Goal: Communication & Community: Answer question/provide support

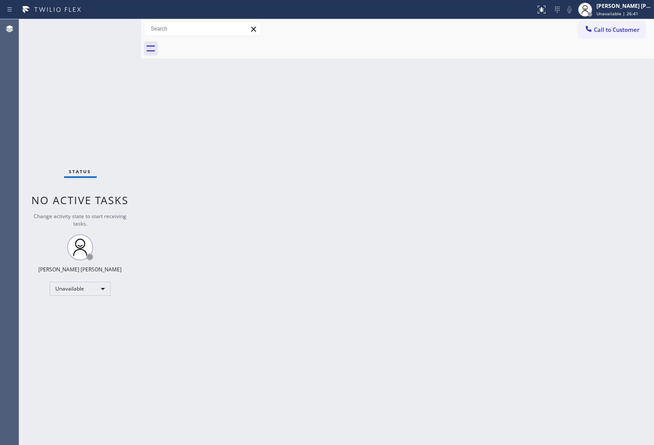
click at [2, 160] on div "Agent Desktop" at bounding box center [9, 232] width 19 height 426
click at [602, 20] on div "Call to Customer Outbound call Location Search location Your caller id phone nu…" at bounding box center [397, 29] width 513 height 20
click at [604, 28] on span "Call to Customer" at bounding box center [617, 30] width 46 height 8
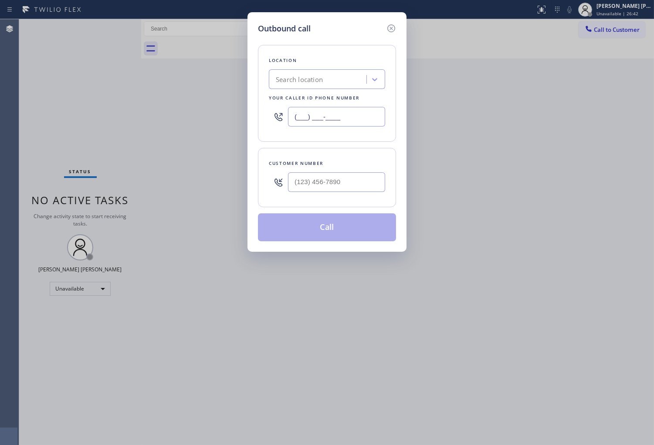
click at [324, 116] on input "(___) ___-____" at bounding box center [336, 117] width 97 height 20
paste input "561) 537-3679"
type input "(561) 537-3679"
click at [351, 186] on input "(___) ___-____" at bounding box center [336, 182] width 97 height 20
paste input "917) 439-0781"
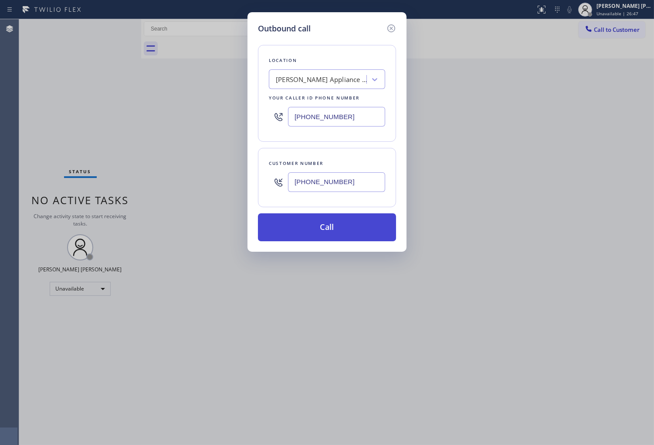
type input "(917) 439-0781"
click at [345, 232] on button "Call" at bounding box center [327, 227] width 138 height 28
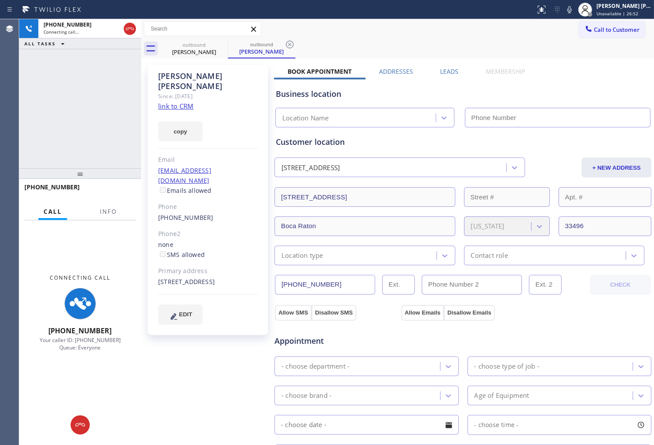
type input "(561) 537-3679"
click at [18, 140] on div "Agent Desktop" at bounding box center [9, 232] width 19 height 426
click at [100, 210] on span "Info" at bounding box center [108, 212] width 17 height 8
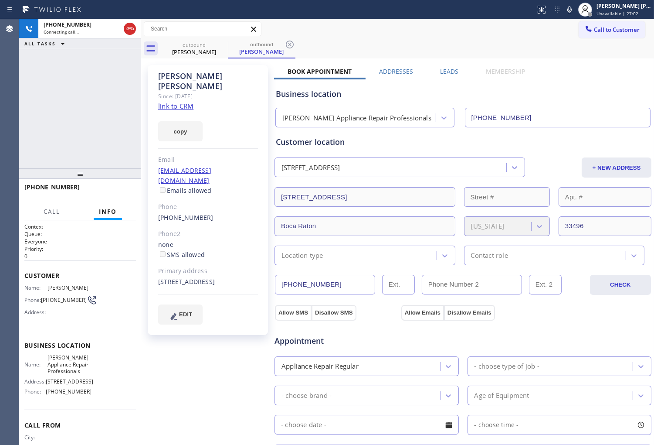
click at [192, 77] on div "Karin Stoller" at bounding box center [208, 81] width 100 height 20
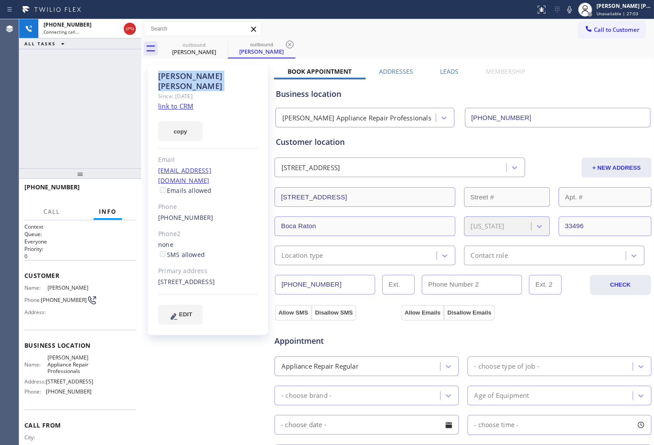
copy div "Karin Stoller"
click at [28, 90] on div "+19174390781 Live | 00:10 ALL TASKS ALL TASKS ACTIVE TASKS TASKS IN WRAP UP" at bounding box center [80, 93] width 122 height 149
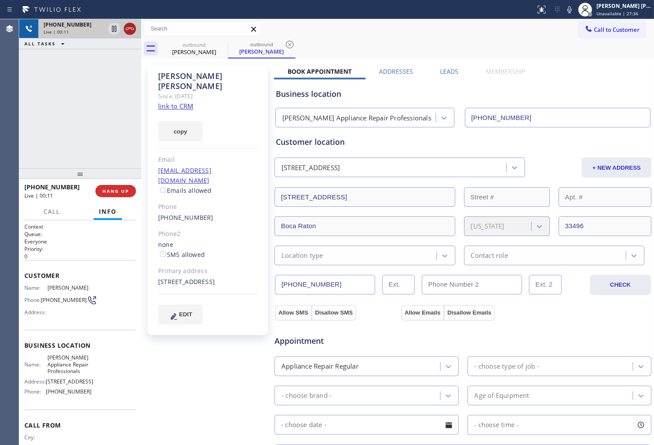
click at [133, 28] on icon at bounding box center [130, 28] width 8 height 3
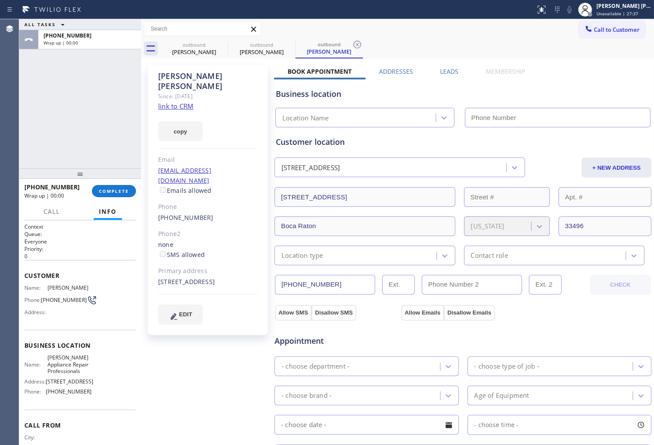
type input "(561) 537-3679"
click at [453, 68] on label "Leads" at bounding box center [449, 71] width 18 height 8
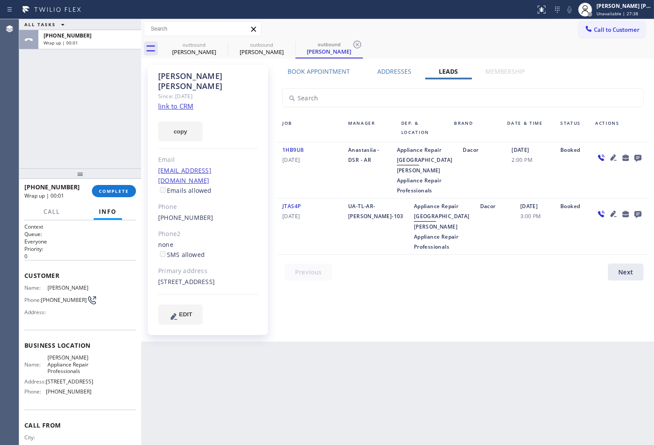
click at [635, 156] on icon at bounding box center [638, 158] width 7 height 7
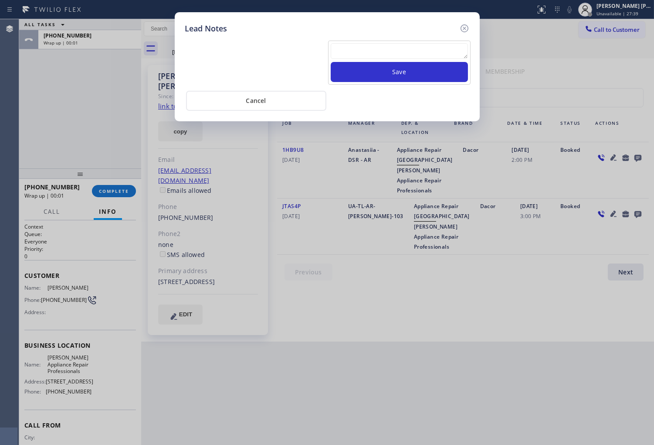
click at [451, 54] on textarea at bounding box center [399, 51] width 137 height 16
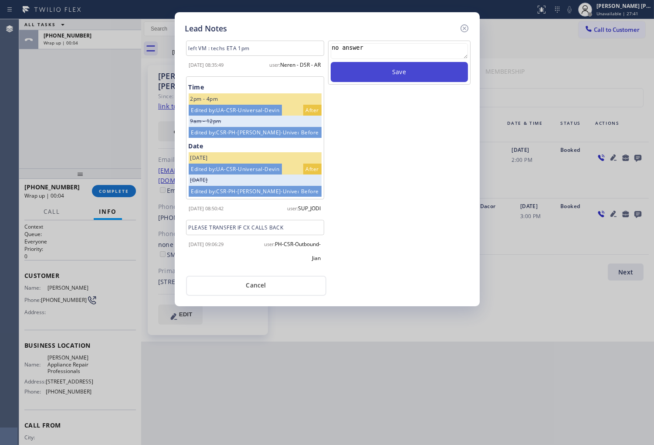
type textarea "no answer"
click at [444, 75] on button "Save" at bounding box center [399, 72] width 137 height 20
click at [465, 24] on icon at bounding box center [464, 28] width 8 height 8
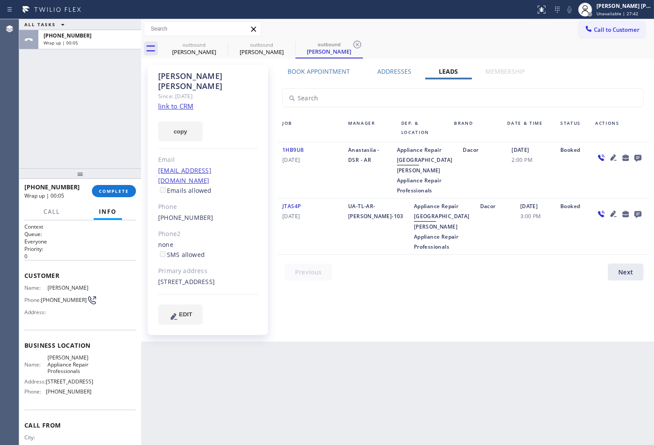
click at [138, 187] on div "+19174390781 Wrap up | 00:05 COMPLETE" at bounding box center [80, 191] width 122 height 24
click at [119, 185] on button "COMPLETE" at bounding box center [114, 191] width 44 height 12
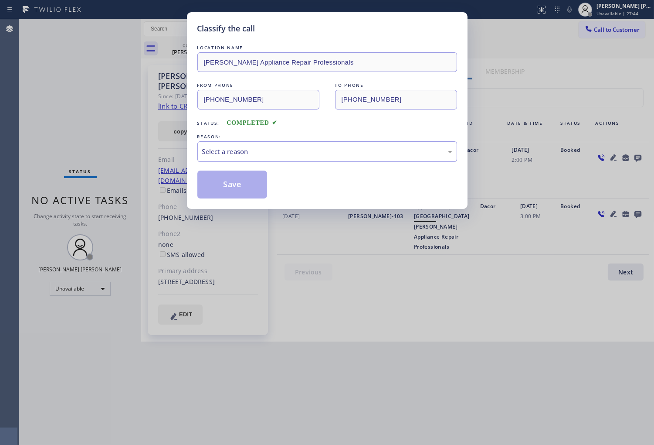
click at [232, 154] on div "Select a reason" at bounding box center [327, 151] width 250 height 10
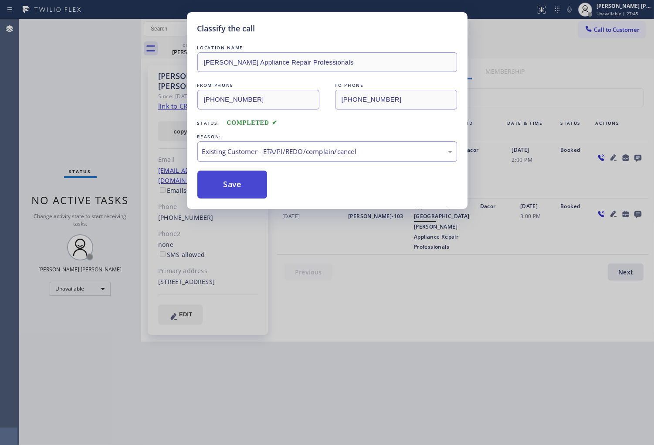
click at [238, 182] on button "Save" at bounding box center [233, 184] width 70 height 28
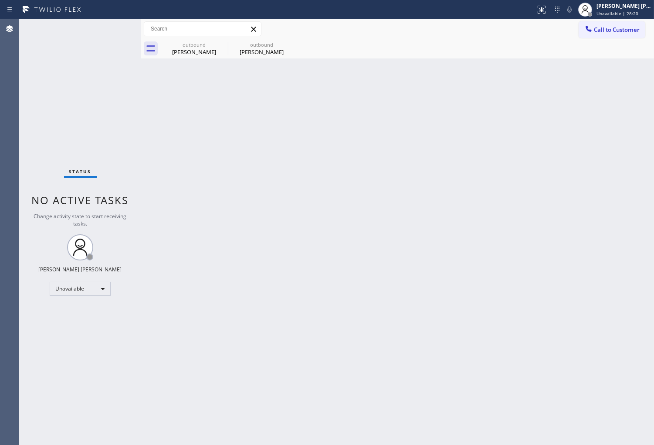
click at [2, 177] on div "Agent Desktop" at bounding box center [9, 232] width 19 height 426
click at [219, 44] on icon at bounding box center [222, 45] width 8 height 8
click at [0, 0] on icon at bounding box center [0, 0] width 0 height 0
click at [609, 29] on span "Call to Customer" at bounding box center [617, 30] width 46 height 8
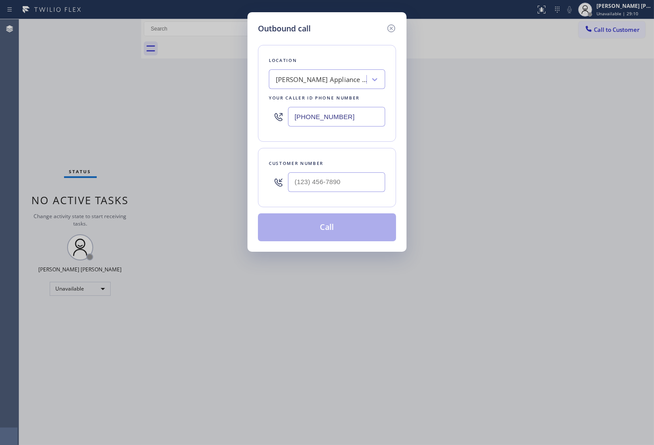
click at [327, 116] on input "(561) 537-3679" at bounding box center [336, 117] width 97 height 20
paste input "8553"
click at [327, 116] on input "(561) 537-8553" at bounding box center [336, 117] width 97 height 20
click at [327, 120] on input "(561) 537-3679" at bounding box center [336, 117] width 97 height 20
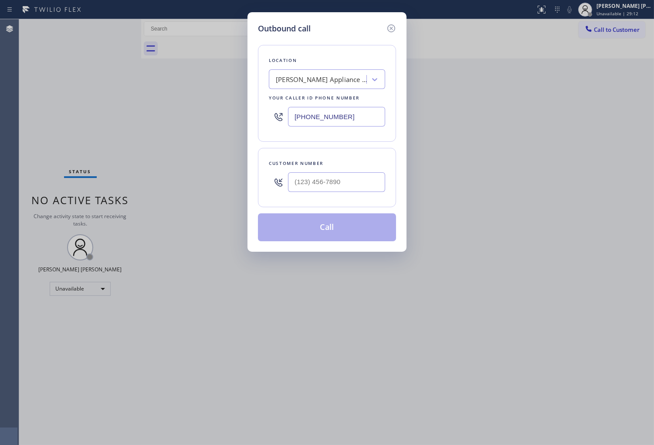
click at [327, 119] on input "(561) 537-3679" at bounding box center [336, 117] width 97 height 20
paste input "855) 393-3634"
type input "(855) 393-3634"
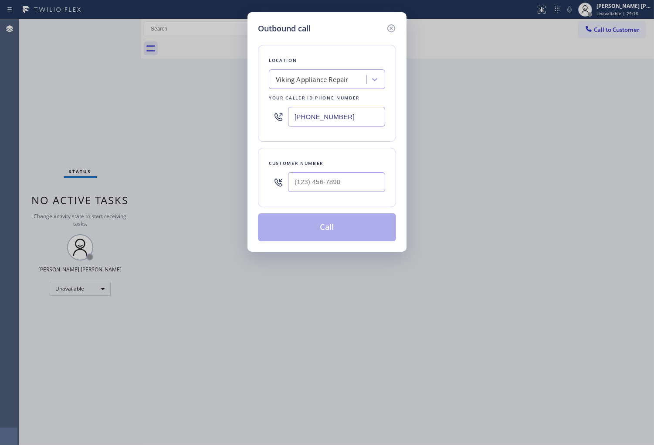
click at [348, 187] on input "text" at bounding box center [336, 182] width 97 height 20
paste input "310) 613-2883"
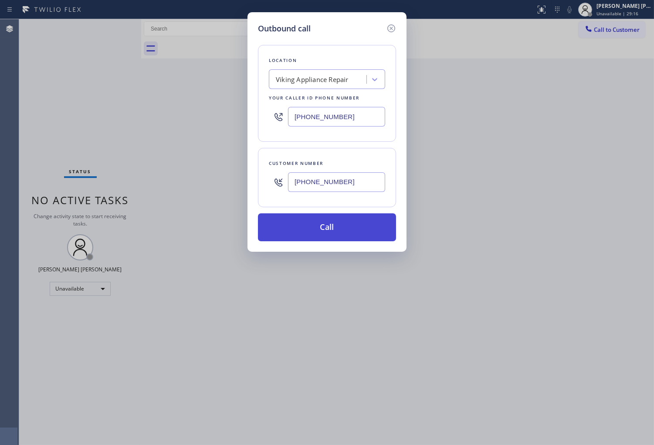
type input "(310) 613-2883"
click at [337, 230] on button "Call" at bounding box center [327, 227] width 138 height 28
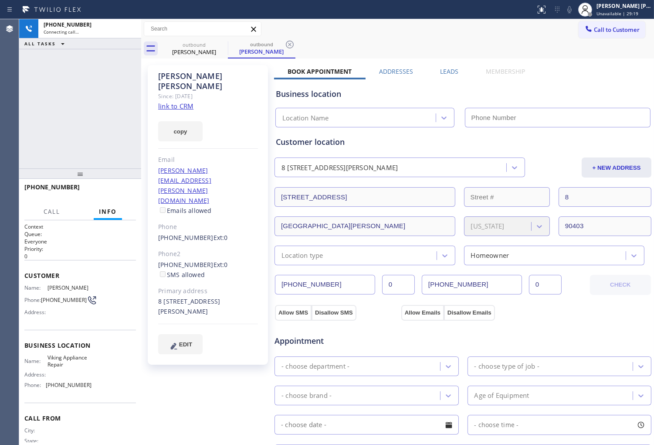
click at [190, 72] on div "Howard Laures" at bounding box center [208, 81] width 100 height 20
drag, startPoint x: 144, startPoint y: 68, endPoint x: 190, endPoint y: 72, distance: 45.5
click at [190, 72] on div "Howard Laures" at bounding box center [208, 81] width 100 height 20
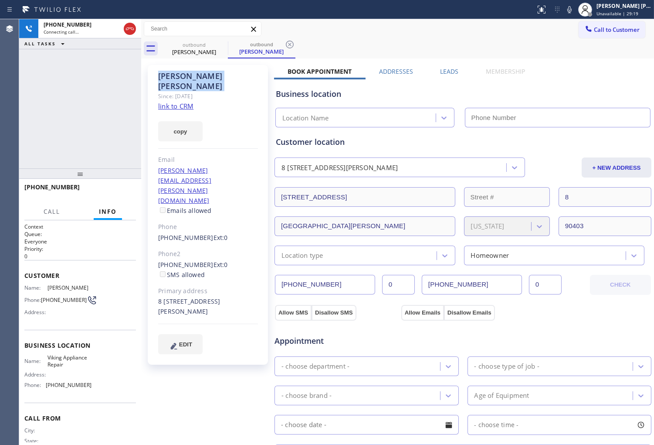
copy div "Howard Laures"
type input "(855) 393-3634"
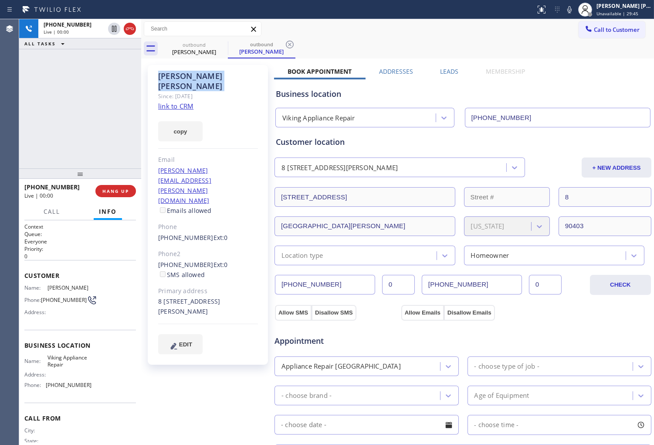
click at [12, 149] on div "Agent Desktop" at bounding box center [9, 232] width 19 height 426
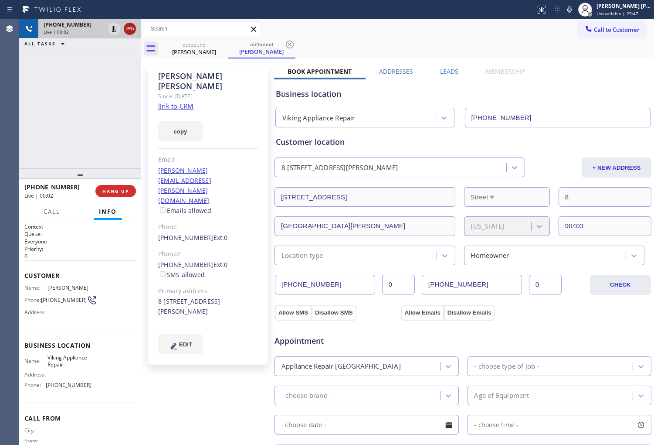
click at [129, 29] on icon at bounding box center [130, 29] width 10 height 10
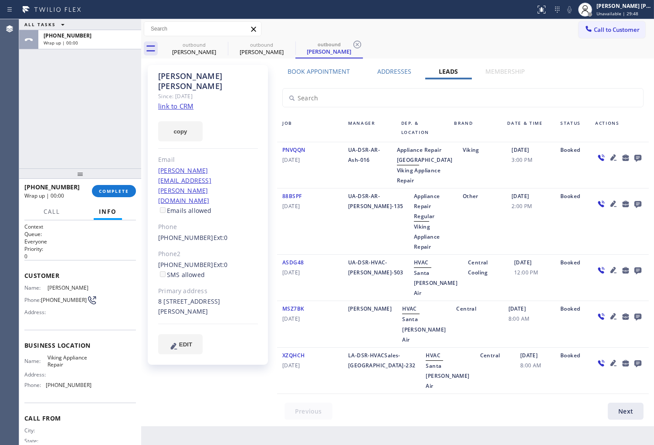
click at [635, 152] on icon at bounding box center [638, 157] width 10 height 11
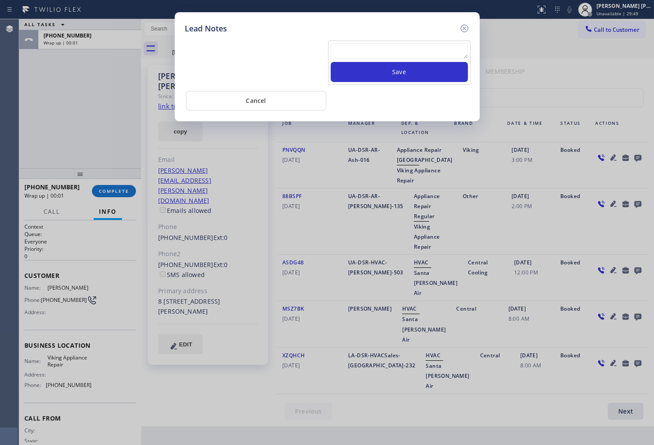
click at [423, 46] on textarea at bounding box center [399, 51] width 137 height 16
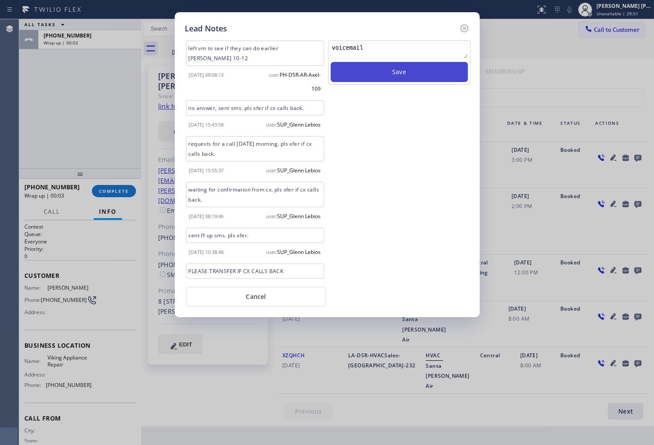
type textarea "voicemail"
click at [425, 78] on button "Save" at bounding box center [399, 72] width 137 height 20
click at [463, 31] on icon at bounding box center [465, 28] width 10 height 10
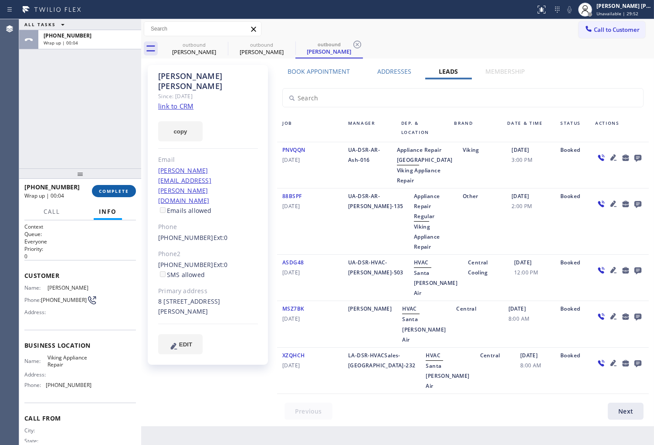
click at [126, 192] on span "COMPLETE" at bounding box center [114, 191] width 30 height 6
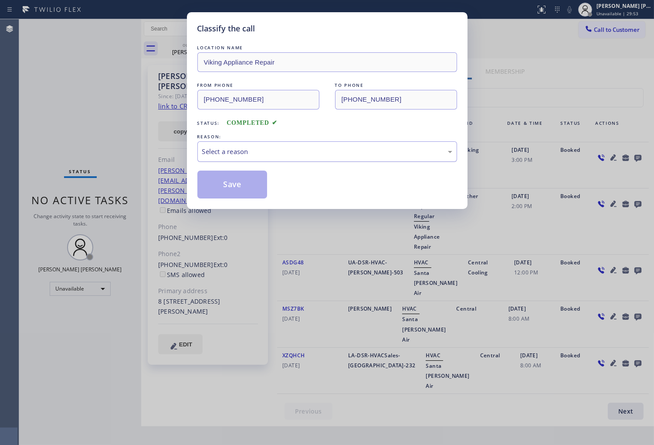
click at [243, 144] on div "Select a reason" at bounding box center [328, 151] width 260 height 20
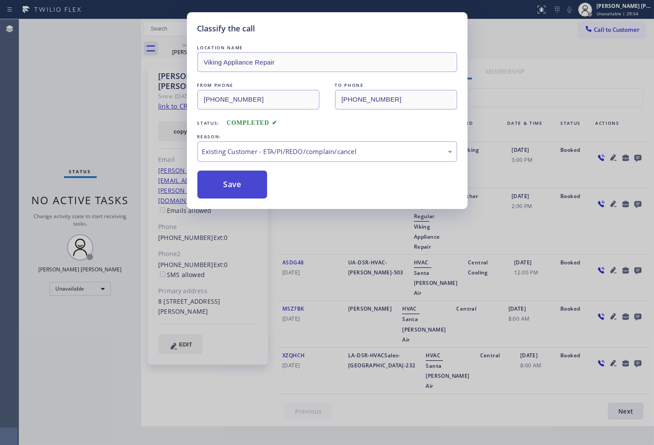
click at [230, 186] on button "Save" at bounding box center [233, 184] width 70 height 28
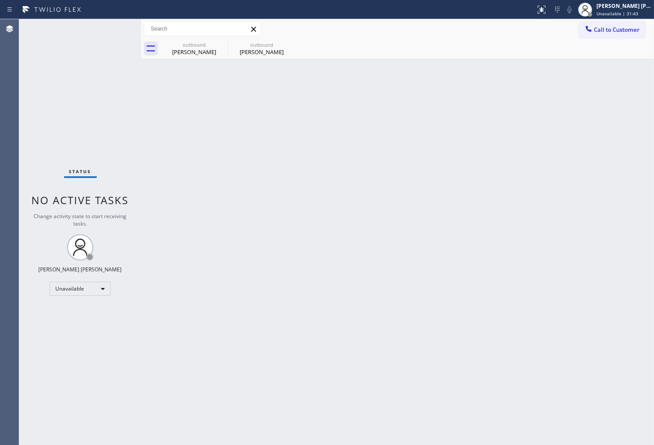
click at [20, 181] on div "Status No active tasks Change activity state to start receiving tasks. [PERSON_…" at bounding box center [80, 232] width 122 height 426
click at [0, 0] on icon at bounding box center [0, 0] width 0 height 0
click at [223, 45] on div "outbound Howard Laures outbound Howard Laures" at bounding box center [407, 49] width 494 height 20
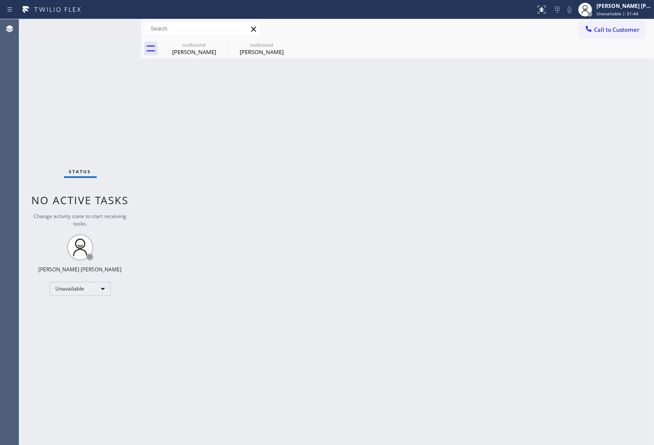
click at [223, 45] on div "outbound Howard Laures outbound Howard Laures" at bounding box center [407, 49] width 494 height 20
click at [595, 29] on span "Call to Customer" at bounding box center [617, 30] width 46 height 8
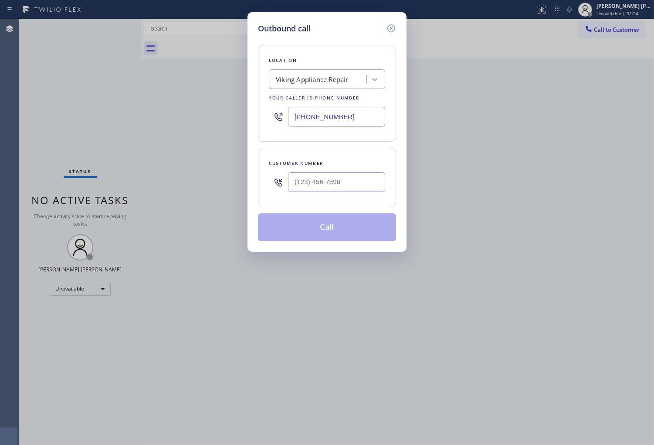
click at [319, 121] on input "(855) 393-3634" at bounding box center [336, 117] width 97 height 20
paste input "760) 330-2668"
type input "(760) 330-2668"
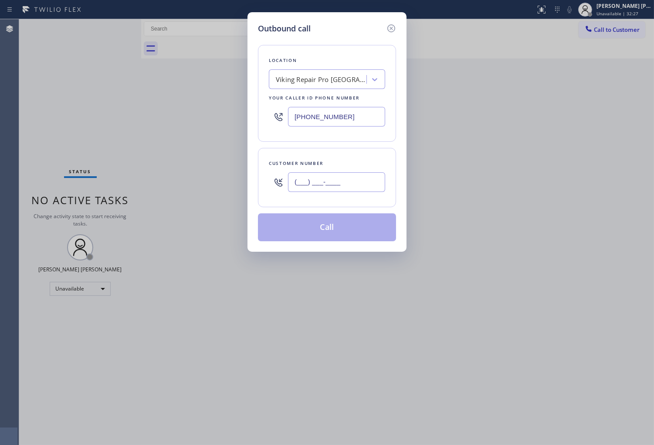
click at [333, 185] on input "(___) ___-____" at bounding box center [336, 182] width 97 height 20
paste input "415) 734-7105"
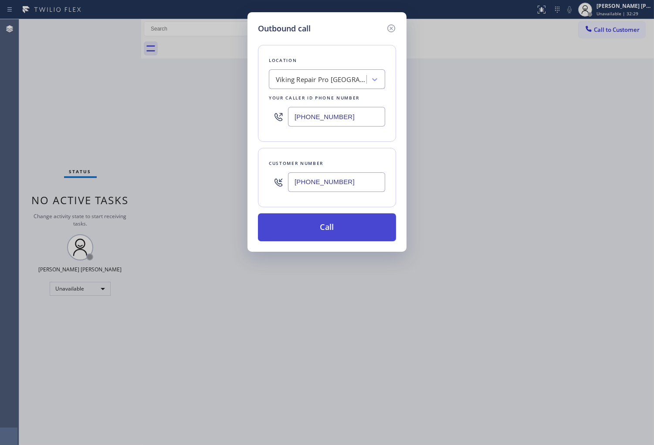
type input "(415) 734-7105"
click at [342, 227] on button "Call" at bounding box center [327, 227] width 138 height 28
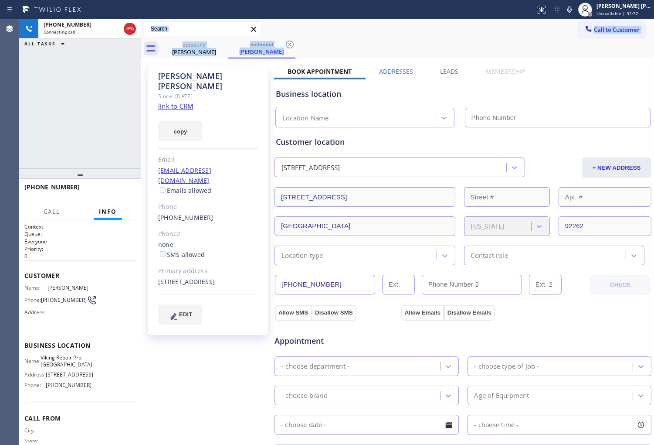
click at [189, 78] on div "Holly Dungan" at bounding box center [208, 81] width 100 height 20
click at [148, 82] on div "Holly Dungan Since: 20 may 2020 link to CRM copy Email hollydungan@gmail.com Em…" at bounding box center [208, 200] width 120 height 270
type input "(760) 330-2668"
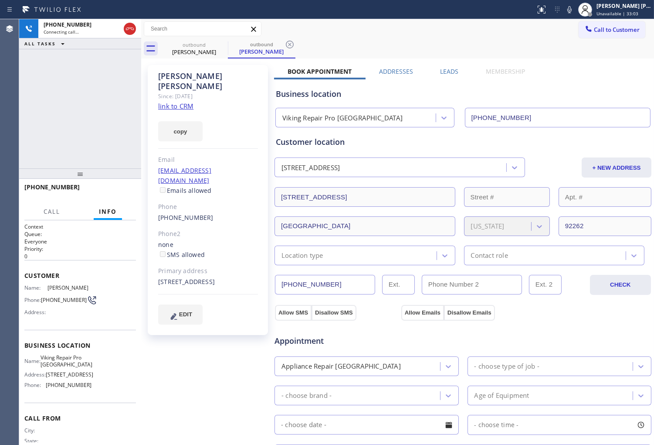
click at [11, 89] on div "Agent Desktop" at bounding box center [9, 232] width 19 height 426
click at [3, 112] on div "Agent Desktop" at bounding box center [9, 232] width 19 height 426
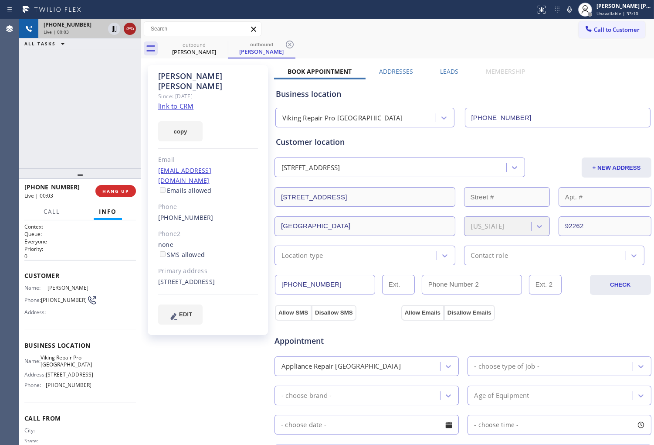
click at [129, 27] on icon at bounding box center [130, 29] width 10 height 10
click at [449, 68] on label "Leads" at bounding box center [449, 71] width 18 height 8
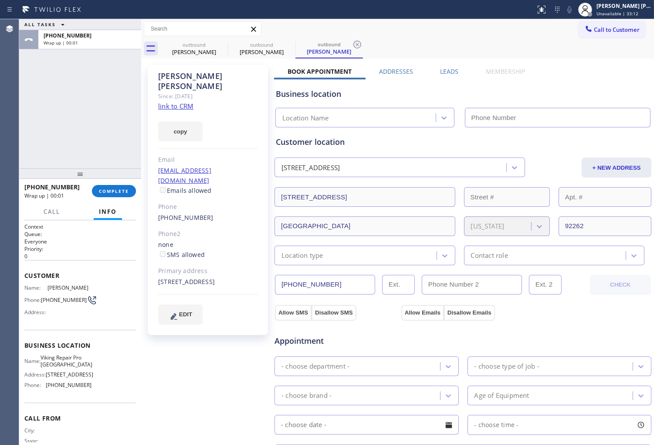
click at [447, 71] on label "Leads" at bounding box center [449, 71] width 18 height 8
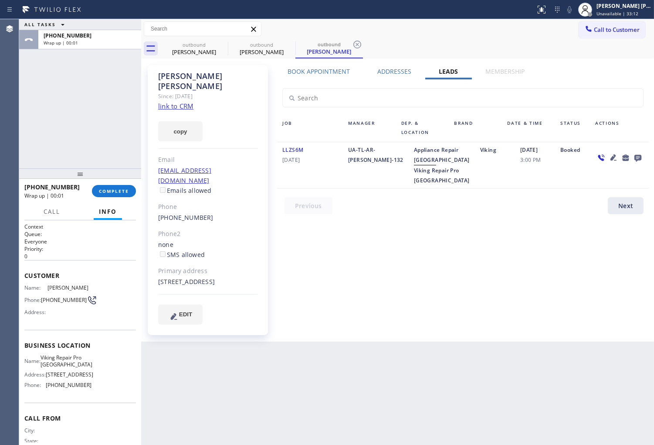
click at [638, 155] on icon at bounding box center [638, 158] width 7 height 7
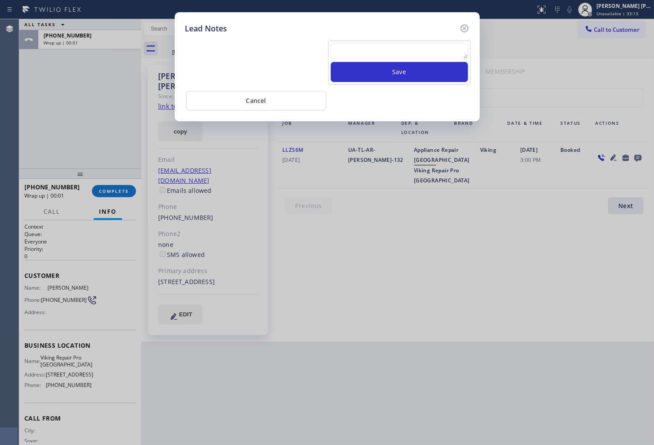
click at [389, 48] on textarea at bounding box center [399, 51] width 137 height 16
type textarea "no answer"
click at [402, 69] on button "Save" at bounding box center [399, 72] width 137 height 20
click at [463, 27] on icon at bounding box center [465, 28] width 10 height 10
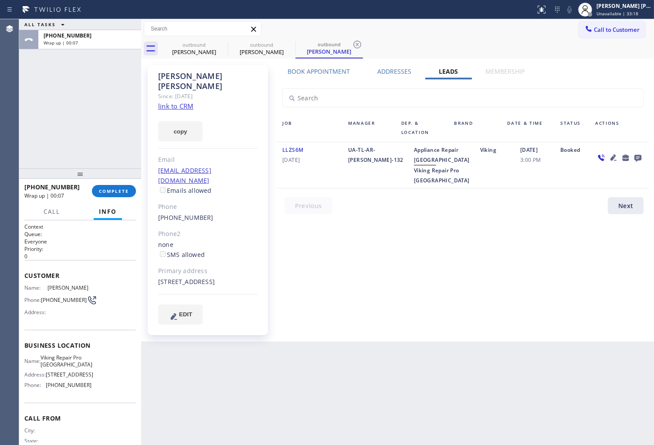
click at [116, 184] on div "+14157347105 Wrap up | 00:07 COMPLETE" at bounding box center [80, 191] width 112 height 23
click at [119, 191] on span "COMPLETE" at bounding box center [114, 191] width 30 height 6
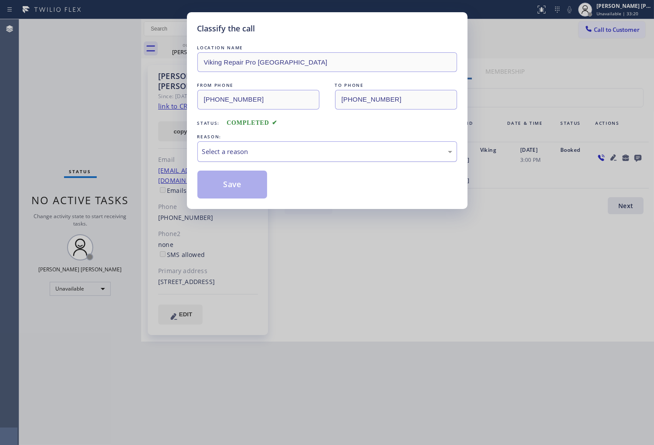
click at [243, 160] on div "Select a reason" at bounding box center [328, 151] width 260 height 20
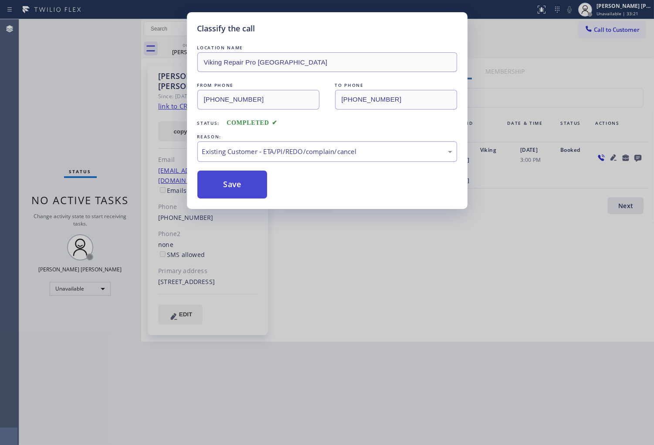
click at [232, 187] on button "Save" at bounding box center [233, 184] width 70 height 28
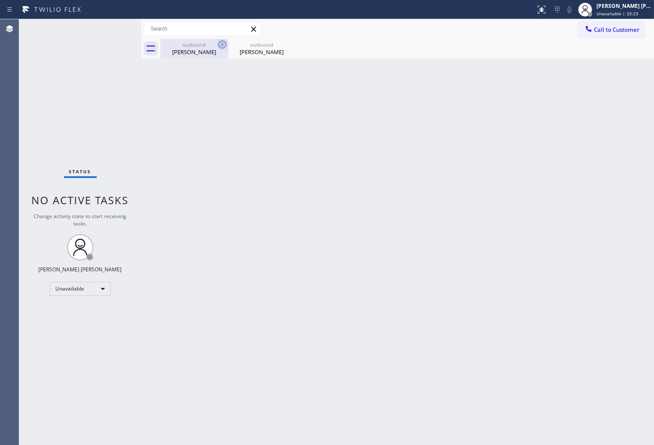
click at [219, 46] on icon at bounding box center [222, 45] width 8 height 8
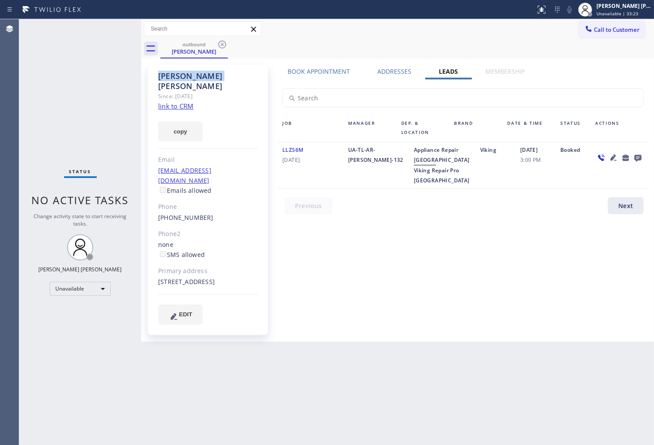
click at [219, 46] on icon at bounding box center [222, 45] width 8 height 8
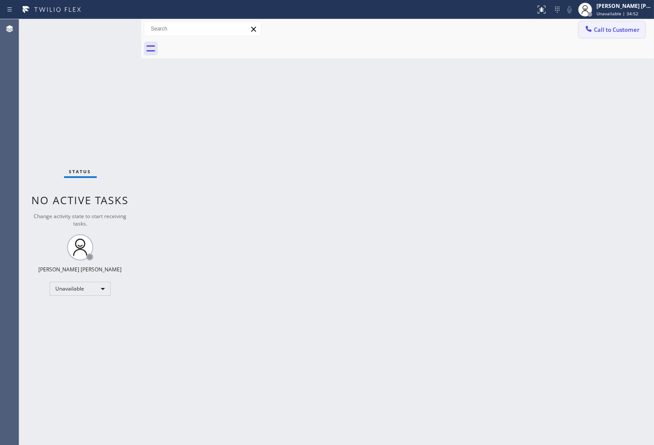
click at [612, 34] on button "Call to Customer" at bounding box center [612, 29] width 67 height 17
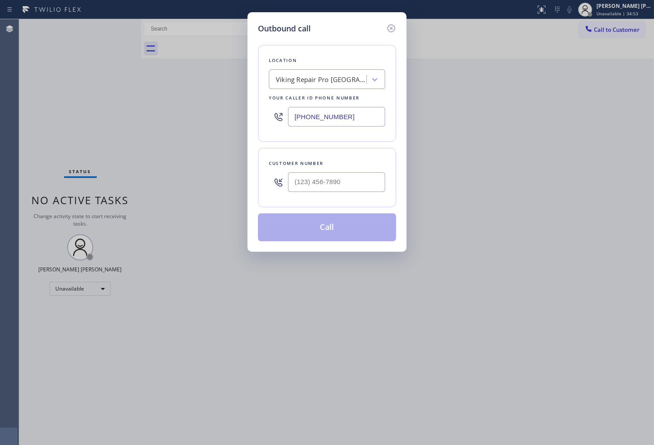
click at [337, 112] on input "(760) 330-2668" at bounding box center [336, 117] width 97 height 20
paste input "866) 429-128"
type input "[PHONE_NUMBER]"
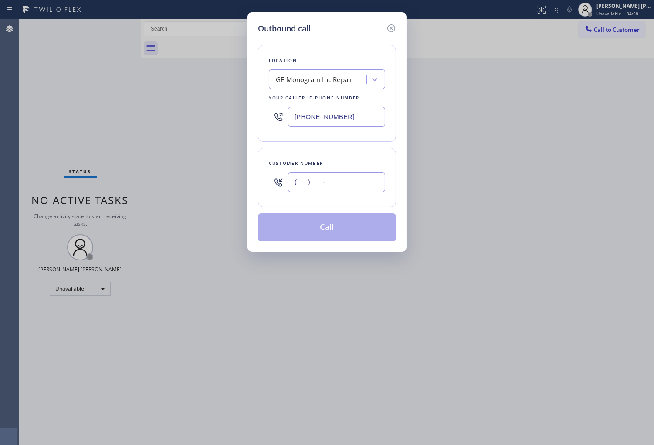
click at [310, 176] on input "(___) ___-____" at bounding box center [336, 182] width 97 height 20
paste input "866) 429-1288"
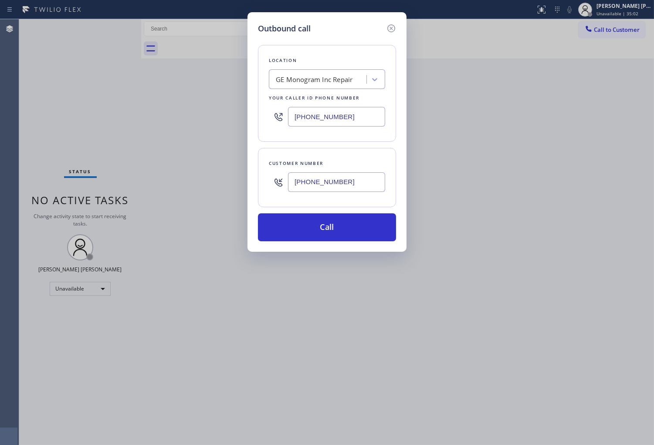
click at [350, 187] on input "[PHONE_NUMBER]" at bounding box center [336, 182] width 97 height 20
paste input "925) 413-533"
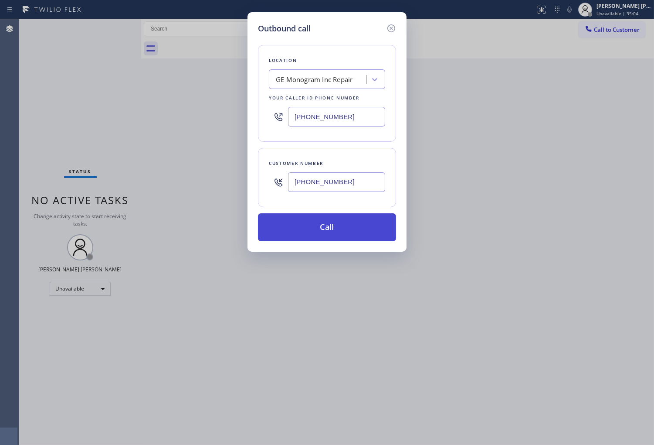
type input "[PHONE_NUMBER]"
click at [367, 231] on button "Call" at bounding box center [327, 227] width 138 height 28
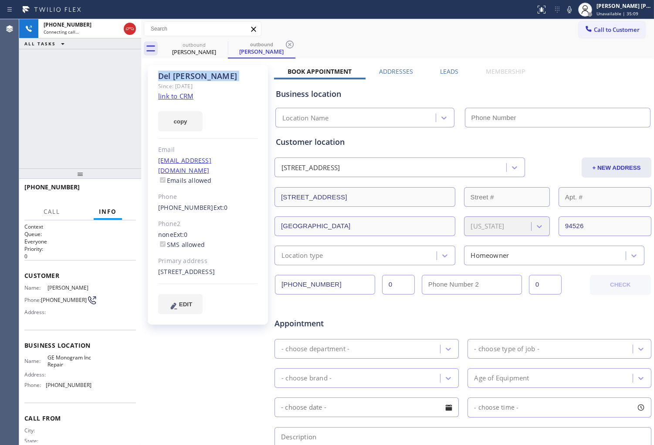
click at [9, 123] on div "Agent Desktop" at bounding box center [9, 232] width 19 height 426
type input "[PHONE_NUMBER]"
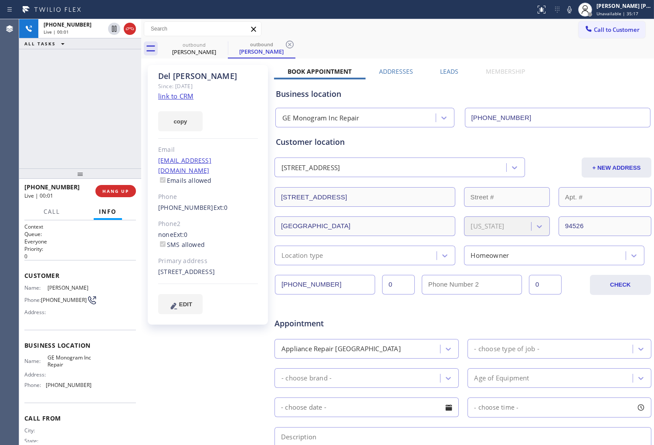
drag, startPoint x: 5, startPoint y: 90, endPoint x: 29, endPoint y: 91, distance: 24.0
click at [5, 90] on div "Agent Desktop" at bounding box center [9, 232] width 19 height 426
click at [127, 31] on icon at bounding box center [130, 29] width 10 height 10
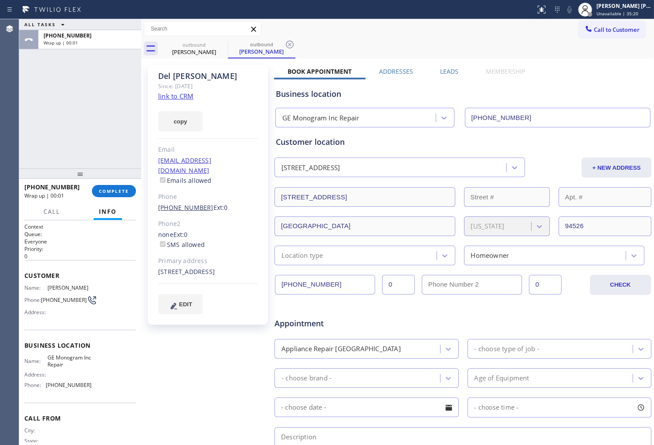
click at [192, 203] on link "[PHONE_NUMBER]" at bounding box center [185, 207] width 55 height 8
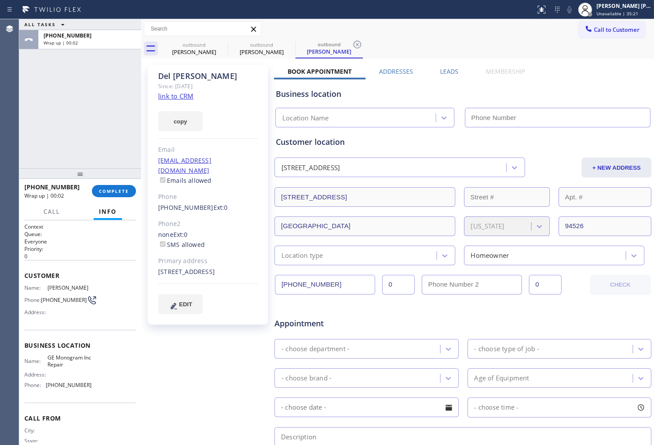
type input "[PHONE_NUMBER]"
click at [181, 203] on link "[PHONE_NUMBER]" at bounding box center [185, 207] width 55 height 8
type input "[PHONE_NUMBER]"
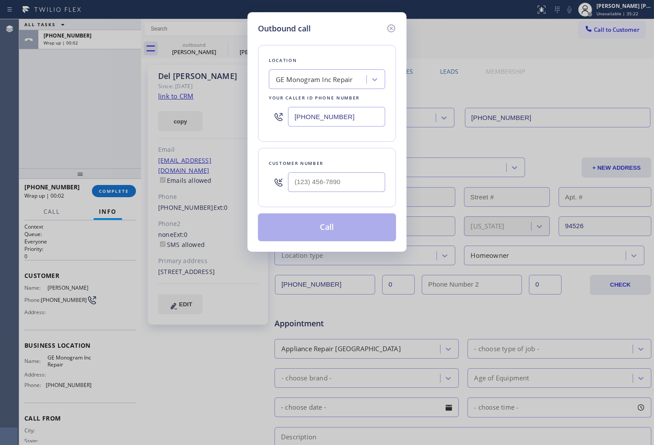
type input "[PHONE_NUMBER]"
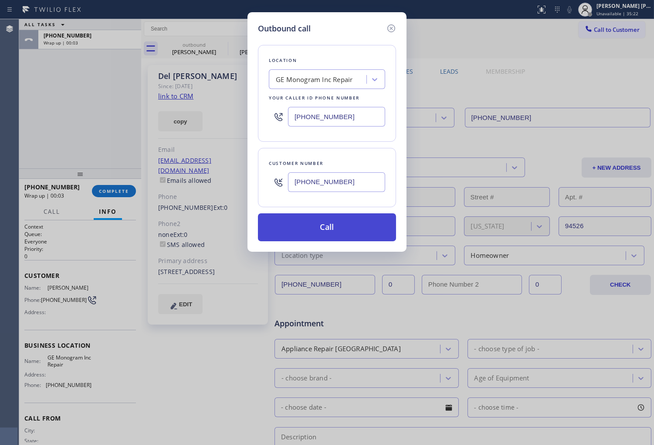
click at [350, 228] on button "Call" at bounding box center [327, 227] width 138 height 28
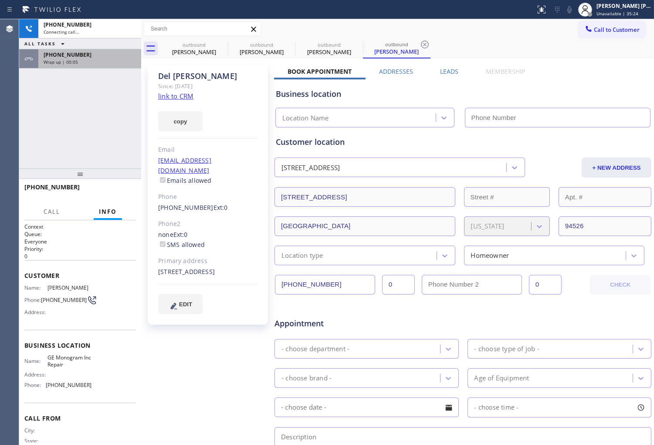
click at [119, 53] on div "[PHONE_NUMBER]" at bounding box center [90, 54] width 92 height 7
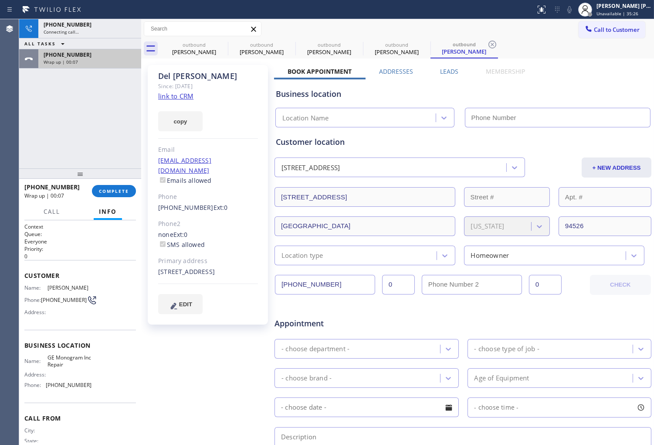
click at [96, 59] on div "Wrap up | 00:07" at bounding box center [90, 62] width 92 height 6
click at [119, 193] on span "COMPLETE" at bounding box center [114, 191] width 30 height 6
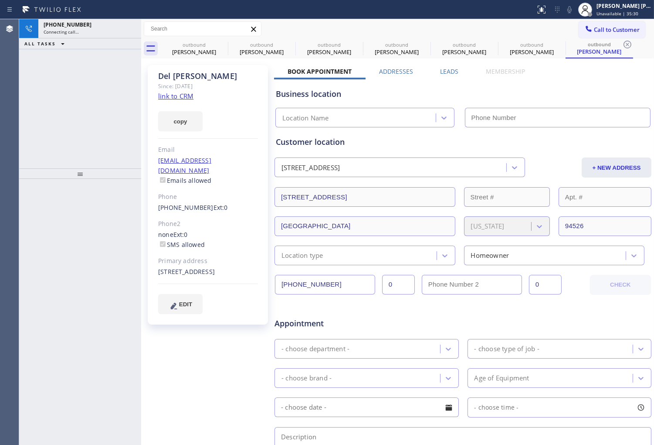
type input "[PHONE_NUMBER]"
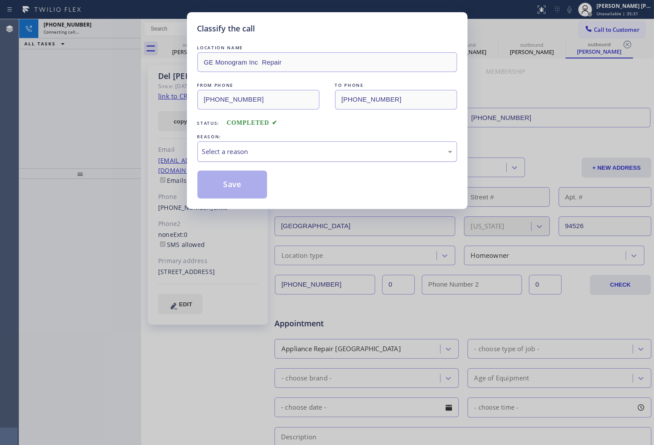
click at [273, 158] on div "Select a reason" at bounding box center [328, 151] width 260 height 20
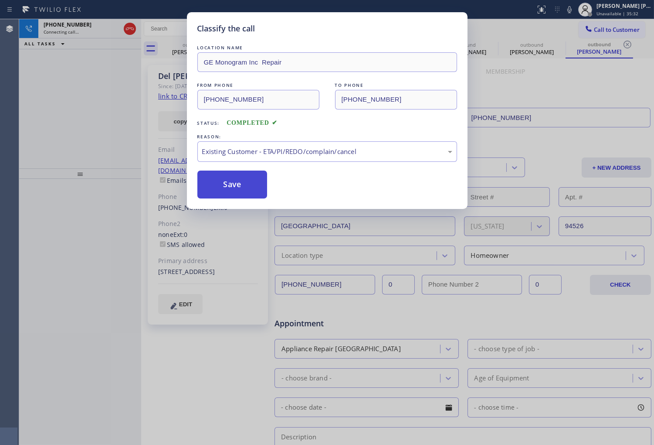
click at [235, 185] on button "Save" at bounding box center [233, 184] width 70 height 28
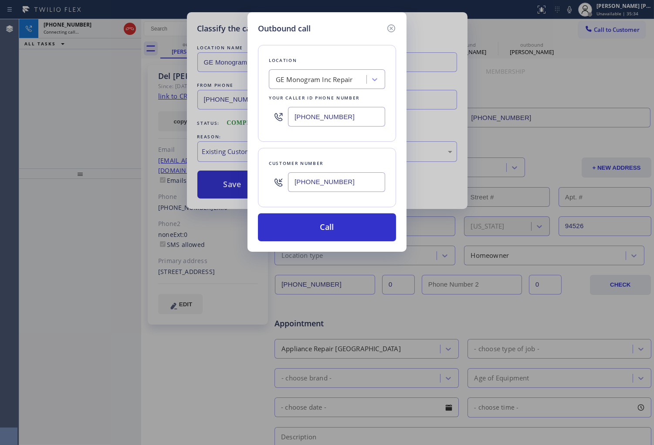
click at [389, 24] on div "Call to Customer Outbound call Location GE Monogram Inc Repair Your caller id p…" at bounding box center [397, 28] width 513 height 15
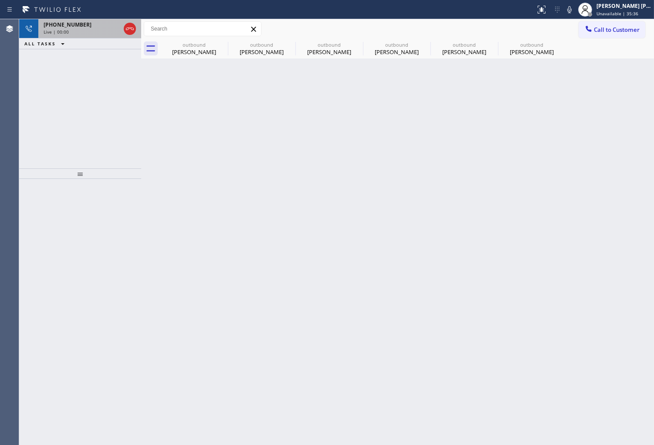
click at [67, 22] on span "[PHONE_NUMBER]" at bounding box center [68, 24] width 48 height 7
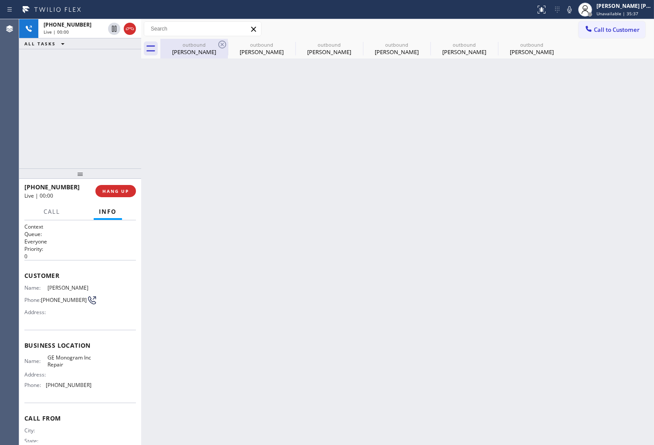
click at [190, 48] on div "[PERSON_NAME]" at bounding box center [194, 52] width 66 height 8
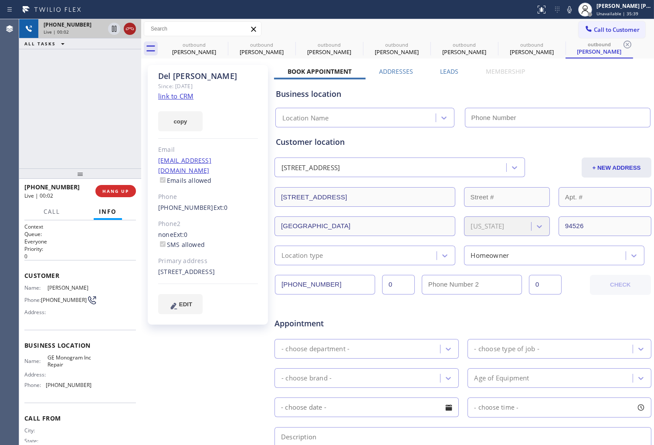
click at [132, 24] on icon at bounding box center [130, 29] width 10 height 10
type input "[PHONE_NUMBER]"
click at [120, 189] on span "HANG UP" at bounding box center [115, 191] width 27 height 6
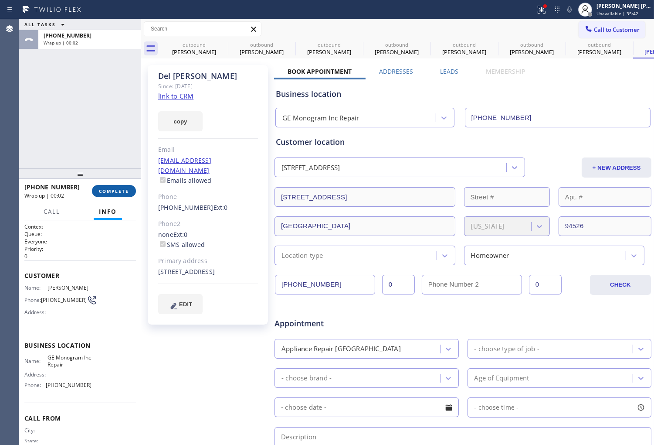
click at [120, 194] on span "COMPLETE" at bounding box center [114, 191] width 30 height 6
type input "[PHONE_NUMBER]"
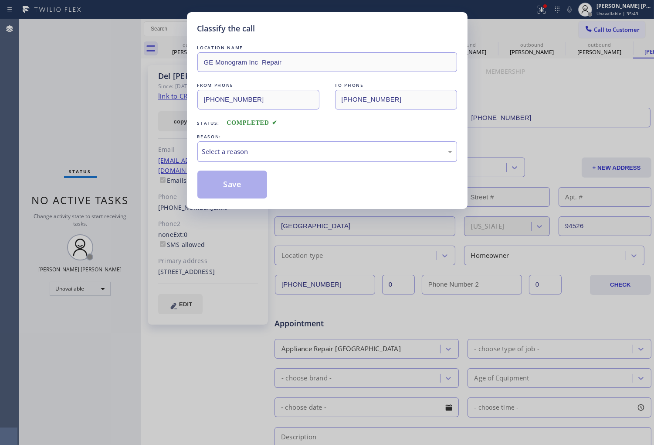
click at [290, 148] on div "Select a reason" at bounding box center [327, 151] width 250 height 10
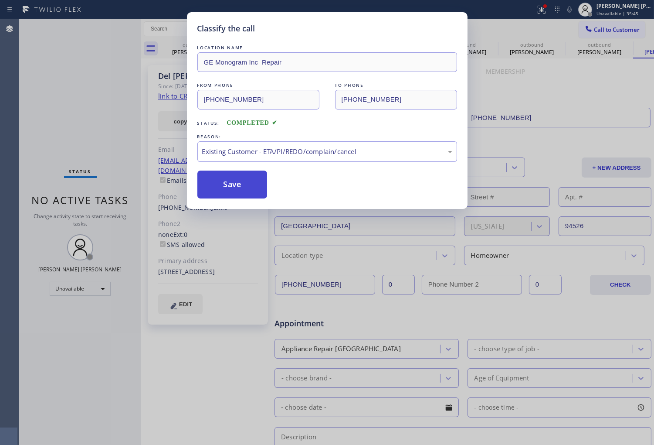
click at [214, 183] on button "Save" at bounding box center [233, 184] width 70 height 28
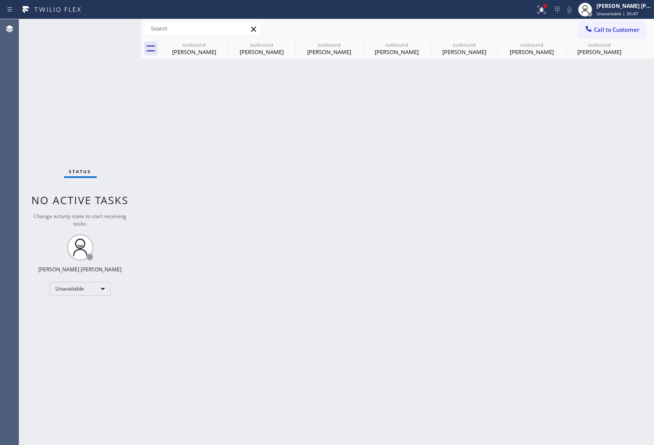
drag, startPoint x: 232, startPoint y: 187, endPoint x: 323, endPoint y: 136, distance: 104.4
click at [232, 187] on div "Back to Dashboard Change Sender ID Customers Technicians Select a contact Outbo…" at bounding box center [397, 232] width 513 height 426
click at [546, 11] on icon at bounding box center [542, 10] width 8 height 8
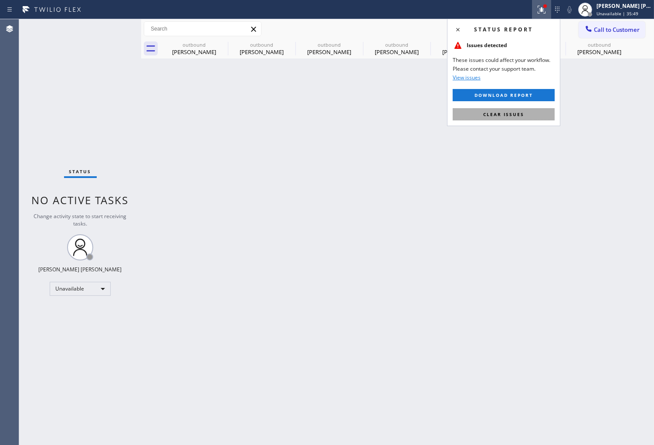
click at [514, 112] on span "Clear issues" at bounding box center [504, 114] width 41 height 6
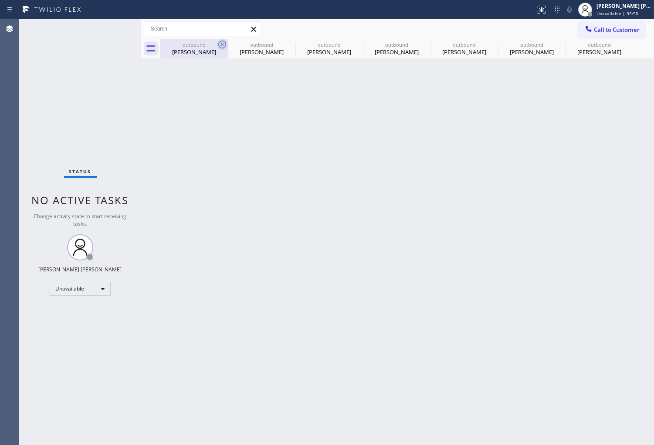
click at [222, 44] on icon at bounding box center [222, 44] width 10 height 10
click at [0, 0] on icon at bounding box center [0, 0] width 0 height 0
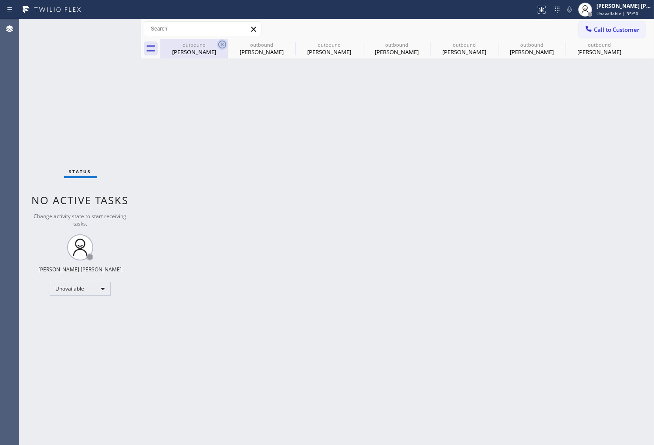
click at [0, 0] on icon at bounding box center [0, 0] width 0 height 0
click at [222, 44] on div "outbound Del Chandler outbound Del Chandler outbound Del Chandler outbound Del …" at bounding box center [407, 49] width 494 height 20
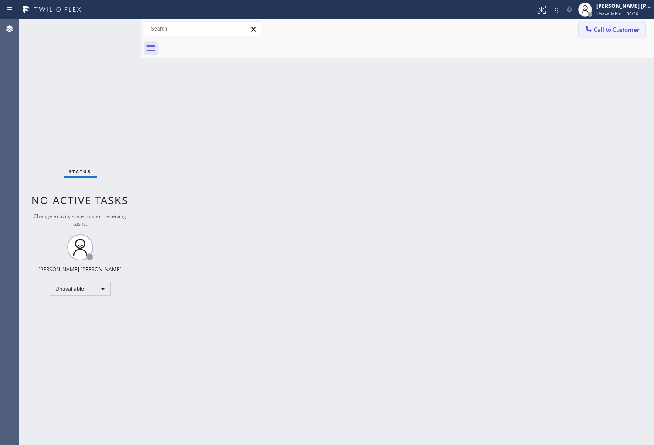
click at [617, 36] on button "Call to Customer" at bounding box center [612, 29] width 67 height 17
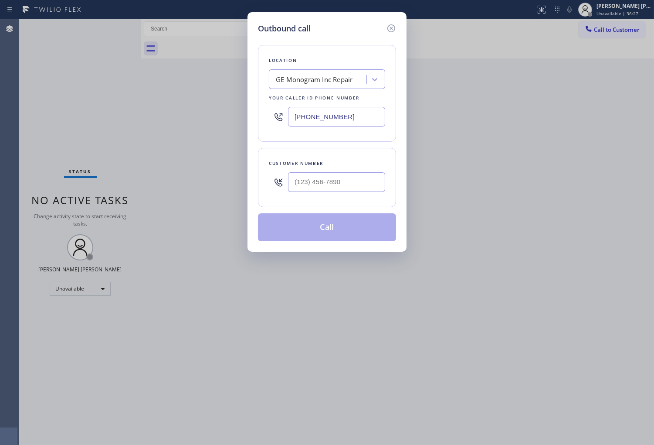
click at [310, 119] on input "[PHONE_NUMBER]" at bounding box center [336, 117] width 97 height 20
click at [311, 119] on input "[PHONE_NUMBER]" at bounding box center [336, 117] width 97 height 20
paste input "55) 731-4952"
type input "[PHONE_NUMBER]"
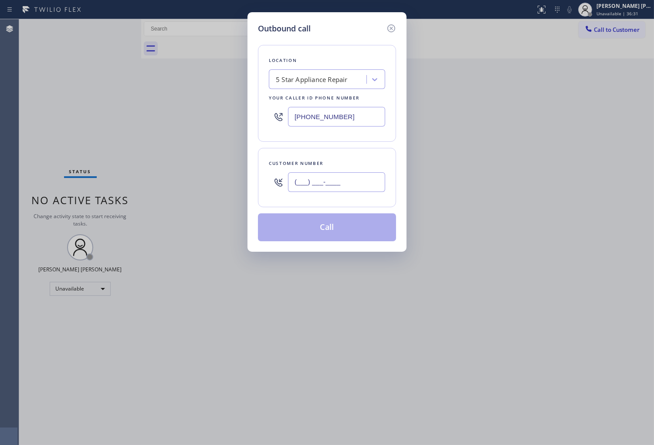
click at [320, 187] on input "(___) ___-____" at bounding box center [336, 182] width 97 height 20
paste input "818) 827-8820"
type input "(818) 827-8820"
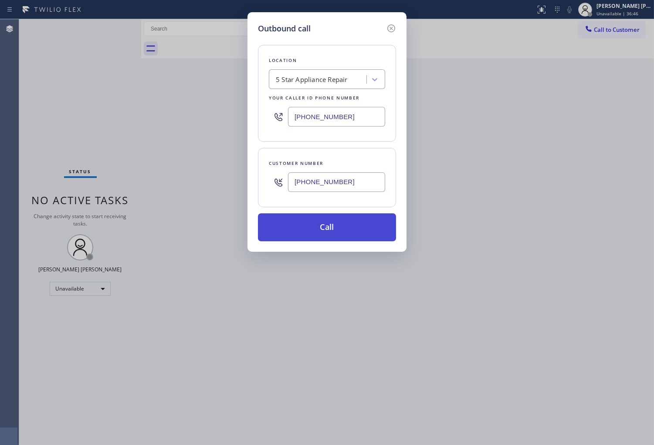
click at [344, 230] on button "Call" at bounding box center [327, 227] width 138 height 28
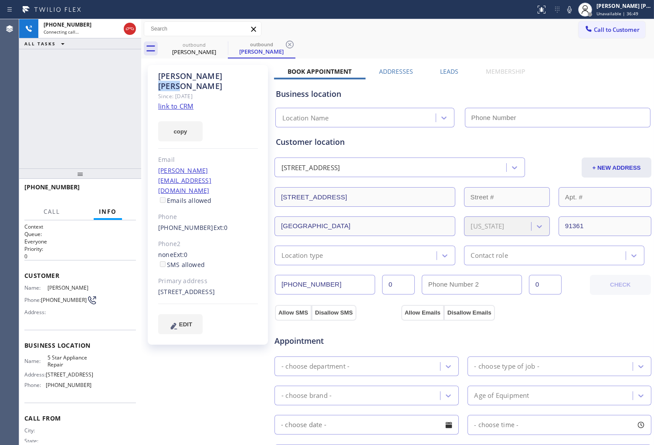
click at [194, 75] on div "Maira Valle" at bounding box center [208, 81] width 100 height 20
type input "[PHONE_NUMBER]"
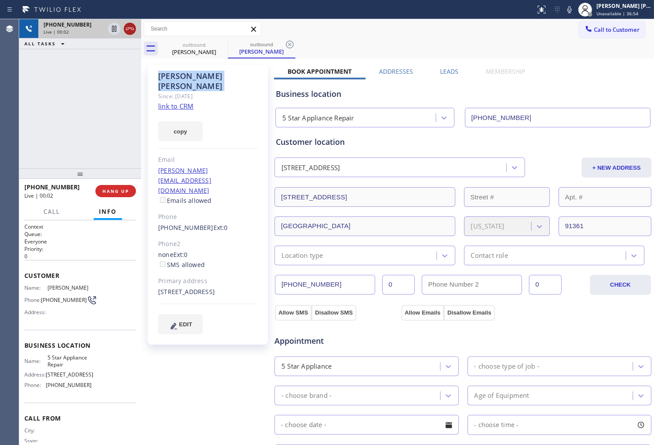
click at [135, 29] on icon at bounding box center [130, 29] width 10 height 10
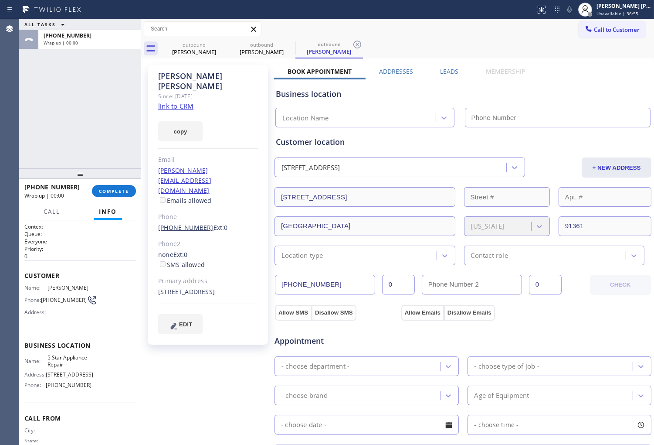
click at [189, 223] on link "(818) 827-8820" at bounding box center [185, 227] width 55 height 8
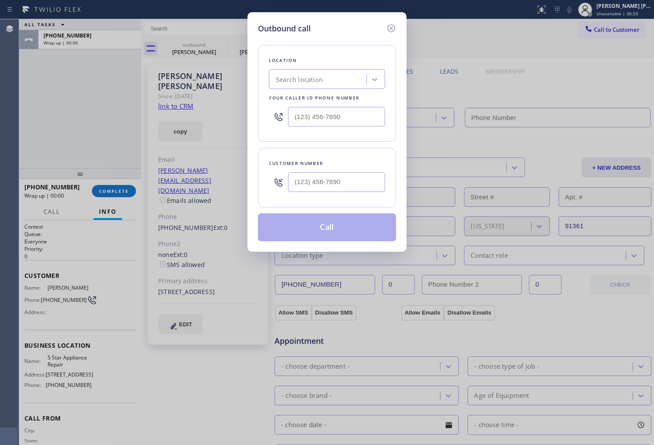
type input "[PHONE_NUMBER]"
type input "(818) 827-8820"
type input "[PHONE_NUMBER]"
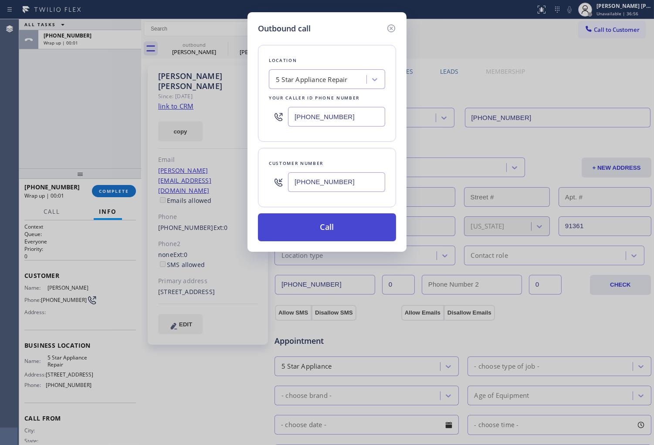
click at [322, 228] on button "Call" at bounding box center [327, 227] width 138 height 28
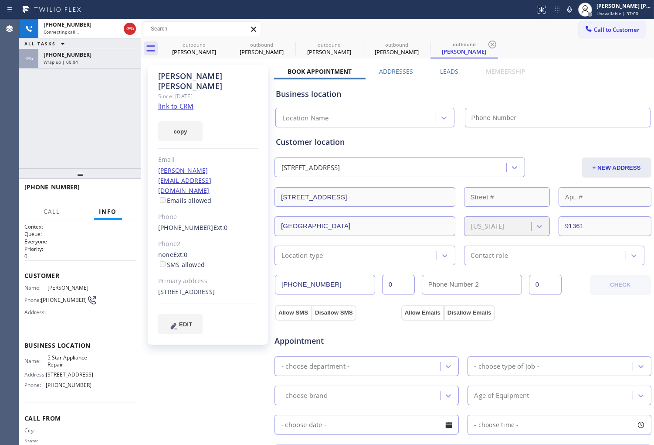
type input "[PHONE_NUMBER]"
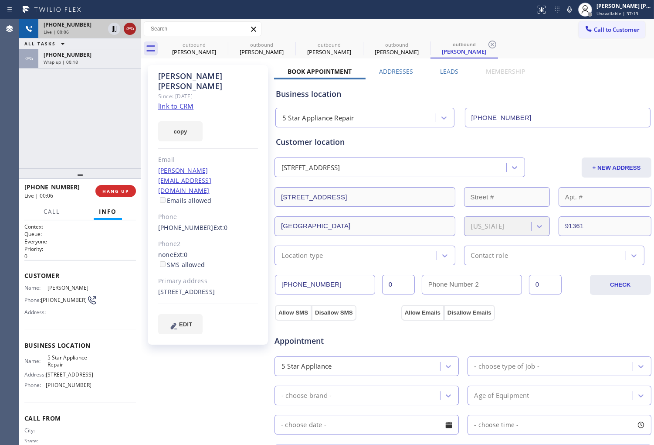
click at [127, 34] on icon at bounding box center [130, 29] width 10 height 10
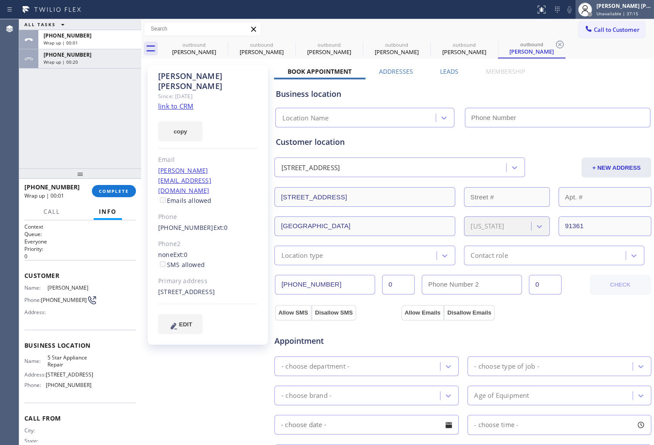
type input "[PHONE_NUMBER]"
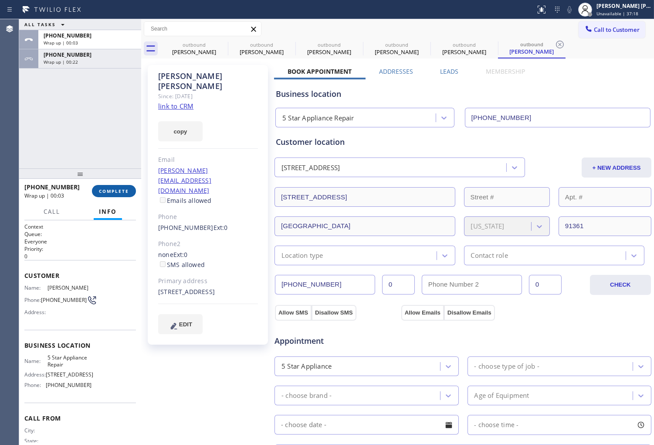
drag, startPoint x: 114, startPoint y: 191, endPoint x: 112, endPoint y: 187, distance: 4.9
click at [114, 191] on span "COMPLETE" at bounding box center [114, 191] width 30 height 6
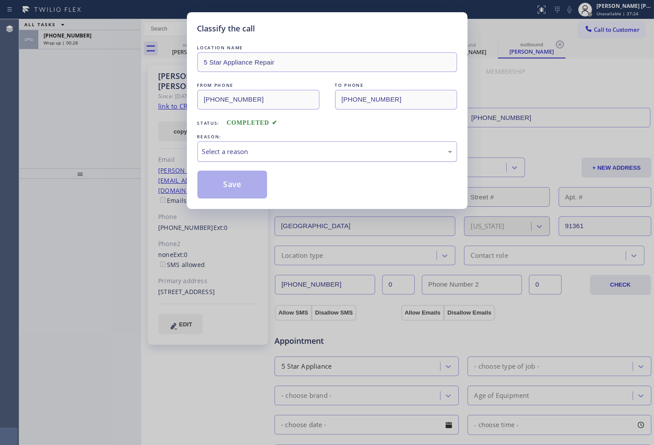
click at [355, 150] on div "Select a reason" at bounding box center [327, 151] width 250 height 10
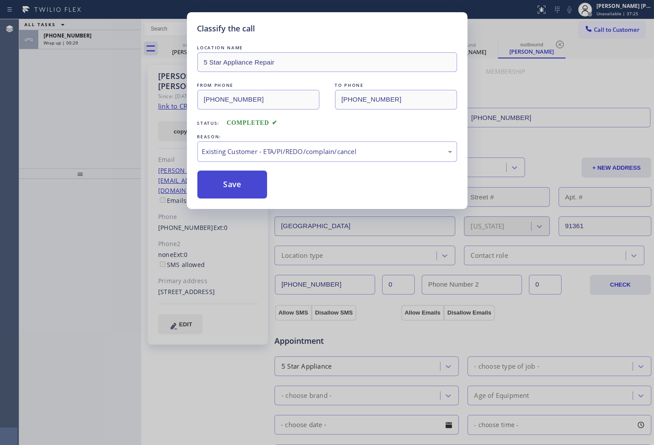
click at [236, 188] on button "Save" at bounding box center [233, 184] width 70 height 28
click at [221, 180] on button "Save" at bounding box center [233, 184] width 70 height 28
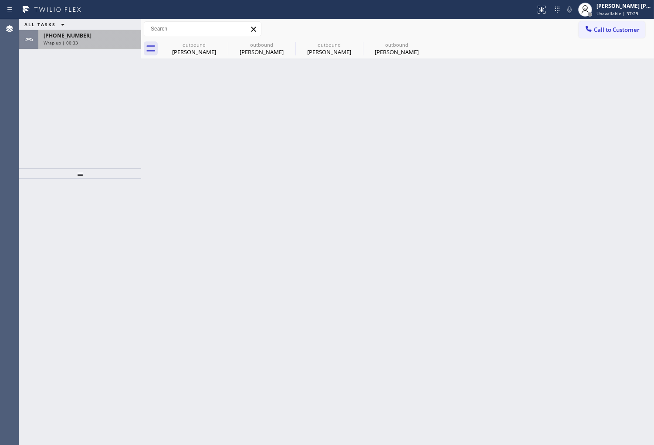
click at [120, 43] on div "Wrap up | 00:33" at bounding box center [90, 43] width 92 height 6
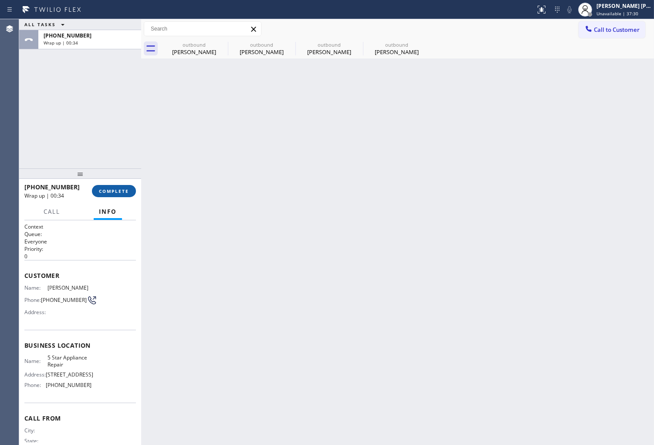
click at [118, 189] on span "COMPLETE" at bounding box center [114, 191] width 30 height 6
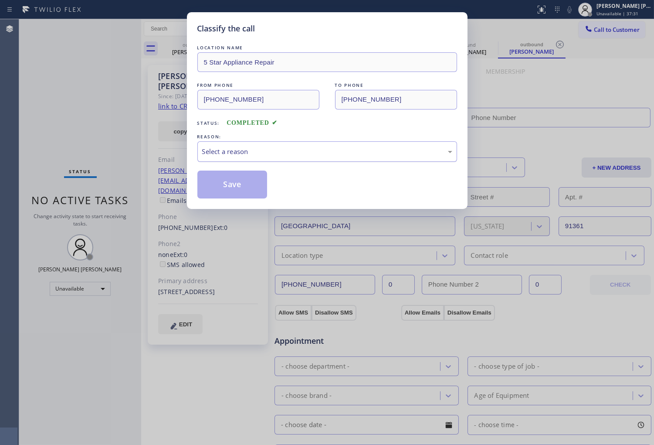
click at [256, 153] on div "Select a reason" at bounding box center [327, 151] width 250 height 10
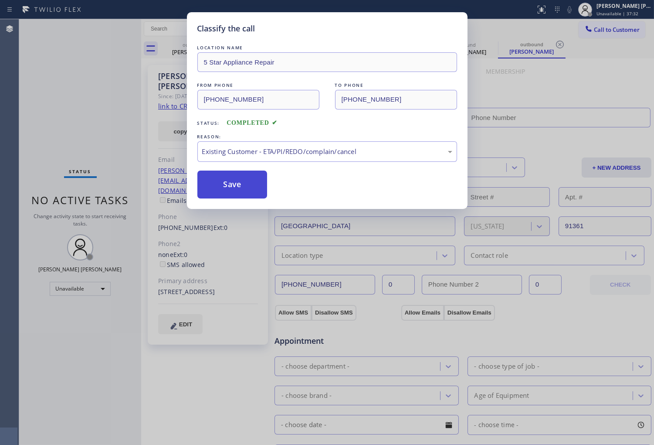
click at [232, 190] on button "Save" at bounding box center [233, 184] width 70 height 28
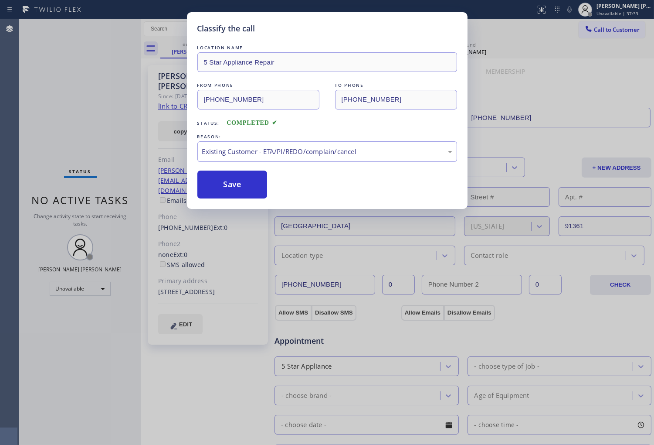
click at [255, 188] on div "Back to Dashboard Change Sender ID Customers Technicians Select a contact Outbo…" at bounding box center [397, 232] width 513 height 426
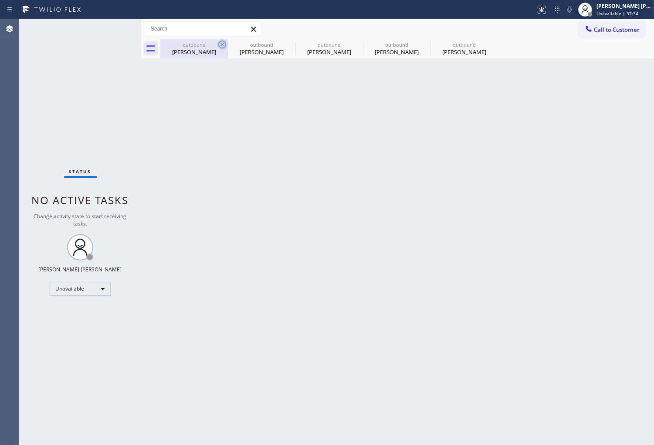
click at [225, 47] on icon at bounding box center [222, 44] width 10 height 10
click at [0, 0] on icon at bounding box center [0, 0] width 0 height 0
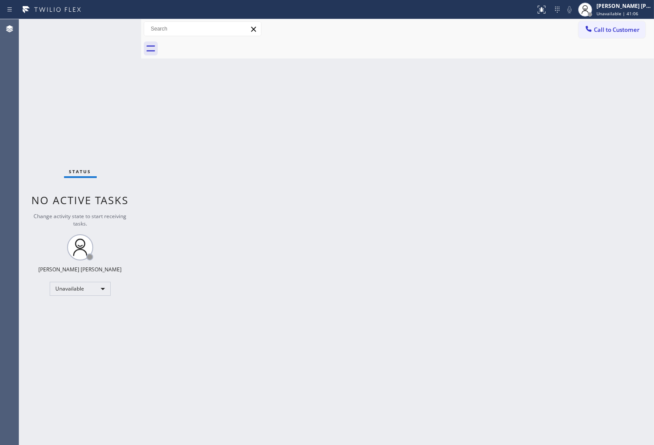
drag, startPoint x: 5, startPoint y: 168, endPoint x: 14, endPoint y: 186, distance: 20.5
click at [5, 168] on div "Agent Desktop" at bounding box center [9, 232] width 19 height 426
click at [1, 175] on div "Agent Desktop" at bounding box center [9, 232] width 19 height 426
click at [633, 31] on span "Call to Customer" at bounding box center [617, 30] width 46 height 8
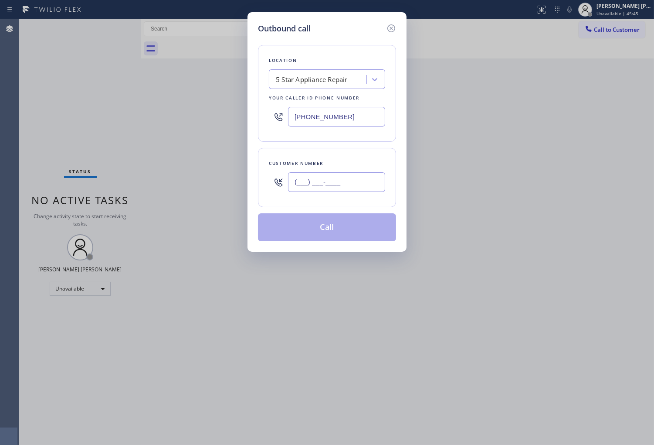
click at [375, 179] on input "(___) ___-____" at bounding box center [336, 182] width 97 height 20
paste input "443) 677-8360"
type input "(443) 677-8360"
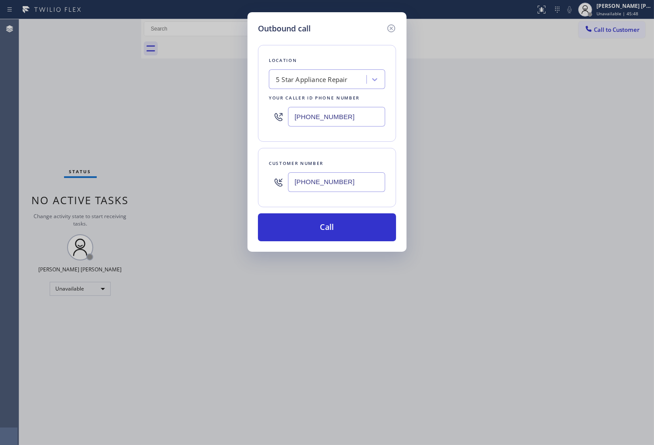
click at [328, 116] on input "[PHONE_NUMBER]" at bounding box center [336, 117] width 97 height 20
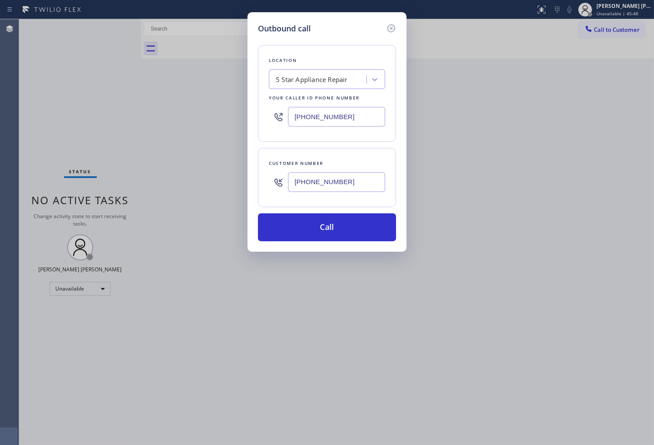
paste input "443) 323-2199"
type input "(443) 323-2199"
click at [350, 229] on button "Call" at bounding box center [327, 227] width 138 height 28
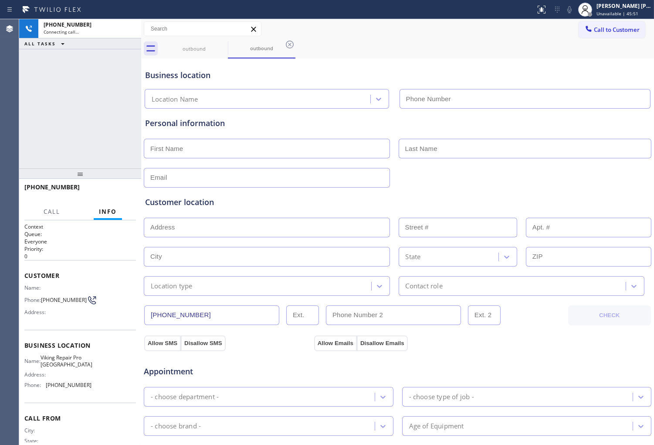
click at [409, 430] on div "Age of Equipment" at bounding box center [436, 426] width 55 height 10
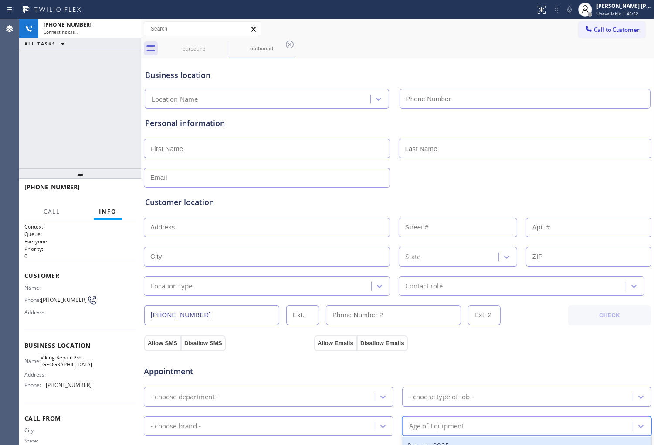
type input "(443) 323-2199"
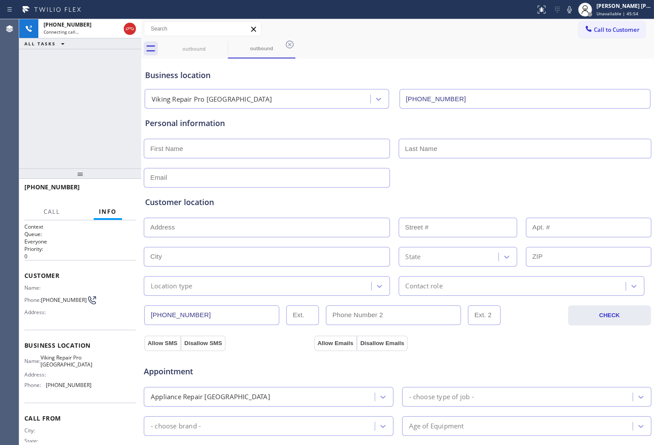
click at [56, 97] on div "+14436778360 Connecting call… ALL TASKS ALL TASKS ACTIVE TASKS TASKS IN WRAP UP" at bounding box center [80, 93] width 122 height 149
click at [221, 125] on div "Personal information" at bounding box center [397, 123] width 505 height 12
click at [215, 123] on div "Personal information" at bounding box center [397, 123] width 505 height 12
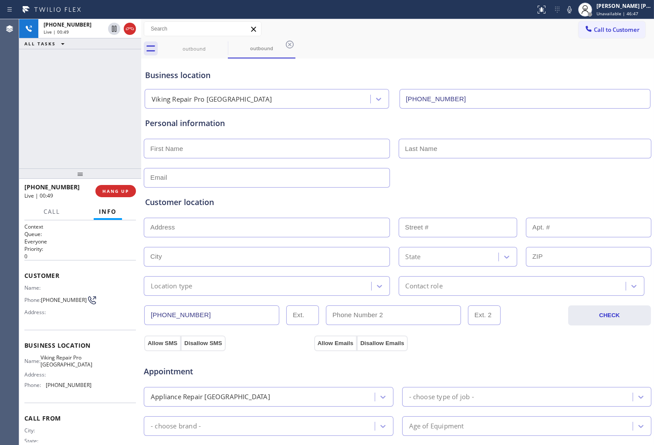
click at [210, 76] on div "Business location" at bounding box center [397, 75] width 505 height 12
click at [219, 76] on div "Business location" at bounding box center [397, 75] width 505 height 12
click at [218, 126] on div "Personal information" at bounding box center [397, 123] width 505 height 12
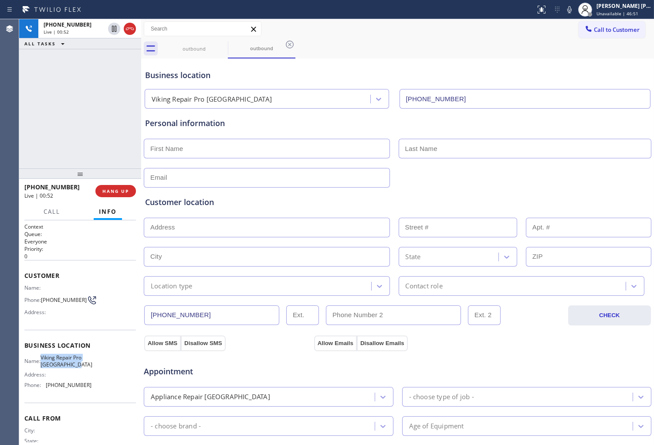
drag, startPoint x: 96, startPoint y: 369, endPoint x: 43, endPoint y: 365, distance: 53.3
click at [43, 365] on div "Name: Viking Repair Pro Ellicott City Address: Phone: (443) 323-2199" at bounding box center [80, 372] width 112 height 37
click at [71, 373] on div "Address:" at bounding box center [57, 374] width 67 height 7
click at [90, 368] on div "Name: Viking Repair Pro Ellicott City Address: Phone: (443) 323-2199" at bounding box center [80, 372] width 112 height 37
drag, startPoint x: 90, startPoint y: 368, endPoint x: 58, endPoint y: 368, distance: 32.3
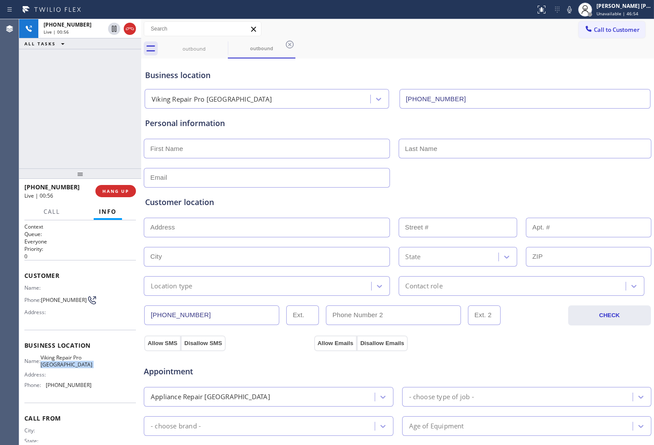
click at [58, 368] on div "Name: Viking Repair Pro Ellicott City Address: Phone: (443) 323-2199" at bounding box center [80, 372] width 112 height 37
copy span "Ellicott City"
click at [572, 9] on icon at bounding box center [570, 9] width 4 height 7
click at [181, 150] on input "text" at bounding box center [267, 149] width 246 height 20
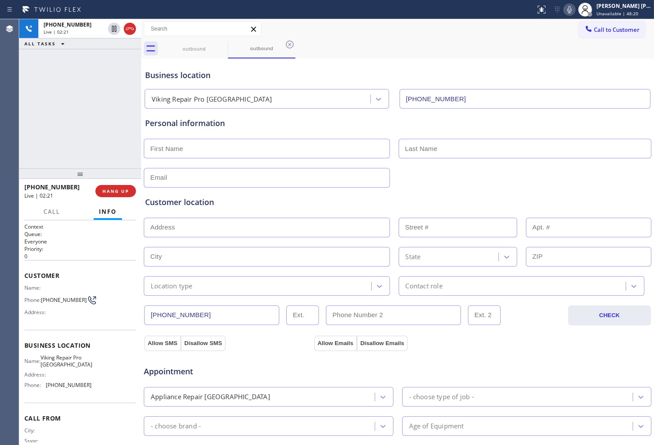
drag, startPoint x: 230, startPoint y: 122, endPoint x: 202, endPoint y: 121, distance: 28.4
click at [230, 122] on div "Personal information" at bounding box center [397, 123] width 505 height 12
drag, startPoint x: 202, startPoint y: 121, endPoint x: 153, endPoint y: 122, distance: 48.9
click at [153, 122] on div "Personal information" at bounding box center [397, 123] width 505 height 12
click at [223, 122] on div "Personal information" at bounding box center [397, 123] width 505 height 12
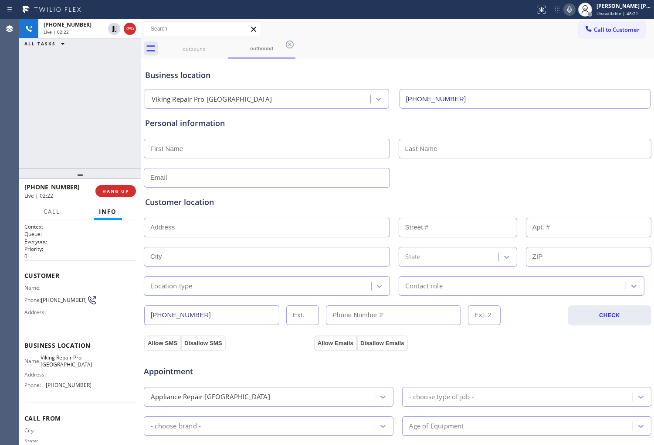
click at [197, 144] on input "text" at bounding box center [267, 149] width 246 height 20
click at [575, 12] on icon at bounding box center [570, 9] width 10 height 10
click at [575, 10] on icon at bounding box center [570, 9] width 10 height 10
click at [575, 12] on icon at bounding box center [570, 9] width 10 height 10
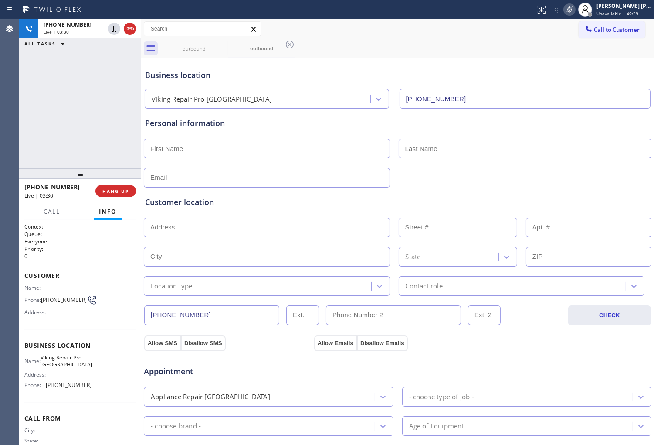
click at [575, 10] on icon at bounding box center [570, 9] width 10 height 10
click at [187, 151] on input "text" at bounding box center [267, 149] width 246 height 20
type input "Mrs"
click at [422, 149] on input "text" at bounding box center [525, 149] width 253 height 20
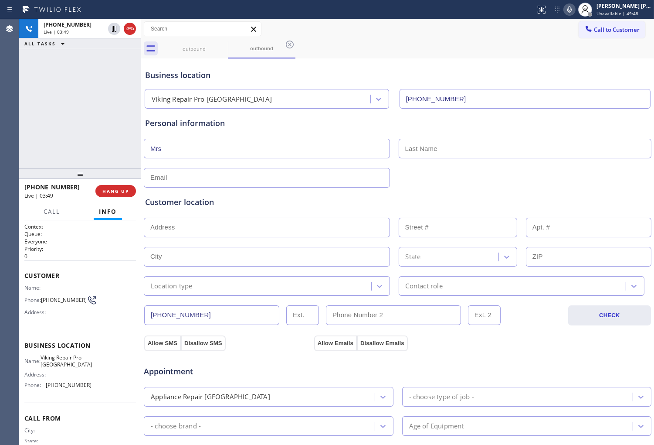
click at [422, 149] on input "text" at bounding box center [525, 149] width 253 height 20
type input "Laura"
click at [174, 146] on input "Mrs" at bounding box center [267, 149] width 246 height 20
click at [71, 145] on div "+14436778360 Live | 03:57 ALL TASKS ALL TASKS ACTIVE TASKS TASKS IN WRAP UP +14…" at bounding box center [336, 232] width 635 height 426
type input "Laura"
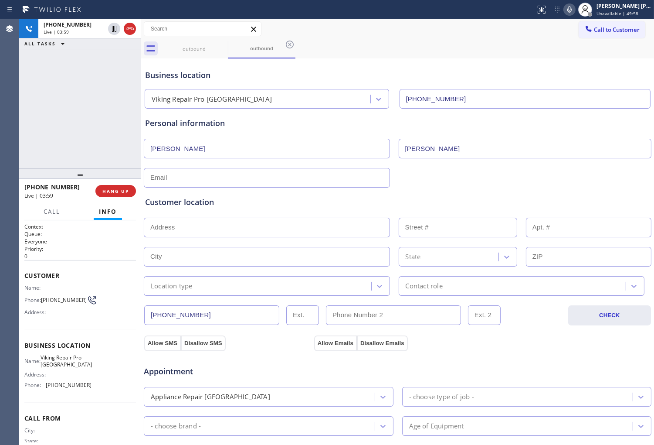
click at [431, 145] on input "Laura" at bounding box center [525, 149] width 253 height 20
drag, startPoint x: 431, startPoint y: 145, endPoint x: 367, endPoint y: 145, distance: 64.1
click at [367, 145] on div "Laura Laura" at bounding box center [398, 147] width 510 height 21
type input "Mamo"
click at [572, 10] on icon at bounding box center [570, 9] width 4 height 7
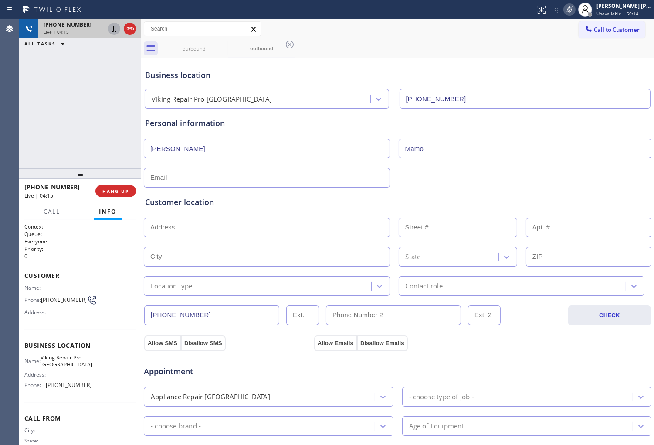
click at [114, 27] on icon at bounding box center [114, 29] width 10 height 10
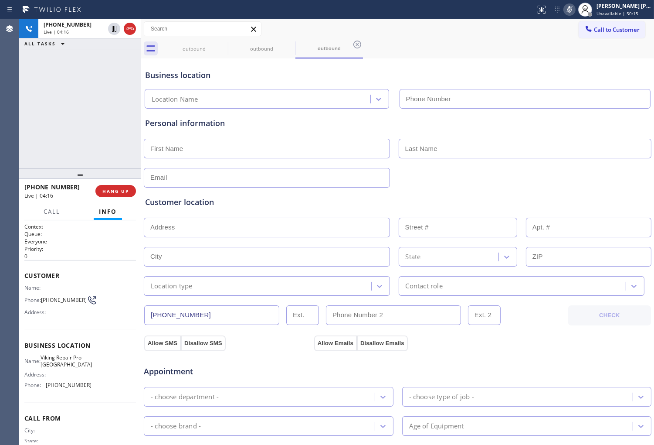
type input "(443) 323-2199"
click at [1, 146] on div "Agent Desktop" at bounding box center [9, 232] width 19 height 426
click at [1, 115] on div "Agent Desktop" at bounding box center [9, 232] width 19 height 426
click at [3, 144] on div "Agent Desktop" at bounding box center [9, 232] width 19 height 426
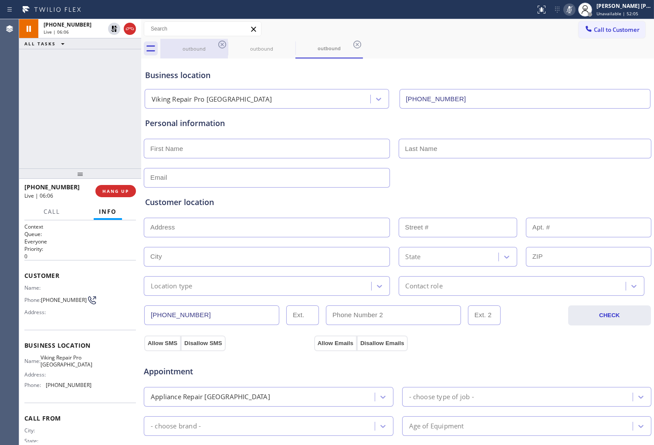
drag, startPoint x: 264, startPoint y: 46, endPoint x: 218, endPoint y: 52, distance: 46.6
click at [264, 46] on div "outbound" at bounding box center [262, 48] width 66 height 7
click at [195, 48] on div "outbound" at bounding box center [194, 48] width 66 height 7
click at [288, 50] on div "outbound" at bounding box center [262, 48] width 66 height 7
drag, startPoint x: 579, startPoint y: 10, endPoint x: 551, endPoint y: 42, distance: 42.0
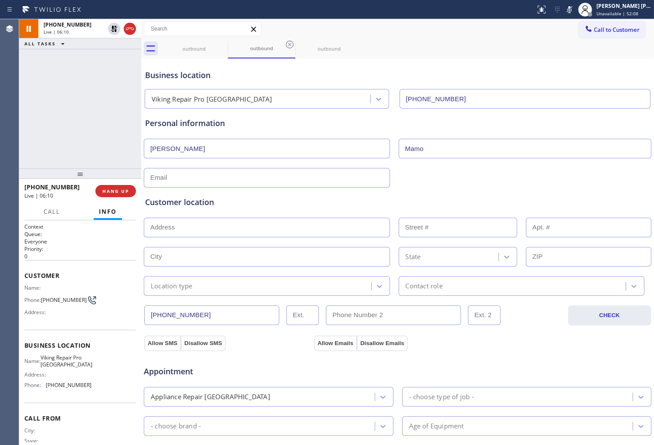
click at [575, 10] on icon at bounding box center [570, 9] width 10 height 10
click at [113, 29] on icon at bounding box center [114, 29] width 10 height 10
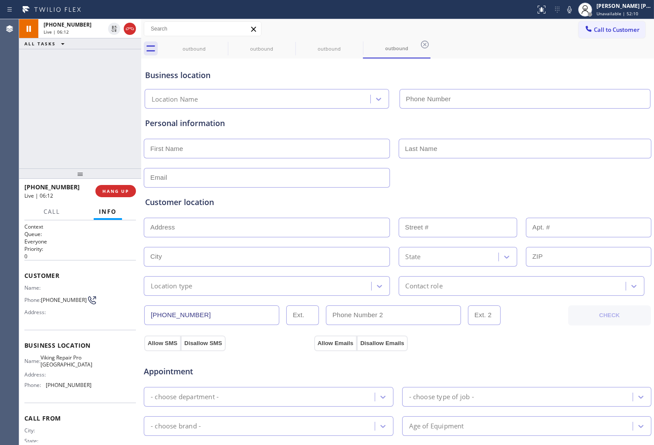
type input "(443) 323-2199"
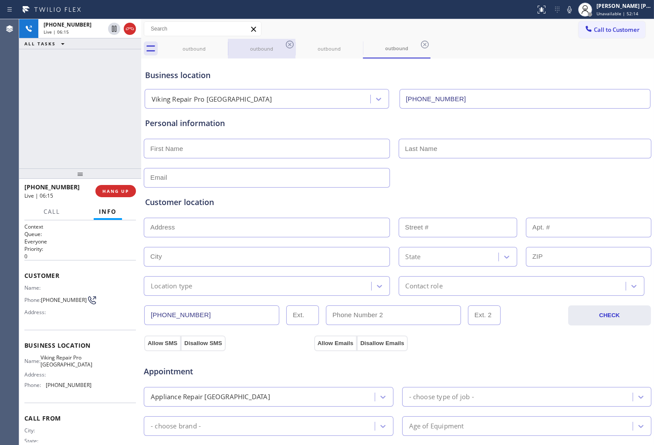
click at [268, 56] on div "outbound" at bounding box center [262, 49] width 66 height 20
click at [3, 126] on div "Agent Desktop" at bounding box center [9, 232] width 19 height 426
click at [221, 46] on icon at bounding box center [222, 44] width 10 height 10
drag, startPoint x: 244, startPoint y: 123, endPoint x: 165, endPoint y: 123, distance: 79.4
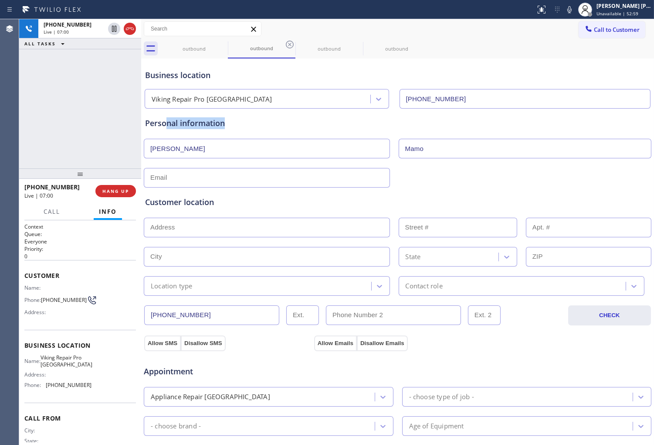
click at [165, 123] on div "Personal information" at bounding box center [397, 123] width 505 height 12
click at [198, 119] on div "Personal information" at bounding box center [397, 123] width 505 height 12
click at [176, 123] on div "Personal information" at bounding box center [397, 123] width 505 height 12
drag, startPoint x: 177, startPoint y: 123, endPoint x: 146, endPoint y: 122, distance: 31.8
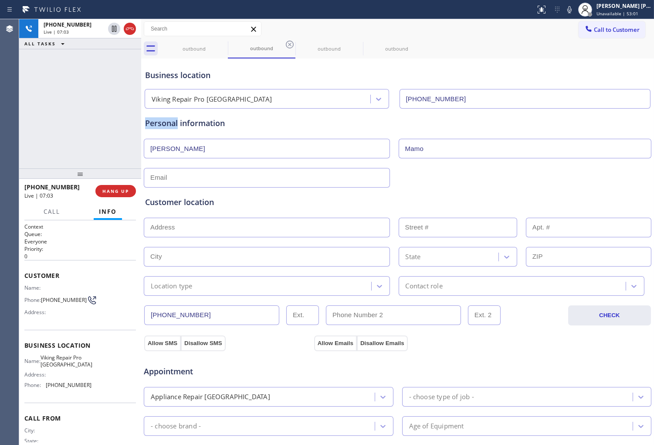
click at [146, 122] on div "Personal information" at bounding box center [397, 123] width 505 height 12
click at [225, 125] on div "Personal information Laura Mamo" at bounding box center [397, 148] width 509 height 79
drag, startPoint x: 129, startPoint y: 28, endPoint x: 235, endPoint y: 45, distance: 106.4
click at [129, 28] on icon at bounding box center [130, 28] width 8 height 3
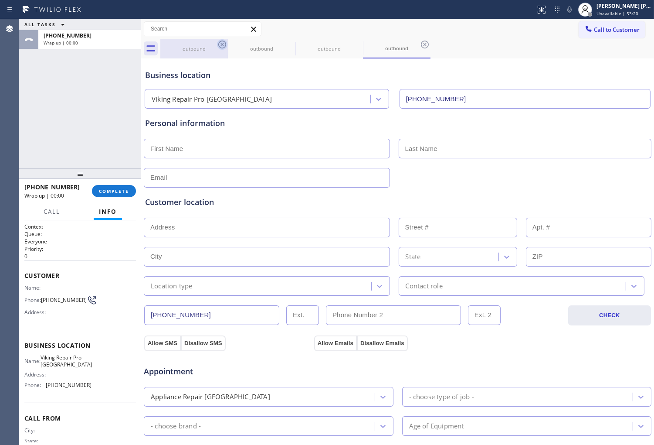
type input "(443) 323-2199"
click at [217, 45] on icon at bounding box center [222, 44] width 10 height 10
click at [193, 51] on div "outbound" at bounding box center [194, 48] width 66 height 7
click at [268, 51] on div "outbound" at bounding box center [262, 48] width 66 height 7
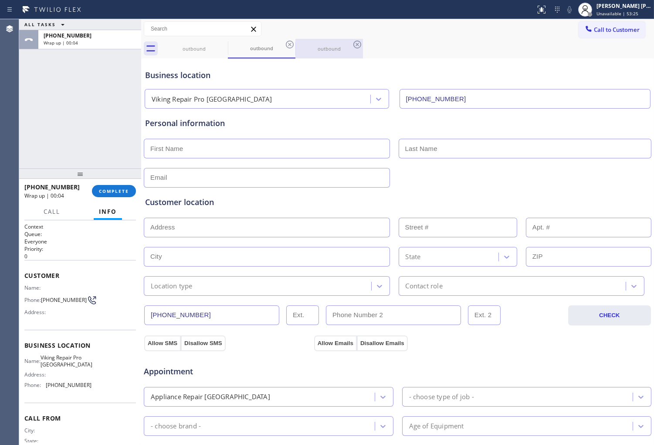
click at [317, 55] on div "outbound" at bounding box center [329, 49] width 66 height 20
click at [186, 53] on div "outbound" at bounding box center [194, 49] width 66 height 20
click at [184, 141] on input "text" at bounding box center [267, 149] width 246 height 20
type input "Laura"
click at [494, 155] on input "text" at bounding box center [525, 149] width 253 height 20
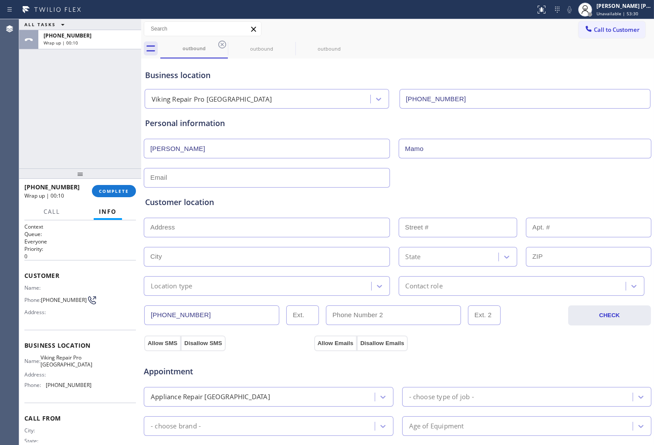
type input "Mamo"
click at [309, 175] on input "text" at bounding box center [267, 178] width 246 height 20
type input "[EMAIL_ADDRESS][DOMAIN_NAME]"
click at [322, 210] on div "Customer location >> ADD NEW ADDRESS << + NEW ADDRESS State Location type Conta…" at bounding box center [397, 245] width 505 height 99
click at [204, 221] on input "text" at bounding box center [267, 228] width 246 height 20
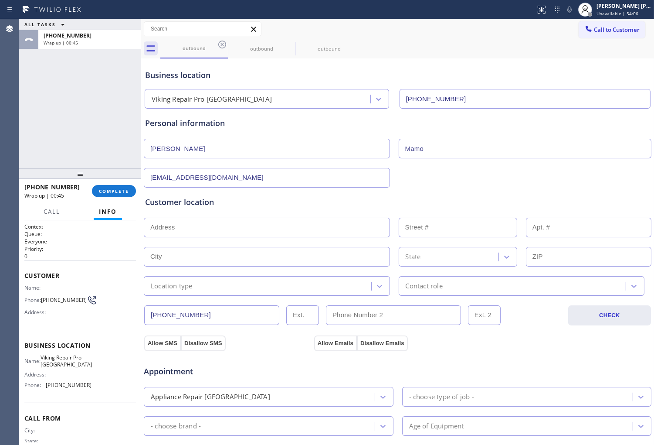
click at [204, 221] on input "text" at bounding box center [267, 228] width 246 height 20
paste input "Ellicott City, MD 21042"
type input "Ellicott City, MD 21042, USA"
type input "Ellicott City"
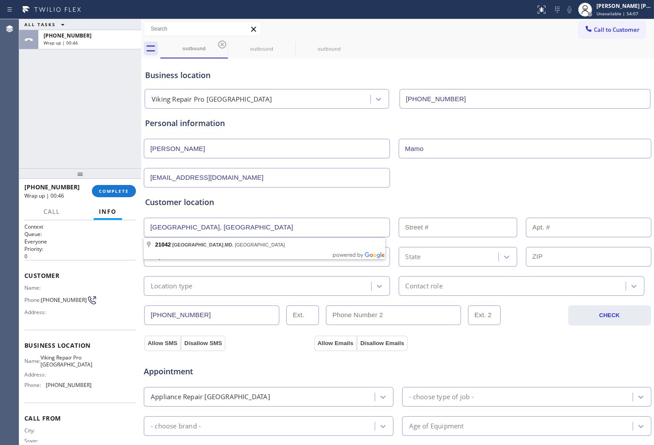
type input "21042"
click at [266, 194] on div "Customer location >> ADD NEW ADDRESS << + NEW ADDRESS Ellicott City Maryland 21…" at bounding box center [397, 241] width 509 height 108
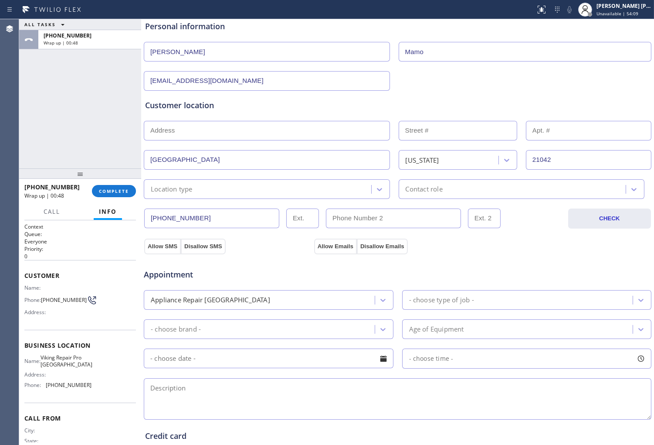
click at [221, 184] on div "Location type" at bounding box center [258, 188] width 225 height 15
click at [211, 184] on div "Location type" at bounding box center [258, 188] width 225 height 15
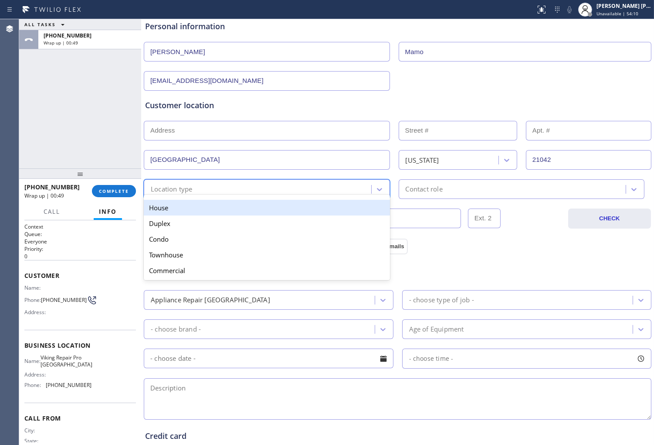
click at [212, 208] on div "House" at bounding box center [267, 208] width 246 height 16
click at [212, 208] on div "(443) 677-8360 CHECK" at bounding box center [397, 218] width 509 height 22
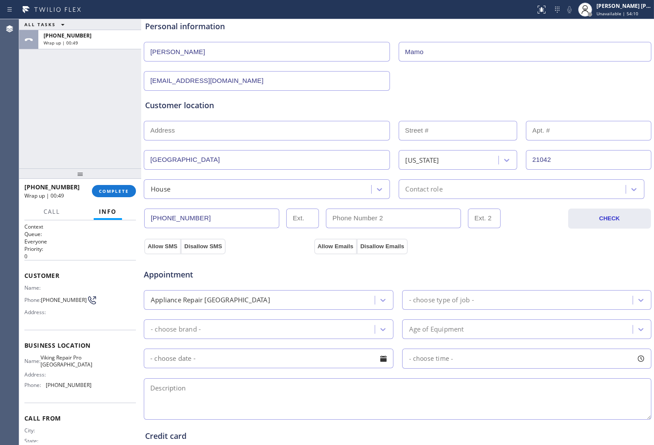
click at [457, 176] on div "Customer location >> ADD NEW ADDRESS << + NEW ADDRESS Ellicott City Maryland 21…" at bounding box center [397, 148] width 505 height 99
click at [450, 193] on div "Contact role" at bounding box center [514, 188] width 225 height 15
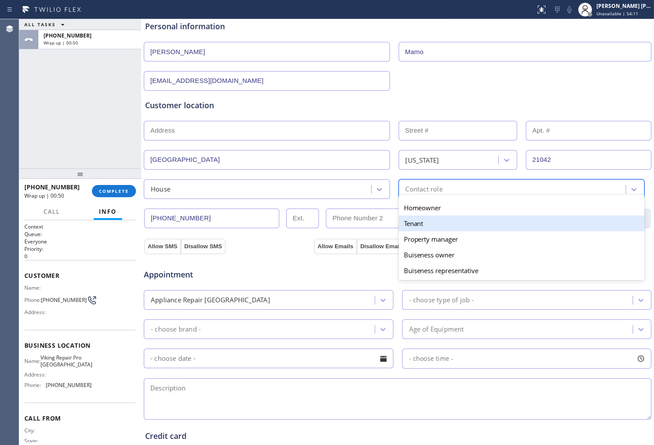
click at [441, 206] on div "Homeowner" at bounding box center [522, 208] width 246 height 16
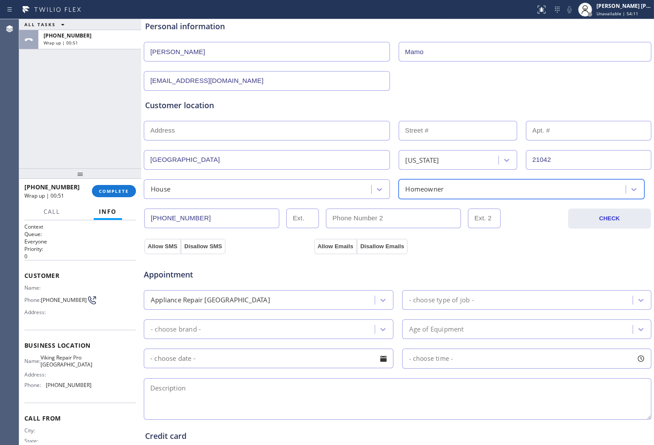
scroll to position [231, 0]
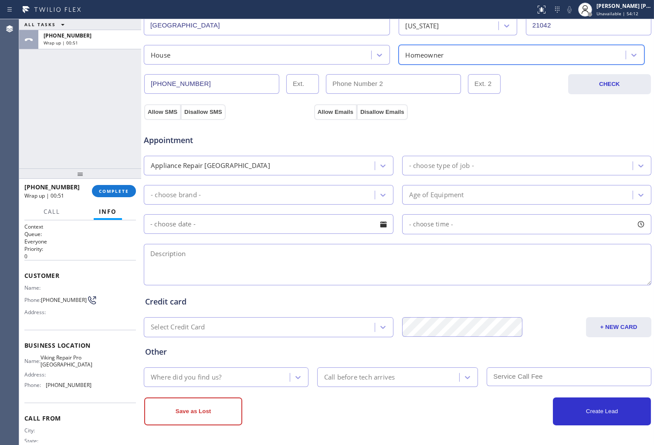
click at [348, 153] on div "Appointment Appliance Repair High End - choose type of job - - choose brand - A…" at bounding box center [397, 205] width 505 height 163
click at [485, 164] on div "- choose type of job -" at bounding box center [519, 165] width 228 height 15
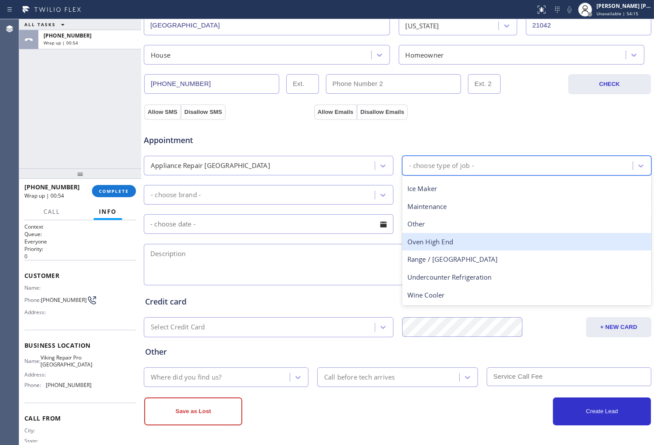
scroll to position [0, 0]
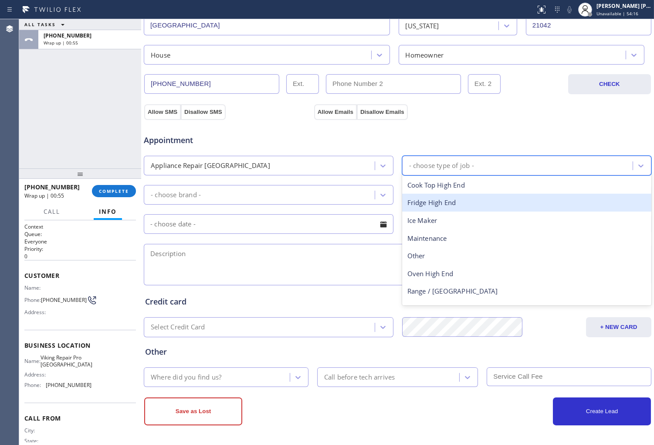
click at [460, 198] on div "Fridge High End" at bounding box center [527, 203] width 250 height 18
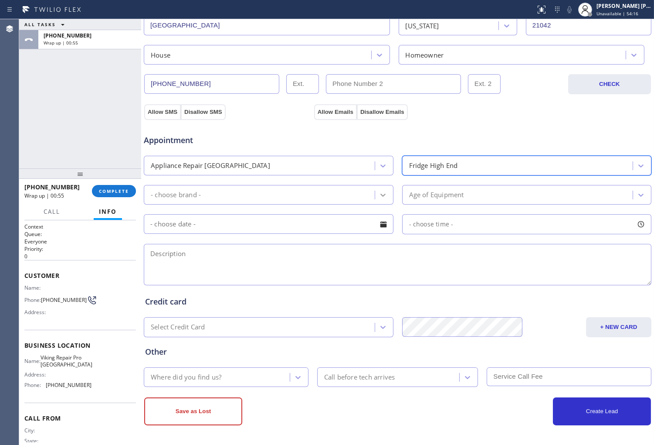
click at [379, 198] on icon at bounding box center [383, 195] width 9 height 9
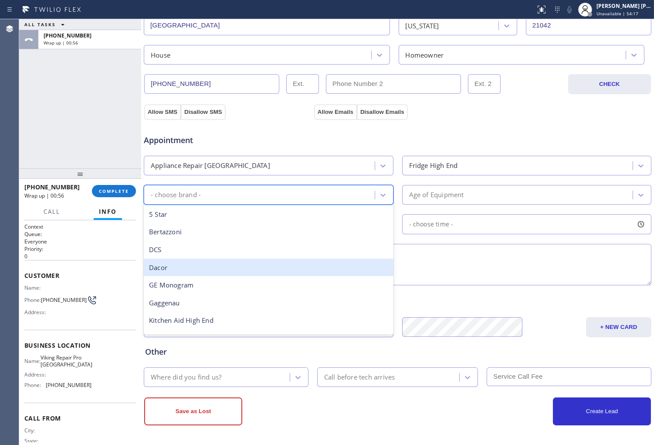
type input "v"
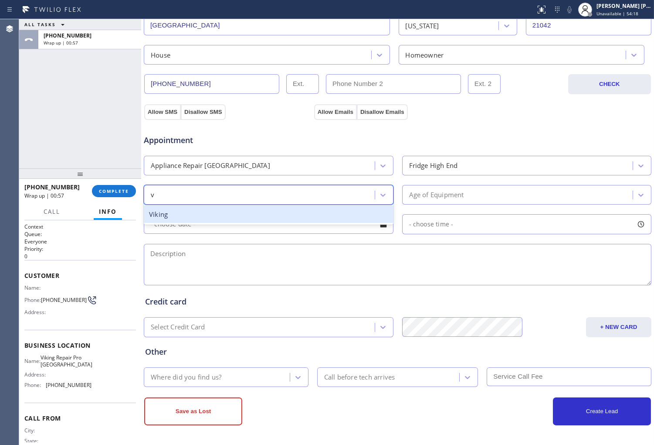
click at [240, 219] on div "Viking" at bounding box center [269, 214] width 250 height 18
drag, startPoint x: 240, startPoint y: 219, endPoint x: 299, endPoint y: 211, distance: 59.5
click at [240, 219] on input "text" at bounding box center [269, 224] width 250 height 20
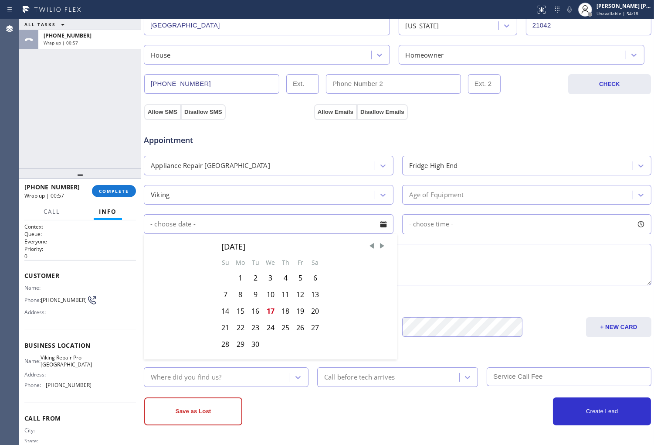
click at [456, 195] on div "Age of Equipment" at bounding box center [436, 195] width 55 height 10
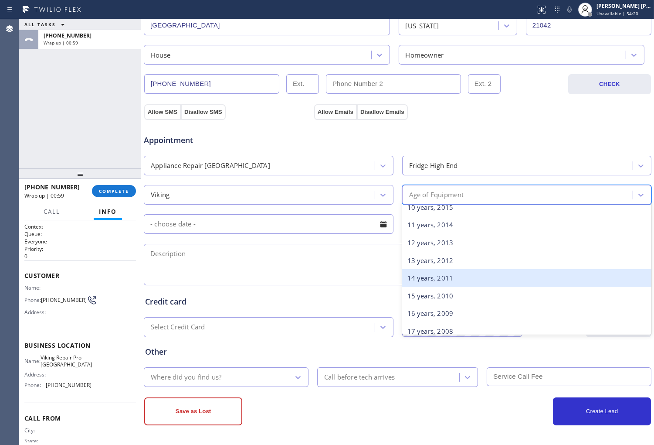
scroll to position [194, 0]
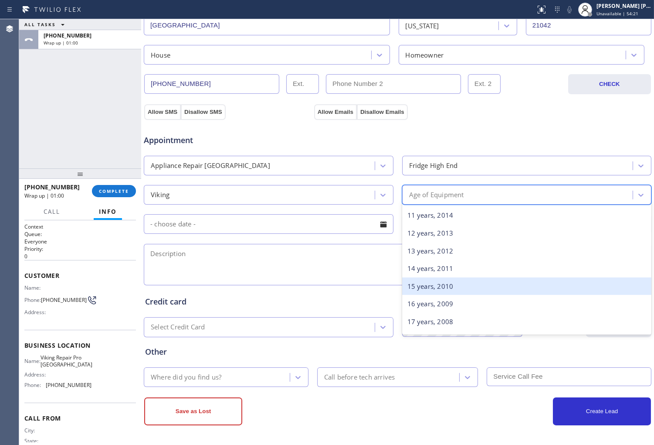
click at [446, 283] on div "15 years, 2010" at bounding box center [527, 286] width 250 height 18
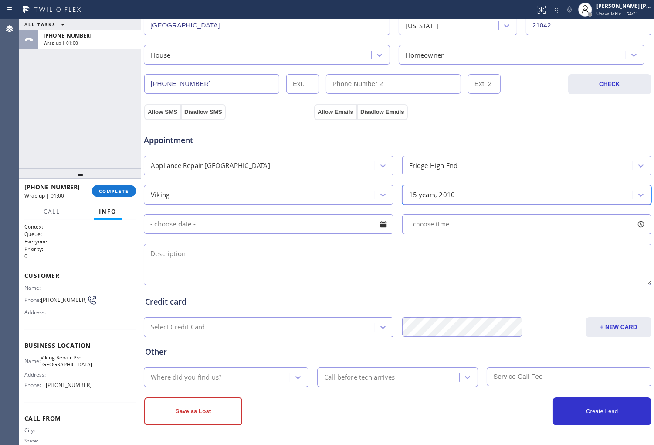
click at [358, 245] on textarea at bounding box center [398, 264] width 508 height 41
click at [263, 260] on textarea at bounding box center [398, 264] width 508 height 41
paste textarea "Viking stove/new light bulb andthe grill is ont heatig up/15-18yrs old"
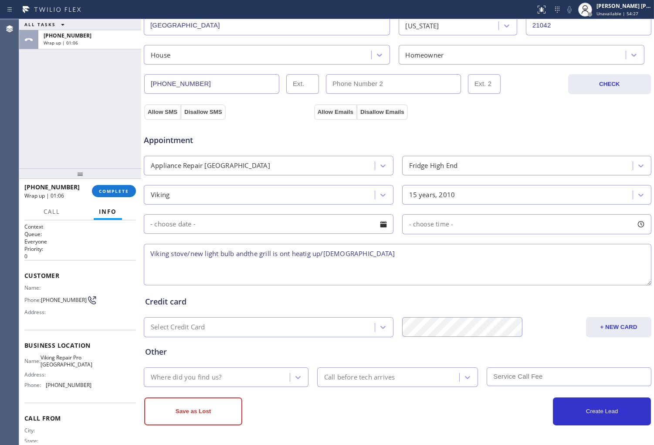
click at [247, 254] on textarea "Viking stove/new light bulb andthe grill is ont heatig up/15-18yrs old" at bounding box center [398, 264] width 508 height 41
click at [247, 255] on textarea "Viking stove/new light bulb andthe grill is ont heatig up/15-18yrs old" at bounding box center [398, 264] width 508 height 41
click at [248, 256] on textarea "Viking stove/new light bulb andthe grill is ont heatig up/15-18yrs old" at bounding box center [398, 264] width 508 height 41
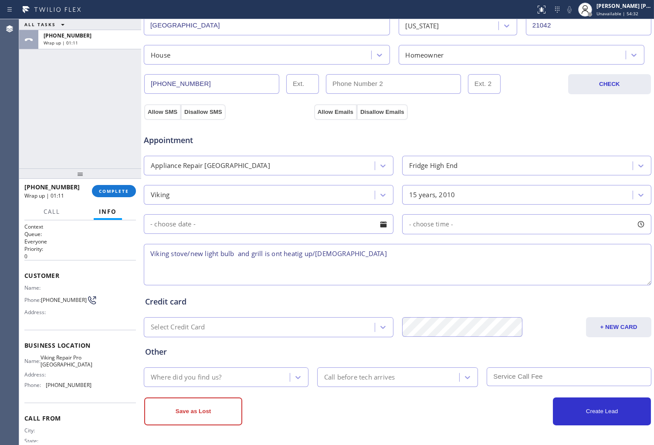
click at [281, 257] on textarea "Viking stove/new light bulb and grill is ont heatig up/15-18yrs old" at bounding box center [398, 264] width 508 height 41
click at [287, 256] on textarea "Viking stove/new light bulb and grill is ont heatig up/15-18yrs old" at bounding box center [398, 264] width 508 height 41
click at [283, 255] on textarea "Viking stove/new light bulb and grill is ont heatig up/15-18yrs old" at bounding box center [398, 264] width 508 height 41
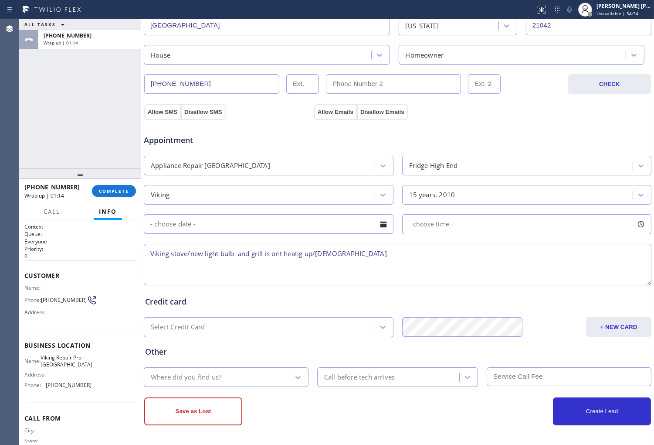
click at [283, 255] on textarea "Viking stove/new light bulb and grill is ont heatig up/15-18yrs old" at bounding box center [398, 264] width 508 height 41
click at [282, 255] on textarea "Viking stove/new light bulb and grill is ont heatig up/15-18yrs old" at bounding box center [398, 264] width 508 height 41
click at [284, 254] on textarea "Viking stove/new light bulb and grill is ont heatig up/15-18yrs old" at bounding box center [398, 264] width 508 height 41
click at [280, 253] on textarea "Viking stove/new light bulb and grill is ont heatig up/15-18yrs old" at bounding box center [398, 264] width 508 height 41
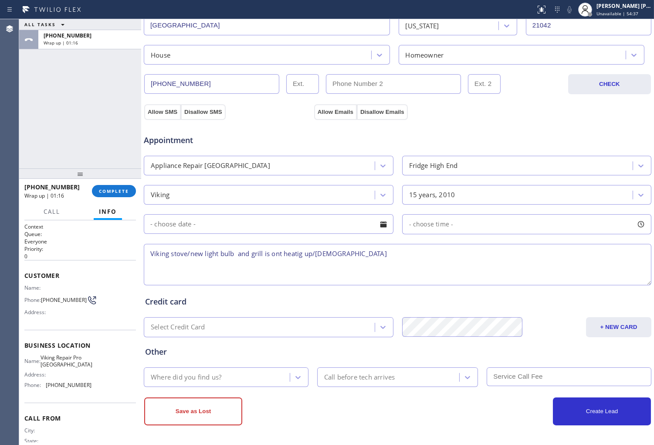
click at [282, 253] on textarea "Viking stove/new light bulb and grill is ont heatig up/15-18yrs old" at bounding box center [398, 264] width 508 height 41
click at [393, 255] on textarea "Viking stove/new light bulb and grill is not heatig up/15-18yrs old" at bounding box center [398, 264] width 508 height 41
type textarea "Viking stove/new light bulb and grill is not heatig up/15-18yrs old/SAL - OOSA …"
click at [251, 376] on div "Where did you find us?" at bounding box center [217, 376] width 143 height 15
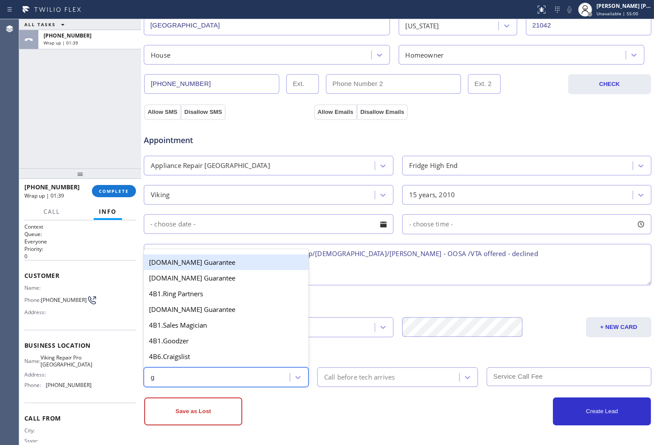
type input "go"
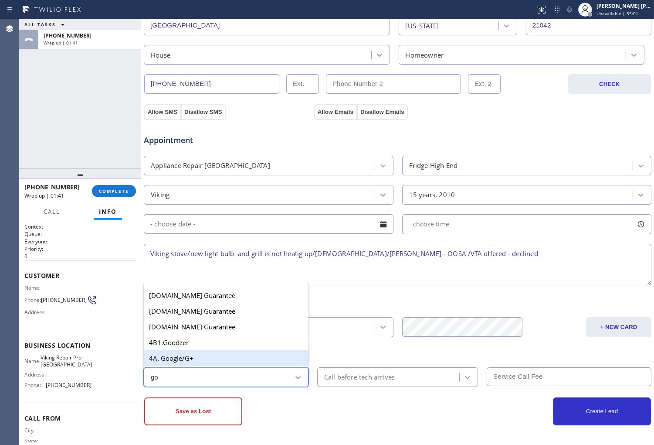
click at [225, 355] on div "4A. Google/G+" at bounding box center [226, 358] width 165 height 16
click at [225, 355] on div "Other" at bounding box center [397, 352] width 505 height 12
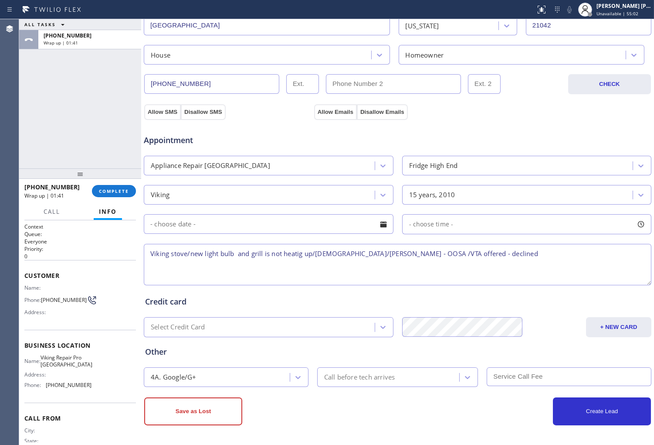
click at [374, 373] on div "Call before tech arrives" at bounding box center [359, 377] width 71 height 10
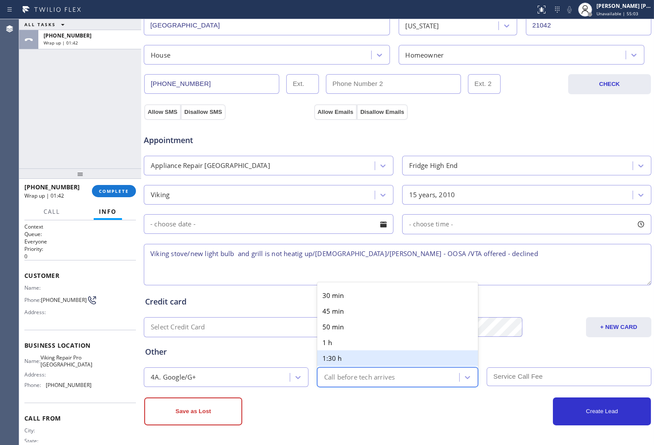
click at [286, 342] on div "Other 4A. Google/G+ option 1:30 h focused, 5 of 6. 6 results available. Use Up …" at bounding box center [397, 362] width 509 height 50
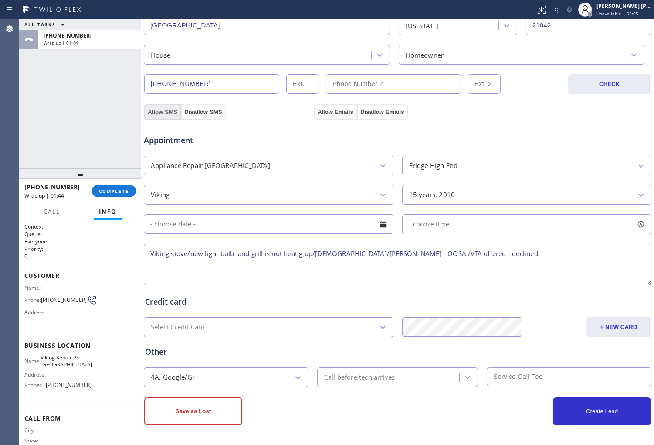
click at [170, 109] on button "Allow SMS" at bounding box center [162, 112] width 37 height 16
click at [336, 116] on button "Allow Emails" at bounding box center [335, 112] width 43 height 16
click at [334, 119] on div "Appointment Appliance Repair High End Fridge High End Viking 15 years, 2010 - c…" at bounding box center [397, 201] width 509 height 171
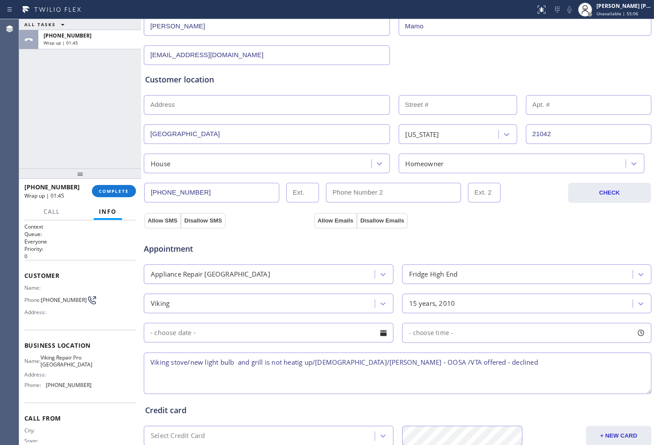
scroll to position [0, 0]
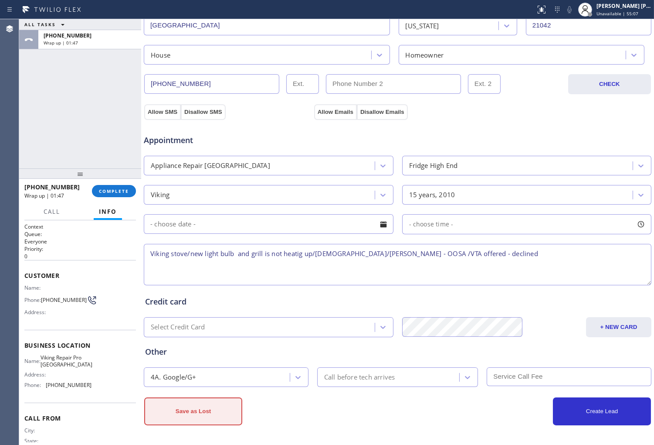
click at [211, 419] on button "Save as Lost" at bounding box center [193, 411] width 98 height 28
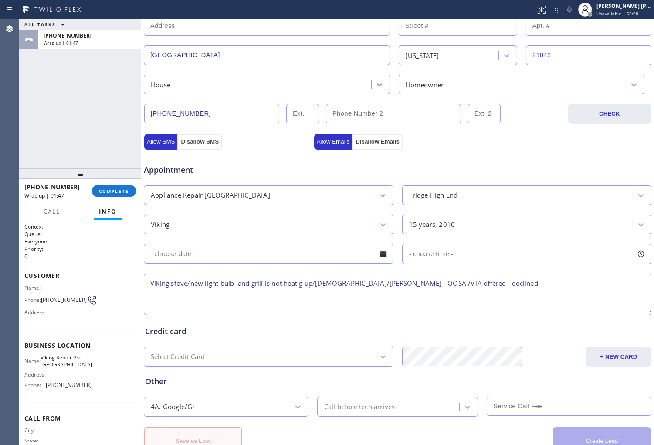
scroll to position [260, 0]
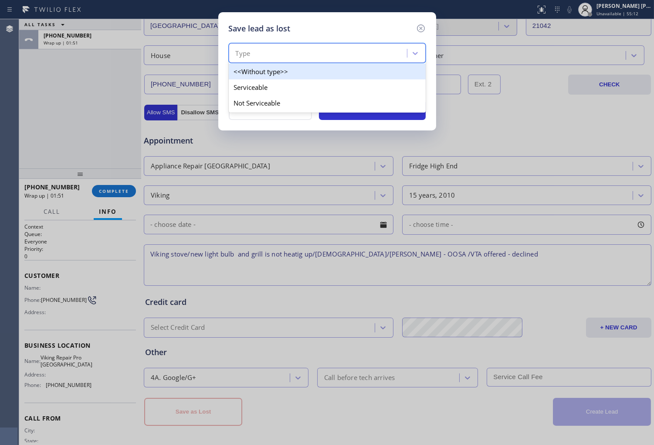
click at [279, 58] on div "Type" at bounding box center [320, 53] width 176 height 15
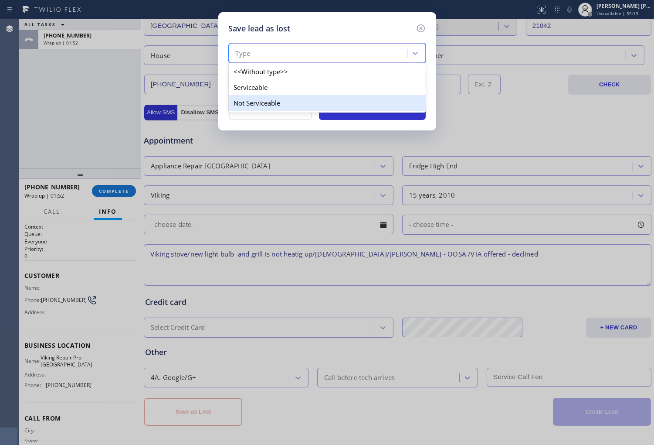
click at [285, 96] on div "Not Serviceable" at bounding box center [327, 103] width 197 height 16
click at [285, 84] on div "Reason" at bounding box center [320, 81] width 176 height 15
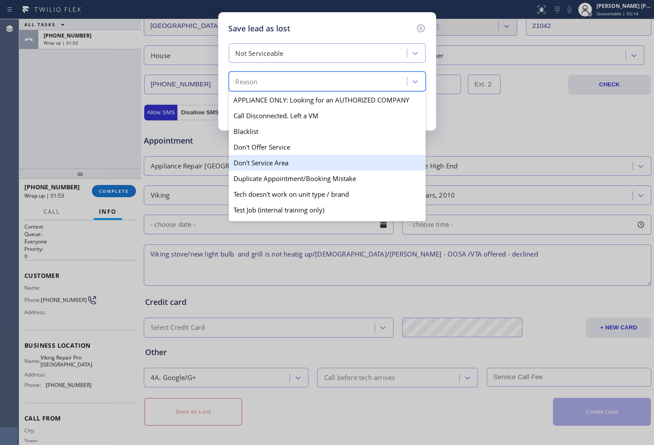
click at [295, 160] on div "Don't Service Area" at bounding box center [327, 163] width 197 height 16
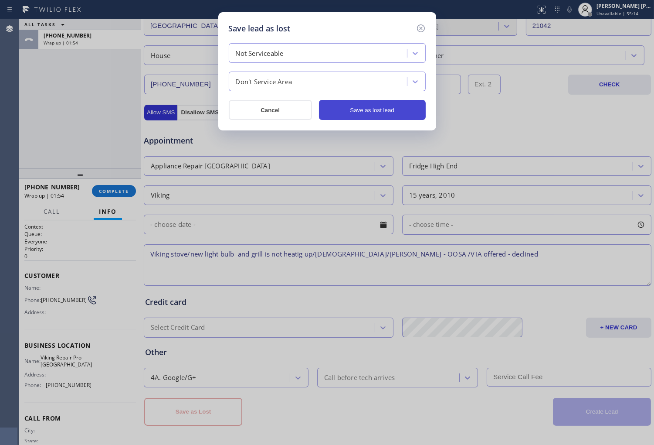
click at [368, 102] on button "Save as lost lead" at bounding box center [372, 110] width 107 height 20
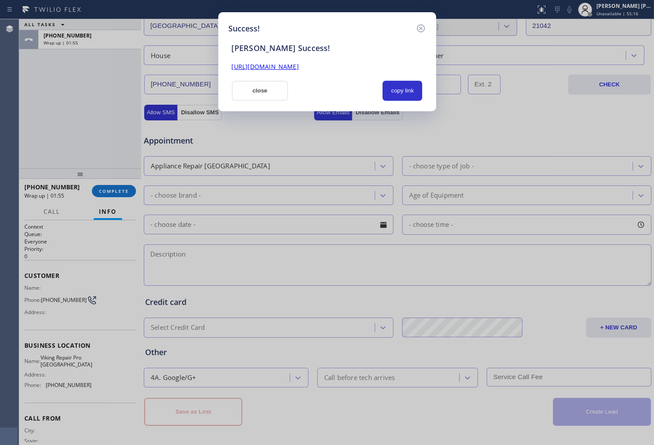
click at [288, 68] on link "https://erp.apollosoft.co/customer/763039#portlet_lead" at bounding box center [265, 66] width 67 height 8
click at [267, 83] on button "close" at bounding box center [260, 91] width 57 height 20
click at [267, 83] on input "(443) 677-8360" at bounding box center [211, 85] width 135 height 20
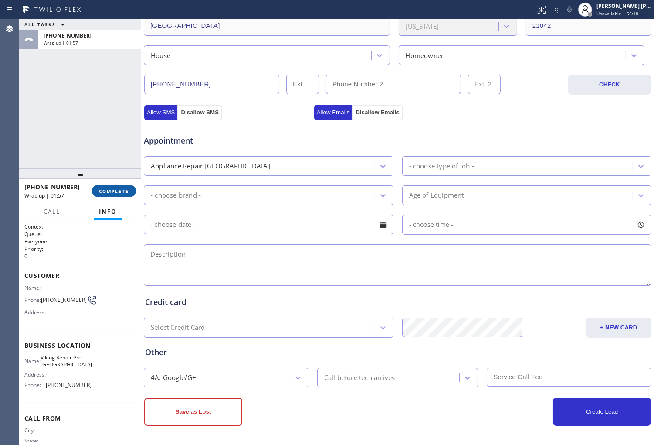
click at [129, 189] on button "COMPLETE" at bounding box center [114, 191] width 44 height 12
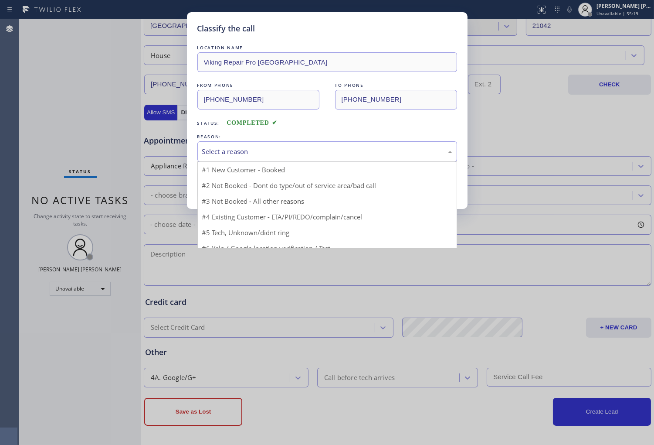
click at [251, 154] on div "Select a reason" at bounding box center [327, 151] width 250 height 10
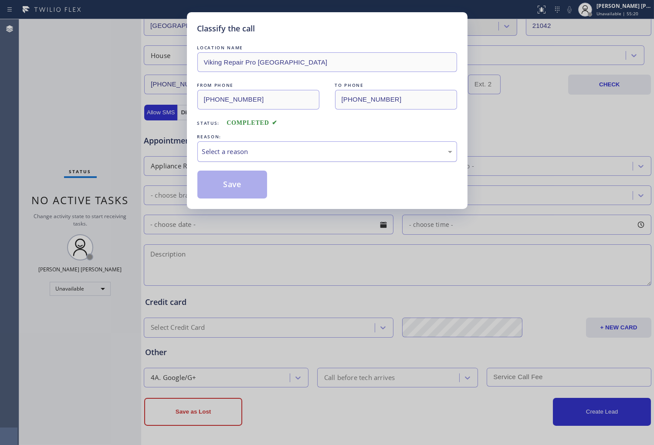
click at [252, 155] on div "Select a reason" at bounding box center [327, 151] width 250 height 10
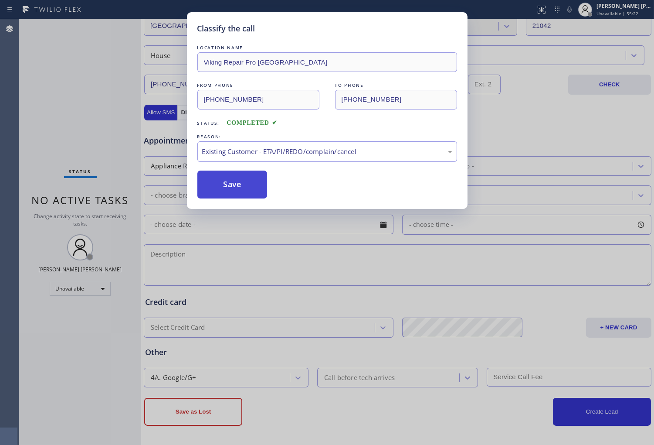
click at [242, 188] on button "Save" at bounding box center [233, 184] width 70 height 28
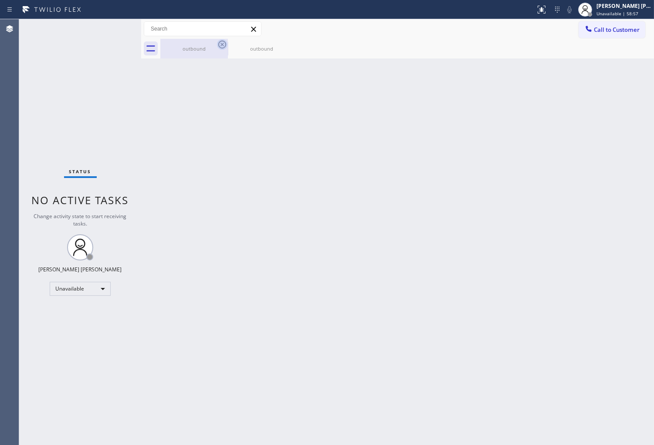
click at [221, 39] on icon at bounding box center [222, 44] width 10 height 10
click at [286, 41] on icon at bounding box center [290, 45] width 8 height 8
click at [221, 41] on div at bounding box center [407, 49] width 494 height 20
click at [609, 31] on span "Call to Customer" at bounding box center [617, 30] width 46 height 8
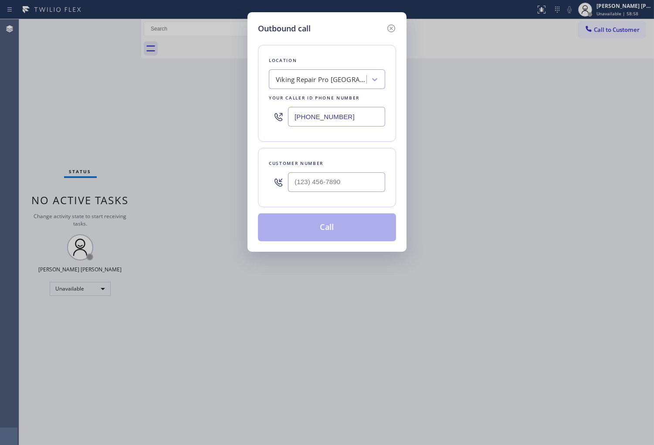
click at [312, 118] on input "(443) 323-2199" at bounding box center [336, 117] width 97 height 20
paste input "206) 823-1782"
type input "(206) 823-1782"
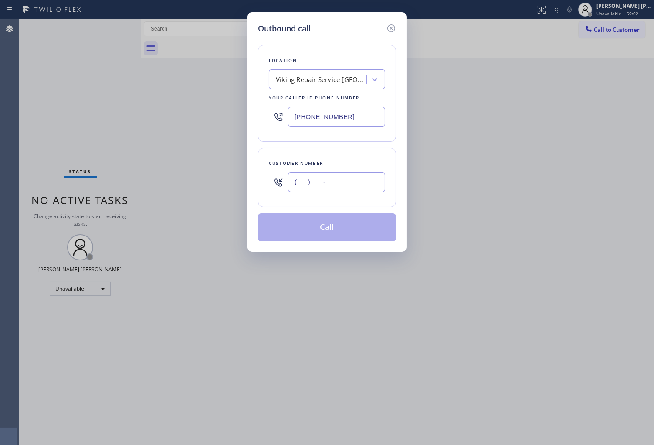
click at [321, 187] on input "(___) ___-____" at bounding box center [336, 182] width 97 height 20
paste input "206) 334-8542"
type input "(206) 334-8542"
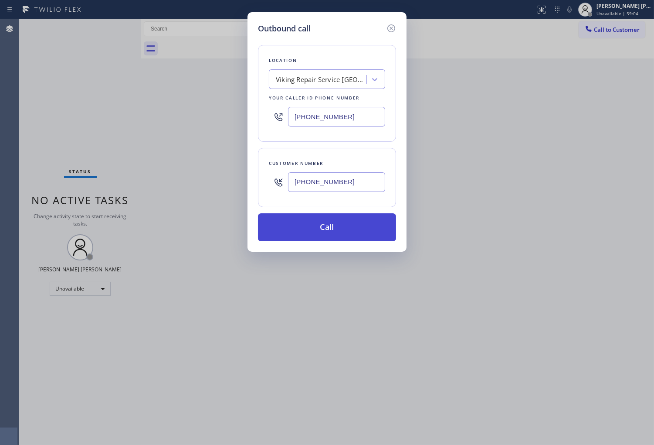
click at [371, 225] on button "Call" at bounding box center [327, 227] width 138 height 28
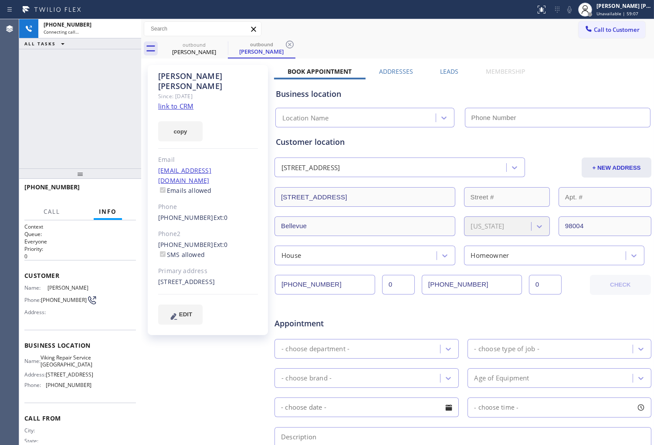
click at [184, 75] on div "Shirley Martin" at bounding box center [208, 81] width 100 height 20
click at [41, 119] on div "+12063348542 Connecting call… ALL TASKS ALL TASKS ACTIVE TASKS TASKS IN WRAP UP" at bounding box center [80, 93] width 122 height 149
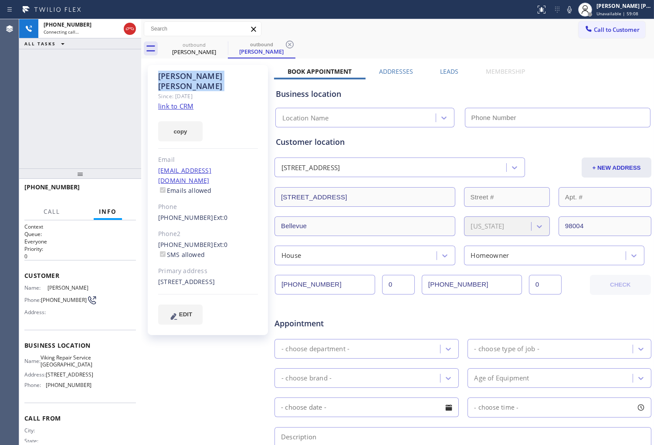
type input "(206) 823-1782"
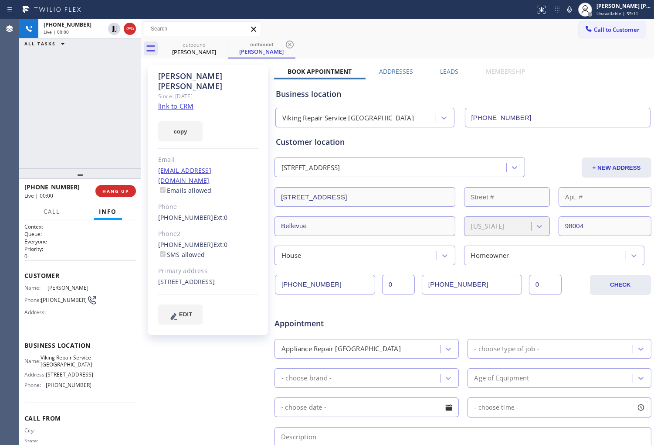
click at [14, 99] on div "Agent Desktop" at bounding box center [9, 232] width 19 height 426
click at [575, 10] on icon at bounding box center [570, 9] width 10 height 10
click at [132, 31] on icon at bounding box center [130, 29] width 10 height 10
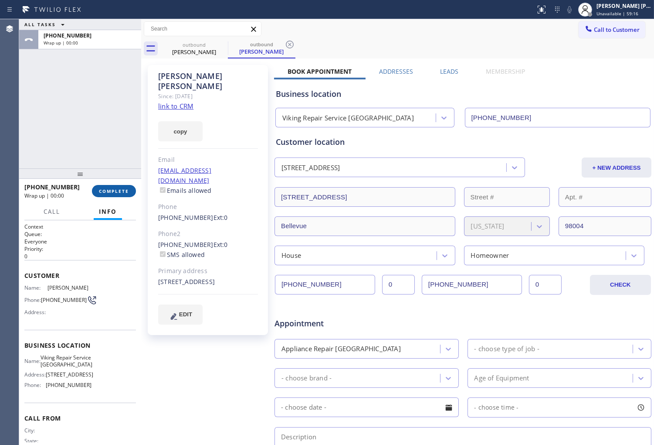
click at [112, 188] on span "COMPLETE" at bounding box center [114, 191] width 30 height 6
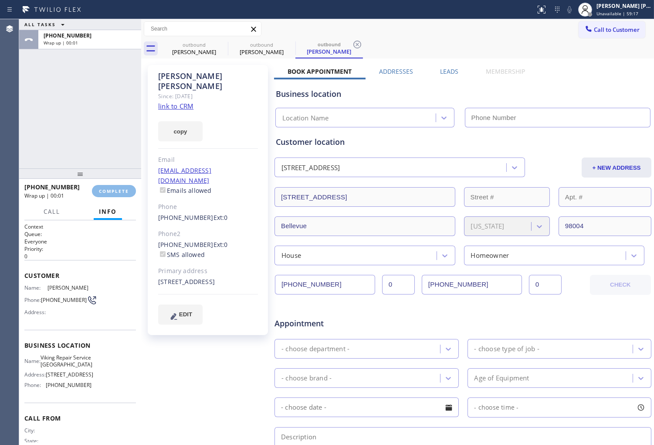
type input "(206) 823-1782"
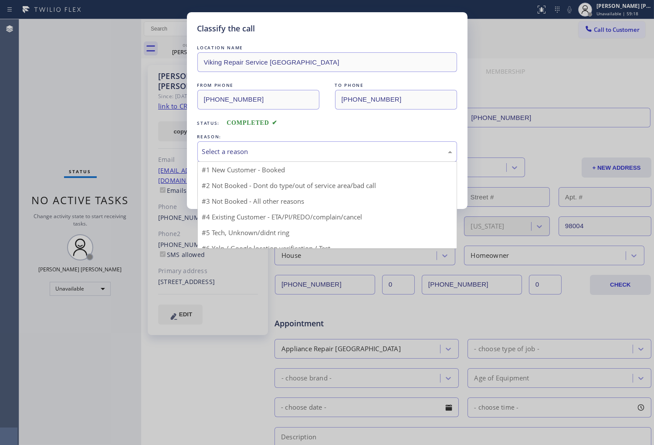
click at [298, 156] on div "Select a reason" at bounding box center [327, 151] width 250 height 10
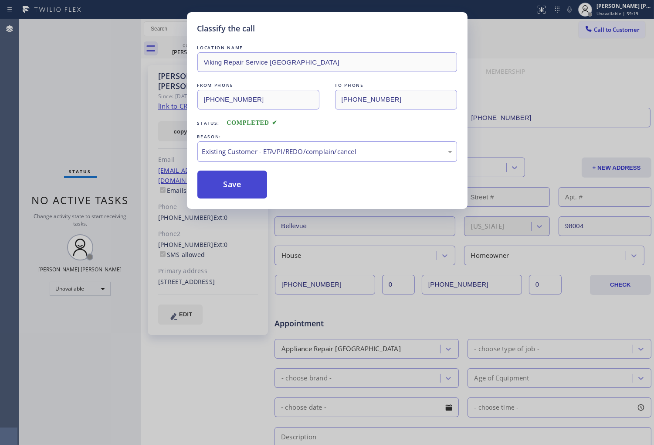
click at [238, 186] on button "Save" at bounding box center [233, 184] width 70 height 28
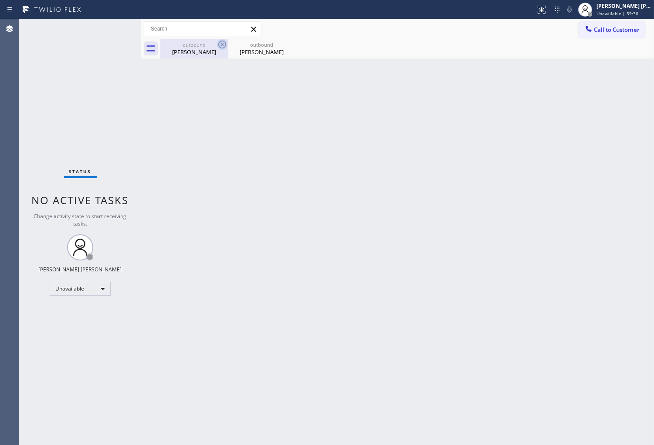
click at [219, 45] on icon at bounding box center [222, 44] width 10 height 10
click at [0, 0] on icon at bounding box center [0, 0] width 0 height 0
click at [219, 45] on div "outbound Shirley Martin outbound Shirley Martin" at bounding box center [407, 49] width 494 height 20
click at [607, 36] on button "Call to Customer" at bounding box center [612, 29] width 67 height 17
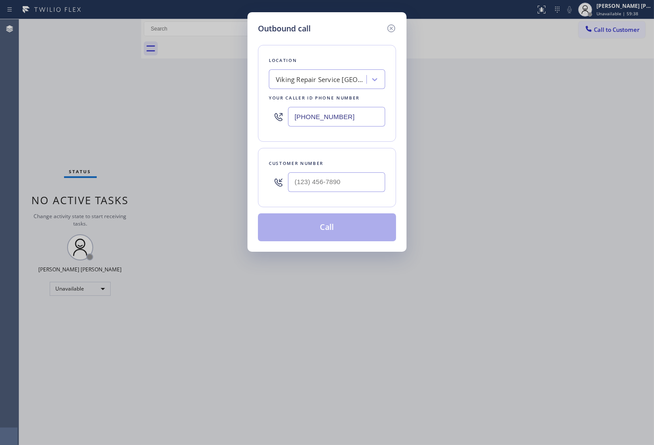
click at [328, 115] on input "(206) 823-1782" at bounding box center [336, 117] width 97 height 20
paste input "929) 200-3027"
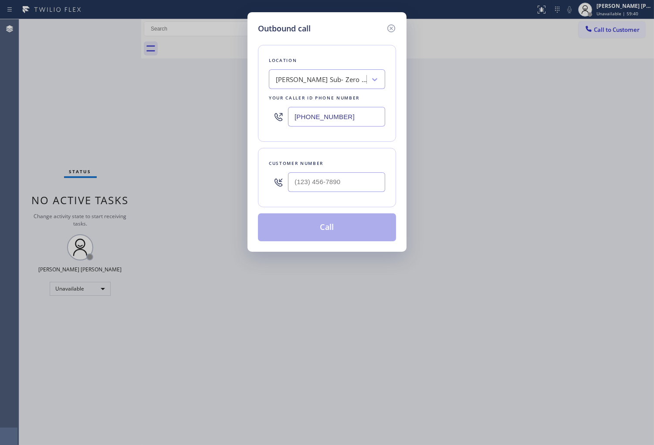
type input "(929) 200-3027"
click at [365, 185] on input "(___) ___-____" at bounding box center [336, 182] width 97 height 20
paste input "408) 421-6965"
type input "(408) 421-6965"
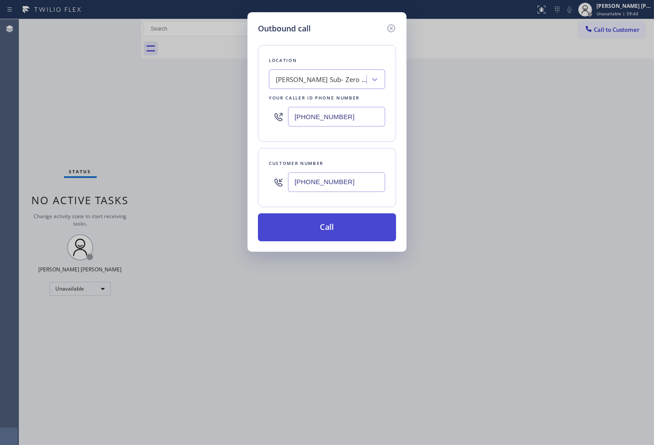
click at [368, 227] on button "Call" at bounding box center [327, 227] width 138 height 28
click at [408, 38] on div "Call to Customer Outbound call Location Bobby Sub- Zero Refrigerator Repair You…" at bounding box center [397, 38] width 513 height 39
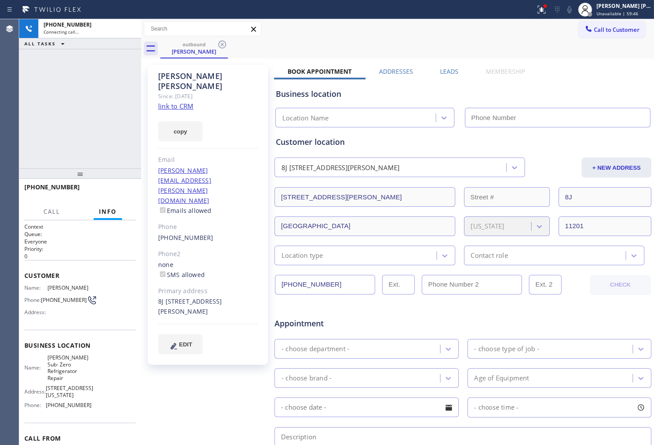
click at [547, 10] on icon at bounding box center [542, 9] width 10 height 10
click at [547, 12] on icon at bounding box center [542, 9] width 10 height 10
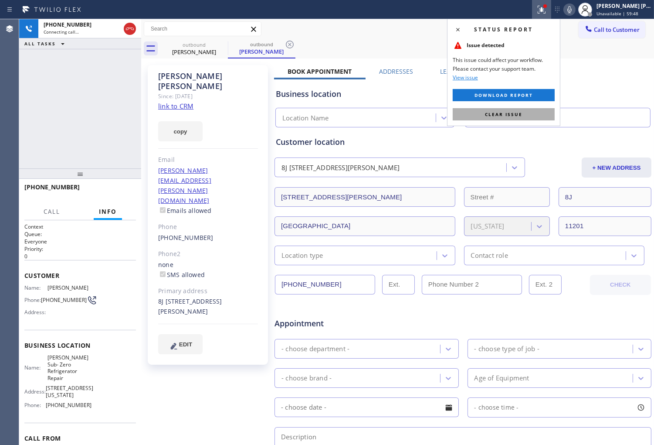
click at [525, 112] on button "Clear issue" at bounding box center [504, 114] width 102 height 12
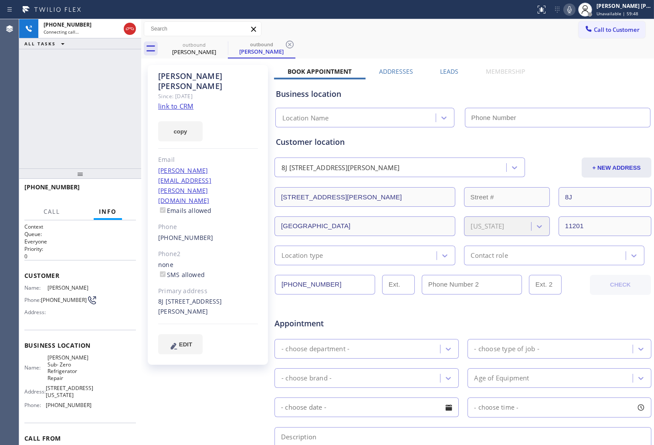
click at [205, 73] on div "Nicholas Sullivan" at bounding box center [208, 81] width 100 height 20
copy div "Nicholas Sullivan"
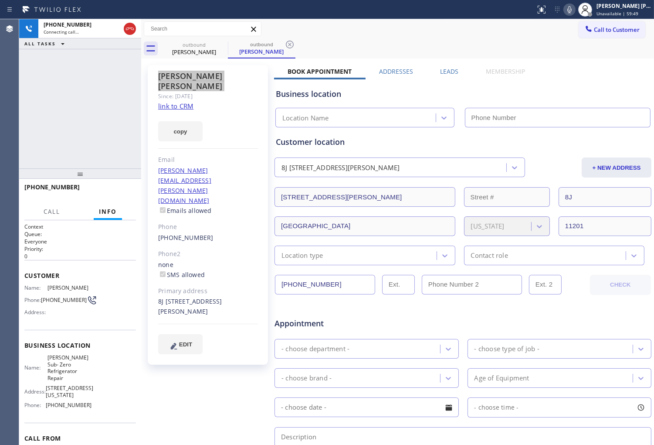
type input "(929) 200-3027"
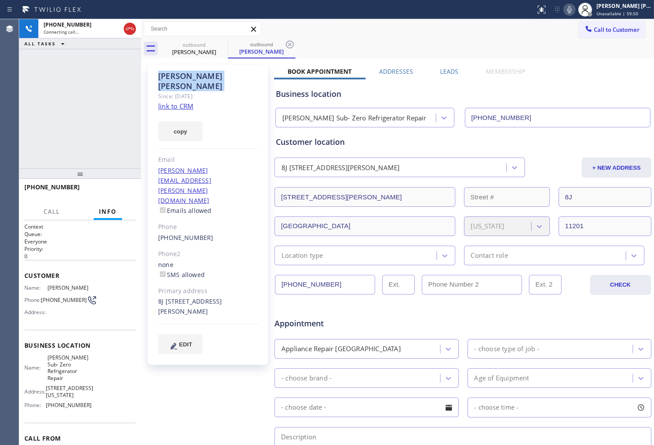
click at [83, 144] on div "+14084216965 Connecting call… ALL TASKS ALL TASKS ACTIVE TASKS TASKS IN WRAP UP" at bounding box center [80, 93] width 122 height 149
click at [131, 31] on icon at bounding box center [130, 29] width 10 height 10
click at [453, 71] on label "Leads" at bounding box center [449, 71] width 18 height 8
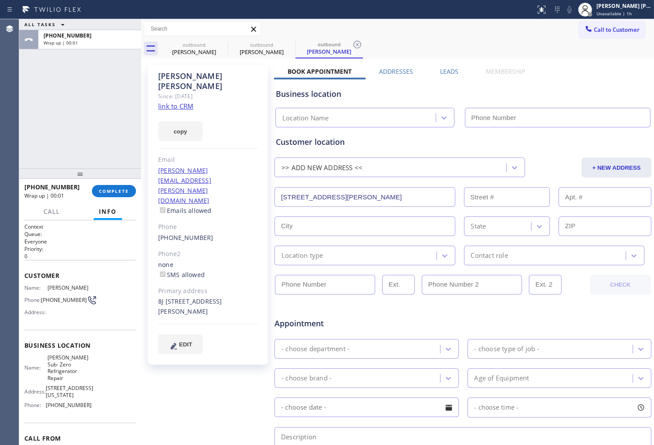
type input "(929) 200-3027"
click at [450, 73] on label "Leads" at bounding box center [449, 71] width 18 height 8
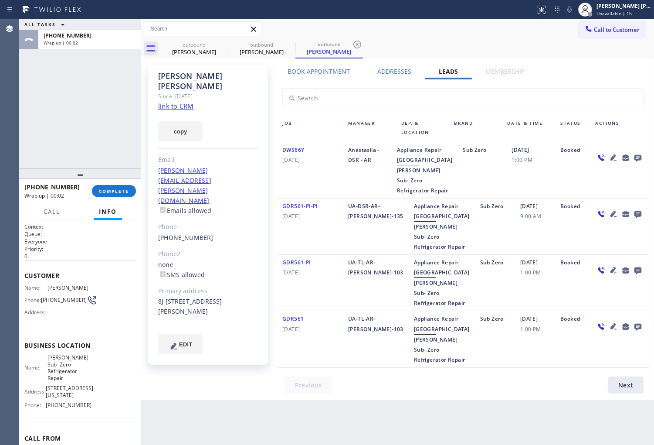
click at [635, 156] on icon at bounding box center [638, 158] width 7 height 7
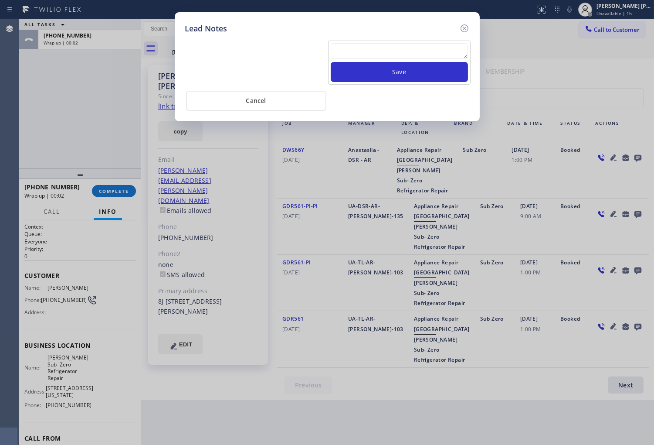
click at [413, 44] on textarea at bounding box center [399, 51] width 137 height 16
type textarea "o"
type textarea "voicemail"
click at [437, 79] on button "Save" at bounding box center [399, 72] width 137 height 20
click at [464, 24] on icon at bounding box center [465, 28] width 10 height 10
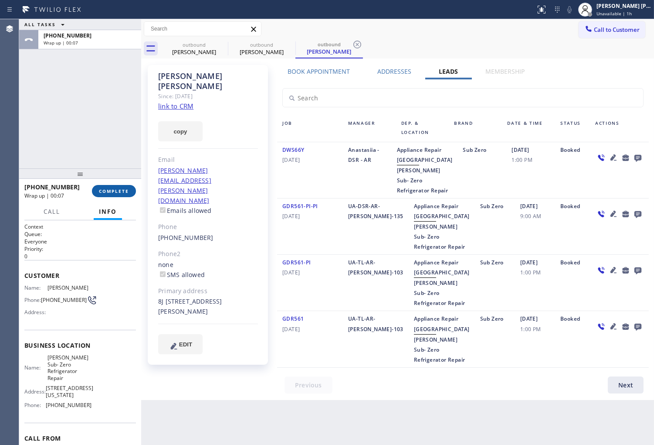
click at [99, 195] on button "COMPLETE" at bounding box center [114, 191] width 44 height 12
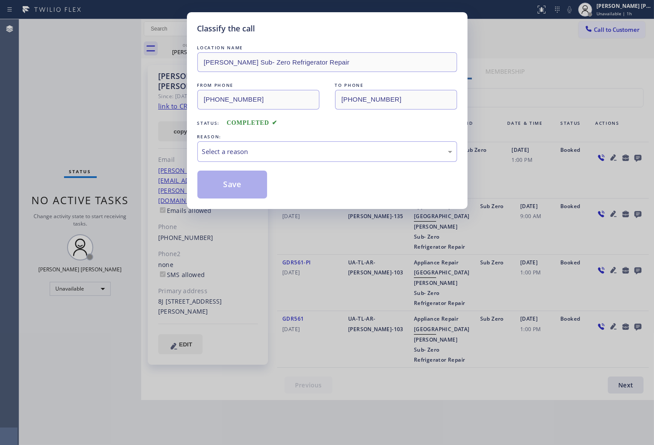
click at [294, 156] on div "Select a reason" at bounding box center [327, 151] width 250 height 10
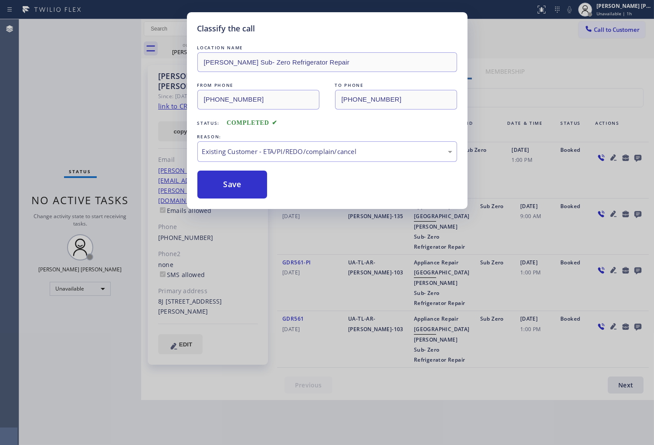
click at [238, 189] on button "Save" at bounding box center [233, 184] width 70 height 28
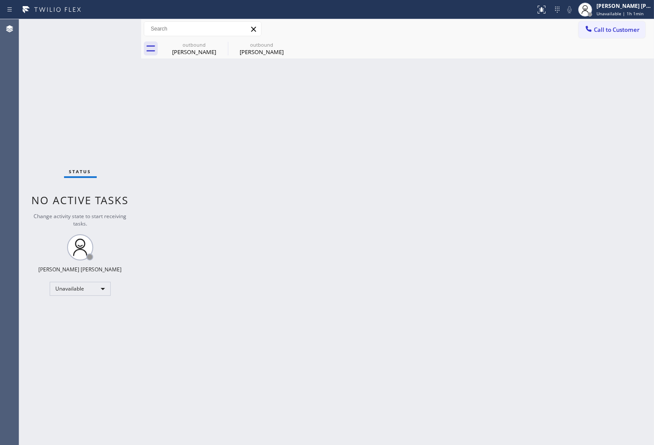
click at [0, 0] on icon at bounding box center [0, 0] width 0 height 0
click at [610, 32] on span "Call to Customer" at bounding box center [617, 30] width 46 height 8
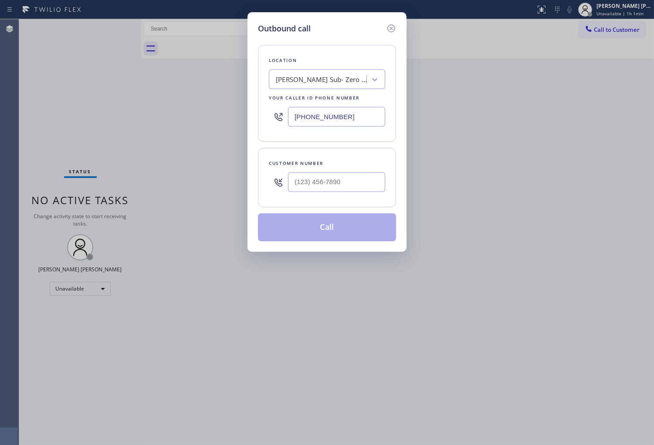
click at [343, 109] on input "(929) 200-3027" at bounding box center [336, 117] width 97 height 20
click at [344, 109] on input "(929) 200-3027" at bounding box center [336, 117] width 97 height 20
paste input "305) 851-7668"
type input "(305) 851-7668"
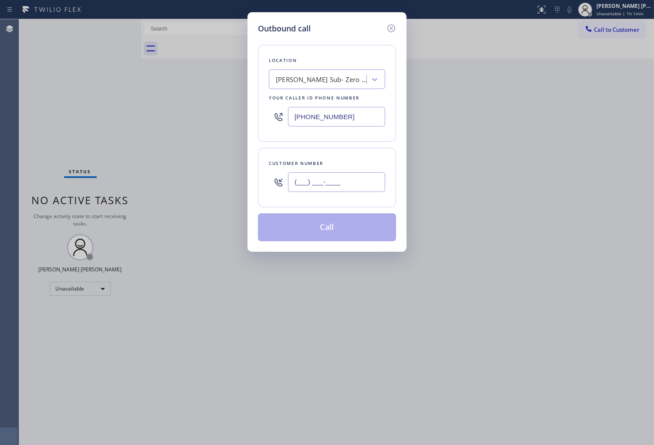
click at [349, 178] on input "(___) ___-____" at bounding box center [336, 182] width 97 height 20
paste input "305) 721-5227"
click at [391, 27] on icon at bounding box center [391, 28] width 10 height 10
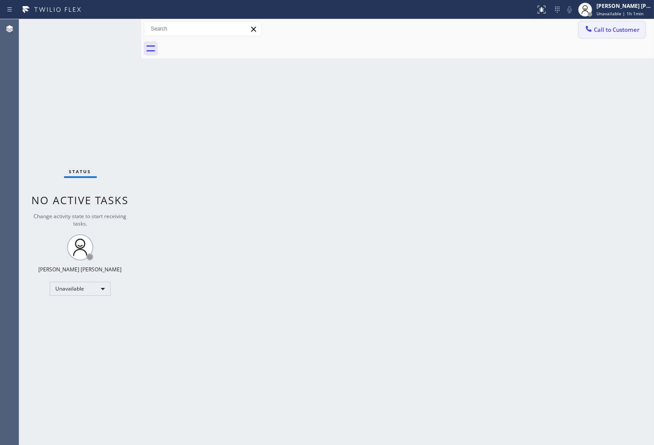
click at [589, 33] on icon at bounding box center [589, 28] width 9 height 9
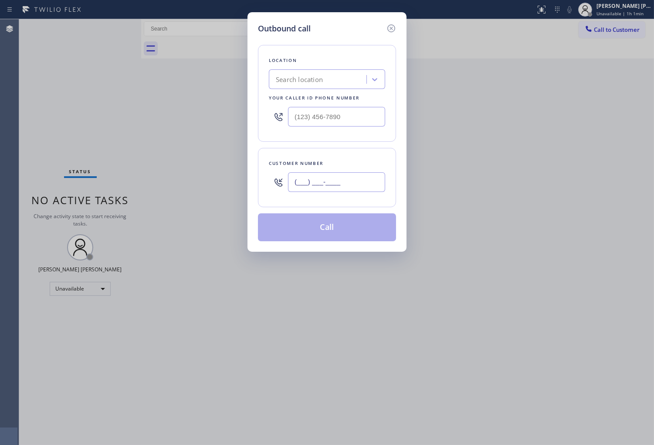
click at [330, 183] on input "(___) ___-____" at bounding box center [336, 182] width 97 height 20
paste input "305) 721-5227"
type input "(305) 721-5227"
click at [313, 113] on input "text" at bounding box center [336, 117] width 97 height 20
click at [313, 113] on input "(___) ___-____" at bounding box center [336, 117] width 97 height 20
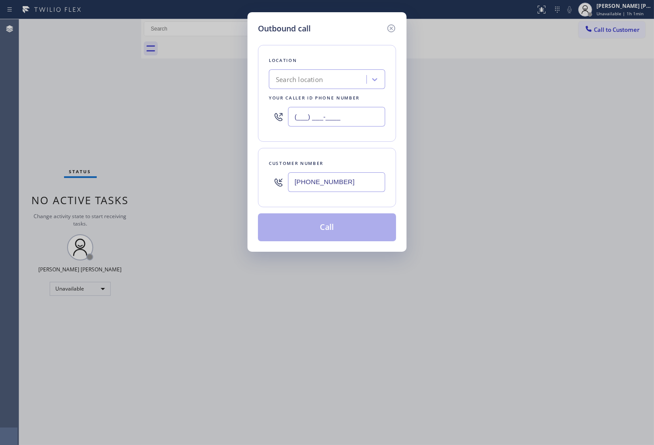
paste input "305-8517"
click at [329, 114] on input "(___) 305-8517" at bounding box center [336, 117] width 97 height 20
paste input "305) 851-7668"
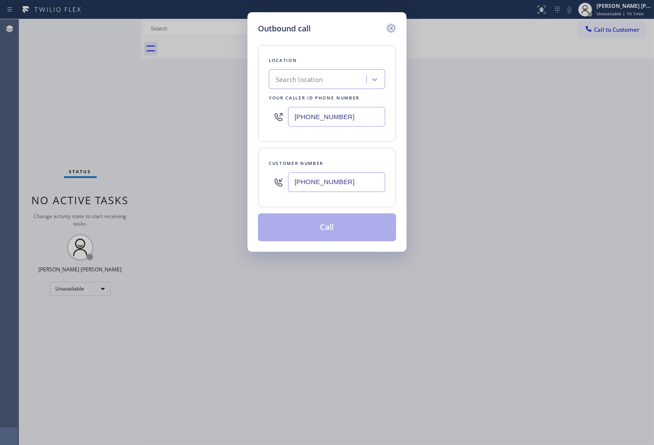
type input "(305) 851-7668"
click at [395, 27] on icon at bounding box center [392, 28] width 8 height 8
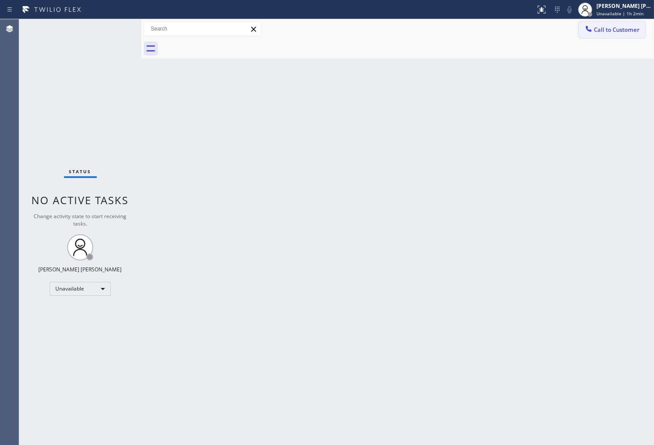
click at [612, 33] on span "Call to Customer" at bounding box center [617, 30] width 46 height 8
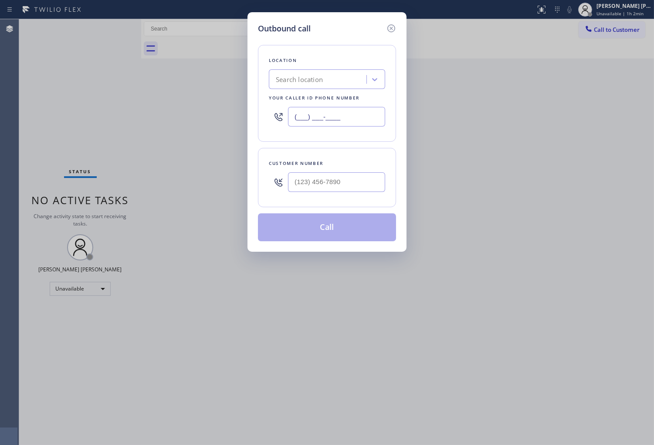
click at [350, 118] on input "(___) ___-____" at bounding box center [336, 117] width 97 height 20
paste input "305) 851-7668"
type input "[PHONE_NUMBER]"
click at [351, 150] on div "Customer number" at bounding box center [327, 177] width 138 height 59
click at [330, 188] on input "(___) ___-____" at bounding box center [336, 182] width 97 height 20
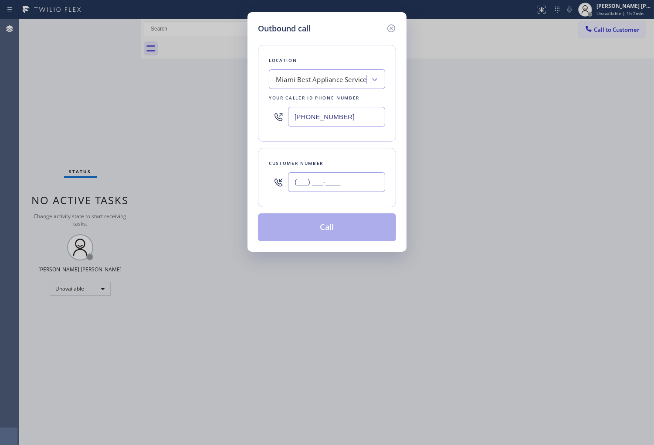
paste input "305) 851-7668"
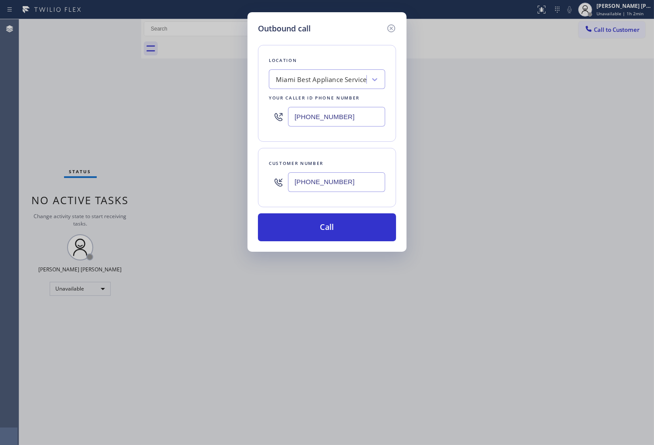
click at [326, 177] on input "[PHONE_NUMBER]" at bounding box center [336, 182] width 97 height 20
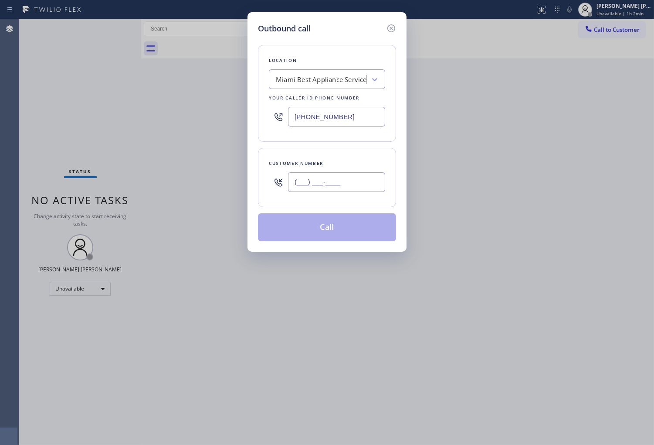
click at [336, 179] on input "(___) ___-____" at bounding box center [336, 182] width 97 height 20
paste input "3057"
drag, startPoint x: 352, startPoint y: 182, endPoint x: 276, endPoint y: 181, distance: 76.3
click at [276, 181] on div "(___) ___-3057" at bounding box center [327, 182] width 116 height 28
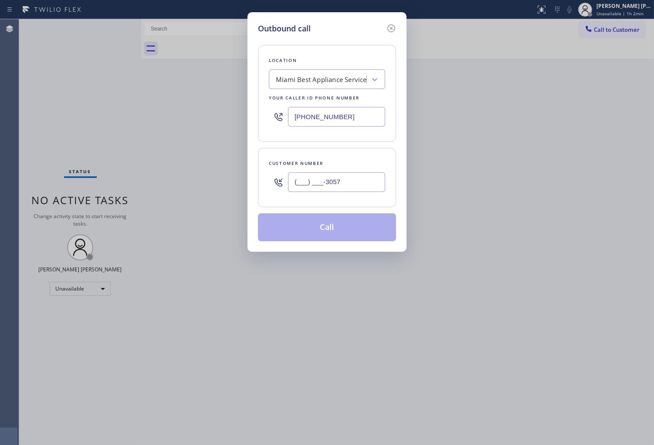
paste input "305) 721-522"
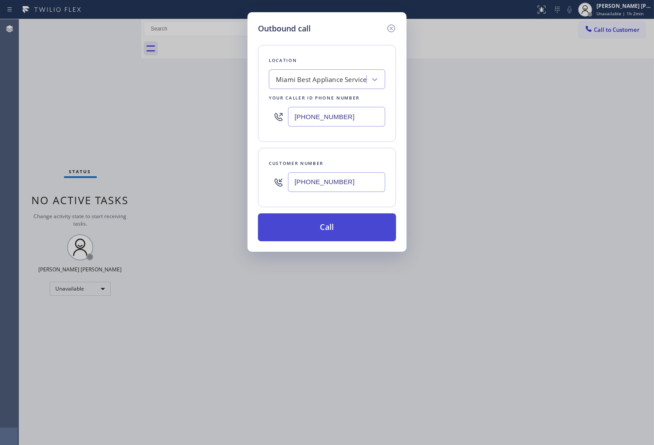
type input "[PHONE_NUMBER]"
click at [344, 232] on button "Call" at bounding box center [327, 227] width 138 height 28
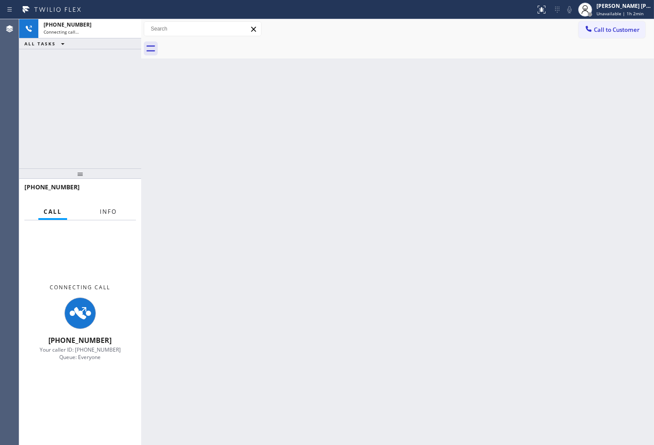
click at [112, 205] on button "Info" at bounding box center [108, 211] width 27 height 17
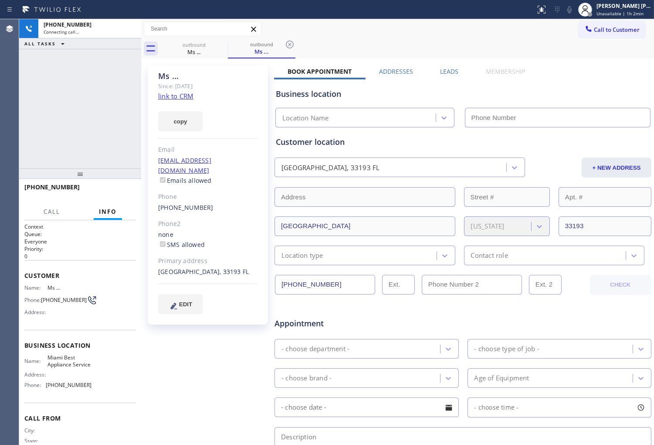
click at [170, 75] on div "Ms ..." at bounding box center [208, 76] width 100 height 10
type input "(305) 851-7668"
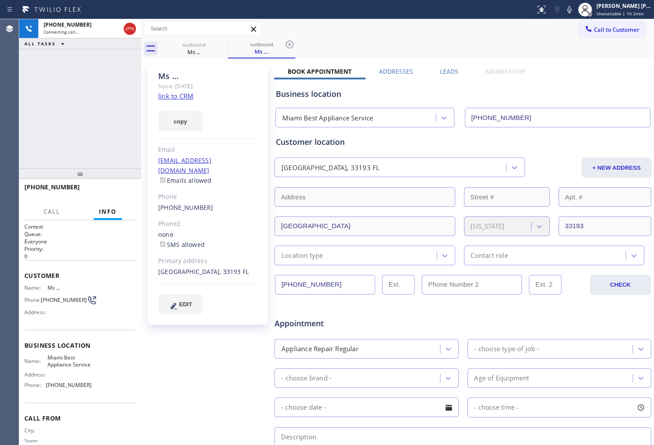
click at [1, 124] on div "Agent Desktop" at bounding box center [9, 232] width 19 height 426
click at [7, 119] on div "Agent Desktop" at bounding box center [9, 232] width 19 height 426
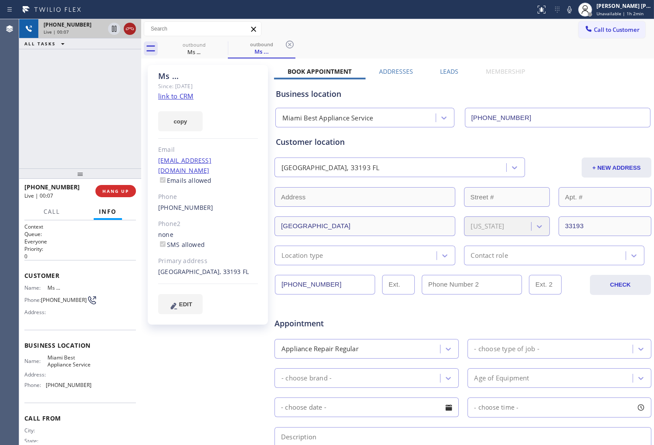
click at [128, 31] on icon at bounding box center [130, 29] width 10 height 10
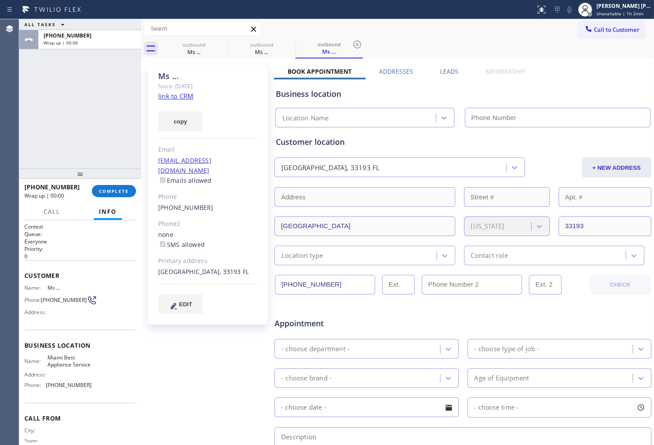
click at [445, 72] on label "Leads" at bounding box center [449, 71] width 18 height 8
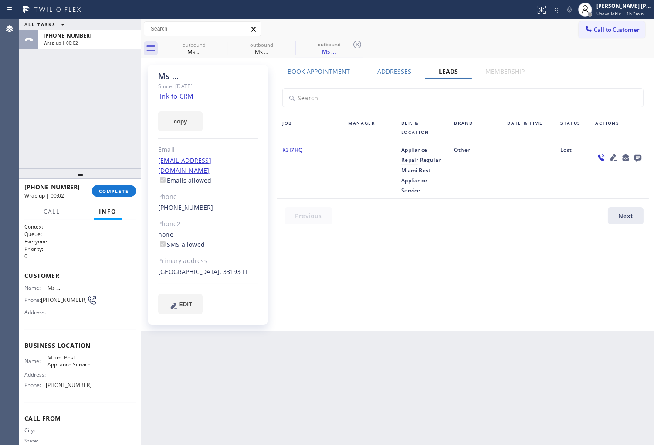
click at [638, 157] on icon at bounding box center [638, 157] width 10 height 11
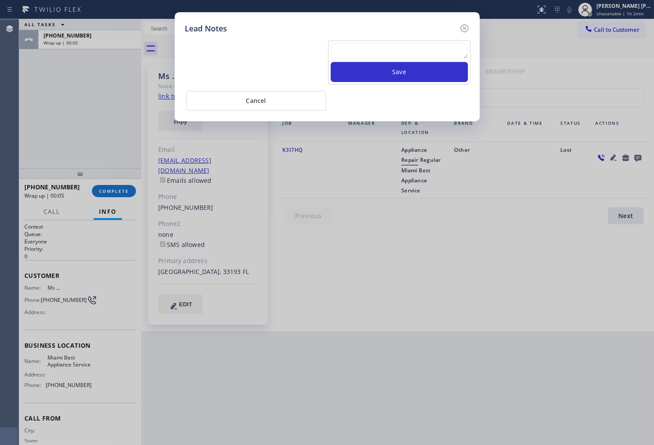
click at [363, 51] on textarea at bounding box center [399, 51] width 137 height 16
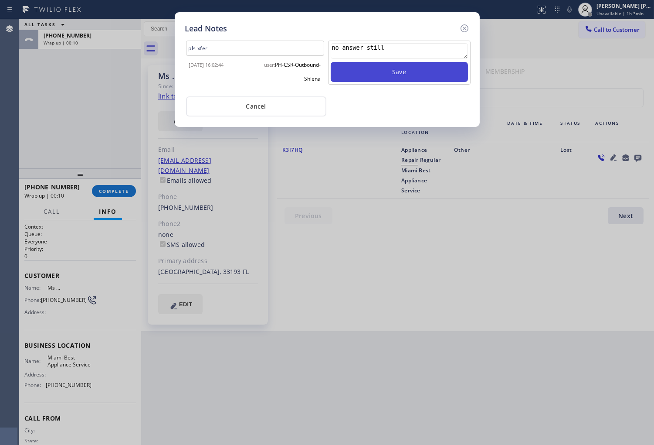
type textarea "no answer still"
click at [414, 78] on button "Save" at bounding box center [399, 72] width 137 height 20
click at [465, 30] on icon at bounding box center [465, 28] width 10 height 10
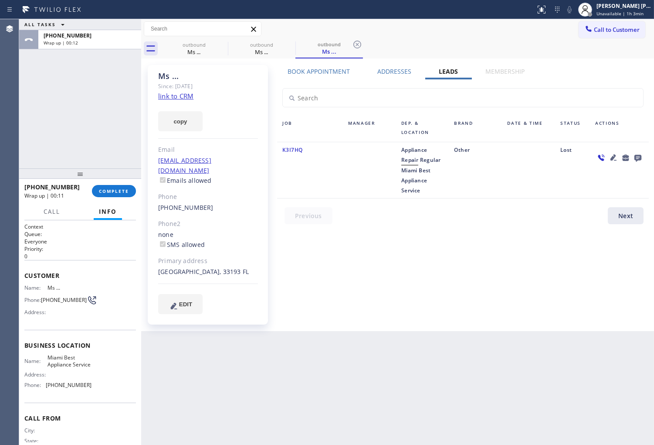
click at [125, 184] on div "+13057215227 Wrap up | 00:11 COMPLETE" at bounding box center [80, 191] width 112 height 23
click at [124, 190] on span "COMPLETE" at bounding box center [114, 191] width 30 height 6
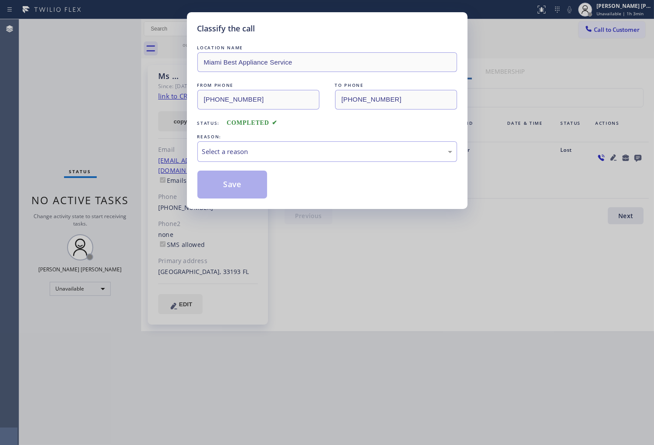
click at [260, 148] on div "Select a reason" at bounding box center [327, 151] width 250 height 10
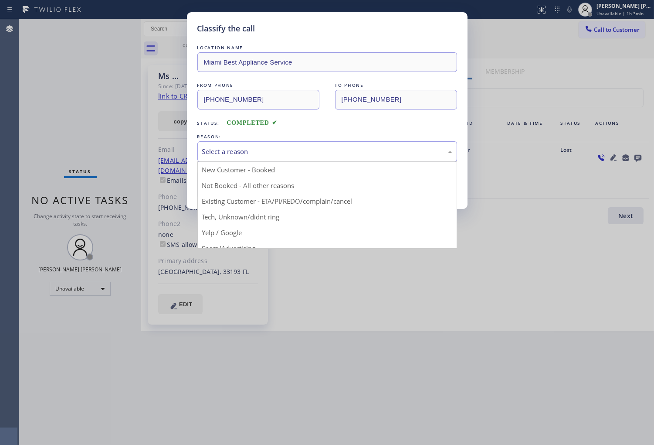
click at [251, 200] on div "Classify the call LOCATION NAME Miami Best Appliance Service FROM PHONE (305) 8…" at bounding box center [327, 110] width 281 height 197
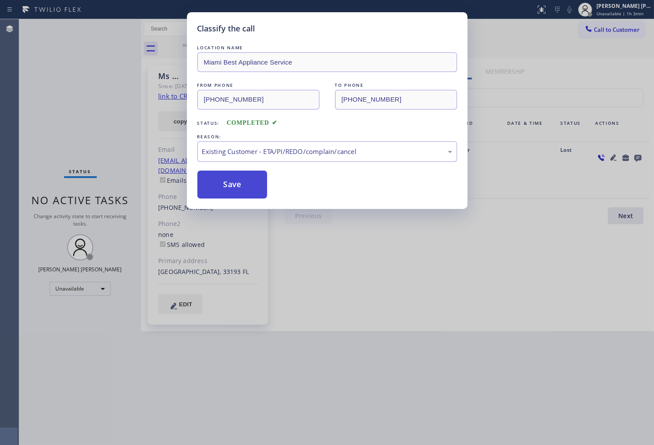
click at [234, 186] on button "Save" at bounding box center [233, 184] width 70 height 28
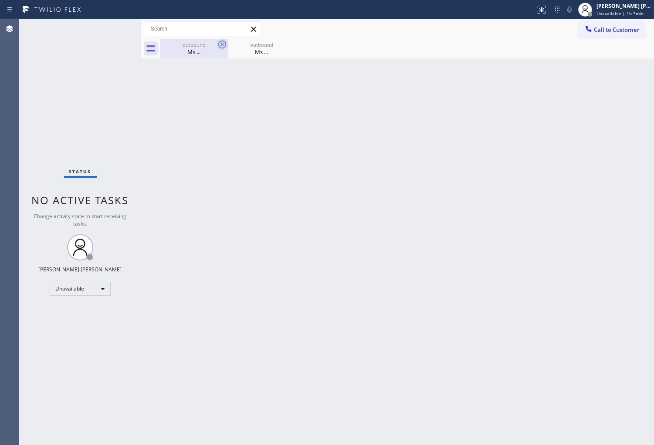
click at [224, 51] on div "Ms ..." at bounding box center [194, 52] width 66 height 8
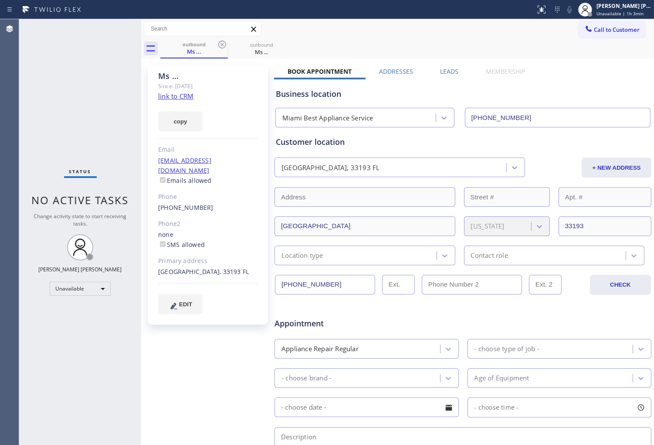
drag, startPoint x: 225, startPoint y: 44, endPoint x: 271, endPoint y: 79, distance: 57.9
click at [225, 44] on icon at bounding box center [222, 44] width 10 height 10
click at [0, 0] on icon at bounding box center [0, 0] width 0 height 0
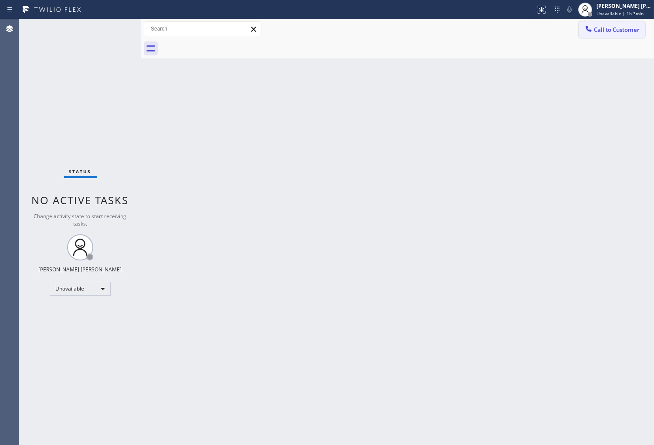
click at [612, 22] on button "Call to Customer" at bounding box center [612, 29] width 67 height 17
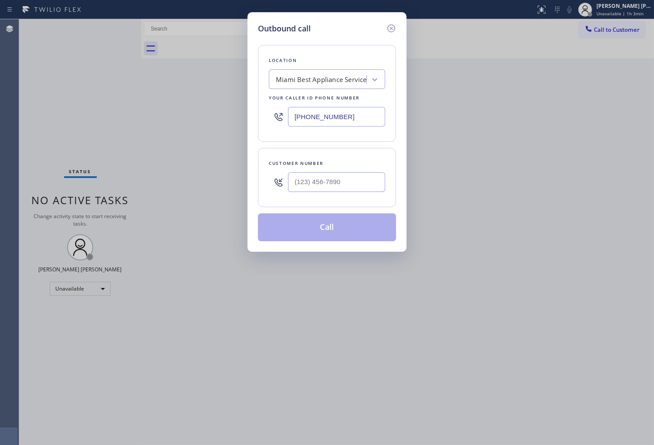
click at [318, 112] on input "(305) 851-7668" at bounding box center [336, 117] width 97 height 20
paste input "855) 731-4952"
type input "[PHONE_NUMBER]"
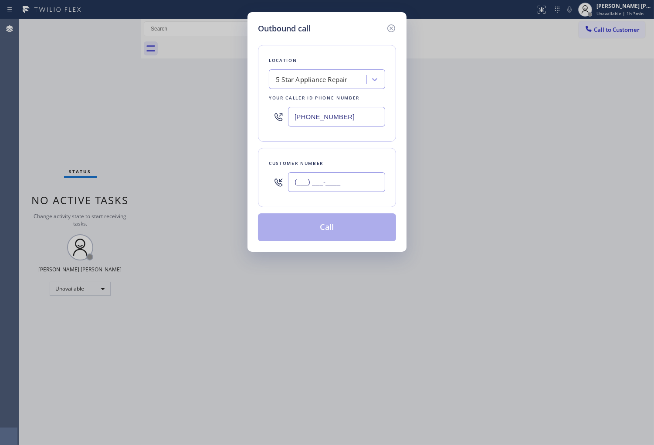
click at [327, 184] on input "(___) ___-____" at bounding box center [336, 182] width 97 height 20
paste input "818) 731-8918"
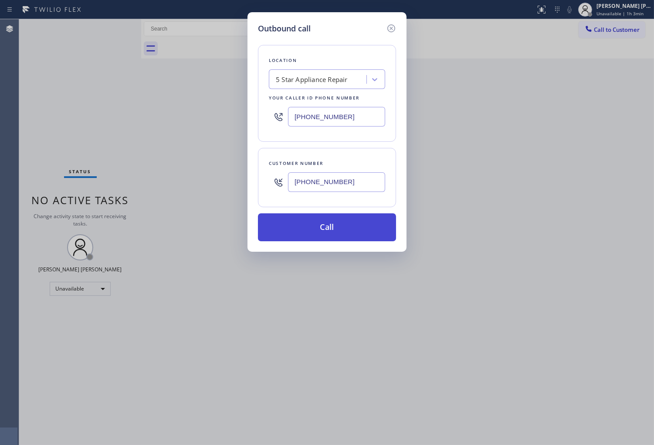
type input "(818) 731-8918"
click at [350, 225] on button "Call" at bounding box center [327, 227] width 138 height 28
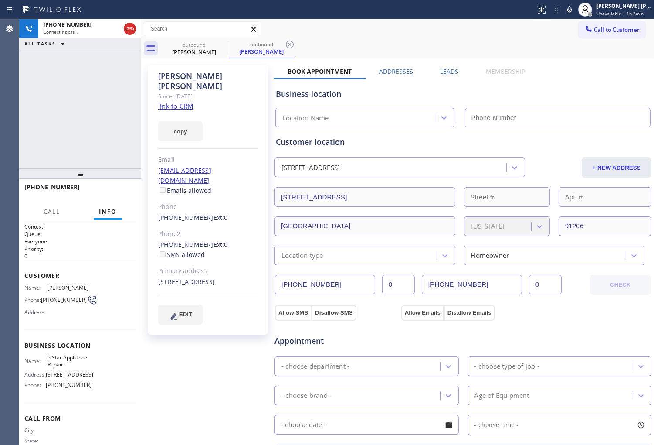
click at [189, 65] on div "Meredith Miller Since: 20 may 2020 link to CRM copy Email rxshelbymm@aol.com Em…" at bounding box center [208, 200] width 120 height 270
click at [188, 72] on div "Meredith Miller" at bounding box center [208, 81] width 100 height 20
type input "[PHONE_NUMBER]"
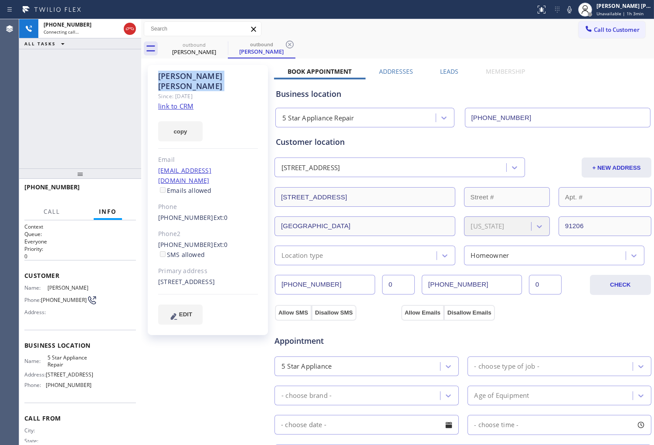
click at [188, 72] on div "Meredith Miller" at bounding box center [208, 81] width 100 height 20
click at [30, 124] on div "+18187318918 Connecting call… ALL TASKS ALL TASKS ACTIVE TASKS TASKS IN WRAP UP" at bounding box center [80, 93] width 122 height 149
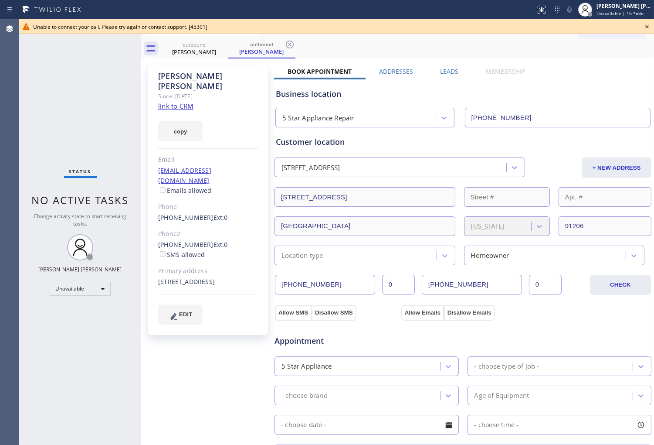
click at [175, 213] on div "(818) 731-8918 Ext: 0" at bounding box center [208, 218] width 100 height 10
click at [180, 213] on link "(818) 731-8918" at bounding box center [185, 217] width 55 height 8
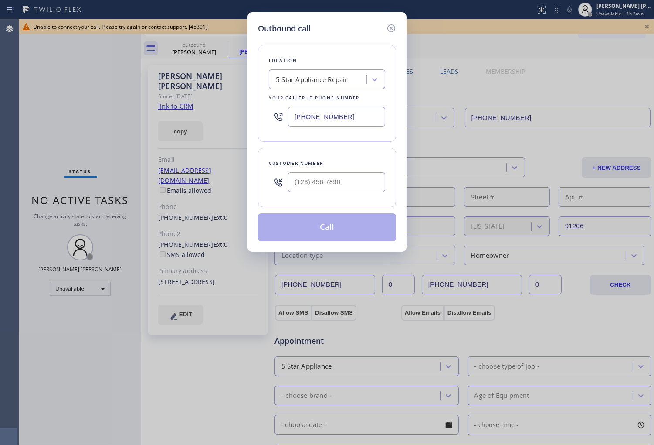
type input "(818) 731-8918"
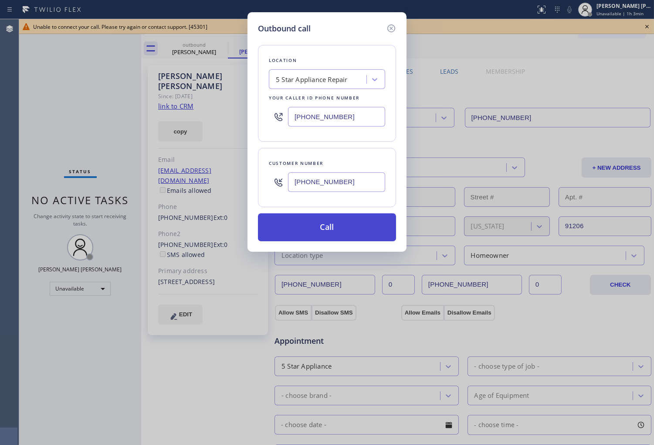
click at [332, 228] on button "Call" at bounding box center [327, 227] width 138 height 28
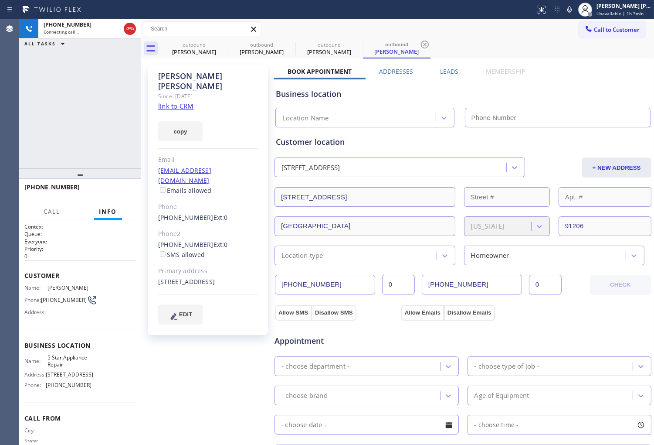
type input "[PHONE_NUMBER]"
click at [78, 102] on div "+18187318918 Connecting call… ALL TASKS ALL TASKS ACTIVE TASKS TASKS IN WRAP UP" at bounding box center [80, 93] width 122 height 149
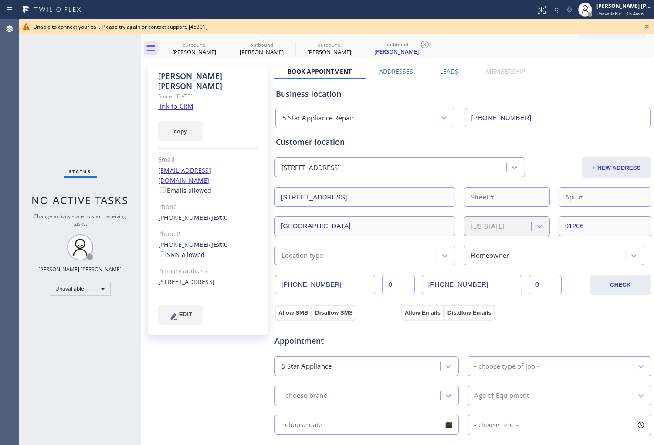
click at [643, 24] on icon at bounding box center [647, 26] width 10 height 10
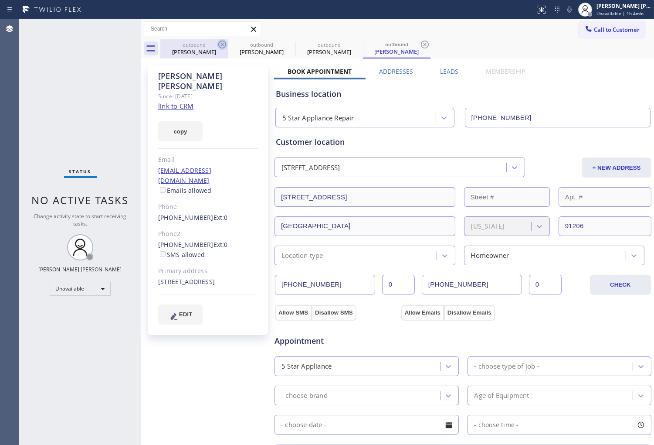
click at [218, 45] on icon at bounding box center [222, 44] width 10 height 10
click at [0, 0] on icon at bounding box center [0, 0] width 0 height 0
click at [420, 45] on icon at bounding box center [425, 44] width 10 height 10
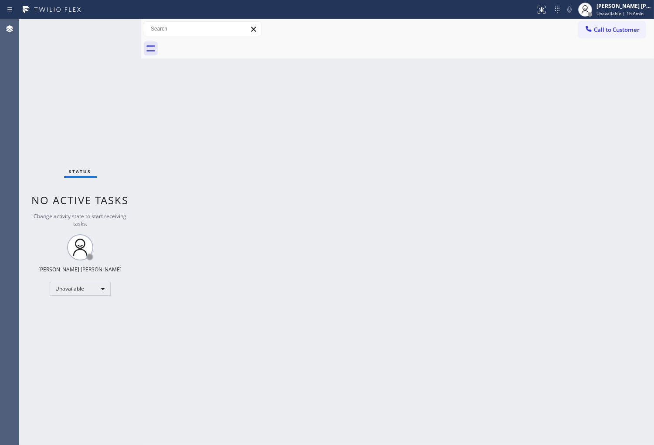
click at [636, 20] on div "Call to Customer Outbound call Location 5 Star Appliance Repair Your caller id …" at bounding box center [397, 29] width 513 height 20
click at [623, 38] on div "Call to Customer Outbound call Location 5 Star Appliance Repair Your caller id …" at bounding box center [397, 29] width 513 height 20
click at [627, 26] on span "Call to Customer" at bounding box center [617, 30] width 46 height 8
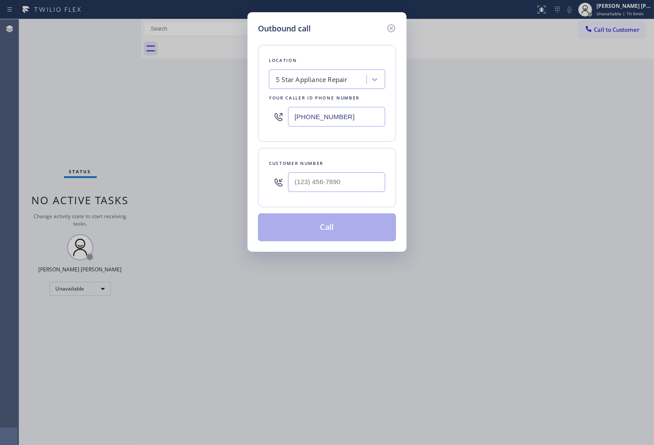
click at [312, 118] on input "[PHONE_NUMBER]" at bounding box center [336, 117] width 97 height 20
paste input "666-9755"
type input "[PHONE_NUMBER]"
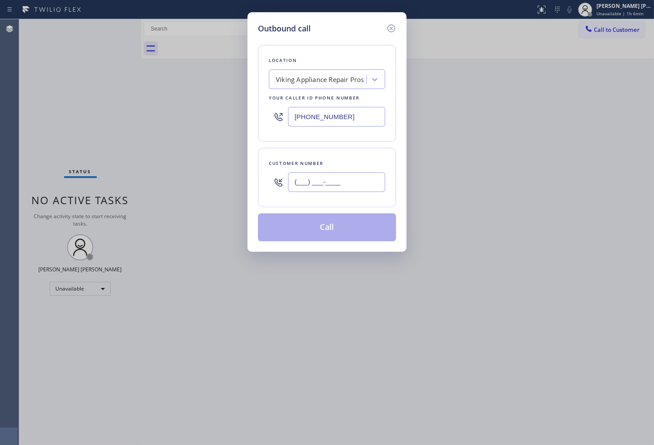
click at [322, 176] on input "(___) ___-____" at bounding box center [336, 182] width 97 height 20
paste input "360) 918-3371"
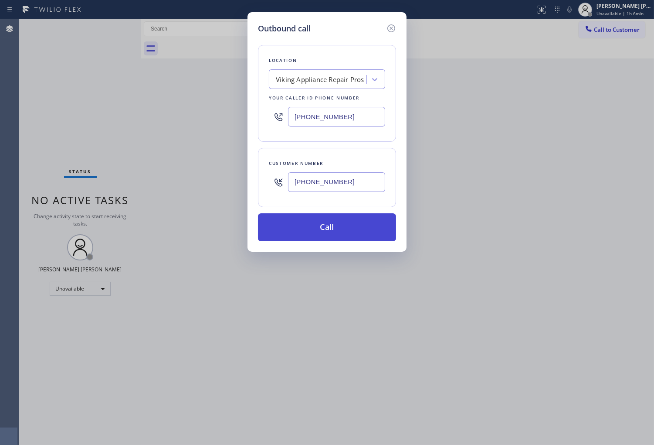
type input "(360) 918-3371"
click at [345, 235] on button "Call" at bounding box center [327, 227] width 138 height 28
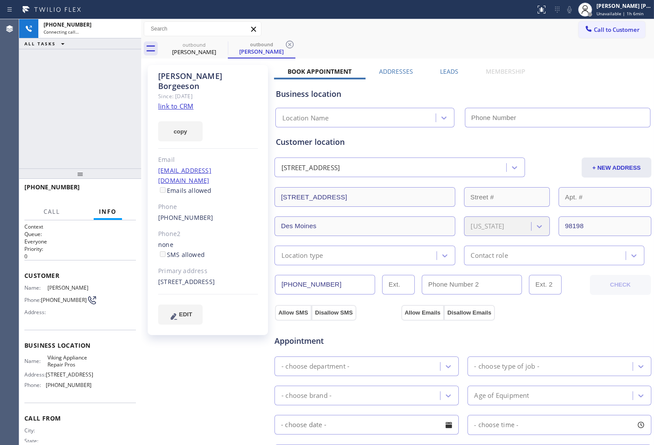
click at [179, 75] on div "Larry Borgeeson" at bounding box center [208, 81] width 100 height 20
type input "[PHONE_NUMBER]"
click at [77, 133] on div "+13609183371 Connecting call… ALL TASKS ALL TASKS ACTIVE TASKS TASKS IN WRAP UP" at bounding box center [80, 93] width 122 height 149
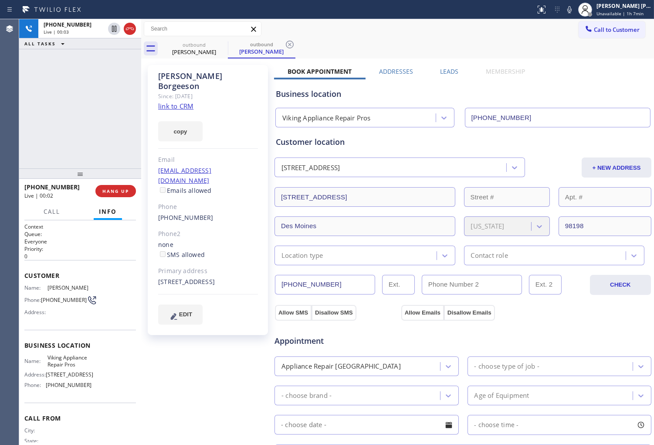
click at [1, 16] on div "Status report No issues detected If you experience an issue, please download th…" at bounding box center [327, 9] width 654 height 19
click at [128, 29] on icon at bounding box center [130, 28] width 8 height 3
click at [451, 70] on label "Leads" at bounding box center [449, 71] width 18 height 8
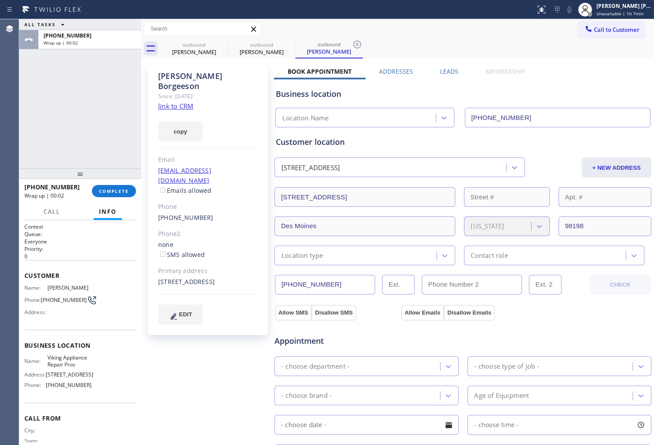
click at [452, 71] on label "Leads" at bounding box center [449, 71] width 18 height 8
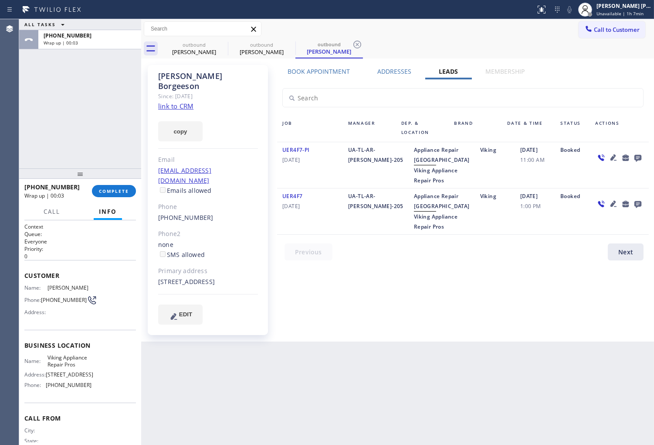
click at [637, 158] on icon at bounding box center [638, 158] width 7 height 7
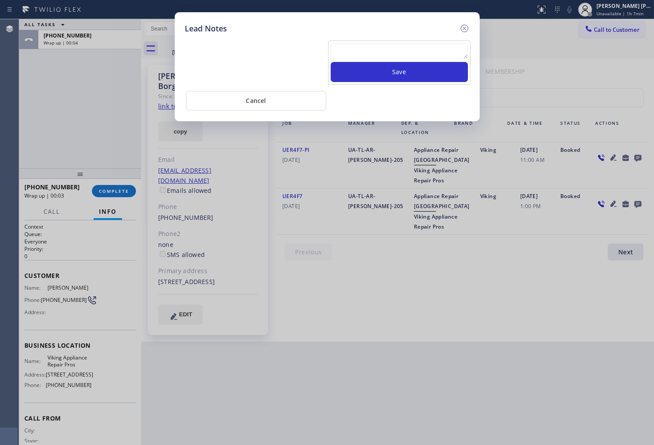
click at [439, 52] on textarea at bounding box center [399, 51] width 137 height 16
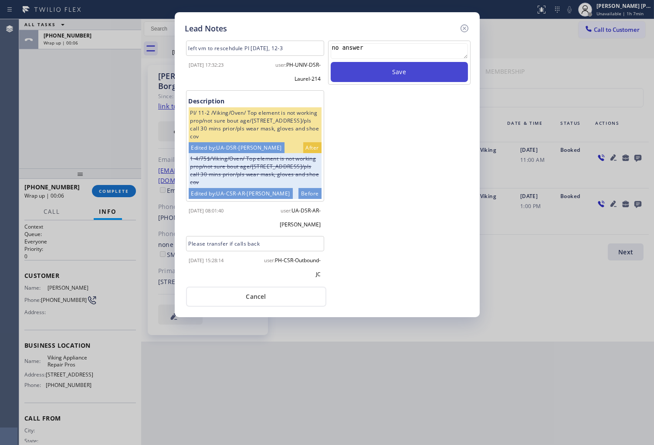
type textarea "no answer"
click at [449, 72] on button "Save" at bounding box center [399, 72] width 137 height 20
click at [466, 26] on icon at bounding box center [465, 28] width 10 height 10
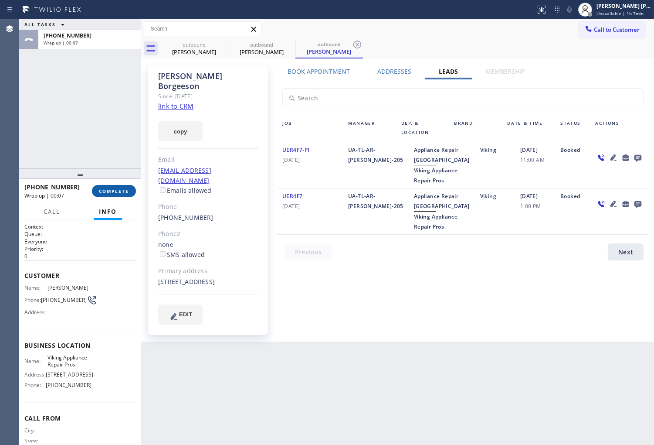
click at [119, 191] on span "COMPLETE" at bounding box center [114, 191] width 30 height 6
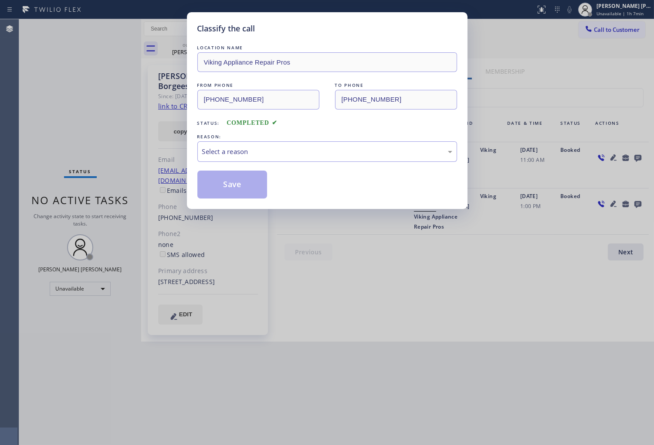
click at [316, 150] on div "Select a reason" at bounding box center [327, 151] width 250 height 10
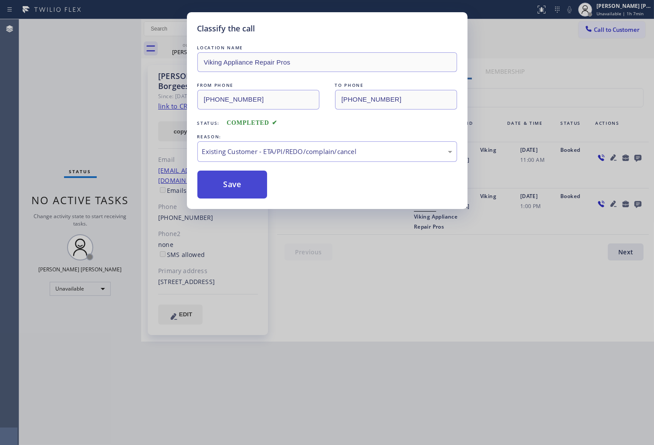
click at [243, 184] on button "Save" at bounding box center [233, 184] width 70 height 28
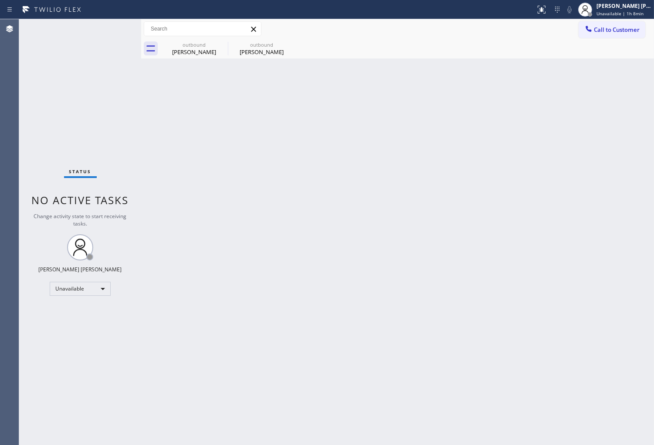
click at [1, 317] on div "Agent Desktop" at bounding box center [9, 232] width 19 height 426
click at [221, 43] on icon at bounding box center [222, 45] width 8 height 8
click at [0, 0] on icon at bounding box center [0, 0] width 0 height 0
click at [635, 27] on span "Call to Customer" at bounding box center [617, 30] width 46 height 8
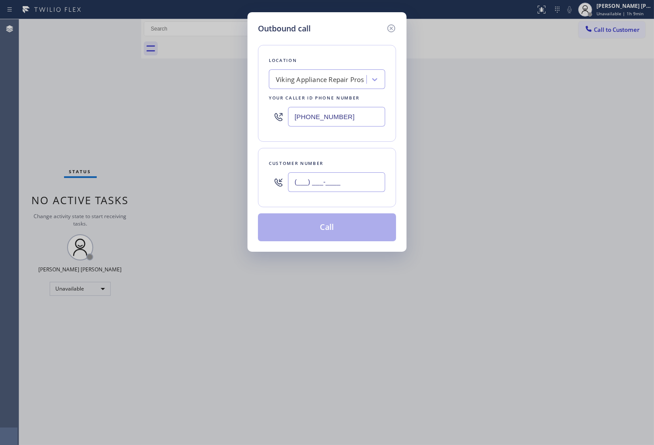
click at [324, 184] on input "(___) ___-____" at bounding box center [336, 182] width 97 height 20
paste input "323) 212-9160"
type input "(323) 212-9160"
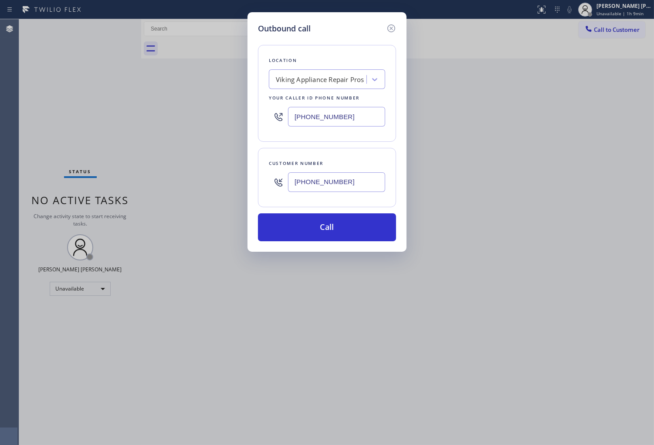
drag, startPoint x: 1, startPoint y: 241, endPoint x: 9, endPoint y: 234, distance: 10.2
click at [1, 241] on div "Outbound call Location Viking Appliance Repair Pros Your caller id phone number…" at bounding box center [327, 222] width 654 height 445
click at [331, 108] on input "[PHONE_NUMBER]" at bounding box center [336, 117] width 97 height 20
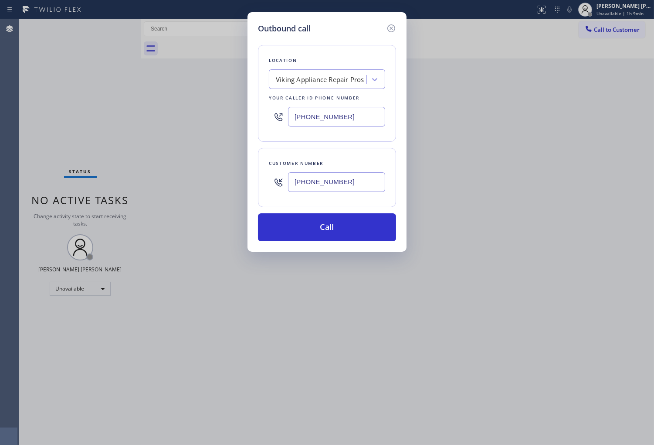
paste input "05) 608-3776"
type input "(805) 608-3776"
click at [354, 228] on button "Call" at bounding box center [327, 227] width 138 height 28
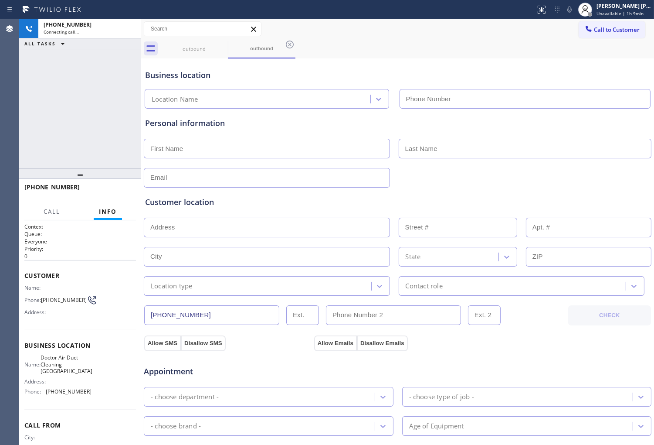
type input "(805) 608-3776"
drag, startPoint x: 1, startPoint y: 194, endPoint x: 15, endPoint y: 199, distance: 14.9
click at [1, 194] on div "Agent Desktop" at bounding box center [9, 232] width 19 height 426
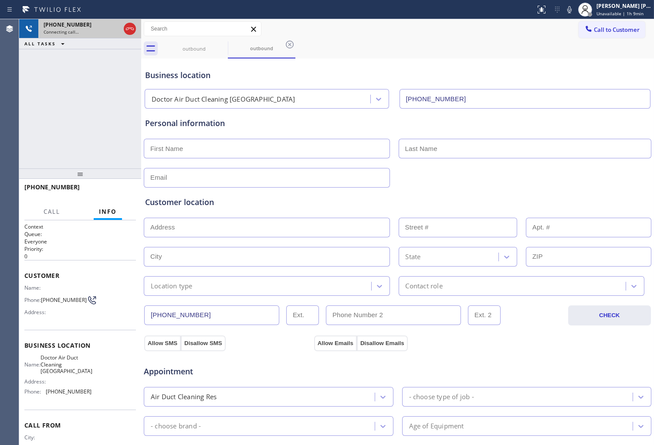
click at [131, 21] on div at bounding box center [130, 28] width 16 height 19
click at [128, 27] on icon at bounding box center [130, 28] width 8 height 3
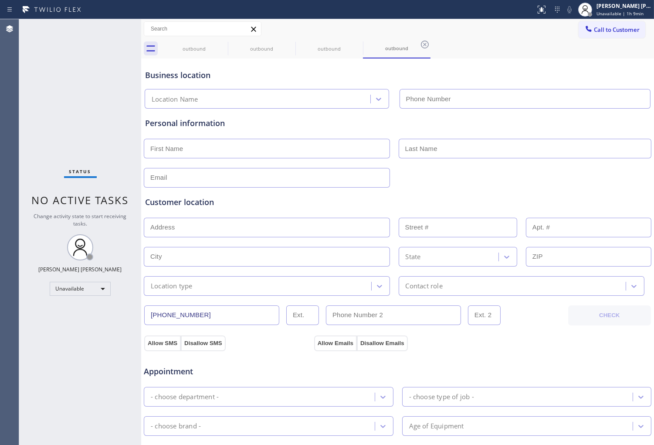
type input "(805) 608-3776"
click at [1, 288] on div "Agent Desktop" at bounding box center [9, 232] width 19 height 426
click at [225, 44] on icon at bounding box center [222, 45] width 8 height 8
click at [285, 44] on icon at bounding box center [290, 44] width 10 height 10
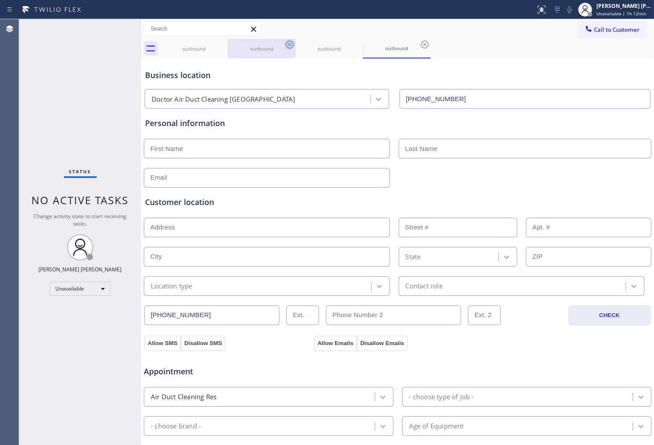
click at [0, 0] on icon at bounding box center [0, 0] width 0 height 0
click at [226, 44] on icon at bounding box center [222, 44] width 10 height 10
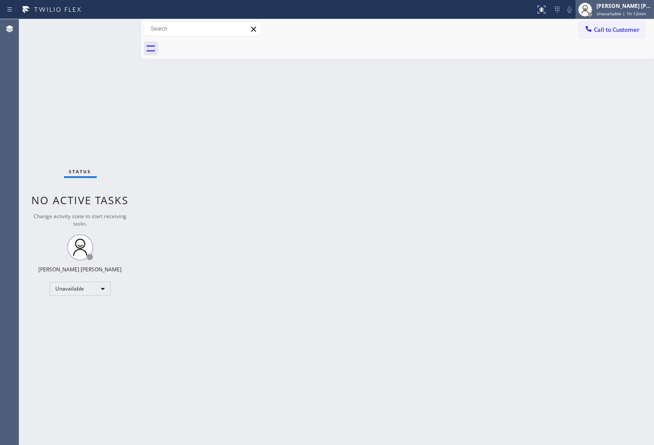
click at [612, 6] on div "[PERSON_NAME] [PERSON_NAME]" at bounding box center [624, 5] width 55 height 7
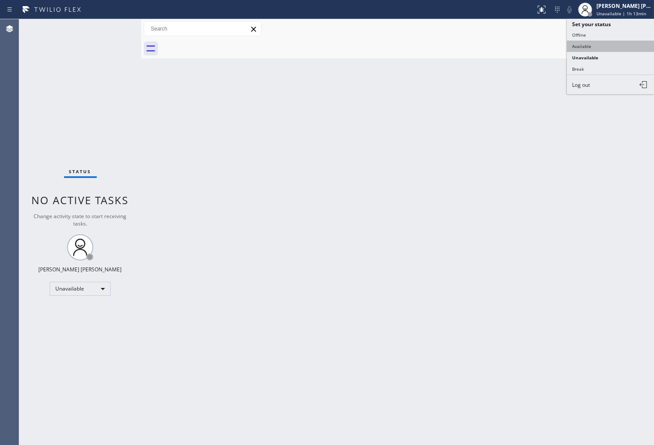
click at [598, 47] on button "Available" at bounding box center [610, 46] width 87 height 11
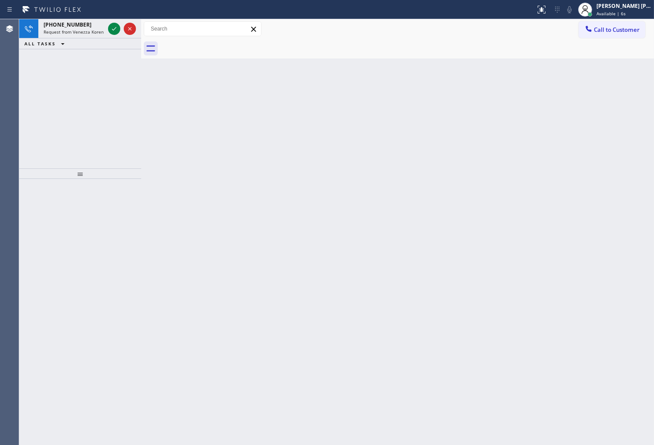
click at [114, 31] on icon at bounding box center [114, 29] width 10 height 10
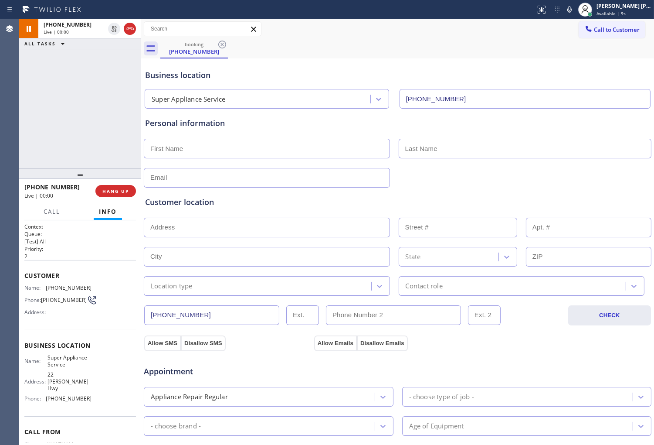
type input "(617) 459-4360"
click at [624, 14] on span "Available | 12s" at bounding box center [613, 13] width 32 height 6
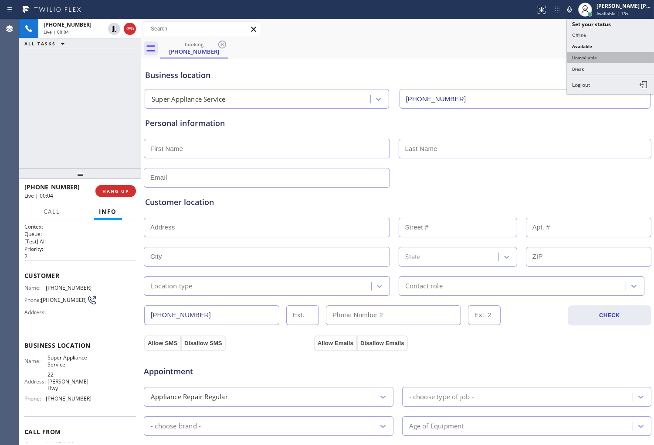
click at [607, 59] on button "Unavailable" at bounding box center [610, 57] width 87 height 11
click at [607, 59] on div "Business location Super Appliance Service (617) 459-4360" at bounding box center [397, 82] width 509 height 51
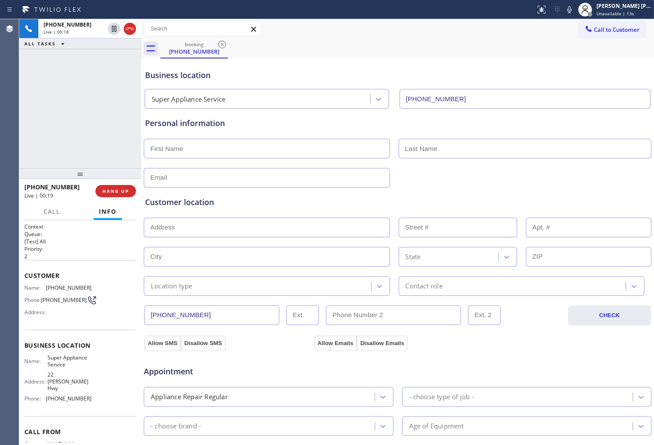
drag, startPoint x: 70, startPoint y: 188, endPoint x: 51, endPoint y: 188, distance: 19.2
click at [70, 188] on div "+16179301384" at bounding box center [56, 187] width 65 height 8
drag, startPoint x: 51, startPoint y: 188, endPoint x: 86, endPoint y: 286, distance: 103.9
click at [38, 189] on div "+16179301384" at bounding box center [56, 187] width 65 height 8
click at [61, 283] on div "Customer Name: (617) 930-1384 Phone: (617) 930-1384 Address:" at bounding box center [80, 295] width 112 height 70
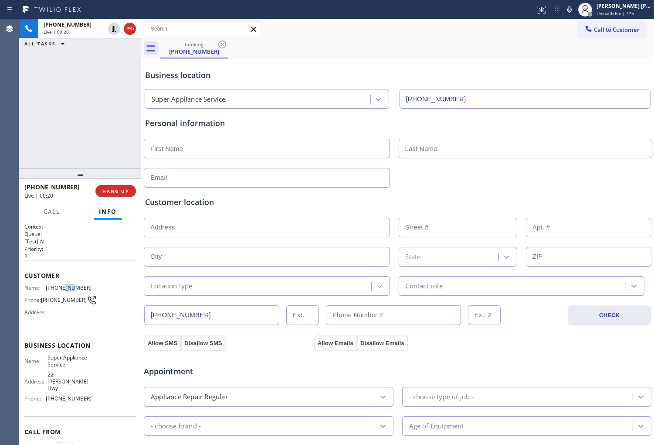
click at [61, 283] on div "Customer Name: (617) 930-1384 Phone: (617) 930-1384 Address:" at bounding box center [80, 295] width 112 height 70
click at [62, 285] on span "(617) 930-1384" at bounding box center [69, 287] width 46 height 7
click at [75, 284] on span "(617) 930-1384" at bounding box center [69, 287] width 46 height 7
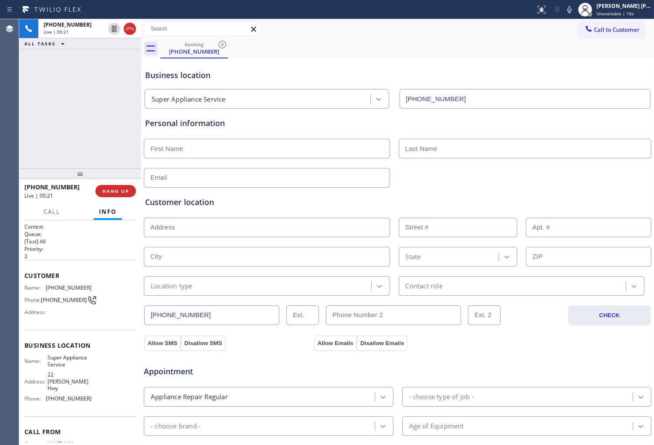
click at [75, 284] on span "(617) 930-1384" at bounding box center [69, 287] width 46 height 7
copy span "(617) 930-1384"
click at [94, 96] on div "+16179301384 Live | 00:31 ALL TASKS ALL TASKS ACTIVE TASKS TASKS IN WRAP UP" at bounding box center [80, 93] width 122 height 149
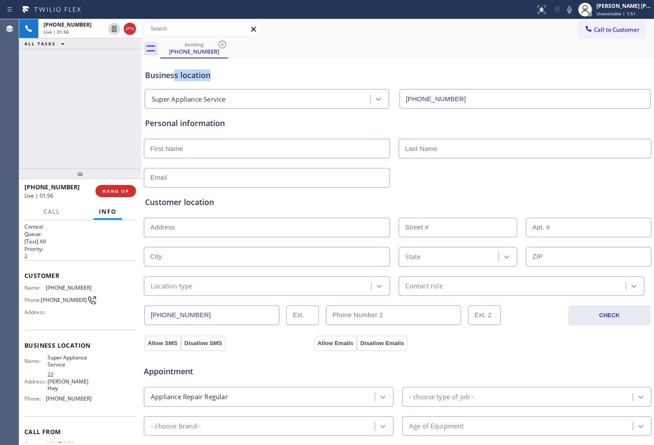
drag, startPoint x: 216, startPoint y: 75, endPoint x: 173, endPoint y: 75, distance: 43.2
click at [173, 75] on div "Business location" at bounding box center [397, 75] width 505 height 12
click at [181, 76] on div "Business location" at bounding box center [397, 75] width 505 height 12
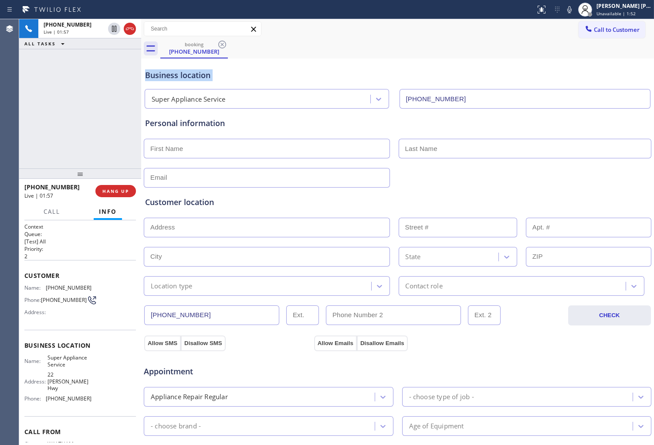
click at [177, 75] on div "Business location" at bounding box center [397, 75] width 505 height 12
click at [195, 78] on div "Business location" at bounding box center [397, 75] width 505 height 12
click at [234, 74] on div "Business location" at bounding box center [397, 75] width 505 height 12
click at [213, 71] on div "Business location" at bounding box center [397, 75] width 505 height 12
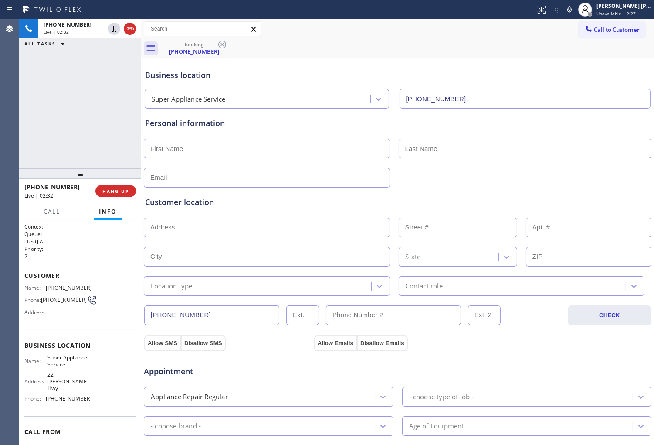
click at [205, 75] on div "Business location" at bounding box center [397, 75] width 505 height 12
click at [161, 76] on div "Business location" at bounding box center [397, 75] width 505 height 12
click at [208, 75] on div "Business location" at bounding box center [397, 75] width 505 height 12
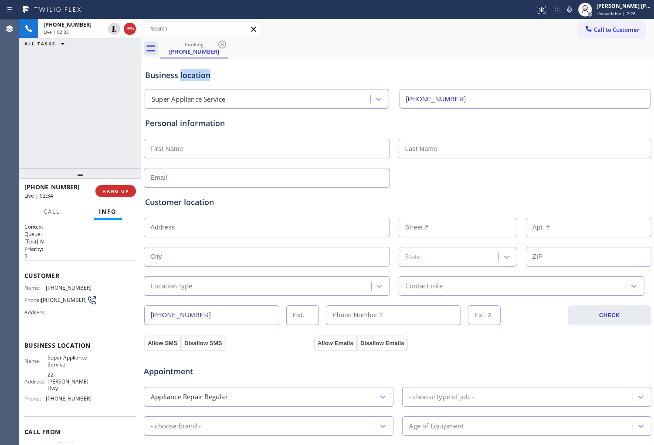
click at [208, 75] on div "Business location" at bounding box center [397, 75] width 505 height 12
click at [177, 75] on div "Business location" at bounding box center [397, 75] width 505 height 12
click at [73, 98] on div "+16179301384 Live | 02:37 ALL TASKS ALL TASKS ACTIVE TASKS TASKS IN WRAP UP" at bounding box center [80, 93] width 122 height 149
click at [186, 76] on div "Business location" at bounding box center [397, 75] width 505 height 12
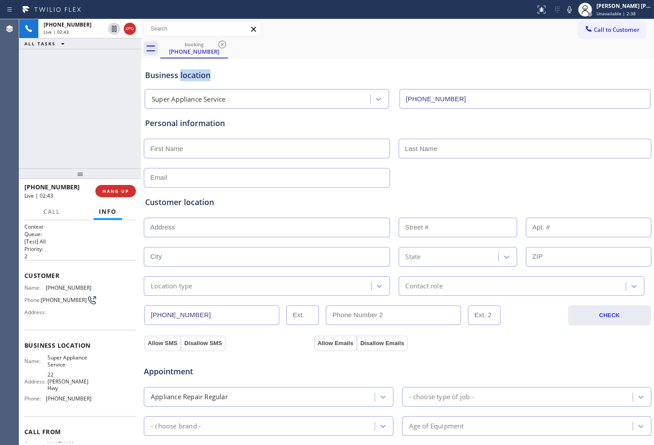
click at [186, 76] on div "Business location" at bounding box center [397, 75] width 505 height 12
click at [160, 78] on div "Business location" at bounding box center [397, 75] width 505 height 12
click at [200, 74] on div "Business location" at bounding box center [397, 75] width 505 height 12
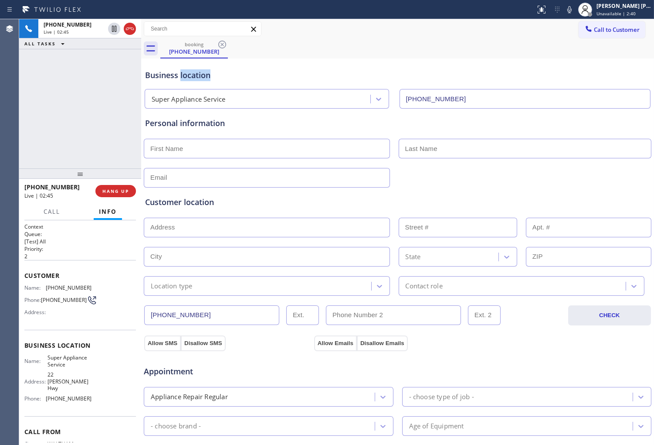
click at [159, 76] on div "Business location" at bounding box center [397, 75] width 505 height 12
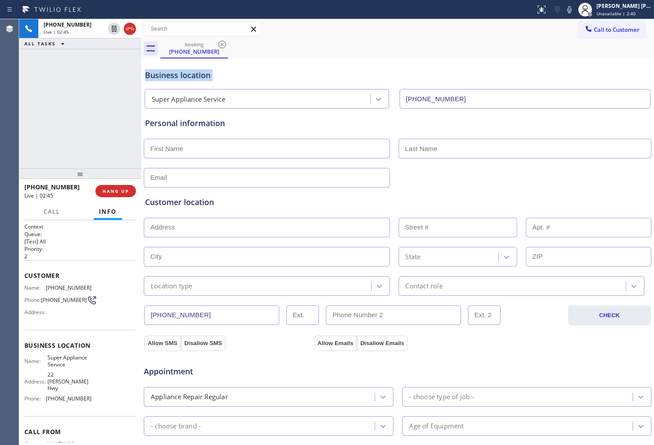
click at [198, 75] on div "Business location" at bounding box center [397, 75] width 505 height 12
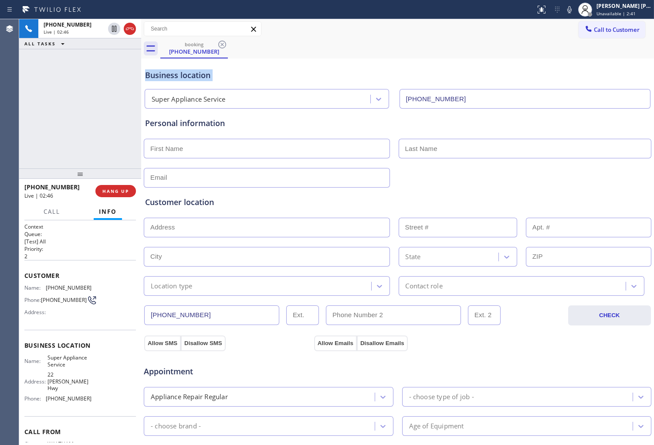
click at [162, 75] on div "Business location" at bounding box center [397, 75] width 505 height 12
click at [75, 81] on div "+16179301384 Live | 02:46 ALL TASKS ALL TASKS ACTIVE TASKS TASKS IN WRAP UP" at bounding box center [80, 93] width 122 height 149
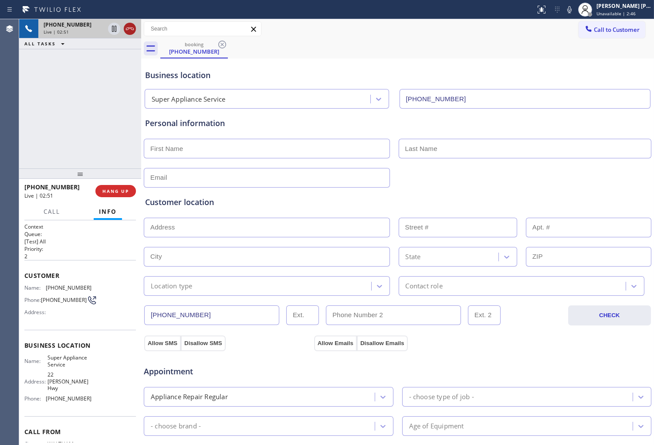
click at [129, 31] on icon at bounding box center [130, 29] width 10 height 10
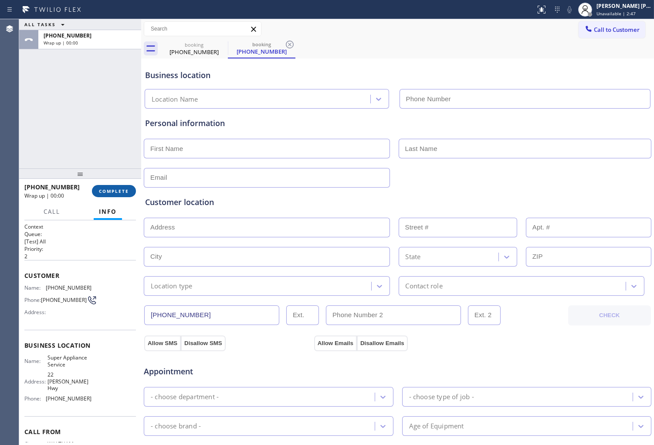
click at [121, 190] on span "COMPLETE" at bounding box center [114, 191] width 30 height 6
type input "(617) 459-4360"
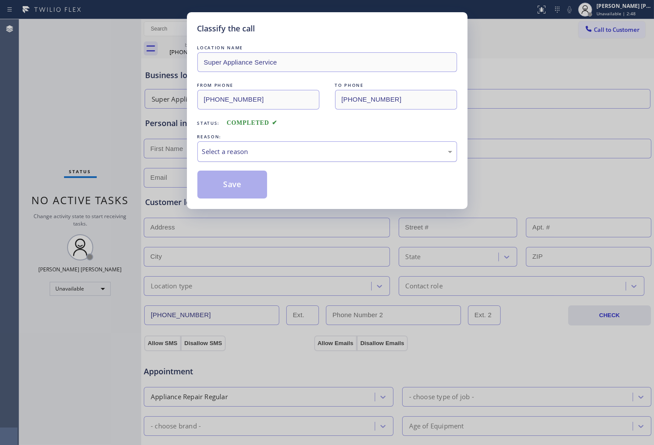
click at [258, 156] on div "Select a reason" at bounding box center [327, 151] width 250 height 10
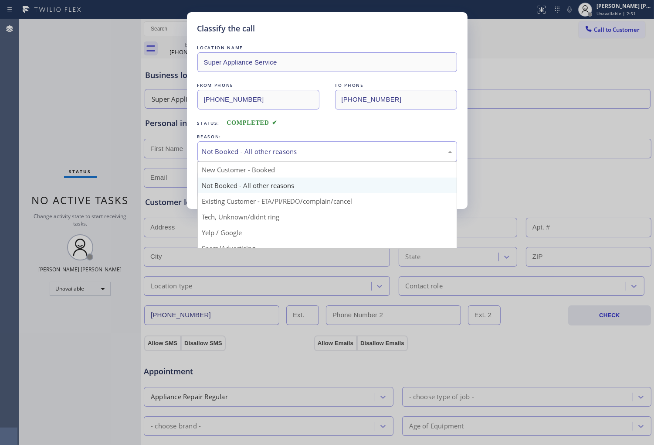
click at [249, 151] on div "Not Booked - All other reasons" at bounding box center [327, 151] width 250 height 10
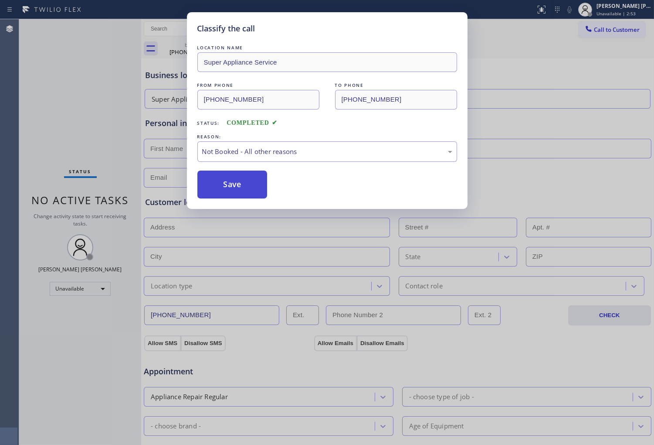
click at [243, 182] on button "Save" at bounding box center [233, 184] width 70 height 28
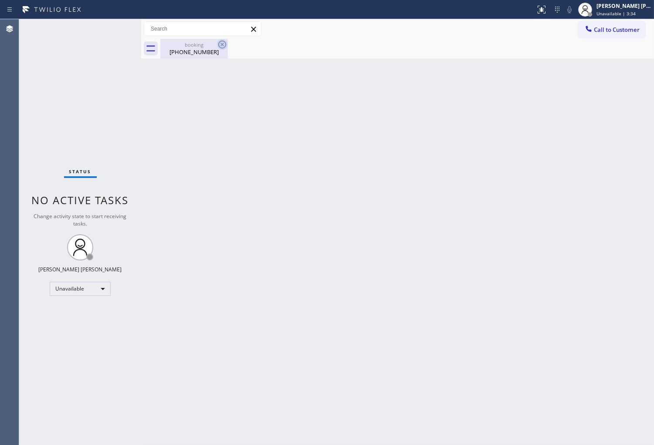
click at [224, 44] on icon at bounding box center [222, 44] width 10 height 10
click at [9, 290] on div "Agent Desktop" at bounding box center [9, 232] width 19 height 426
click at [208, 50] on div "(617) 930-1384" at bounding box center [194, 52] width 66 height 8
drag, startPoint x: 644, startPoint y: 97, endPoint x: 633, endPoint y: 27, distance: 70.5
click at [644, 97] on div "Back to Dashboard Change Sender ID Customers Technicians Select a contact Outbo…" at bounding box center [397, 232] width 513 height 426
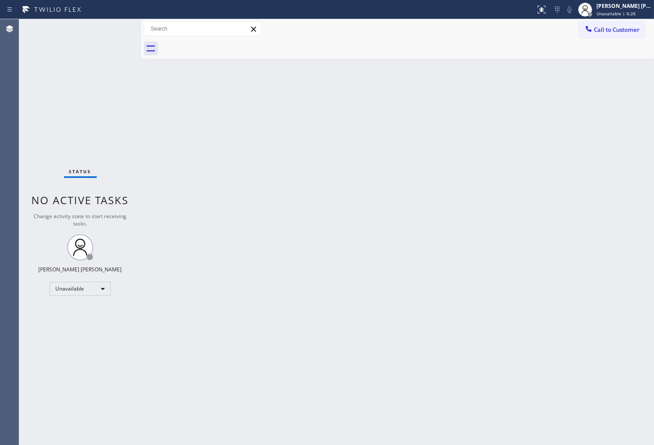
click at [631, 20] on div "Call to Customer Outbound call Location Doctor Air Duct Cleaning Toro Canyon Yo…" at bounding box center [397, 29] width 513 height 20
click at [622, 31] on span "Call to Customer" at bounding box center [617, 30] width 46 height 8
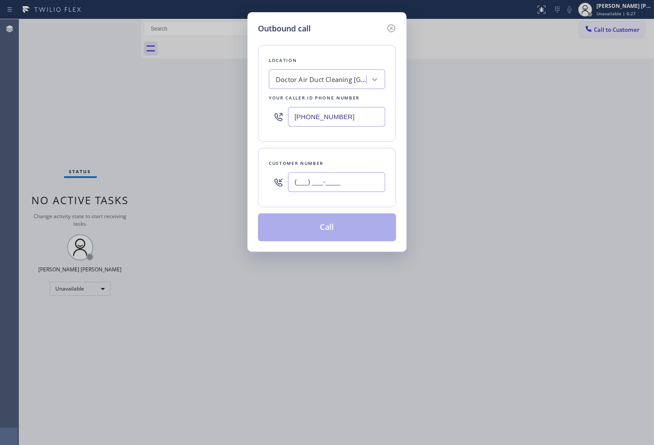
click at [357, 177] on input "(___) ___-____" at bounding box center [336, 182] width 97 height 20
paste input "901) 626-5750"
type input "(901) 626-5750"
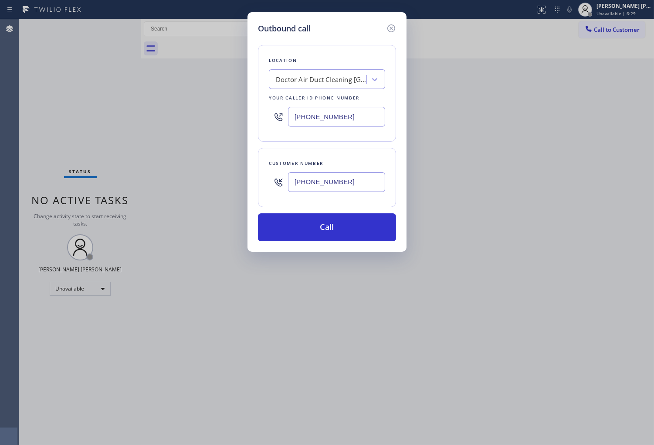
click at [354, 123] on input "(805) 608-3776" at bounding box center [336, 117] width 97 height 20
paste input "55) 393-3634"
type input "(855) 393-3634"
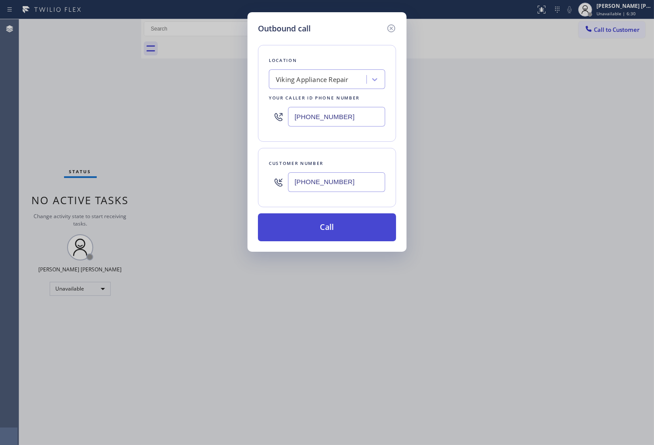
click at [351, 227] on button "Call" at bounding box center [327, 227] width 138 height 28
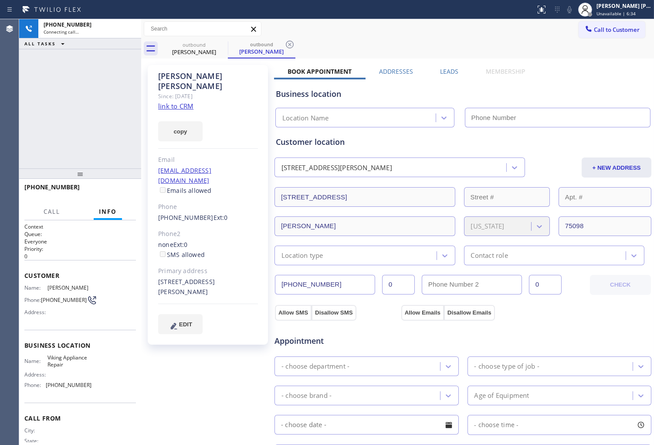
click at [182, 102] on link "link to CRM" at bounding box center [175, 106] width 35 height 9
type input "(855) 393-3634"
click at [175, 75] on div "Cora Tecson" at bounding box center [208, 81] width 100 height 20
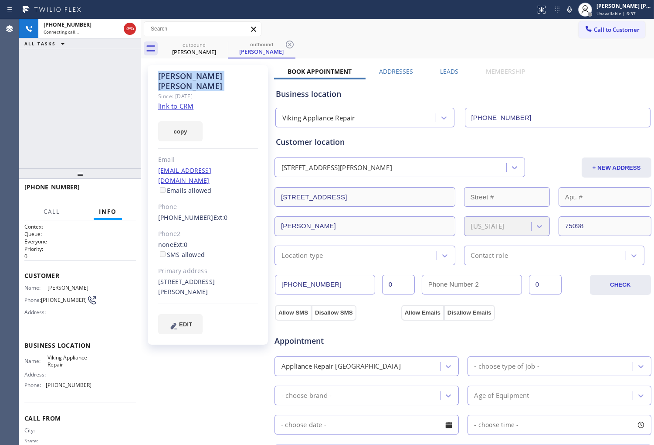
click at [175, 75] on div "Cora Tecson" at bounding box center [208, 81] width 100 height 20
copy div "Cora Tecson"
click at [132, 79] on div "+19016265750 Live | 00:09 ALL TASKS ALL TASKS ACTIVE TASKS TASKS IN WRAP UP" at bounding box center [80, 93] width 122 height 149
click at [71, 116] on div "+19016265750 Live | 00:23 ALL TASKS ALL TASKS ACTIVE TASKS TASKS IN WRAP UP" at bounding box center [80, 93] width 122 height 149
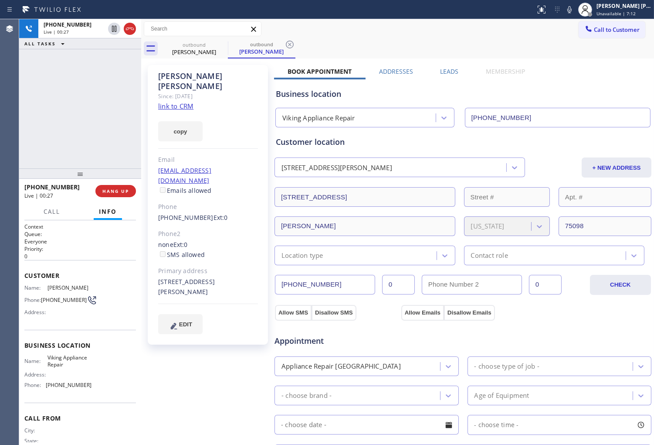
click at [68, 104] on div "+19016265750 Live | 00:27 ALL TASKS ALL TASKS ACTIVE TASKS TASKS IN WRAP UP" at bounding box center [80, 93] width 122 height 149
click at [204, 53] on div "Cora Tecson" at bounding box center [194, 52] width 66 height 8
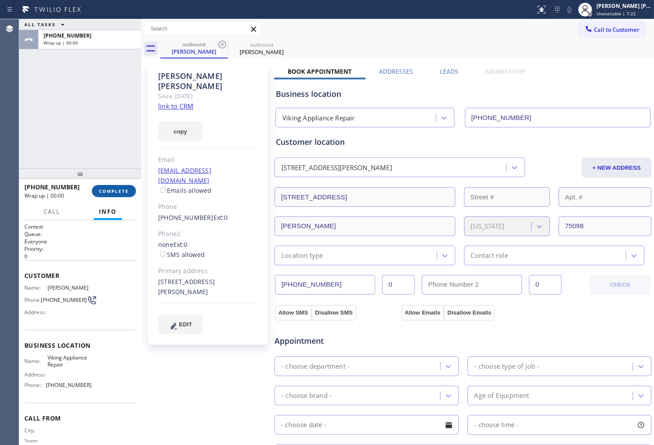
click at [117, 192] on span "COMPLETE" at bounding box center [114, 191] width 30 height 6
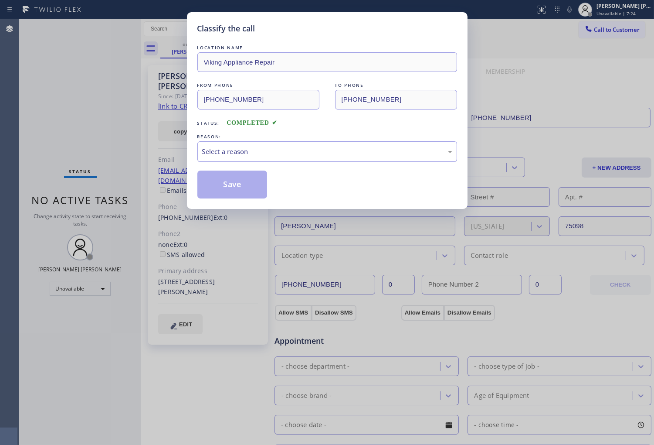
click at [298, 160] on div "Select a reason" at bounding box center [328, 151] width 260 height 20
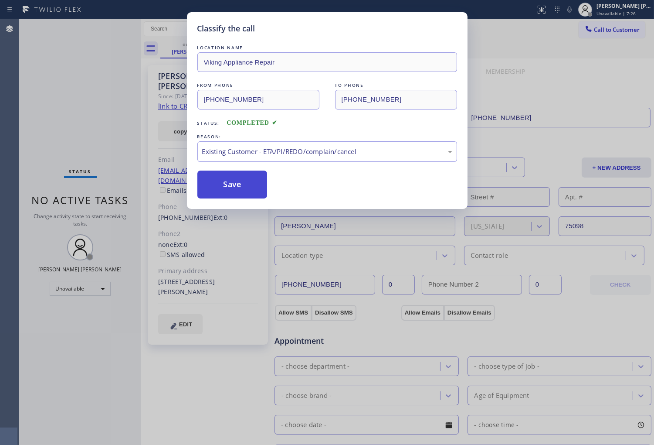
click at [236, 181] on button "Save" at bounding box center [233, 184] width 70 height 28
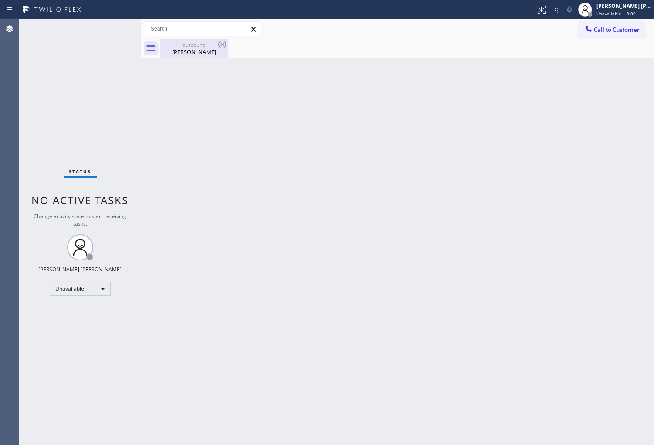
click at [211, 56] on div "outbound Cora Tecson" at bounding box center [194, 49] width 66 height 20
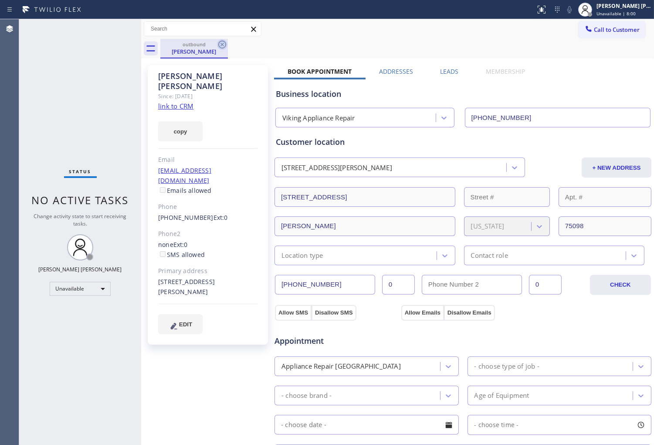
click at [225, 44] on icon at bounding box center [222, 45] width 8 height 8
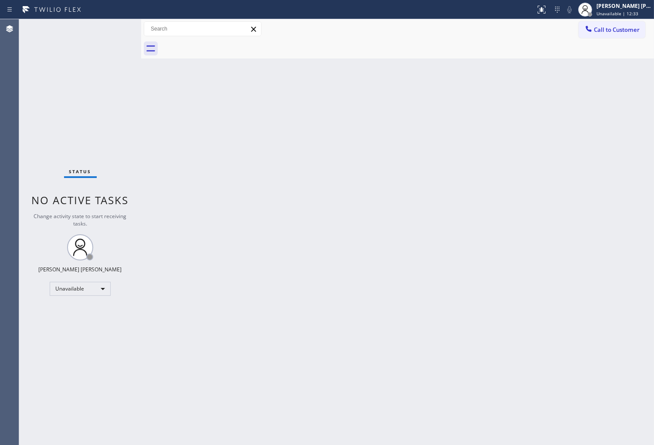
click at [583, 28] on button "Call to Customer" at bounding box center [612, 29] width 67 height 17
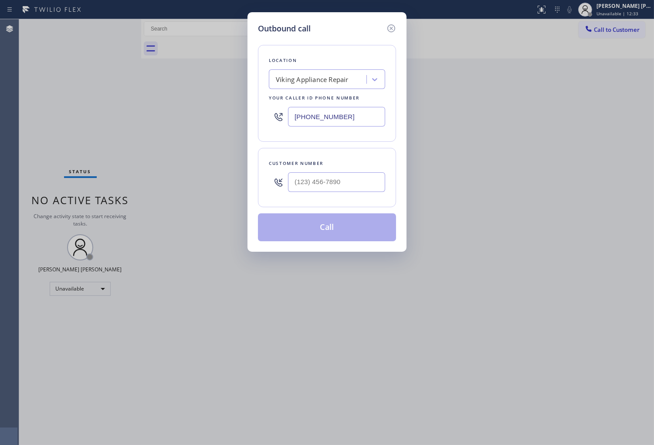
click at [351, 121] on input "(855) 393-3634" at bounding box center [336, 117] width 97 height 20
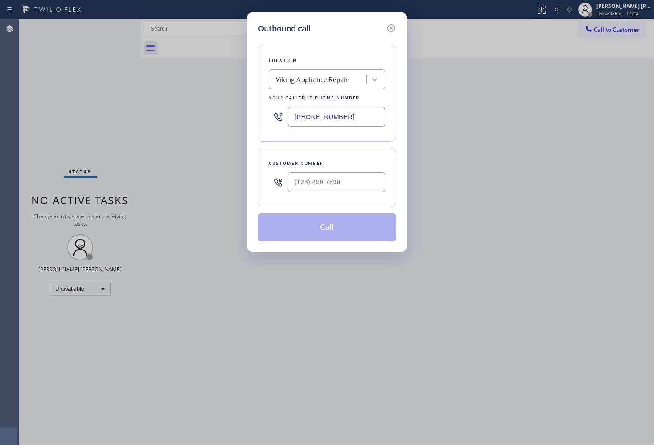
paste input "422) 814-____"
click at [338, 120] on input "(422) 814-____" at bounding box center [336, 117] width 97 height 20
paste input "855) 400-0025"
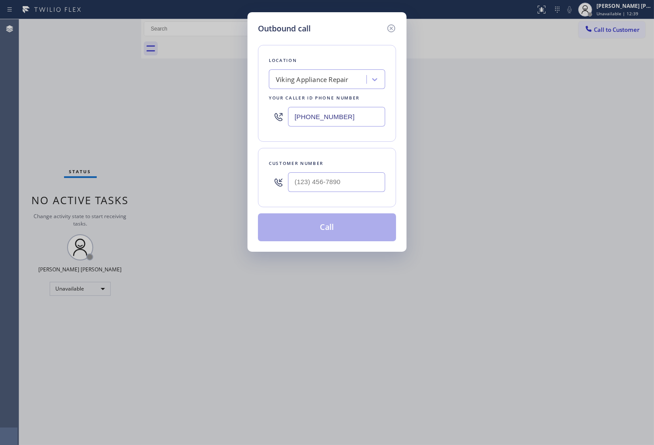
type input "(855) 400-0025"
click at [351, 180] on input "(___) ___-____" at bounding box center [336, 182] width 97 height 20
paste input "630) 217-6222"
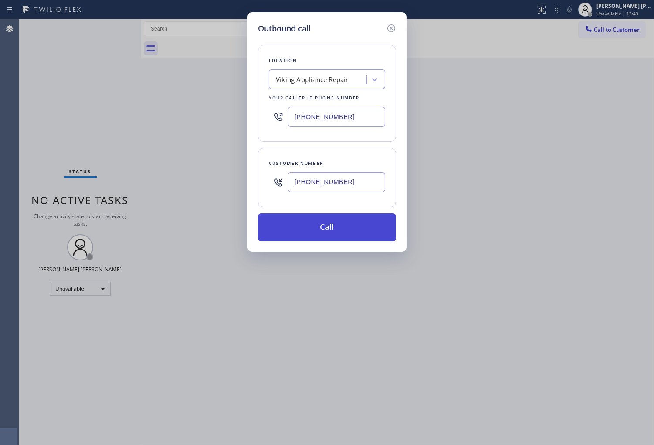
type input "(630) 217-6222"
click at [351, 230] on button "Call" at bounding box center [327, 227] width 138 height 28
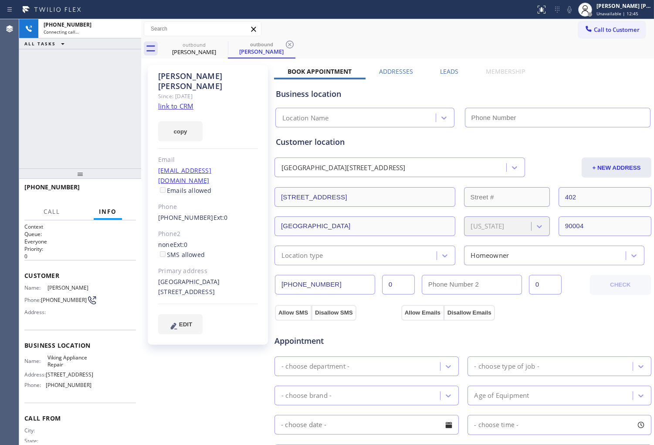
click at [205, 76] on div "Patrick Metcalf" at bounding box center [208, 81] width 100 height 20
copy div "Patrick Metcalf"
type input "(855) 400-0025"
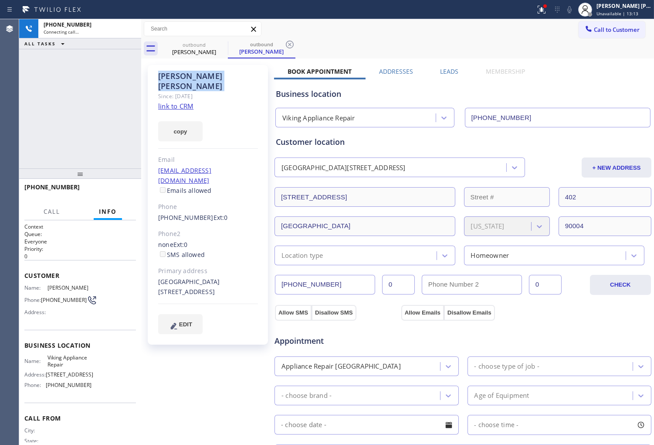
click at [31, 84] on div "+16302176222 Connecting call… ALL TASKS ALL TASKS ACTIVE TASKS TASKS IN WRAP UP" at bounding box center [80, 93] width 122 height 149
click at [618, 7] on div "[PERSON_NAME] [PERSON_NAME]" at bounding box center [624, 5] width 55 height 7
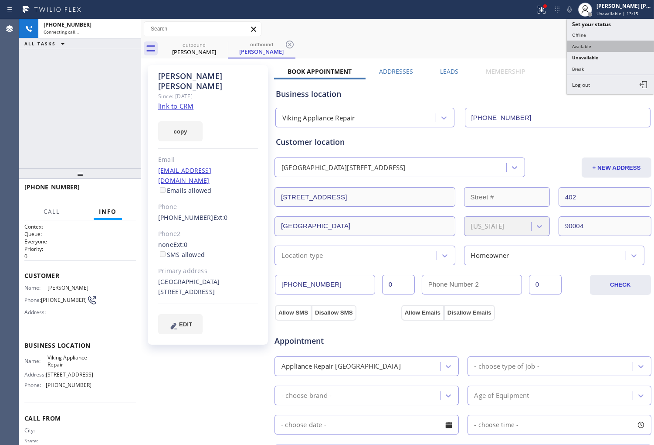
click at [596, 49] on button "Available" at bounding box center [610, 46] width 87 height 11
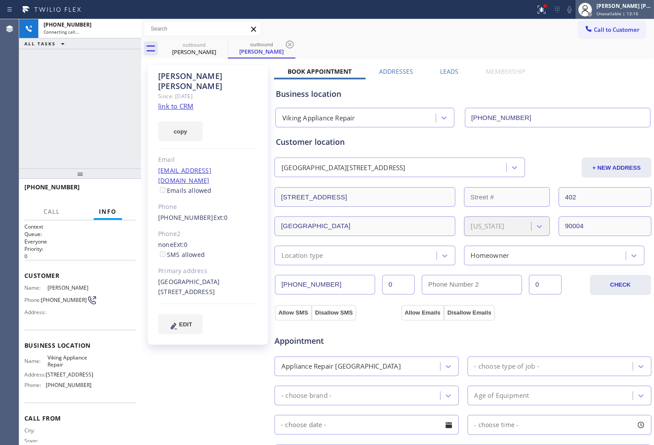
click at [622, 9] on div "[PERSON_NAME] [PERSON_NAME]" at bounding box center [624, 5] width 55 height 7
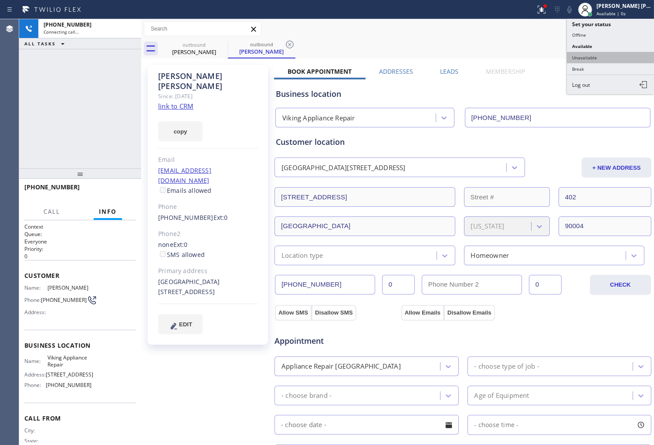
click at [603, 57] on button "Unavailable" at bounding box center [610, 57] width 87 height 11
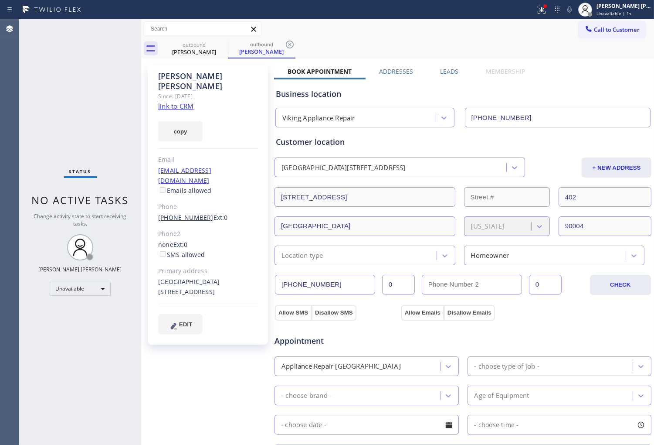
click at [191, 213] on link "(630) 217-6222" at bounding box center [185, 217] width 55 height 8
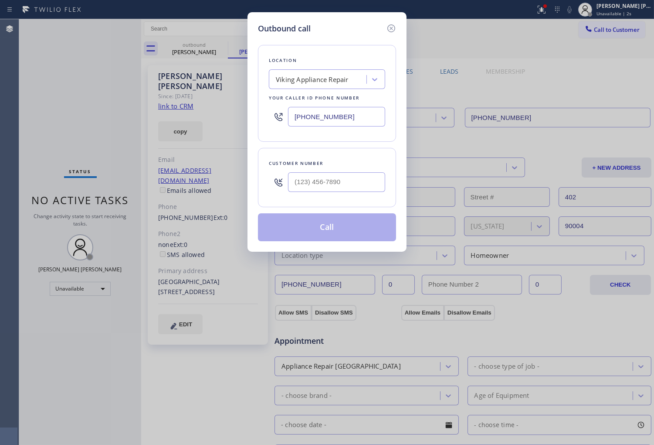
type input "(630) 217-6222"
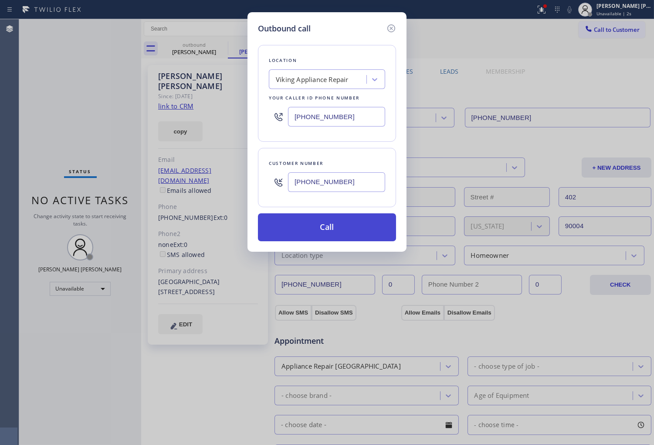
click at [327, 227] on button "Call" at bounding box center [327, 227] width 138 height 28
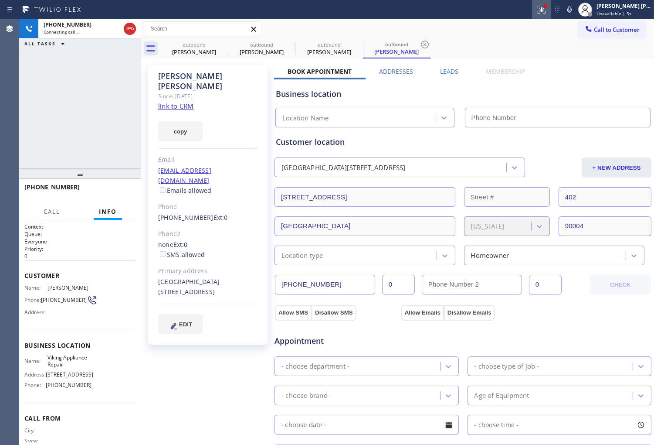
click at [547, 14] on icon at bounding box center [542, 9] width 10 height 10
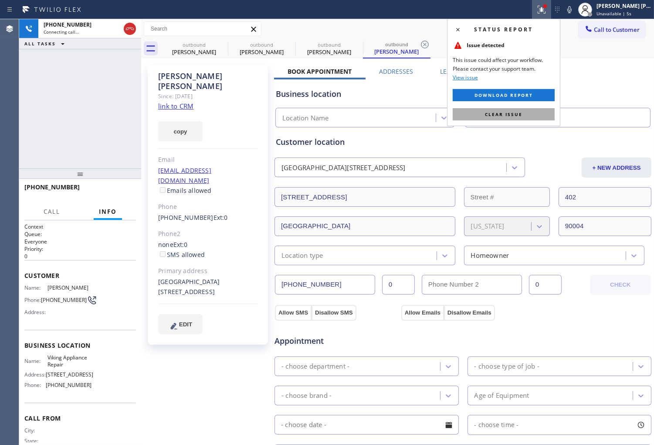
click at [517, 120] on button "Clear issue" at bounding box center [504, 114] width 102 height 12
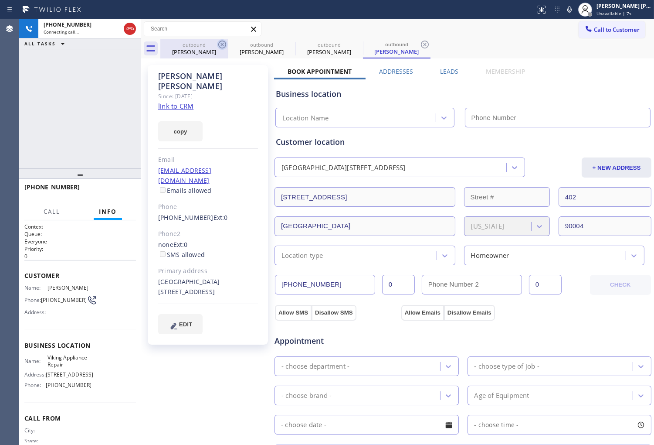
click at [224, 47] on icon at bounding box center [222, 45] width 8 height 8
click at [0, 0] on icon at bounding box center [0, 0] width 0 height 0
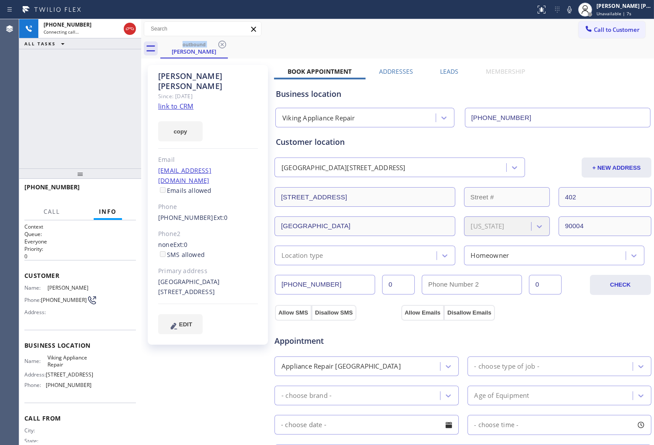
type input "(855) 400-0025"
click at [64, 84] on div "+16302176222 Connecting call… ALL TASKS ALL TASKS ACTIVE TASKS TASKS IN WRAP UP" at bounding box center [80, 93] width 122 height 149
drag, startPoint x: 351, startPoint y: 434, endPoint x: 361, endPoint y: 443, distance: 13.0
click at [351, 435] on div "Appointment Appliance Repair High End - choose type of job - - choose brand - A…" at bounding box center [463, 405] width 375 height 163
drag, startPoint x: 19, startPoint y: 119, endPoint x: 25, endPoint y: 116, distance: 6.9
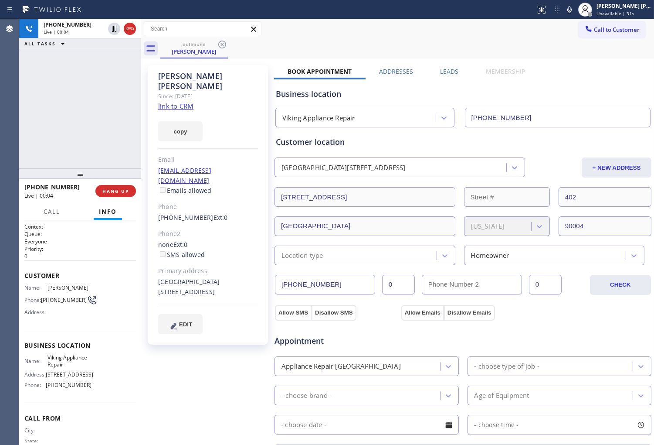
click at [19, 119] on div "+16302176222 Live | 00:04 ALL TASKS ALL TASKS ACTIVE TASKS TASKS IN WRAP UP" at bounding box center [80, 93] width 122 height 149
click at [124, 27] on div at bounding box center [130, 29] width 12 height 10
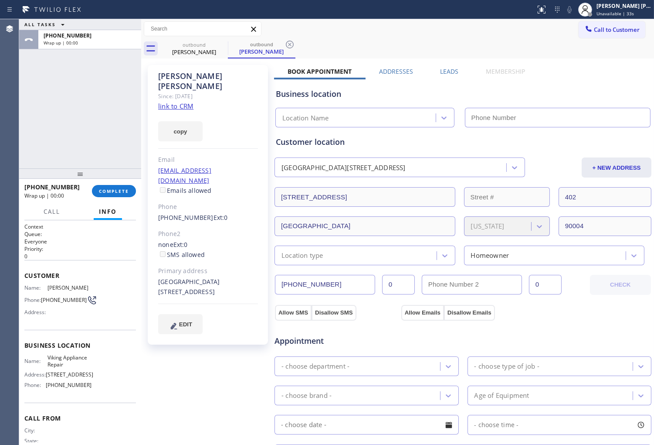
click at [437, 71] on div "Leads" at bounding box center [450, 73] width 46 height 12
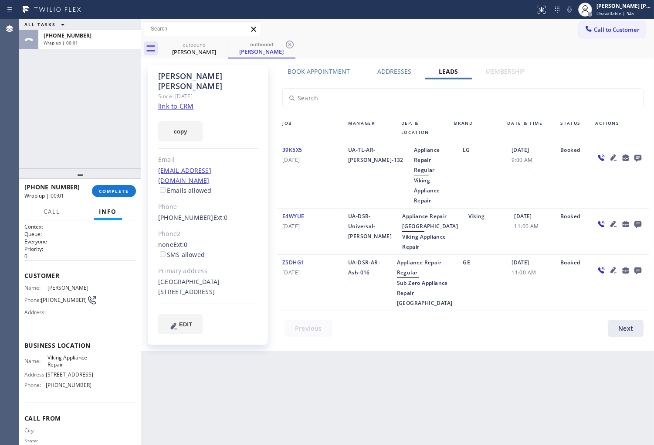
click at [637, 155] on icon at bounding box center [638, 158] width 7 height 7
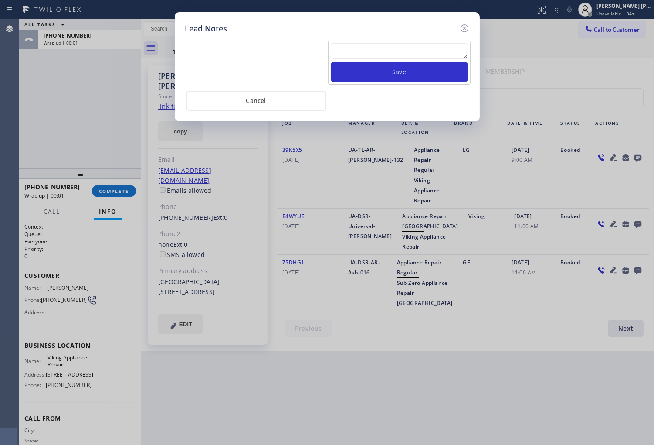
click at [420, 54] on textarea at bounding box center [399, 51] width 137 height 16
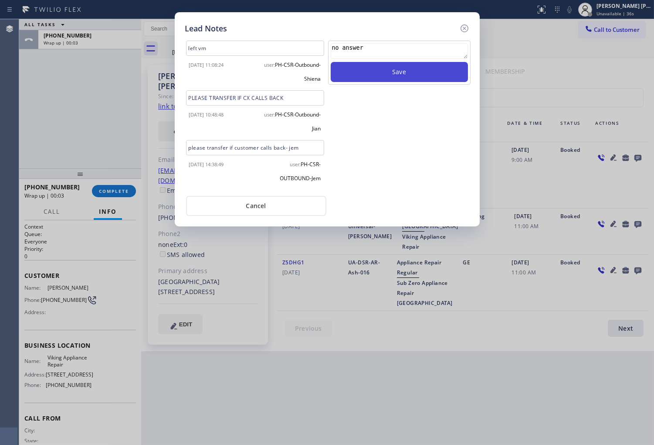
type textarea "no answer"
click at [411, 70] on button "Save" at bounding box center [399, 72] width 137 height 20
click at [466, 31] on icon at bounding box center [465, 28] width 10 height 10
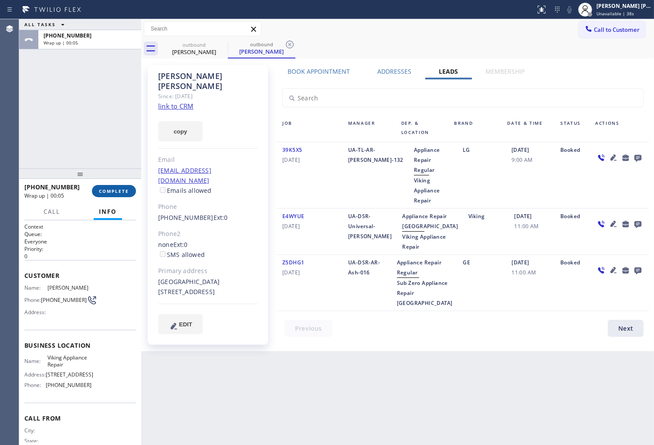
click at [123, 190] on span "COMPLETE" at bounding box center [114, 191] width 30 height 6
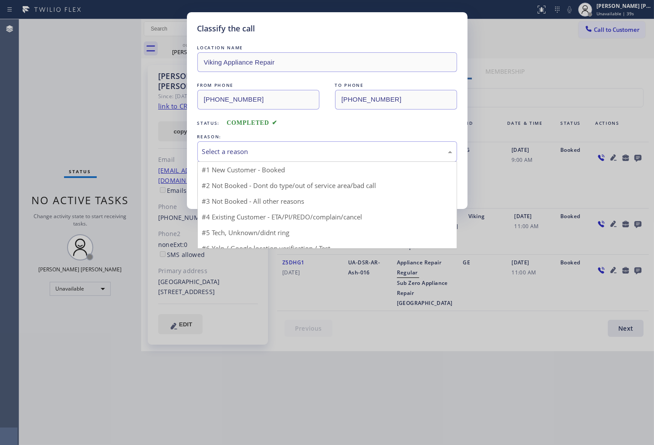
click at [256, 160] on div "Select a reason" at bounding box center [328, 151] width 260 height 20
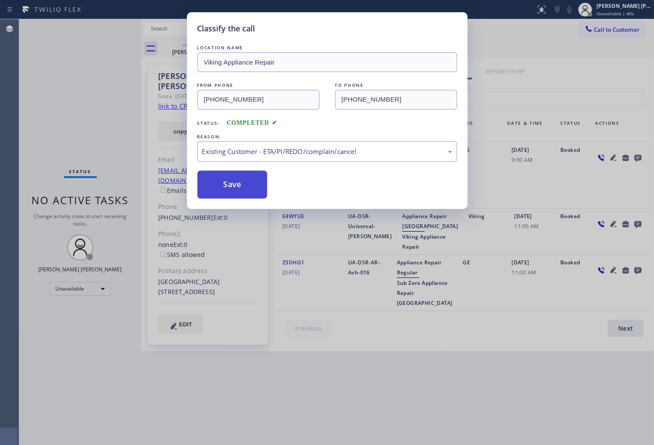
click at [232, 192] on button "Save" at bounding box center [233, 184] width 70 height 28
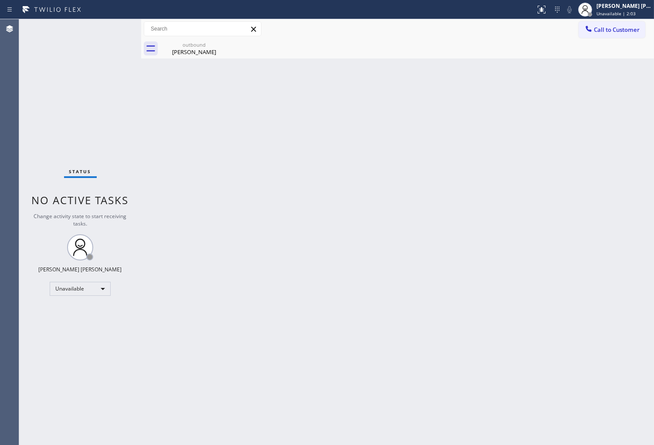
click at [2, 270] on div "Agent Desktop" at bounding box center [9, 232] width 19 height 426
click at [210, 54] on div "Patrick Metcalf" at bounding box center [194, 52] width 66 height 8
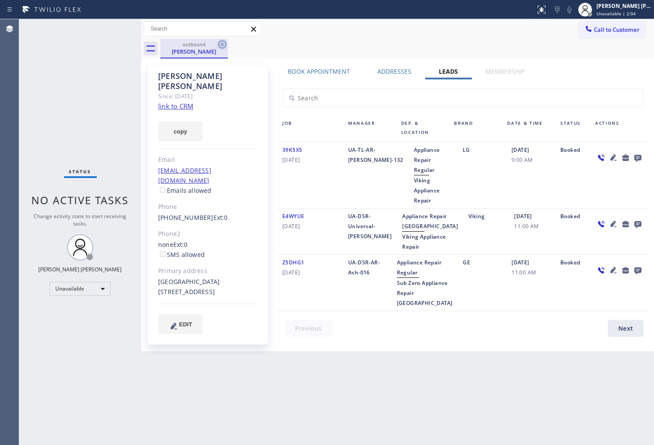
click at [220, 47] on icon at bounding box center [222, 44] width 10 height 10
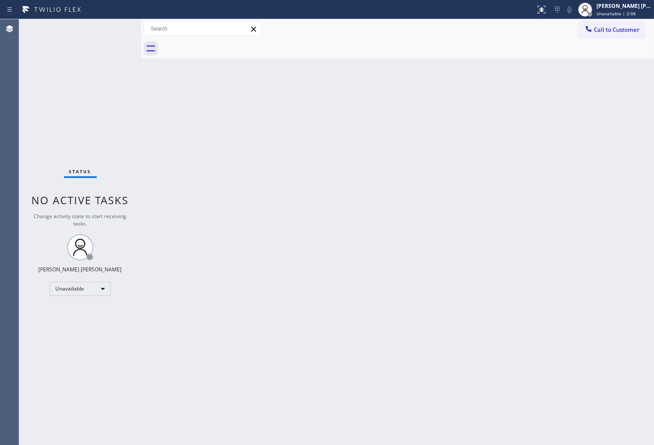
click at [1, 193] on div "Agent Desktop" at bounding box center [9, 232] width 19 height 426
drag, startPoint x: 621, startPoint y: 27, endPoint x: 515, endPoint y: 105, distance: 131.3
click at [621, 27] on span "Call to Customer" at bounding box center [617, 30] width 46 height 8
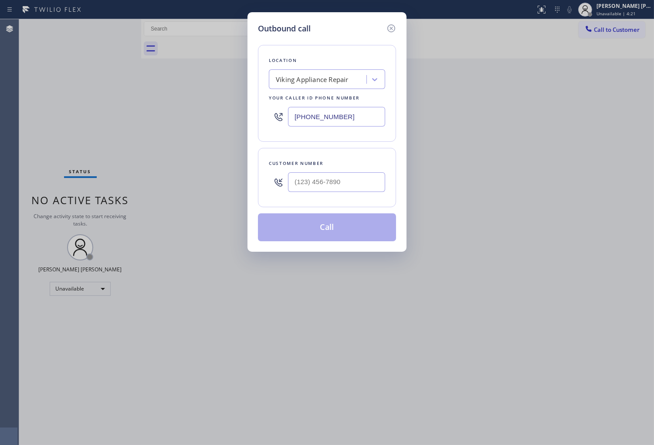
click at [312, 116] on input "(855) 400-0025" at bounding box center [336, 117] width 97 height 20
paste input "77) 800-0094"
type input "(877) 800-0094"
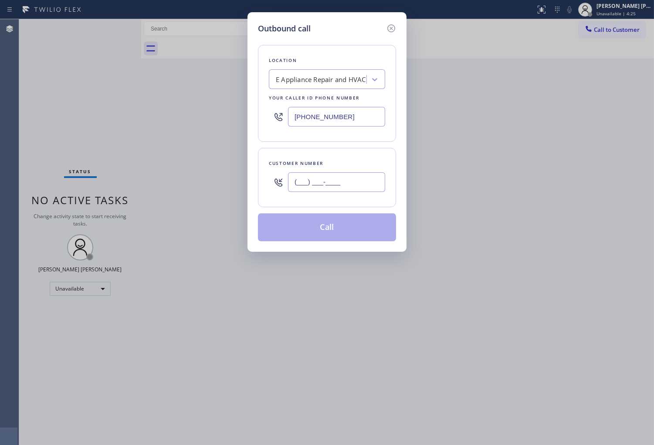
click at [365, 184] on input "(___) ___-____" at bounding box center [336, 182] width 97 height 20
paste input "818) 416-3620"
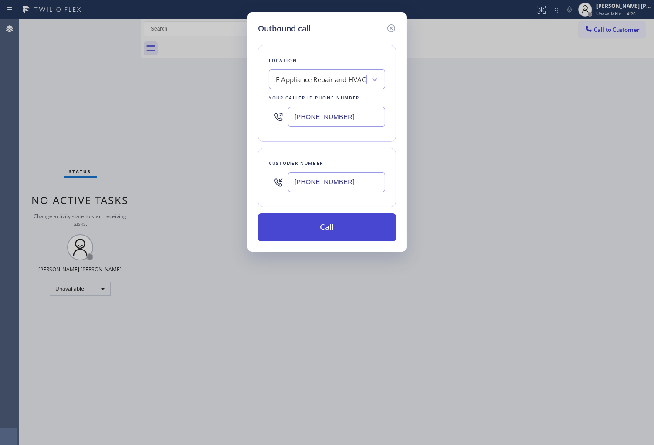
type input "(818) 416-3620"
click at [332, 224] on button "Call" at bounding box center [327, 227] width 138 height 28
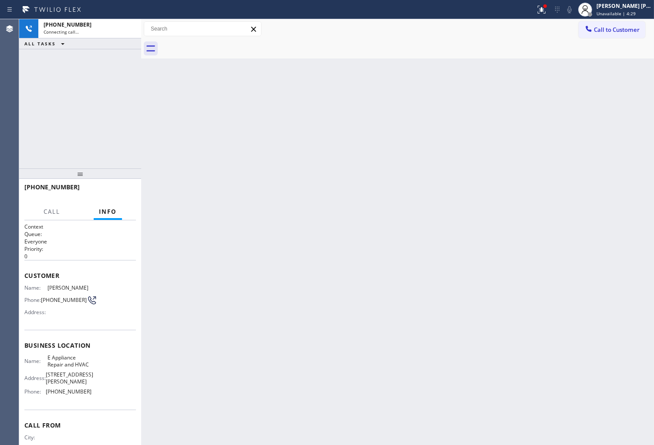
click at [547, 12] on icon at bounding box center [542, 9] width 10 height 10
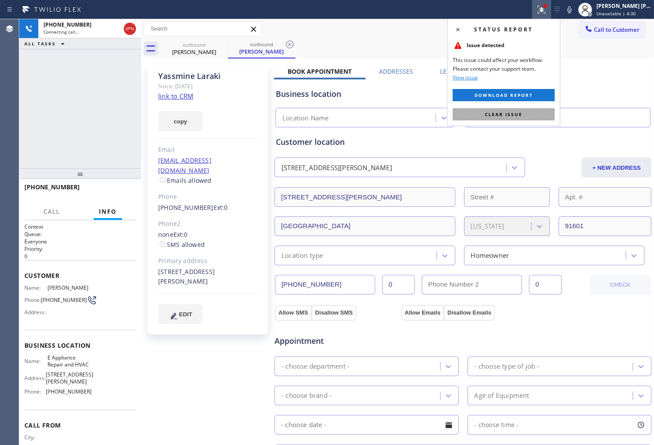
click at [521, 111] on span "Clear issue" at bounding box center [503, 114] width 37 height 6
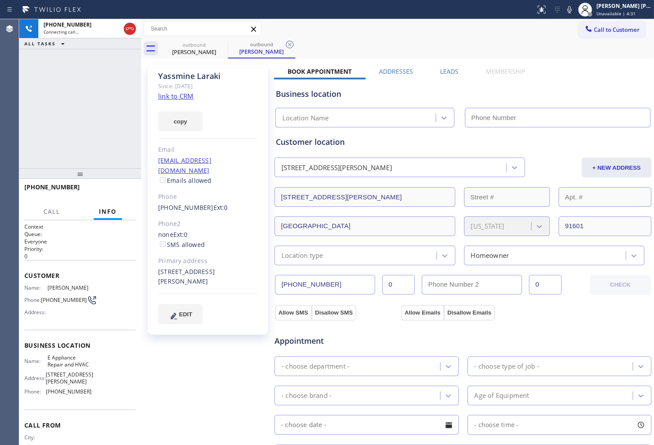
click at [201, 72] on div "Yassmine Laraki" at bounding box center [208, 76] width 100 height 10
copy div "Yassmine Laraki"
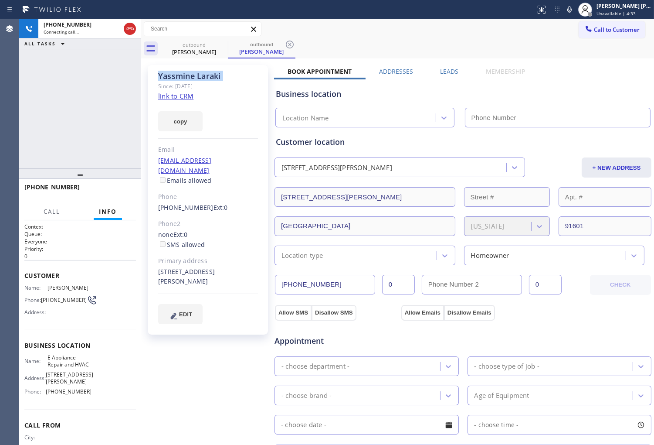
click at [28, 168] on div at bounding box center [80, 173] width 122 height 10
type input "(877) 800-0094"
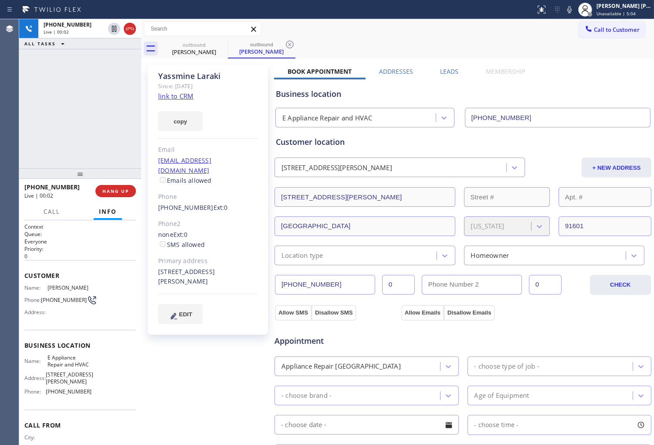
drag, startPoint x: 1, startPoint y: 154, endPoint x: 6, endPoint y: 166, distance: 12.7
click at [1, 154] on div "Agent Desktop" at bounding box center [9, 232] width 19 height 426
click at [132, 29] on icon at bounding box center [130, 28] width 8 height 3
click at [450, 72] on label "Leads" at bounding box center [449, 71] width 18 height 8
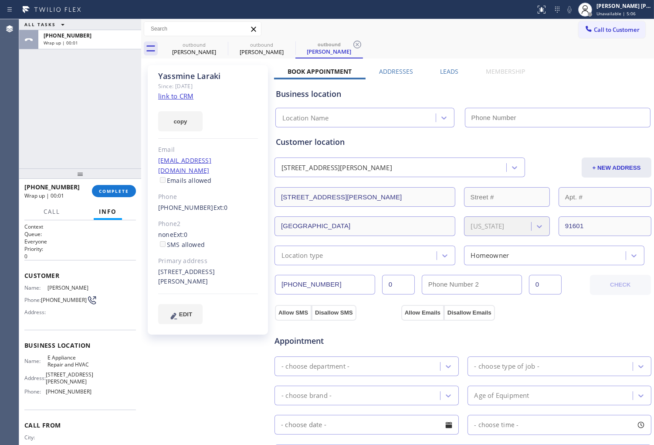
click at [635, 156] on div "11566 Morrison Street Los Angeles, 91601 CA + NEW ADDRESS" at bounding box center [463, 167] width 379 height 22
type input "(877) 800-0094"
click at [454, 79] on div "Business location E Appliance Repair and HVAC (877) 800-0094" at bounding box center [463, 103] width 378 height 48
click at [449, 71] on label "Leads" at bounding box center [449, 71] width 18 height 8
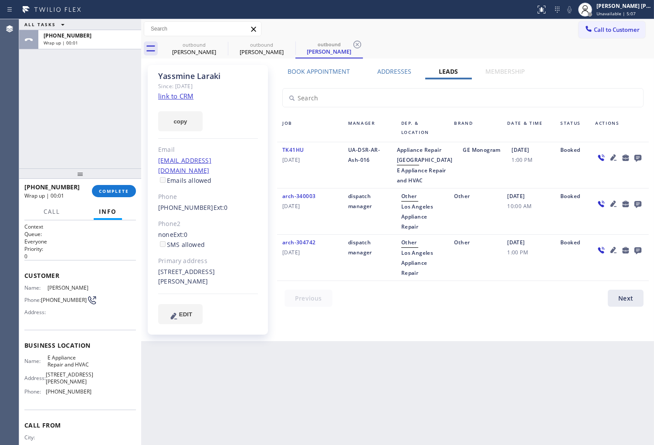
click at [641, 153] on icon at bounding box center [638, 157] width 10 height 11
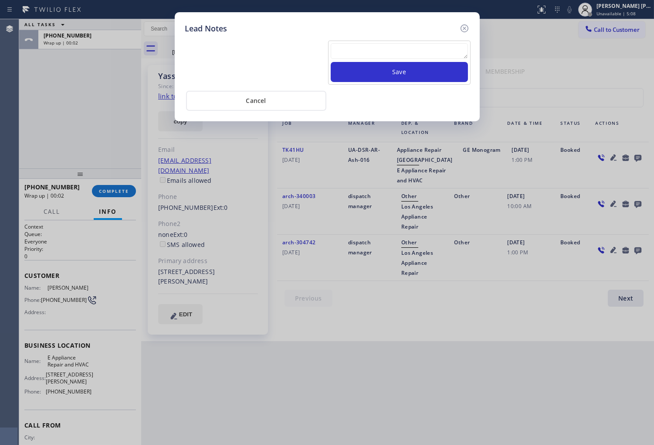
click at [446, 53] on textarea at bounding box center [399, 51] width 137 height 16
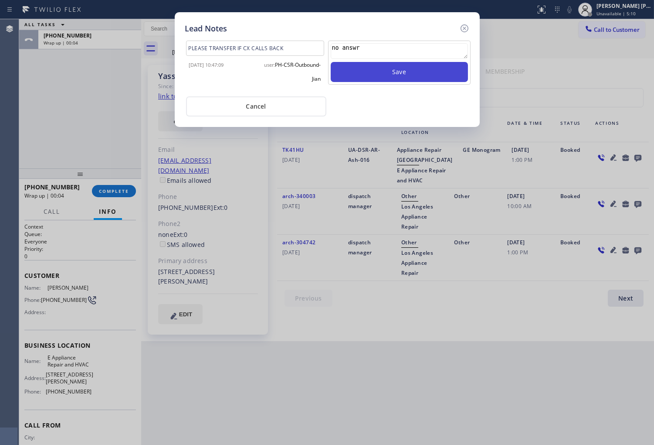
type textarea "no answr"
click at [429, 72] on button "Save" at bounding box center [399, 72] width 137 height 20
click at [464, 31] on icon at bounding box center [465, 28] width 10 height 10
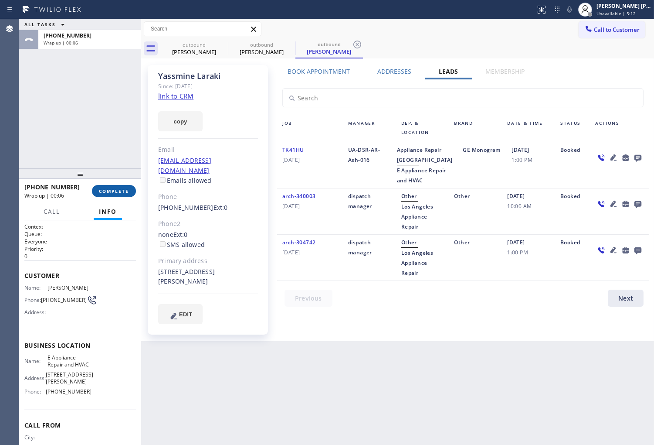
click at [110, 190] on span "COMPLETE" at bounding box center [114, 191] width 30 height 6
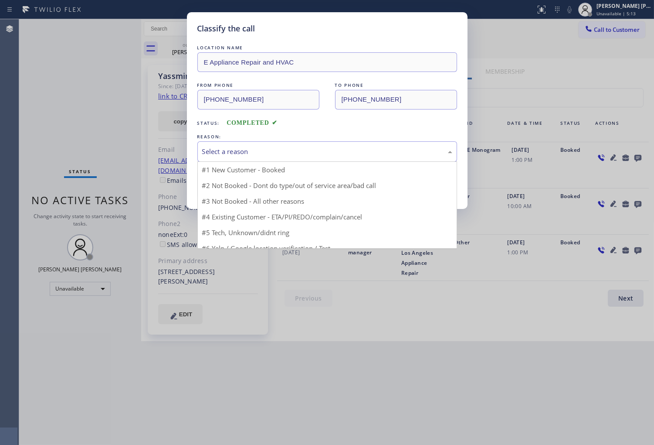
click at [303, 158] on div "Select a reason" at bounding box center [328, 151] width 260 height 20
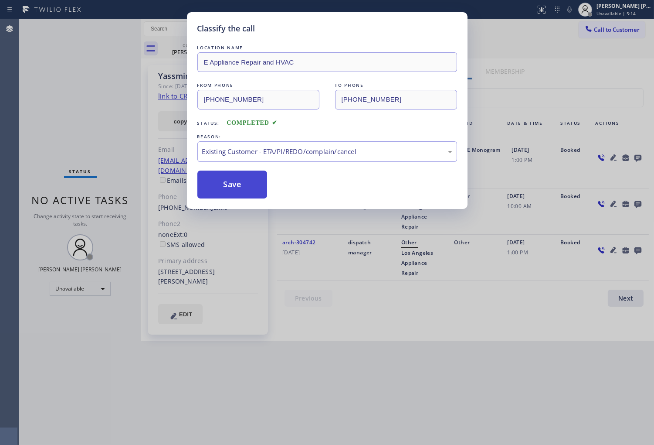
click at [222, 195] on button "Save" at bounding box center [233, 184] width 70 height 28
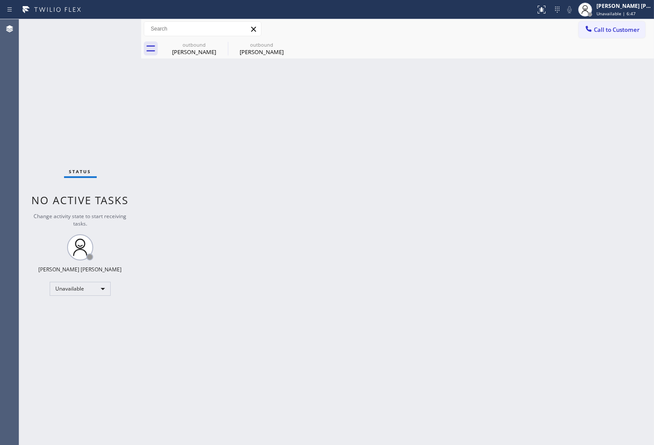
drag, startPoint x: 1, startPoint y: 256, endPoint x: 10, endPoint y: 267, distance: 14.0
click at [1, 256] on div "Agent Desktop" at bounding box center [9, 232] width 19 height 426
click at [222, 46] on icon at bounding box center [222, 44] width 10 height 10
click at [0, 0] on icon at bounding box center [0, 0] width 0 height 0
click at [626, 31] on span "Call to Customer" at bounding box center [617, 30] width 46 height 8
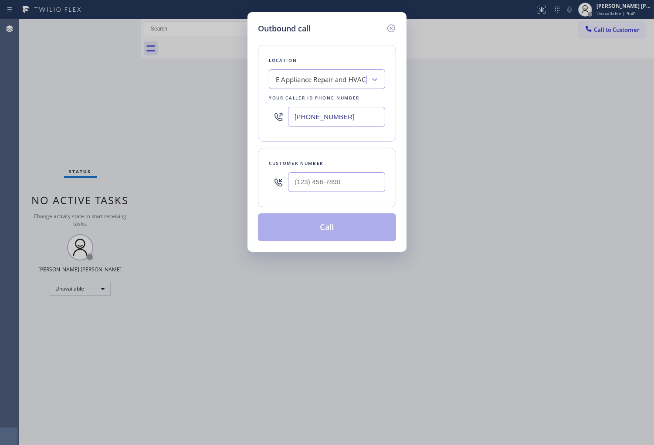
click at [299, 115] on input "(877) 800-0094" at bounding box center [336, 117] width 97 height 20
paste input "206) 557-6220"
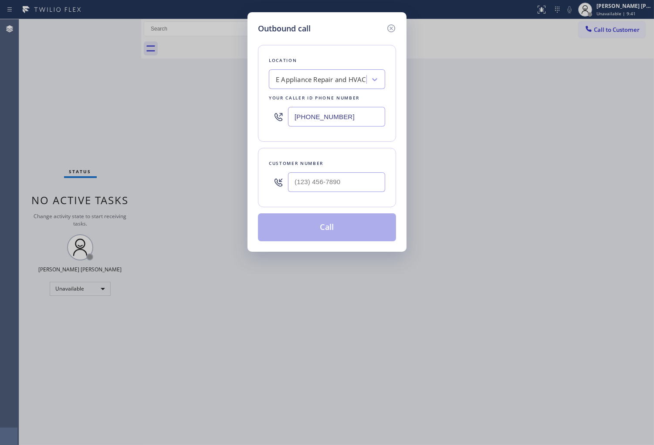
type input "(206) 557-6220"
click at [326, 180] on input "(___) ___-____" at bounding box center [336, 182] width 97 height 20
paste input "206) 784-0711"
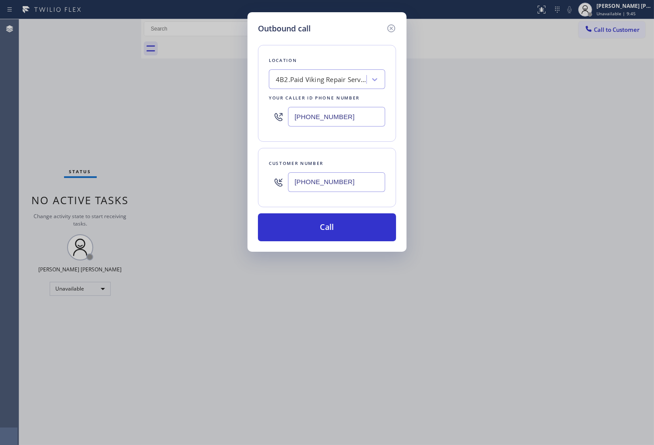
type input "(206) 784-0711"
click at [338, 114] on input "(206) 557-6220" at bounding box center [336, 117] width 97 height 20
paste input "855) 731-4952"
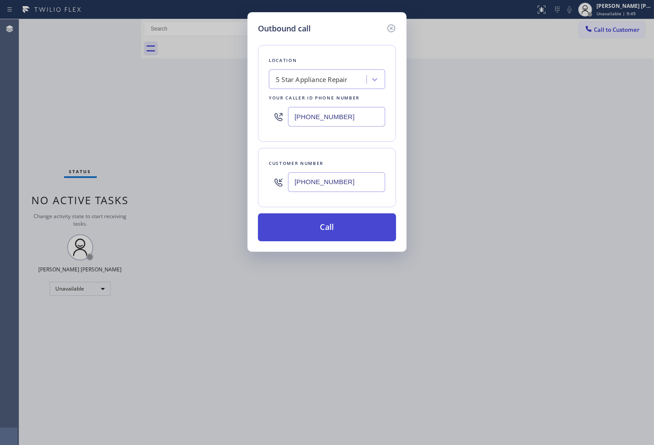
type input "[PHONE_NUMBER]"
click at [347, 227] on button "Call" at bounding box center [327, 227] width 138 height 28
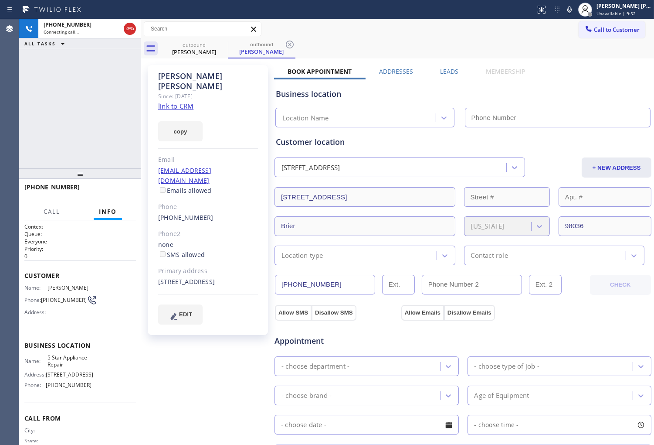
click at [180, 78] on div "Brian Mclauchlan" at bounding box center [208, 81] width 100 height 20
type input "[PHONE_NUMBER]"
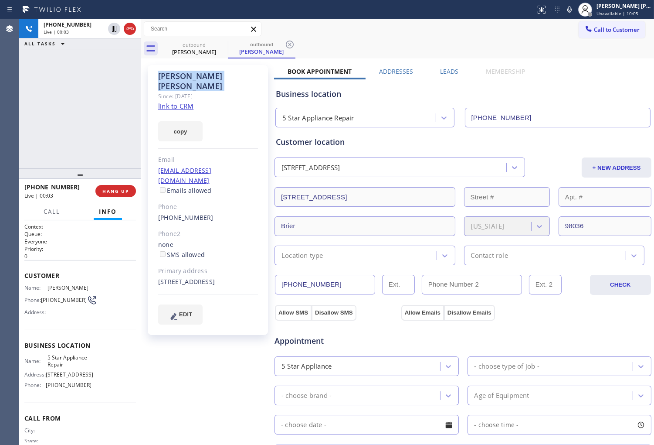
click at [1, 155] on div "Agent Desktop" at bounding box center [9, 232] width 19 height 426
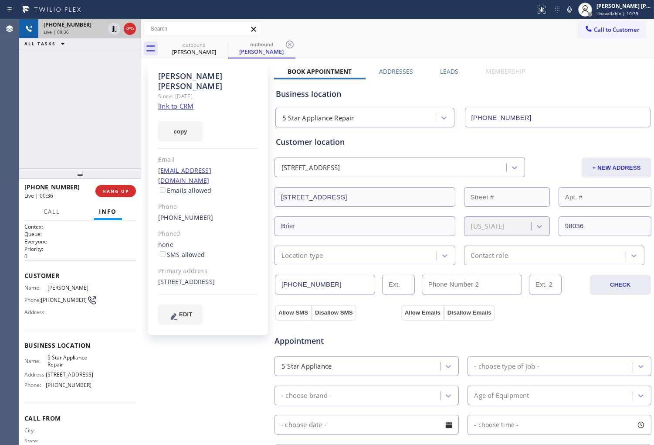
click at [105, 31] on div "Live | 00:36" at bounding box center [74, 32] width 61 height 6
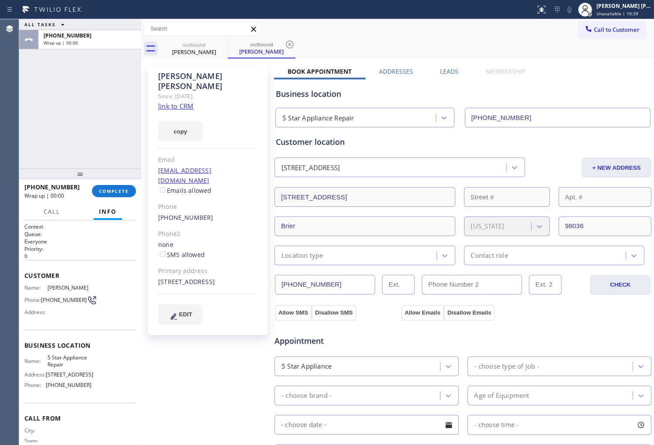
click at [441, 67] on div "outbound Brian Mclauchlan outbound Brian Mclauchlan Call to Customer Outbound c…" at bounding box center [397, 332] width 513 height 626
type input "[PHONE_NUMBER]"
click at [440, 68] on label "Leads" at bounding box center [449, 71] width 18 height 8
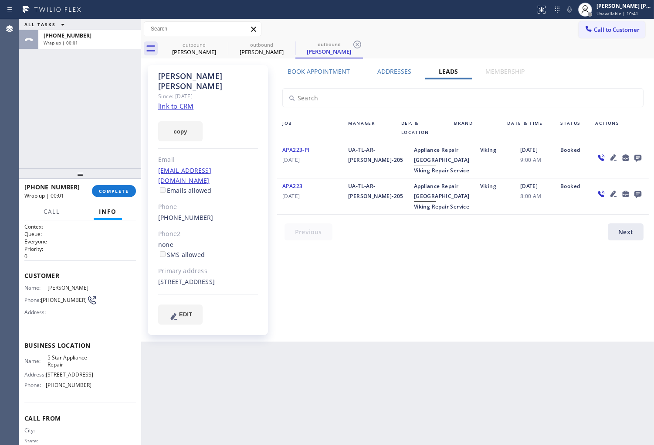
click at [640, 158] on icon at bounding box center [638, 158] width 7 height 7
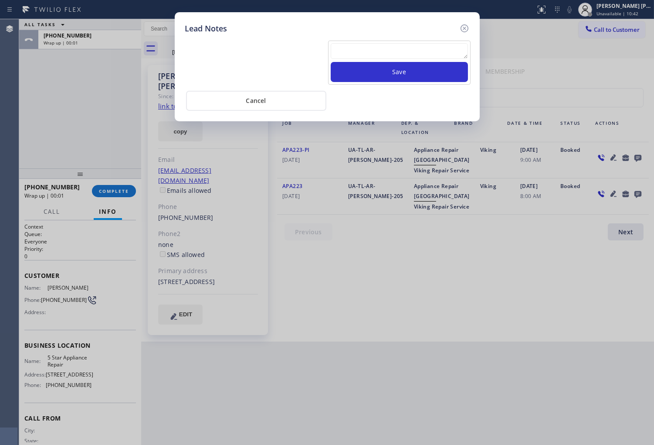
click at [420, 45] on textarea at bounding box center [399, 51] width 137 height 16
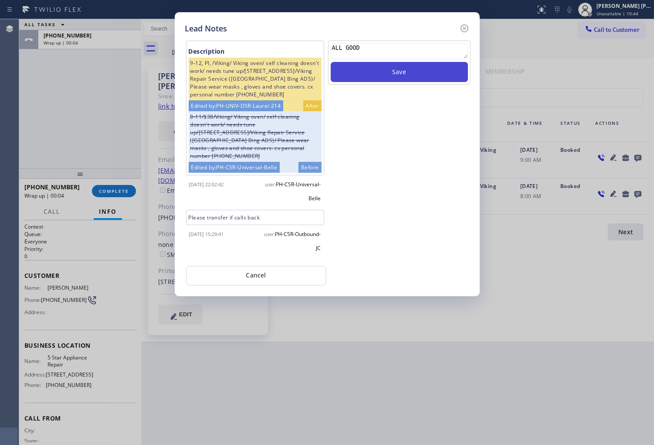
type textarea "ALL GOOD"
click at [418, 67] on button "Save" at bounding box center [399, 72] width 137 height 20
click at [468, 29] on icon at bounding box center [464, 28] width 8 height 8
click at [468, 29] on div "Call to Customer Outbound call Location 5 Star Appliance Repair Your caller id …" at bounding box center [397, 28] width 513 height 15
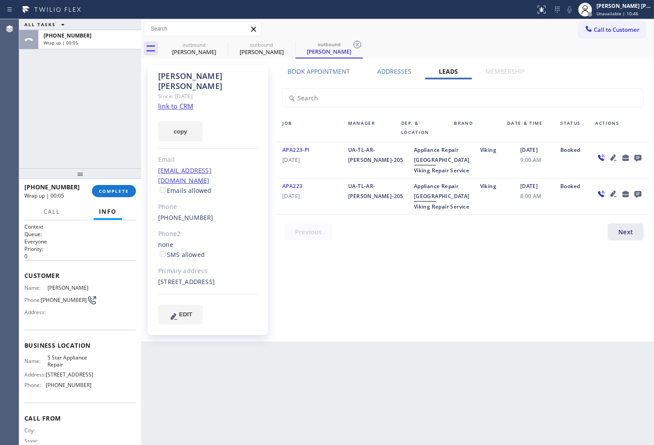
click at [129, 184] on div "+12067840711 Wrap up | 00:05 COMPLETE" at bounding box center [80, 191] width 112 height 23
click at [126, 188] on span "COMPLETE" at bounding box center [114, 191] width 30 height 6
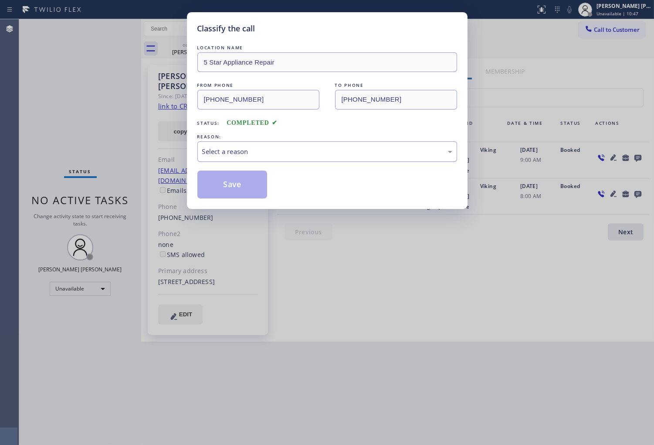
click at [330, 153] on div "Select a reason" at bounding box center [327, 151] width 250 height 10
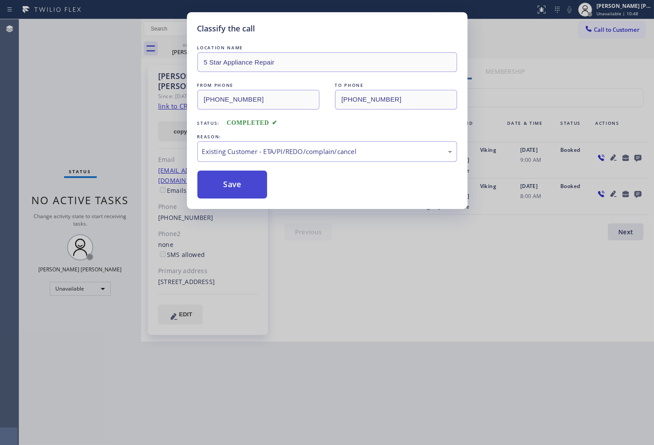
click at [237, 187] on button "Save" at bounding box center [233, 184] width 70 height 28
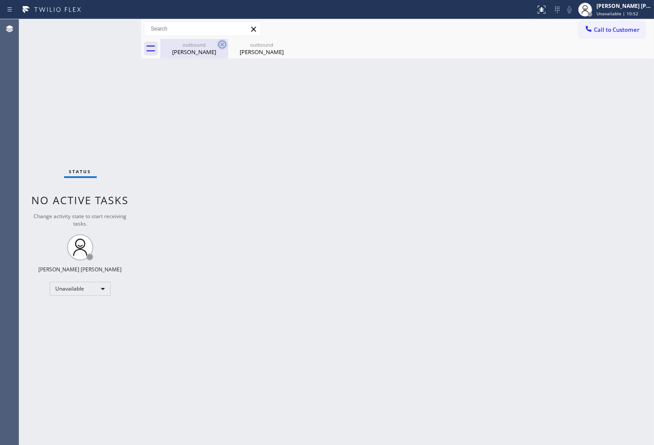
click at [221, 44] on icon at bounding box center [222, 44] width 10 height 10
click at [0, 0] on icon at bounding box center [0, 0] width 0 height 0
click at [34, 202] on span "No active tasks" at bounding box center [80, 200] width 97 height 14
click at [602, 33] on span "Call to Customer" at bounding box center [617, 30] width 46 height 8
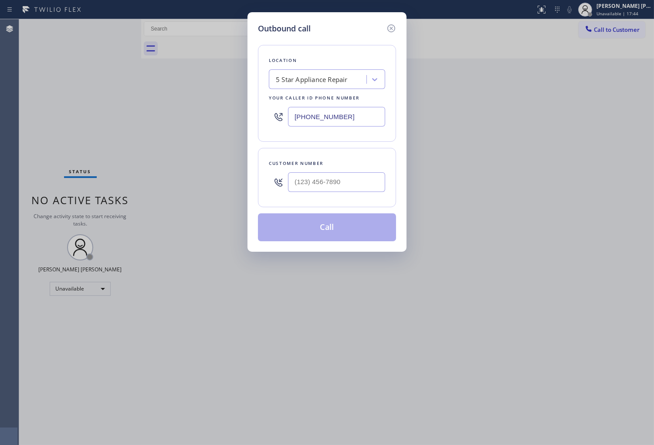
click at [335, 111] on input "[PHONE_NUMBER]" at bounding box center [336, 117] width 97 height 20
paste input "562) 379-4943"
type input "(562) 379-4943"
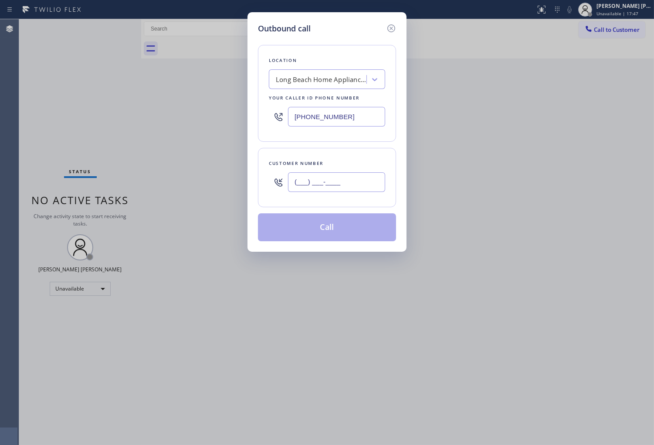
click at [343, 182] on input "(___) ___-____" at bounding box center [336, 182] width 97 height 20
paste input "413) 474-0255"
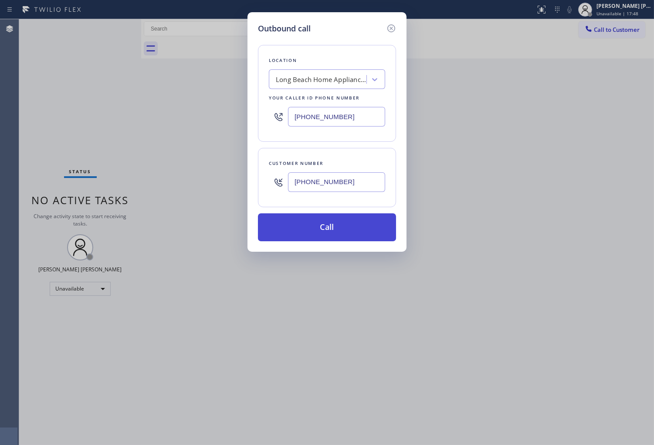
type input "(413) 474-0255"
click at [339, 222] on button "Call" at bounding box center [327, 227] width 138 height 28
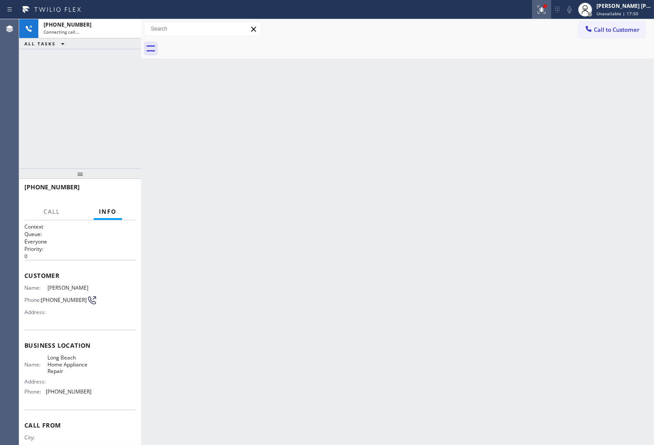
click at [547, 13] on icon at bounding box center [542, 9] width 10 height 10
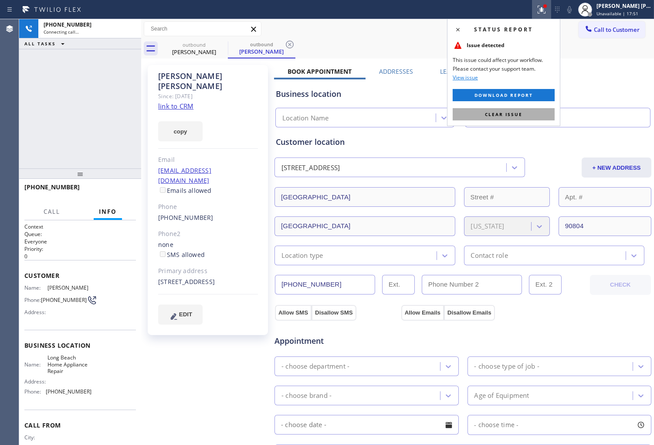
click at [508, 112] on span "Clear issue" at bounding box center [503, 114] width 37 height 6
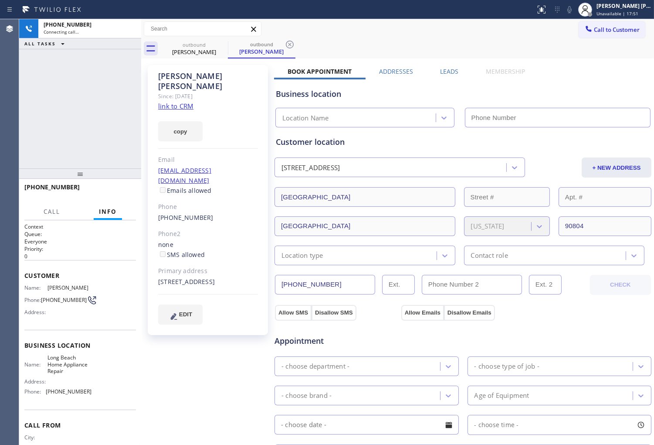
click at [208, 75] on div "William Watkins" at bounding box center [208, 81] width 100 height 20
copy div "William Watkins"
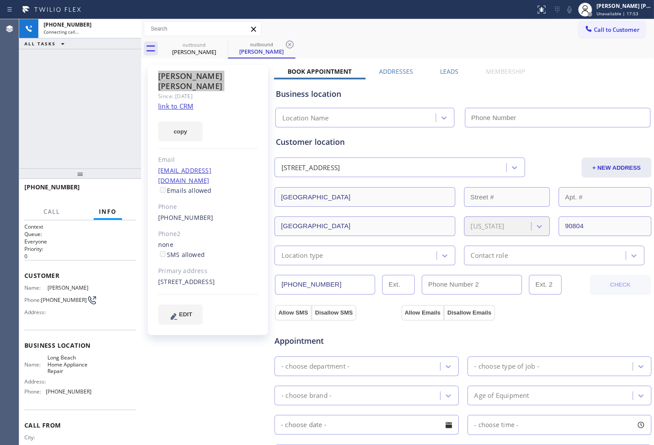
type input "(562) 379-4943"
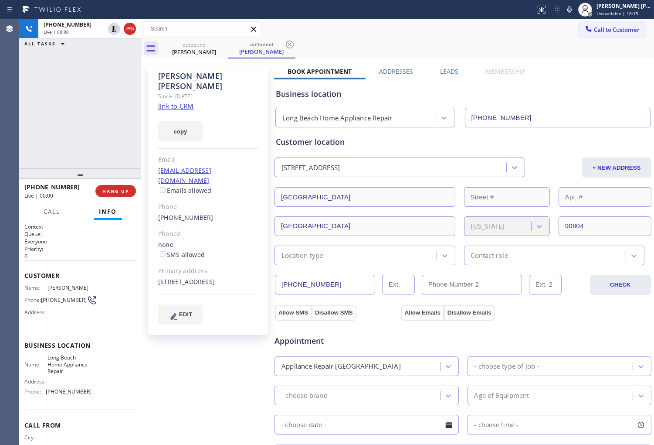
drag, startPoint x: 1, startPoint y: 121, endPoint x: 9, endPoint y: 129, distance: 11.7
click at [1, 121] on div "Agent Desktop" at bounding box center [9, 232] width 19 height 426
click at [127, 29] on icon at bounding box center [130, 29] width 10 height 10
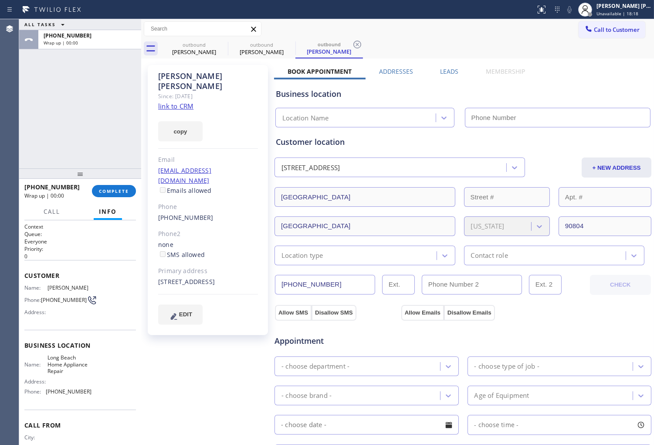
click at [446, 71] on label "Leads" at bounding box center [449, 71] width 18 height 8
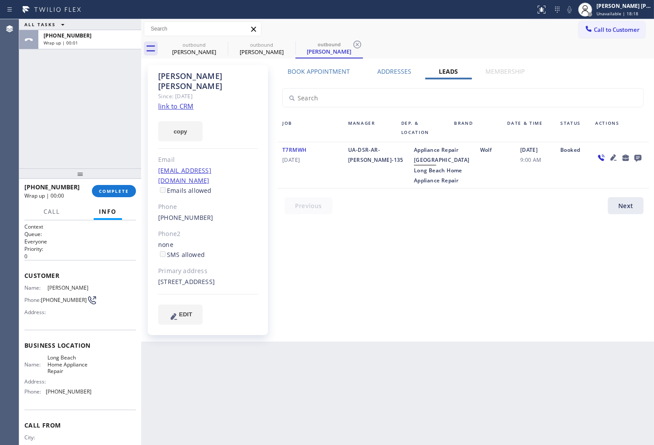
click at [636, 158] on icon at bounding box center [638, 158] width 7 height 7
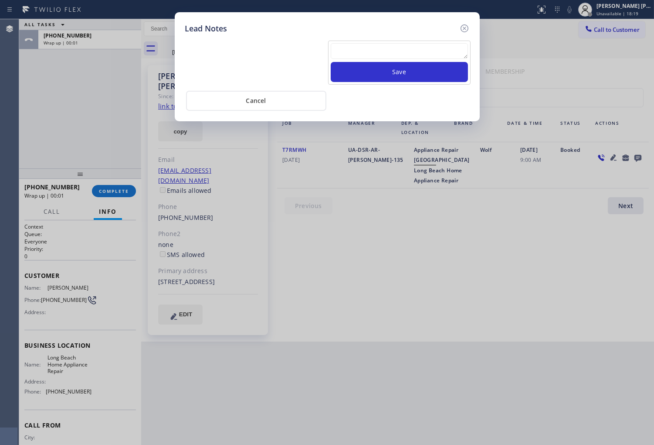
click at [429, 51] on textarea at bounding box center [399, 51] width 137 height 16
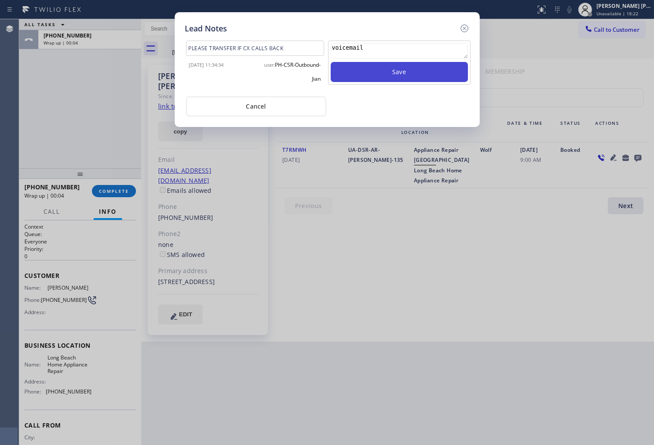
type textarea "voicemail"
click at [443, 69] on button "Save" at bounding box center [399, 72] width 137 height 20
click at [460, 29] on icon at bounding box center [465, 28] width 10 height 10
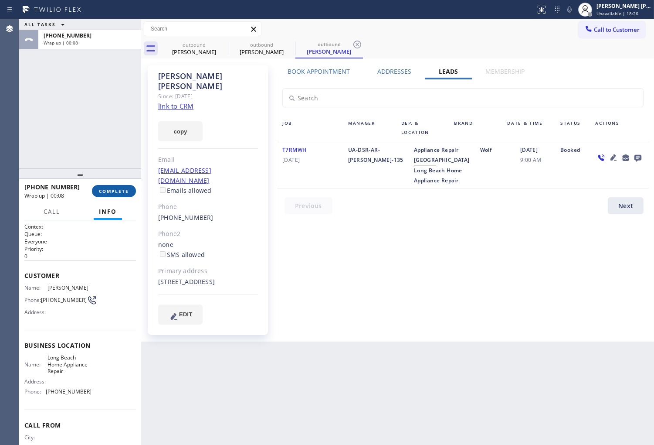
click at [121, 195] on button "COMPLETE" at bounding box center [114, 191] width 44 height 12
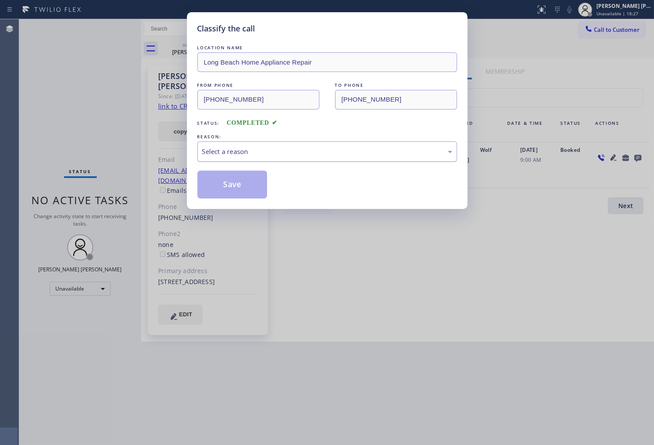
click at [253, 150] on div "Select a reason" at bounding box center [327, 151] width 250 height 10
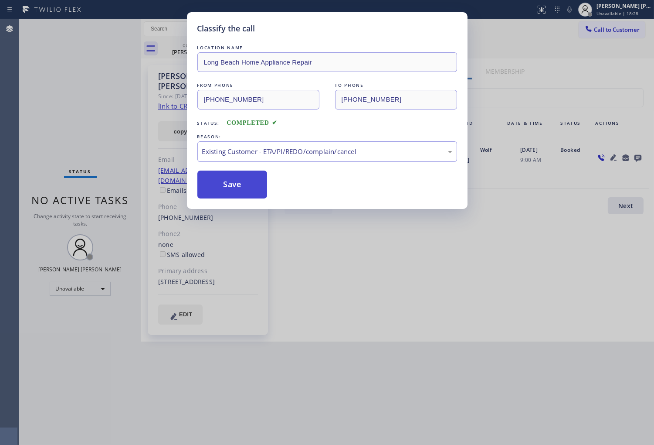
click at [234, 188] on button "Save" at bounding box center [233, 184] width 70 height 28
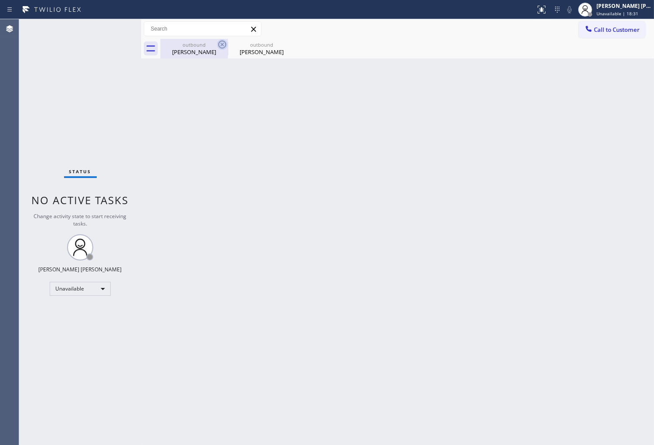
click at [218, 44] on icon at bounding box center [222, 44] width 10 height 10
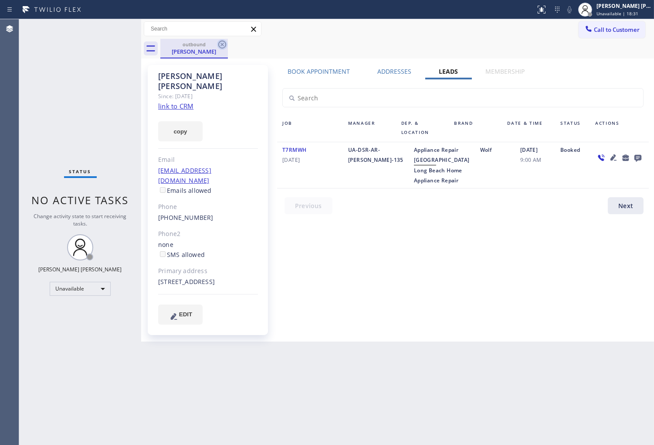
click at [224, 43] on icon at bounding box center [222, 45] width 8 height 8
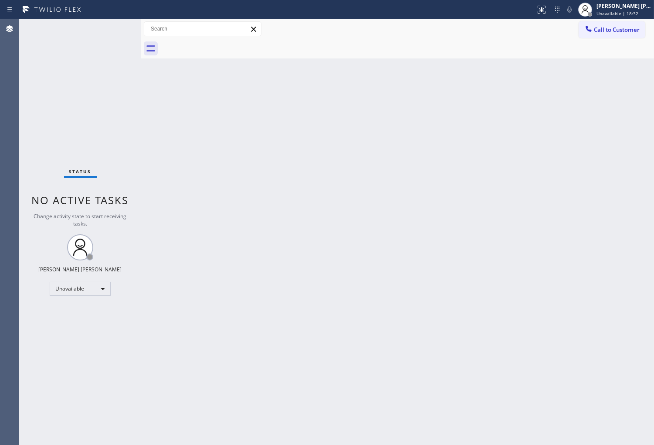
click at [224, 43] on div at bounding box center [407, 49] width 494 height 20
drag, startPoint x: 577, startPoint y: 37, endPoint x: 611, endPoint y: 25, distance: 35.7
click at [577, 37] on div "Call to Customer Outbound call Location Long Beach Home Appliance Repair Your c…" at bounding box center [397, 29] width 513 height 20
click at [611, 26] on span "Call to Customer" at bounding box center [617, 30] width 46 height 8
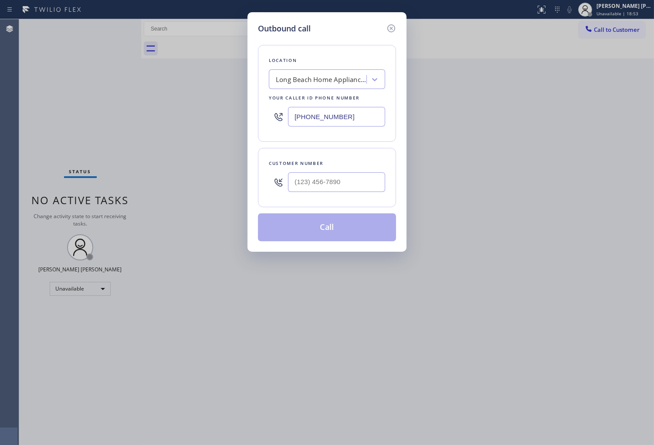
click at [328, 115] on input "(562) 379-4943" at bounding box center [336, 117] width 97 height 20
paste input "206) 905-9080"
type input "(206) 905-9080"
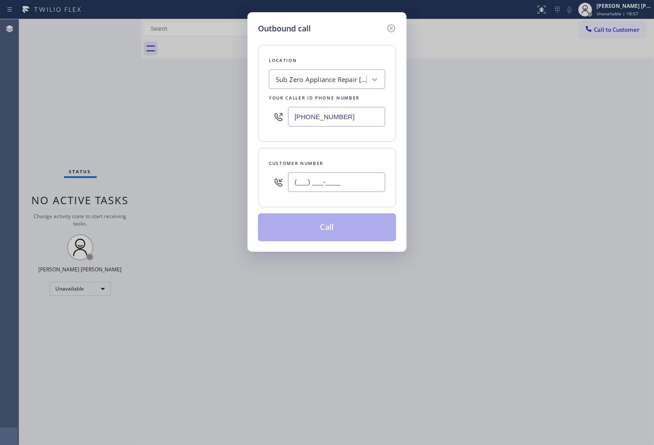
click at [365, 188] on input "(___) ___-____" at bounding box center [336, 182] width 97 height 20
paste input "425) 233-7030"
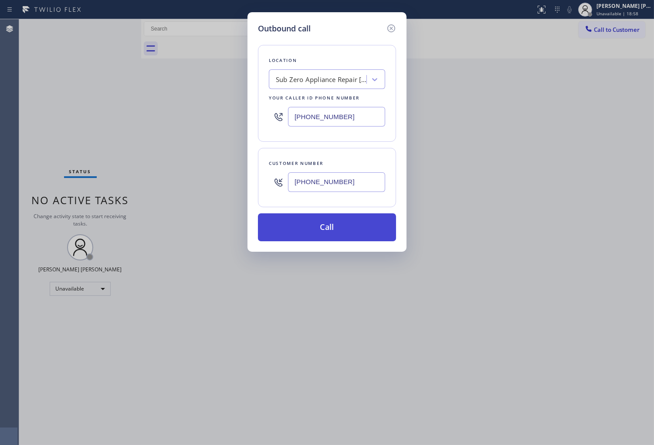
type input "(425) 233-7030"
click at [349, 231] on button "Call" at bounding box center [327, 227] width 138 height 28
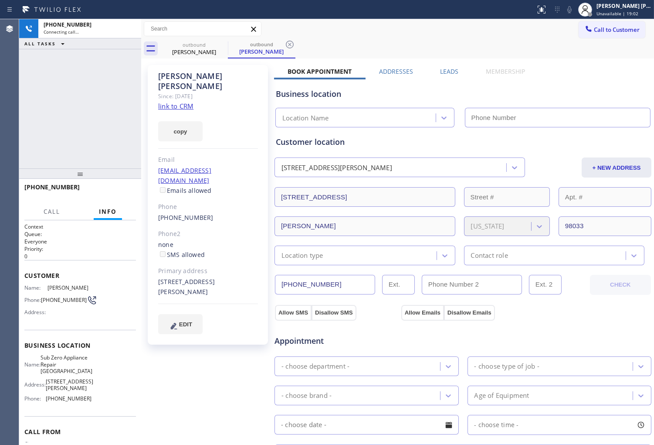
click at [1, 126] on div "Agent Desktop" at bounding box center [9, 232] width 19 height 426
type input "(206) 905-9080"
click at [186, 74] on div "Alexander Chaffey" at bounding box center [208, 81] width 100 height 20
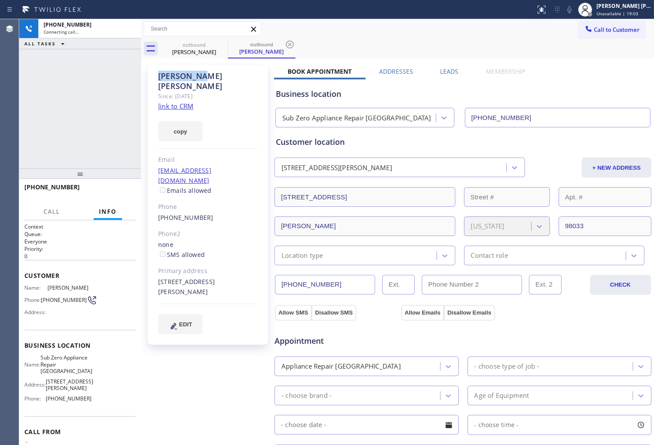
click at [186, 74] on div "Alexander Chaffey" at bounding box center [208, 81] width 100 height 20
copy div "Alexander Chaffey"
click at [47, 109] on div "+14252337030 Connecting call… ALL TASKS ALL TASKS ACTIVE TASKS TASKS IN WRAP UP" at bounding box center [80, 93] width 122 height 149
click at [20, 96] on div "+14252337030 Connecting call… ALL TASKS ALL TASKS ACTIVE TASKS TASKS IN WRAP UP" at bounding box center [80, 93] width 122 height 149
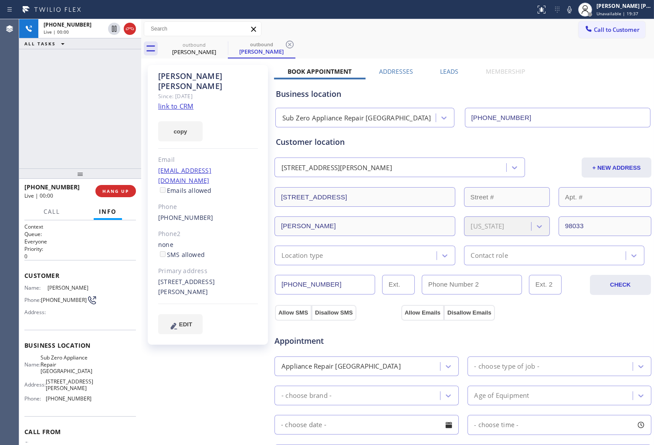
click at [1, 114] on div "Agent Desktop" at bounding box center [9, 232] width 19 height 426
click at [127, 32] on icon at bounding box center [130, 29] width 10 height 10
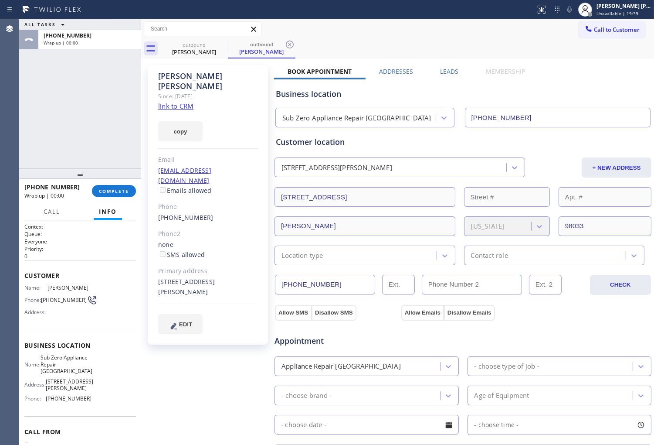
click at [441, 69] on label "Leads" at bounding box center [449, 71] width 18 height 8
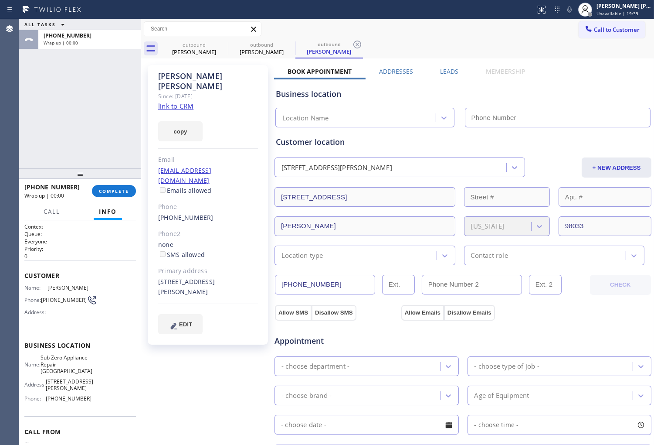
click at [637, 153] on div "Customer location 944 1st St S Kirkland, 98033 WA + NEW ADDRESS 944 1st St S Ki…" at bounding box center [463, 200] width 375 height 129
type input "(206) 905-9080"
click at [446, 70] on label "Leads" at bounding box center [449, 71] width 18 height 8
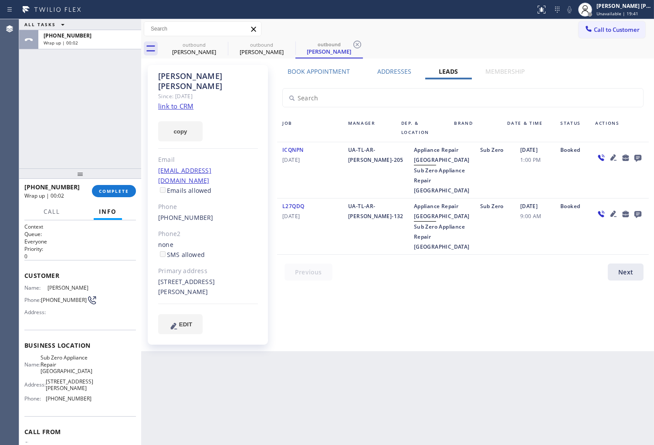
click at [640, 156] on icon at bounding box center [638, 158] width 7 height 7
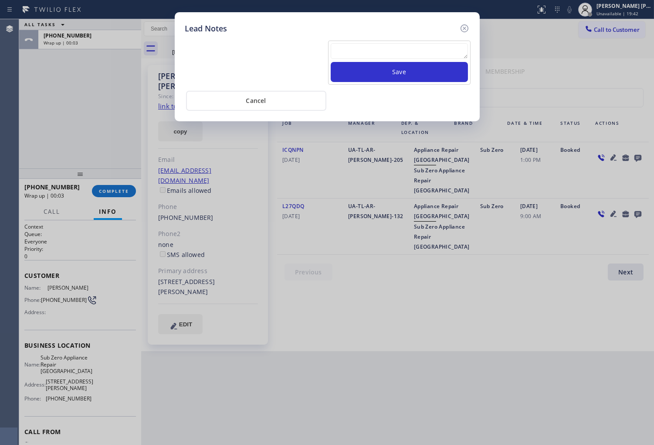
click at [413, 50] on textarea at bounding box center [399, 51] width 137 height 16
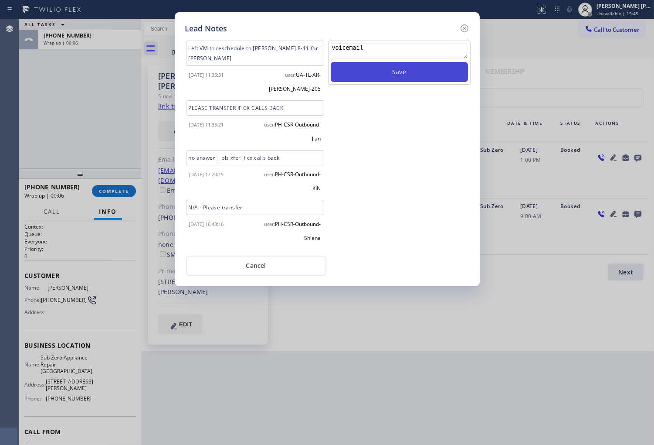
type textarea "voicemail"
click at [438, 77] on button "Save" at bounding box center [399, 72] width 137 height 20
click at [464, 26] on icon at bounding box center [465, 28] width 10 height 10
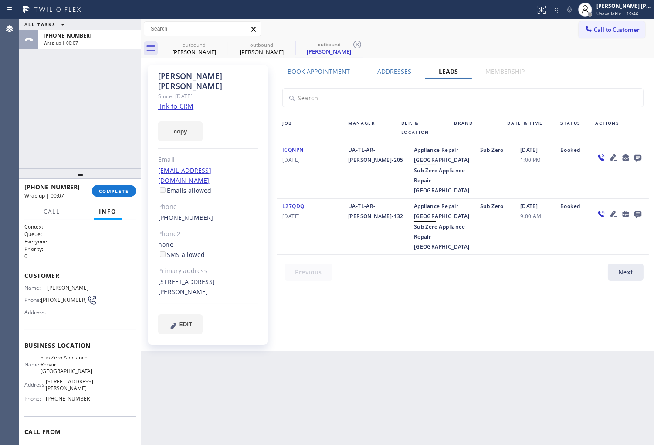
click at [125, 182] on div "+14252337030 Wrap up | 00:07 COMPLETE" at bounding box center [80, 191] width 112 height 23
click at [125, 188] on span "COMPLETE" at bounding box center [114, 191] width 30 height 6
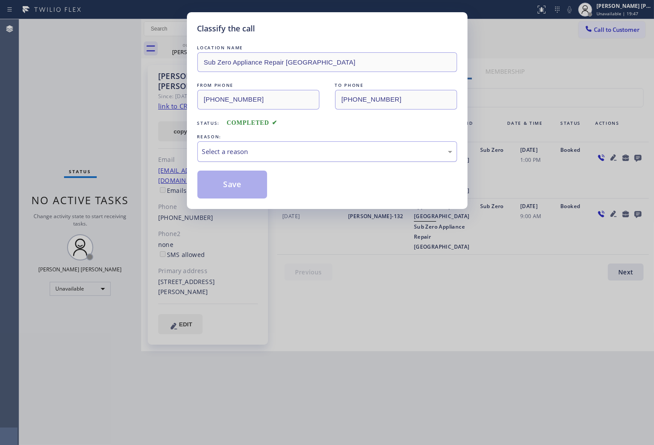
click at [278, 160] on div "Select a reason" at bounding box center [328, 151] width 260 height 20
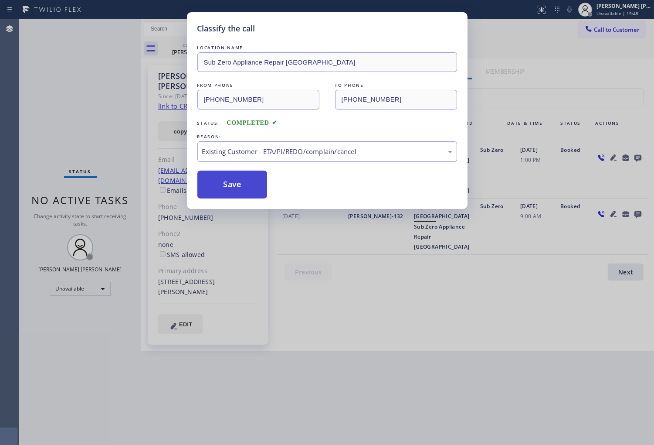
click at [249, 181] on button "Save" at bounding box center [233, 184] width 70 height 28
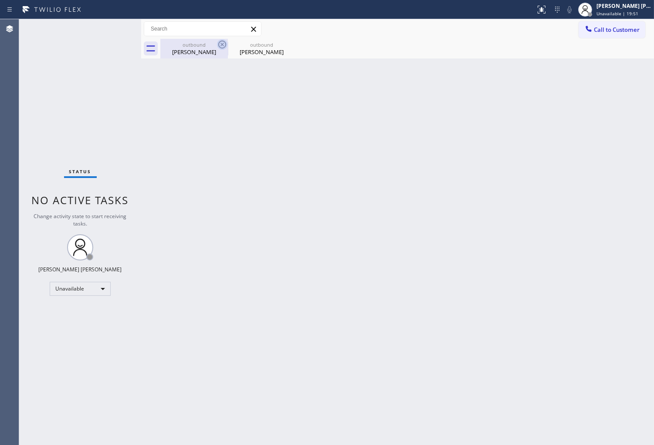
click at [219, 47] on icon at bounding box center [222, 44] width 10 height 10
click at [0, 0] on icon at bounding box center [0, 0] width 0 height 0
click at [604, 24] on button "Call to Customer" at bounding box center [612, 29] width 67 height 17
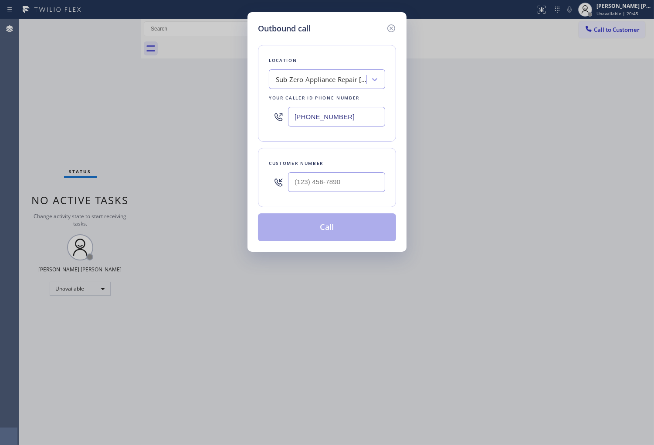
click at [338, 114] on input "(206) 905-9080" at bounding box center [336, 117] width 97 height 20
paste input "8443"
drag, startPoint x: 347, startPoint y: 117, endPoint x: 269, endPoint y: 120, distance: 78.5
click at [269, 120] on div "(206) 905-8443" at bounding box center [327, 116] width 116 height 28
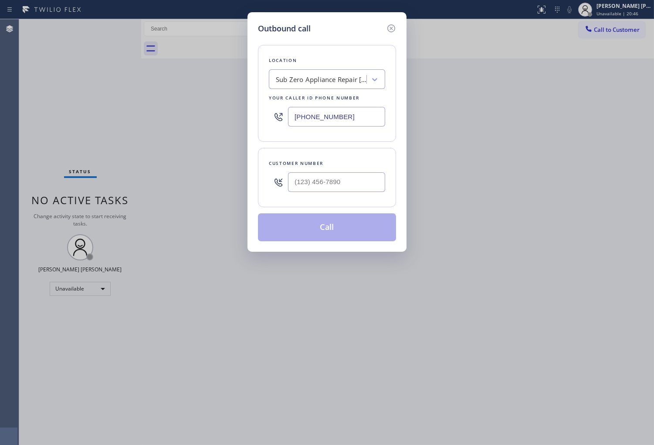
paste input "844) 386-0017"
type input "(844) 386-0017"
click at [342, 185] on input "(___) ___-____" at bounding box center [336, 182] width 97 height 20
paste input "310) 293-3880"
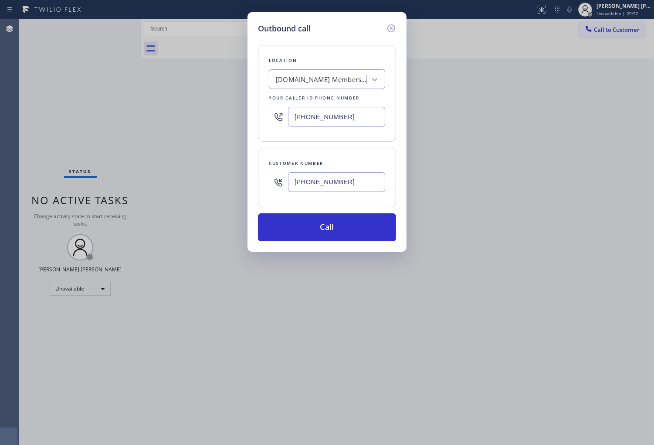
type input "(310) 293-3880"
click at [342, 124] on input "(844) 386-0017" at bounding box center [336, 117] width 97 height 20
paste input "55) 731-4952"
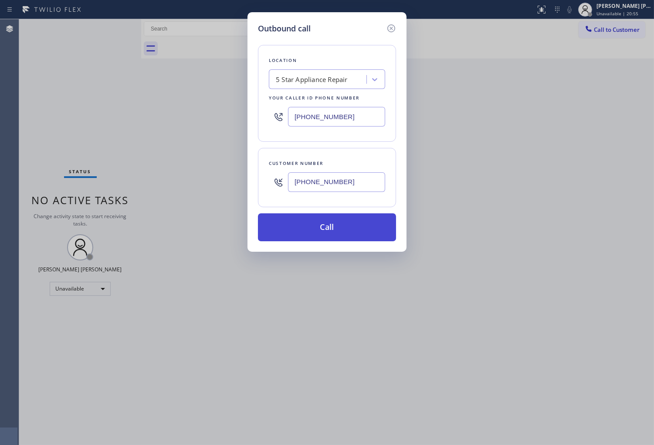
type input "[PHONE_NUMBER]"
click at [347, 231] on button "Call" at bounding box center [327, 227] width 138 height 28
click at [332, 230] on button "Call" at bounding box center [327, 227] width 138 height 28
click at [330, 227] on button "Call" at bounding box center [327, 227] width 138 height 28
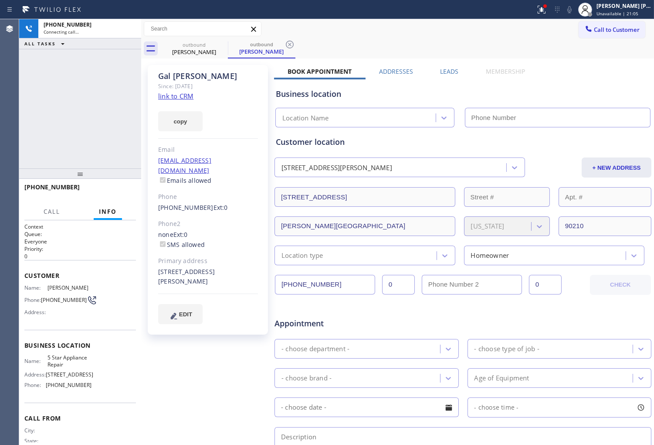
click at [189, 78] on div "Gal Lipkin" at bounding box center [208, 76] width 100 height 10
drag, startPoint x: 548, startPoint y: 9, endPoint x: 546, endPoint y: 80, distance: 71.1
click at [547, 9] on icon at bounding box center [542, 9] width 10 height 10
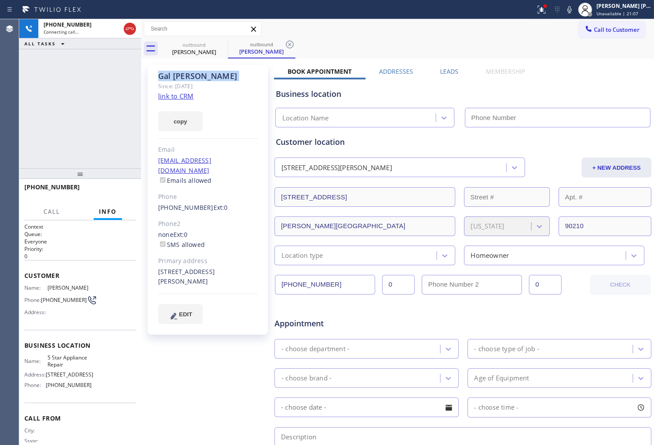
type input "[PHONE_NUMBER]"
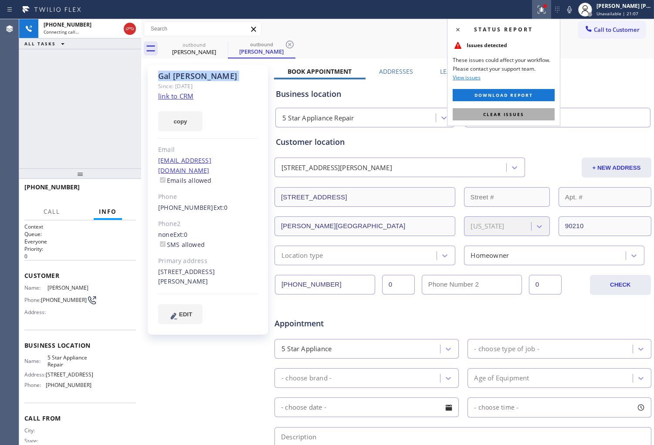
click at [535, 110] on button "Clear issues" at bounding box center [504, 114] width 102 height 12
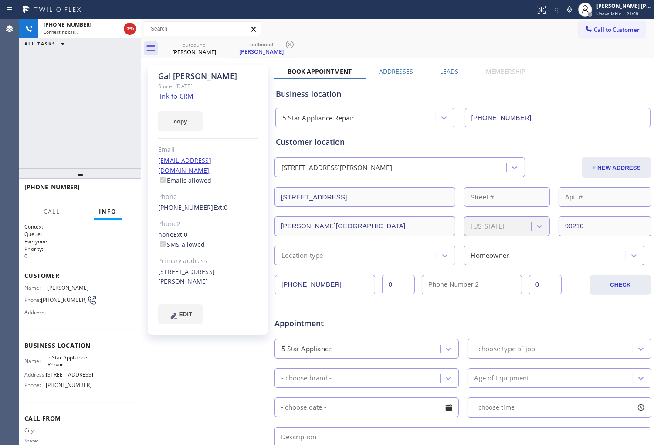
click at [68, 136] on div "+13102933880 Connecting call… ALL TASKS ALL TASKS ACTIVE TASKS TASKS IN WRAP UP" at bounding box center [80, 93] width 122 height 149
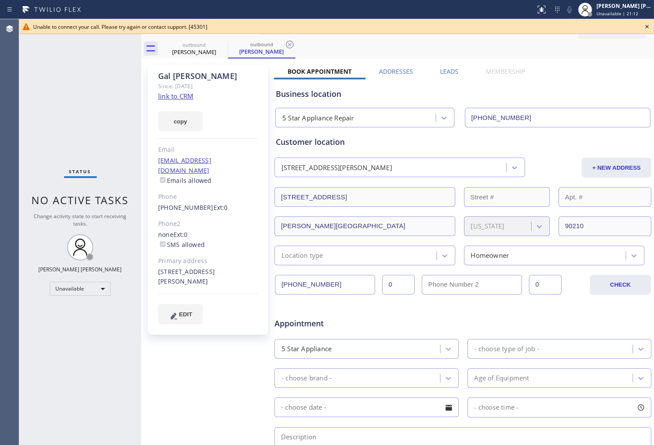
drag, startPoint x: 2, startPoint y: 121, endPoint x: 68, endPoint y: 147, distance: 71.2
click at [2, 121] on div "Agent Desktop" at bounding box center [9, 232] width 19 height 426
click at [186, 203] on link "(310) 293-3880" at bounding box center [185, 207] width 55 height 8
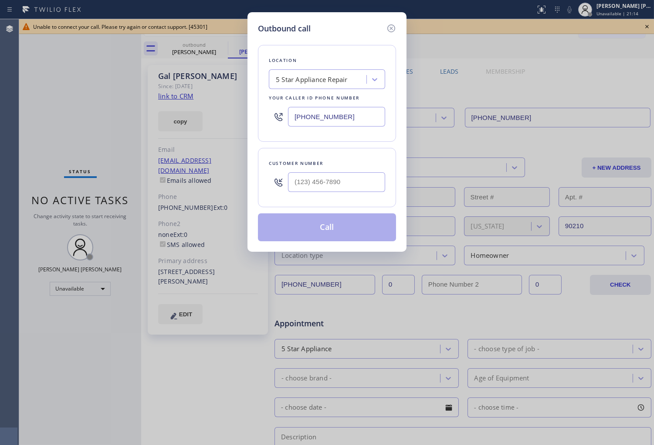
type input "(310) 293-3880"
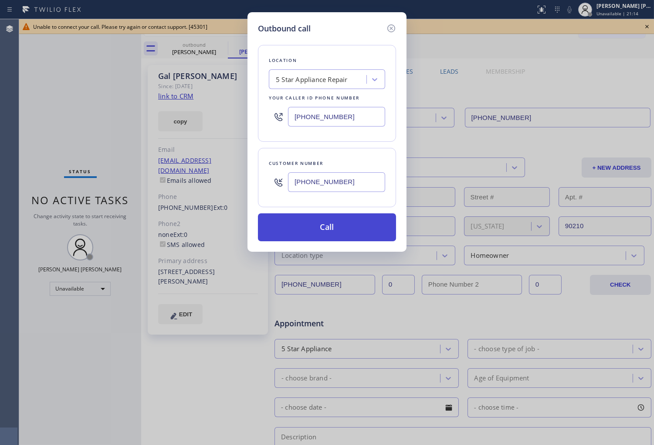
click at [346, 226] on button "Call" at bounding box center [327, 227] width 138 height 28
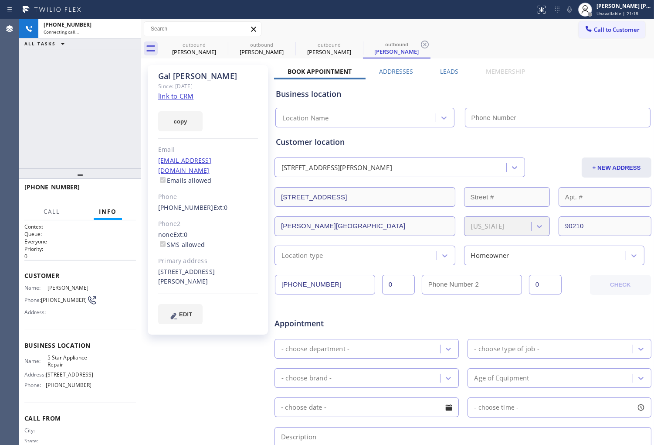
click at [128, 124] on div "+13102933880 Connecting call… ALL TASKS ALL TASKS ACTIVE TASKS TASKS IN WRAP UP" at bounding box center [80, 93] width 122 height 149
type input "[PHONE_NUMBER]"
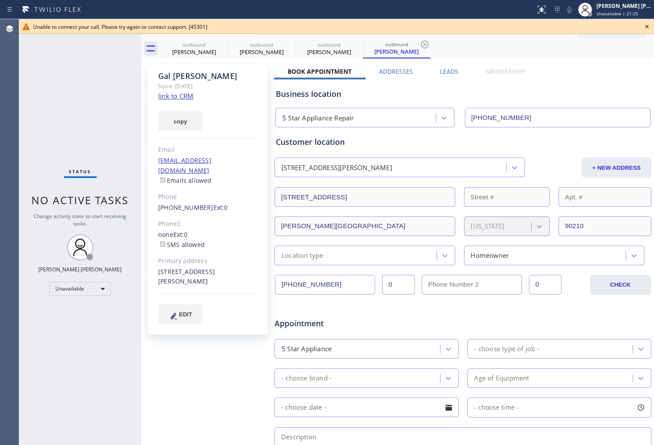
drag, startPoint x: 1, startPoint y: 210, endPoint x: 75, endPoint y: 160, distance: 88.9
click at [1, 210] on div "Agent Desktop" at bounding box center [9, 232] width 19 height 426
click at [648, 24] on icon at bounding box center [647, 26] width 10 height 10
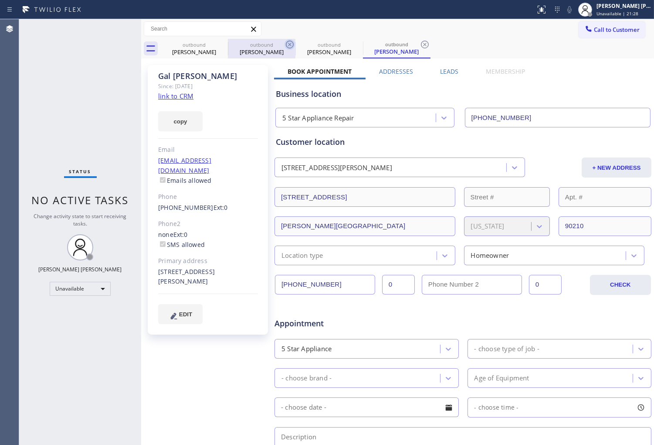
click at [0, 0] on icon at bounding box center [0, 0] width 0 height 0
click at [286, 42] on icon at bounding box center [290, 45] width 8 height 8
click at [0, 0] on icon at bounding box center [0, 0] width 0 height 0
click at [421, 42] on icon at bounding box center [425, 45] width 8 height 8
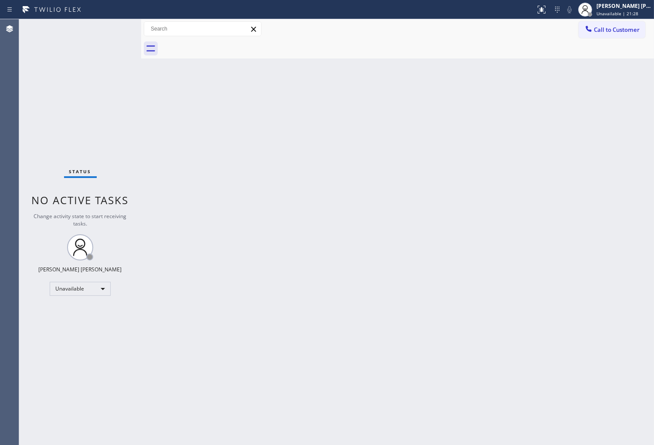
click at [225, 42] on div at bounding box center [407, 49] width 494 height 20
click at [610, 31] on span "Call to Customer" at bounding box center [617, 30] width 46 height 8
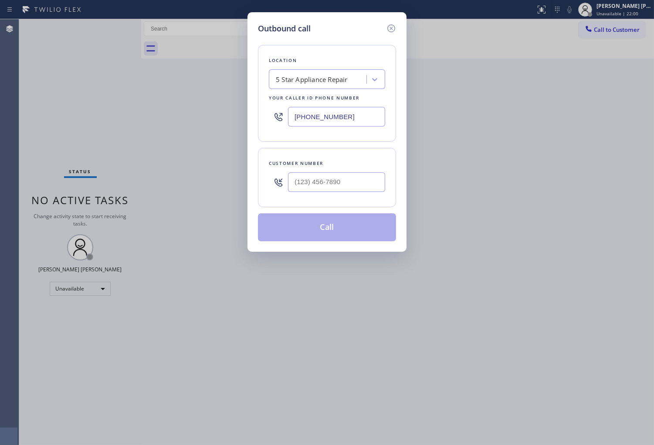
click at [330, 124] on input "[PHONE_NUMBER]" at bounding box center [336, 117] width 97 height 20
paste input "77) 800-0094"
type input "(877) 800-0094"
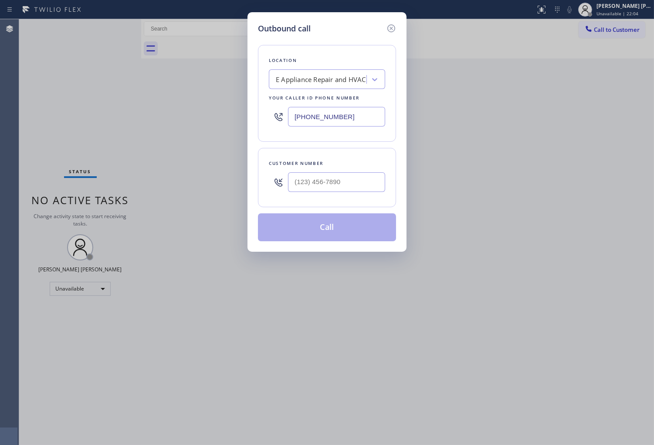
click at [330, 193] on div at bounding box center [336, 182] width 97 height 28
click at [330, 187] on input "(___) ___-____" at bounding box center [336, 182] width 97 height 20
paste input "310) 987-1616"
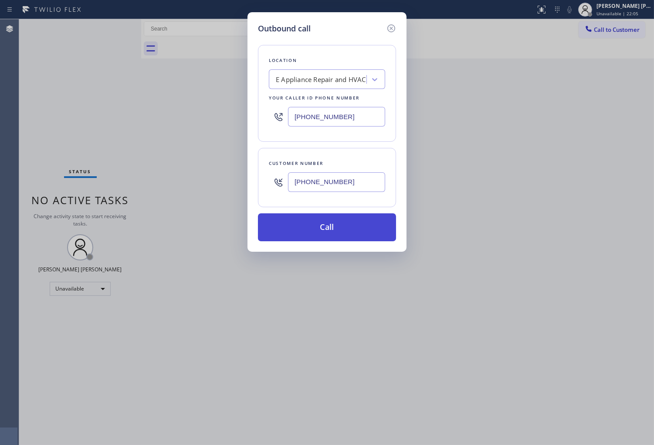
type input "(310) 987-1616"
click at [349, 231] on button "Call" at bounding box center [327, 227] width 138 height 28
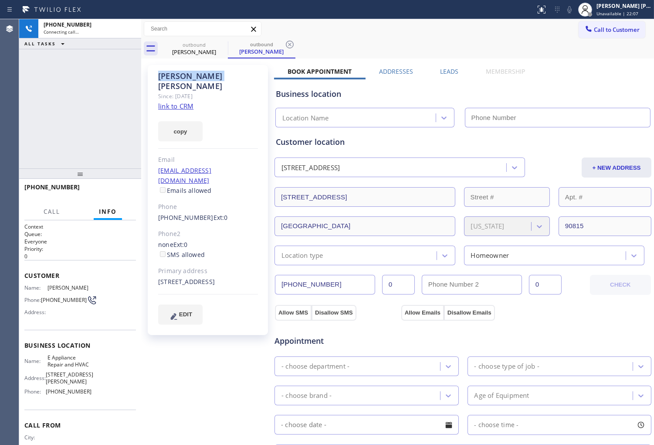
click at [182, 76] on div "Richard Waggoner" at bounding box center [208, 81] width 100 height 20
click at [34, 83] on div "+13109871616 Connecting call… ALL TASKS ALL TASKS ACTIVE TASKS TASKS IN WRAP UP" at bounding box center [80, 93] width 122 height 149
type input "(877) 800-0094"
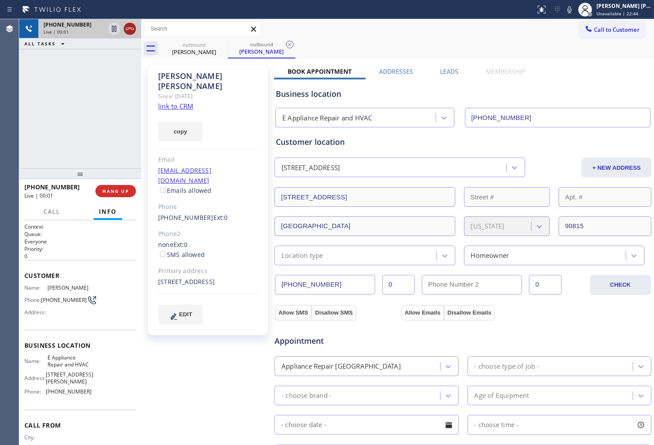
click at [129, 34] on icon at bounding box center [130, 29] width 10 height 10
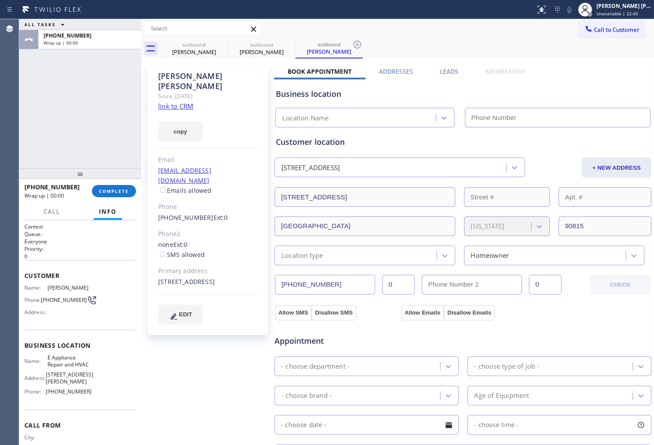
click at [443, 68] on label "Leads" at bounding box center [449, 71] width 18 height 8
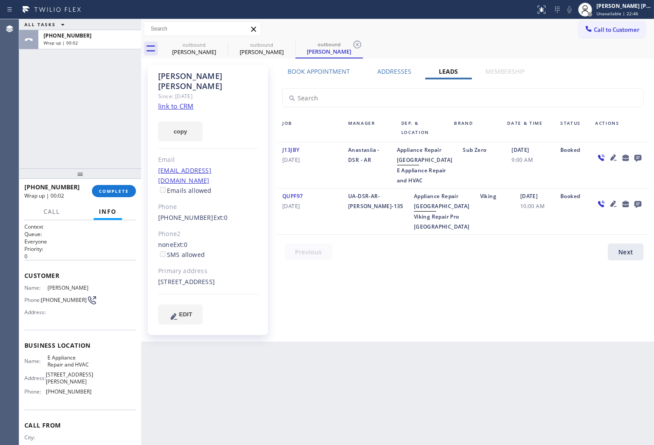
click at [641, 152] on icon at bounding box center [638, 157] width 10 height 11
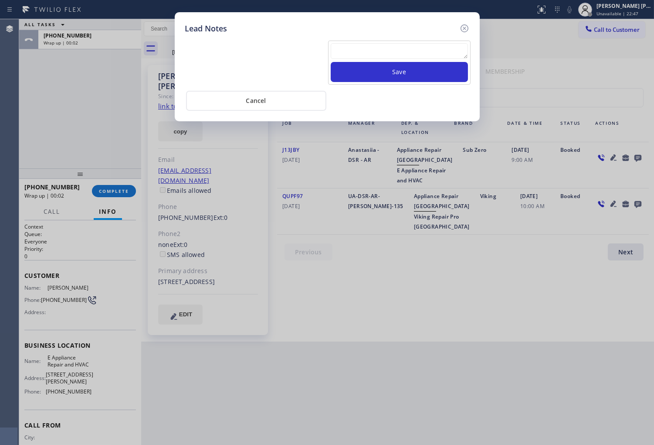
click at [424, 54] on textarea at bounding box center [399, 51] width 137 height 16
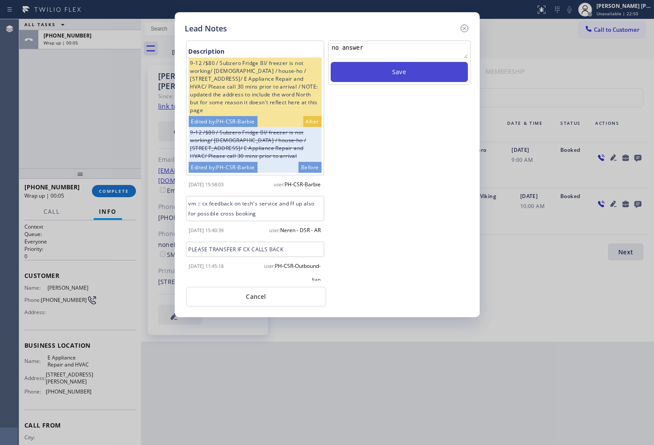
type textarea "no answer"
click at [421, 62] on button "Save" at bounding box center [399, 72] width 137 height 20
click at [460, 30] on icon at bounding box center [465, 28] width 10 height 10
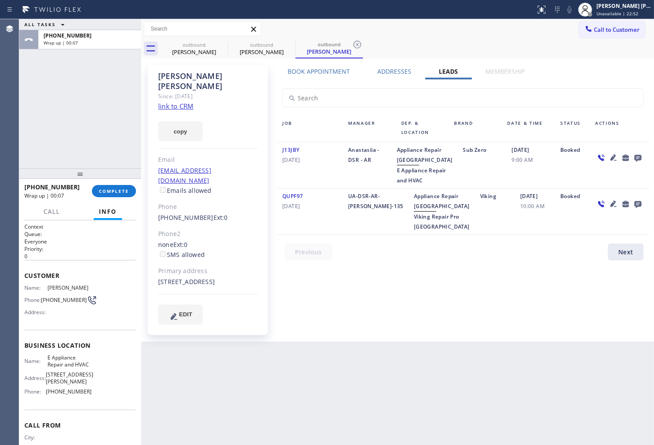
click at [180, 213] on link "(310) 987-1616" at bounding box center [185, 217] width 55 height 8
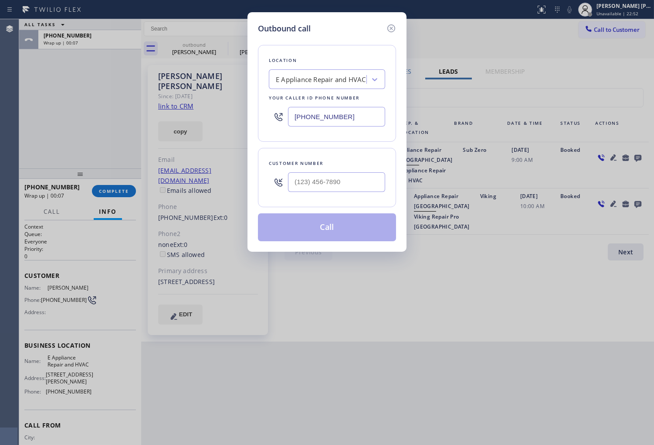
type input "(310) 987-1616"
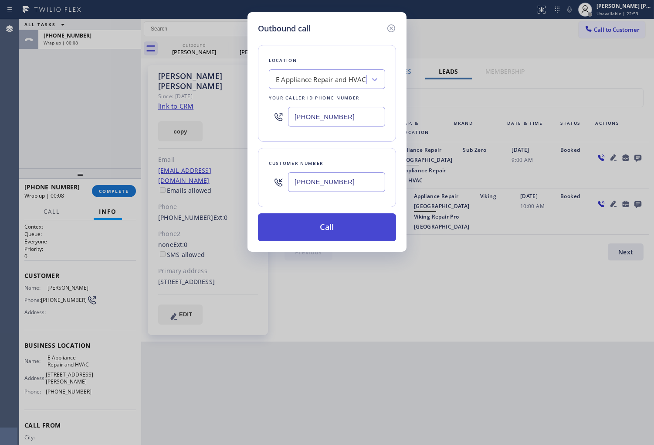
click at [330, 227] on button "Call" at bounding box center [327, 227] width 138 height 28
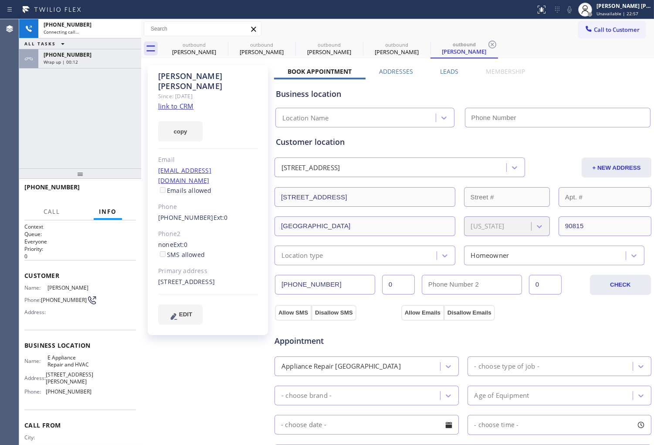
type input "(877) 800-0094"
click at [1, 107] on div "Agent Desktop" at bounding box center [9, 232] width 19 height 426
click at [119, 50] on div "+13109871616 Wrap up | 00:36" at bounding box center [87, 58] width 99 height 19
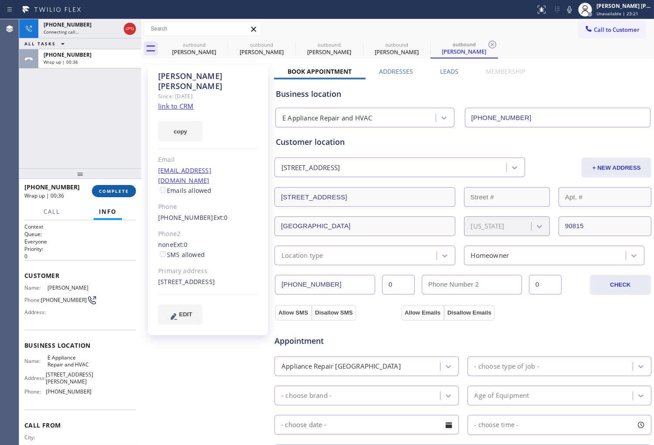
click at [119, 191] on span "COMPLETE" at bounding box center [114, 191] width 30 height 6
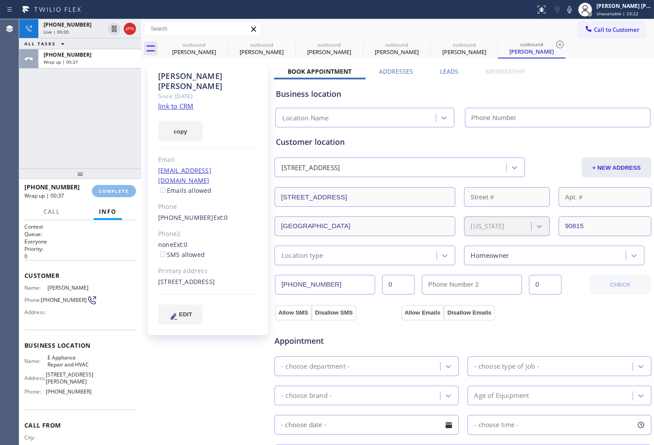
type input "(877) 800-0094"
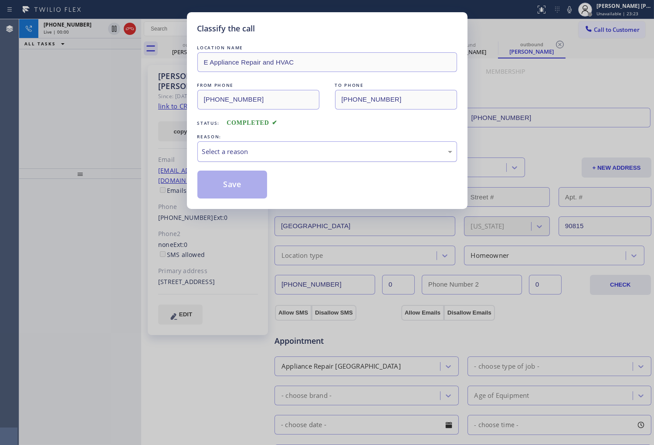
click at [223, 153] on div "Select a reason" at bounding box center [327, 151] width 250 height 10
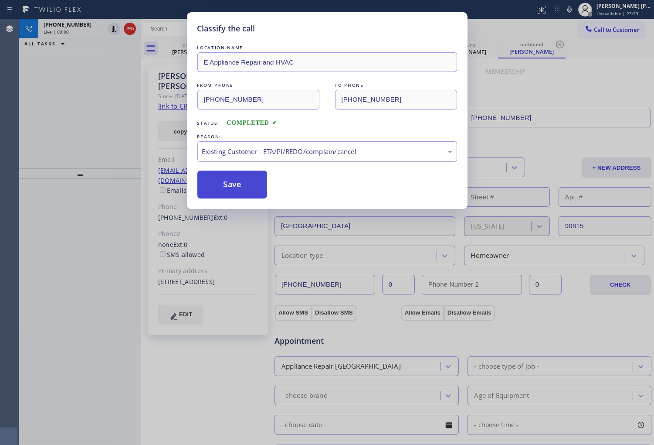
click at [215, 185] on button "Save" at bounding box center [233, 184] width 70 height 28
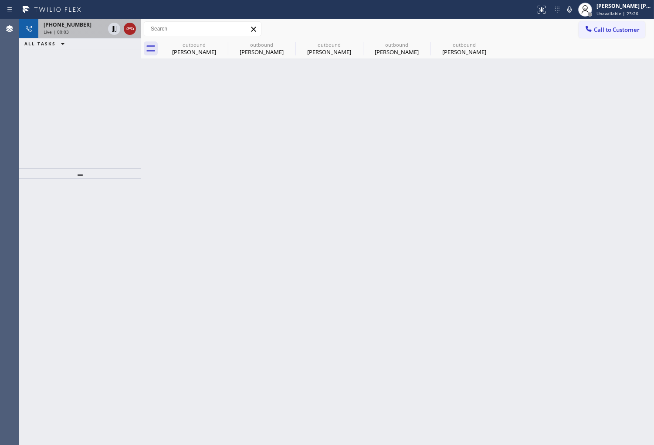
click at [130, 24] on icon at bounding box center [130, 29] width 10 height 10
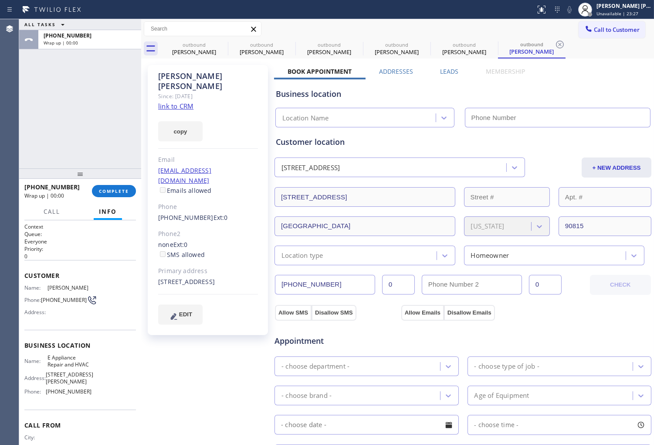
click at [127, 184] on div "+13109871616 Wrap up | 00:00 COMPLETE" at bounding box center [80, 191] width 112 height 23
click at [127, 186] on button "COMPLETE" at bounding box center [114, 191] width 44 height 12
type input "(877) 800-0094"
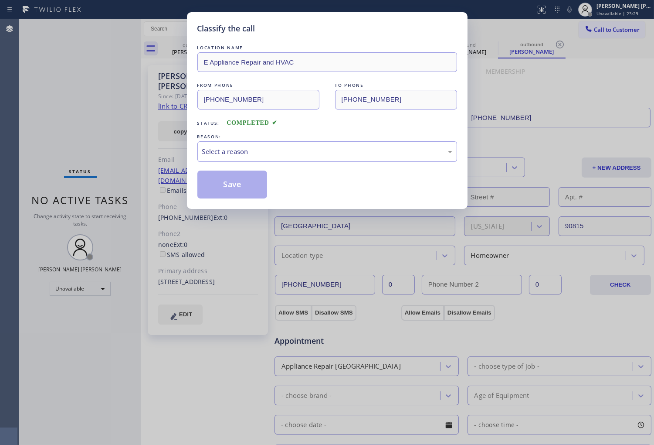
click at [285, 162] on div "Select a reason" at bounding box center [328, 151] width 260 height 20
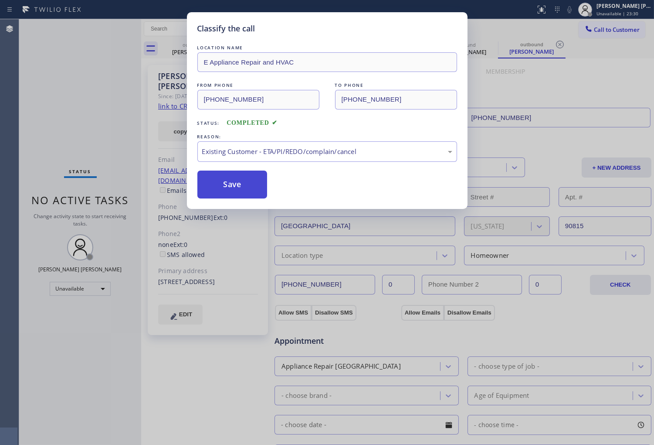
click at [225, 182] on button "Save" at bounding box center [233, 184] width 70 height 28
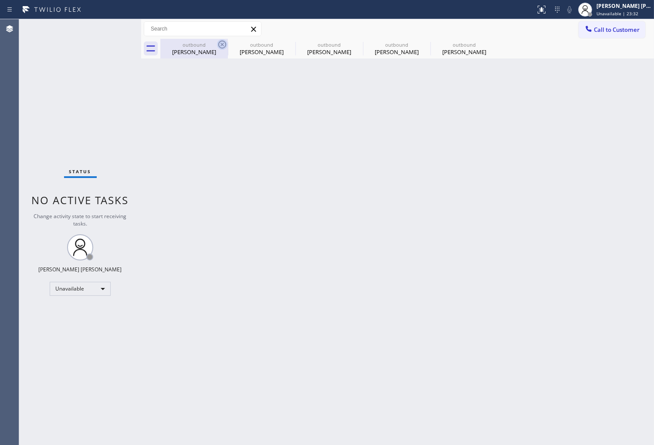
click at [221, 41] on icon at bounding box center [222, 45] width 8 height 8
click at [0, 0] on icon at bounding box center [0, 0] width 0 height 0
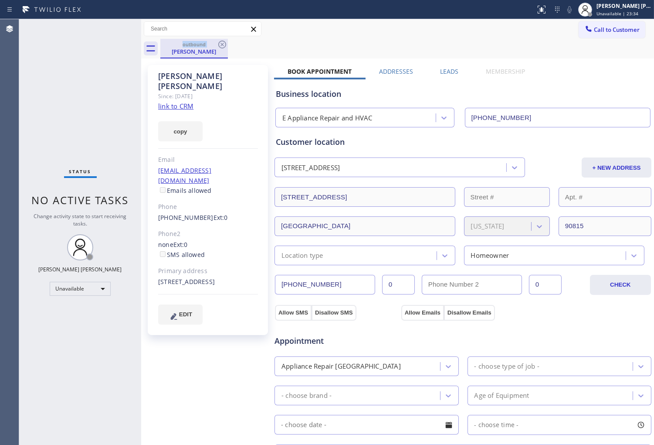
click at [216, 44] on div "outbound" at bounding box center [194, 44] width 66 height 7
click at [213, 45] on div "outbound" at bounding box center [194, 44] width 66 height 7
click at [225, 46] on icon at bounding box center [222, 44] width 10 height 10
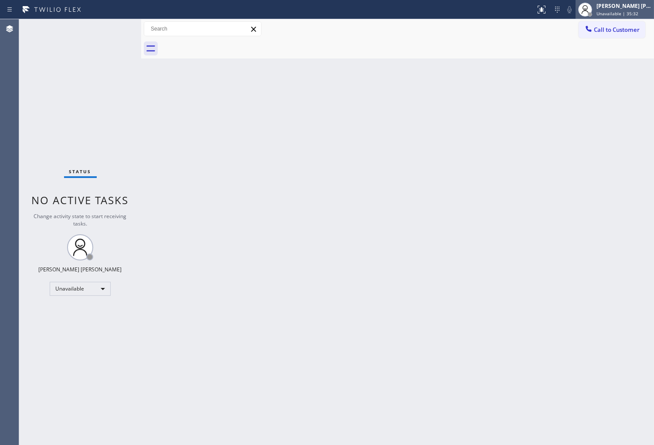
click at [631, 16] on span "Unavailable | 35:32" at bounding box center [618, 13] width 42 height 6
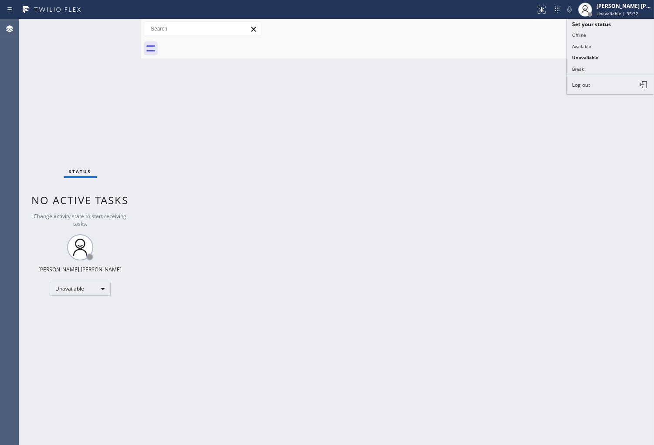
click at [610, 64] on button "Break" at bounding box center [610, 68] width 87 height 11
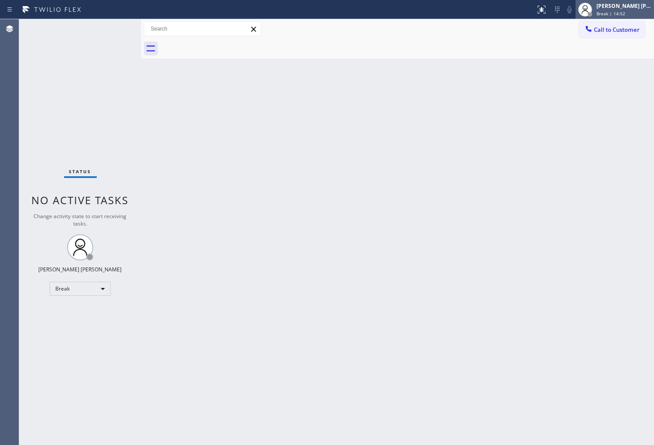
click at [630, 8] on div "[PERSON_NAME] [PERSON_NAME]" at bounding box center [624, 5] width 55 height 7
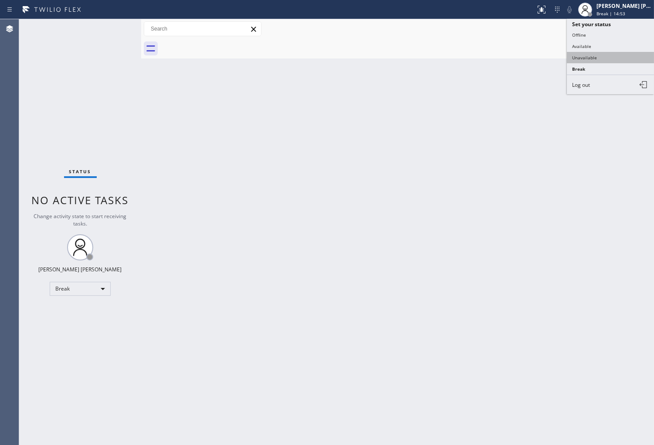
click at [617, 55] on button "Unavailable" at bounding box center [610, 57] width 87 height 11
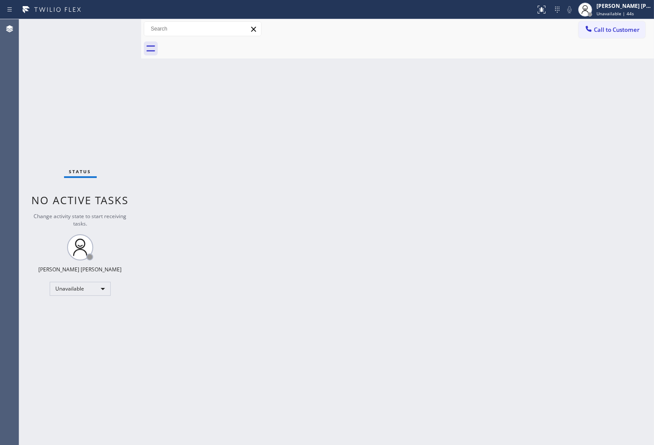
drag, startPoint x: 1, startPoint y: 259, endPoint x: 59, endPoint y: 225, distance: 66.6
click at [1, 259] on div "Agent Desktop" at bounding box center [9, 232] width 19 height 426
click at [634, 33] on span "Call to Customer" at bounding box center [617, 30] width 46 height 8
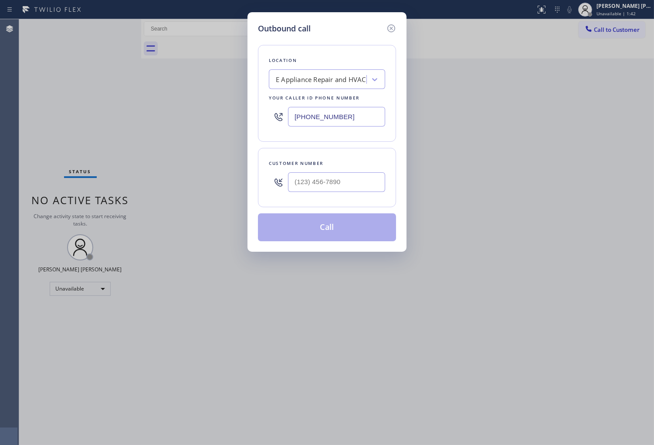
click at [346, 111] on input "(877) 800-0094" at bounding box center [336, 117] width 97 height 20
paste input "510) 640-8236"
type input "(510) 640-8236"
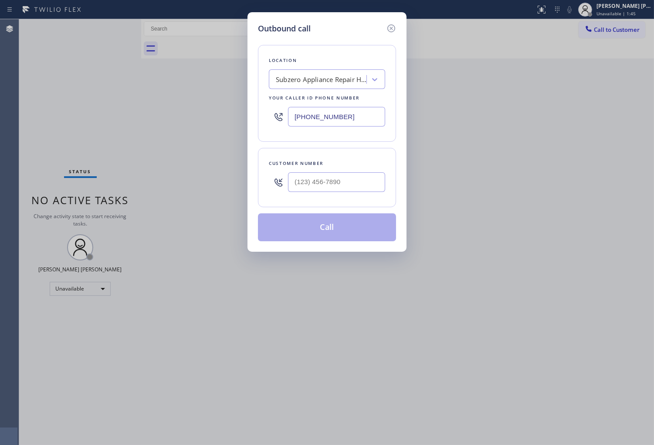
drag, startPoint x: 326, startPoint y: 194, endPoint x: 328, endPoint y: 187, distance: 7.3
click at [326, 194] on div at bounding box center [336, 182] width 97 height 28
click at [329, 186] on input "text" at bounding box center [336, 182] width 97 height 20
click at [329, 186] on input "(___) ___-____" at bounding box center [336, 182] width 97 height 20
paste input "9259"
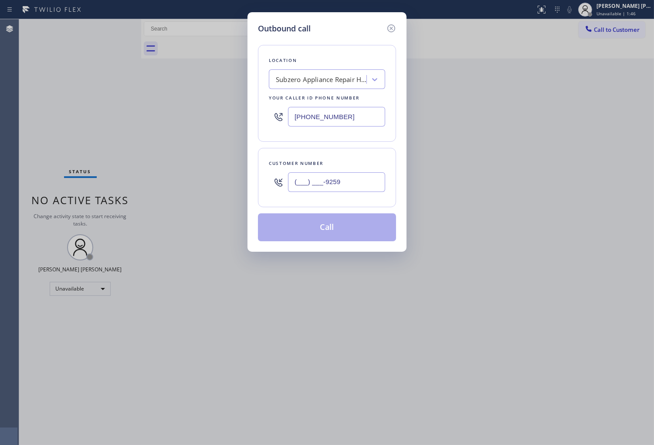
click at [342, 184] on input "(___) ___-9259" at bounding box center [336, 182] width 97 height 20
paste input "925) 963-0614"
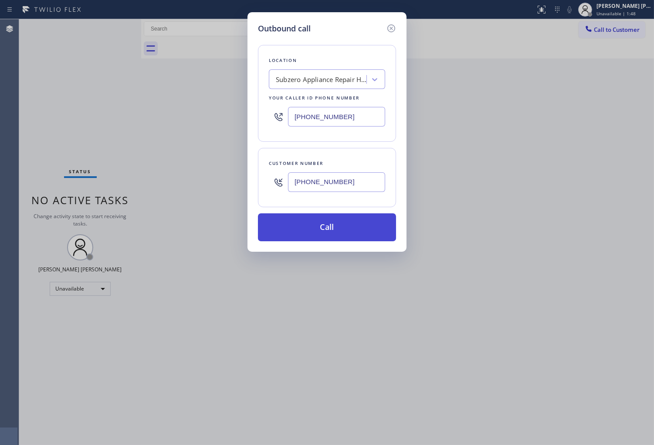
type input "(925) 963-0614"
click at [351, 228] on button "Call" at bounding box center [327, 227] width 138 height 28
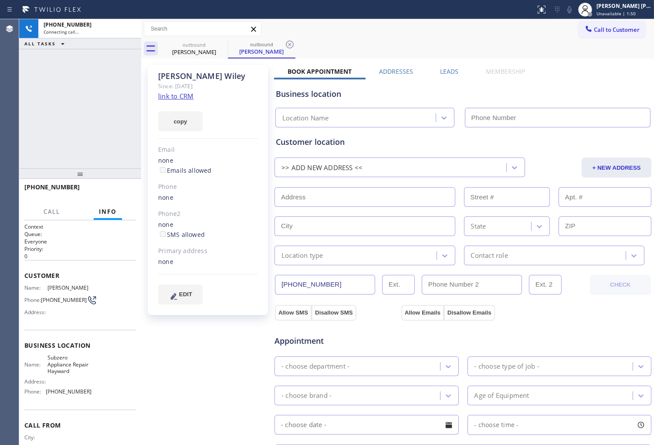
click at [191, 75] on div "Kate Wiley" at bounding box center [208, 76] width 100 height 10
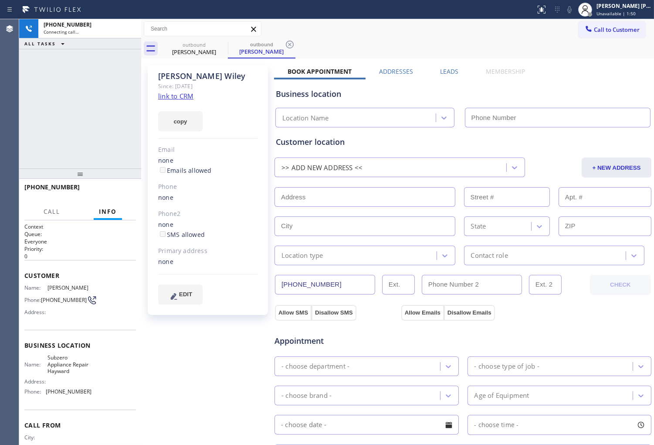
click at [191, 75] on div "Kate Wiley" at bounding box center [208, 76] width 100 height 10
click at [47, 86] on div "+19259630614 Connecting call… ALL TASKS ALL TASKS ACTIVE TASKS TASKS IN WRAP UP" at bounding box center [80, 93] width 122 height 149
type input "(510) 640-8236"
drag, startPoint x: 89, startPoint y: 108, endPoint x: 84, endPoint y: 107, distance: 4.9
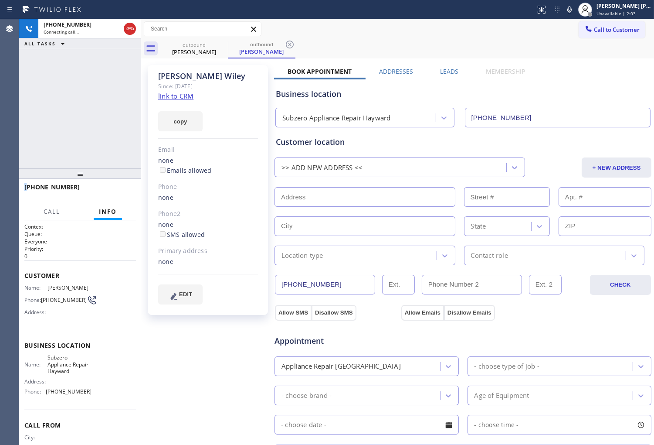
click at [89, 108] on div "+19259630614 Connecting call… ALL TASKS ALL TASKS ACTIVE TASKS TASKS IN WRAP UP" at bounding box center [80, 93] width 122 height 149
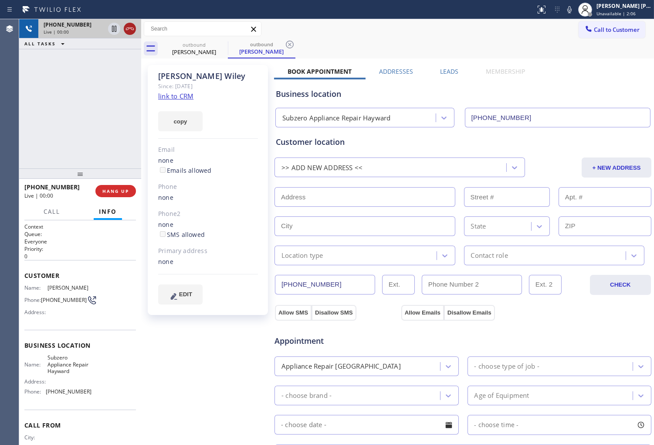
click at [124, 28] on div at bounding box center [130, 29] width 12 height 10
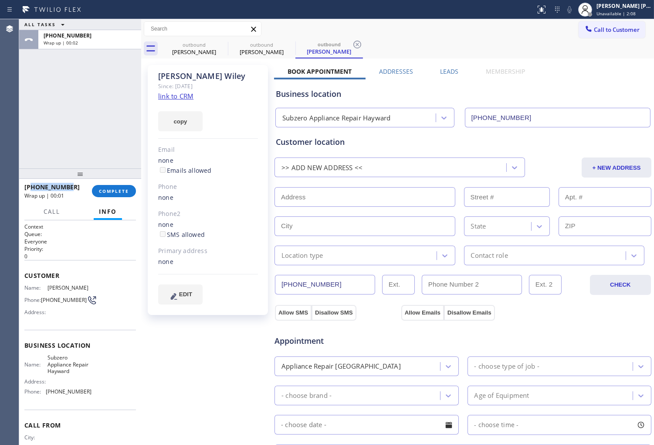
drag, startPoint x: 46, startPoint y: 187, endPoint x: 32, endPoint y: 187, distance: 14.0
click at [32, 187] on div "+19259630614" at bounding box center [54, 187] width 61 height 8
type input "(510) 640-8236"
copy span "9259630614"
click at [119, 195] on button "COMPLETE" at bounding box center [114, 191] width 44 height 12
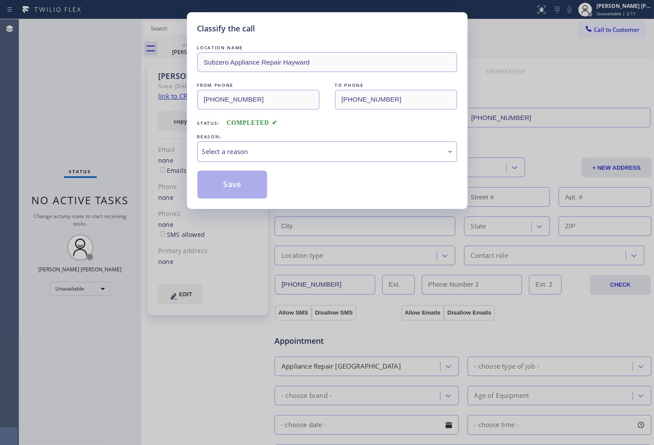
click at [221, 153] on div "Select a reason" at bounding box center [327, 151] width 250 height 10
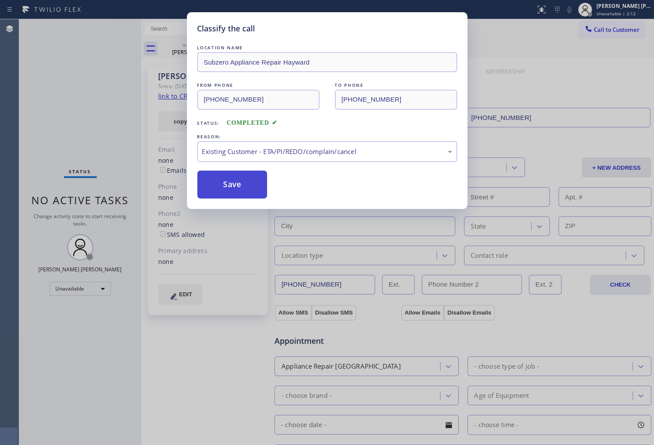
click at [237, 188] on button "Save" at bounding box center [233, 184] width 70 height 28
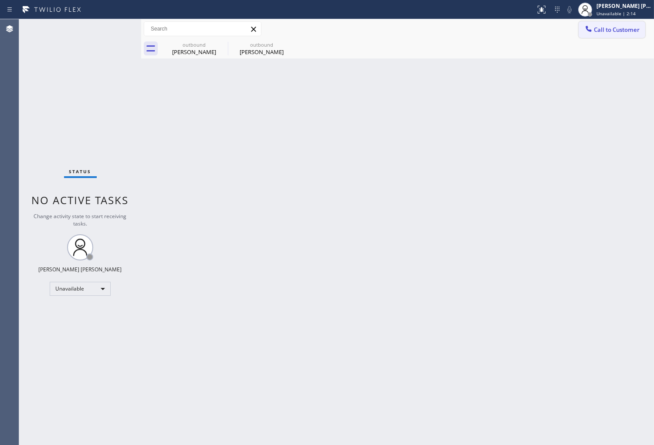
click at [601, 32] on span "Call to Customer" at bounding box center [617, 30] width 46 height 8
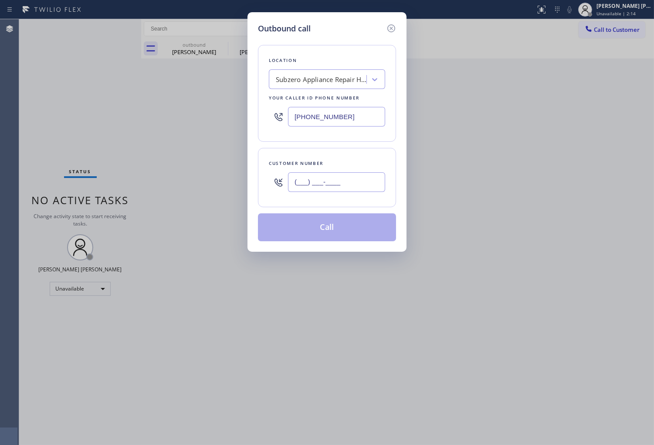
click at [354, 181] on input "(___) ___-____" at bounding box center [336, 182] width 97 height 20
paste input "925) 963-0614"
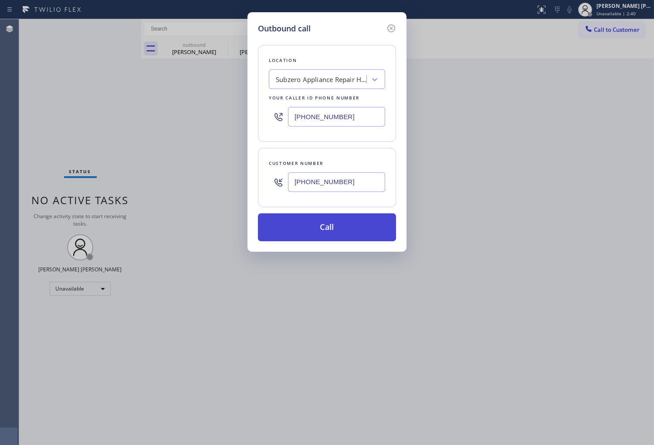
type input "(925) 963-0614"
click at [325, 230] on button "Call" at bounding box center [327, 227] width 138 height 28
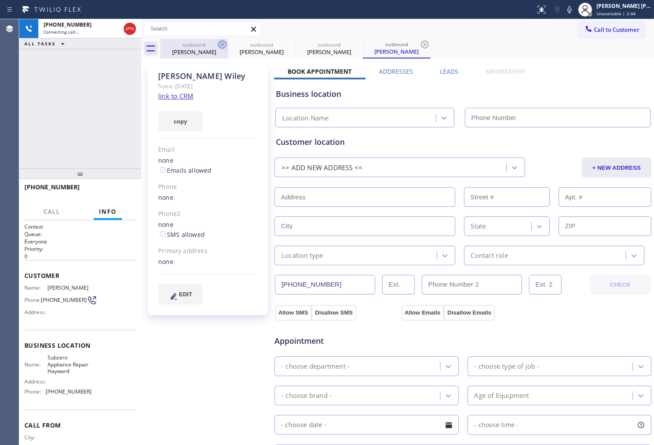
click at [224, 42] on icon at bounding box center [222, 44] width 10 height 10
click at [0, 0] on icon at bounding box center [0, 0] width 0 height 0
click at [420, 42] on icon at bounding box center [425, 44] width 10 height 10
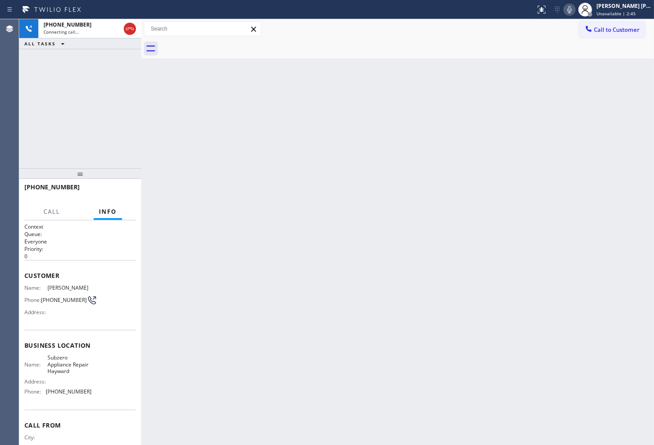
click at [575, 11] on icon at bounding box center [570, 9] width 10 height 10
click at [68, 29] on span "Connecting call…" at bounding box center [61, 32] width 35 height 6
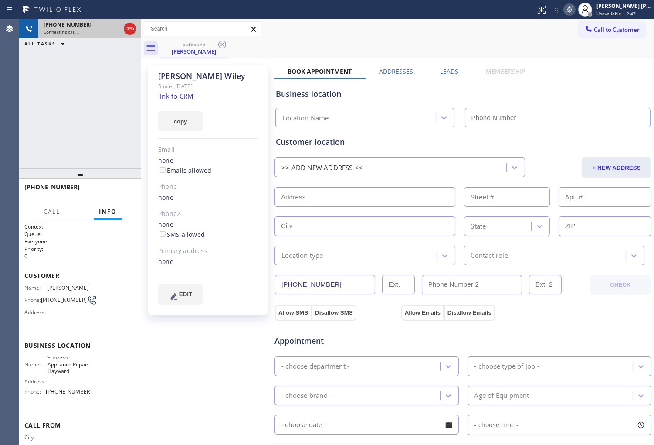
type input "(510) 640-8236"
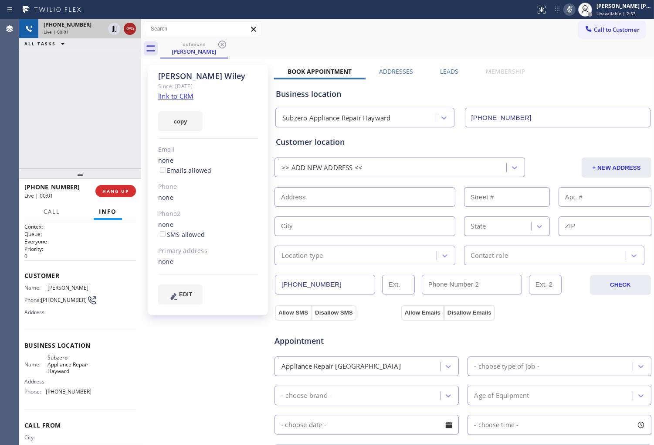
click at [129, 29] on icon at bounding box center [130, 29] width 10 height 10
click at [134, 188] on button "HANG UP" at bounding box center [115, 191] width 41 height 12
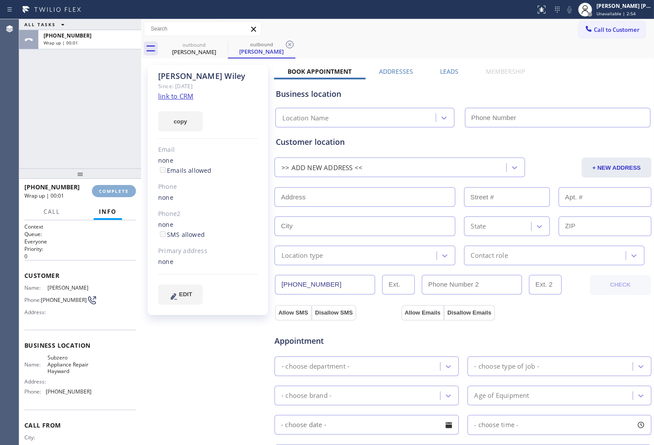
type input "(510) 640-8236"
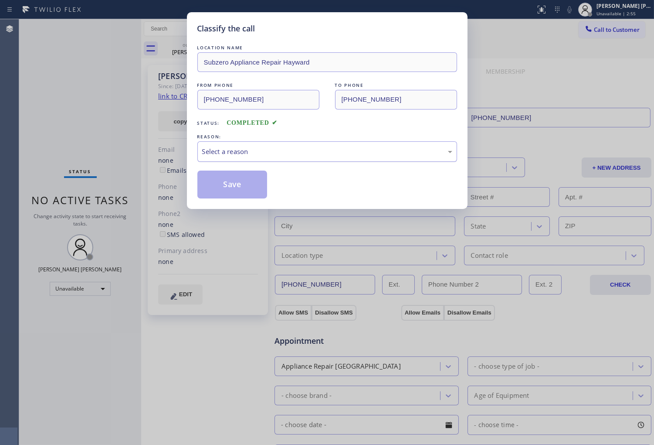
click at [240, 154] on div "Select a reason" at bounding box center [327, 151] width 250 height 10
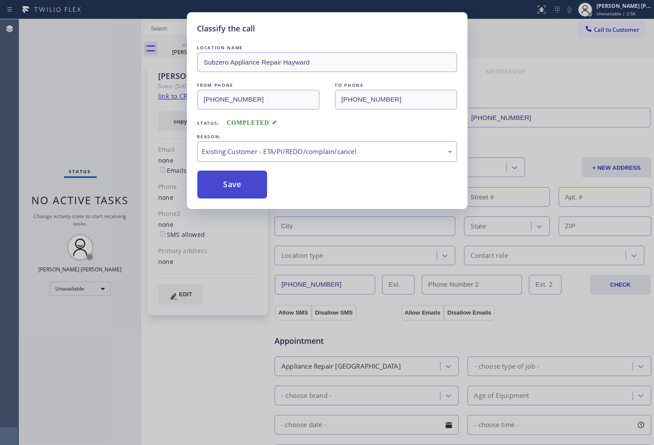
click at [228, 184] on button "Save" at bounding box center [233, 184] width 70 height 28
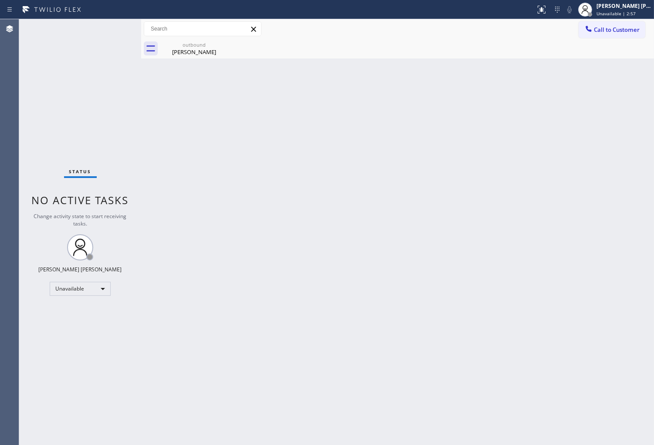
click at [0, 0] on icon at bounding box center [0, 0] width 0 height 0
click at [171, 51] on div "Kate Wiley" at bounding box center [194, 52] width 66 height 8
click at [171, 51] on div "outbound Kate Wiley" at bounding box center [407, 49] width 494 height 20
click at [33, 120] on div "Status No active tasks Change activity state to start receiving tasks. [PERSON_…" at bounding box center [80, 232] width 122 height 426
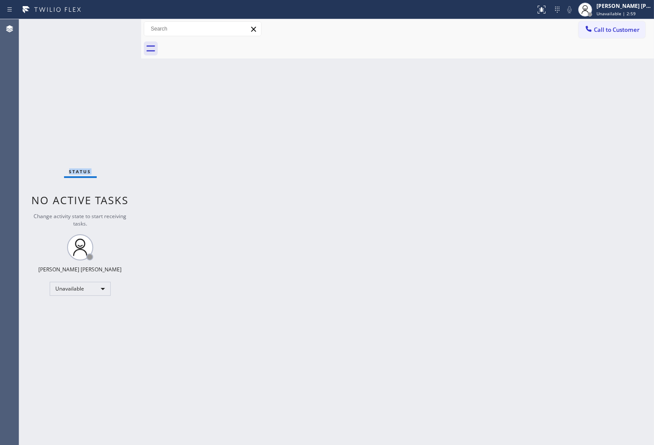
click at [33, 120] on div "Status No active tasks Change activity state to start receiving tasks. [PERSON_…" at bounding box center [80, 232] width 122 height 426
click at [104, 94] on div "Status No active tasks Change activity state to start receiving tasks. [PERSON_…" at bounding box center [80, 232] width 122 height 426
click at [95, 76] on div "Status No active tasks Change activity state to start receiving tasks. [PERSON_…" at bounding box center [80, 232] width 122 height 426
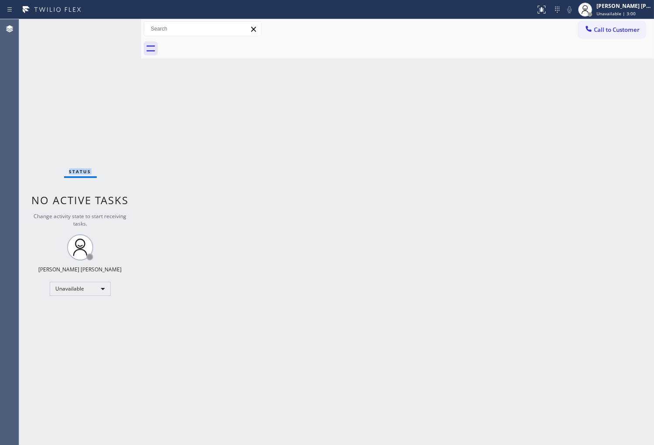
click at [95, 76] on div "Status No active tasks Change activity state to start receiving tasks. [PERSON_…" at bounding box center [80, 232] width 122 height 426
click at [597, 29] on span "Call to Customer" at bounding box center [617, 30] width 46 height 8
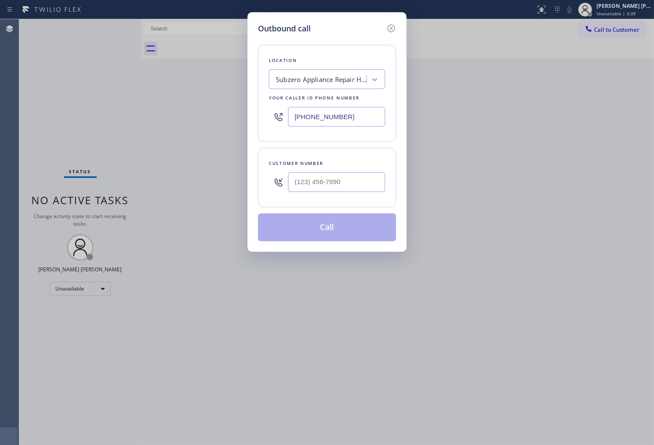
click at [334, 115] on input "(510) 640-8236" at bounding box center [336, 117] width 97 height 20
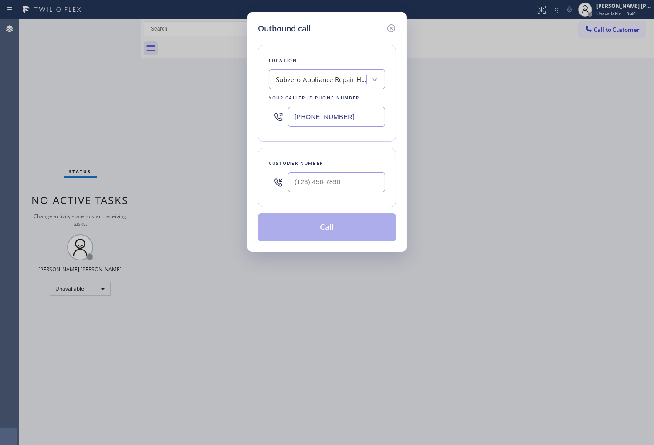
click at [334, 115] on input "(510) 640-8236" at bounding box center [336, 117] width 97 height 20
paste input "855) 666-9755"
type input "[PHONE_NUMBER]"
click at [330, 184] on input "text" at bounding box center [336, 182] width 97 height 20
click at [330, 184] on input "(___) ___-____" at bounding box center [336, 182] width 97 height 20
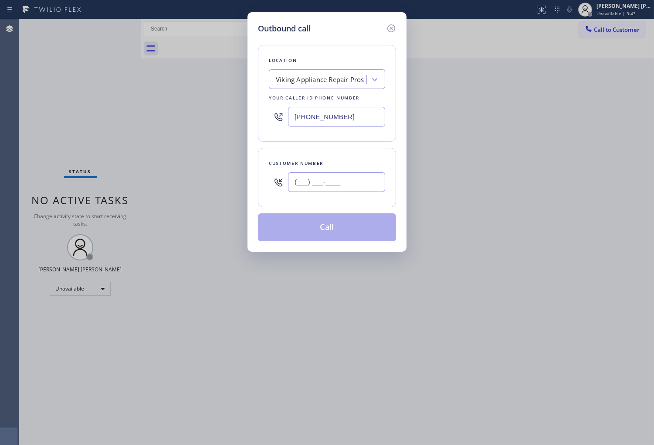
click at [330, 184] on input "(___) ___-____" at bounding box center [336, 182] width 97 height 20
paste input "206) 399-7869"
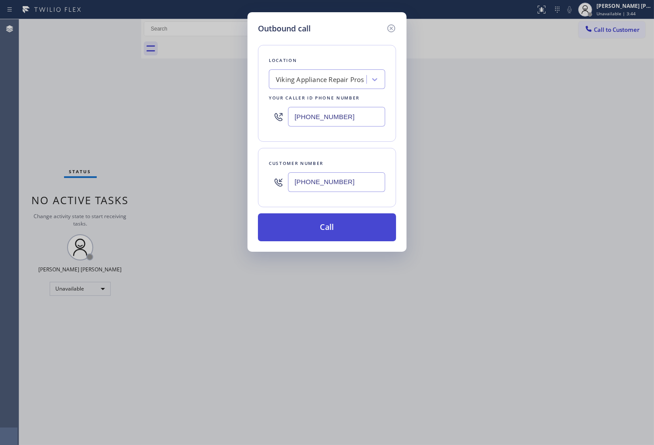
type input "(206) 399-7869"
click at [330, 229] on button "Call" at bounding box center [327, 227] width 138 height 28
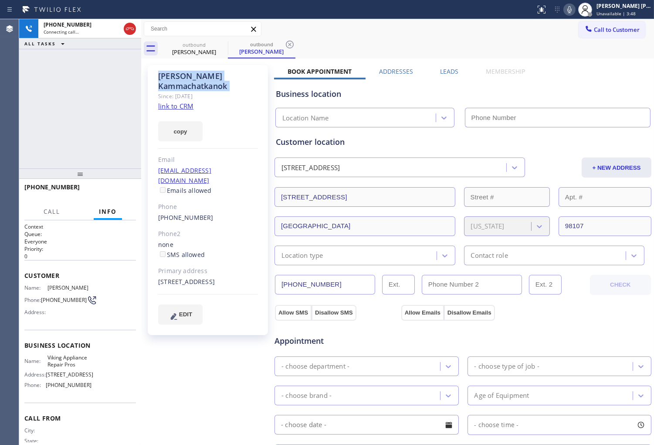
click at [18, 122] on div "Agent Desktop" at bounding box center [9, 232] width 19 height 426
click at [19, 122] on div "+12063997869 Connecting call… ALL TASKS ALL TASKS ACTIVE TASKS TASKS IN WRAP UP" at bounding box center [80, 93] width 122 height 149
type input "[PHONE_NUMBER]"
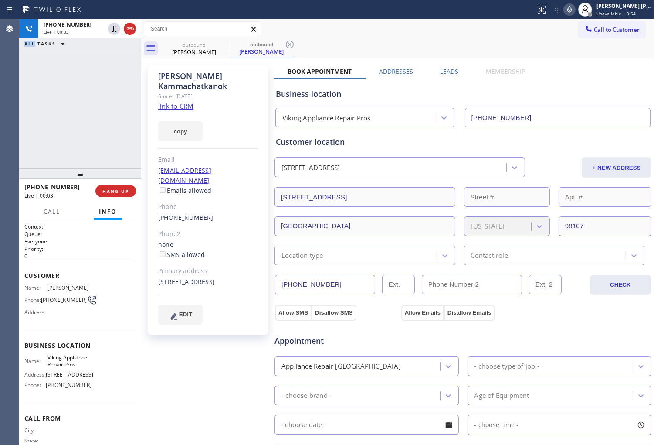
click at [12, 143] on div "Agent Desktop" at bounding box center [9, 232] width 19 height 426
click at [127, 31] on icon at bounding box center [130, 29] width 10 height 10
click at [184, 213] on link "(206) 399-7869" at bounding box center [185, 217] width 55 height 8
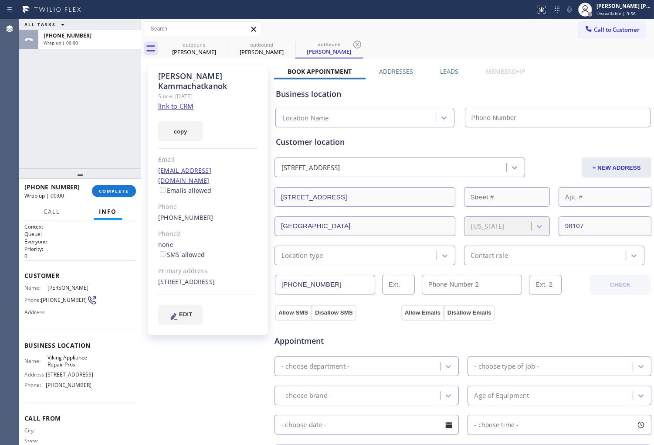
type input "[PHONE_NUMBER]"
drag, startPoint x: 172, startPoint y: 203, endPoint x: 179, endPoint y: 199, distance: 8.2
click at [173, 203] on div "Kay Kammachatkanok Since: 20 may 2020 link to CRM copy Email kanokwank@gmail.co…" at bounding box center [208, 200] width 120 height 270
click at [179, 213] on link "(206) 399-7869" at bounding box center [185, 217] width 55 height 8
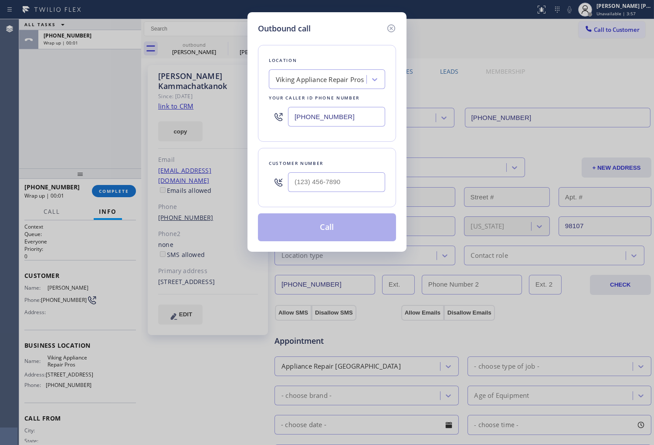
type input "(206) 399-7869"
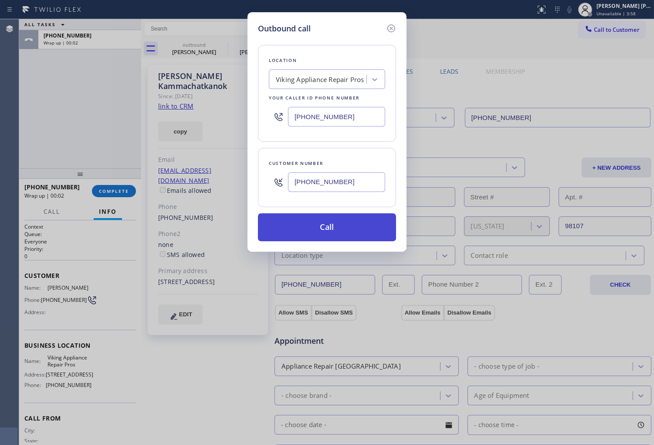
click at [343, 218] on button "Call" at bounding box center [327, 227] width 138 height 28
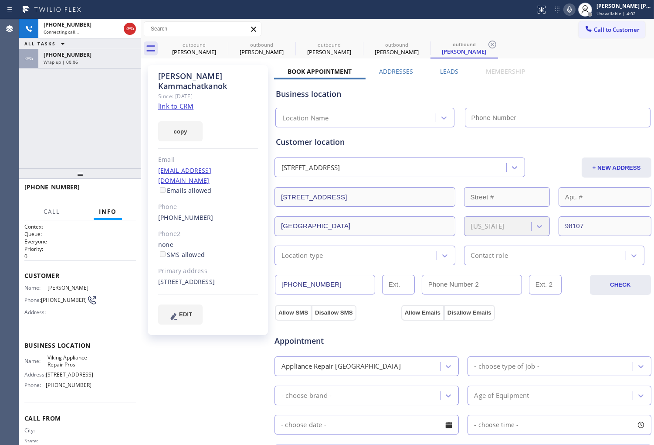
type input "[PHONE_NUMBER]"
click at [1, 61] on div "Agent Desktop" at bounding box center [9, 232] width 19 height 426
click at [80, 64] on div "Wrap up | 00:08" at bounding box center [90, 62] width 92 height 6
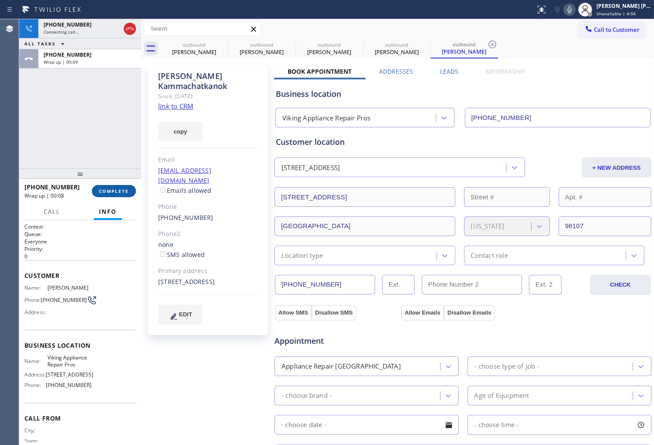
click at [111, 192] on span "COMPLETE" at bounding box center [114, 191] width 30 height 6
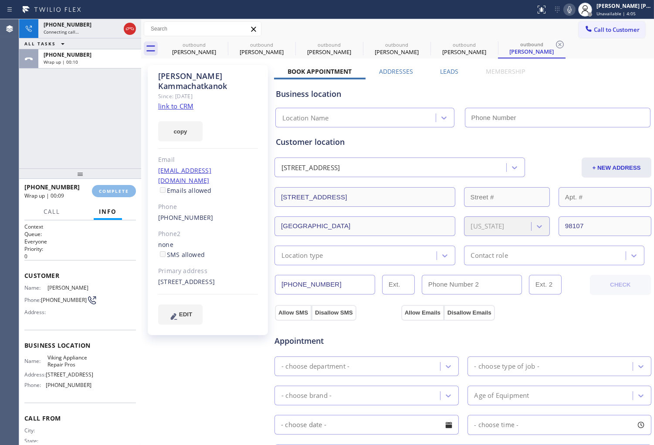
type input "[PHONE_NUMBER]"
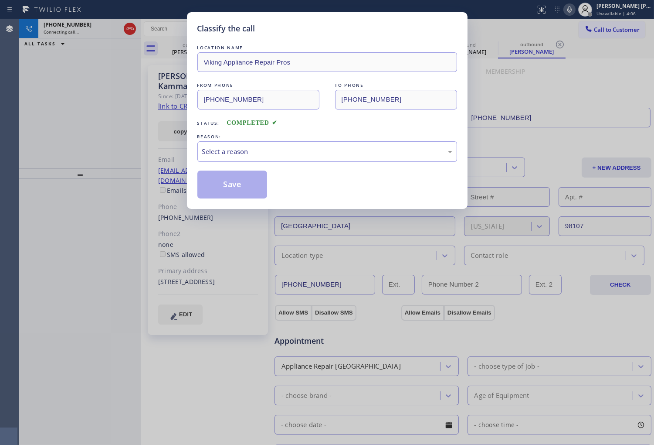
click at [251, 156] on div "Select a reason" at bounding box center [327, 151] width 250 height 10
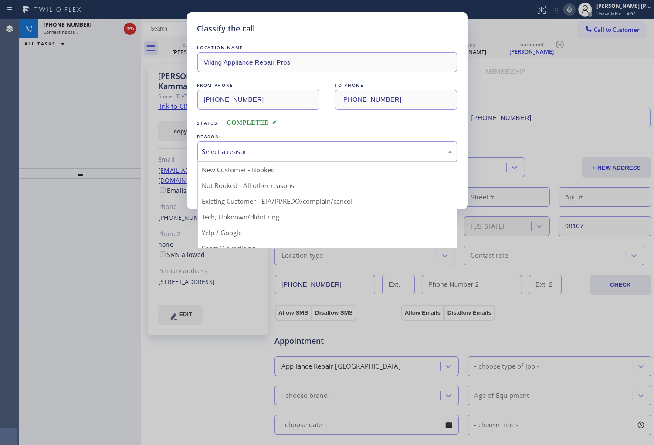
click at [251, 157] on div "Select a reason" at bounding box center [328, 151] width 260 height 20
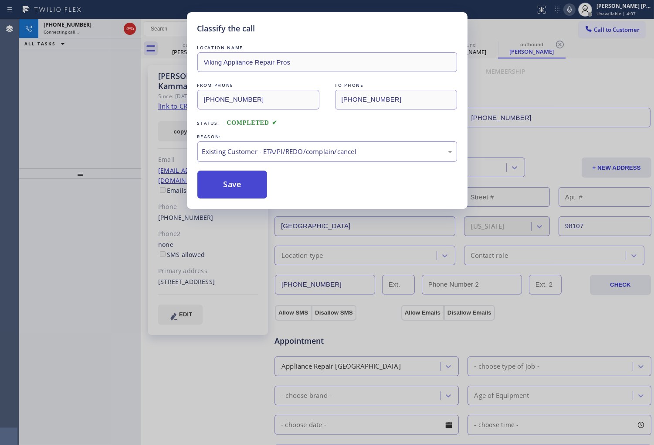
click at [236, 194] on button "Save" at bounding box center [233, 184] width 70 height 28
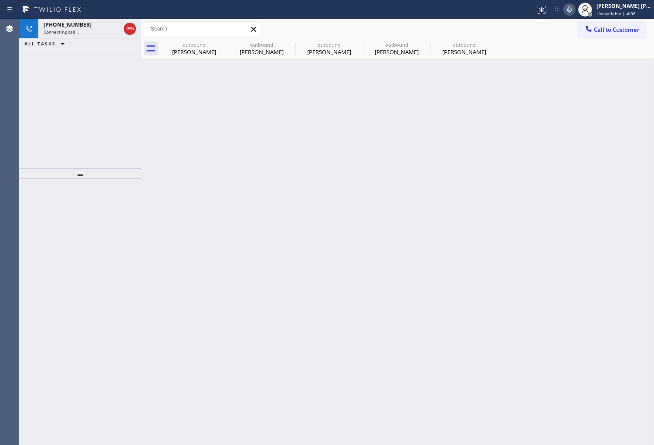
click at [386, 31] on div "Call to Customer Outbound call Location Viking Appliance Repair Pros Your calle…" at bounding box center [397, 28] width 513 height 15
click at [86, 32] on div "Live | 00:00" at bounding box center [74, 32] width 61 height 6
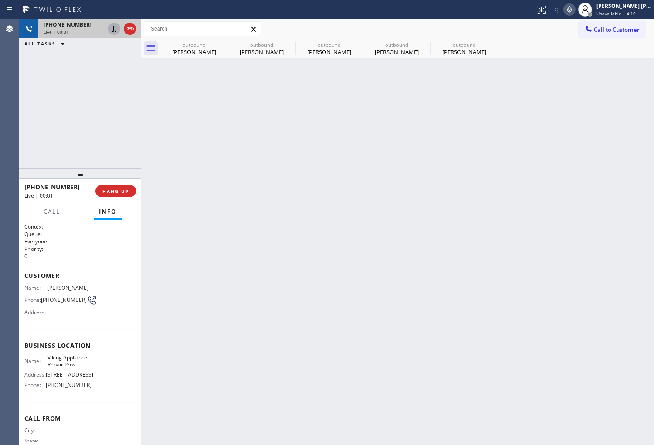
click at [167, 42] on div "outbound" at bounding box center [194, 44] width 66 height 7
click at [0, 0] on div "Outbound call Location Viking Appliance Repair Pros Your caller id phone number…" at bounding box center [0, 0] width 0 height 0
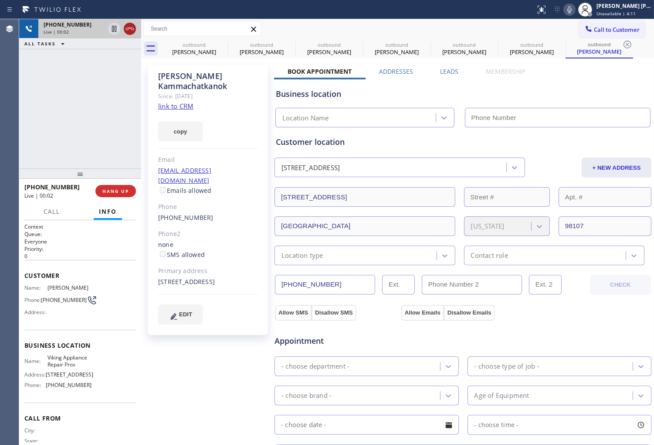
click at [129, 30] on icon at bounding box center [130, 29] width 10 height 10
click at [124, 193] on span "HANG UP" at bounding box center [115, 191] width 27 height 6
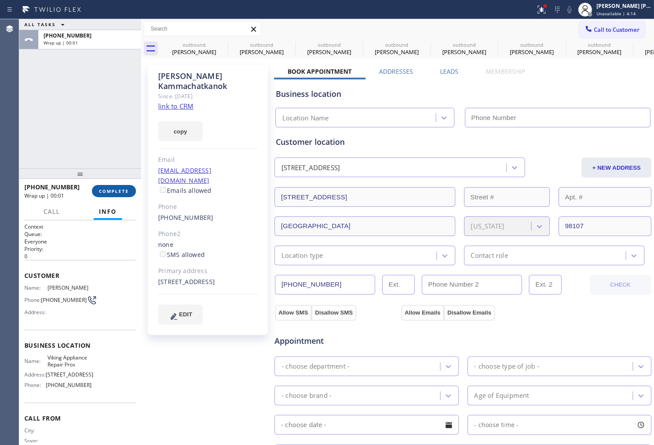
click at [119, 184] on div "+12063997869 Wrap up | 00:01 COMPLETE" at bounding box center [80, 191] width 112 height 23
click at [117, 187] on button "COMPLETE" at bounding box center [114, 191] width 44 height 12
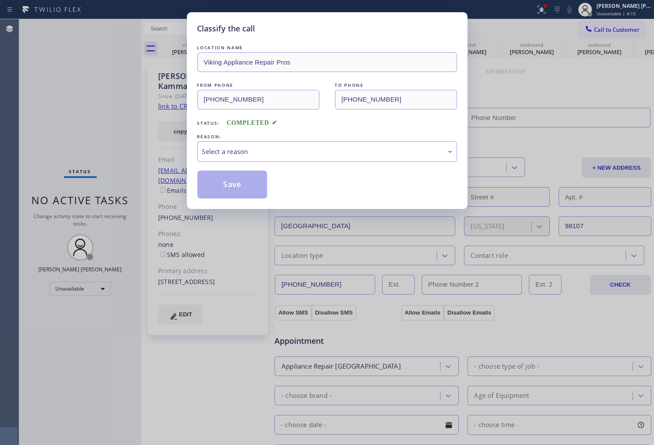
click at [256, 162] on div "LOCATION NAME Viking Appliance Repair Pros FROM PHONE (855) 666-9755 TO PHONE (…" at bounding box center [328, 120] width 260 height 155
type input "[PHONE_NUMBER]"
click at [245, 144] on div "Select a reason" at bounding box center [328, 151] width 260 height 20
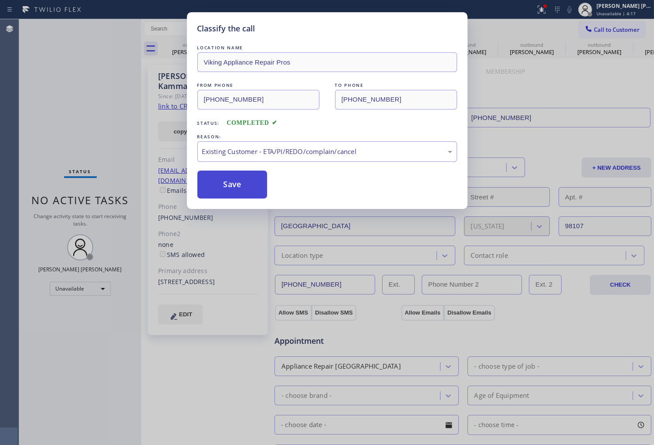
click at [237, 194] on button "Save" at bounding box center [233, 184] width 70 height 28
drag, startPoint x: 237, startPoint y: 194, endPoint x: 646, endPoint y: 129, distance: 414.6
click at [237, 194] on button "Save" at bounding box center [233, 184] width 70 height 28
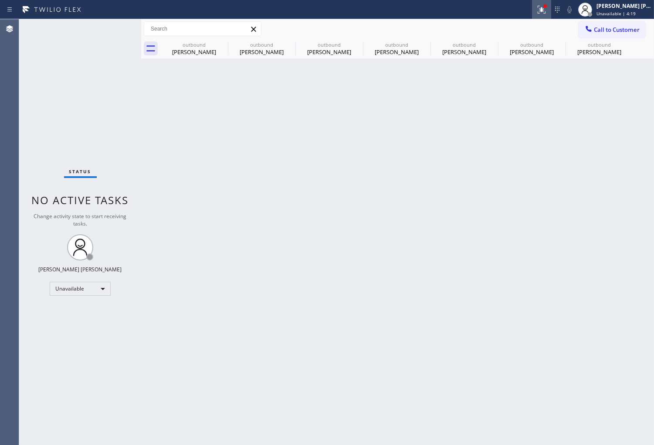
click at [547, 12] on icon at bounding box center [542, 9] width 10 height 10
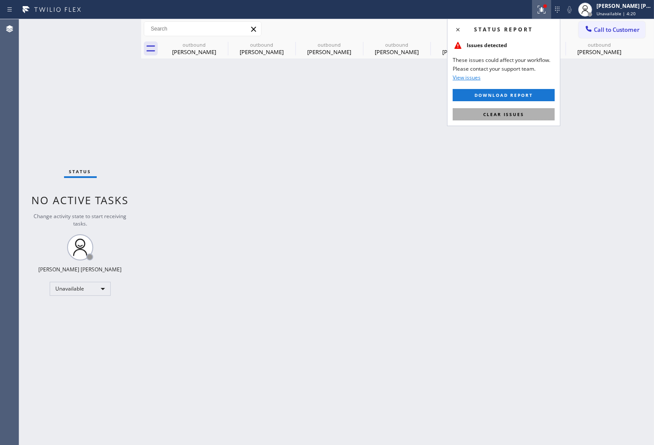
click at [486, 116] on span "Clear issues" at bounding box center [504, 114] width 41 height 6
click at [486, 116] on div "Back to Dashboard Change Sender ID Customers Technicians Select a contact Outbo…" at bounding box center [397, 232] width 513 height 426
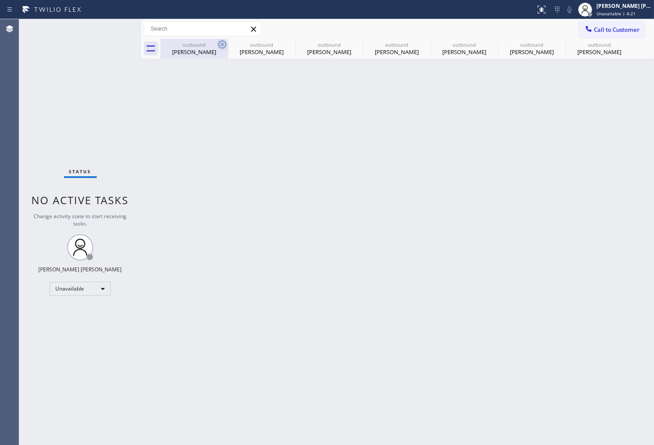
click at [223, 50] on div at bounding box center [222, 44] width 10 height 10
click at [285, 47] on icon at bounding box center [290, 44] width 10 height 10
click at [0, 0] on icon at bounding box center [0, 0] width 0 height 0
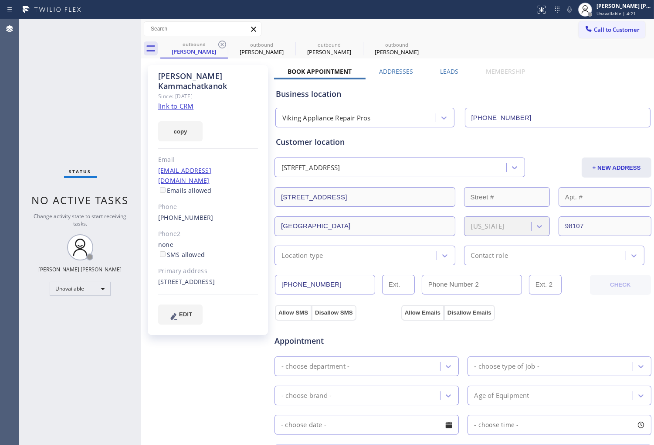
click at [223, 47] on icon at bounding box center [222, 44] width 10 height 10
click at [221, 42] on icon at bounding box center [222, 44] width 10 height 10
click at [0, 0] on icon at bounding box center [0, 0] width 0 height 0
click at [221, 42] on div "outbound Kay Kammachatkanok outbound Kay Kammachatkanok outbound Kay Kammachatk…" at bounding box center [407, 49] width 494 height 20
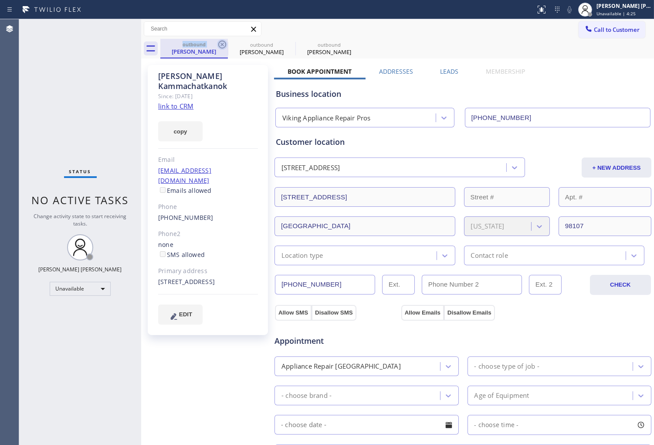
click at [221, 42] on div "outbound Kay Kammachatkanok outbound Kay Kammachatkanok outbound Kay Kammachatk…" at bounding box center [407, 49] width 494 height 20
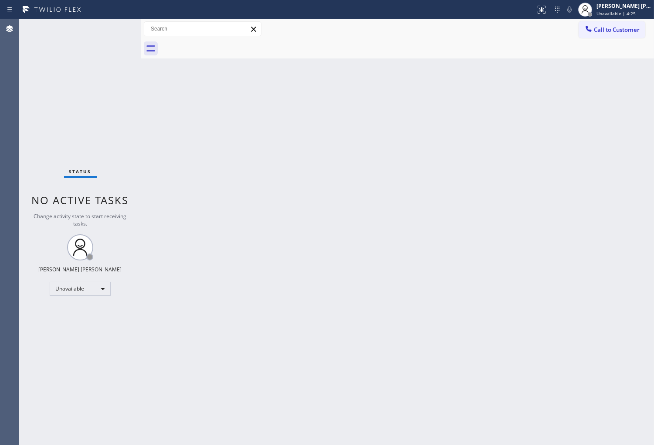
click at [221, 42] on div at bounding box center [407, 49] width 494 height 20
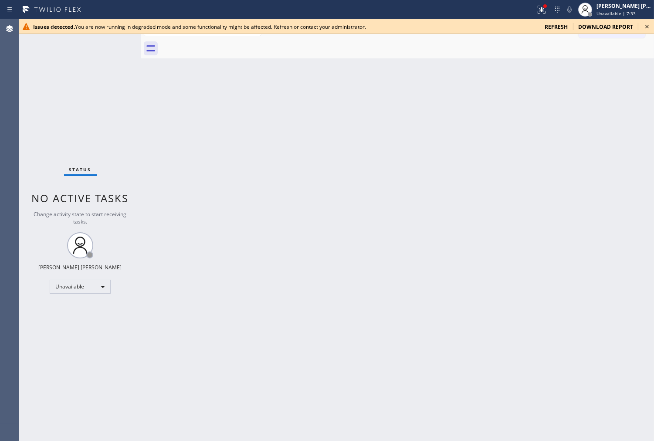
click at [647, 27] on icon at bounding box center [647, 26] width 3 height 3
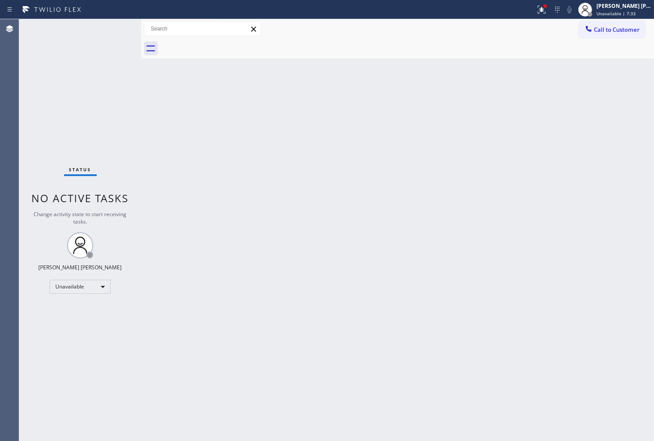
click at [617, 34] on button "Call to Customer" at bounding box center [612, 29] width 67 height 17
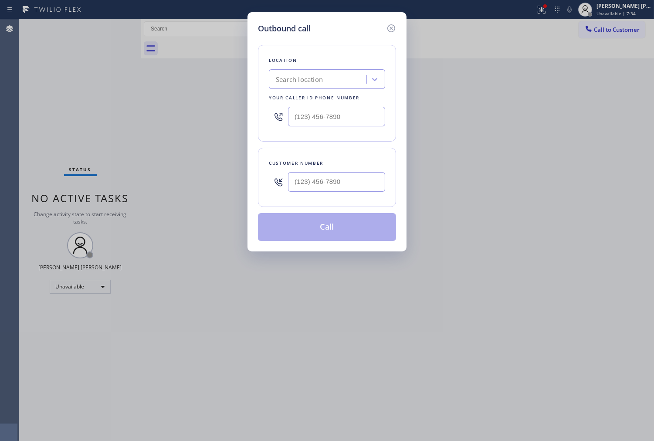
click at [325, 127] on div at bounding box center [327, 116] width 116 height 28
click at [326, 119] on input "text" at bounding box center [336, 117] width 97 height 20
click at [326, 119] on input "(___) ___-____" at bounding box center [336, 117] width 97 height 20
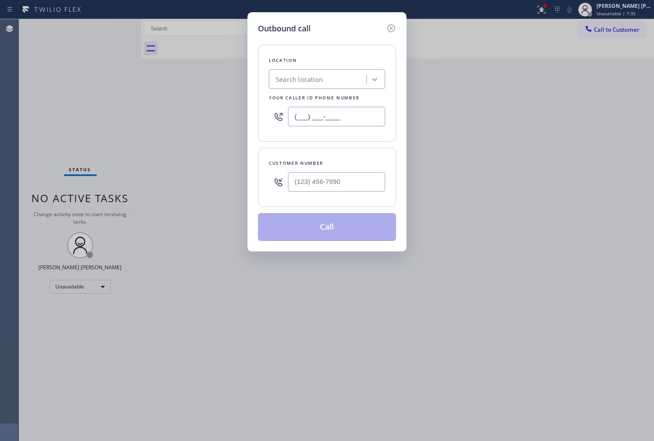
click at [326, 119] on input "(___) ___-____" at bounding box center [336, 117] width 97 height 20
paste input "760) 284-8440"
type input "(760) 284-8440"
click at [358, 188] on input "(___) ___-____" at bounding box center [336, 182] width 97 height 20
paste input "310) 490-7758"
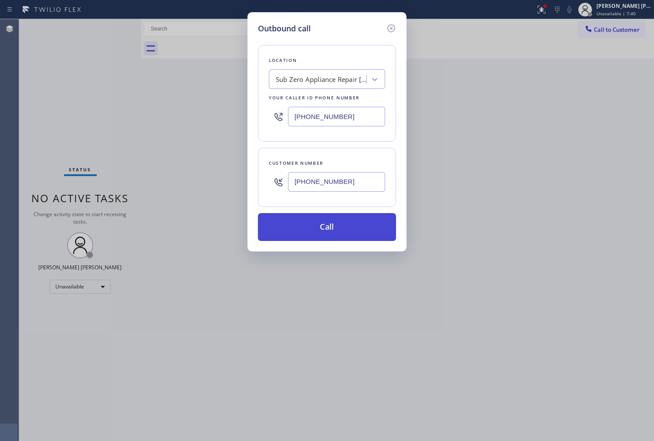
type input "(310) 490-7758"
click at [349, 227] on button "Call" at bounding box center [327, 227] width 138 height 28
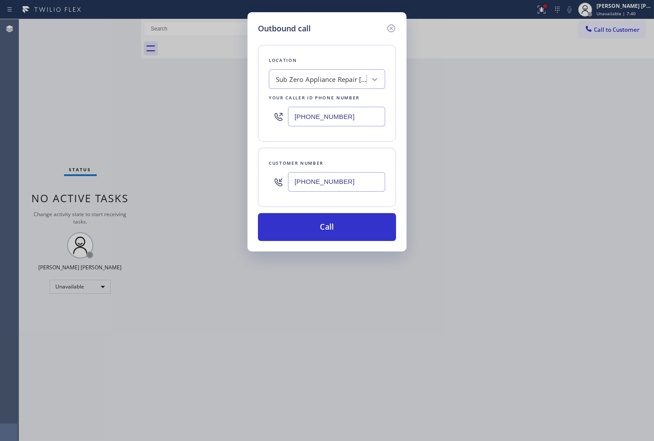
drag, startPoint x: 349, startPoint y: 227, endPoint x: 415, endPoint y: 34, distance: 203.9
click at [349, 227] on button "Call" at bounding box center [327, 227] width 138 height 28
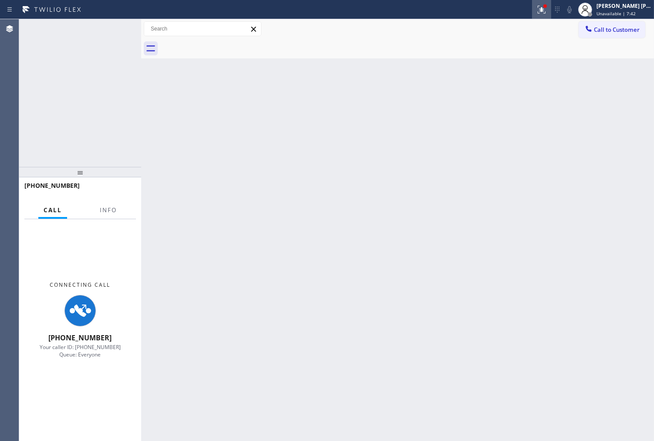
click at [546, 13] on icon at bounding box center [542, 10] width 8 height 8
click at [546, 15] on button at bounding box center [541, 9] width 19 height 19
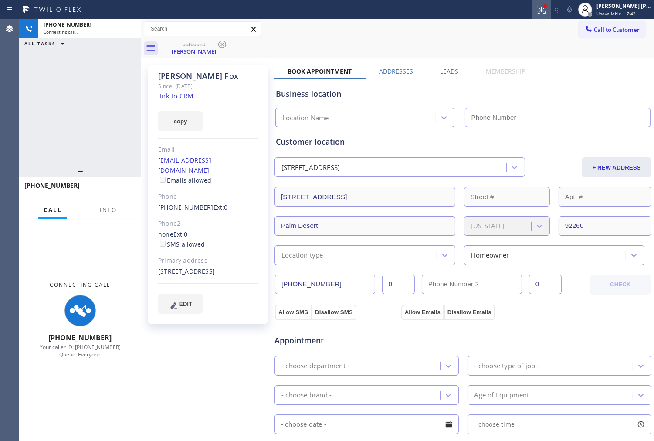
click at [547, 12] on icon at bounding box center [542, 9] width 10 height 10
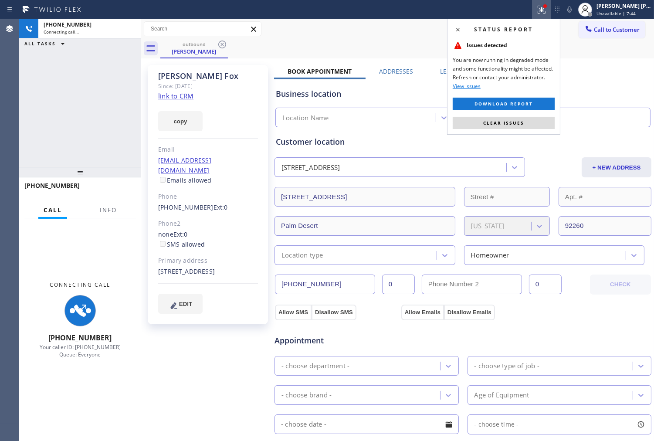
click at [493, 125] on span "Clear issues" at bounding box center [504, 123] width 41 height 6
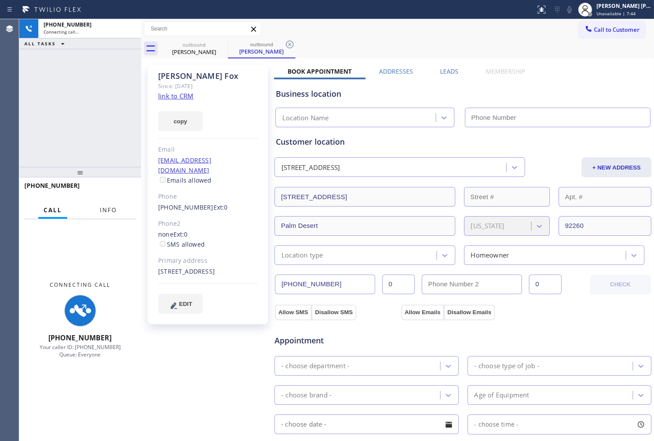
click at [110, 212] on span "Info" at bounding box center [108, 210] width 17 height 8
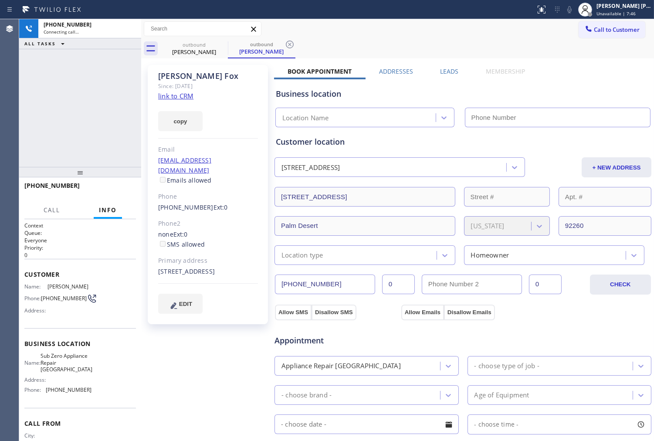
click at [181, 73] on div "Kim Fox" at bounding box center [208, 76] width 100 height 10
type input "(760) 284-8440"
click at [181, 73] on div "Kim Fox" at bounding box center [208, 76] width 100 height 10
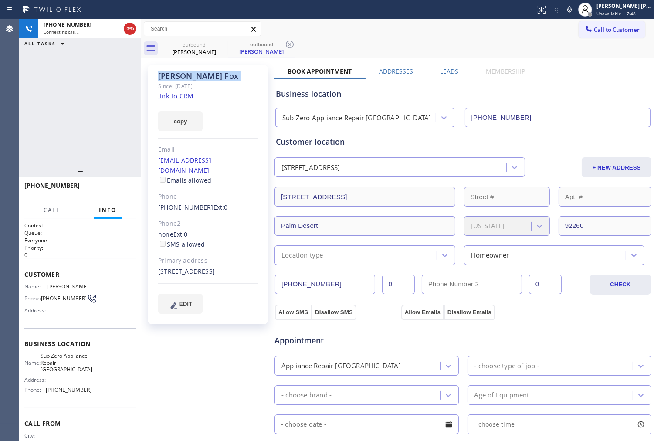
click at [20, 106] on div "Agent Desktop +13104907758 Connecting call… ALL TASKS ALL TASKS ACTIVE TASKS TA…" at bounding box center [327, 230] width 654 height 422
click at [81, 120] on div "+13104907758 Connecting call… ALL TASKS ALL TASKS ACTIVE TASKS TASKS IN WRAP UP" at bounding box center [80, 93] width 122 height 148
click at [301, 140] on div "Customer location" at bounding box center [463, 142] width 375 height 12
click at [331, 139] on div "Customer location" at bounding box center [463, 142] width 375 height 12
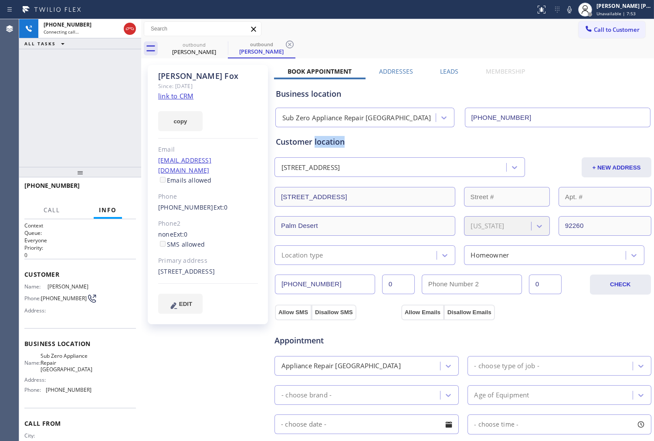
click at [331, 139] on div "Customer location" at bounding box center [463, 142] width 375 height 12
click at [288, 140] on div "Customer location" at bounding box center [463, 142] width 375 height 12
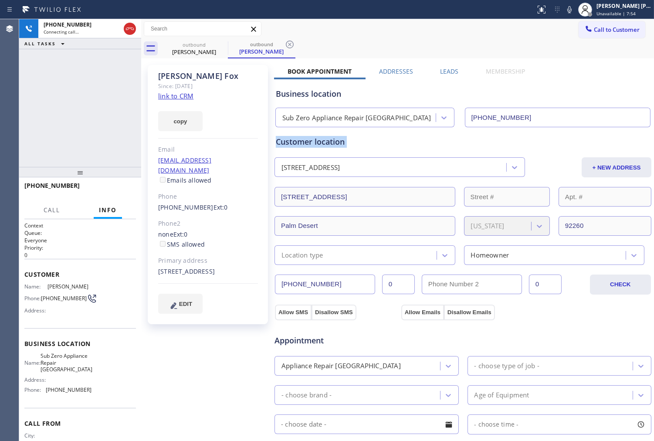
click at [329, 141] on div "Customer location" at bounding box center [463, 142] width 375 height 12
click at [299, 140] on div "Customer location" at bounding box center [463, 142] width 375 height 12
click at [333, 140] on div "Customer location" at bounding box center [463, 142] width 375 height 12
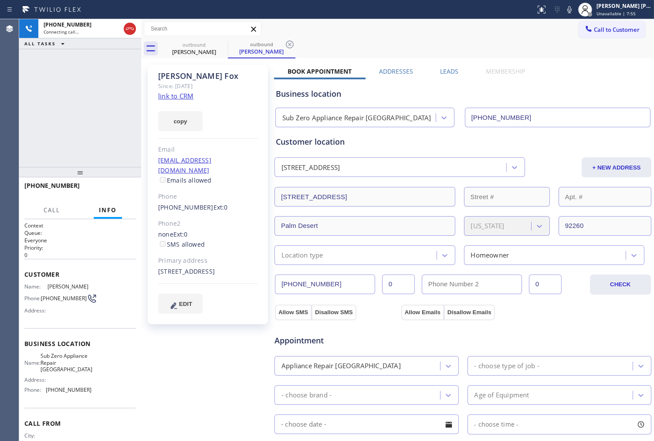
click at [292, 142] on div "Customer location" at bounding box center [463, 142] width 375 height 12
click at [332, 143] on div "Customer location" at bounding box center [463, 142] width 375 height 12
click at [298, 141] on div "Customer location" at bounding box center [463, 142] width 375 height 12
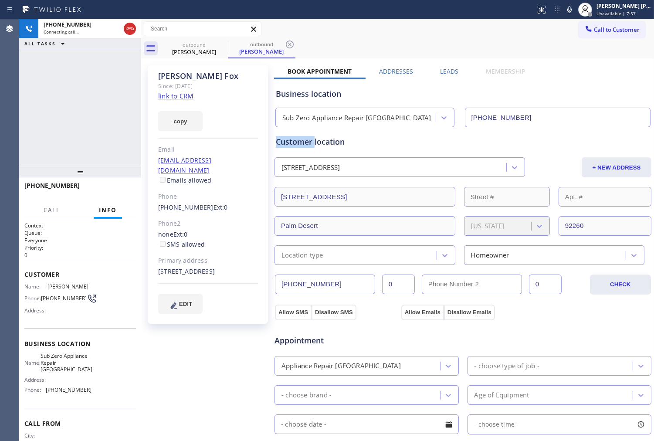
click at [298, 141] on div "Customer location" at bounding box center [463, 142] width 375 height 12
click at [334, 142] on div "Customer location" at bounding box center [463, 142] width 375 height 12
click at [301, 142] on div "Customer location" at bounding box center [463, 142] width 375 height 12
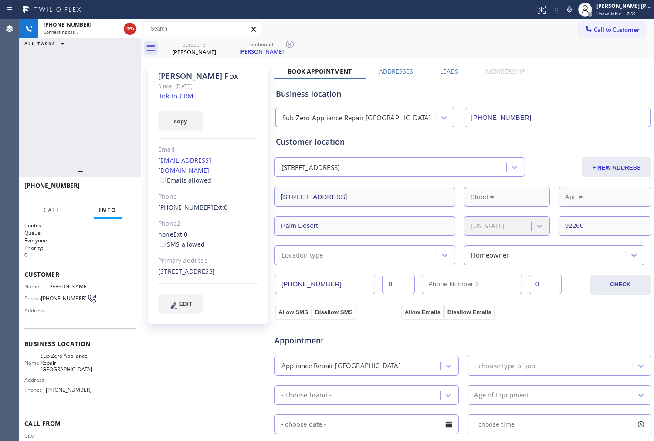
click at [326, 142] on div "Customer location" at bounding box center [463, 142] width 375 height 12
click at [293, 143] on div "Customer location" at bounding box center [463, 142] width 375 height 12
click at [338, 142] on div "Customer location" at bounding box center [463, 142] width 375 height 12
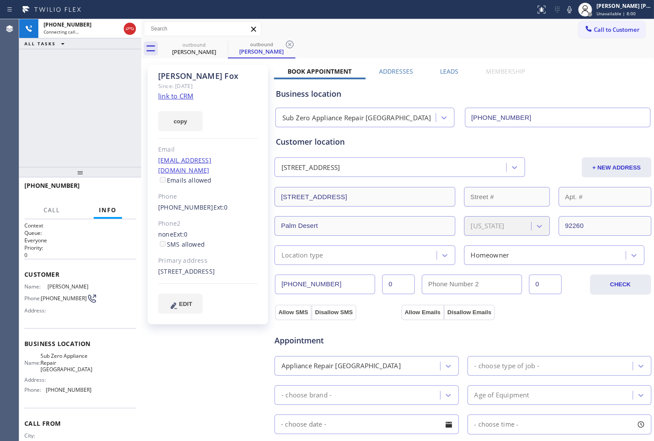
click at [338, 142] on div "Customer location" at bounding box center [463, 142] width 375 height 12
click at [296, 142] on div "Customer location" at bounding box center [463, 142] width 375 height 12
click at [342, 142] on div "Customer location" at bounding box center [463, 142] width 375 height 12
click at [341, 144] on div "Customer location" at bounding box center [463, 142] width 375 height 12
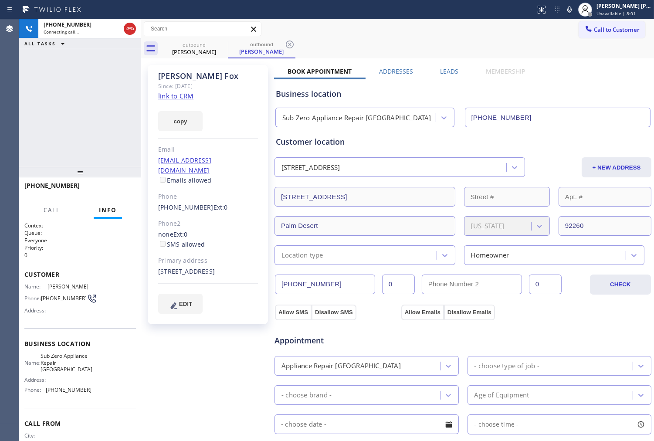
click at [295, 144] on div "Customer location" at bounding box center [463, 142] width 375 height 12
click at [334, 140] on div "Customer location" at bounding box center [463, 142] width 375 height 12
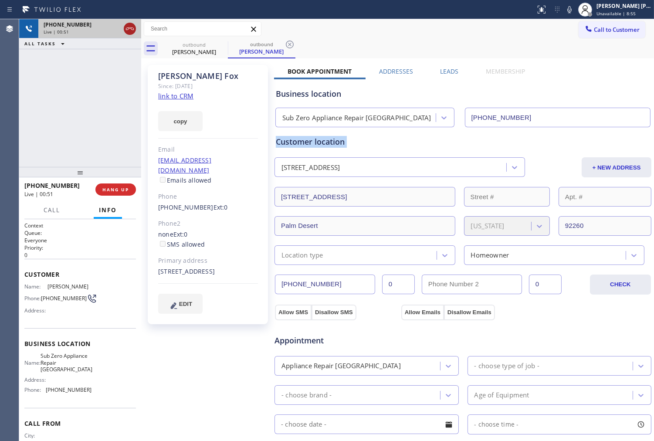
click at [130, 30] on icon at bounding box center [130, 29] width 10 height 10
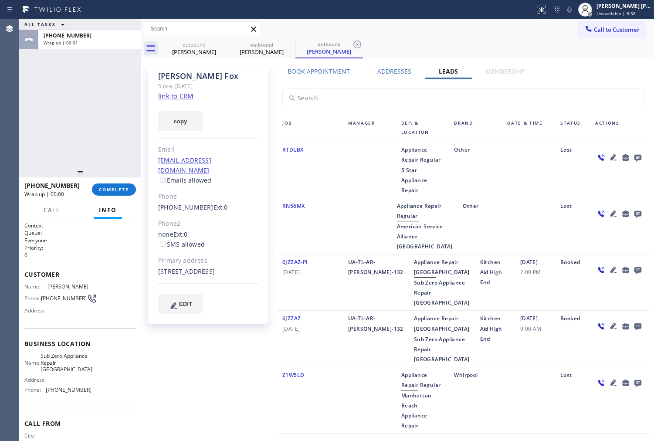
click at [633, 156] on icon at bounding box center [638, 157] width 10 height 11
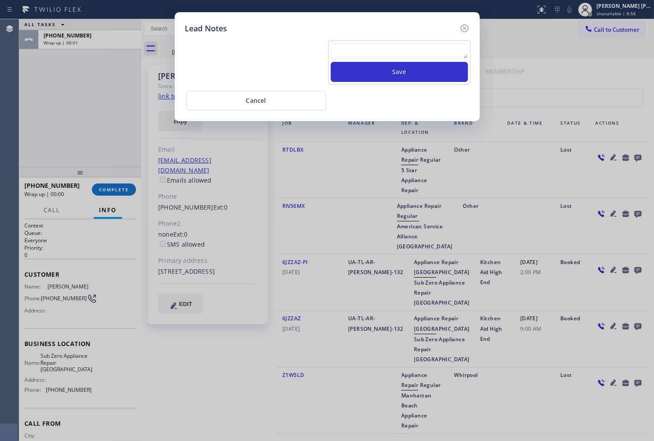
click at [416, 41] on div "Save" at bounding box center [399, 63] width 143 height 44
click at [413, 51] on textarea at bounding box center [399, 51] width 137 height 16
type textarea "a"
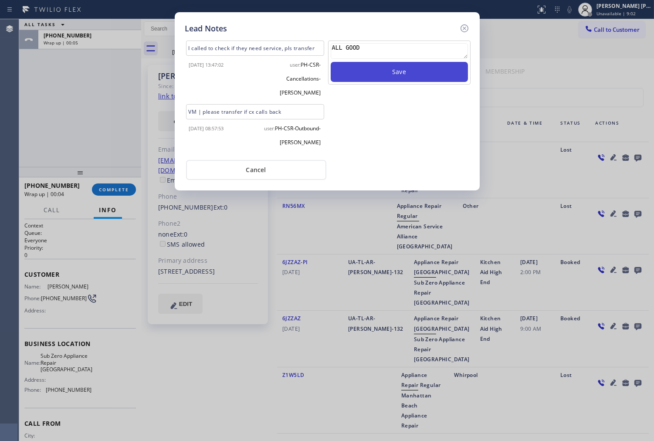
type textarea "ALL GOOD"
click at [394, 76] on button "Save" at bounding box center [399, 72] width 137 height 20
click at [461, 24] on icon at bounding box center [465, 28] width 10 height 10
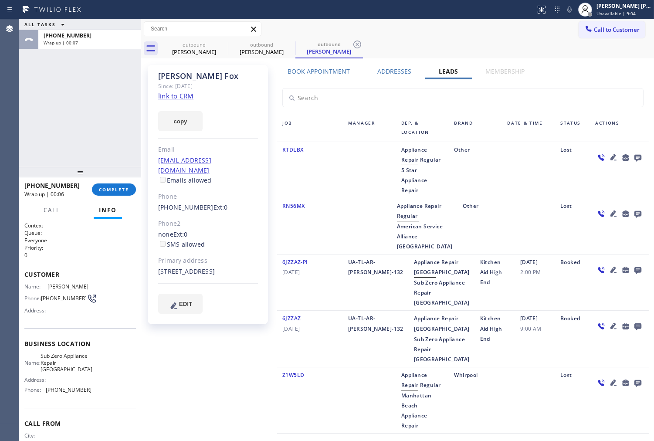
click at [118, 198] on div "+13104907758 Wrap up | 00:06 COMPLETE" at bounding box center [80, 189] width 112 height 23
click at [118, 190] on span "COMPLETE" at bounding box center [114, 190] width 30 height 6
click at [89, 81] on div "ALL TASKS ALL TASKS ACTIVE TASKS TASKS IN WRAP UP +13104907758" at bounding box center [80, 93] width 122 height 148
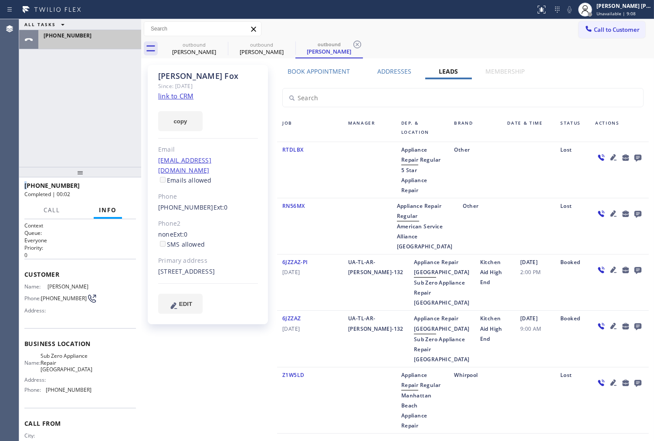
click at [111, 38] on div "+13104907758" at bounding box center [90, 35] width 92 height 7
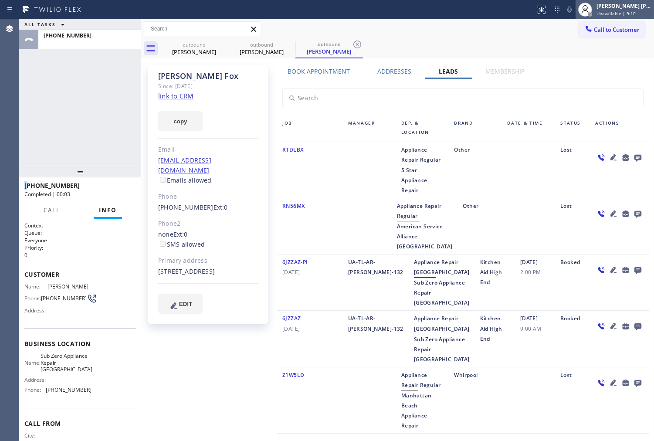
click at [627, 9] on div "[PERSON_NAME] [PERSON_NAME]" at bounding box center [624, 5] width 55 height 7
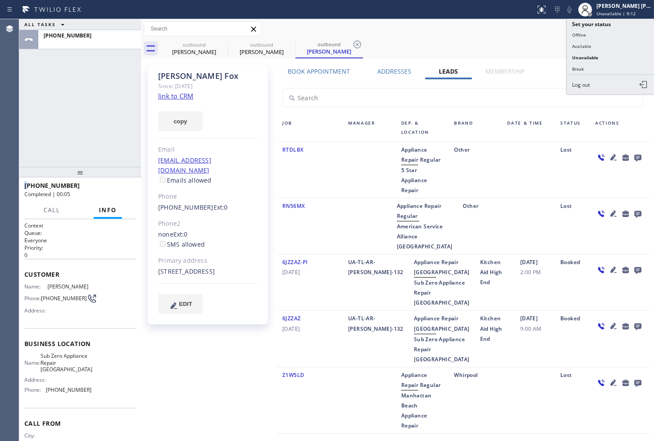
click at [521, 31] on div "Call to Customer Outbound call Location Sub Zero Appliance Repair Palm Desert Y…" at bounding box center [397, 28] width 513 height 15
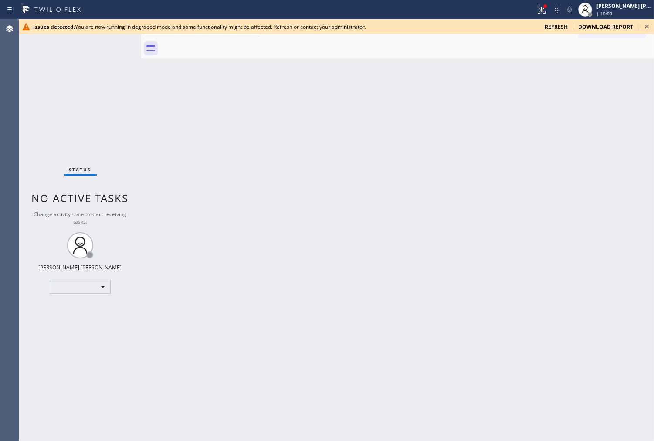
click at [648, 27] on icon at bounding box center [647, 26] width 3 height 3
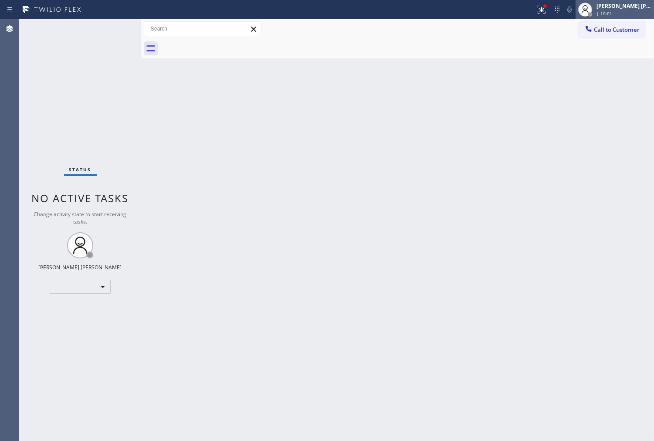
click at [615, 9] on div "[PERSON_NAME] [PERSON_NAME]" at bounding box center [624, 5] width 55 height 7
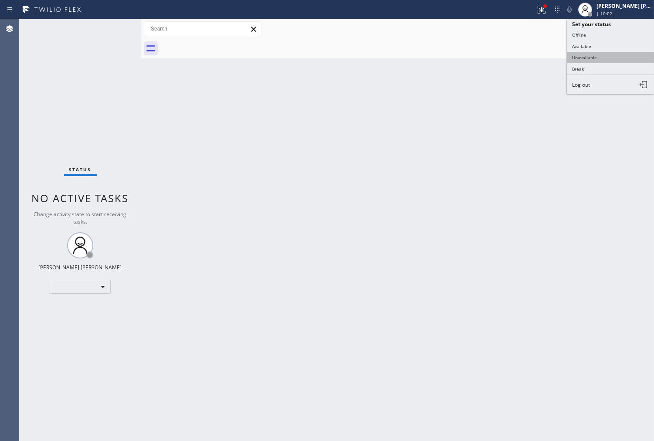
click at [595, 55] on button "Unavailable" at bounding box center [610, 57] width 87 height 11
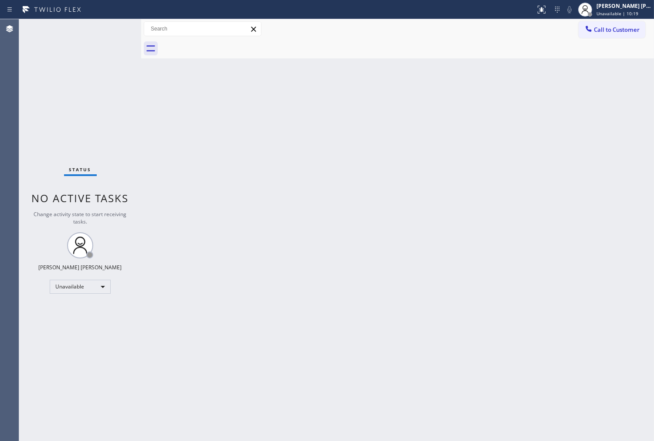
click at [616, 27] on span "Call to Customer" at bounding box center [617, 30] width 46 height 8
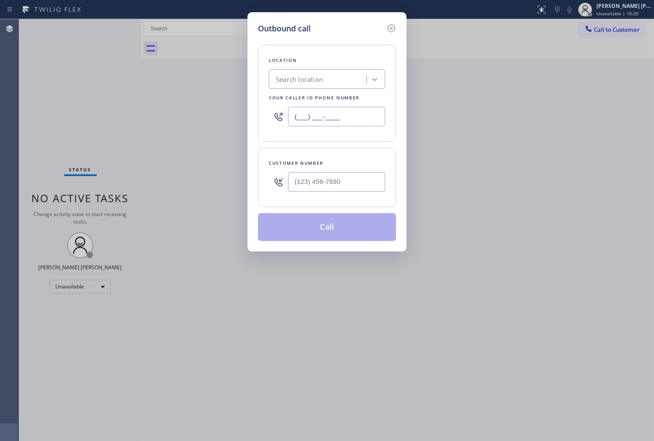
click at [338, 119] on input "(___) ___-____" at bounding box center [336, 117] width 97 height 20
paste input "855) 340-1313"
type input "[PHONE_NUMBER]"
click at [316, 171] on div at bounding box center [336, 182] width 97 height 28
click at [317, 178] on input "text" at bounding box center [336, 182] width 97 height 20
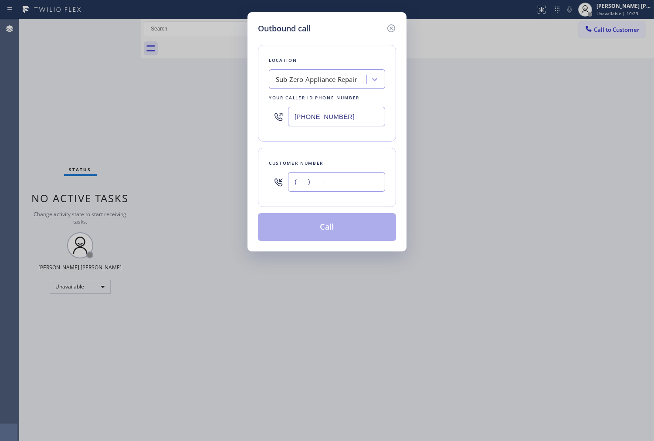
click at [317, 178] on input "(___) ___-____" at bounding box center [336, 182] width 97 height 20
paste input "253-3700"
click at [325, 187] on input "(___) 253-3700" at bounding box center [336, 182] width 97 height 20
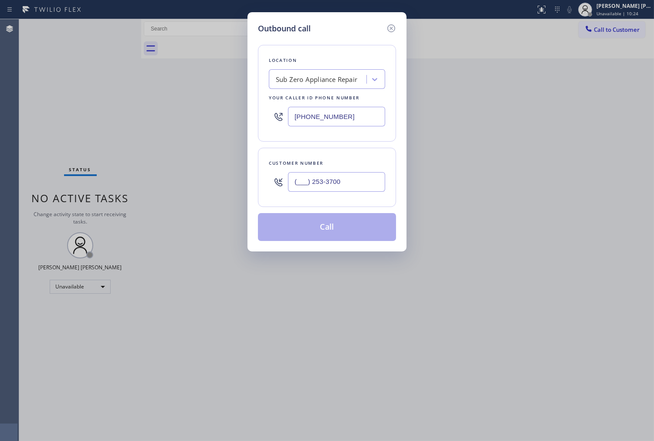
click at [325, 187] on input "(___) 253-3700" at bounding box center [336, 182] width 97 height 20
paste input "253) 370-0786"
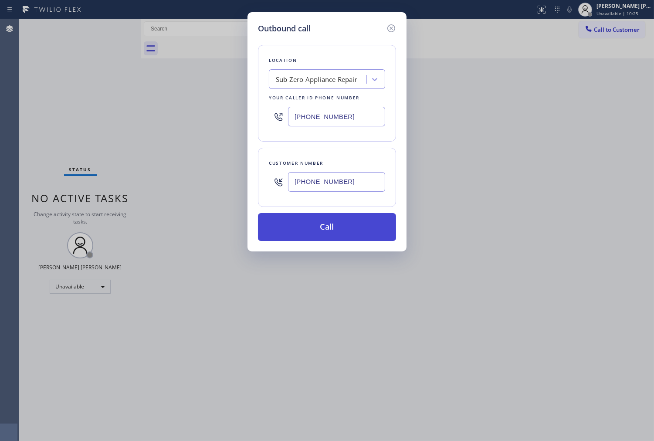
type input "[PHONE_NUMBER]"
click at [338, 232] on button "Call" at bounding box center [327, 227] width 138 height 28
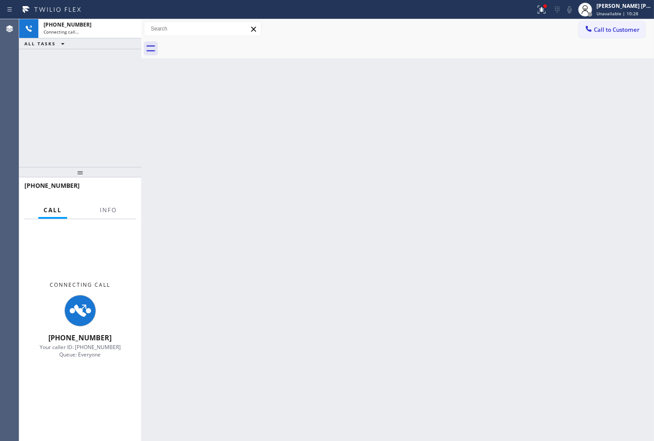
click at [545, 10] on icon at bounding box center [542, 9] width 10 height 10
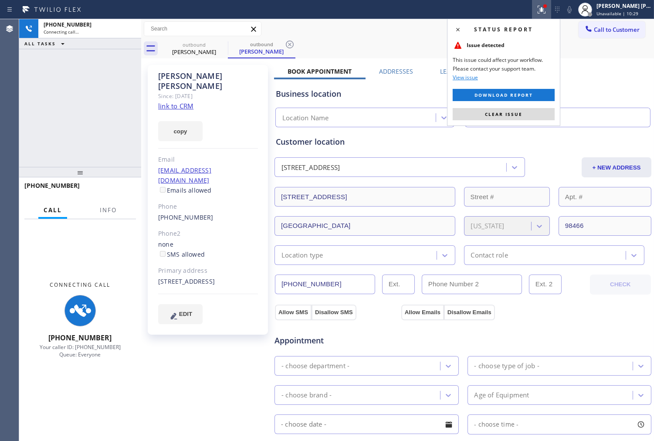
click at [501, 111] on span "Clear issue" at bounding box center [503, 114] width 37 height 6
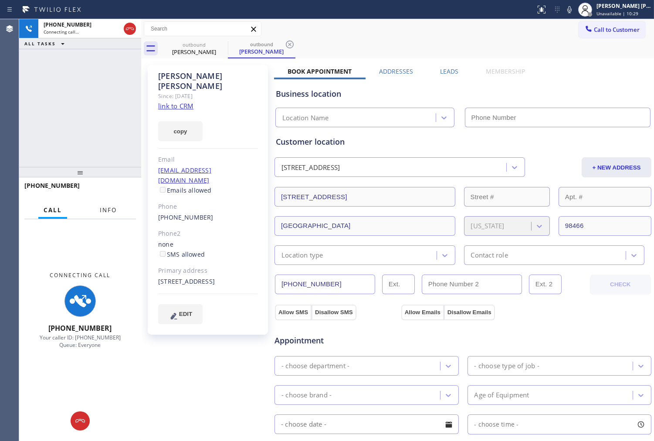
click at [108, 210] on span "Info" at bounding box center [108, 210] width 17 height 8
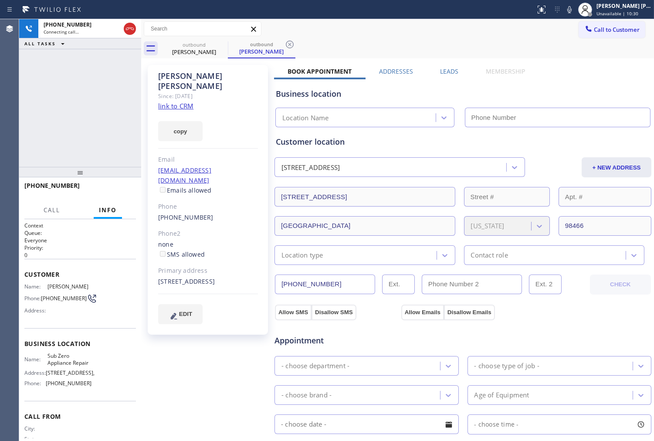
click at [184, 75] on div "[PERSON_NAME]" at bounding box center [208, 81] width 100 height 20
type input "[PHONE_NUMBER]"
click at [184, 75] on div "[PERSON_NAME]" at bounding box center [208, 81] width 100 height 20
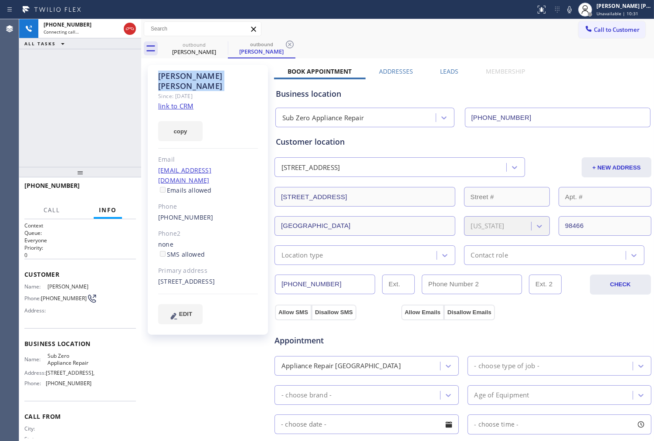
copy div "[PERSON_NAME]"
click at [212, 111] on div "copy" at bounding box center [208, 126] width 100 height 30
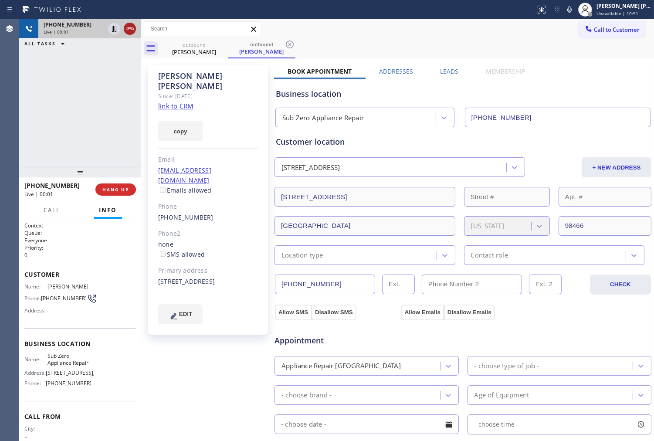
click at [133, 31] on icon at bounding box center [130, 29] width 10 height 10
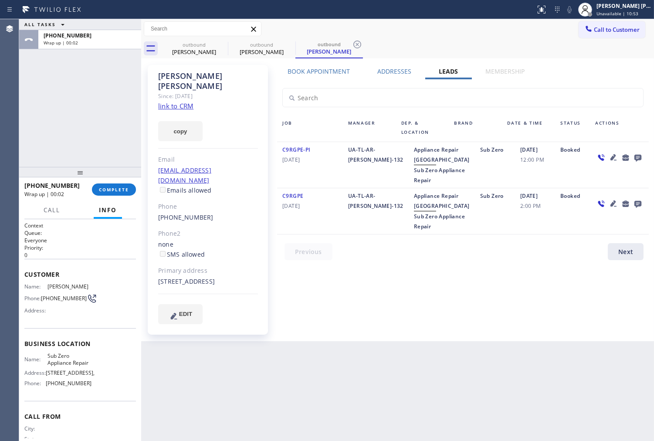
click at [638, 160] on icon at bounding box center [638, 158] width 7 height 7
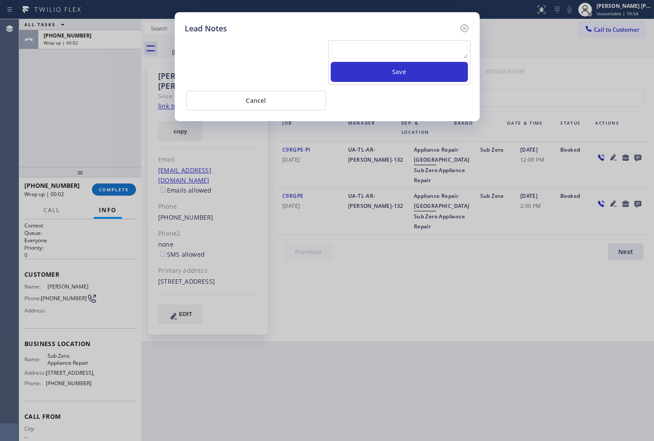
click at [436, 51] on textarea at bounding box center [399, 51] width 137 height 16
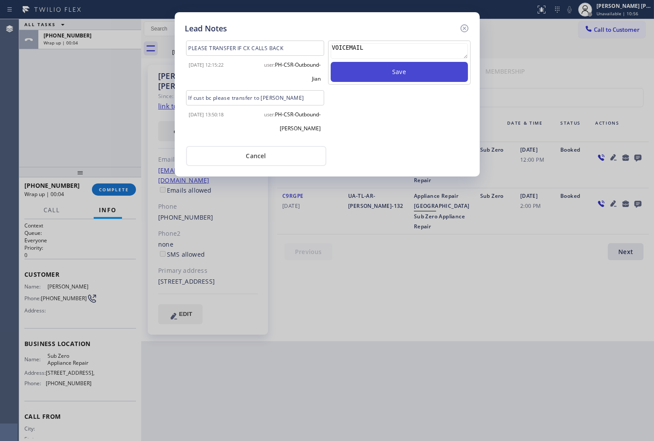
type textarea "VOICEMAIL"
click at [437, 68] on button "Save" at bounding box center [399, 72] width 137 height 20
click at [465, 28] on icon at bounding box center [465, 28] width 10 height 10
drag, startPoint x: 465, startPoint y: 28, endPoint x: 347, endPoint y: 123, distance: 151.2
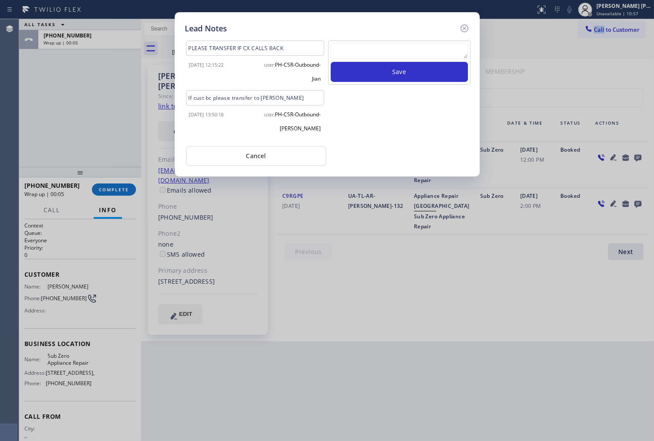
click at [465, 28] on div "Call to Customer Outbound call Location Sub Zero Appliance Repair Your caller i…" at bounding box center [397, 28] width 513 height 15
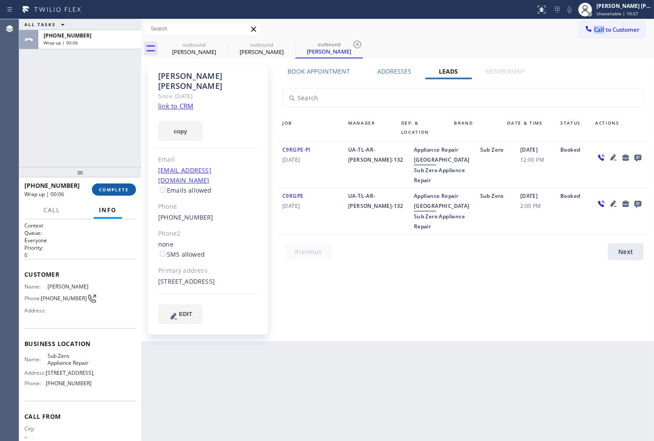
click at [115, 184] on button "COMPLETE" at bounding box center [114, 190] width 44 height 12
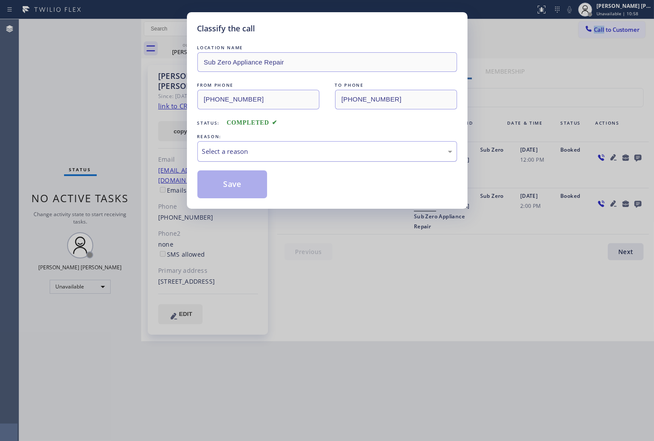
click at [250, 153] on div "Select a reason" at bounding box center [327, 151] width 250 height 10
drag, startPoint x: 253, startPoint y: 198, endPoint x: 115, endPoint y: 13, distance: 230.6
click at [253, 198] on button "Save" at bounding box center [233, 184] width 70 height 28
click at [229, 185] on button "Save" at bounding box center [233, 184] width 70 height 28
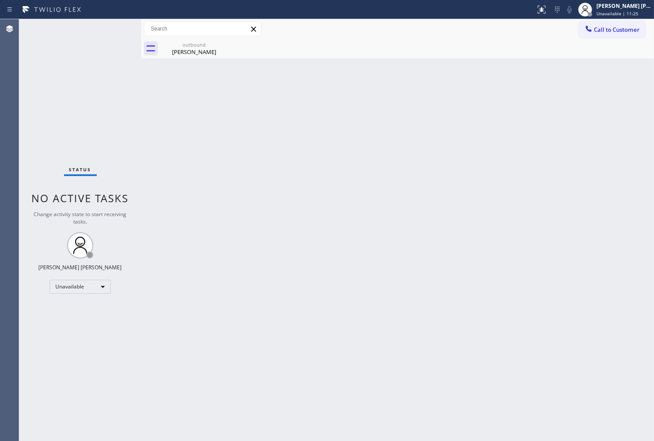
click at [291, 49] on div "outbound [PERSON_NAME]" at bounding box center [407, 49] width 494 height 20
click at [211, 45] on div "outbound" at bounding box center [194, 44] width 66 height 7
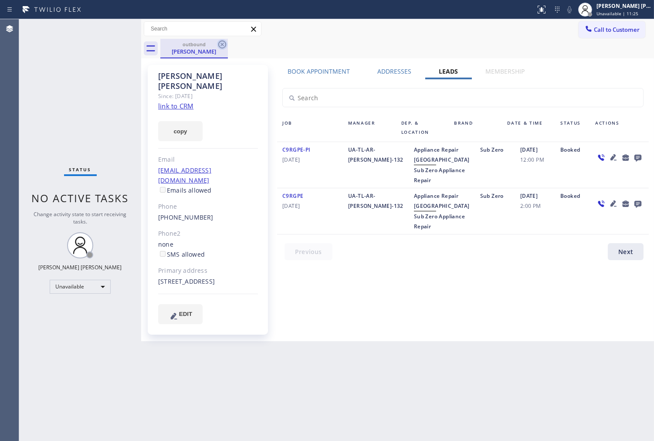
click at [220, 41] on icon at bounding box center [222, 45] width 8 height 8
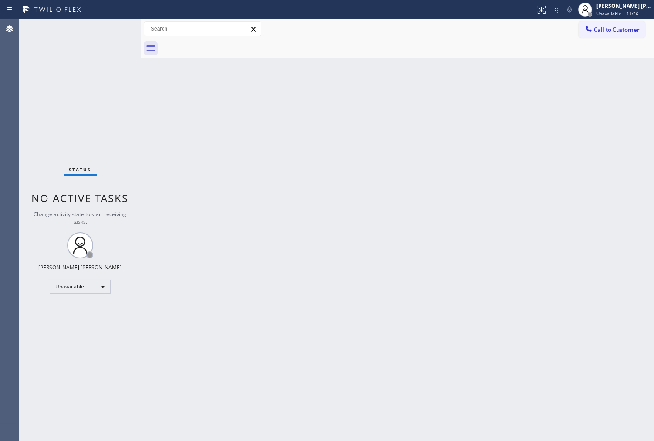
click at [623, 24] on button "Call to Customer" at bounding box center [612, 29] width 67 height 17
click at [0, 0] on div "Outbound call Location Sub Zero Appliance Repair Your caller id phone number [P…" at bounding box center [0, 0] width 0 height 0
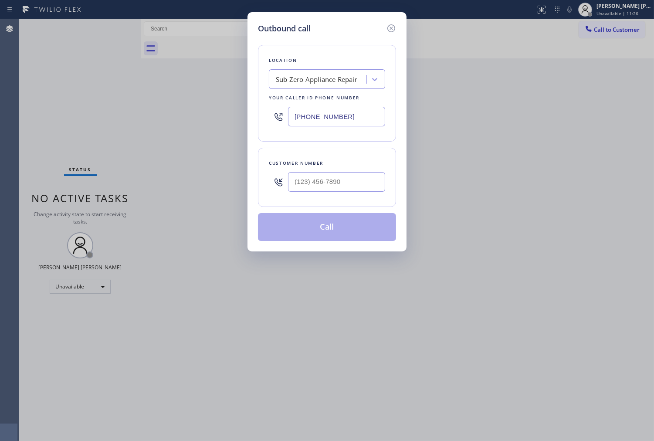
click at [311, 123] on input "[PHONE_NUMBER]" at bounding box center [336, 117] width 97 height 20
paste input "650) 800-8128"
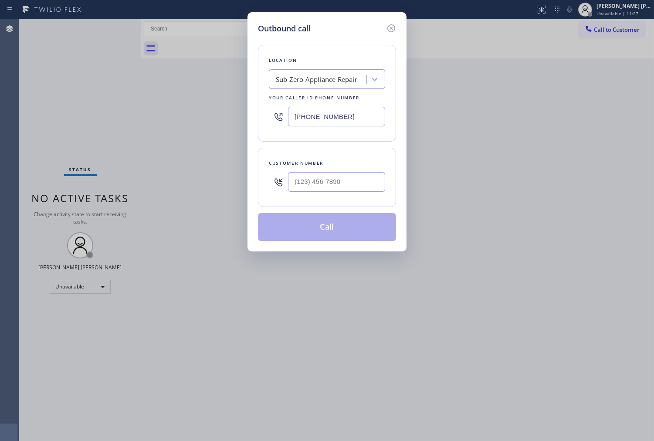
type input "[PHONE_NUMBER]"
click at [333, 191] on input "(___) ___-____" at bounding box center [336, 182] width 97 height 20
paste input "614) 286-8882"
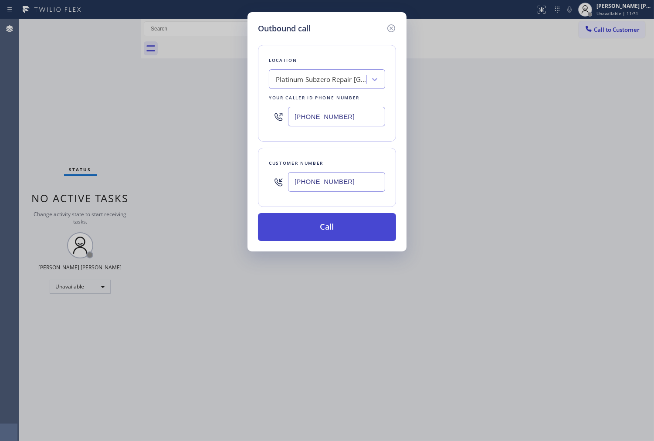
type input "[PHONE_NUMBER]"
click at [336, 235] on button "Call" at bounding box center [327, 227] width 138 height 28
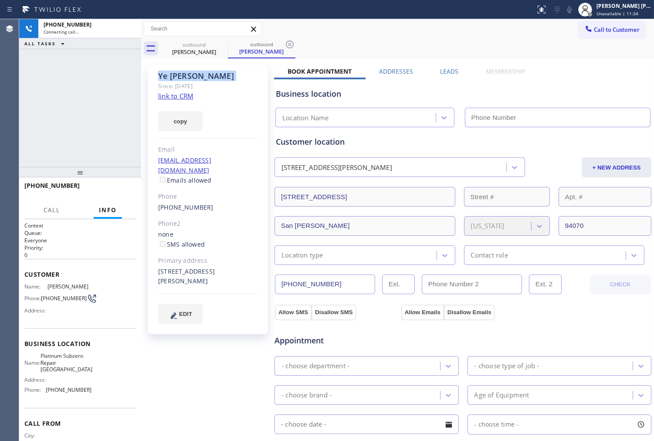
click at [177, 76] on div "[PERSON_NAME]" at bounding box center [208, 76] width 100 height 10
type input "[PHONE_NUMBER]"
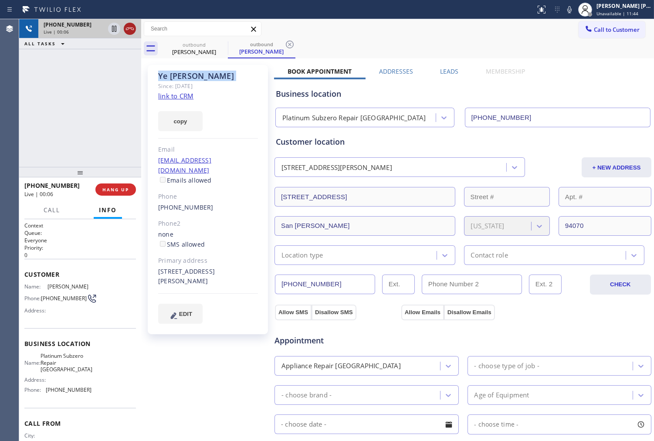
click at [130, 27] on icon at bounding box center [130, 29] width 10 height 10
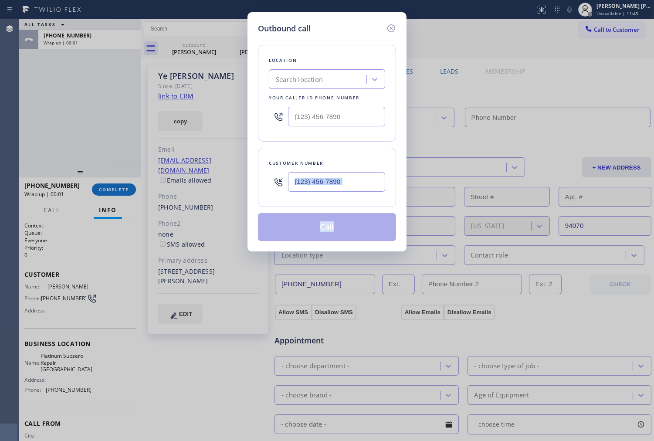
type input "[PHONE_NUMBER]"
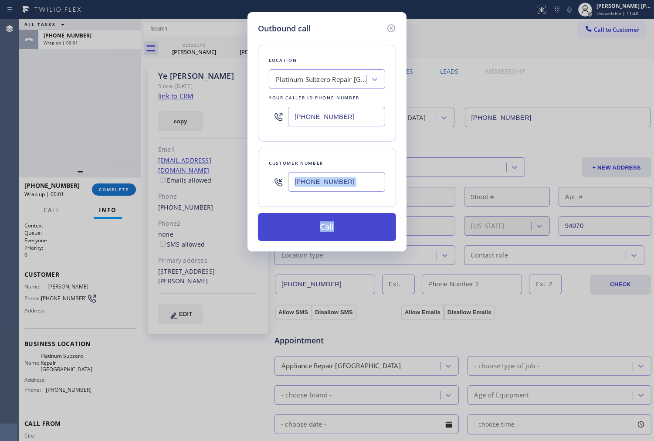
click at [328, 230] on button "Call" at bounding box center [327, 227] width 138 height 28
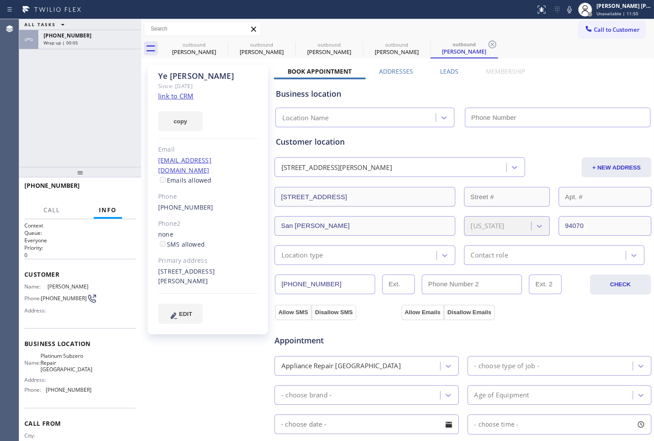
type input "[PHONE_NUMBER]"
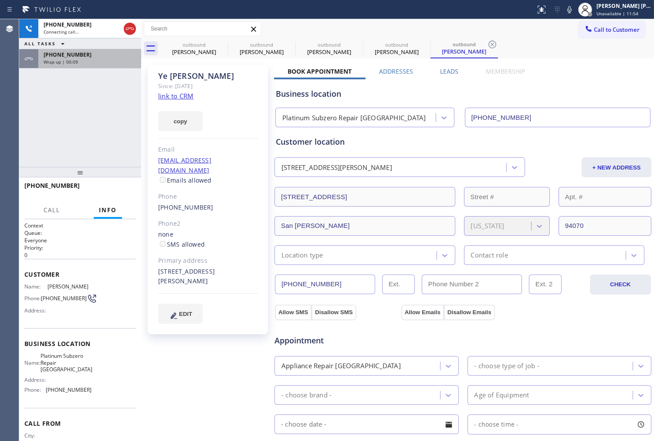
click at [64, 61] on span "Wrap up | 00:09" at bounding box center [61, 62] width 34 height 6
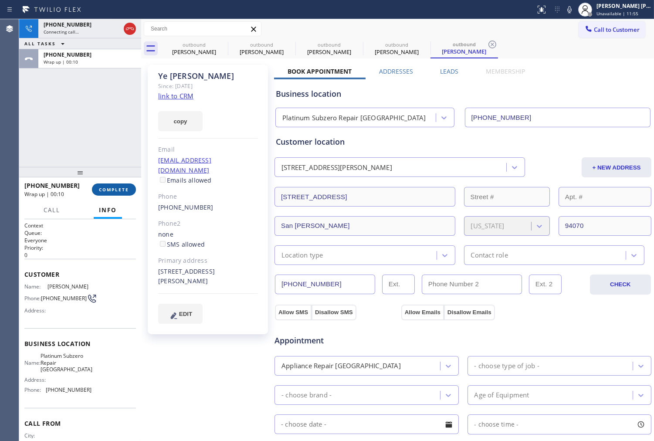
click at [125, 192] on span "COMPLETE" at bounding box center [114, 190] width 30 height 6
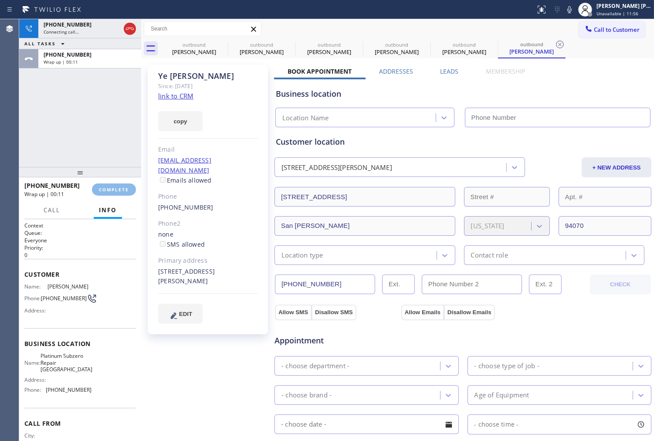
type input "[PHONE_NUMBER]"
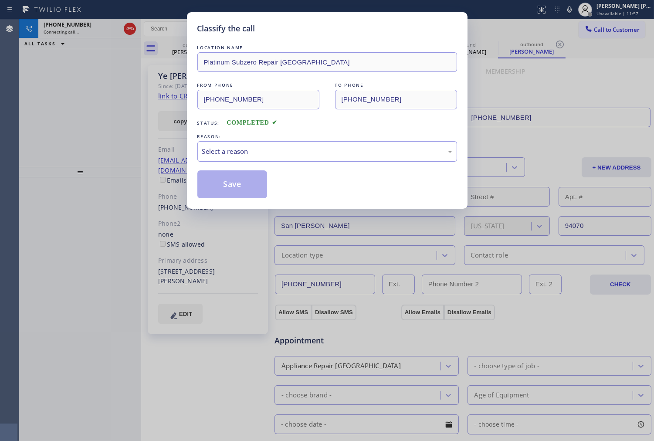
click at [262, 146] on div "Select a reason" at bounding box center [327, 151] width 250 height 10
click at [262, 194] on button "Save" at bounding box center [233, 184] width 70 height 28
click at [236, 186] on button "Save" at bounding box center [233, 184] width 70 height 28
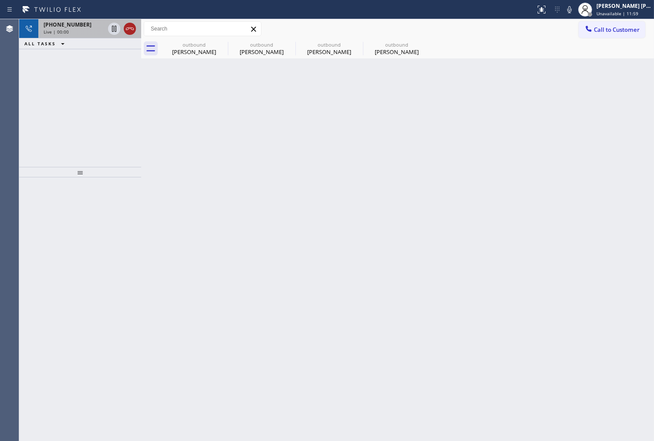
click at [129, 29] on icon at bounding box center [130, 29] width 10 height 10
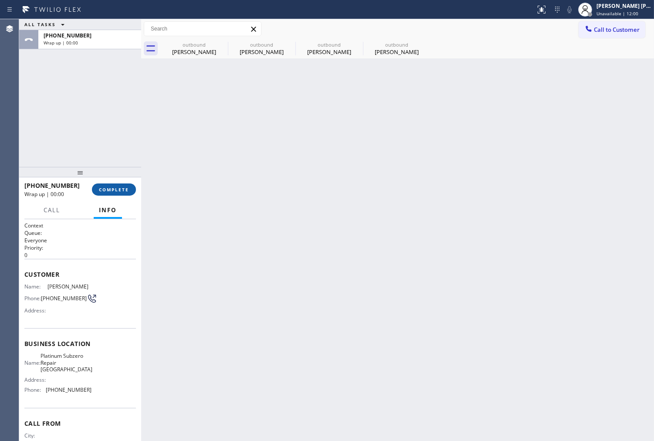
click at [121, 194] on button "COMPLETE" at bounding box center [114, 190] width 44 height 12
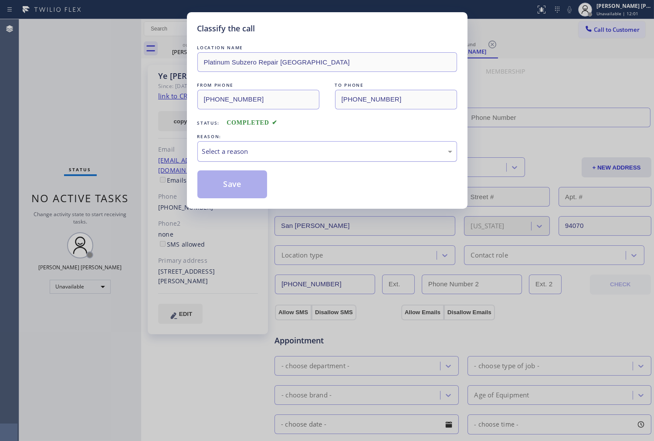
click at [274, 140] on div "REASON:" at bounding box center [328, 136] width 260 height 9
click at [272, 160] on div "Select a reason" at bounding box center [328, 151] width 260 height 20
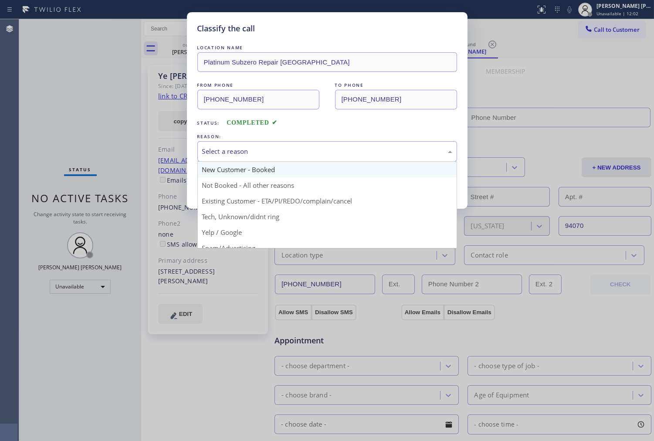
type input "[PHONE_NUMBER]"
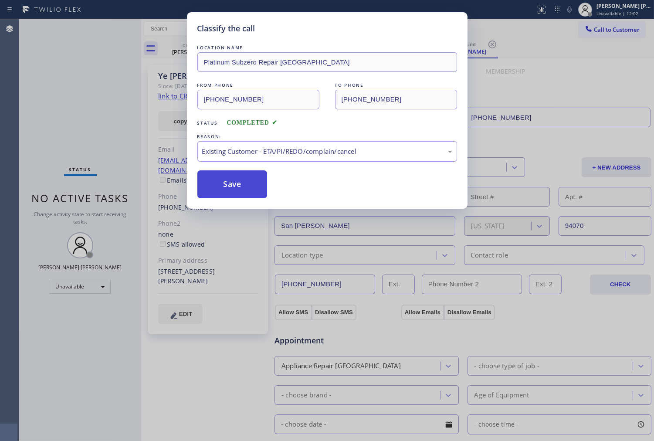
click at [228, 177] on button "Save" at bounding box center [233, 184] width 70 height 28
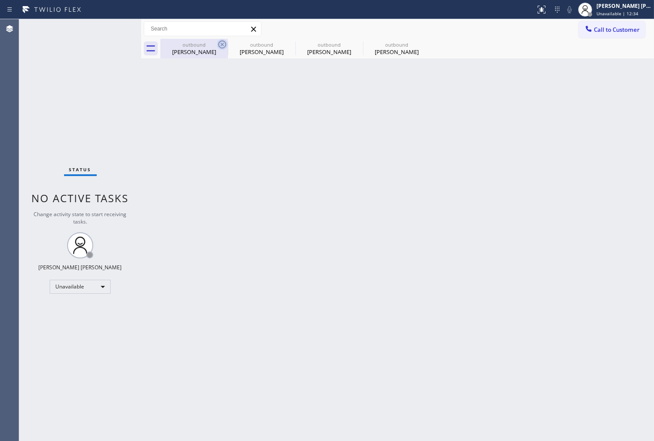
click at [221, 44] on icon at bounding box center [222, 44] width 10 height 10
click at [0, 0] on icon at bounding box center [0, 0] width 0 height 0
click at [221, 44] on div "outbound [PERSON_NAME] outbound [PERSON_NAME] outbound [PERSON_NAME] outbound […" at bounding box center [407, 49] width 494 height 20
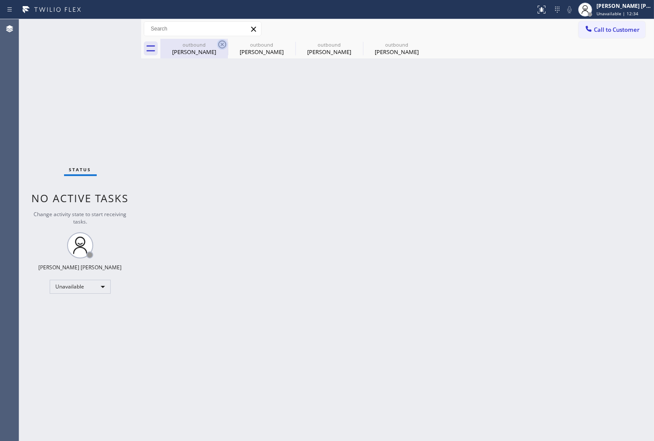
click at [221, 44] on div "outbound [PERSON_NAME] outbound [PERSON_NAME] outbound [PERSON_NAME] outbound […" at bounding box center [407, 49] width 494 height 20
click at [602, 31] on span "Call to Customer" at bounding box center [617, 30] width 46 height 8
click at [0, 0] on div "Outbound call Location Platinum Subzero Repair [GEOGRAPHIC_DATA] Your caller id…" at bounding box center [0, 0] width 0 height 0
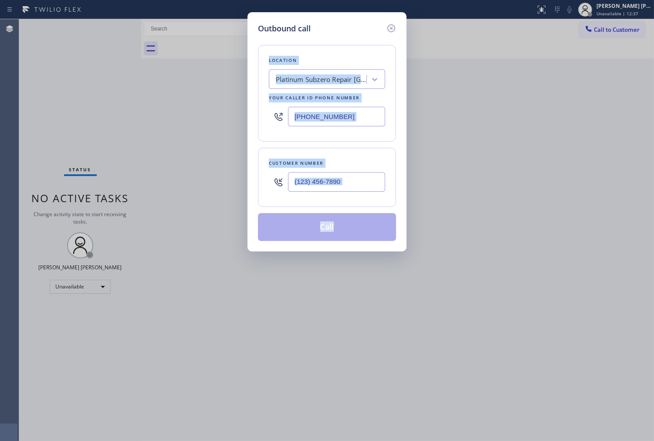
click at [307, 110] on input "[PHONE_NUMBER]" at bounding box center [336, 117] width 97 height 20
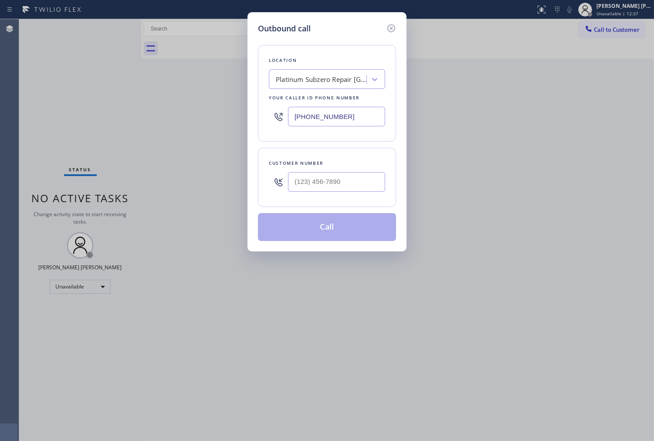
click at [307, 110] on input "[PHONE_NUMBER]" at bounding box center [336, 117] width 97 height 20
paste input "503) 433-8525"
type input "[PHONE_NUMBER]"
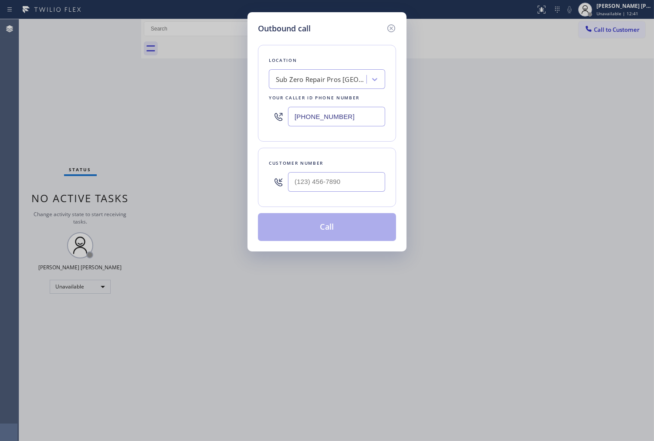
click at [356, 194] on div at bounding box center [336, 182] width 97 height 28
click at [355, 187] on input "(___) ___-____" at bounding box center [336, 182] width 97 height 20
paste input "503) 799-9042"
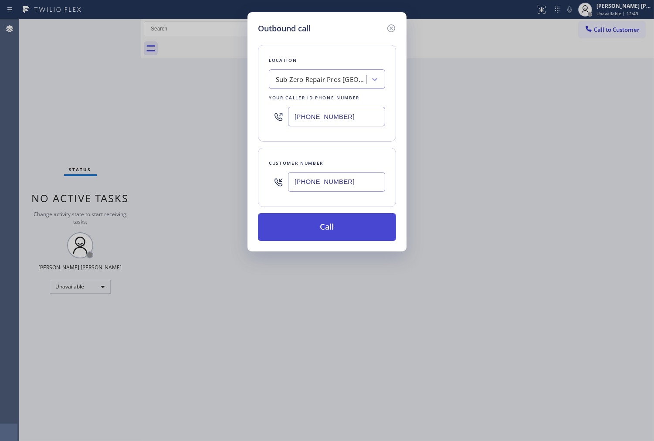
type input "[PHONE_NUMBER]"
click at [337, 225] on button "Call" at bounding box center [327, 227] width 138 height 28
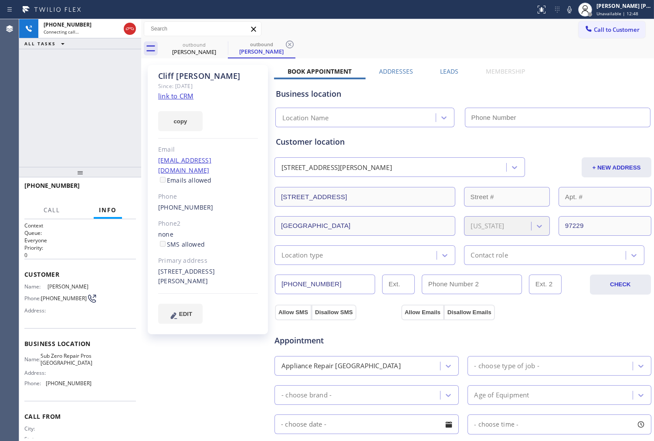
type input "[PHONE_NUMBER]"
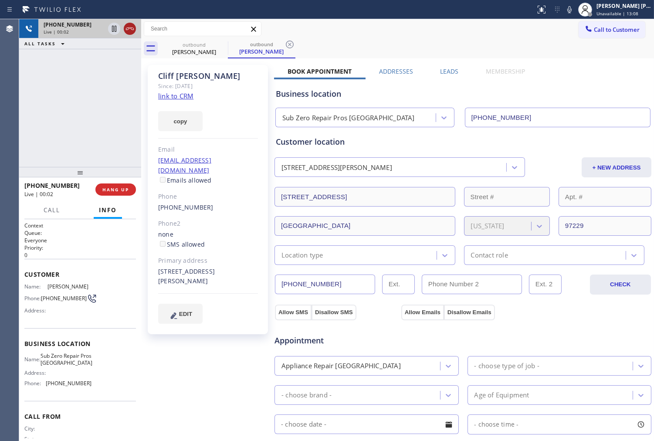
click at [131, 32] on icon at bounding box center [130, 29] width 10 height 10
click at [443, 68] on label "Leads" at bounding box center [449, 71] width 18 height 8
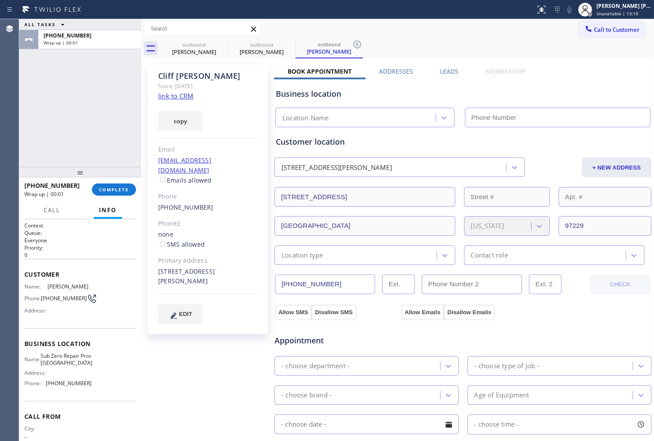
click at [435, 66] on div "[PERSON_NAME] Since: [DATE] link to CRM copy Email [EMAIL_ADDRESS][DOMAIN_NAME]…" at bounding box center [397, 352] width 509 height 583
click at [442, 68] on label "Leads" at bounding box center [449, 71] width 18 height 8
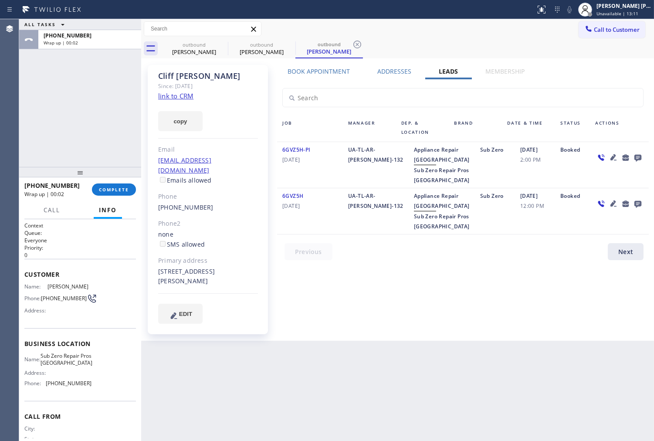
click at [634, 156] on icon at bounding box center [638, 157] width 10 height 11
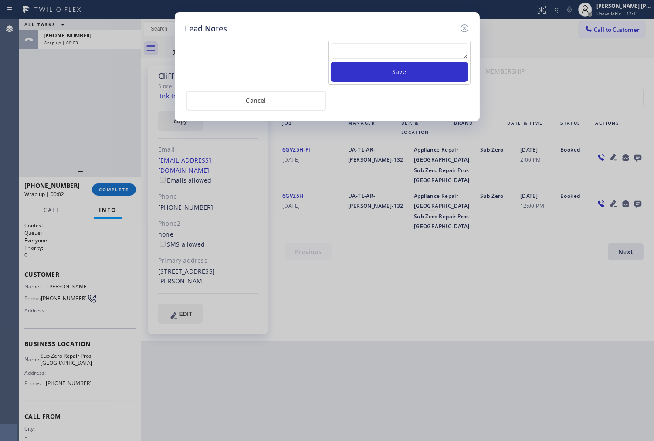
click at [428, 52] on textarea at bounding box center [399, 51] width 137 height 16
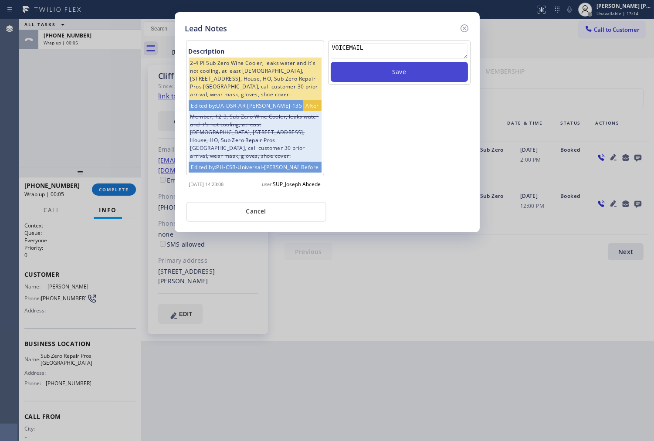
type textarea "VOICEMAIL"
click at [418, 66] on button "Save" at bounding box center [399, 72] width 137 height 20
click at [467, 29] on icon at bounding box center [465, 28] width 10 height 10
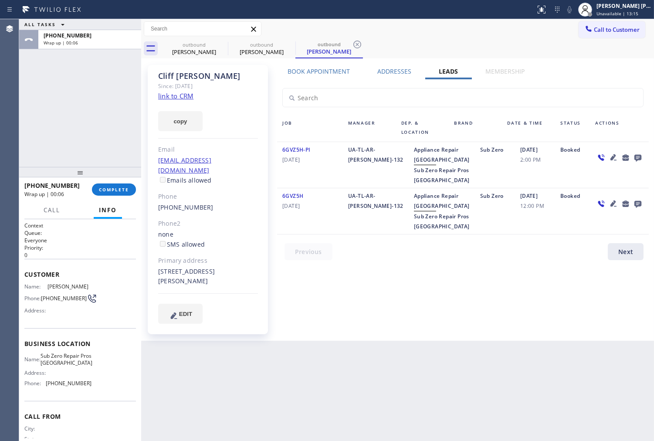
click at [127, 195] on div "[PHONE_NUMBER] Wrap up | 00:06 COMPLETE" at bounding box center [80, 189] width 112 height 23
click at [127, 189] on span "COMPLETE" at bounding box center [114, 190] width 30 height 6
click at [264, 150] on div "Classify the call LOCATION NAME Sub Zero Appliance Repair FROM PHONE [PHONE_NUM…" at bounding box center [336, 230] width 635 height 422
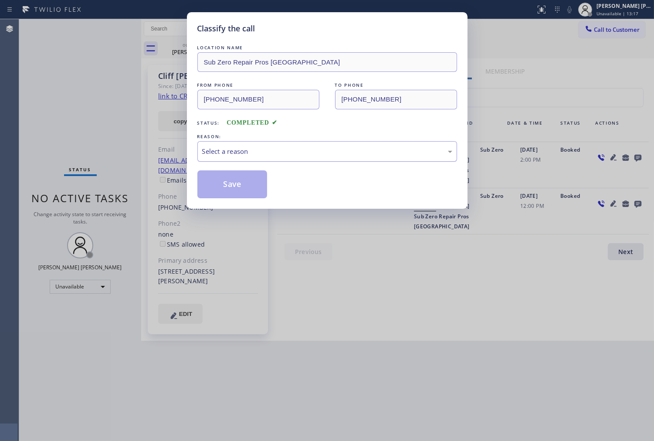
click at [265, 150] on div "Select a reason" at bounding box center [327, 151] width 250 height 10
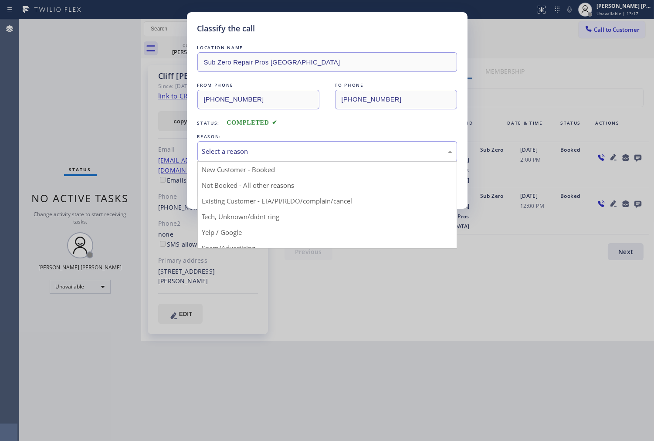
drag, startPoint x: 259, startPoint y: 197, endPoint x: 86, endPoint y: 1, distance: 261.0
click at [259, 197] on button "Save" at bounding box center [233, 184] width 70 height 28
click at [229, 185] on button "Save" at bounding box center [233, 184] width 70 height 28
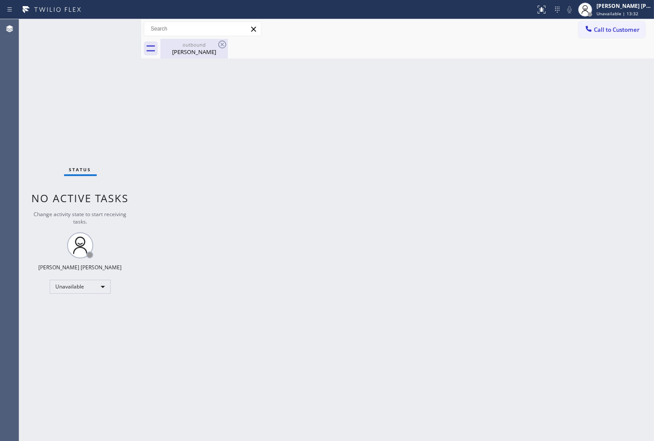
drag, startPoint x: 199, startPoint y: 51, endPoint x: 215, endPoint y: 46, distance: 16.3
click at [200, 51] on div "[PERSON_NAME]" at bounding box center [194, 52] width 66 height 8
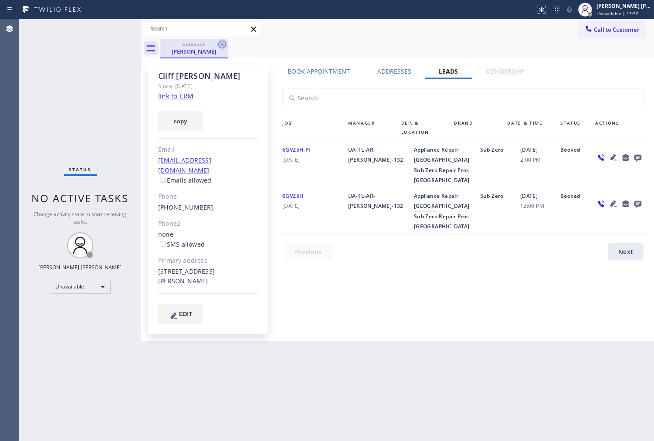
click at [220, 45] on icon at bounding box center [222, 44] width 10 height 10
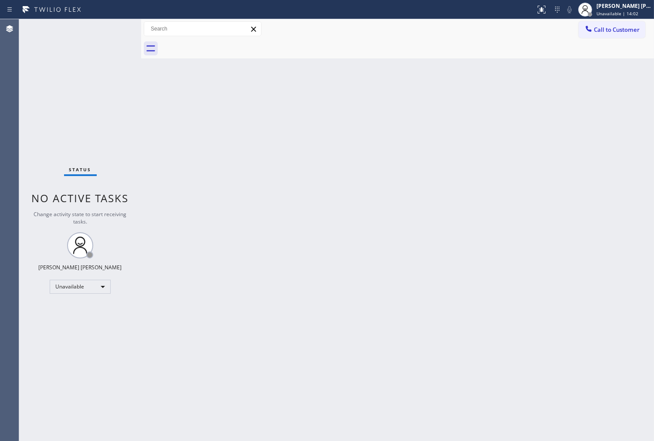
click at [642, 36] on button "Call to Customer" at bounding box center [612, 29] width 67 height 17
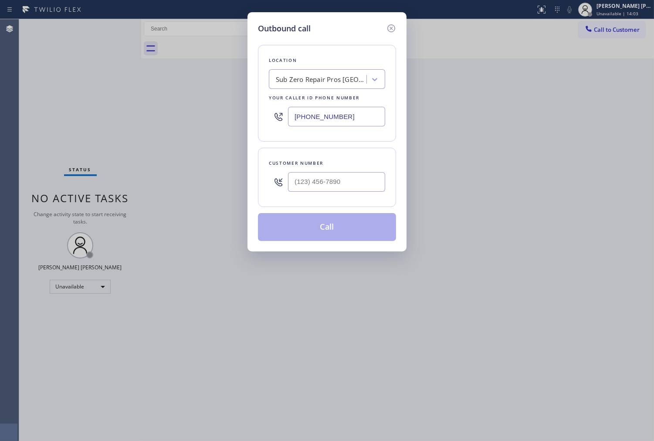
click at [319, 116] on input "[PHONE_NUMBER]" at bounding box center [336, 117] width 97 height 20
paste input "206) 339-5879"
type input "[PHONE_NUMBER]"
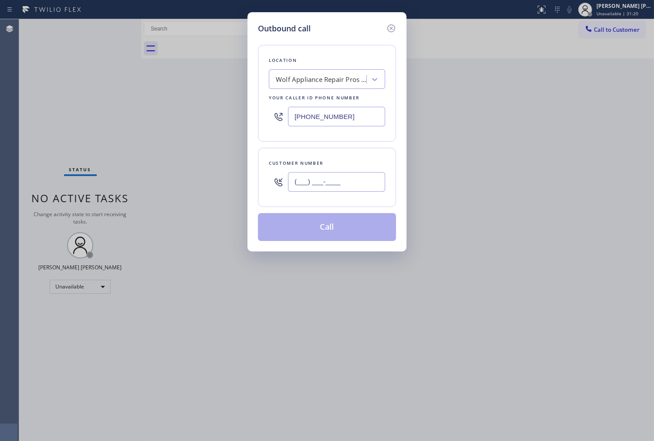
click at [343, 184] on input "(___) ___-____" at bounding box center [336, 182] width 97 height 20
paste input "206) 734-6697"
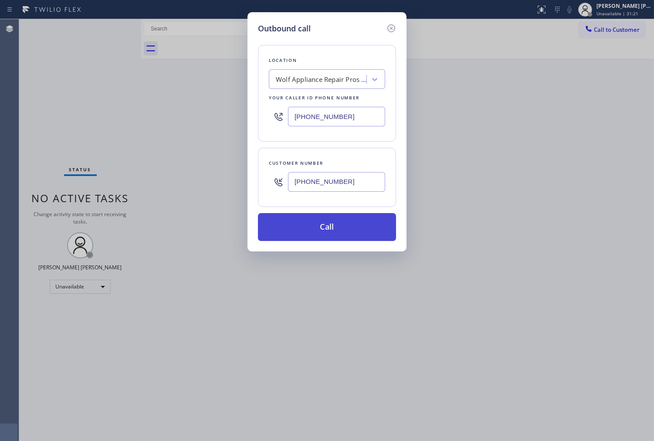
type input "[PHONE_NUMBER]"
click at [343, 228] on button "Call" at bounding box center [327, 227] width 138 height 28
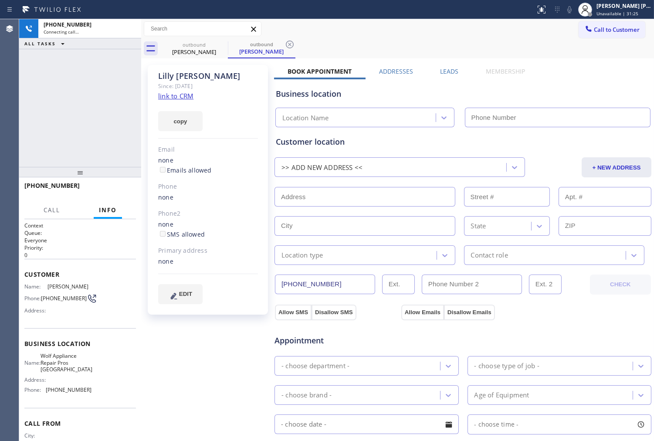
click at [172, 77] on div "[PERSON_NAME]" at bounding box center [208, 76] width 100 height 10
type input "[PHONE_NUMBER]"
click at [575, 9] on icon at bounding box center [570, 9] width 10 height 10
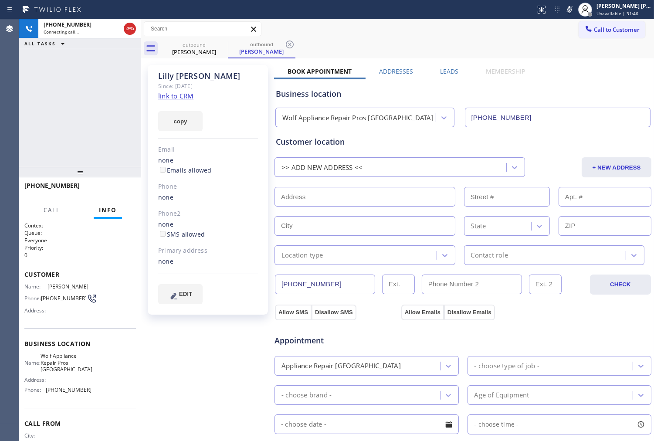
click at [30, 112] on div "[PHONE_NUMBER] Connecting call… ALL TASKS ALL TASKS ACTIVE TASKS TASKS IN WRAP …" at bounding box center [80, 93] width 122 height 148
click at [184, 78] on div "[PERSON_NAME]" at bounding box center [208, 76] width 100 height 10
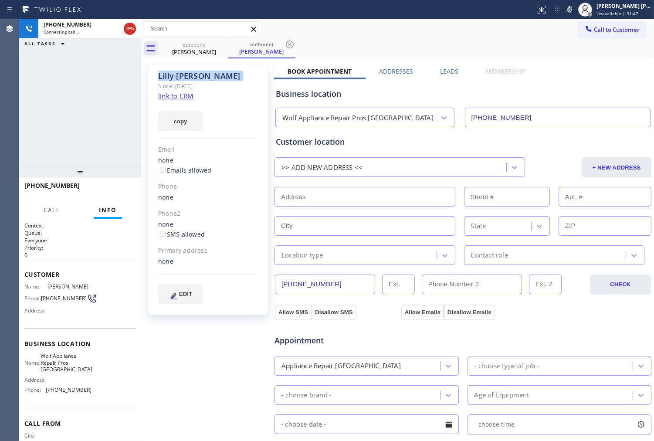
click at [184, 78] on div "[PERSON_NAME]" at bounding box center [208, 76] width 100 height 10
copy div "[PERSON_NAME]"
click at [1, 174] on div "Agent Desktop" at bounding box center [9, 230] width 19 height 422
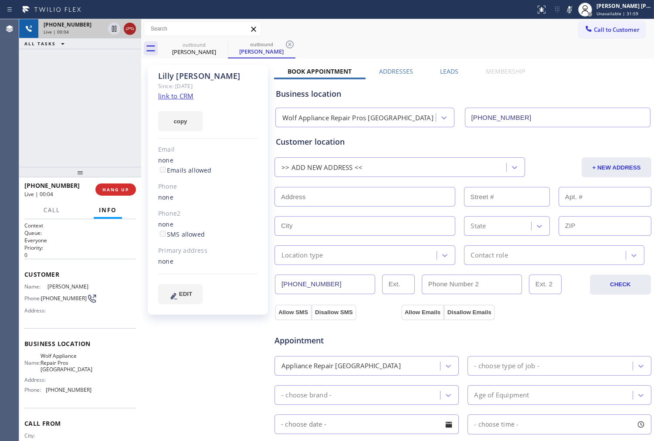
click at [127, 29] on icon at bounding box center [130, 28] width 8 height 3
click at [443, 72] on label "Leads" at bounding box center [449, 71] width 18 height 8
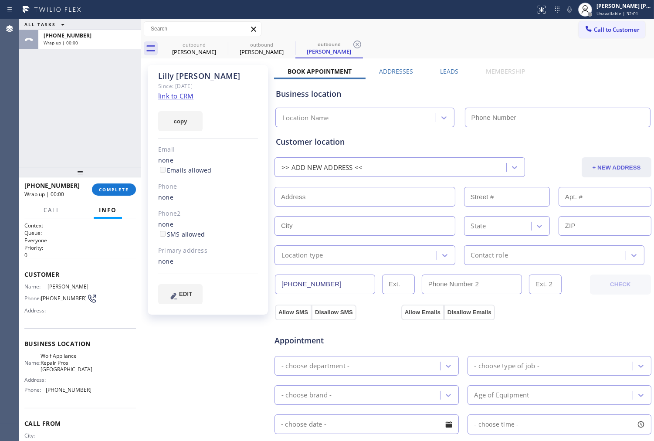
click at [638, 157] on button "+ NEW ADDRESS" at bounding box center [617, 167] width 70 height 20
type input "[PHONE_NUMBER]"
click at [450, 64] on div "[PERSON_NAME] Since: [DATE] link to CRM copy Email none Emails allowed Phone no…" at bounding box center [397, 352] width 509 height 583
click at [440, 72] on label "Leads" at bounding box center [449, 71] width 18 height 8
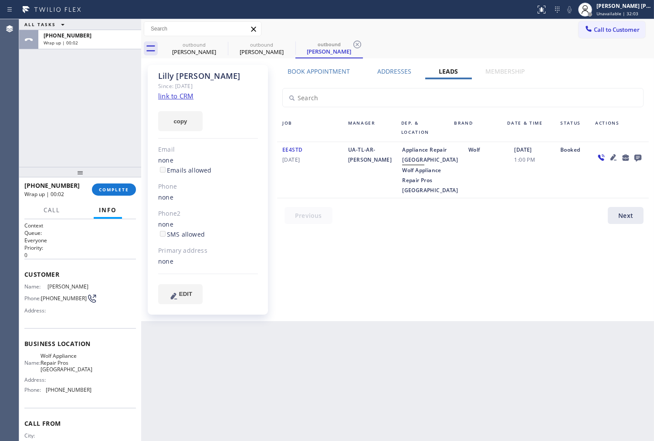
click at [635, 159] on icon at bounding box center [638, 158] width 7 height 7
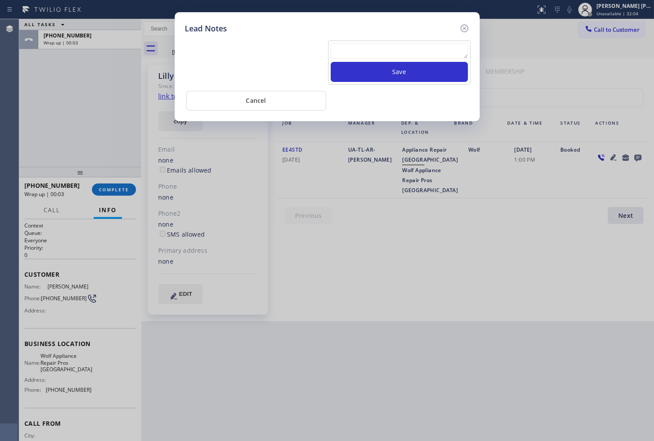
click at [411, 51] on textarea at bounding box center [399, 51] width 137 height 16
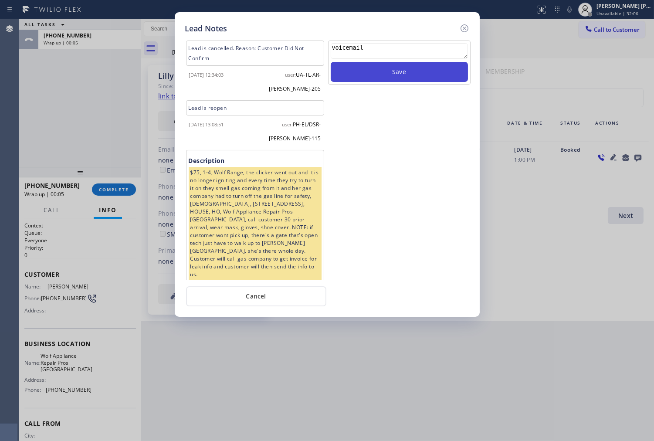
type textarea "voicemail"
click at [435, 76] on button "Save" at bounding box center [399, 72] width 137 height 20
click at [463, 28] on icon at bounding box center [465, 28] width 10 height 10
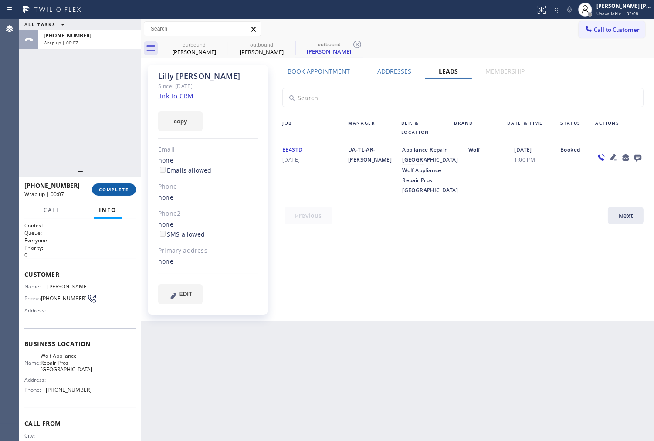
click at [128, 193] on button "COMPLETE" at bounding box center [114, 190] width 44 height 12
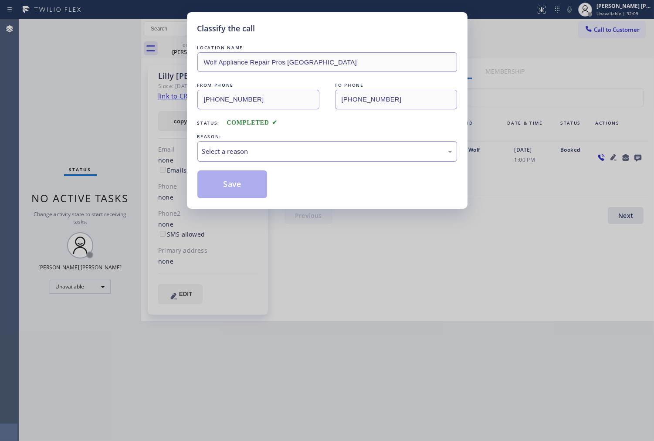
click at [283, 158] on div "Select a reason" at bounding box center [328, 151] width 260 height 20
drag, startPoint x: 210, startPoint y: 187, endPoint x: 83, endPoint y: 0, distance: 226.4
click at [210, 187] on button "Save" at bounding box center [233, 184] width 70 height 28
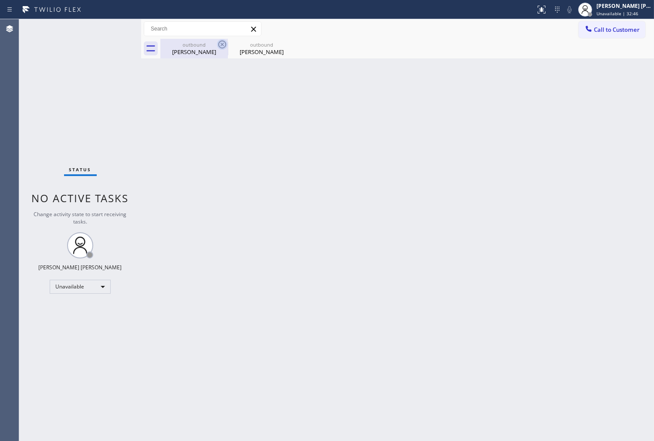
click at [219, 46] on icon at bounding box center [222, 45] width 8 height 8
click at [0, 0] on icon at bounding box center [0, 0] width 0 height 0
click at [219, 46] on div "outbound [PERSON_NAME] outbound [PERSON_NAME]" at bounding box center [407, 49] width 494 height 20
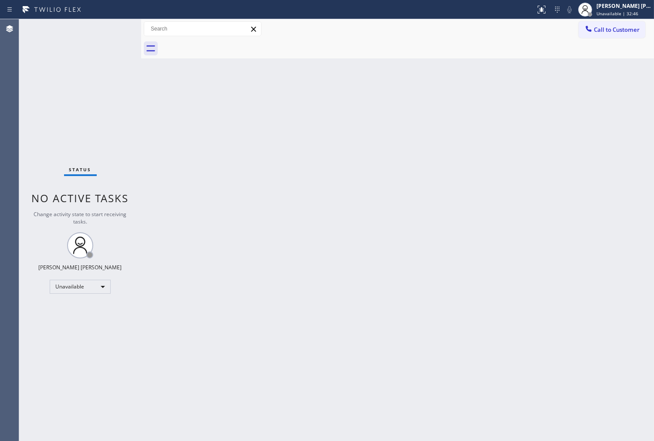
click at [219, 46] on div at bounding box center [407, 49] width 494 height 20
click at [623, 26] on span "Call to Customer" at bounding box center [617, 30] width 46 height 8
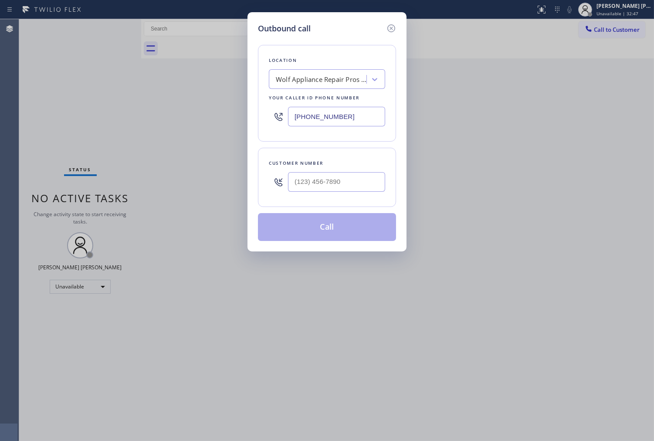
click at [341, 121] on input "[PHONE_NUMBER]" at bounding box center [336, 117] width 97 height 20
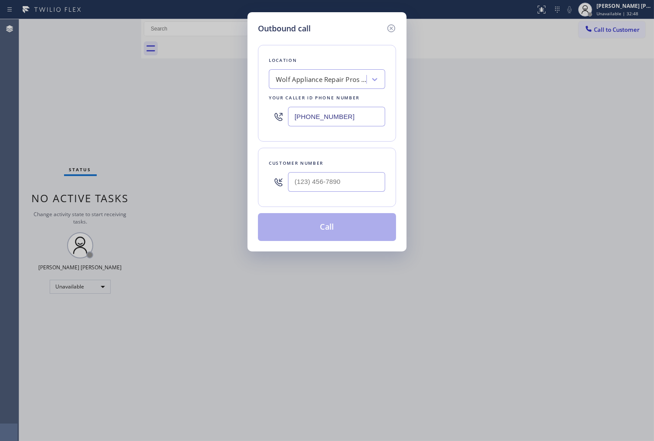
paste input "866) 429-1288"
type input "[PHONE_NUMBER]"
click at [332, 188] on input "(___) ___-____" at bounding box center [336, 182] width 97 height 20
paste input "925) 413-5338"
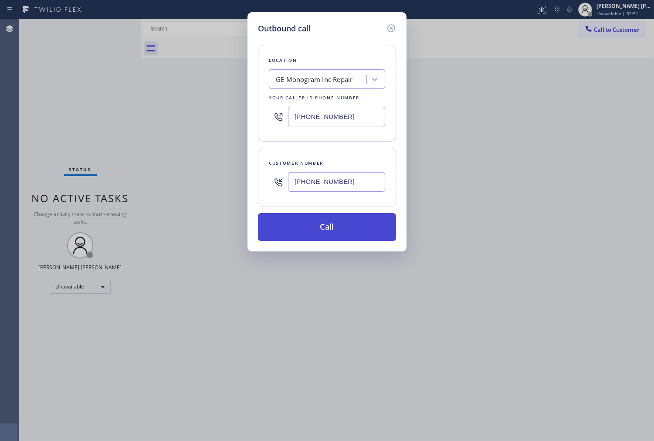
type input "[PHONE_NUMBER]"
click at [318, 215] on button "Call" at bounding box center [327, 227] width 138 height 28
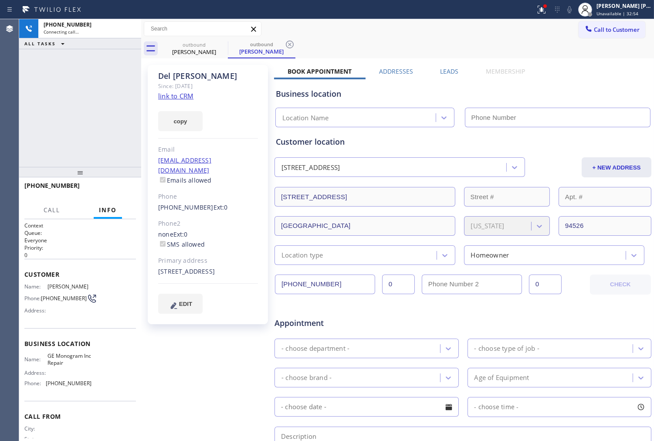
drag, startPoint x: 218, startPoint y: 86, endPoint x: 167, endPoint y: 78, distance: 52.0
click at [167, 78] on div "[PERSON_NAME]" at bounding box center [208, 76] width 100 height 10
click at [547, 7] on icon at bounding box center [542, 9] width 10 height 10
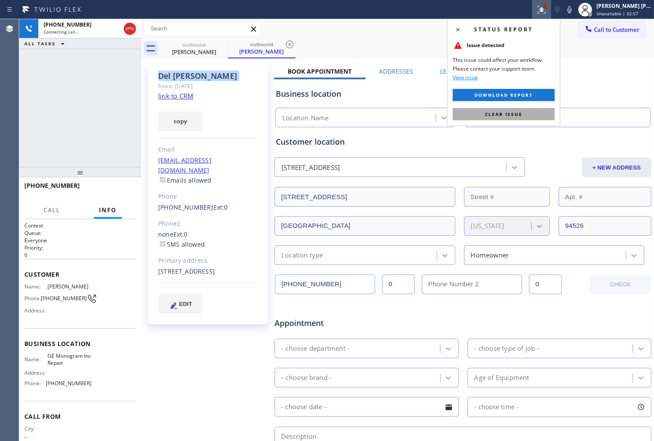
click at [491, 109] on button "Clear issue" at bounding box center [504, 114] width 102 height 12
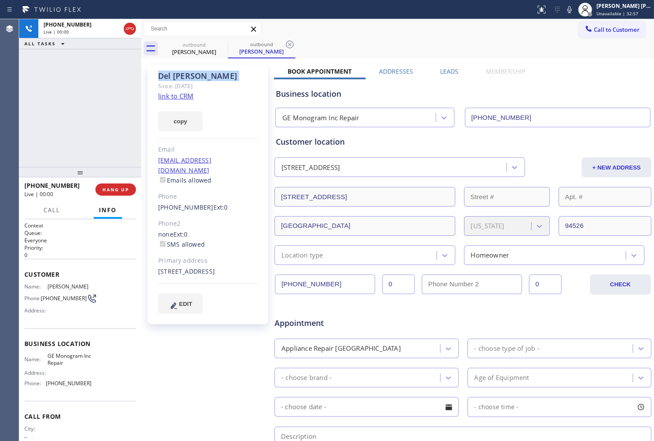
type input "[PHONE_NUMBER]"
click at [71, 72] on div "[PHONE_NUMBER] Live | 00:00 ALL TASKS ALL TASKS ACTIVE TASKS TASKS IN WRAP UP" at bounding box center [80, 93] width 122 height 148
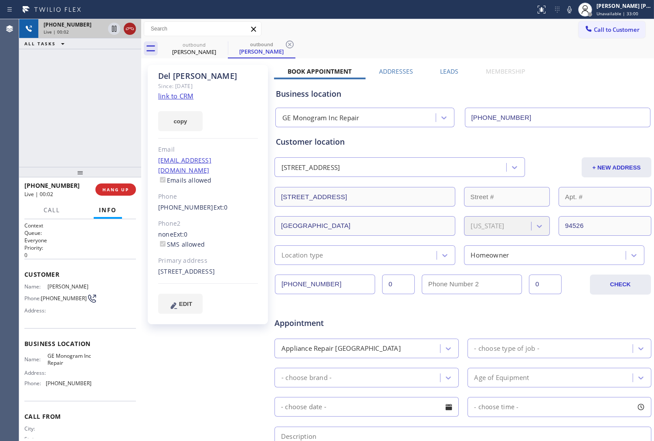
click at [130, 27] on icon at bounding box center [130, 29] width 10 height 10
click at [123, 191] on span "HANG UP" at bounding box center [115, 190] width 27 height 6
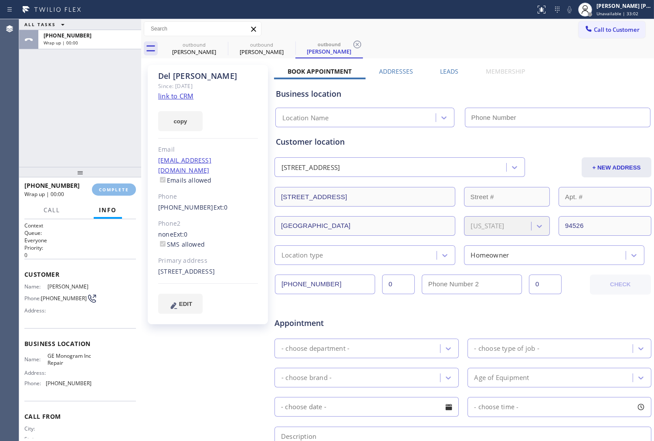
type input "[PHONE_NUMBER]"
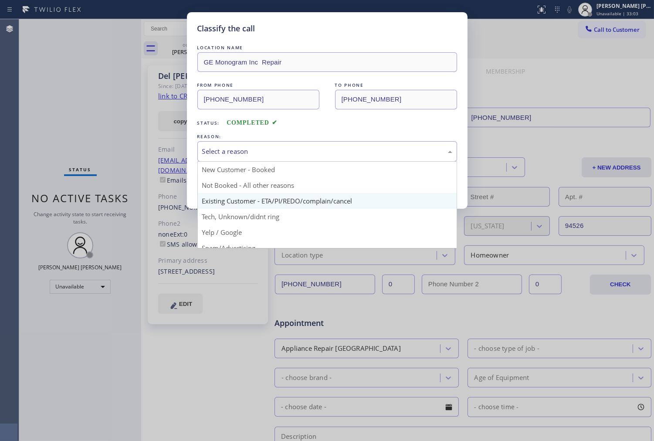
click at [249, 200] on div "Classify the call LOCATION NAME GE Monogram Inc Repair FROM PHONE [PHONE_NUMBER…" at bounding box center [327, 110] width 281 height 197
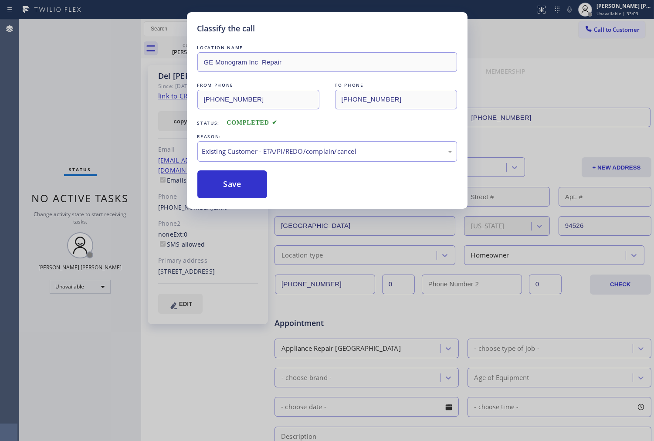
click at [207, 188] on button "Save" at bounding box center [233, 184] width 70 height 28
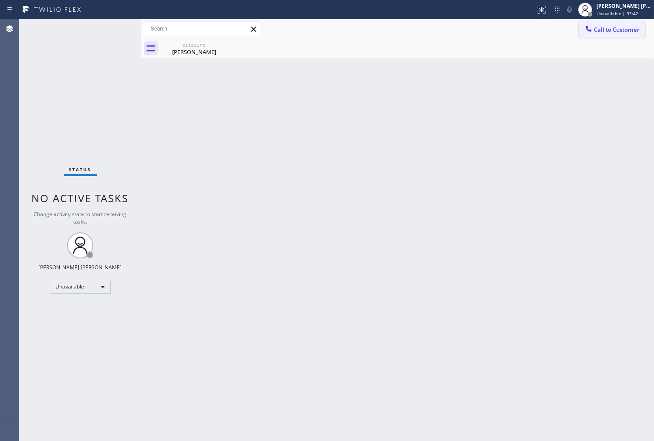
click at [606, 34] on button "Call to Customer" at bounding box center [612, 29] width 67 height 17
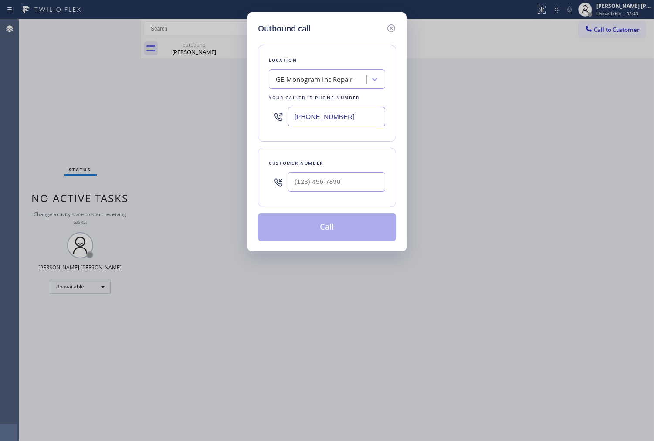
click at [345, 118] on input "[PHONE_NUMBER]" at bounding box center [336, 117] width 97 height 20
drag, startPoint x: 345, startPoint y: 118, endPoint x: 350, endPoint y: 114, distance: 6.5
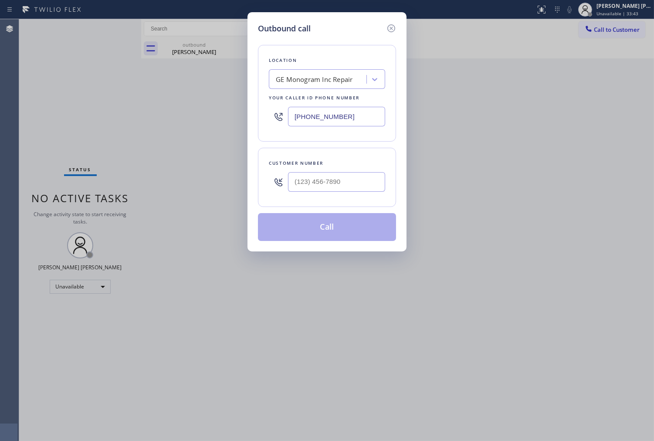
click at [345, 118] on input "[PHONE_NUMBER]" at bounding box center [336, 117] width 97 height 20
paste input "44) 334-4687"
type input "[PHONE_NUMBER]"
click at [329, 181] on input "(___) ___-____" at bounding box center [336, 182] width 97 height 20
paste input "626) 999-6747"
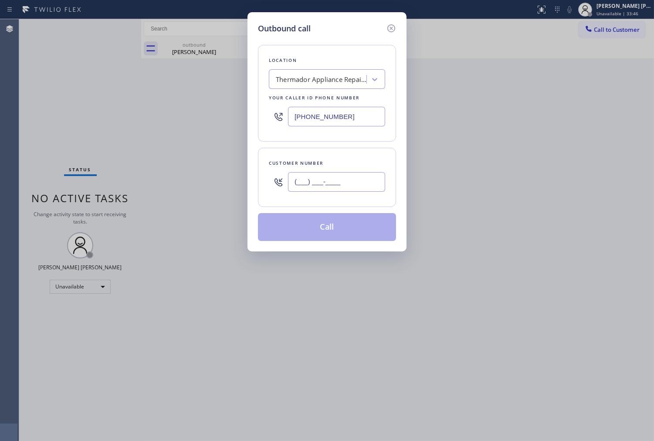
type input "[PHONE_NUMBER]"
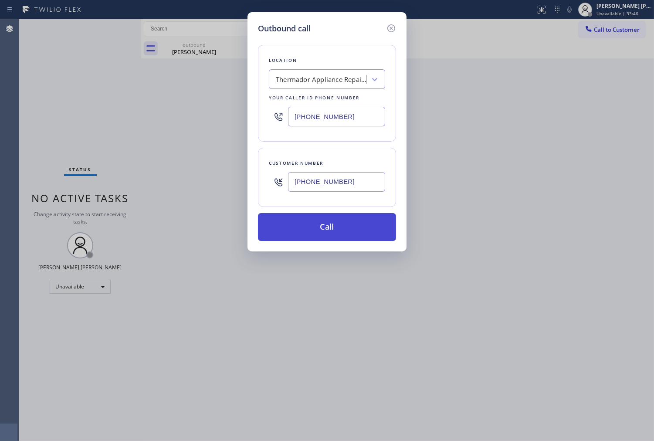
click at [326, 229] on button "Call" at bounding box center [327, 227] width 138 height 28
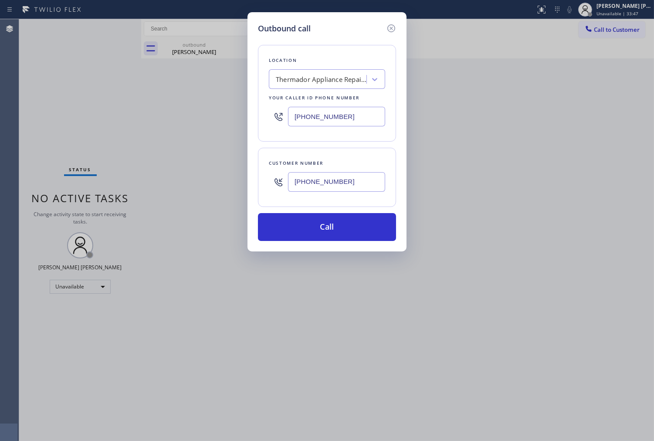
drag, startPoint x: 326, startPoint y: 229, endPoint x: 410, endPoint y: 38, distance: 208.5
click at [326, 229] on button "Call" at bounding box center [327, 227] width 138 height 28
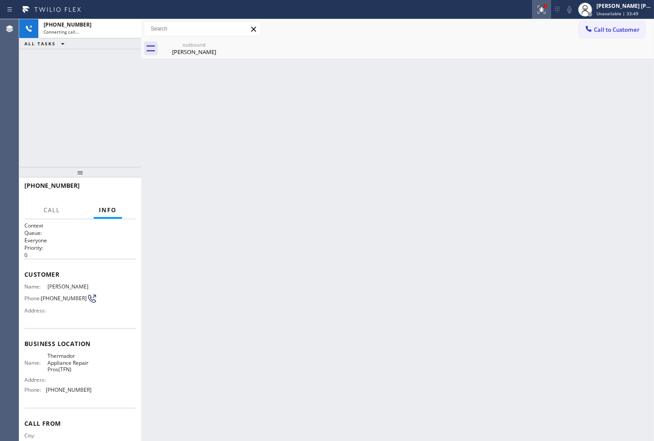
click at [547, 14] on icon at bounding box center [542, 9] width 10 height 10
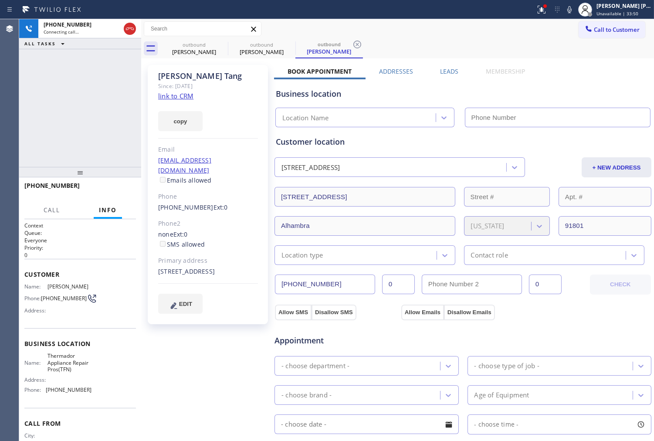
click at [547, 10] on icon at bounding box center [542, 9] width 10 height 10
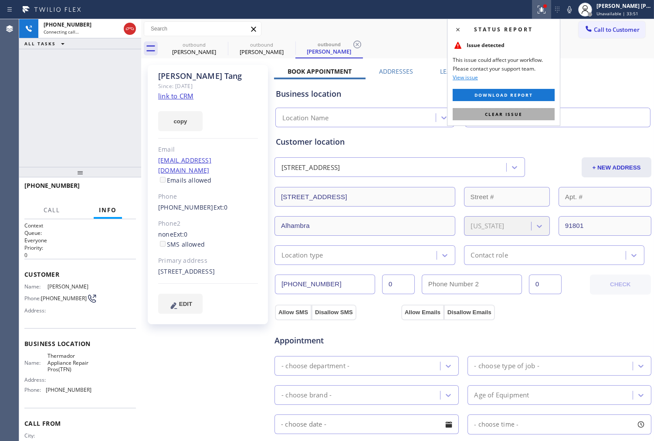
click at [515, 109] on button "Clear issue" at bounding box center [504, 114] width 102 height 12
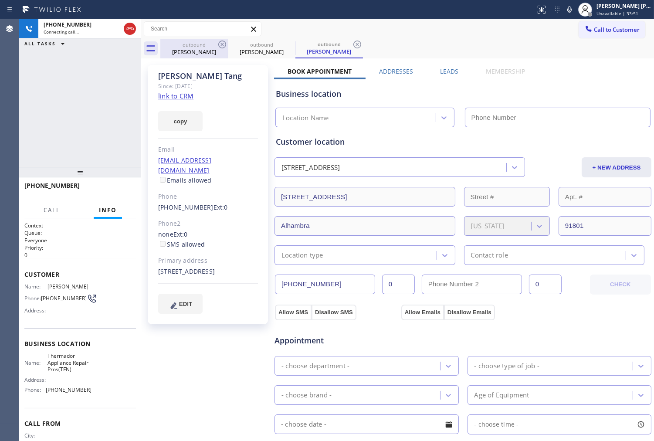
type input "[PHONE_NUMBER]"
click at [222, 46] on icon at bounding box center [222, 44] width 10 height 10
click at [190, 72] on div "[PERSON_NAME]" at bounding box center [208, 76] width 100 height 10
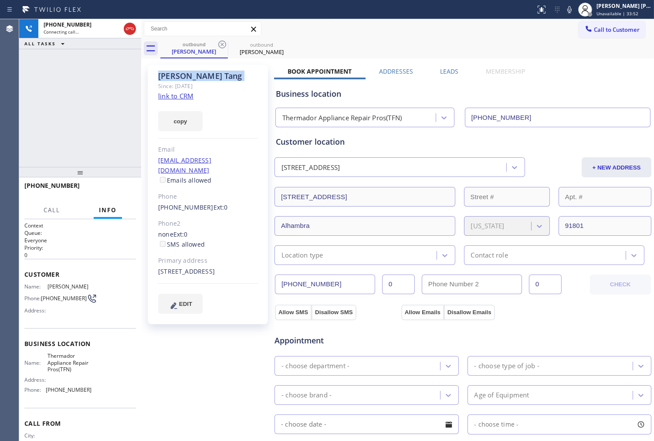
copy div "[PERSON_NAME]"
click at [1, 55] on div "Agent Desktop" at bounding box center [9, 230] width 19 height 422
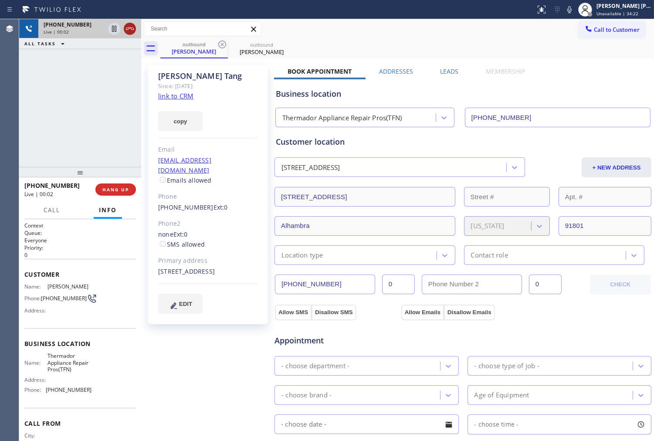
click at [128, 27] on icon at bounding box center [130, 29] width 10 height 10
click at [447, 72] on label "Leads" at bounding box center [449, 71] width 18 height 8
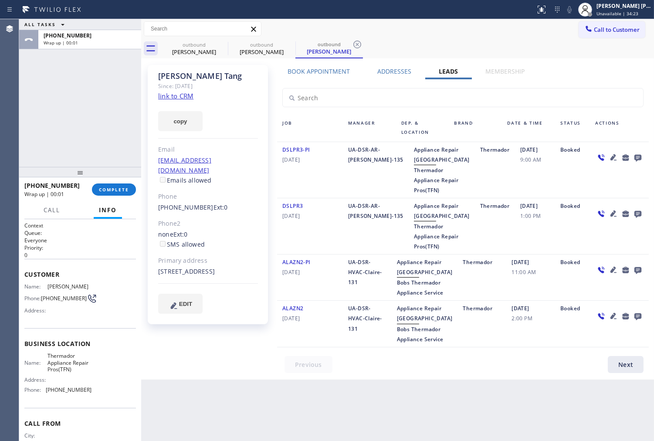
click at [184, 203] on div "[PHONE_NUMBER] Ext: 0" at bounding box center [208, 208] width 100 height 10
click at [633, 153] on icon at bounding box center [638, 157] width 10 height 11
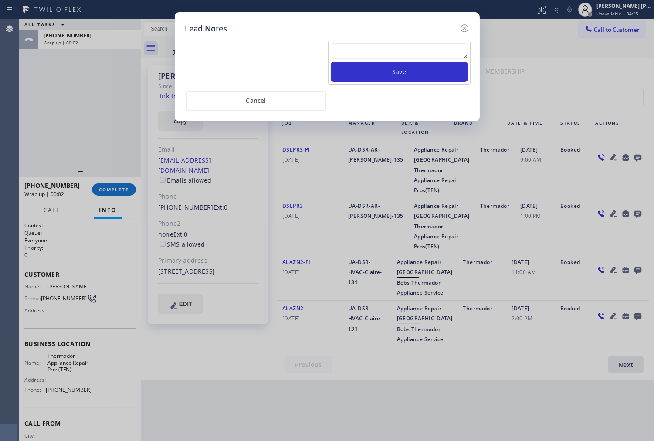
click at [376, 55] on textarea at bounding box center [399, 51] width 137 height 16
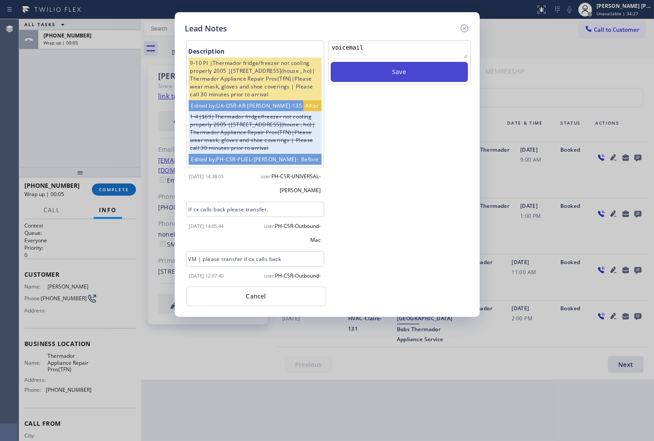
type textarea "voicemail"
click at [392, 71] on button "Save" at bounding box center [399, 72] width 137 height 20
click at [470, 28] on div "Lead Notes Description 9-10 PI |Thermador fridge/freezer not cooling properly 2…" at bounding box center [327, 164] width 305 height 305
click at [465, 29] on icon at bounding box center [464, 28] width 8 height 8
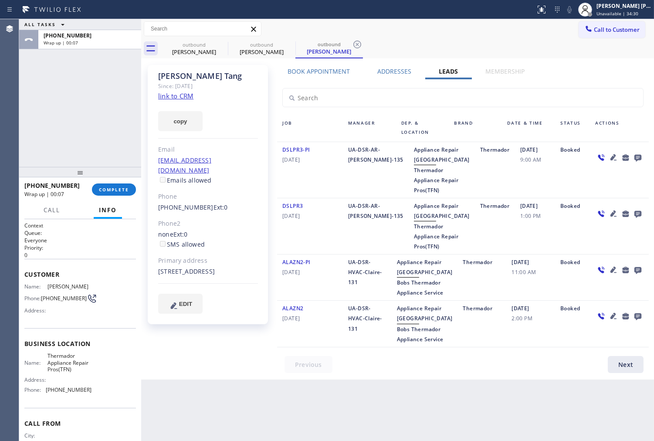
click at [91, 199] on div "[PHONE_NUMBER] Wrap up | 00:07" at bounding box center [58, 189] width 68 height 23
click at [104, 192] on span "COMPLETE" at bounding box center [114, 190] width 30 height 6
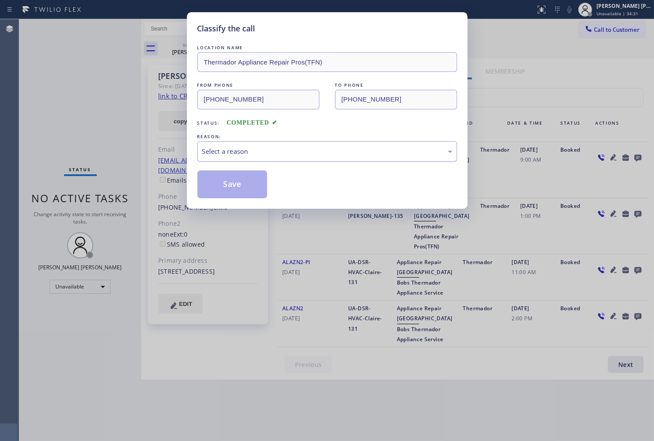
click at [250, 146] on div "Select a reason" at bounding box center [328, 151] width 260 height 20
click at [224, 191] on button "Save" at bounding box center [233, 184] width 70 height 28
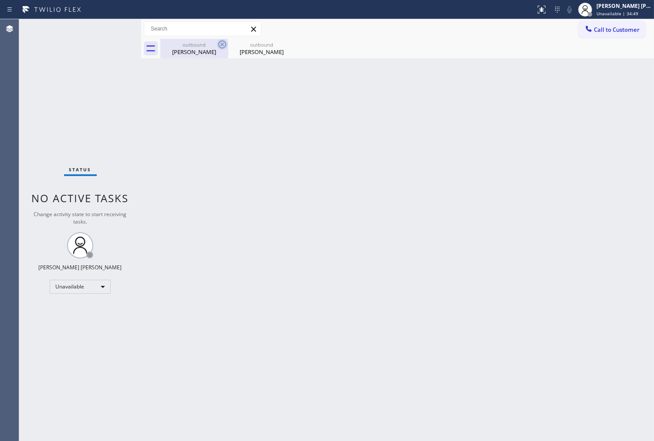
click at [227, 48] on icon at bounding box center [222, 44] width 10 height 10
click at [0, 0] on icon at bounding box center [0, 0] width 0 height 0
click at [225, 46] on div "outbound [PERSON_NAME] outbound [PERSON_NAME]" at bounding box center [407, 49] width 494 height 20
click at [625, 32] on span "Call to Customer" at bounding box center [617, 30] width 46 height 8
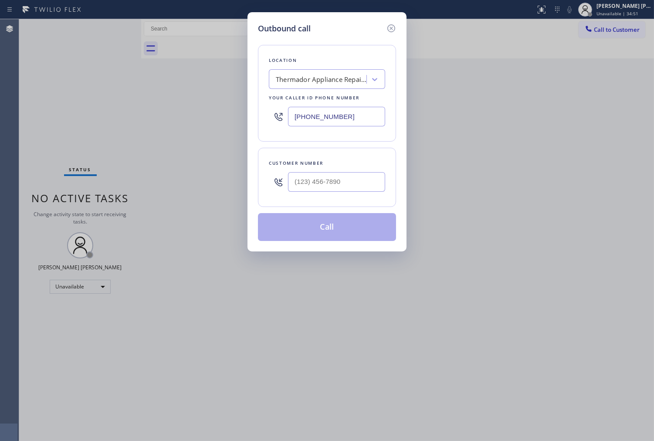
click at [328, 116] on input "[PHONE_NUMBER]" at bounding box center [336, 117] width 97 height 20
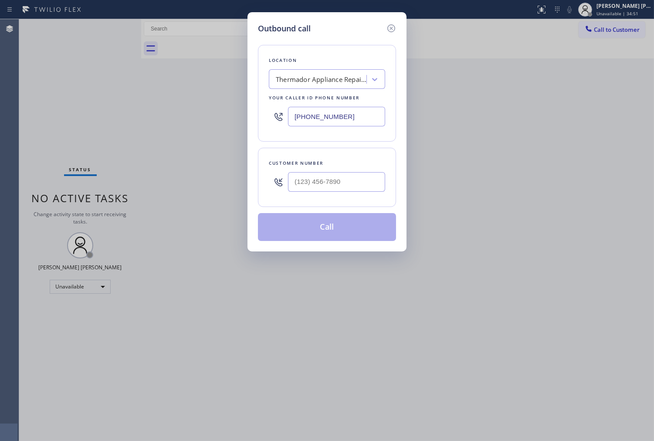
paste input "415) 688-4105"
paste input "text"
type input "[PHONE_NUMBER]"
click at [330, 185] on input "(___) ___-____" at bounding box center [336, 182] width 97 height 20
paste input "415) 751-7768"
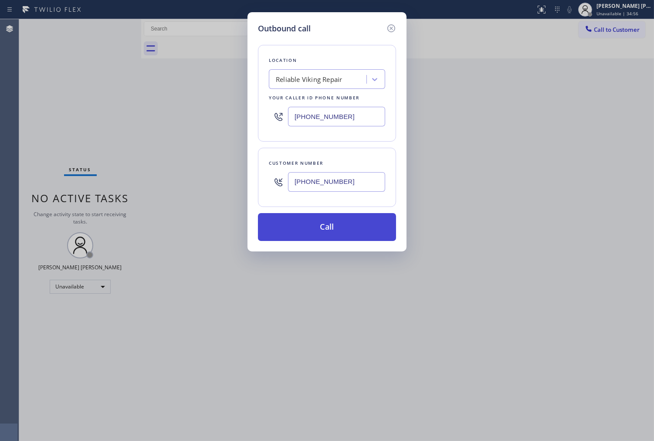
type input "[PHONE_NUMBER]"
click at [362, 224] on button "Call" at bounding box center [327, 227] width 138 height 28
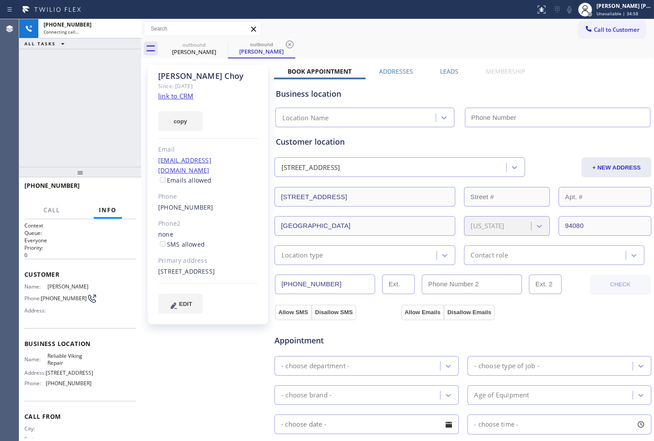
click at [175, 79] on div "[PERSON_NAME]" at bounding box center [208, 76] width 100 height 10
click at [39, 117] on div "[PHONE_NUMBER] Connecting call… ALL TASKS ALL TASKS ACTIVE TASKS TASKS IN WRAP …" at bounding box center [80, 93] width 122 height 148
type input "[PHONE_NUMBER]"
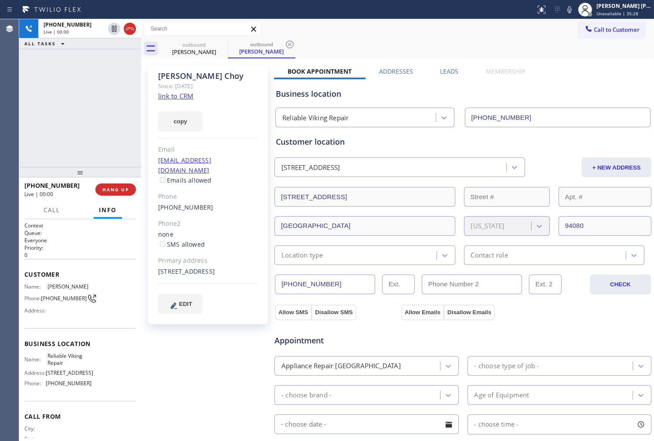
click at [1, 147] on div "Agent Desktop" at bounding box center [9, 230] width 19 height 422
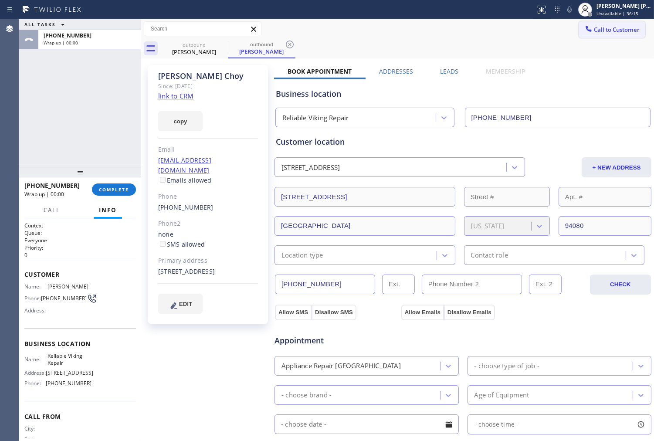
click at [594, 31] on span "Call to Customer" at bounding box center [617, 30] width 46 height 8
click at [0, 0] on div "Outbound call Location Reliable Viking Repair Your caller id phone number [PHON…" at bounding box center [0, 0] width 0 height 0
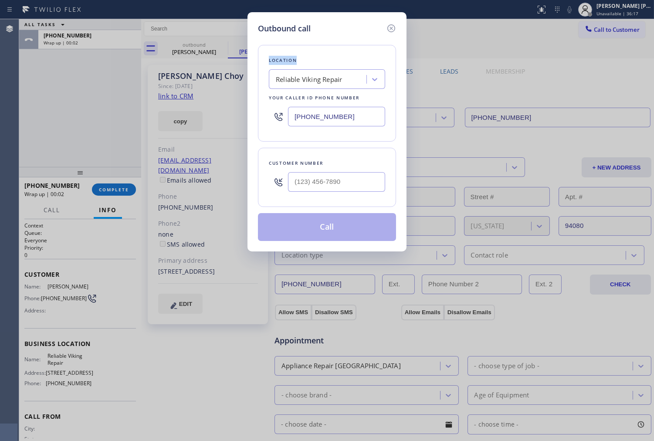
click at [329, 184] on input "text" at bounding box center [336, 182] width 97 height 20
paste input "213) 832-5494"
type input "[PHONE_NUMBER]"
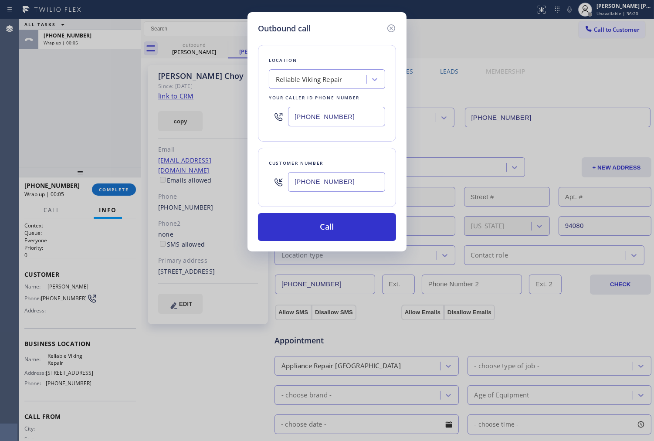
click at [314, 118] on input "[PHONE_NUMBER]" at bounding box center [336, 117] width 97 height 20
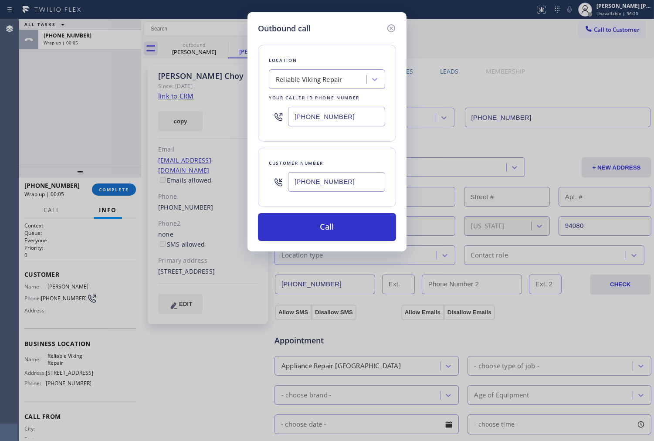
paste input "818) 342-769"
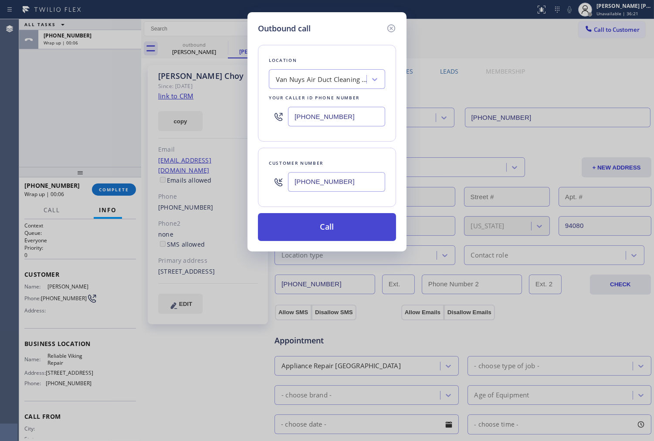
type input "[PHONE_NUMBER]"
click at [340, 220] on button "Call" at bounding box center [327, 227] width 138 height 28
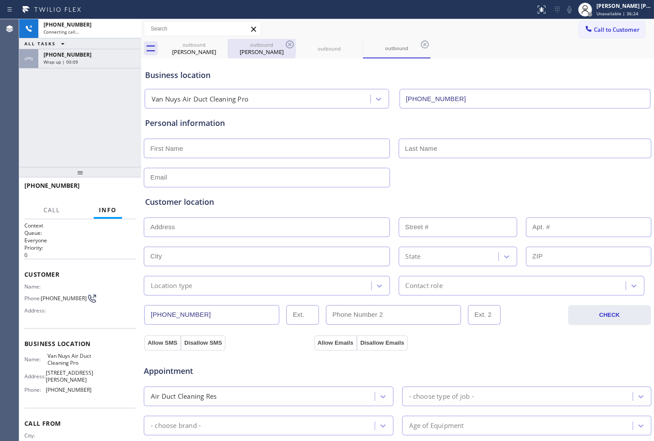
type input "[PHONE_NUMBER]"
click at [249, 50] on div "[PERSON_NAME]" at bounding box center [262, 52] width 66 height 8
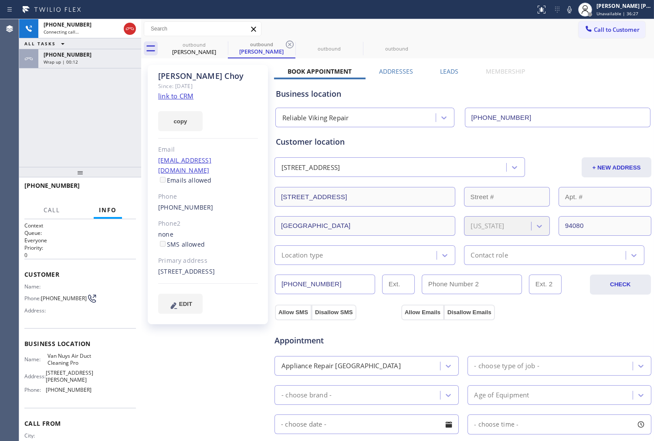
click at [442, 76] on div "Business location Reliable Viking Repair [PHONE_NUMBER]" at bounding box center [463, 101] width 378 height 51
click at [442, 70] on label "Leads" at bounding box center [449, 71] width 18 height 8
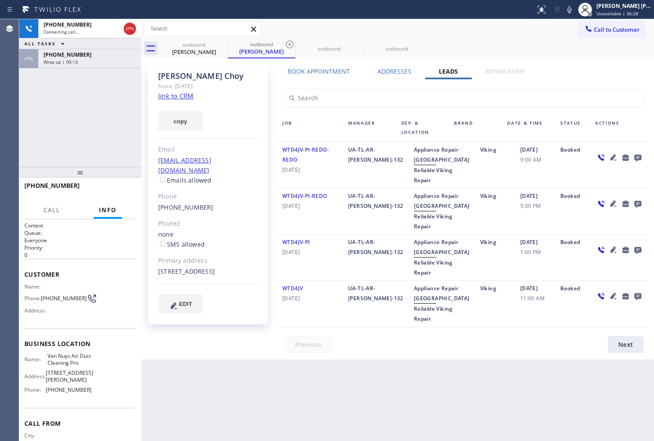
click at [639, 155] on icon at bounding box center [638, 158] width 7 height 7
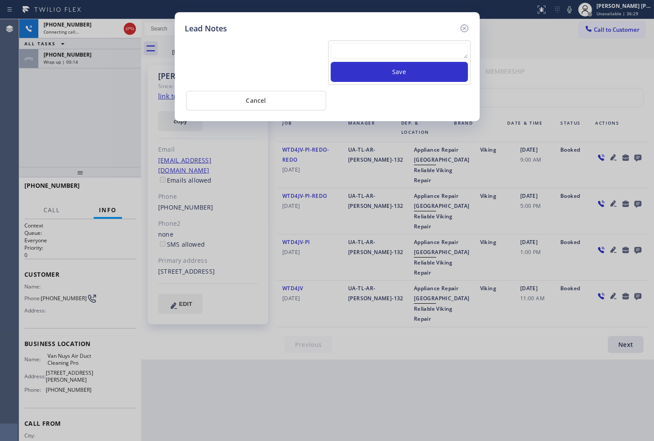
click at [392, 52] on textarea at bounding box center [399, 51] width 137 height 16
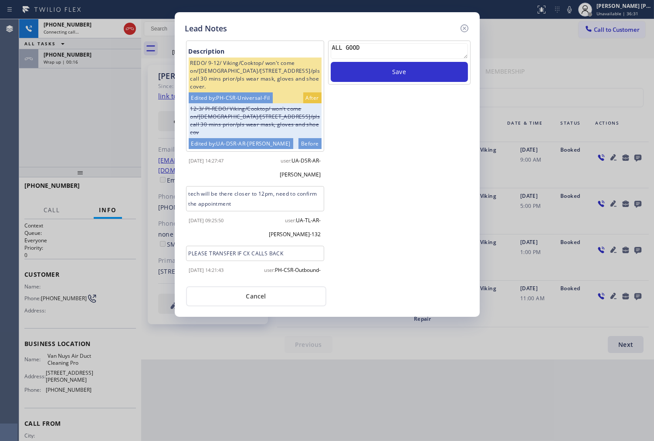
type textarea "ALL GOOD"
click at [393, 84] on div "ALL GOOD Save" at bounding box center [399, 63] width 143 height 44
click at [397, 75] on button "Save" at bounding box center [399, 72] width 137 height 20
click at [463, 27] on icon at bounding box center [465, 28] width 10 height 10
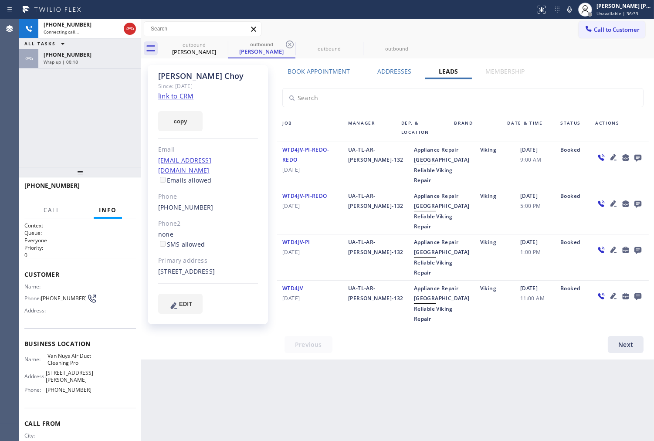
click at [108, 65] on div "[PHONE_NUMBER] Wrap up | 00:18" at bounding box center [87, 58] width 99 height 19
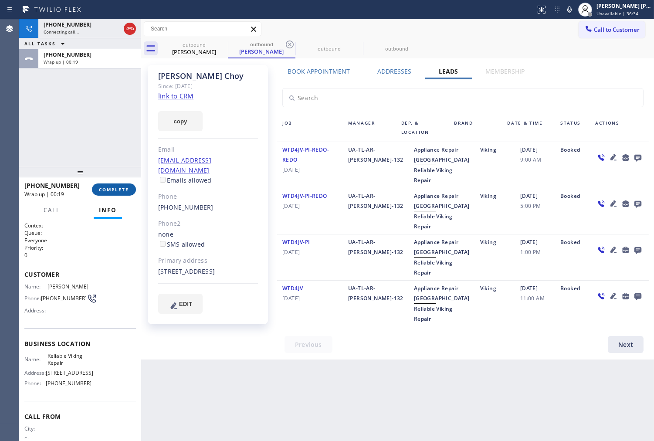
click at [125, 187] on span "COMPLETE" at bounding box center [114, 190] width 30 height 6
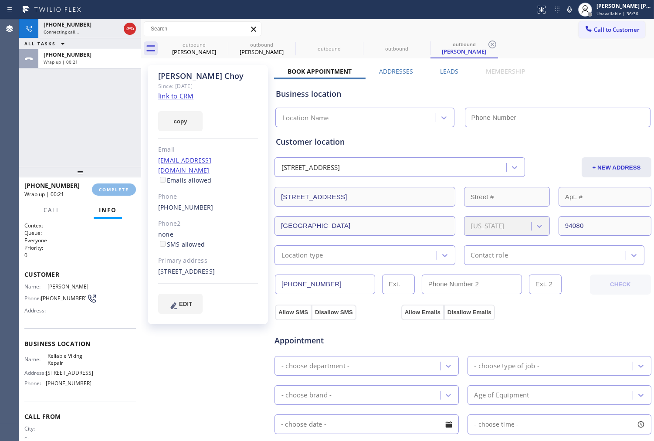
type input "[PHONE_NUMBER]"
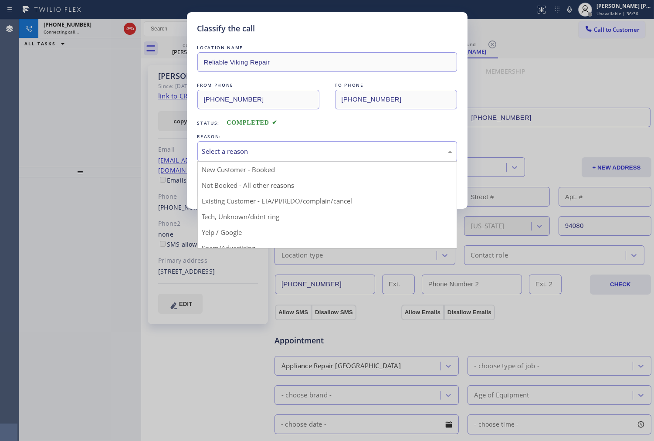
click at [301, 150] on div "Select a reason" at bounding box center [327, 151] width 250 height 10
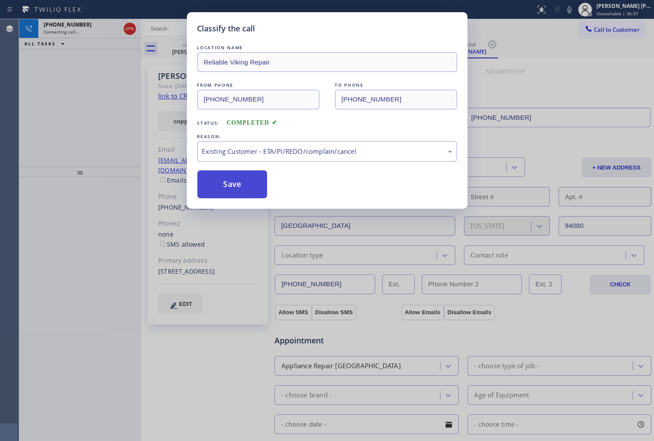
click at [224, 179] on button "Save" at bounding box center [233, 184] width 70 height 28
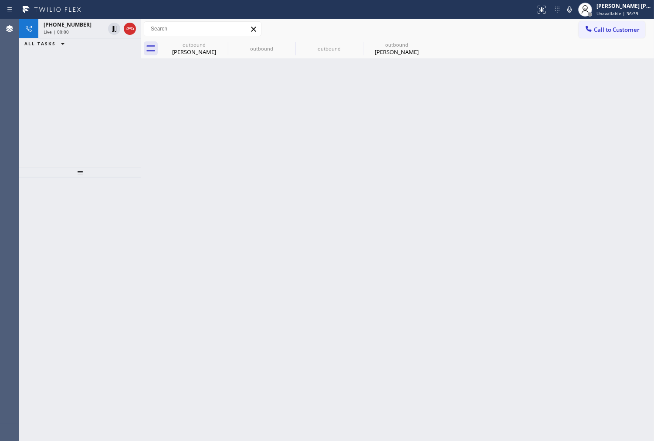
click at [232, 183] on div "Back to Dashboard Change Sender ID Customers Technicians Select a contact Outbo…" at bounding box center [397, 230] width 513 height 422
click at [190, 51] on div "[PERSON_NAME]" at bounding box center [194, 52] width 66 height 8
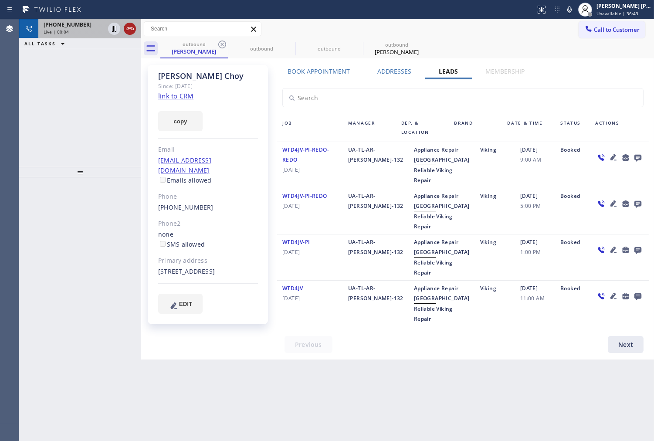
click at [127, 31] on icon at bounding box center [130, 29] width 10 height 10
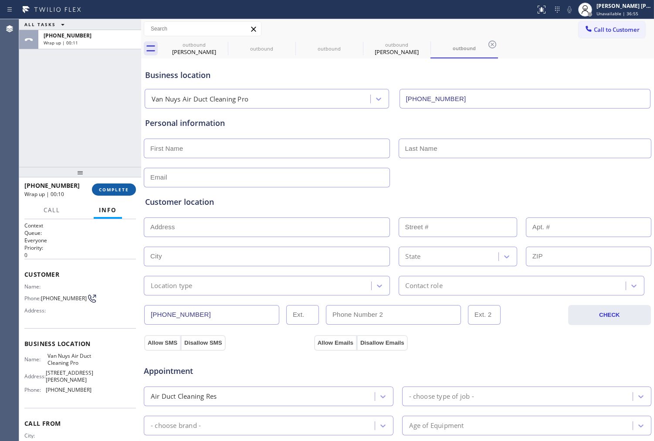
click at [122, 190] on span "COMPLETE" at bounding box center [114, 190] width 30 height 6
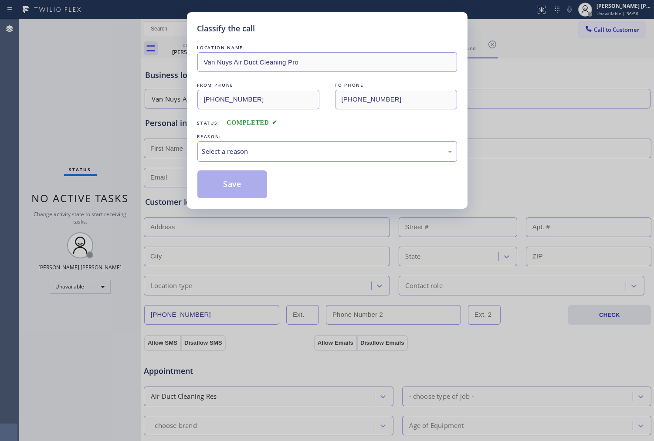
click at [283, 150] on div "Select a reason" at bounding box center [327, 151] width 250 height 10
click at [230, 186] on button "Save" at bounding box center [233, 184] width 70 height 28
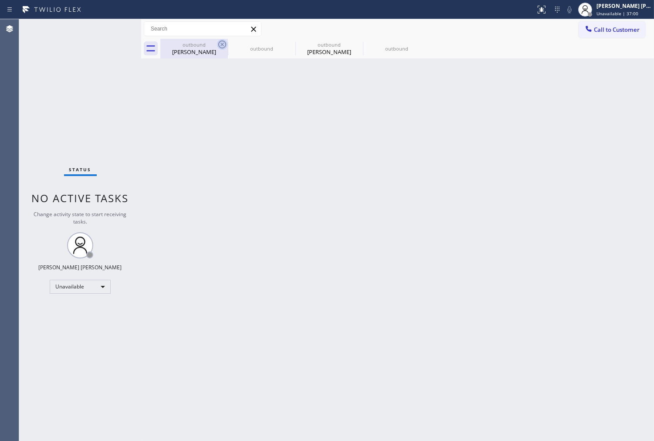
click at [214, 51] on div "[PERSON_NAME]" at bounding box center [194, 52] width 66 height 8
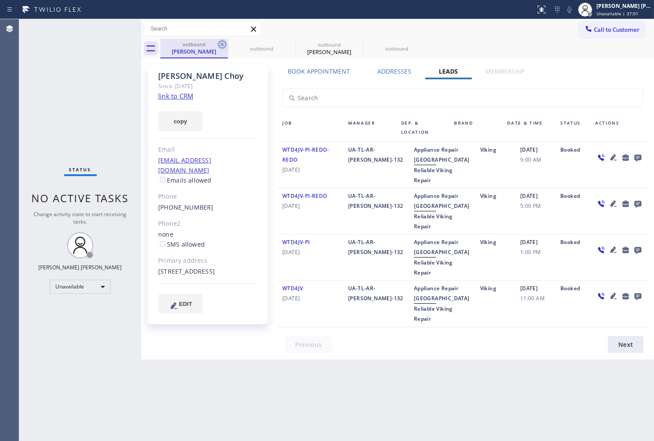
click at [221, 43] on icon at bounding box center [222, 44] width 10 height 10
click at [0, 0] on icon at bounding box center [0, 0] width 0 height 0
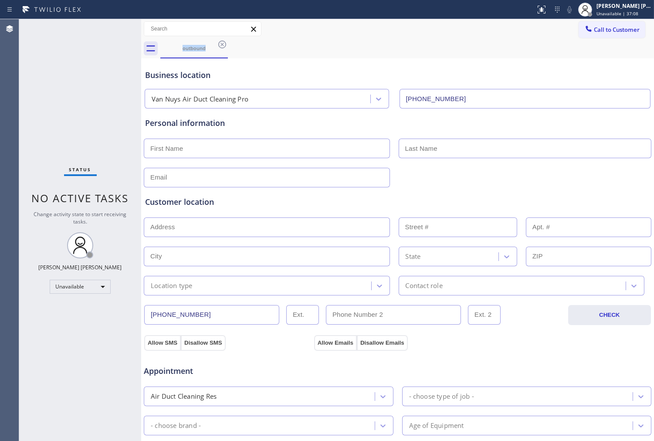
drag, startPoint x: 222, startPoint y: 44, endPoint x: 111, endPoint y: 4, distance: 118.2
click at [222, 44] on icon at bounding box center [222, 45] width 8 height 8
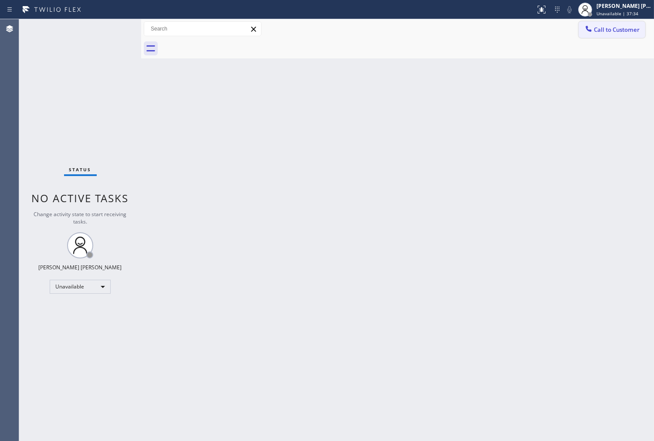
click at [611, 32] on span "Call to Customer" at bounding box center [617, 30] width 46 height 8
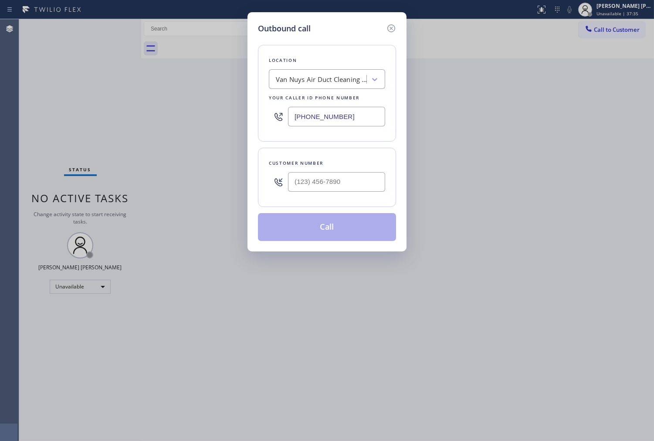
click at [332, 116] on input "[PHONE_NUMBER]" at bounding box center [336, 117] width 97 height 20
paste input "206) 569-4206"
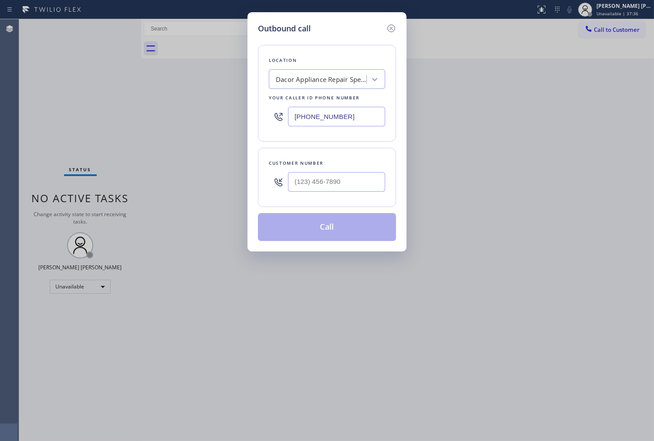
type input "[PHONE_NUMBER]"
click at [291, 182] on input "(___) ___-____" at bounding box center [336, 182] width 97 height 20
paste input "206) 546-4352"
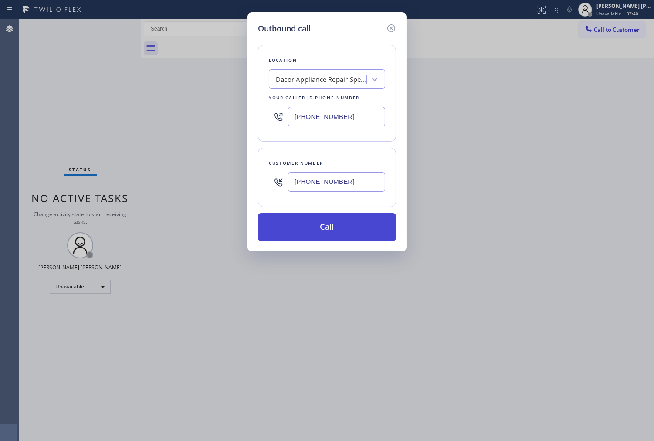
type input "[PHONE_NUMBER]"
click at [331, 224] on button "Call" at bounding box center [327, 227] width 138 height 28
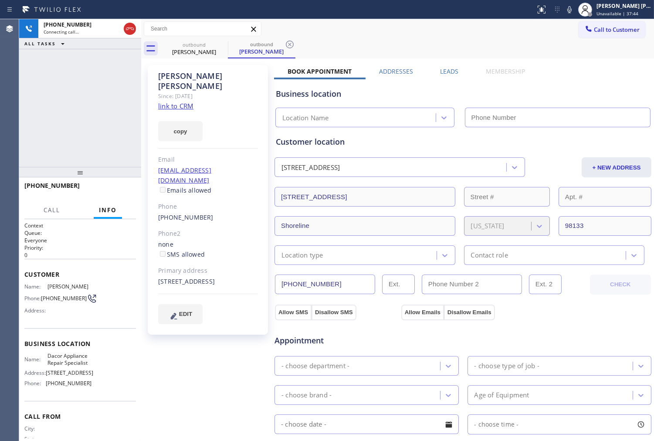
type input "[PHONE_NUMBER]"
click at [26, 143] on div "[PHONE_NUMBER] Connecting call… ALL TASKS ALL TASKS ACTIVE TASKS TASKS IN WRAP …" at bounding box center [80, 93] width 122 height 148
click at [184, 68] on div "[PERSON_NAME] Since: [DATE] link to CRM copy Email [EMAIL_ADDRESS][DOMAIN_NAME]…" at bounding box center [208, 200] width 120 height 270
click at [181, 72] on div "[PERSON_NAME]" at bounding box center [208, 81] width 100 height 20
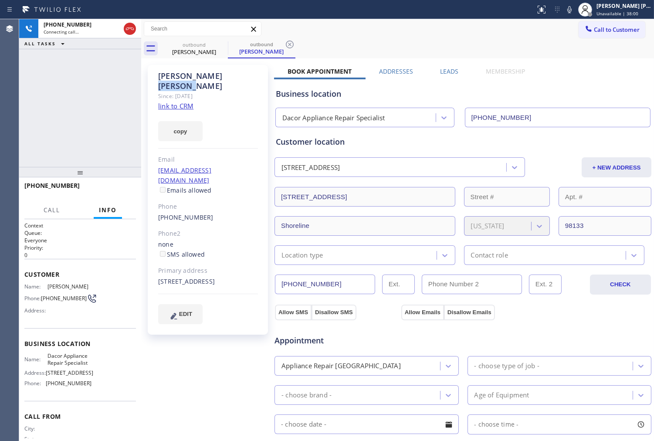
click at [181, 72] on div "[PERSON_NAME]" at bounding box center [208, 81] width 100 height 20
copy div "[PERSON_NAME]"
click at [1, 149] on div "Agent Desktop" at bounding box center [9, 230] width 19 height 422
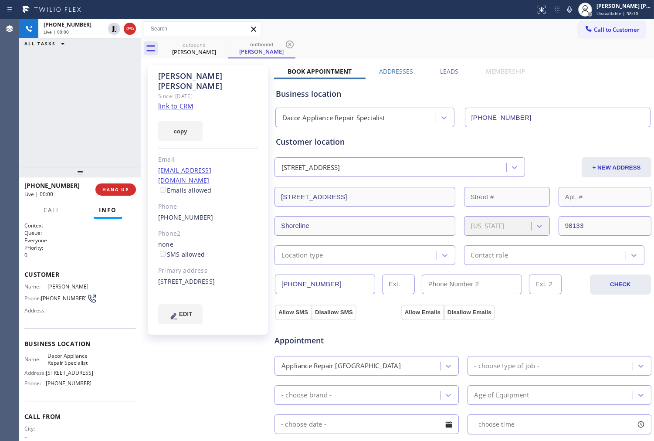
click at [2, 129] on div "Agent Desktop" at bounding box center [9, 230] width 19 height 422
click at [133, 33] on icon at bounding box center [130, 29] width 10 height 10
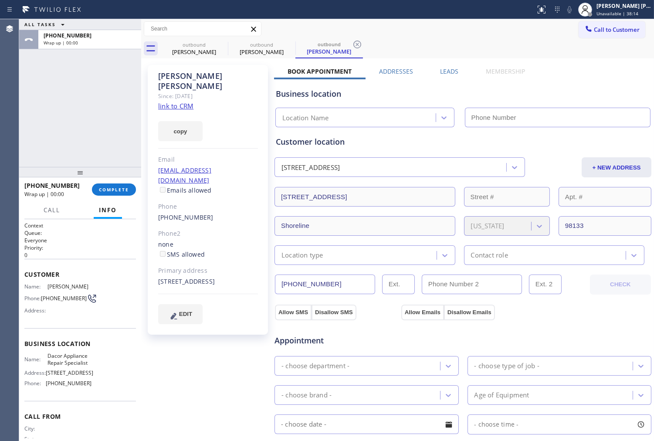
type input "[PHONE_NUMBER]"
click at [445, 72] on label "Leads" at bounding box center [449, 71] width 18 height 8
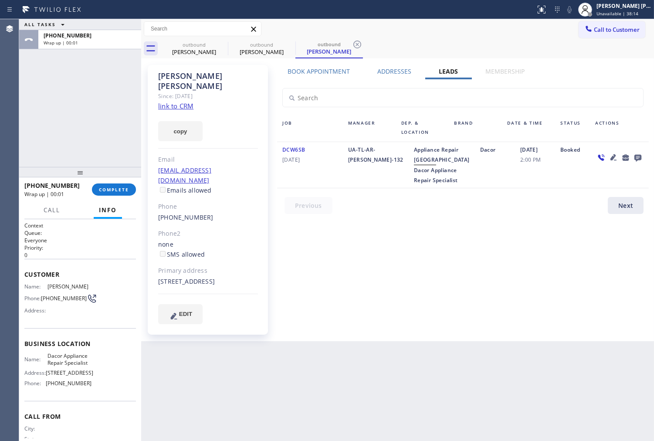
click at [640, 161] on icon at bounding box center [638, 157] width 10 height 11
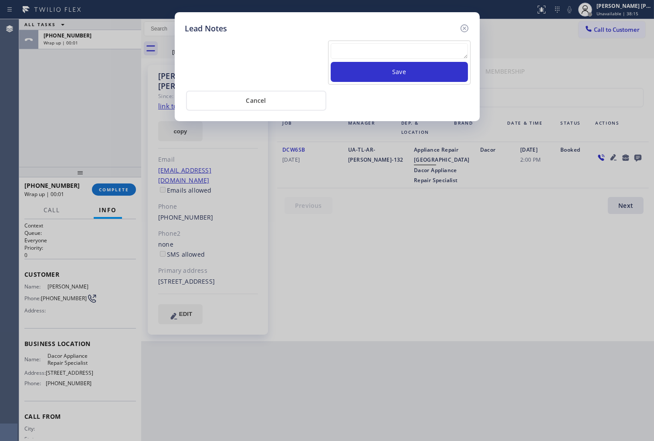
click at [422, 52] on textarea at bounding box center [399, 51] width 137 height 16
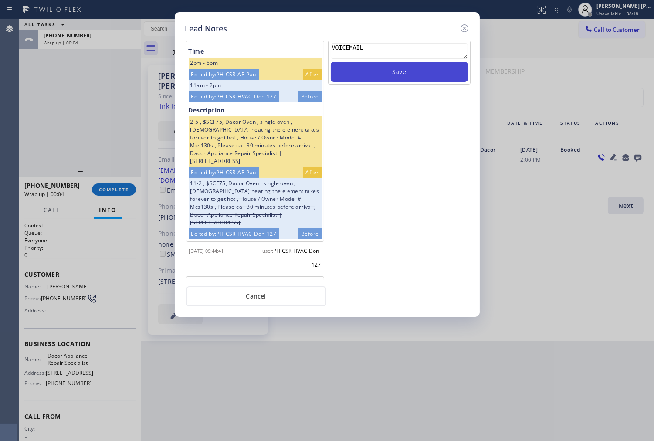
type textarea "VOICEMAIL"
click at [416, 72] on button "Save" at bounding box center [399, 72] width 137 height 20
click at [462, 28] on icon at bounding box center [465, 28] width 10 height 10
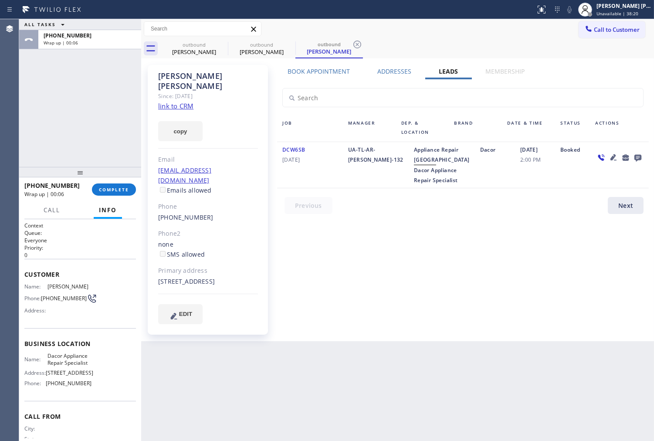
click at [124, 204] on div "Call Info" at bounding box center [80, 210] width 112 height 17
click at [119, 187] on span "COMPLETE" at bounding box center [114, 190] width 30 height 6
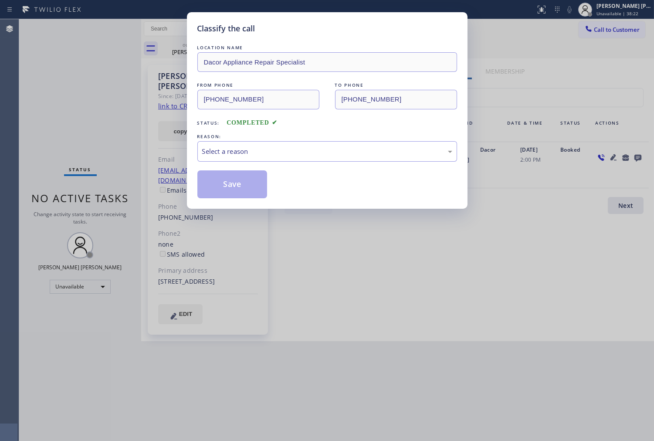
click at [303, 137] on div "REASON:" at bounding box center [328, 136] width 260 height 9
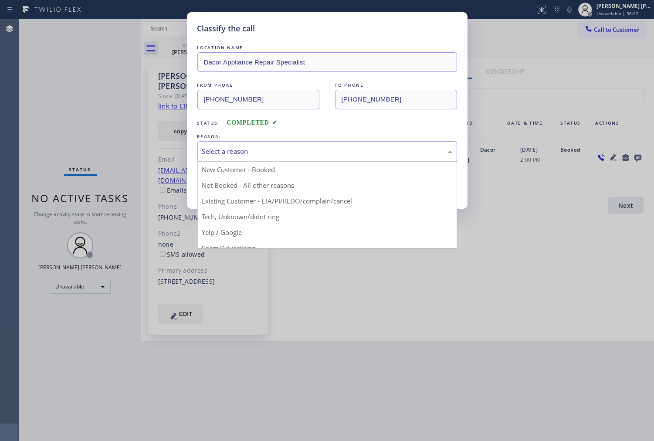
click at [298, 147] on div "Select a reason" at bounding box center [327, 151] width 250 height 10
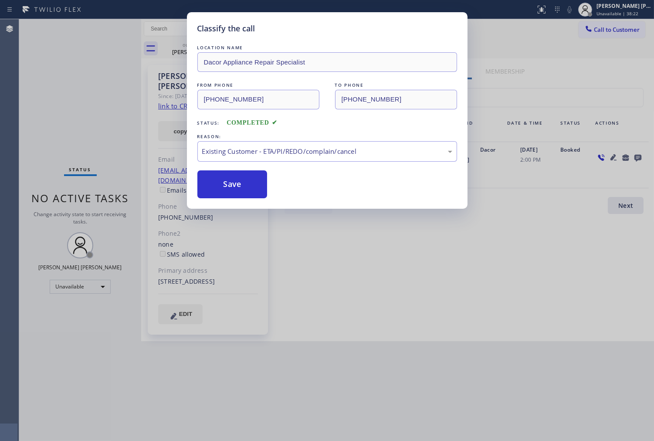
drag, startPoint x: 212, startPoint y: 185, endPoint x: 192, endPoint y: 145, distance: 45.0
click at [212, 184] on button "Save" at bounding box center [233, 184] width 70 height 28
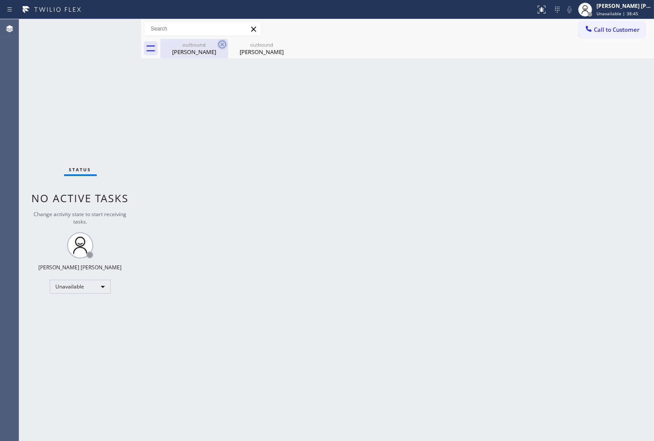
click at [223, 44] on icon at bounding box center [222, 44] width 10 height 10
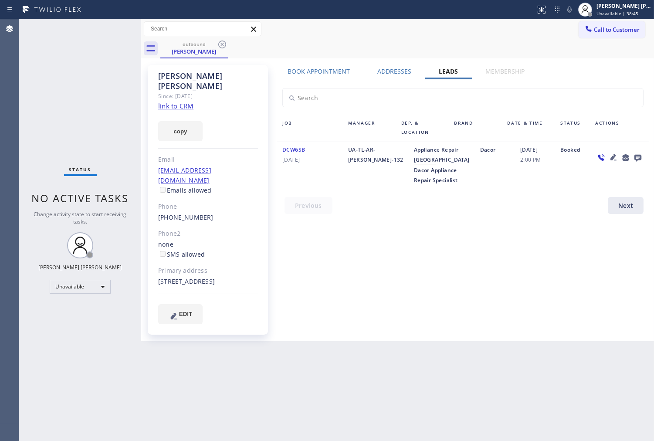
click at [223, 44] on icon at bounding box center [222, 44] width 10 height 10
drag, startPoint x: 223, startPoint y: 44, endPoint x: 320, endPoint y: 58, distance: 97.9
click at [223, 44] on div "outbound [PERSON_NAME]" at bounding box center [407, 49] width 494 height 20
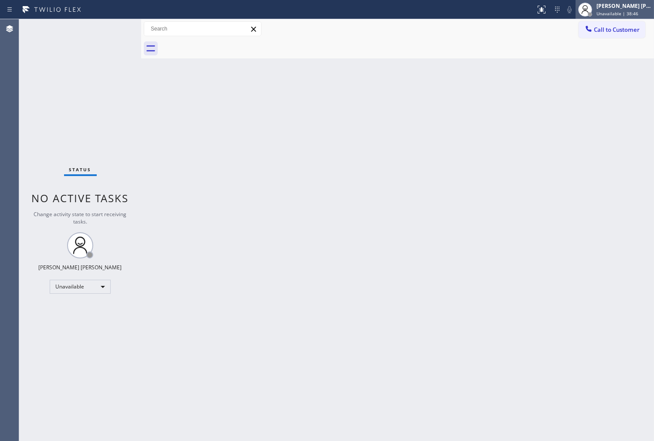
click at [614, 16] on span "Unavailable | 38:46" at bounding box center [618, 13] width 42 height 6
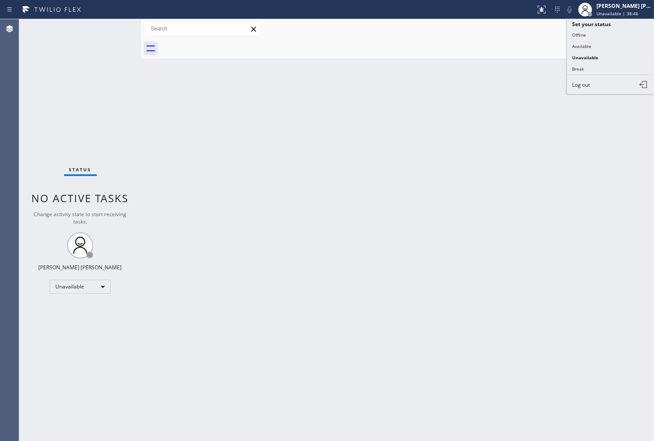
click at [523, 38] on div "Call to Customer Outbound call Location Dacor Appliance Repair Specialist Your …" at bounding box center [397, 29] width 513 height 20
click at [613, 30] on span "Call to Customer" at bounding box center [617, 30] width 46 height 8
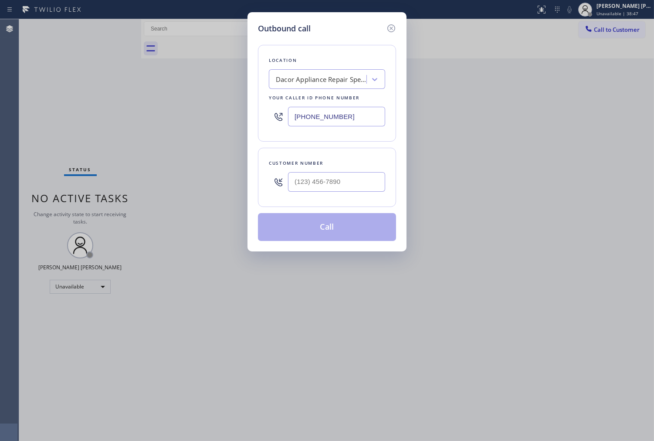
click at [328, 113] on input "[PHONE_NUMBER]" at bounding box center [336, 117] width 97 height 20
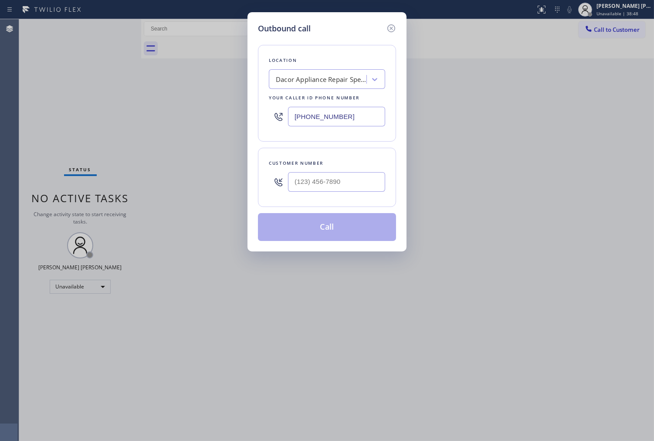
paste input "425) 276-6219"
type input "[PHONE_NUMBER]"
click at [329, 172] on input "(___) ___-____" at bounding box center [336, 182] width 97 height 20
paste input "206) 714-2971"
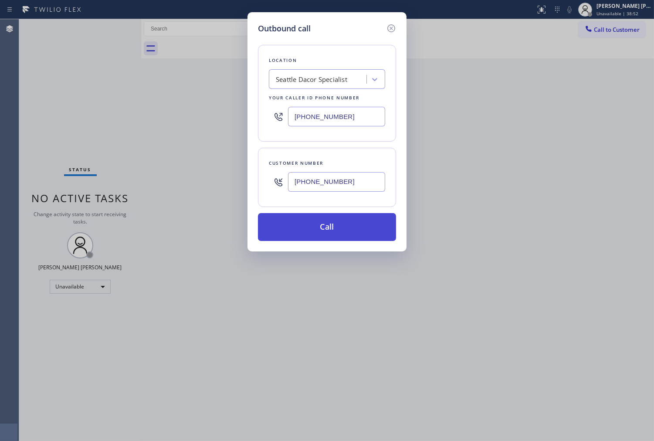
type input "[PHONE_NUMBER]"
click at [343, 237] on button "Call" at bounding box center [327, 227] width 138 height 28
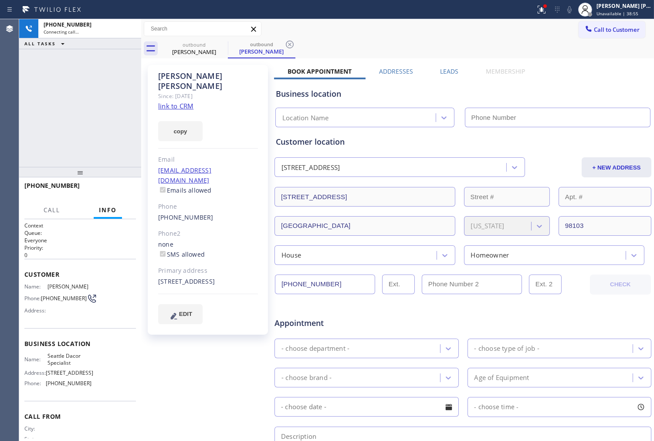
click at [172, 77] on div "[PERSON_NAME]" at bounding box center [208, 81] width 100 height 20
click at [547, 14] on icon at bounding box center [542, 9] width 10 height 10
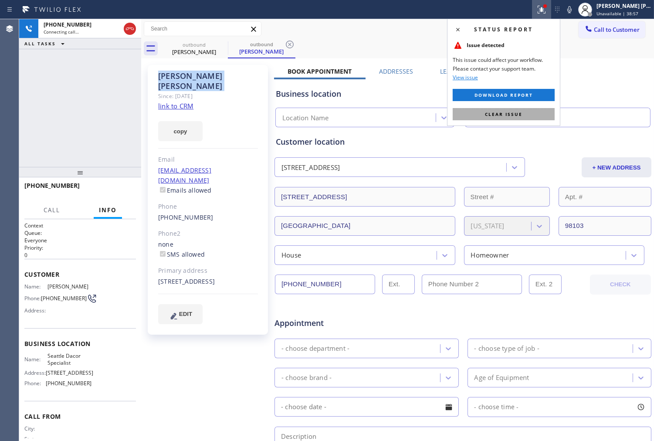
click at [511, 115] on span "Clear issue" at bounding box center [503, 114] width 37 height 6
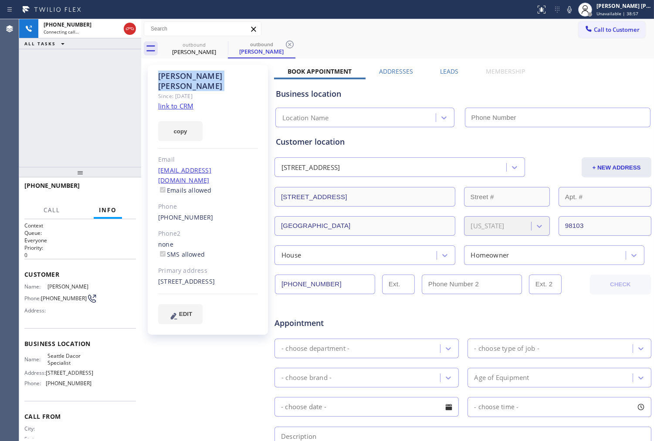
type input "[PHONE_NUMBER]"
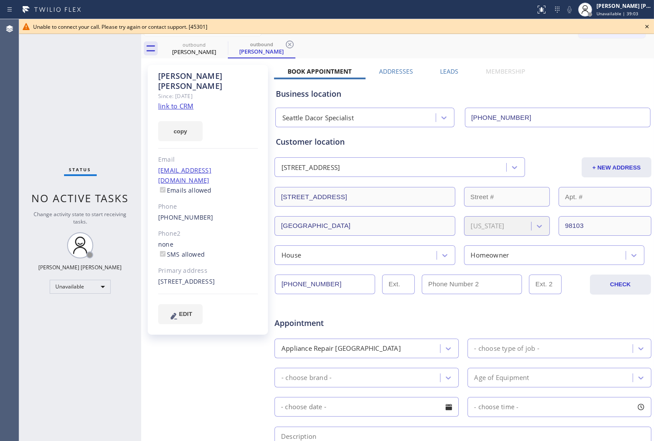
click at [28, 194] on div "Status No active tasks Change activity state to start receiving tasks. [PERSON_…" at bounding box center [80, 230] width 122 height 422
click at [188, 213] on link "[PHONE_NUMBER]" at bounding box center [185, 217] width 55 height 8
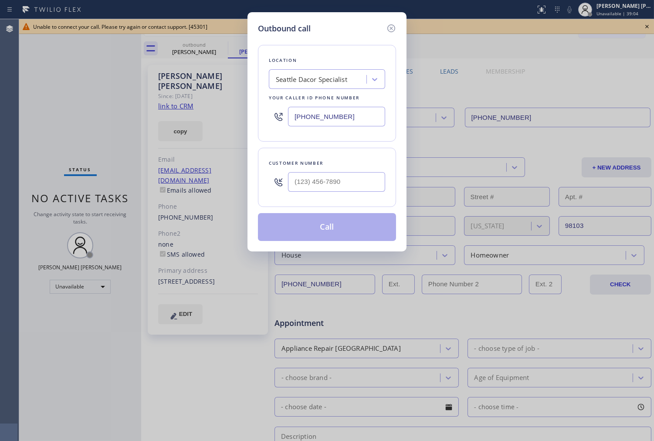
type input "[PHONE_NUMBER]"
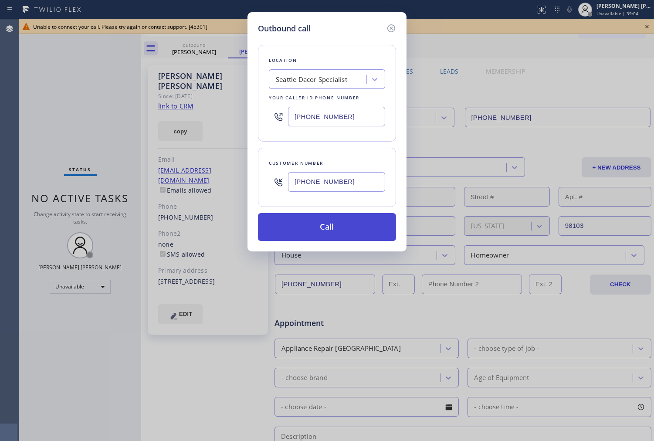
click at [339, 233] on button "Call" at bounding box center [327, 227] width 138 height 28
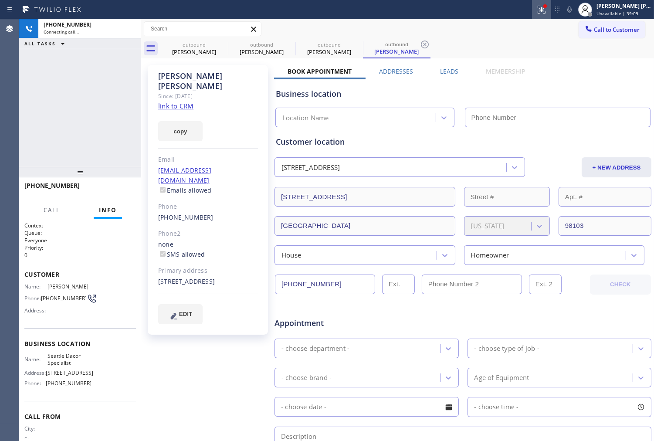
click at [552, 14] on div at bounding box center [541, 9] width 19 height 10
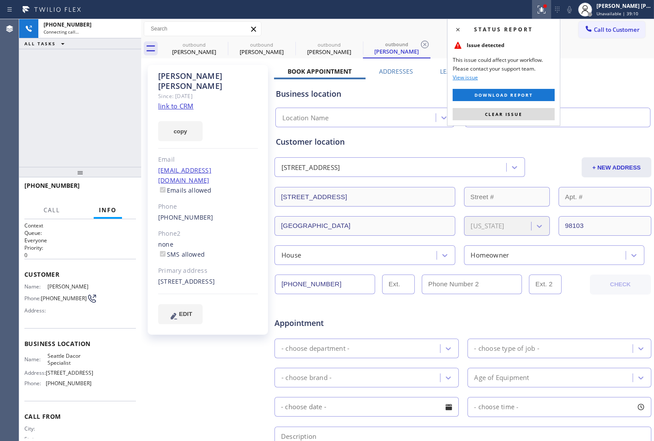
click at [507, 111] on span "Clear issue" at bounding box center [503, 114] width 37 height 6
type input "[PHONE_NUMBER]"
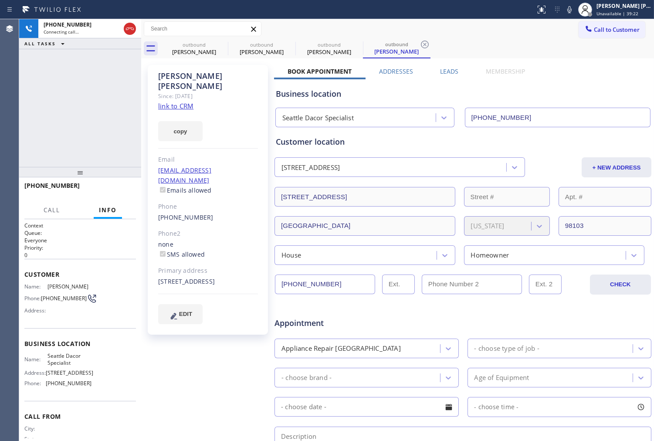
click at [7, 154] on div "Agent Desktop" at bounding box center [9, 230] width 19 height 422
drag, startPoint x: 224, startPoint y: 43, endPoint x: 211, endPoint y: 170, distance: 128.3
click at [0, 0] on icon at bounding box center [0, 0] width 0 height 0
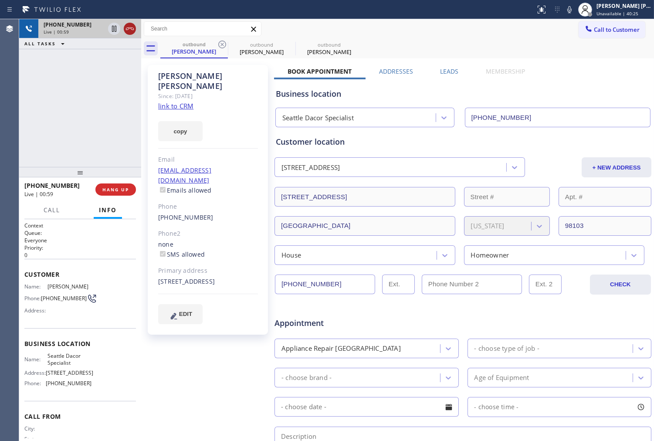
click at [133, 32] on icon at bounding box center [130, 29] width 10 height 10
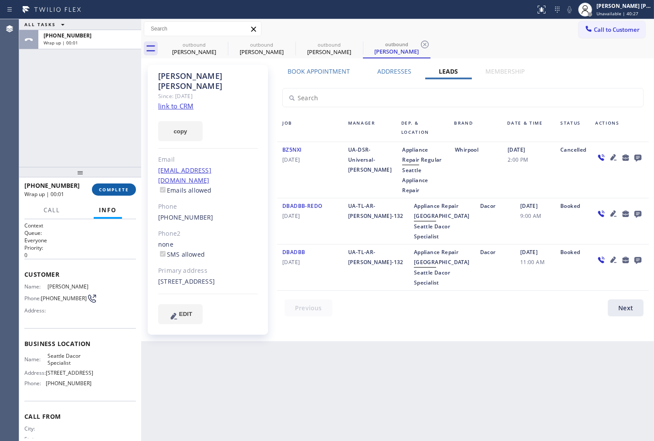
click at [116, 190] on span "COMPLETE" at bounding box center [114, 190] width 30 height 6
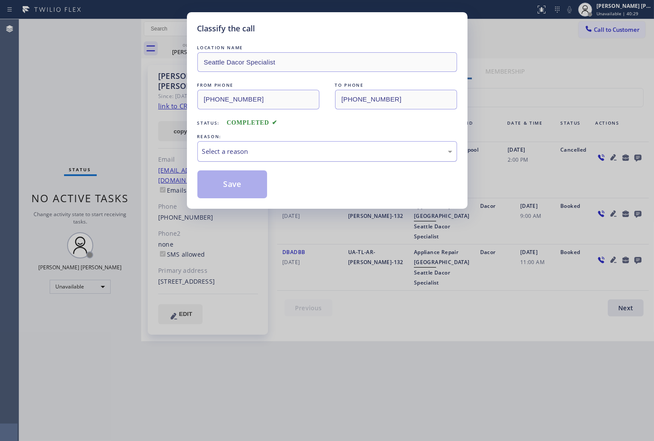
click at [300, 152] on div "Select a reason" at bounding box center [327, 151] width 250 height 10
drag, startPoint x: 221, startPoint y: 191, endPoint x: 149, endPoint y: 103, distance: 113.7
click at [221, 190] on button "Save" at bounding box center [233, 184] width 70 height 28
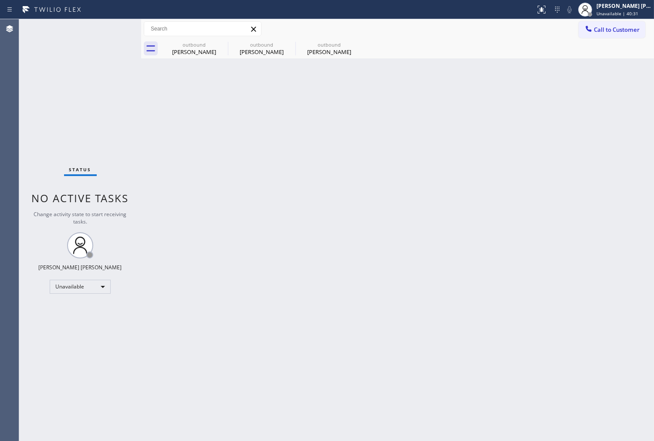
drag, startPoint x: 203, startPoint y: 57, endPoint x: 372, endPoint y: 86, distance: 172.1
click at [201, 55] on div "outbound [PERSON_NAME]" at bounding box center [194, 49] width 66 height 20
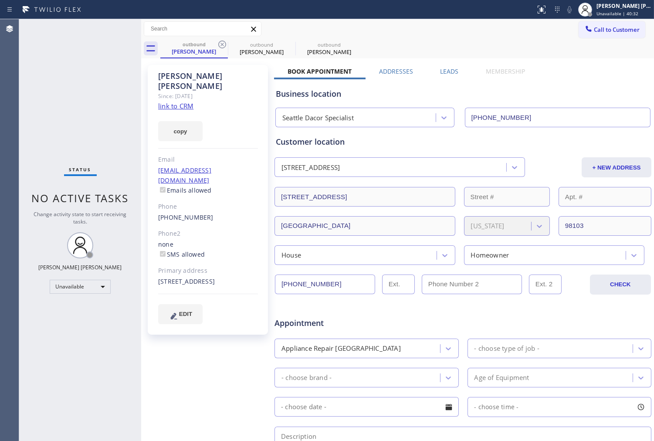
click at [442, 75] on label "Leads" at bounding box center [449, 71] width 18 height 8
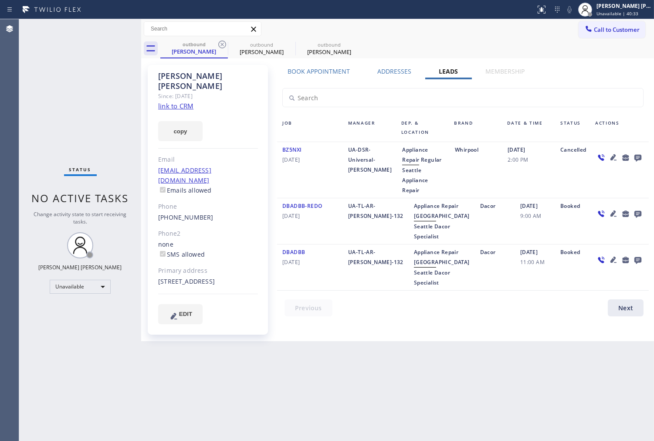
click at [638, 155] on icon at bounding box center [638, 158] width 7 height 7
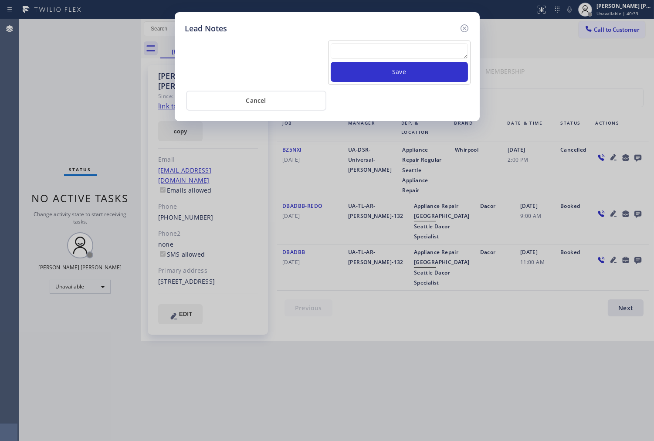
click at [400, 42] on div "Save" at bounding box center [399, 63] width 143 height 44
click at [394, 57] on textarea at bounding box center [399, 51] width 137 height 16
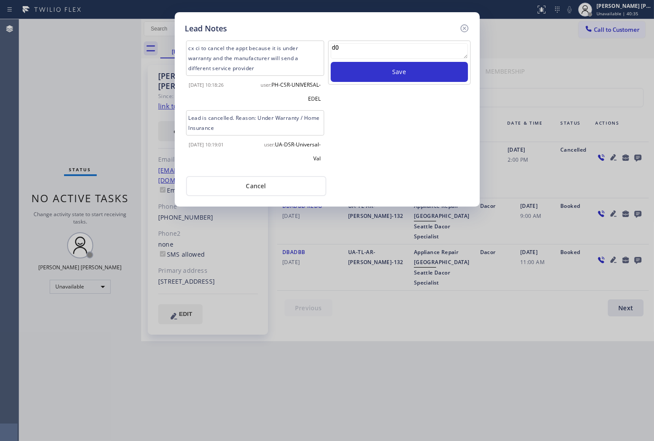
type textarea "d"
click at [362, 50] on textarea "Don't wana be called. Will just call back if she needs appointment" at bounding box center [399, 51] width 137 height 16
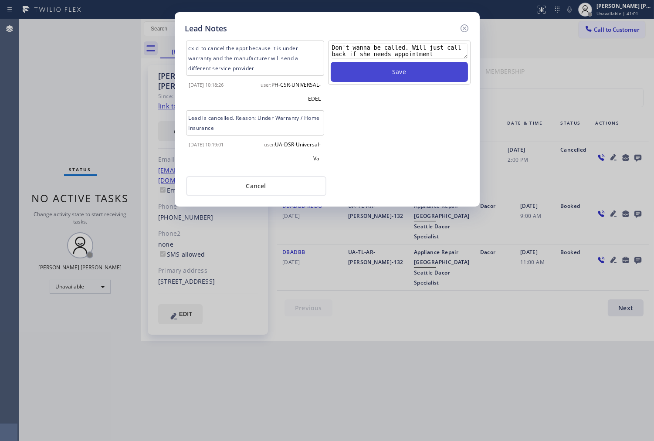
type textarea "Don't wanna be called. Will just call back if she needs appointment"
click at [417, 68] on button "Save" at bounding box center [399, 72] width 137 height 20
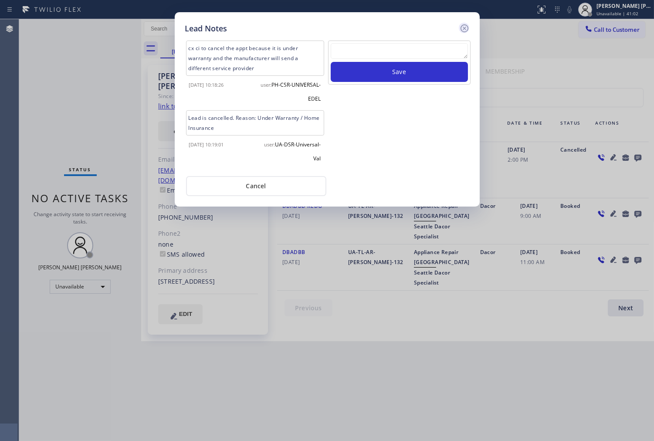
click at [461, 27] on icon at bounding box center [464, 28] width 8 height 8
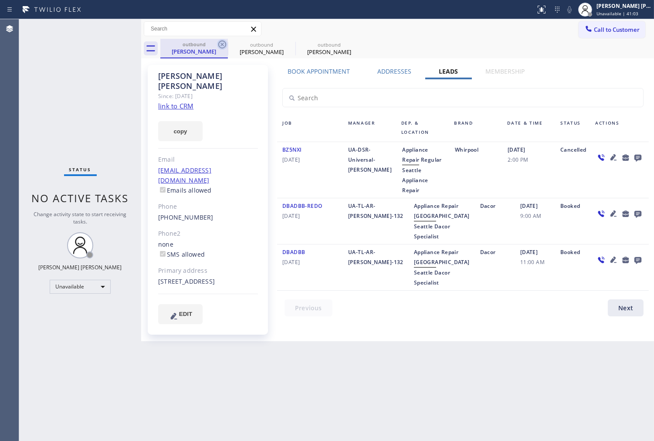
click at [222, 41] on icon at bounding box center [222, 44] width 10 height 10
click at [0, 0] on icon at bounding box center [0, 0] width 0 height 0
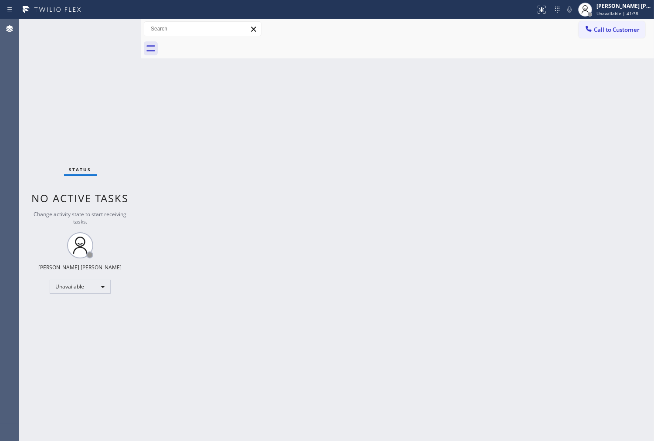
click at [578, 28] on div "Call to Customer Outbound call Location [GEOGRAPHIC_DATA] Dacor Specialist Your…" at bounding box center [397, 28] width 513 height 15
click at [613, 36] on button "Call to Customer" at bounding box center [612, 29] width 67 height 17
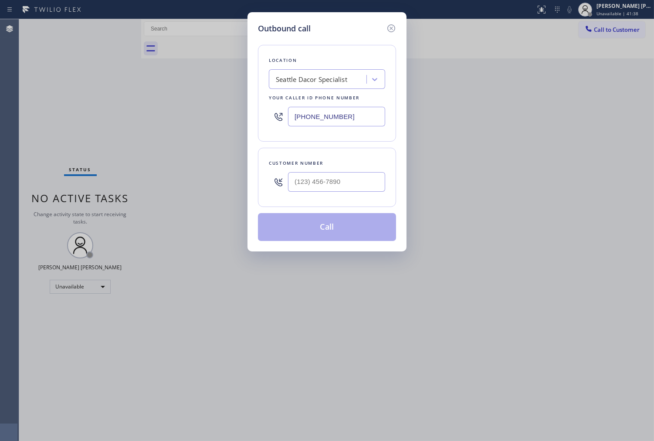
click at [327, 112] on input "[PHONE_NUMBER]" at bounding box center [336, 117] width 97 height 20
drag, startPoint x: 327, startPoint y: 112, endPoint x: 317, endPoint y: 110, distance: 10.6
click at [327, 112] on input "[PHONE_NUMBER]" at bounding box center [336, 117] width 97 height 20
paste input "855) 731-4952"
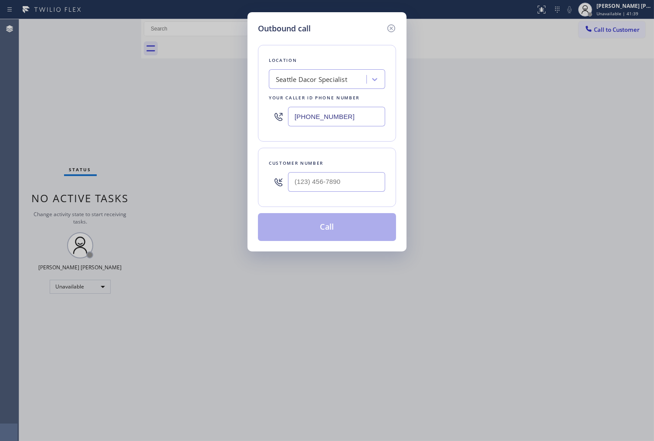
type input "[PHONE_NUMBER]"
click at [285, 180] on div at bounding box center [278, 182] width 19 height 28
click at [301, 181] on input "(___) ___-____" at bounding box center [336, 182] width 97 height 20
paste input "954) 868-0281"
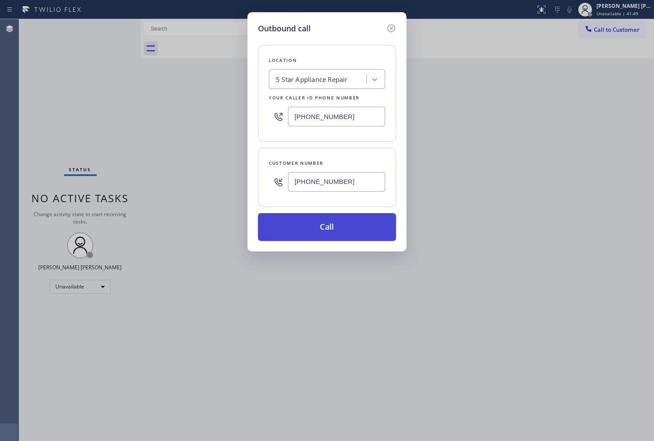
type input "[PHONE_NUMBER]"
click at [329, 224] on button "Call" at bounding box center [327, 227] width 138 height 28
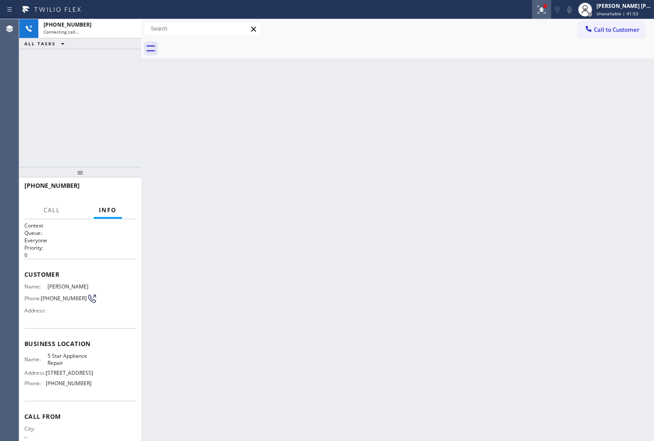
click at [547, 11] on icon at bounding box center [542, 9] width 10 height 10
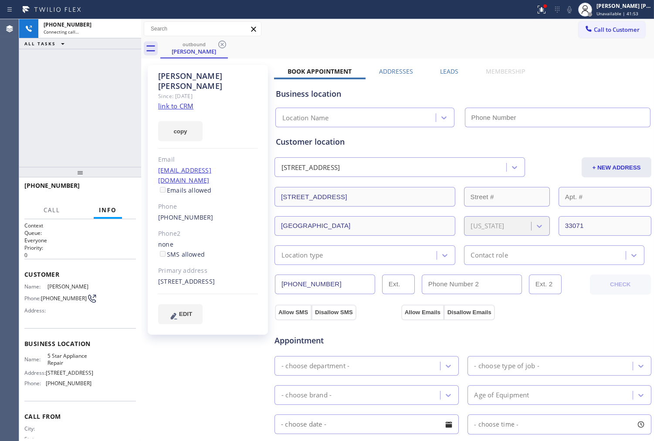
click at [548, 20] on div "Call to Customer Outbound call Location 5 Star Appliance Repair Your caller id …" at bounding box center [397, 29] width 513 height 20
click at [547, 11] on icon at bounding box center [542, 9] width 10 height 10
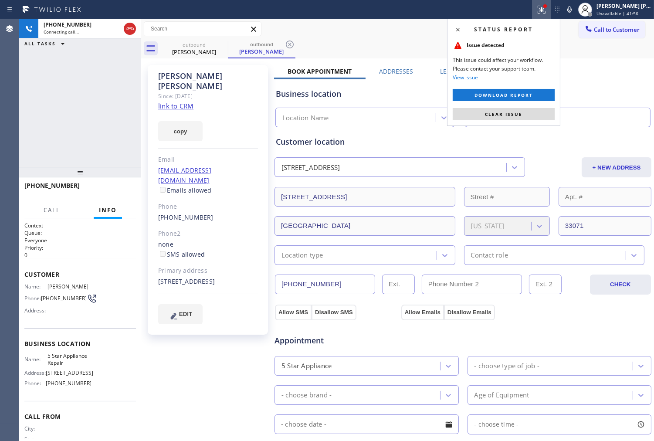
click at [488, 114] on span "Clear issue" at bounding box center [503, 114] width 37 height 6
click at [179, 75] on div "[PERSON_NAME]" at bounding box center [208, 81] width 100 height 20
type input "[PHONE_NUMBER]"
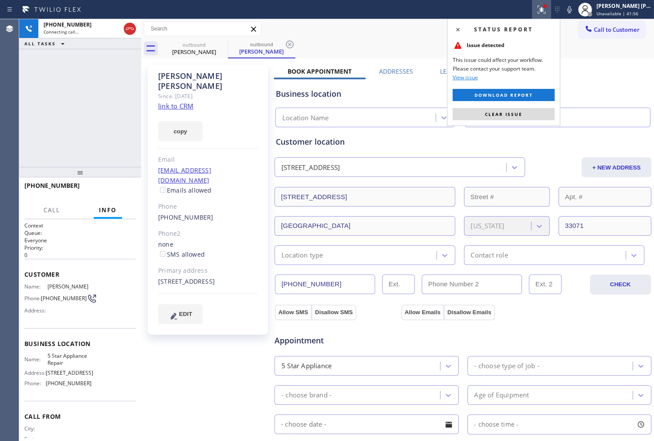
click at [179, 75] on div "[PERSON_NAME]" at bounding box center [208, 81] width 100 height 20
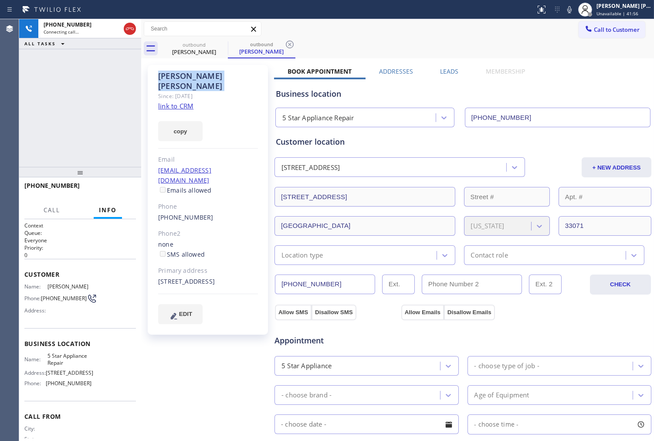
copy div "[PERSON_NAME]"
click at [8, 105] on div "Agent Desktop" at bounding box center [9, 230] width 19 height 422
click at [36, 121] on div "[PHONE_NUMBER] Connecting call… ALL TASKS ALL TASKS ACTIVE TASKS TASKS IN WRAP …" at bounding box center [80, 93] width 122 height 148
drag, startPoint x: 134, startPoint y: 27, endPoint x: 463, endPoint y: 80, distance: 333.3
click at [133, 27] on icon at bounding box center [130, 29] width 10 height 10
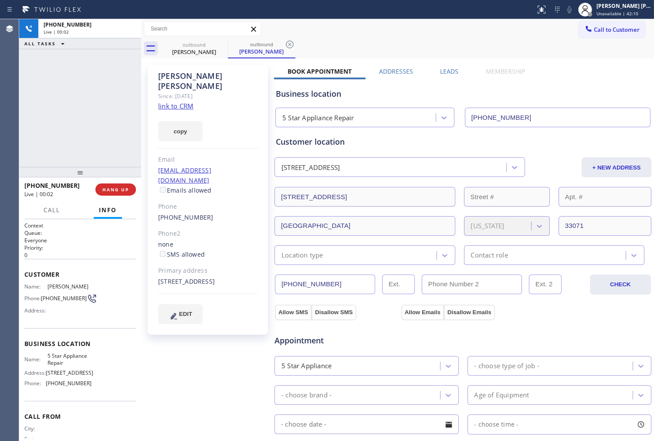
click at [448, 71] on label "Leads" at bounding box center [449, 71] width 18 height 8
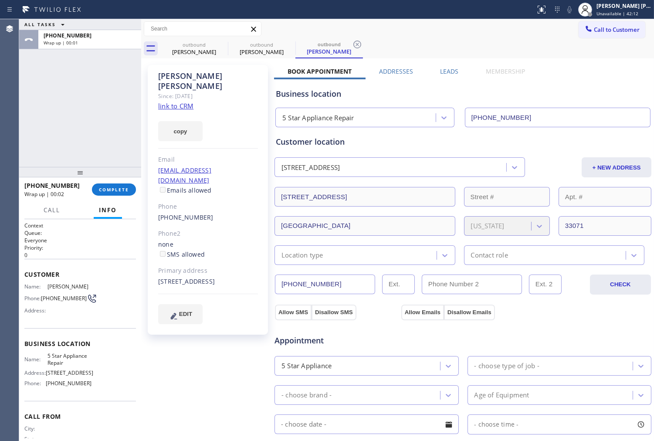
click at [450, 71] on label "Leads" at bounding box center [449, 71] width 18 height 8
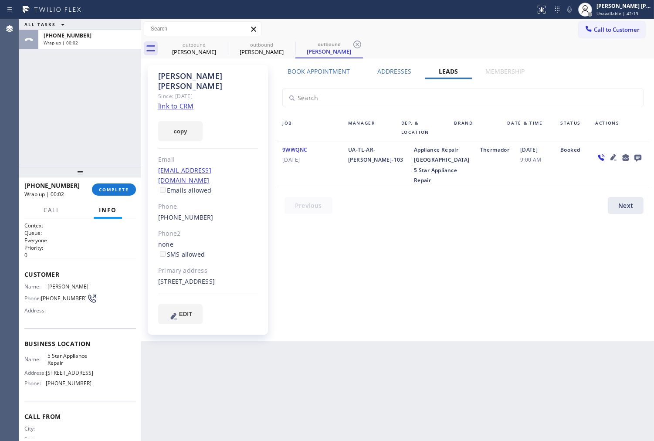
click at [641, 155] on icon at bounding box center [638, 158] width 7 height 7
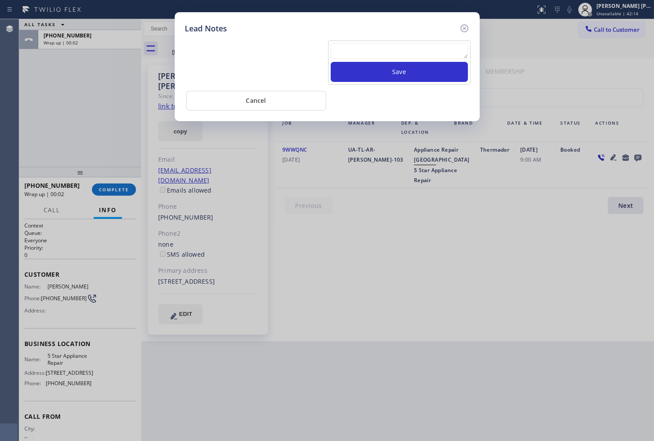
click at [426, 49] on textarea at bounding box center [399, 51] width 137 height 16
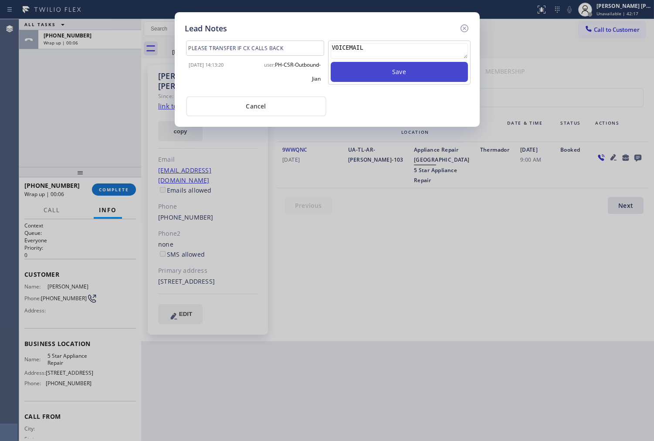
type textarea "VOICEMAIL"
click at [357, 70] on button "Save" at bounding box center [399, 72] width 137 height 20
click at [464, 29] on icon at bounding box center [465, 28] width 10 height 10
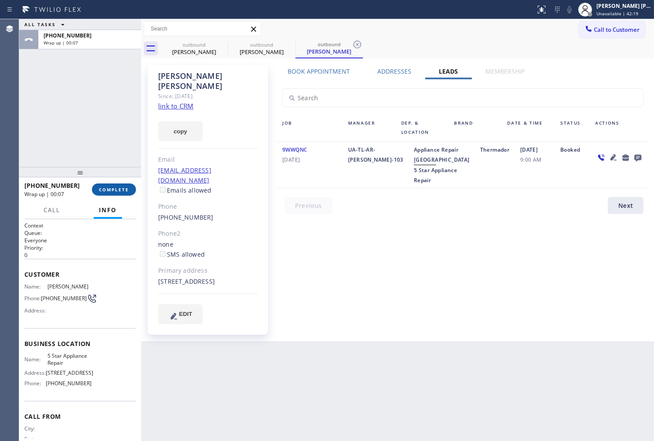
click at [127, 188] on span "COMPLETE" at bounding box center [114, 190] width 30 height 6
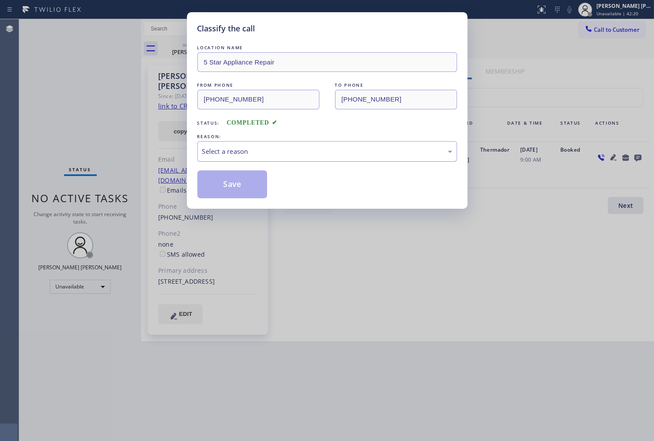
click at [317, 152] on div "Select a reason" at bounding box center [327, 151] width 250 height 10
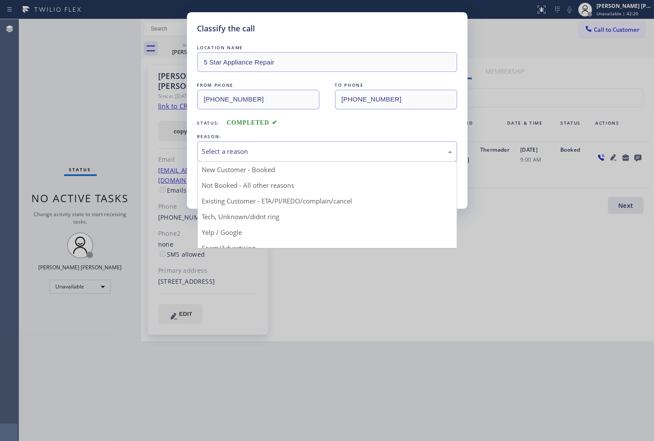
drag, startPoint x: 235, startPoint y: 197, endPoint x: 208, endPoint y: 188, distance: 28.0
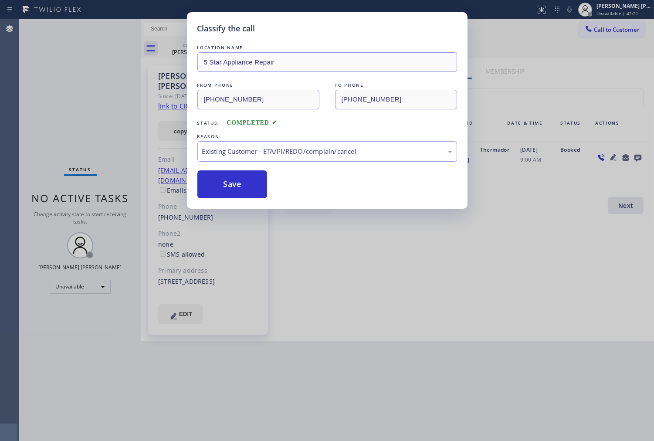
drag, startPoint x: 208, startPoint y: 188, endPoint x: 127, endPoint y: 65, distance: 148.0
click at [208, 188] on button "Save" at bounding box center [233, 184] width 70 height 28
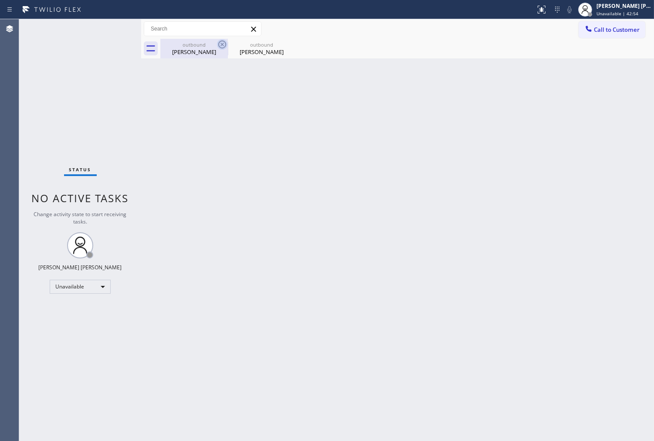
click at [220, 43] on icon at bounding box center [222, 44] width 10 height 10
click at [0, 0] on icon at bounding box center [0, 0] width 0 height 0
click at [626, 27] on span "Call to Customer" at bounding box center [617, 30] width 46 height 8
click at [0, 0] on div "Outbound call Location 5 Star Appliance Repair Your caller id phone number [PHO…" at bounding box center [0, 0] width 0 height 0
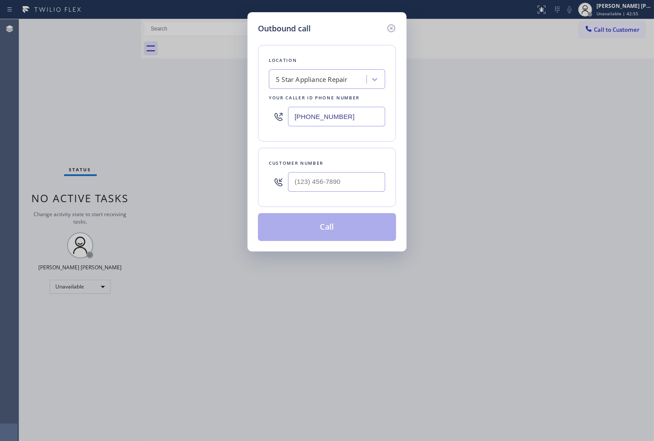
click at [355, 106] on div "[PHONE_NUMBER]" at bounding box center [327, 116] width 116 height 28
click at [339, 181] on input "(___) ___-____" at bounding box center [336, 182] width 97 height 20
paste input "917) 312-4295"
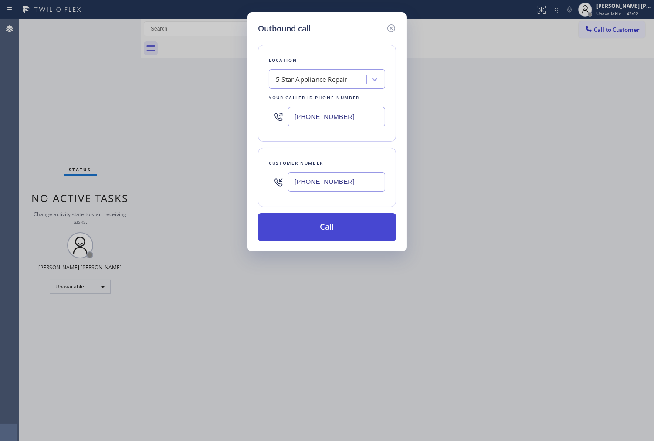
type input "[PHONE_NUMBER]"
click at [334, 231] on button "Call" at bounding box center [327, 227] width 138 height 28
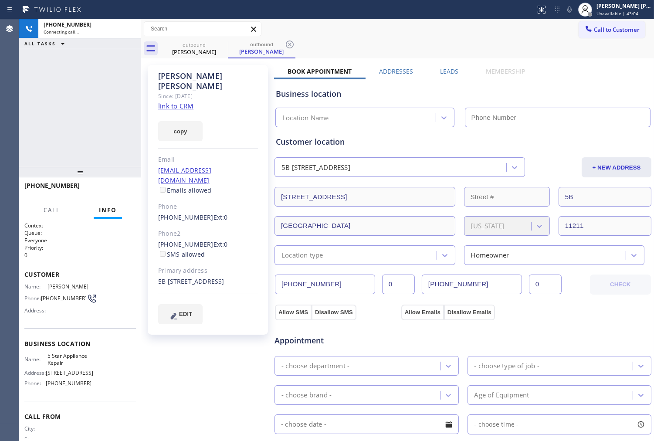
click at [177, 71] on div "[PERSON_NAME]" at bounding box center [208, 81] width 100 height 20
copy div "[PERSON_NAME]"
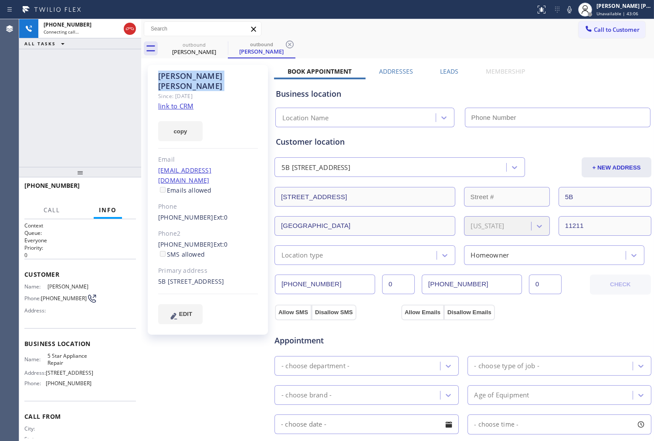
click at [38, 116] on div "[PHONE_NUMBER] Connecting call… ALL TASKS ALL TASKS ACTIVE TASKS TASKS IN WRAP …" at bounding box center [80, 93] width 122 height 148
type input "[PHONE_NUMBER]"
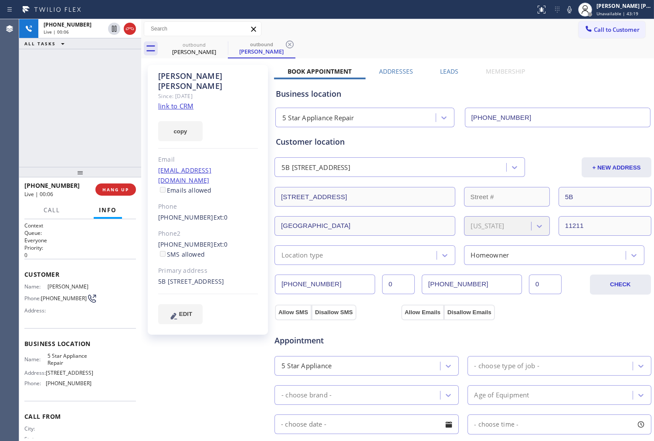
click at [1, 103] on div "Agent Desktop" at bounding box center [9, 230] width 19 height 422
click at [132, 30] on icon at bounding box center [130, 29] width 10 height 10
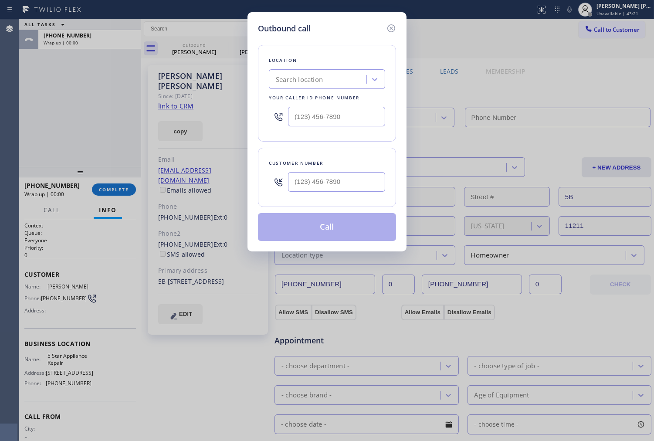
click at [185, 198] on div "Outbound call Location Search location Your caller id phone number Customer num…" at bounding box center [327, 220] width 654 height 441
type input "[PHONE_NUMBER]"
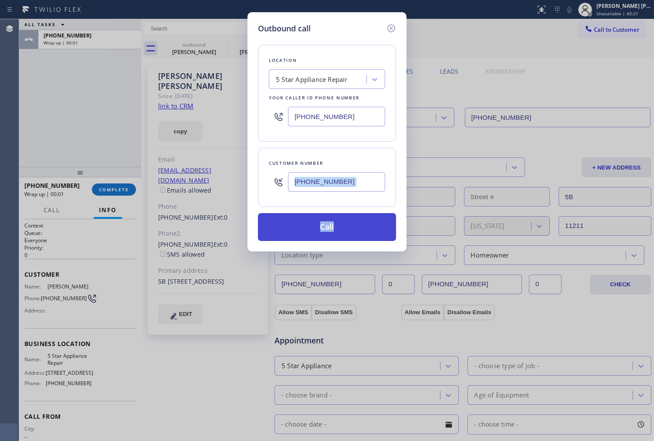
click at [334, 228] on button "Call" at bounding box center [327, 227] width 138 height 28
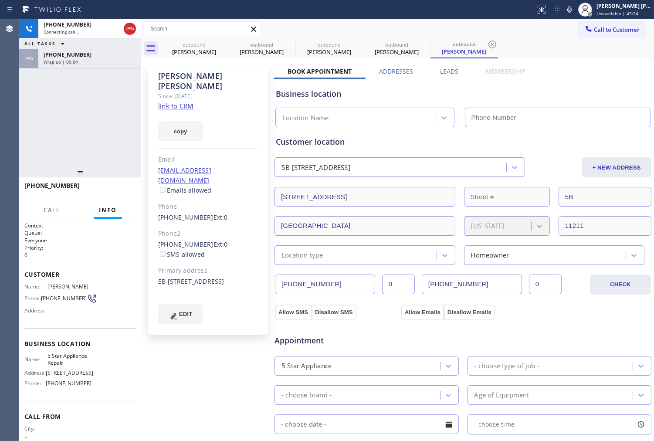
type input "[PHONE_NUMBER]"
click at [121, 64] on div "Wrap up | 00:04" at bounding box center [90, 62] width 92 height 6
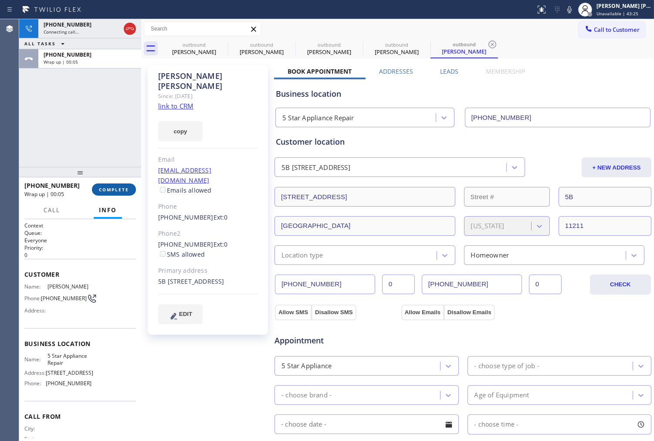
click at [109, 188] on span "COMPLETE" at bounding box center [114, 190] width 30 height 6
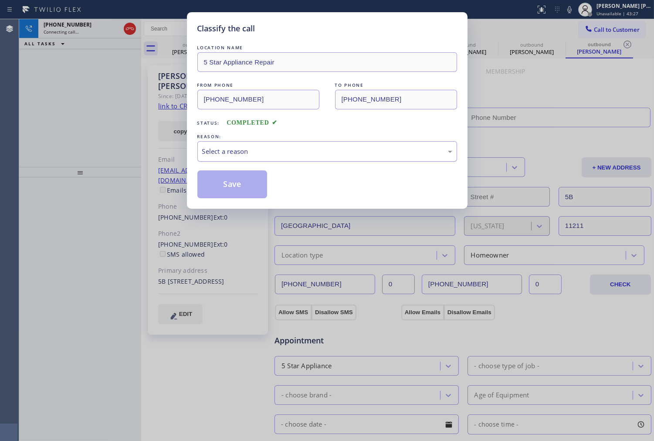
type input "[PHONE_NUMBER]"
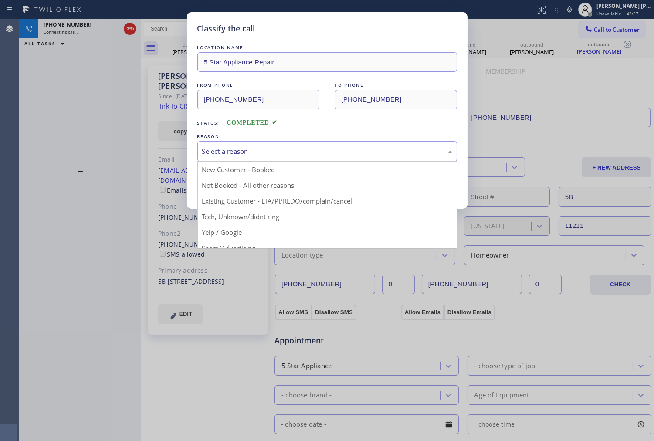
click at [226, 150] on div "Select a reason" at bounding box center [327, 151] width 250 height 10
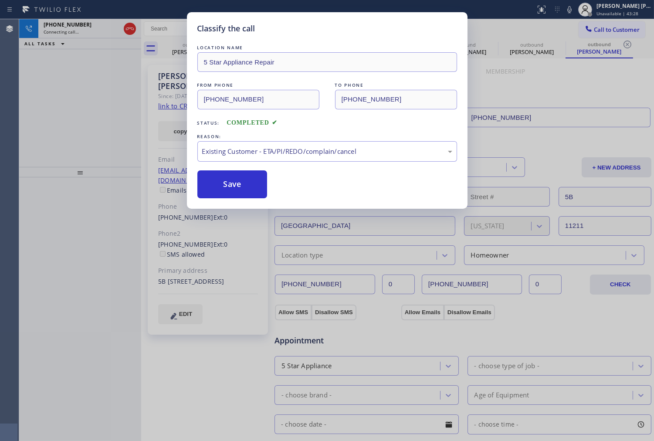
click at [238, 194] on button "Save" at bounding box center [233, 184] width 70 height 28
click at [233, 182] on button "Save" at bounding box center [233, 184] width 70 height 28
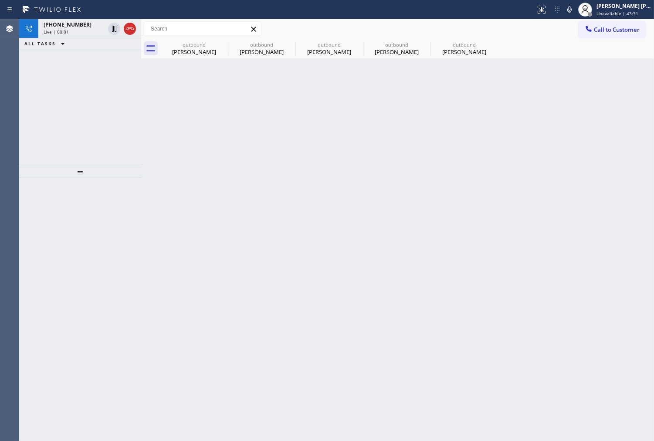
click at [85, 92] on div "[PHONE_NUMBER] Live | 00:01 ALL TASKS ALL TASKS ACTIVE TASKS TASKS IN WRAP UP" at bounding box center [80, 93] width 122 height 148
click at [186, 48] on div "[PERSON_NAME]" at bounding box center [194, 52] width 66 height 8
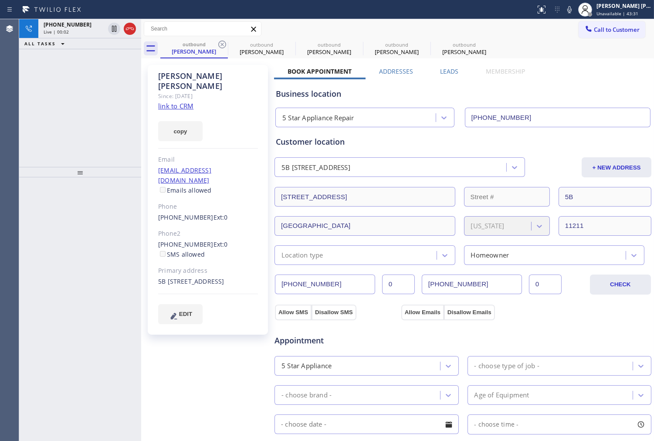
click at [84, 39] on div "ALL TASKS ALL TASKS ACTIVE TASKS TASKS IN WRAP UP" at bounding box center [80, 43] width 122 height 11
click at [84, 35] on div "[PHONE_NUMBER] Live | 00:03" at bounding box center [72, 28] width 68 height 19
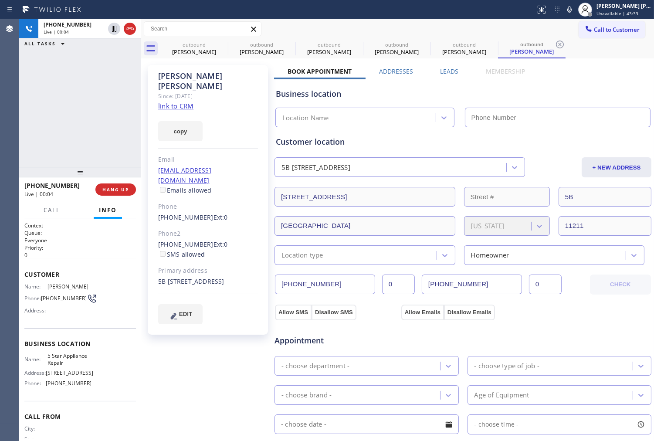
type input "[PHONE_NUMBER]"
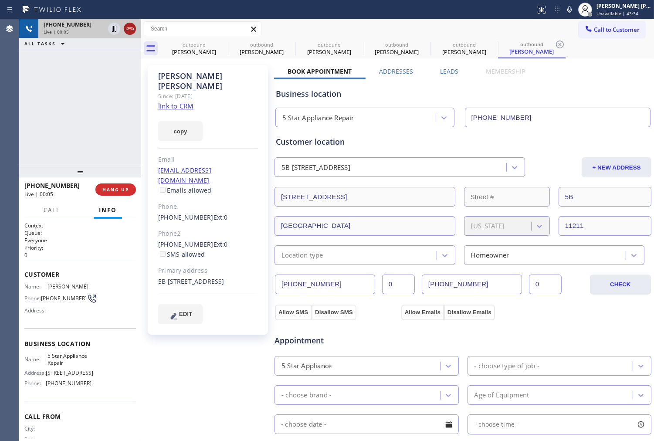
click at [130, 31] on icon at bounding box center [130, 29] width 10 height 10
click at [123, 182] on div "[PHONE_NUMBER] Live | 00:06 HANG UP" at bounding box center [80, 189] width 112 height 23
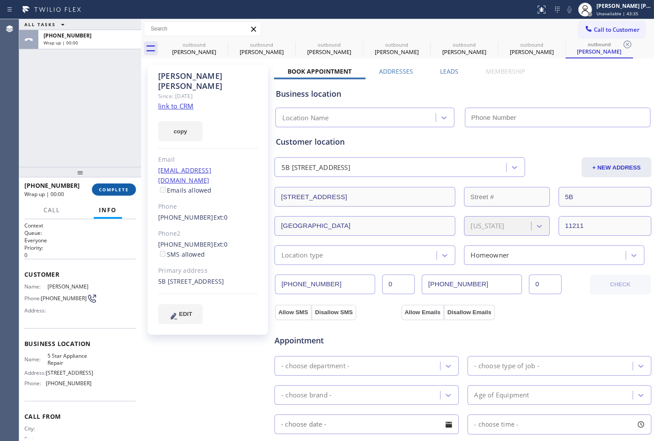
click at [119, 184] on button "COMPLETE" at bounding box center [114, 190] width 44 height 12
type input "[PHONE_NUMBER]"
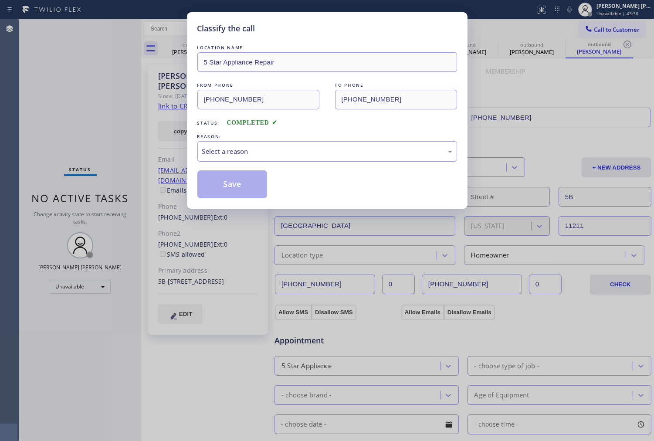
click at [235, 145] on div "Select a reason" at bounding box center [328, 151] width 260 height 20
click at [218, 179] on button "Save" at bounding box center [233, 184] width 70 height 28
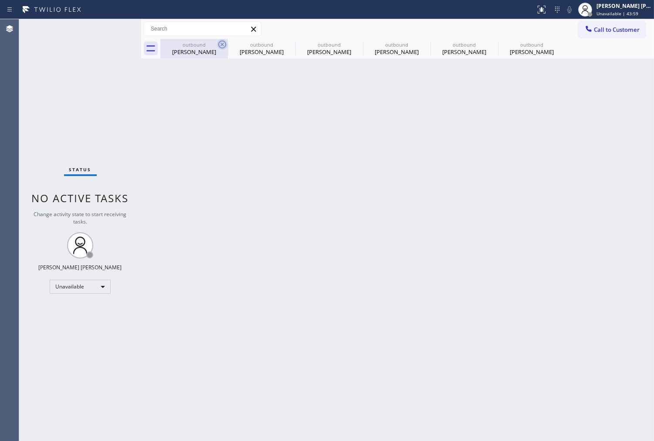
click at [223, 42] on icon at bounding box center [222, 44] width 10 height 10
click at [0, 0] on icon at bounding box center [0, 0] width 0 height 0
drag, startPoint x: 223, startPoint y: 42, endPoint x: 623, endPoint y: 34, distance: 400.3
click at [0, 0] on icon at bounding box center [0, 0] width 0 height 0
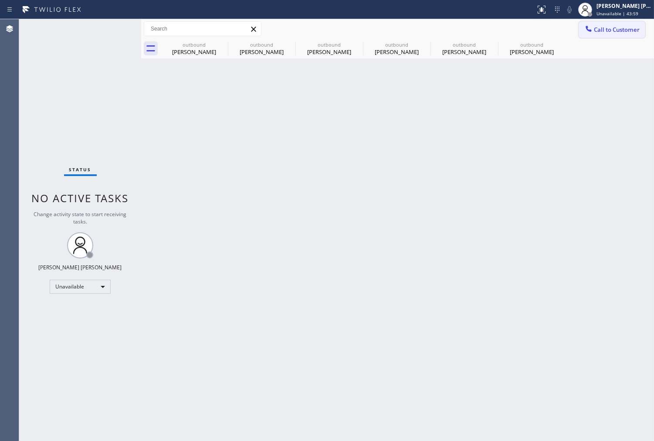
click at [0, 0] on icon at bounding box center [0, 0] width 0 height 0
click at [623, 34] on button "Call to Customer" at bounding box center [612, 29] width 67 height 17
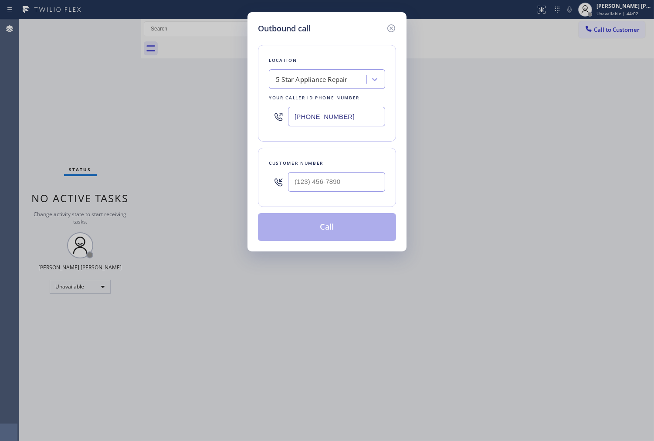
click at [328, 121] on input "[PHONE_NUMBER]" at bounding box center [336, 117] width 97 height 20
click at [328, 120] on input "[PHONE_NUMBER]" at bounding box center [336, 117] width 97 height 20
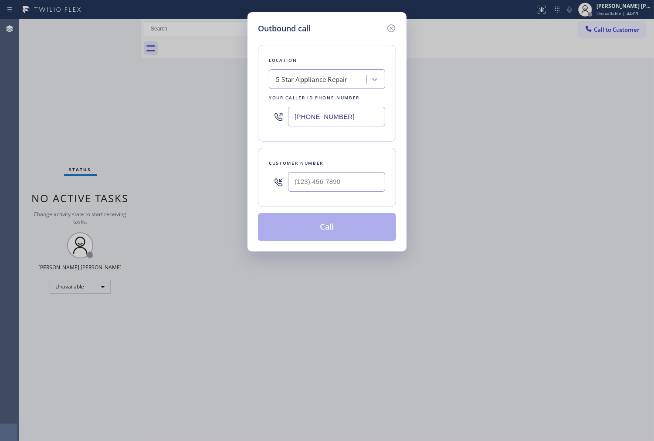
paste input "00) 805-6938"
type input "[PHONE_NUMBER]"
click at [341, 181] on input "(___) ___-____" at bounding box center [336, 182] width 97 height 20
paste input "717) 873-8359"
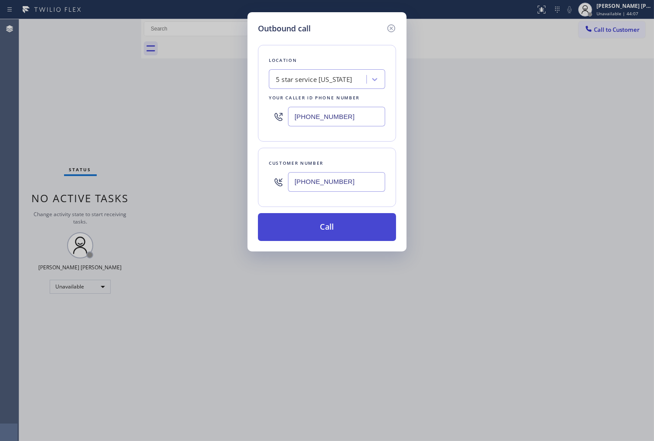
type input "[PHONE_NUMBER]"
click at [332, 229] on button "Call" at bounding box center [327, 227] width 138 height 28
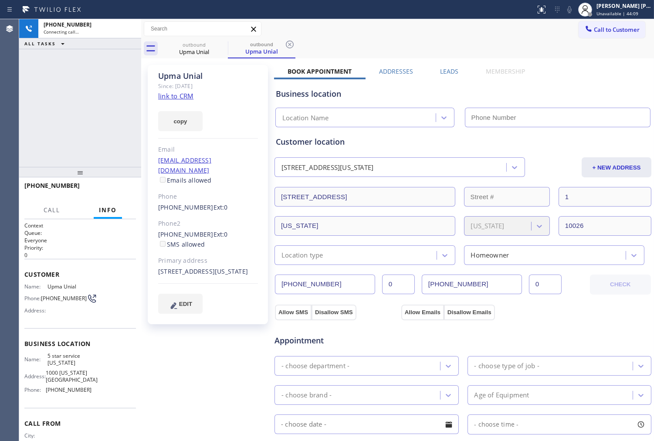
click at [173, 75] on div "Upma Unial" at bounding box center [208, 76] width 100 height 10
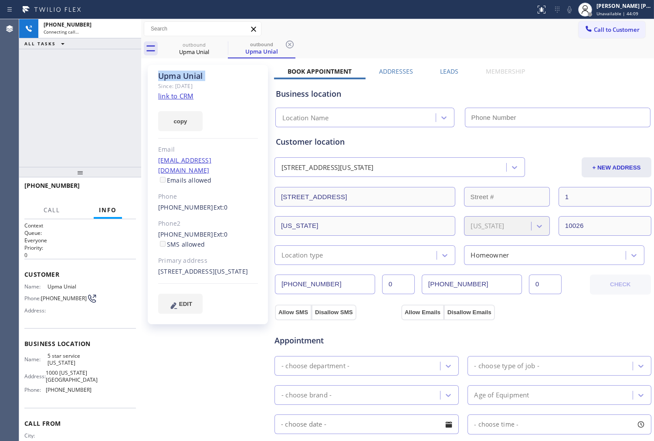
click at [173, 75] on div "Upma Unial" at bounding box center [208, 76] width 100 height 10
click at [1, 106] on div "Agent Desktop" at bounding box center [9, 230] width 19 height 422
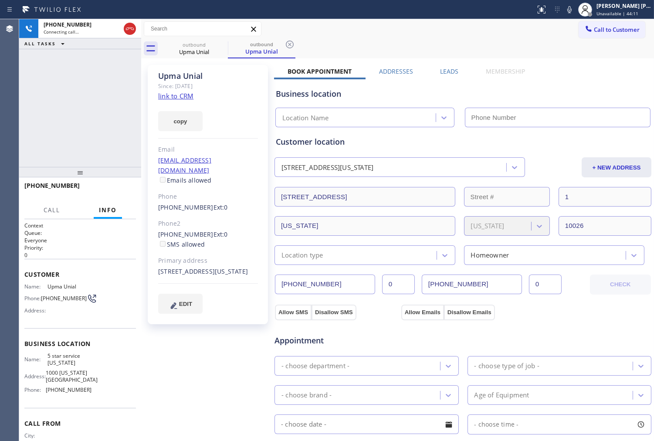
type input "[PHONE_NUMBER]"
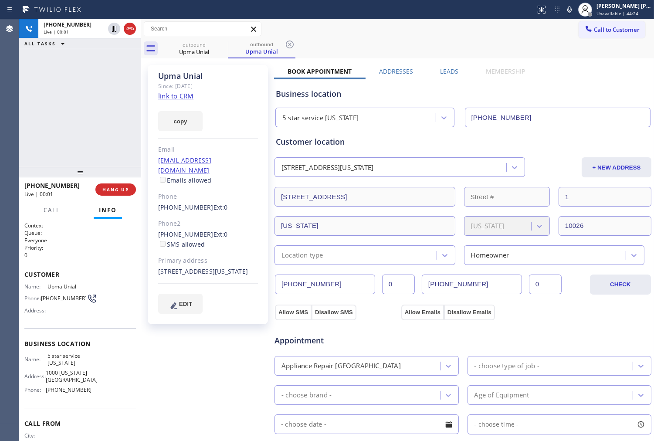
click at [1, 125] on div "Agent Desktop" at bounding box center [9, 230] width 19 height 422
click at [575, 9] on icon at bounding box center [570, 9] width 10 height 10
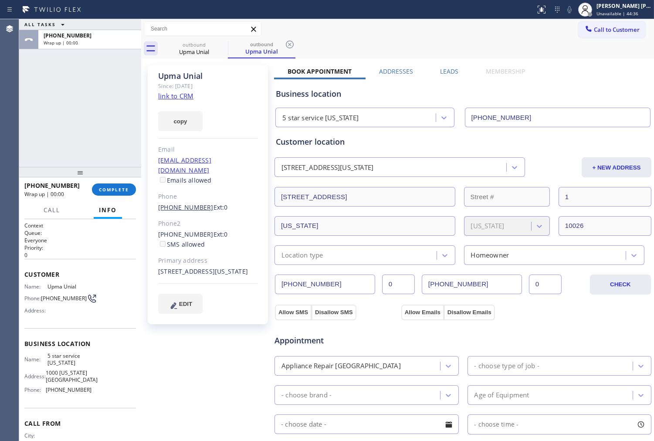
click at [189, 203] on link "[PHONE_NUMBER]" at bounding box center [185, 207] width 55 height 8
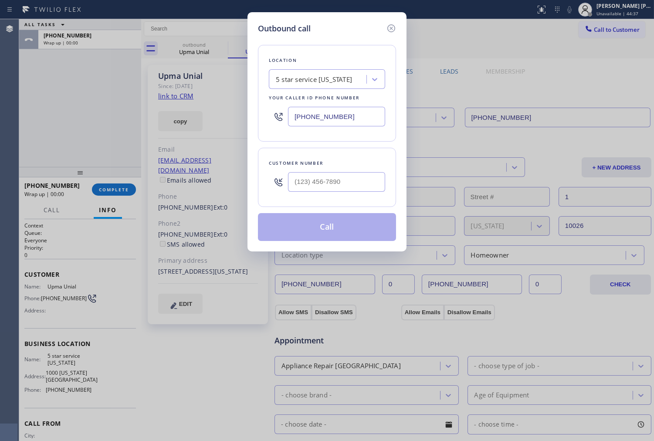
type input "[PHONE_NUMBER]"
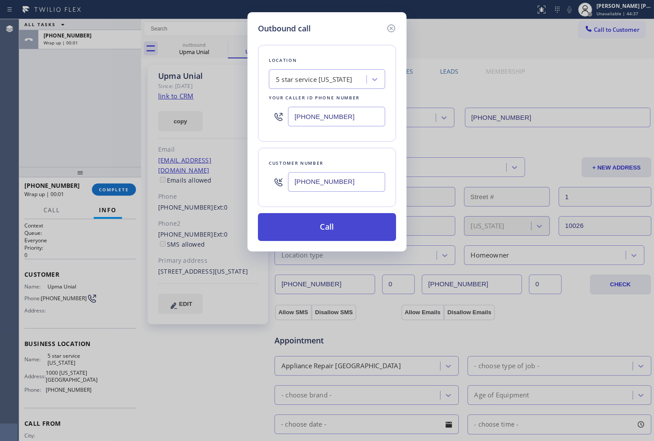
click at [347, 225] on button "Call" at bounding box center [327, 227] width 138 height 28
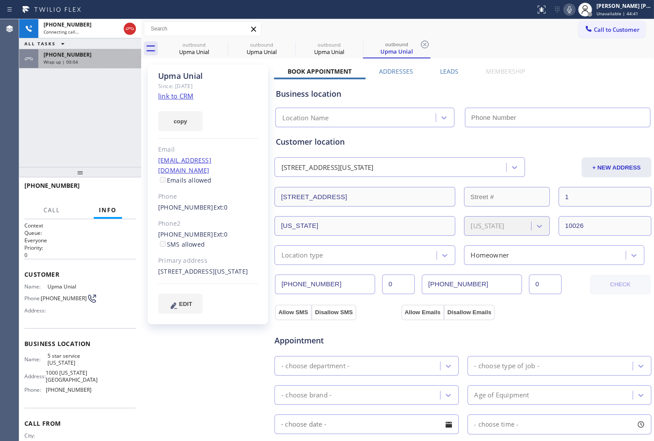
click at [124, 67] on div "[PHONE_NUMBER] Wrap up | 00:04" at bounding box center [87, 58] width 99 height 19
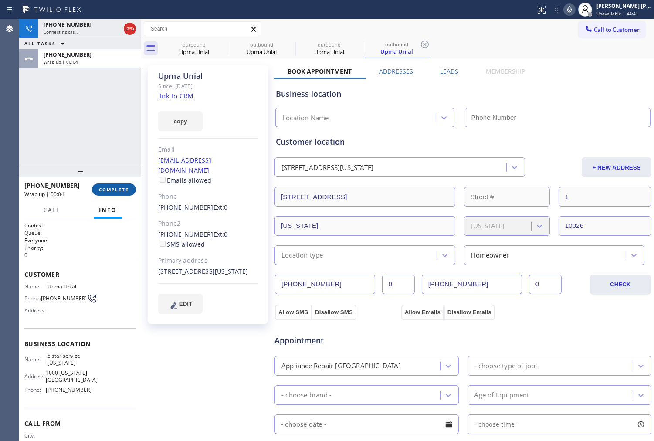
click at [123, 185] on button "COMPLETE" at bounding box center [114, 190] width 44 height 12
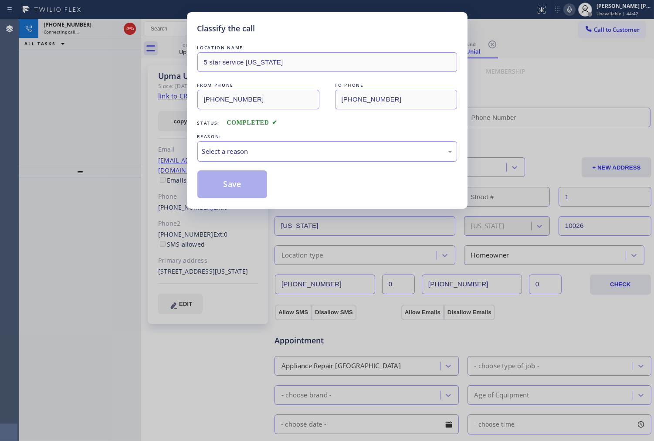
click at [247, 155] on div "Select a reason" at bounding box center [327, 151] width 250 height 10
type input "[PHONE_NUMBER]"
click at [216, 188] on button "Save" at bounding box center [233, 184] width 70 height 28
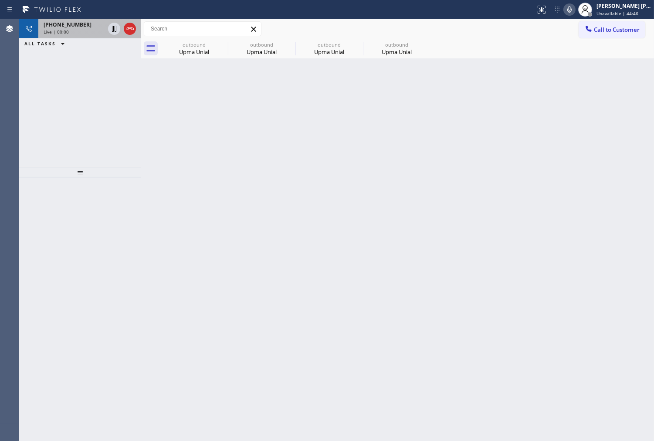
click at [80, 27] on div "[PHONE_NUMBER]" at bounding box center [74, 24] width 61 height 7
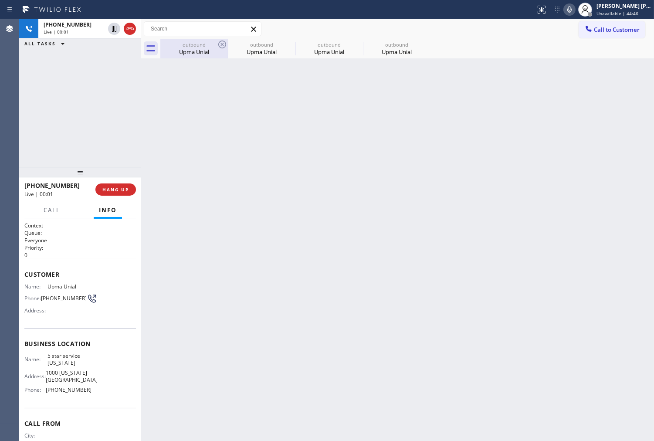
click at [198, 55] on div "Upma Unial" at bounding box center [194, 52] width 66 height 8
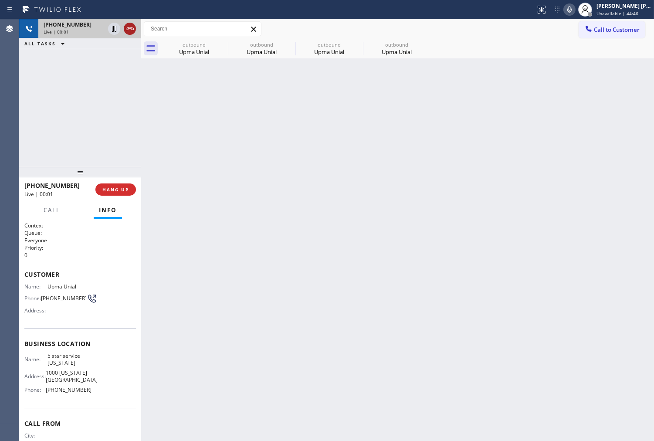
click at [127, 29] on icon at bounding box center [130, 29] width 10 height 10
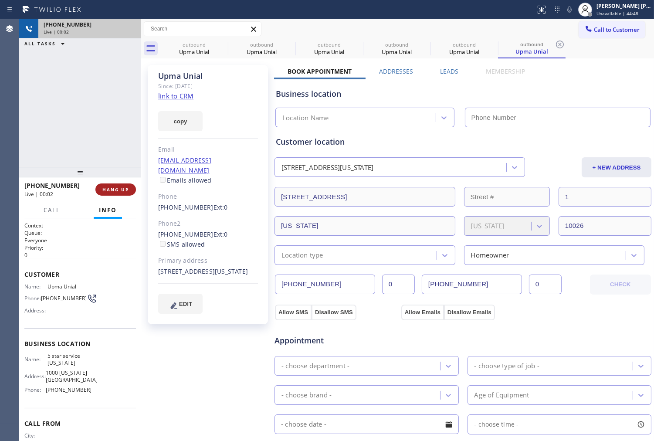
click at [108, 190] on span "HANG UP" at bounding box center [115, 190] width 27 height 6
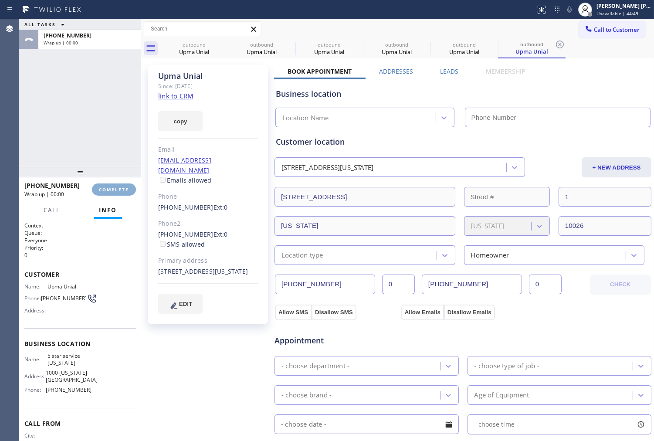
type input "[PHONE_NUMBER]"
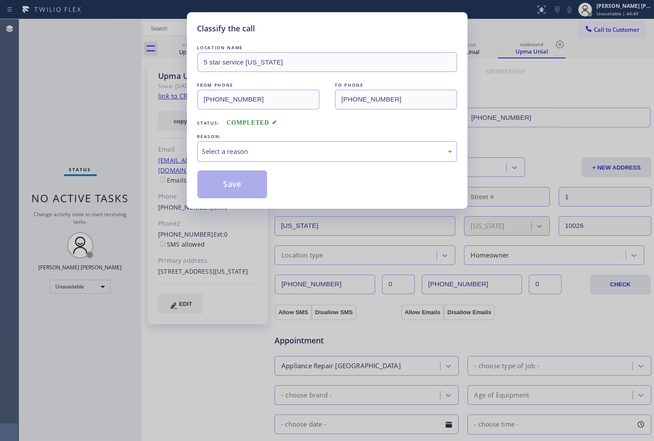
click at [269, 153] on div "Select a reason" at bounding box center [327, 151] width 250 height 10
click at [205, 182] on button "Save" at bounding box center [233, 184] width 70 height 28
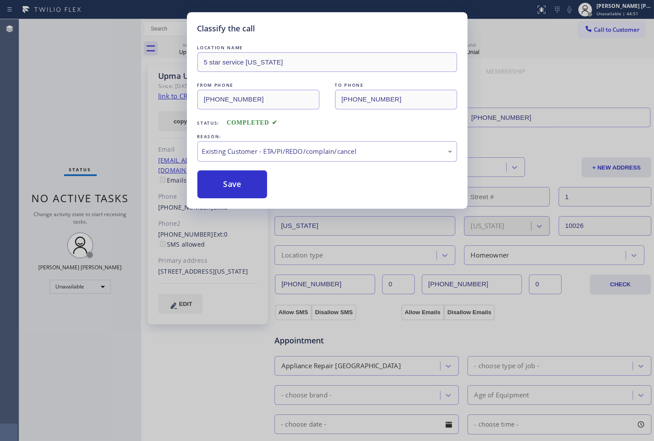
click at [1, 112] on div "Agent Desktop" at bounding box center [9, 230] width 19 height 422
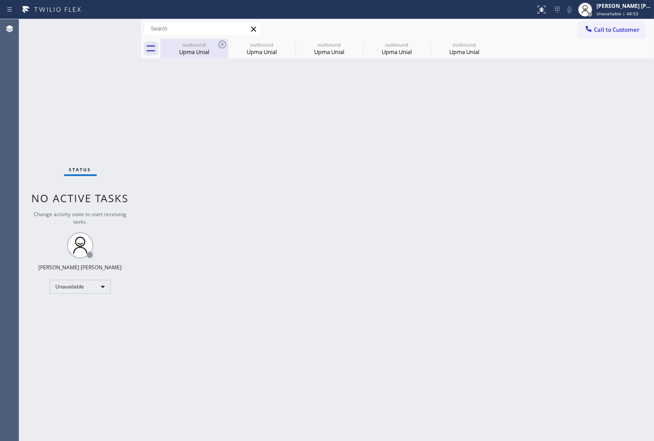
click at [199, 54] on div "Upma Unial" at bounding box center [194, 52] width 66 height 8
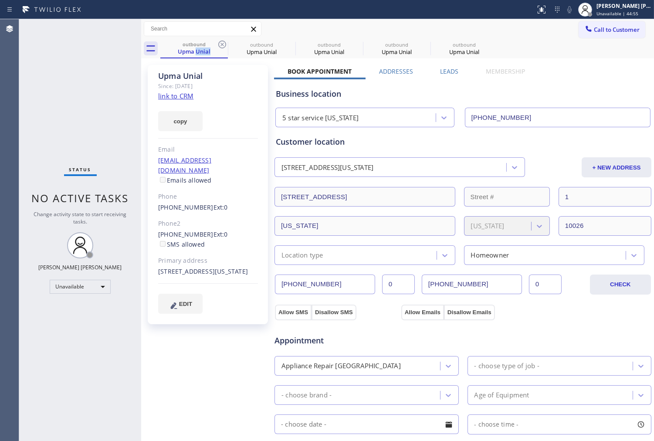
click at [454, 76] on div "Business location 5 star service [US_STATE] [PHONE_NUMBER]" at bounding box center [463, 101] width 378 height 51
click at [452, 72] on label "Leads" at bounding box center [449, 71] width 18 height 8
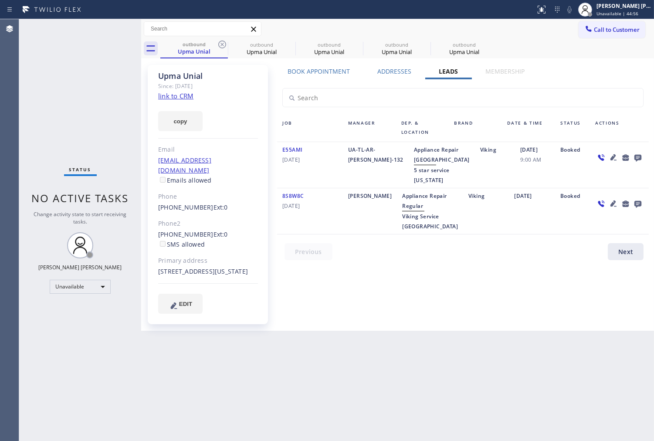
click at [639, 156] on icon at bounding box center [638, 157] width 10 height 11
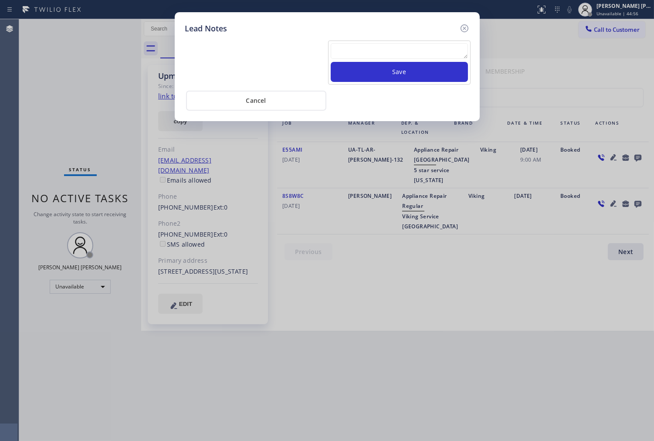
click at [430, 41] on div "Save" at bounding box center [399, 63] width 143 height 44
click at [430, 46] on textarea at bounding box center [399, 51] width 137 height 16
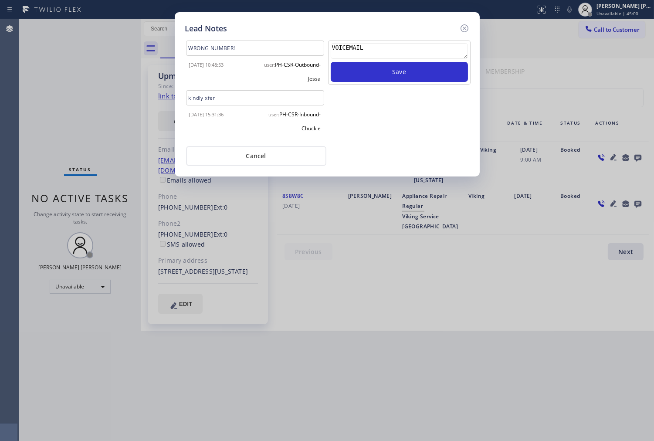
type textarea "VOICEMAIL"
click at [480, 76] on div "Lead Notes WRONG NUMBER! [DATE] 10:48:53 user: PH-CSR-Outbound-Jessa kindly xfe…" at bounding box center [327, 220] width 654 height 441
click at [452, 72] on button "Save" at bounding box center [399, 72] width 137 height 20
click at [460, 24] on icon at bounding box center [465, 28] width 10 height 10
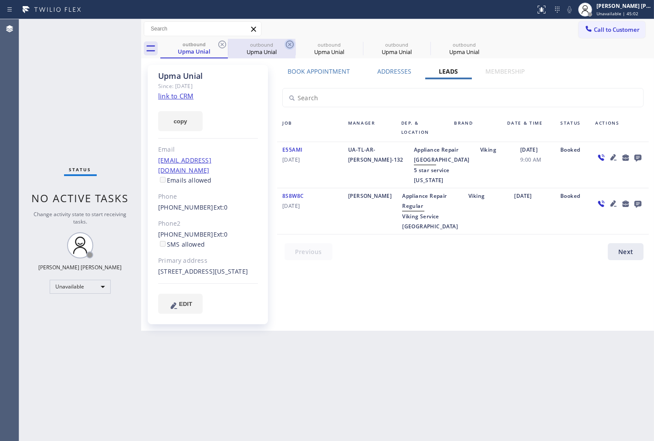
drag, startPoint x: 227, startPoint y: 44, endPoint x: 220, endPoint y: 44, distance: 7.4
click at [226, 44] on icon at bounding box center [222, 44] width 10 height 10
click at [285, 44] on icon at bounding box center [290, 44] width 10 height 10
click at [0, 0] on icon at bounding box center [0, 0] width 0 height 0
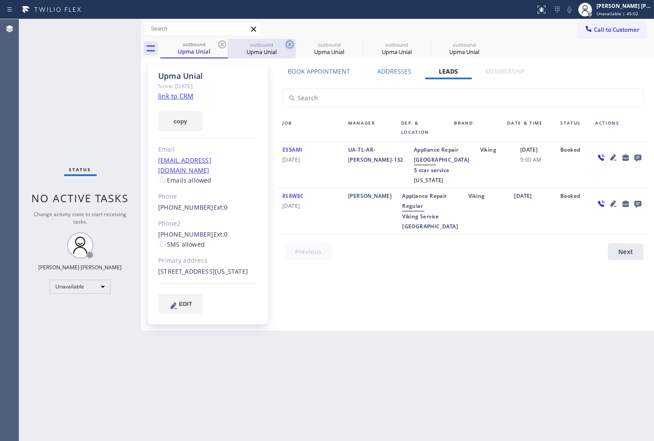
click at [0, 0] on icon at bounding box center [0, 0] width 0 height 0
click at [220, 44] on div "outbound Upma Unial outbound Upma Unial outbound Upma Unial outbound Upma Unial…" at bounding box center [407, 49] width 494 height 20
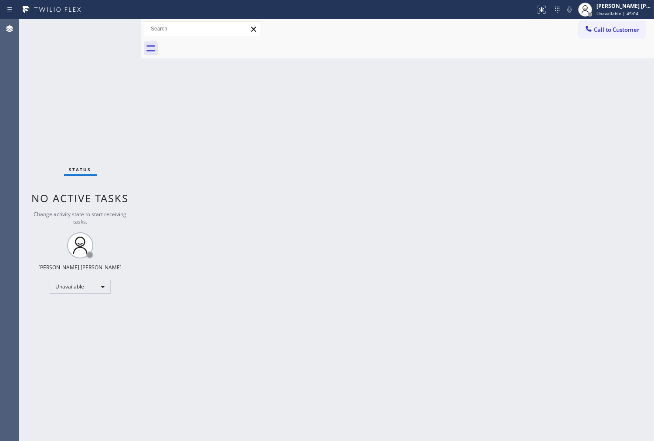
click at [220, 44] on div at bounding box center [407, 49] width 494 height 20
click at [597, 36] on button "Call to Customer" at bounding box center [612, 29] width 67 height 17
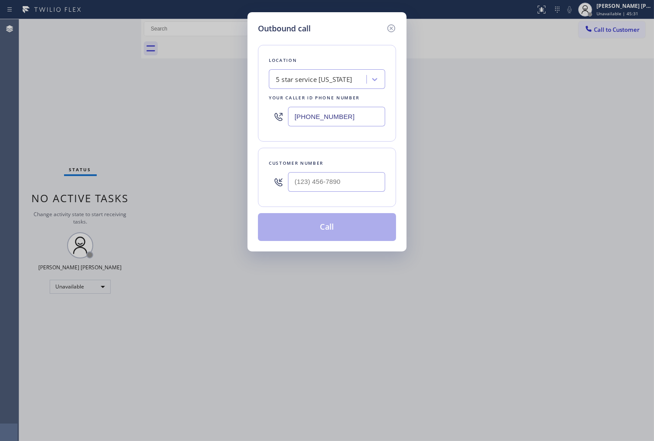
click at [332, 109] on input "[PHONE_NUMBER]" at bounding box center [336, 117] width 97 height 20
paste input "786) 661-1787"
type input "[PHONE_NUMBER]"
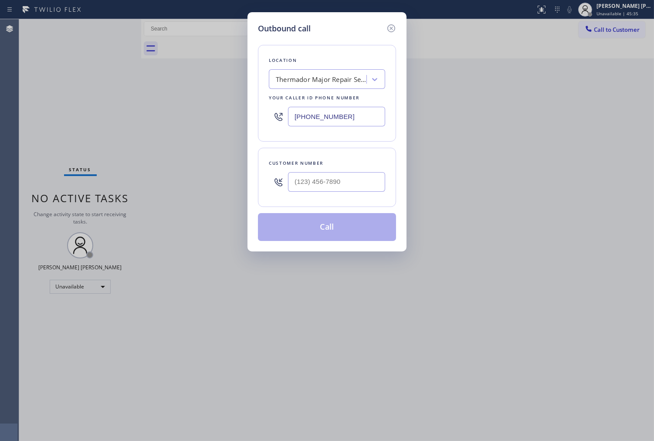
click at [341, 167] on div "Customer number" at bounding box center [327, 163] width 116 height 9
click at [342, 177] on input "(___) ___-____" at bounding box center [336, 182] width 97 height 20
paste input "954) 683-2784"
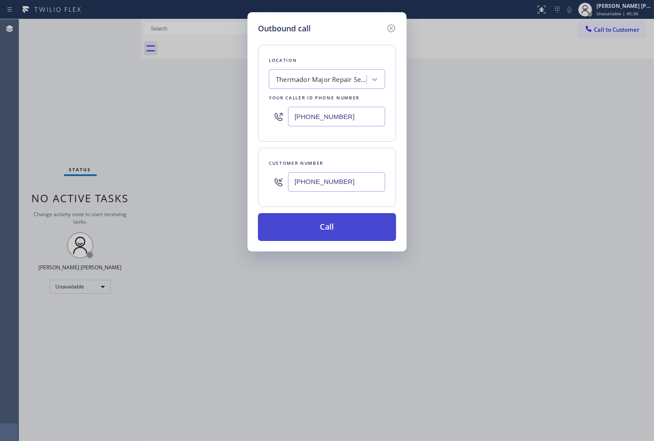
type input "[PHONE_NUMBER]"
click at [341, 227] on button "Call" at bounding box center [327, 227] width 138 height 28
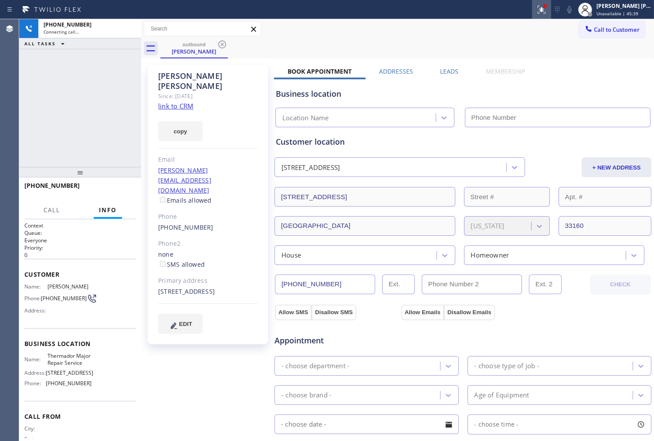
click at [547, 10] on icon at bounding box center [542, 9] width 10 height 10
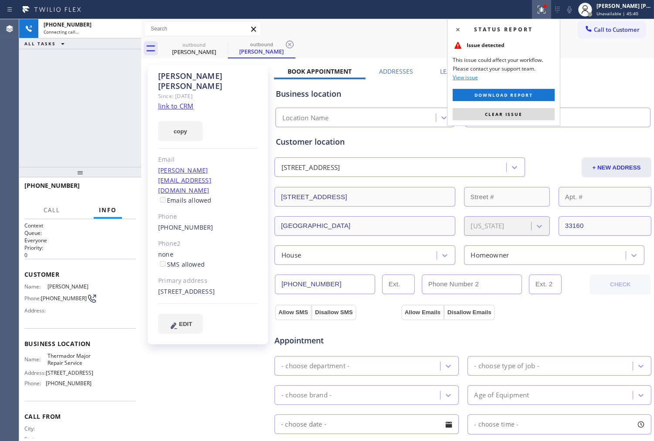
click at [516, 119] on button "Clear issue" at bounding box center [504, 114] width 102 height 12
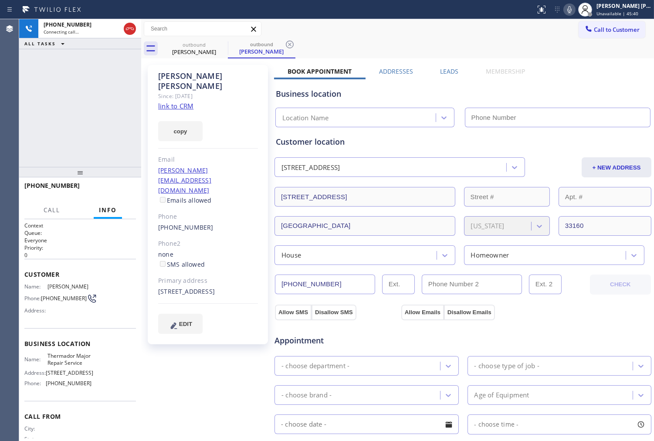
click at [176, 71] on div "[PERSON_NAME]" at bounding box center [208, 81] width 100 height 20
copy div "[PERSON_NAME]"
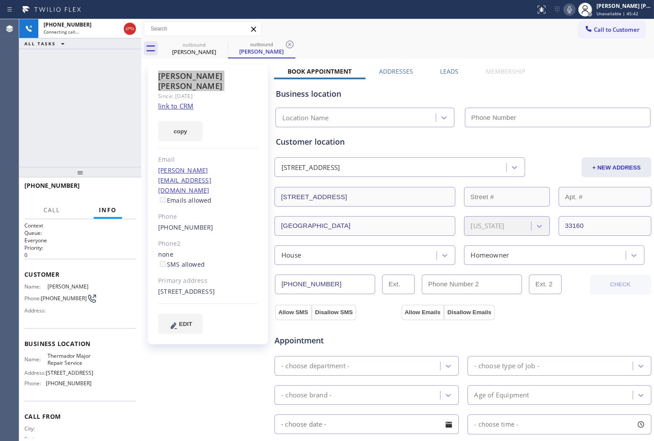
type input "[PHONE_NUMBER]"
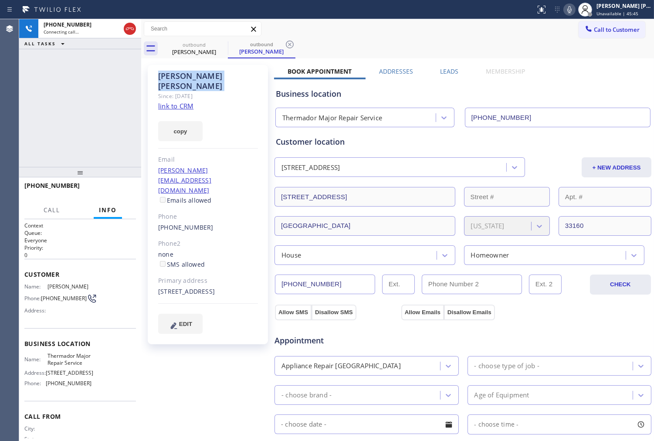
click at [89, 90] on div "[PHONE_NUMBER] Connecting call… ALL TASKS ALL TASKS ACTIVE TASKS TASKS IN WRAP …" at bounding box center [80, 93] width 122 height 148
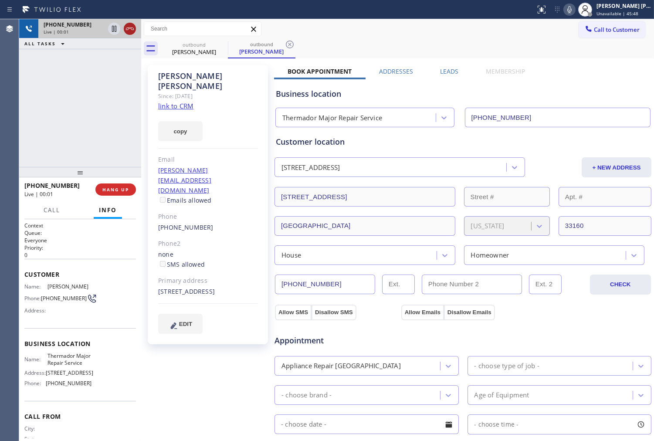
click at [129, 30] on icon at bounding box center [130, 29] width 10 height 10
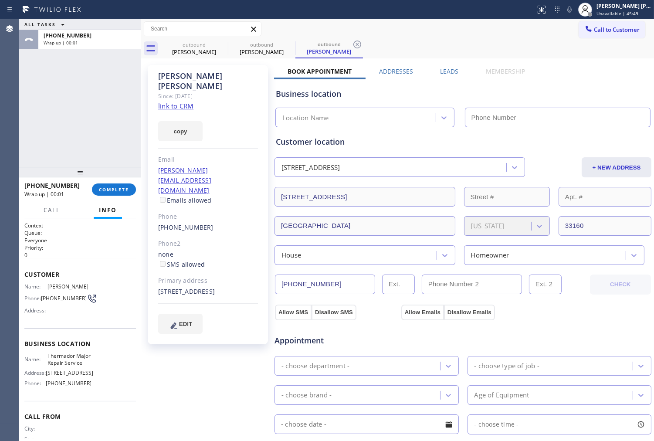
type input "[PHONE_NUMBER]"
click at [116, 182] on div "[PHONE_NUMBER] Wrap up | 00:03 COMPLETE" at bounding box center [80, 189] width 112 height 23
click at [117, 192] on span "COMPLETE" at bounding box center [114, 190] width 30 height 6
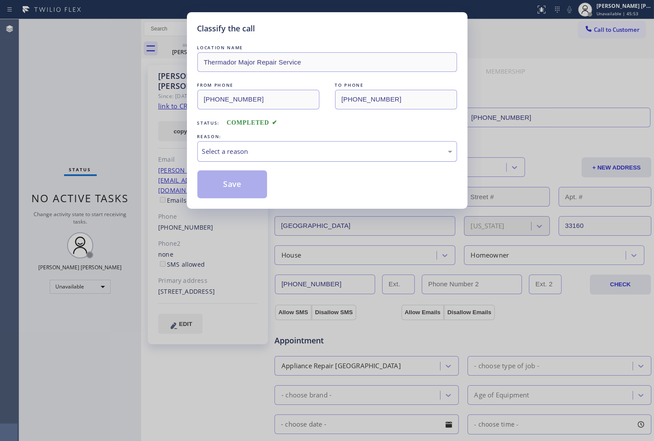
click at [281, 161] on div "Select a reason" at bounding box center [328, 151] width 260 height 20
click at [233, 185] on button "Save" at bounding box center [233, 184] width 70 height 28
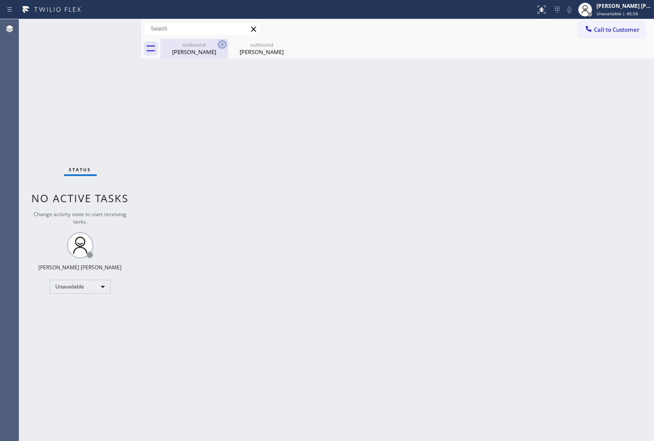
click at [225, 43] on icon at bounding box center [222, 45] width 8 height 8
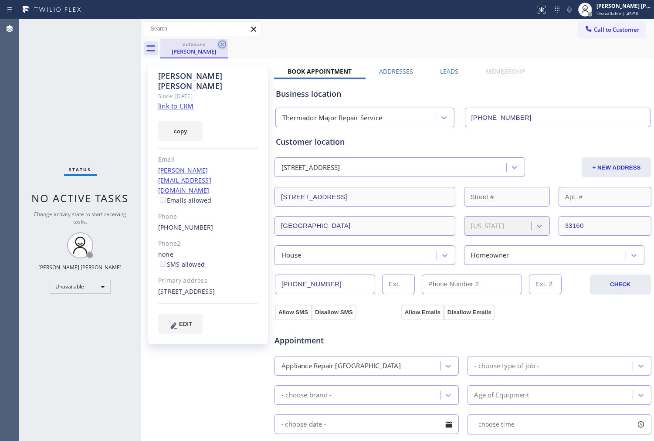
click at [223, 43] on icon at bounding box center [222, 45] width 8 height 8
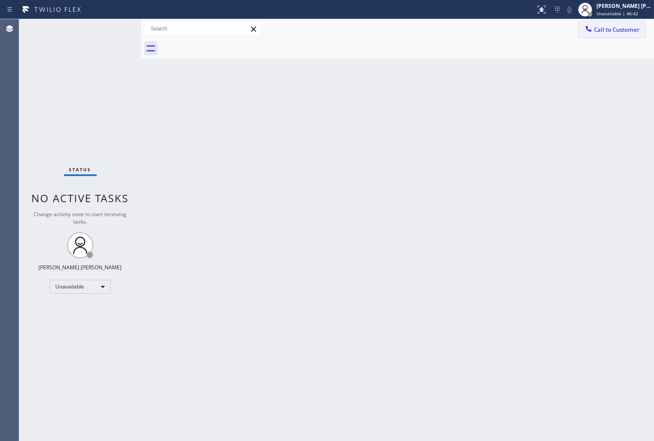
click at [597, 32] on span "Call to Customer" at bounding box center [617, 30] width 46 height 8
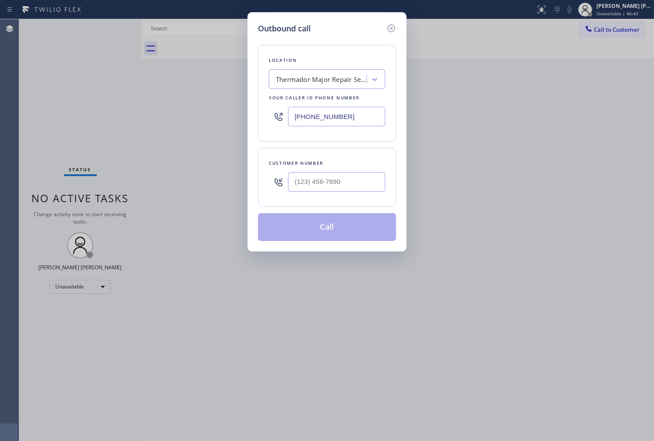
click at [321, 120] on input "[PHONE_NUMBER]" at bounding box center [336, 117] width 97 height 20
paste input "___) ___-____"
type input "(___) ___-____"
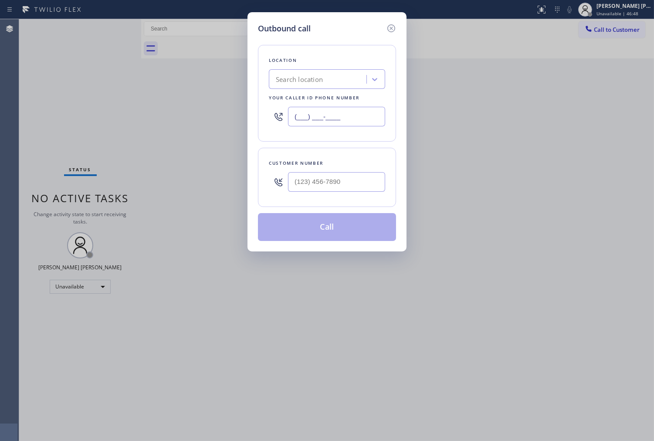
paste input "714) 912-6354"
type input "[PHONE_NUMBER]"
click at [370, 188] on input "(___) ___-____" at bounding box center [336, 182] width 97 height 20
paste input "714) 746-4585"
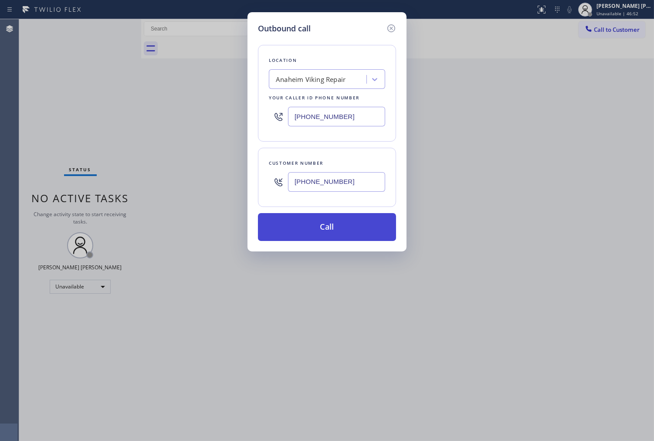
type input "[PHONE_NUMBER]"
click at [336, 225] on button "Call" at bounding box center [327, 227] width 138 height 28
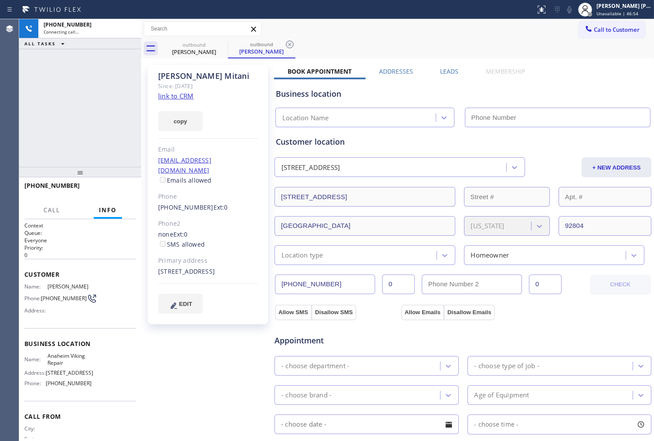
click at [188, 72] on div "[PERSON_NAME]" at bounding box center [208, 76] width 100 height 10
click at [11, 104] on div "Agent Desktop" at bounding box center [9, 230] width 19 height 422
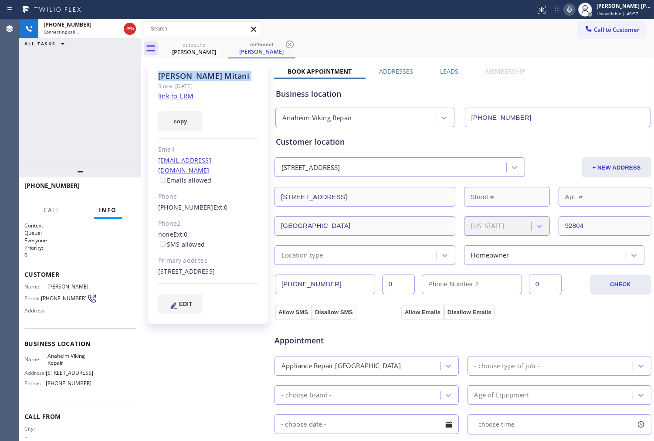
type input "[PHONE_NUMBER]"
click at [10, 145] on div "Agent Desktop" at bounding box center [9, 230] width 19 height 422
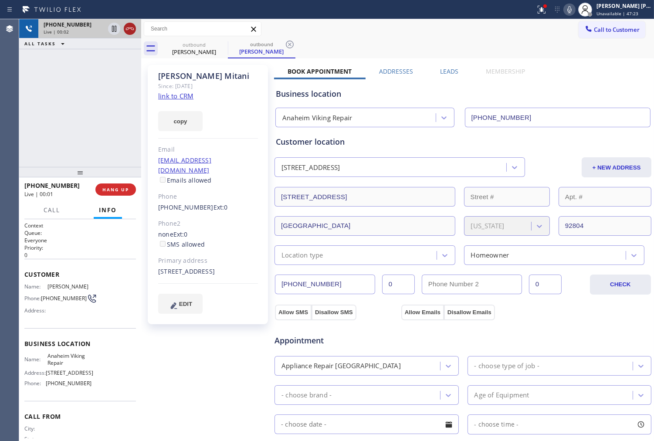
click at [131, 29] on icon at bounding box center [130, 29] width 10 height 10
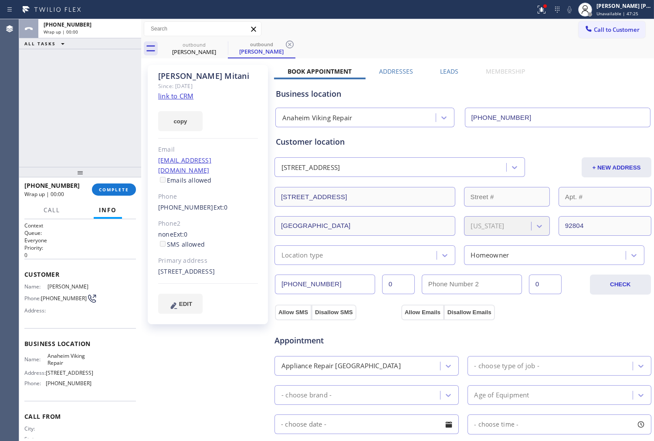
click at [453, 72] on label "Leads" at bounding box center [449, 71] width 18 height 8
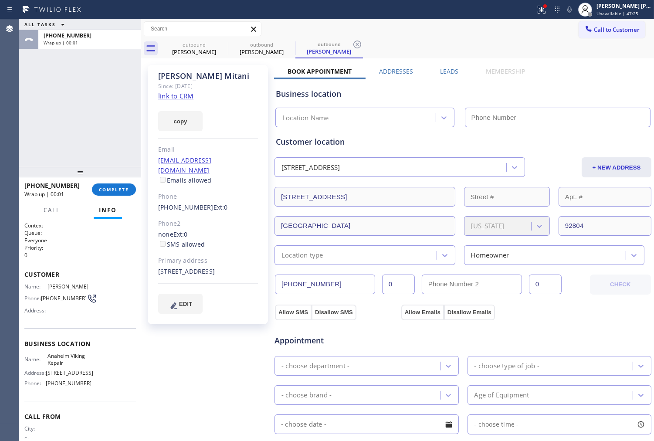
click at [640, 156] on div "[STREET_ADDRESS] + NEW ADDRESS" at bounding box center [463, 167] width 379 height 22
type input "[PHONE_NUMBER]"
click at [450, 68] on label "Leads" at bounding box center [449, 71] width 18 height 8
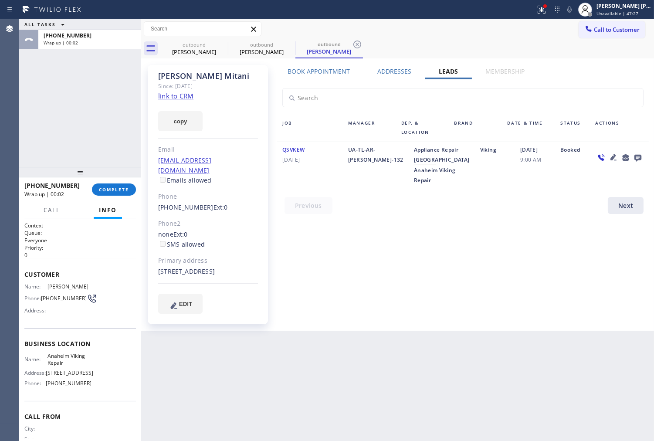
click at [640, 156] on icon at bounding box center [638, 158] width 7 height 7
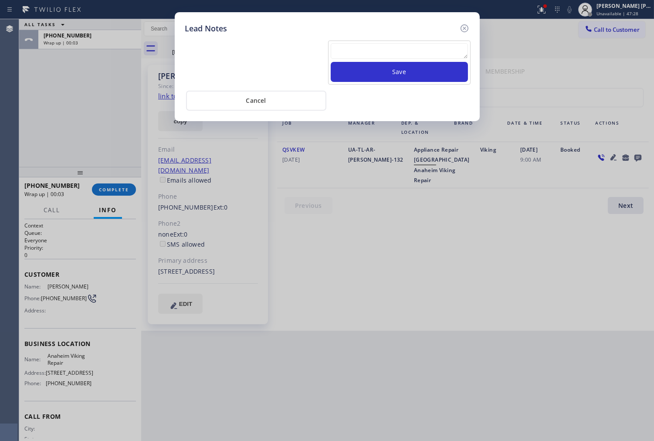
click at [362, 49] on textarea at bounding box center [399, 51] width 137 height 16
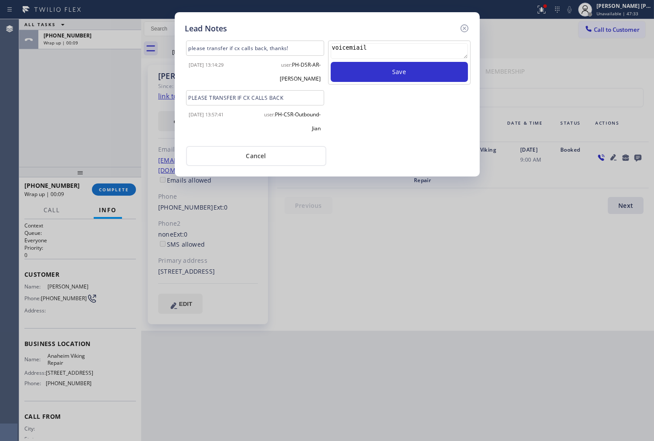
click at [355, 47] on textarea "voicemiail" at bounding box center [399, 51] width 137 height 16
type textarea "voicemail"
click at [414, 69] on button "Save" at bounding box center [399, 72] width 137 height 20
click at [467, 27] on icon at bounding box center [465, 28] width 10 height 10
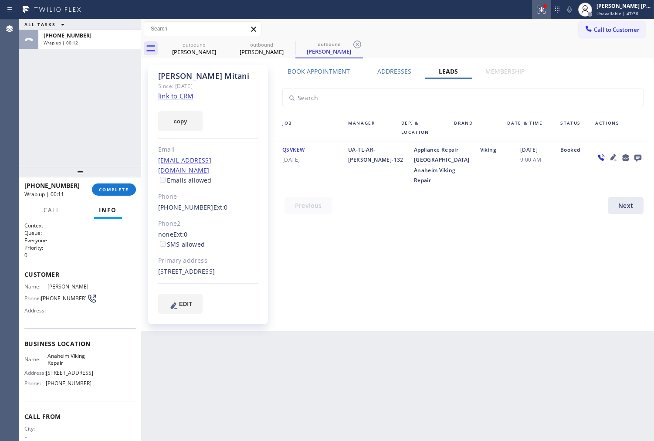
click at [546, 13] on icon at bounding box center [542, 9] width 10 height 10
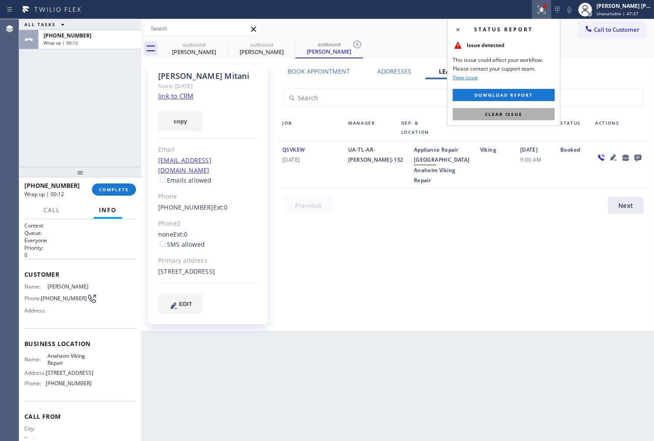
click at [522, 115] on button "Clear issue" at bounding box center [504, 114] width 102 height 12
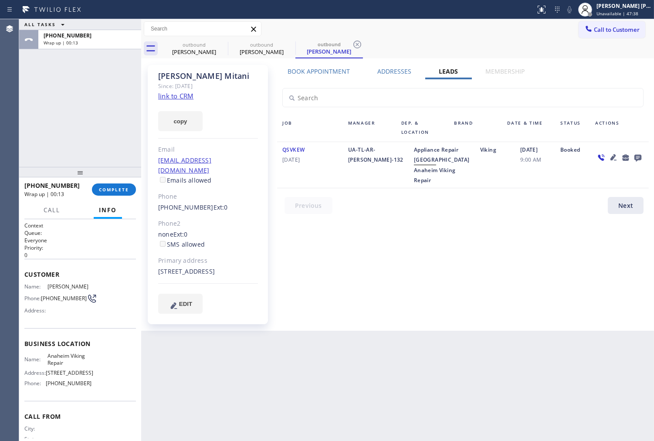
click at [105, 181] on div "[PHONE_NUMBER] Wrap up | 00:13 COMPLETE" at bounding box center [80, 189] width 112 height 23
click at [105, 189] on span "COMPLETE" at bounding box center [114, 190] width 30 height 6
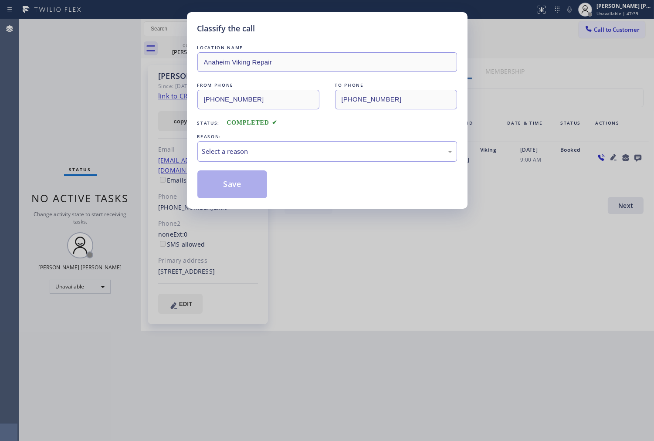
click at [224, 160] on div "Select a reason" at bounding box center [328, 151] width 260 height 20
click at [208, 187] on button "Save" at bounding box center [233, 184] width 70 height 28
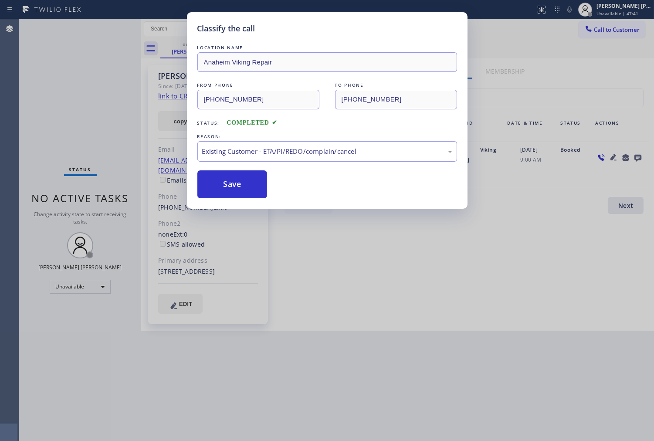
click at [49, 109] on div "Status No active tasks Change activity state to start receiving tasks. [PERSON_…" at bounding box center [80, 230] width 122 height 422
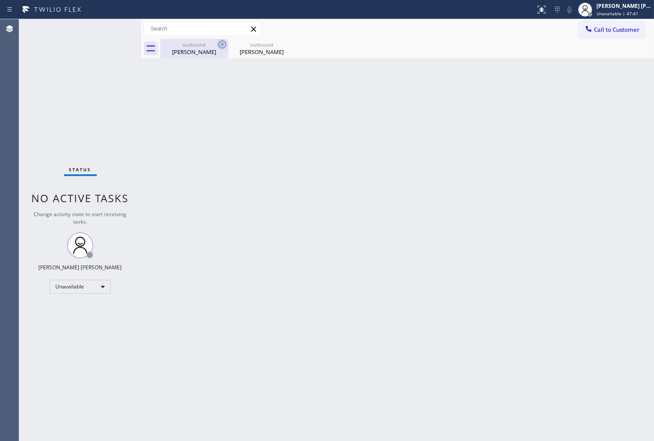
click at [225, 44] on icon at bounding box center [222, 45] width 8 height 8
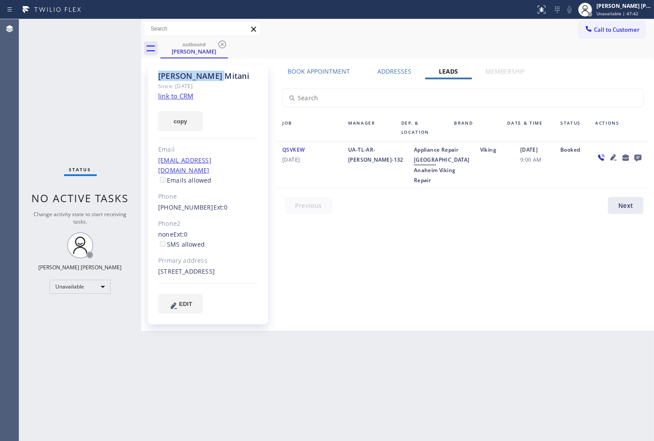
click at [225, 44] on icon at bounding box center [222, 45] width 8 height 8
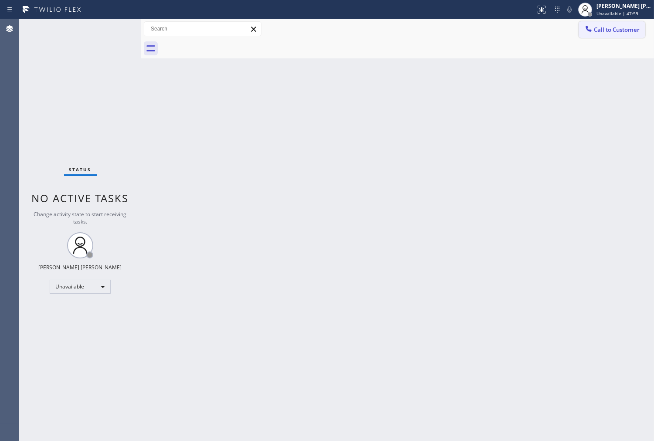
click at [600, 26] on span "Call to Customer" at bounding box center [617, 30] width 46 height 8
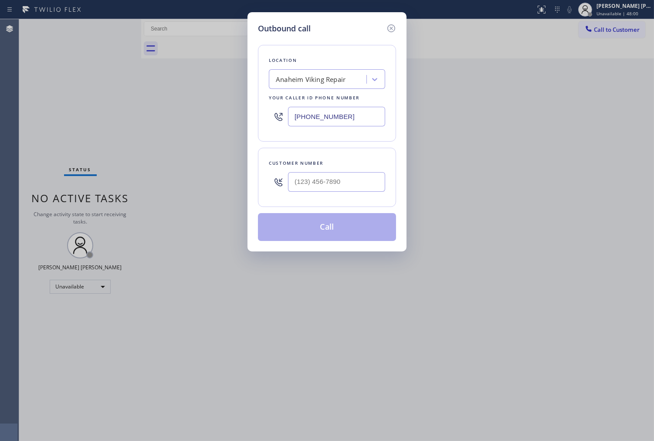
click at [356, 118] on input "[PHONE_NUMBER]" at bounding box center [336, 117] width 97 height 20
paste input "855) 666-9755"
type input "[PHONE_NUMBER]"
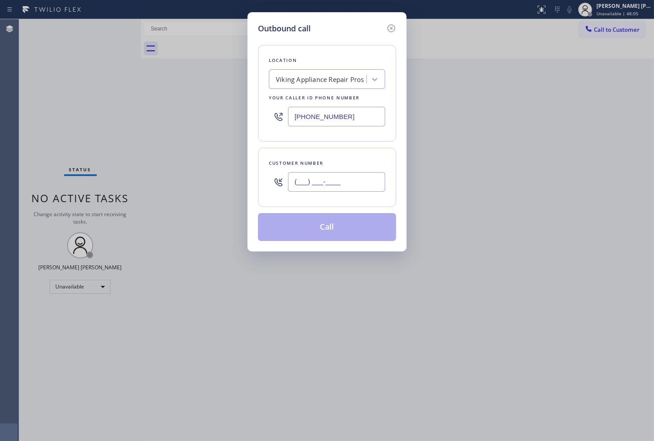
click at [367, 180] on input "(___) ___-____" at bounding box center [336, 182] width 97 height 20
paste input "425) 318-2742"
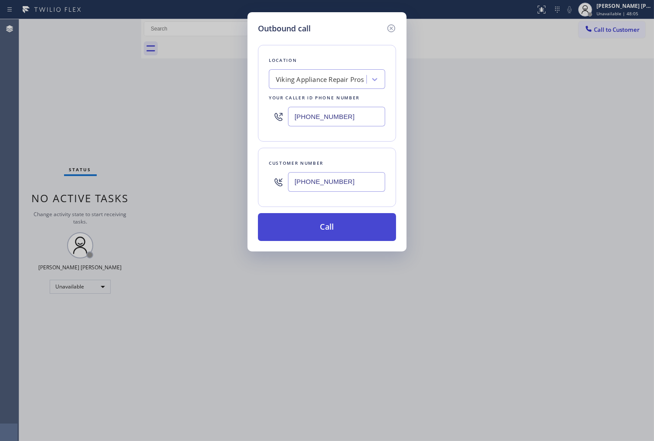
type input "[PHONE_NUMBER]"
click at [338, 227] on button "Call" at bounding box center [327, 227] width 138 height 28
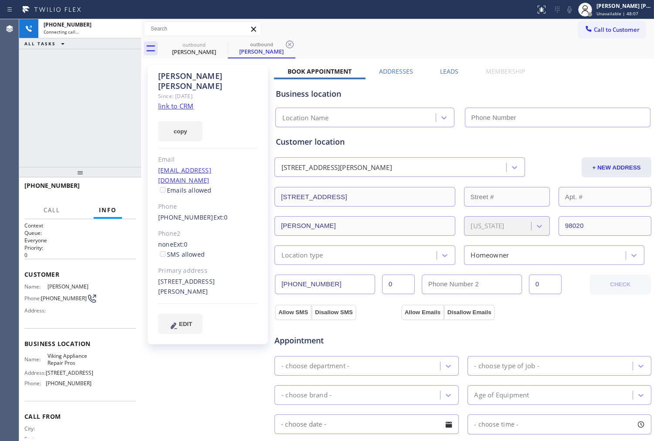
click at [174, 78] on div "[PERSON_NAME]" at bounding box center [208, 81] width 100 height 20
copy div "[PERSON_NAME]"
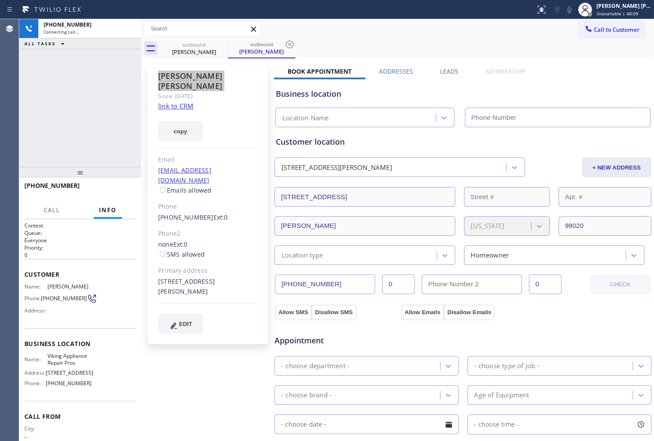
type input "[PHONE_NUMBER]"
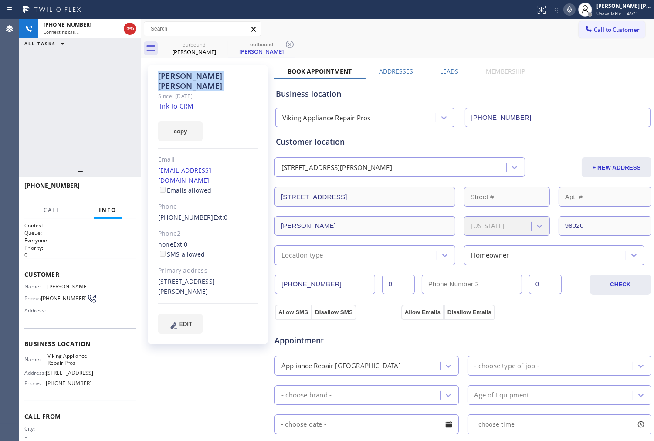
click at [3, 123] on div "Agent Desktop" at bounding box center [9, 230] width 19 height 422
click at [26, 109] on div "[PHONE_NUMBER] Live | 00:09 ALL TASKS ALL TASKS ACTIVE TASKS TASKS IN WRAP UP" at bounding box center [80, 93] width 122 height 148
click at [123, 188] on span "HANG UP" at bounding box center [115, 190] width 27 height 6
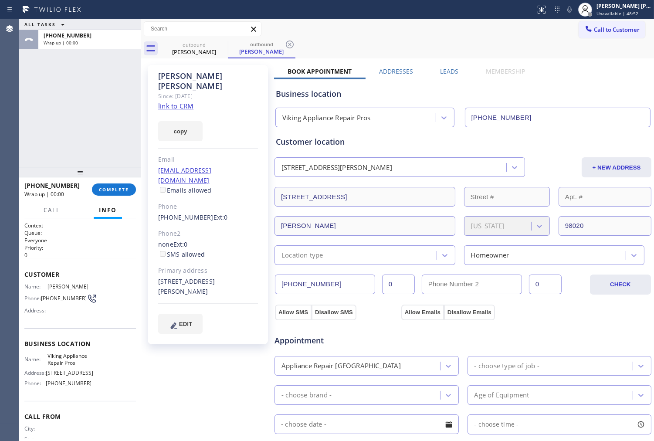
click at [443, 73] on label "Leads" at bounding box center [449, 71] width 18 height 8
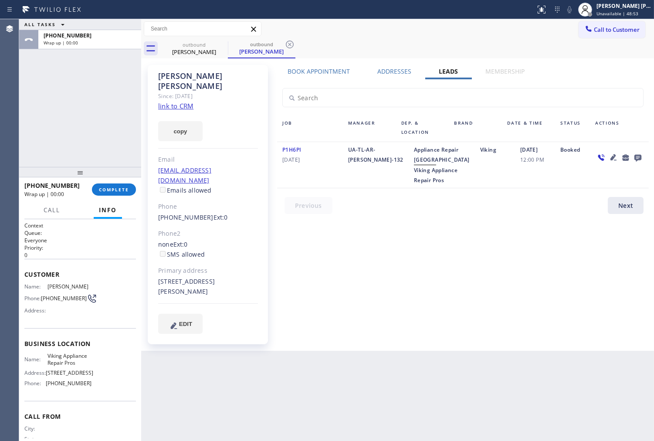
click at [639, 160] on icon at bounding box center [638, 157] width 10 height 11
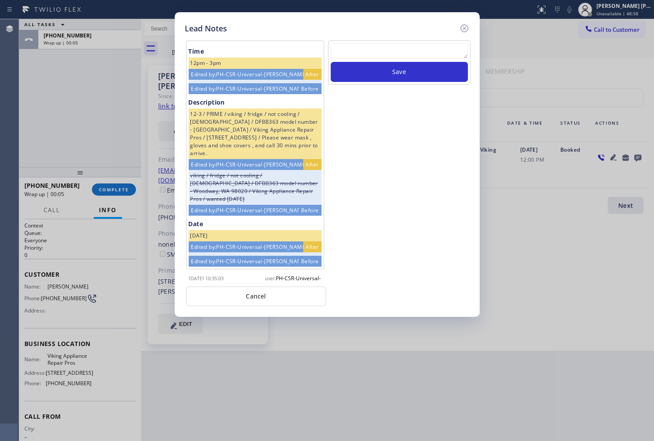
click at [365, 50] on textarea at bounding box center [399, 51] width 137 height 16
type textarea "voicemail"
click at [369, 77] on button "Save" at bounding box center [399, 72] width 137 height 20
click at [464, 33] on icon at bounding box center [465, 28] width 10 height 10
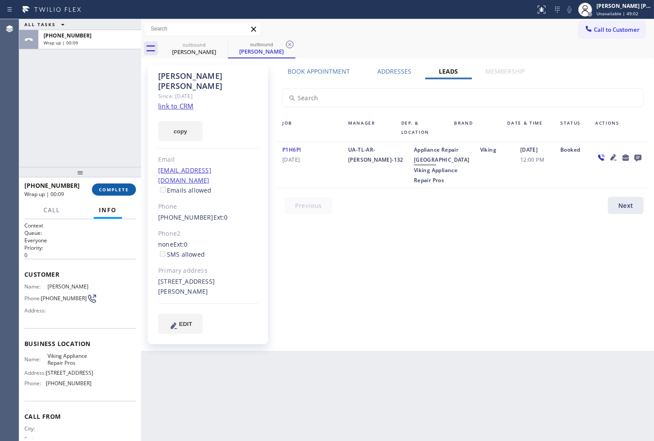
click at [130, 184] on button "COMPLETE" at bounding box center [114, 190] width 44 height 12
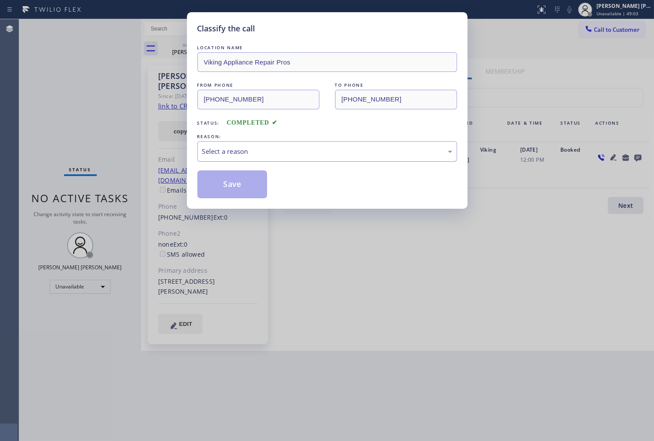
click at [239, 151] on div "Select a reason" at bounding box center [327, 151] width 250 height 10
click at [227, 188] on button "Save" at bounding box center [233, 184] width 70 height 28
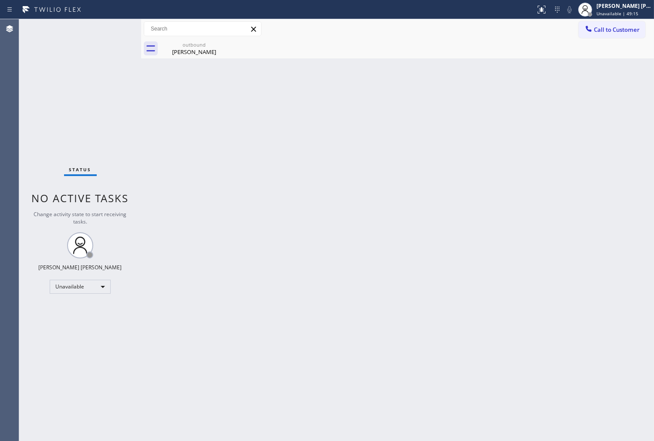
click at [1, 293] on div "Agent Desktop" at bounding box center [9, 230] width 19 height 422
click at [214, 55] on div "[PERSON_NAME]" at bounding box center [194, 52] width 66 height 8
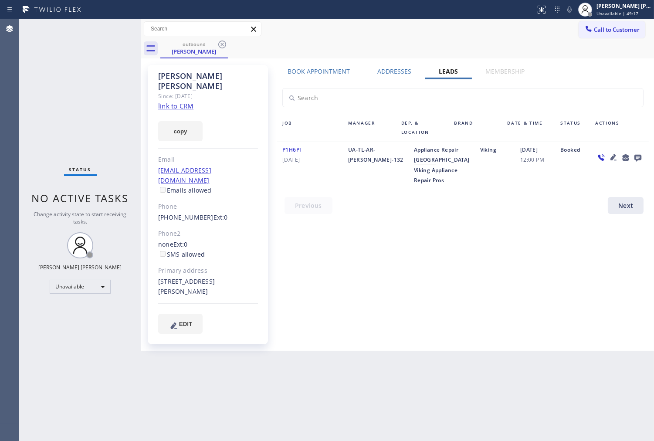
click at [219, 44] on icon at bounding box center [222, 45] width 8 height 8
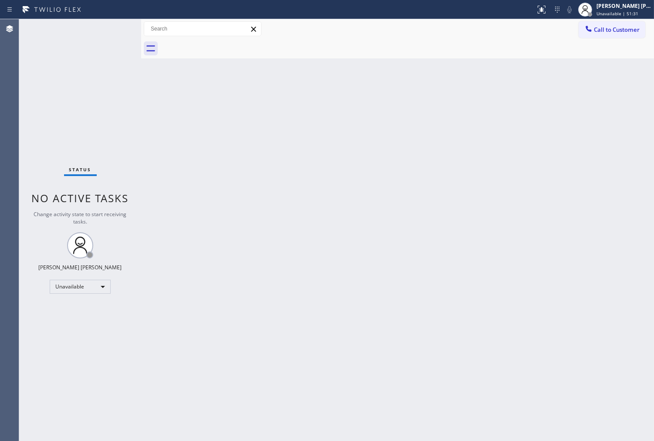
click at [1, 283] on div "Agent Desktop" at bounding box center [9, 230] width 19 height 422
click at [1, 136] on div "Agent Desktop" at bounding box center [9, 230] width 19 height 422
click at [600, 28] on span "Call to Customer" at bounding box center [617, 30] width 46 height 8
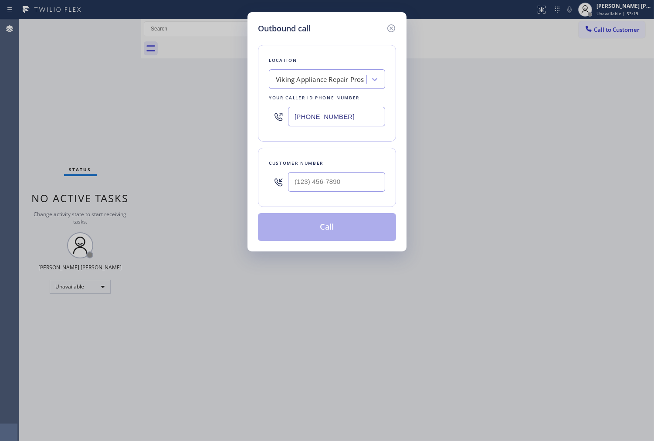
click at [324, 111] on input "[PHONE_NUMBER]" at bounding box center [336, 117] width 97 height 20
paste input "361) 203-3251"
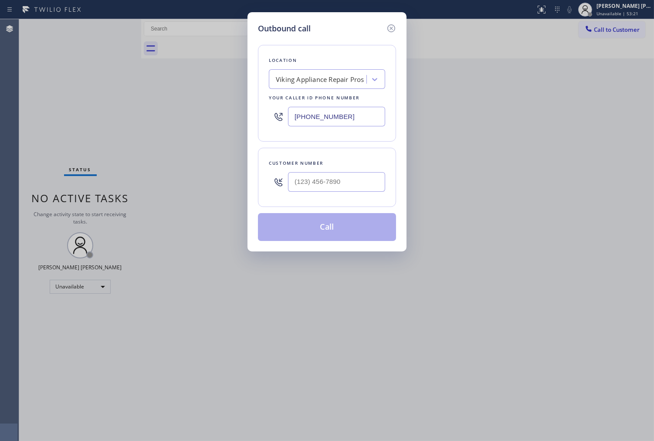
type input "[PHONE_NUMBER]"
click at [320, 171] on div at bounding box center [336, 182] width 97 height 28
click at [324, 176] on input "(___) ___-____" at bounding box center [336, 182] width 97 height 20
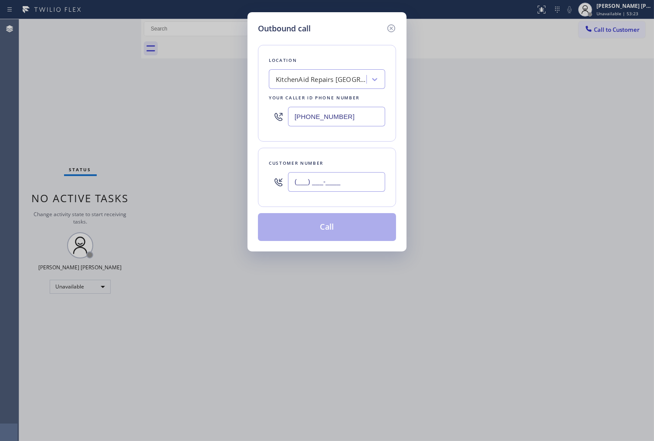
paste input "6198"
click at [337, 190] on input "(___) ___-6198" at bounding box center [336, 182] width 97 height 20
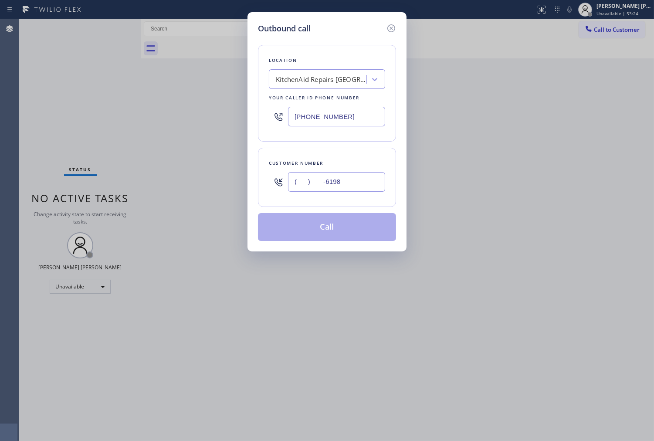
click at [337, 190] on input "(___) ___-6198" at bounding box center [336, 182] width 97 height 20
paste input "619) 807-5736"
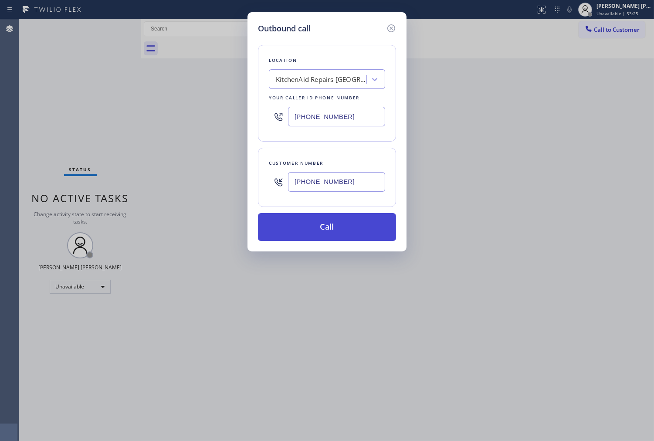
type input "[PHONE_NUMBER]"
click at [351, 231] on button "Call" at bounding box center [327, 227] width 138 height 28
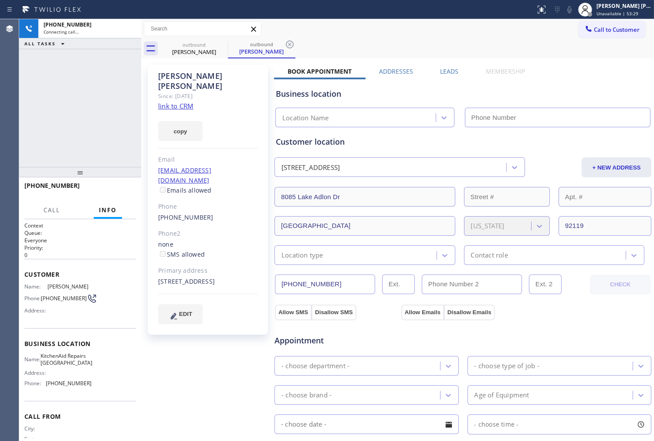
click at [183, 77] on div "[PERSON_NAME]" at bounding box center [208, 81] width 100 height 20
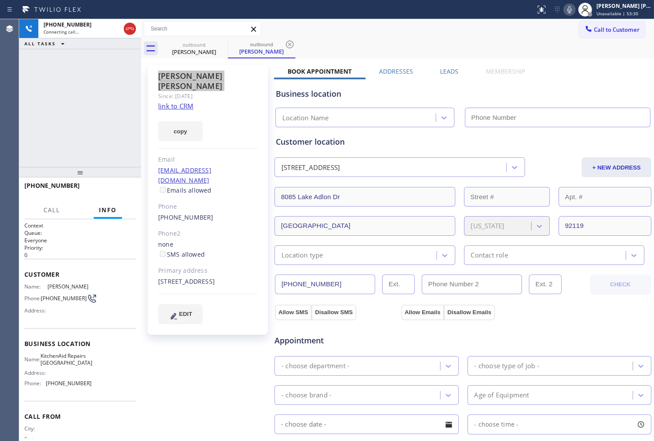
type input "[PHONE_NUMBER]"
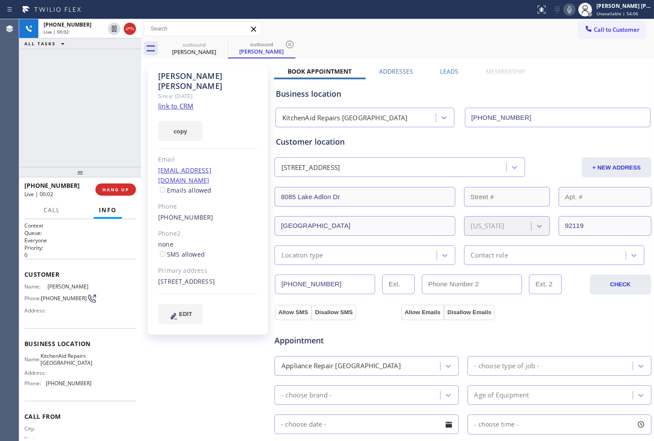
click at [6, 178] on div "Agent Desktop" at bounding box center [9, 230] width 19 height 422
click at [128, 31] on icon at bounding box center [130, 29] width 10 height 10
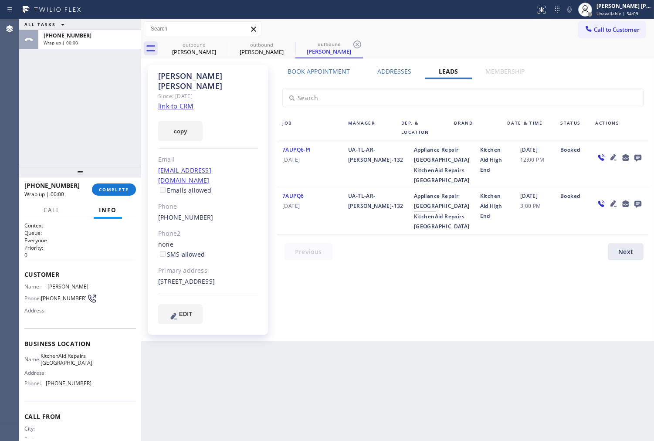
click at [635, 155] on icon at bounding box center [638, 158] width 7 height 7
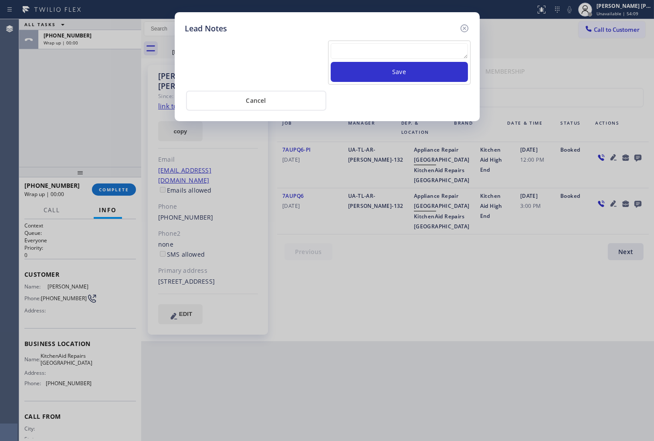
click at [390, 54] on textarea at bounding box center [399, 51] width 137 height 16
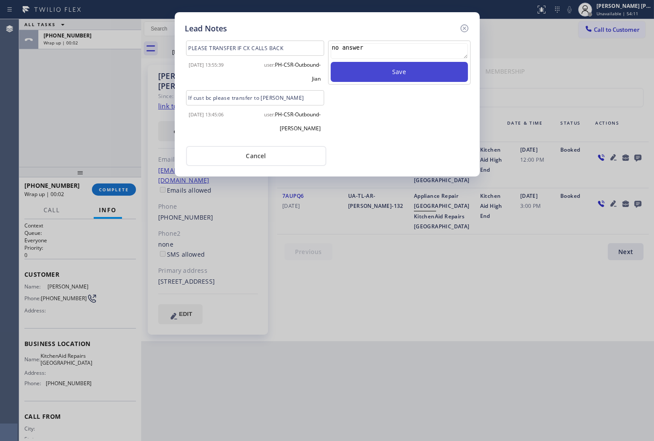
type textarea "no answer"
click at [388, 68] on button "Save" at bounding box center [399, 72] width 137 height 20
click at [460, 29] on icon at bounding box center [465, 28] width 10 height 10
click at [460, 29] on div "Call to Customer Outbound call Location KitchenAid Repairs [GEOGRAPHIC_DATA] Yo…" at bounding box center [397, 28] width 513 height 15
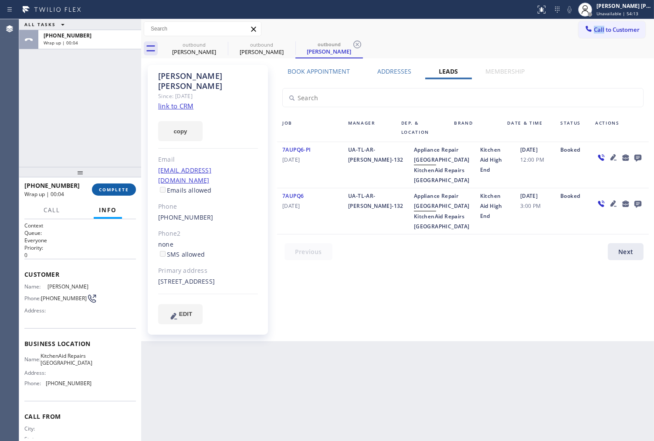
click at [115, 192] on span "COMPLETE" at bounding box center [114, 190] width 30 height 6
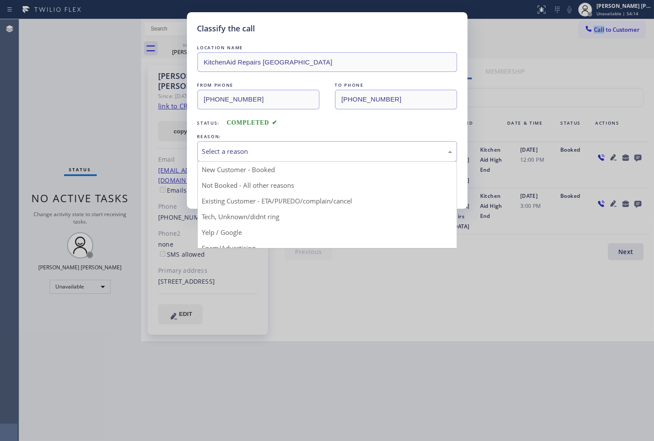
click at [299, 142] on div "Select a reason" at bounding box center [328, 151] width 260 height 20
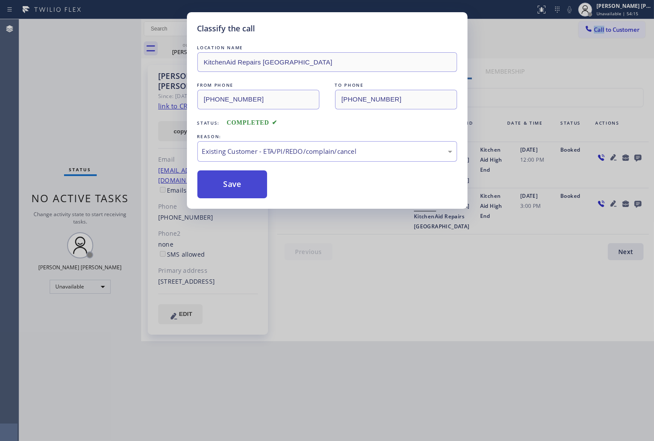
click at [216, 188] on button "Save" at bounding box center [233, 184] width 70 height 28
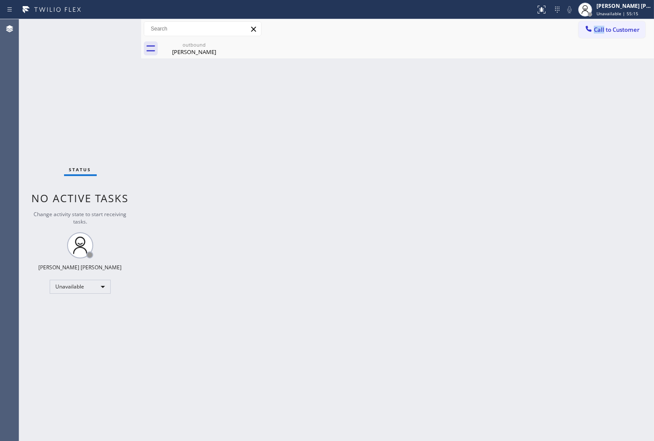
click at [1, 238] on div "Agent Desktop" at bounding box center [9, 230] width 19 height 422
drag, startPoint x: 216, startPoint y: 55, endPoint x: 220, endPoint y: 50, distance: 6.7
click at [216, 55] on div "[PERSON_NAME]" at bounding box center [194, 52] width 66 height 8
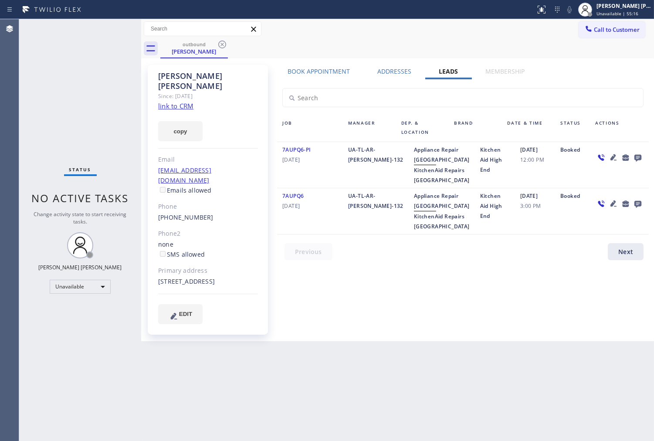
click at [222, 45] on icon at bounding box center [222, 44] width 10 height 10
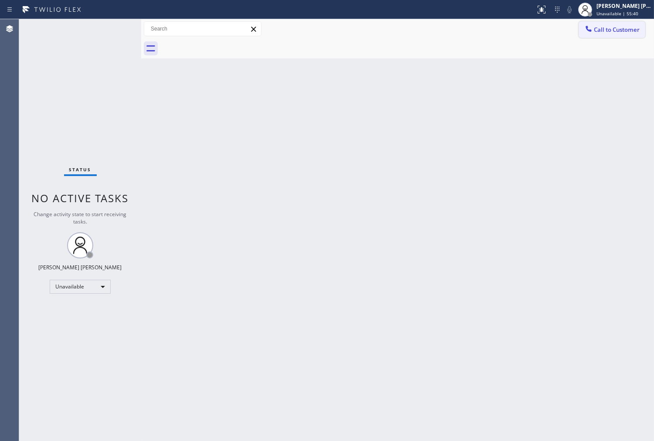
click at [620, 28] on span "Call to Customer" at bounding box center [617, 30] width 46 height 8
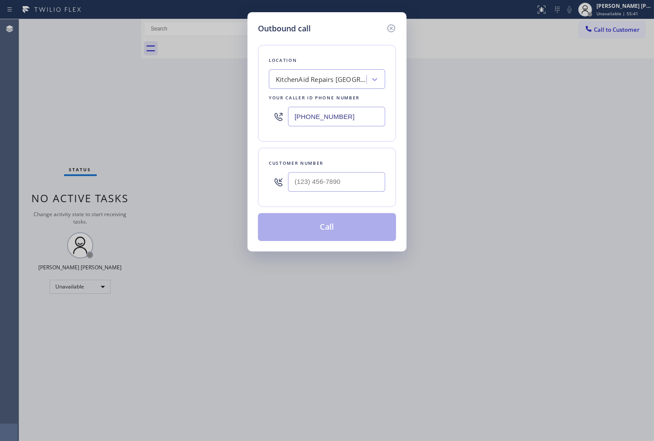
click at [332, 187] on input "text" at bounding box center [336, 182] width 97 height 20
click at [332, 187] on input "(___) ___-____" at bounding box center [336, 182] width 97 height 20
paste input "51"
click at [355, 184] on input "(___) ___-__51" at bounding box center [336, 182] width 97 height 20
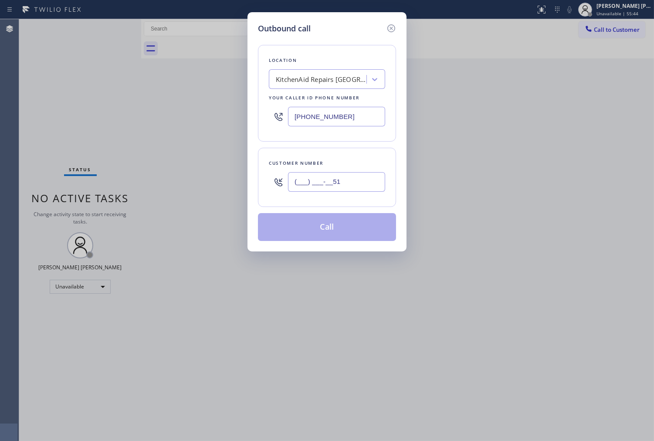
click at [355, 184] on input "(___) ___-__51" at bounding box center [336, 182] width 97 height 20
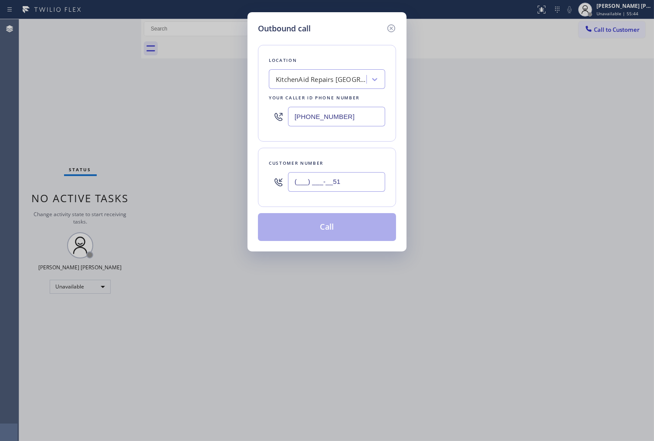
paste input "518) 363-5164"
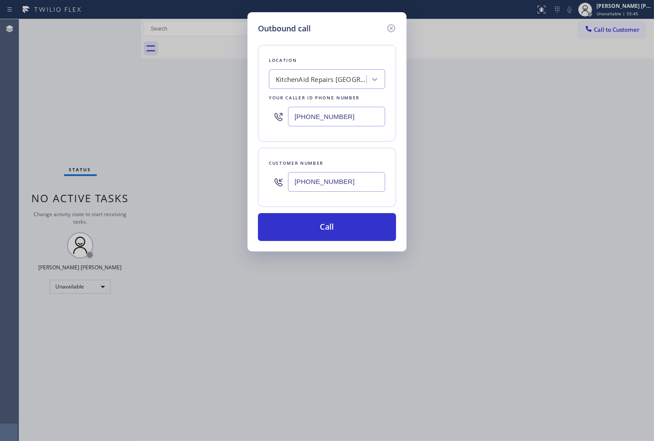
type input "[PHONE_NUMBER]"
click at [310, 111] on input "[PHONE_NUMBER]" at bounding box center [336, 117] width 97 height 20
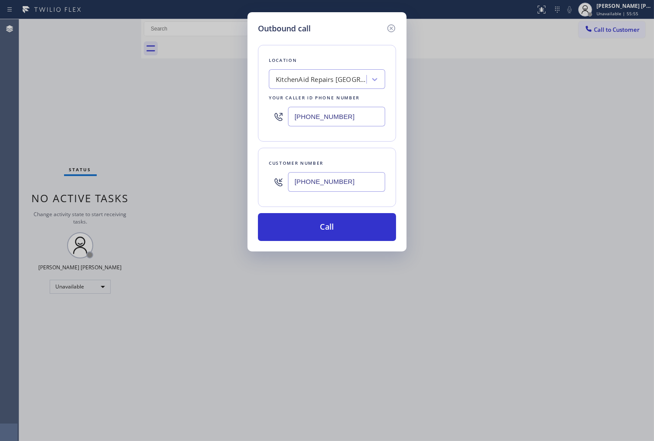
click at [310, 111] on input "[PHONE_NUMBER]" at bounding box center [336, 117] width 97 height 20
paste input "844) 899-7462"
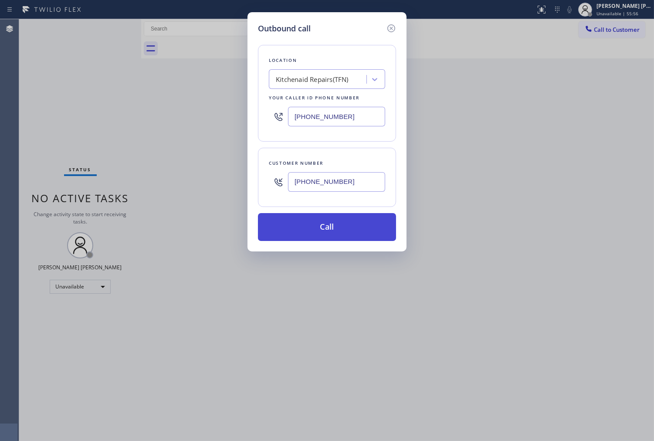
type input "[PHONE_NUMBER]"
click at [334, 228] on button "Call" at bounding box center [327, 227] width 138 height 28
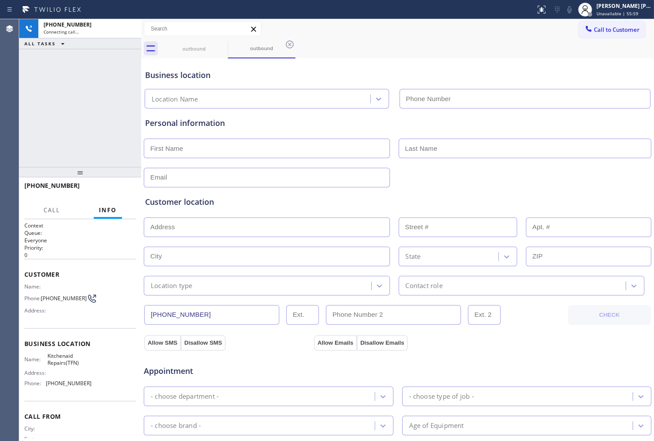
type input "[PHONE_NUMBER]"
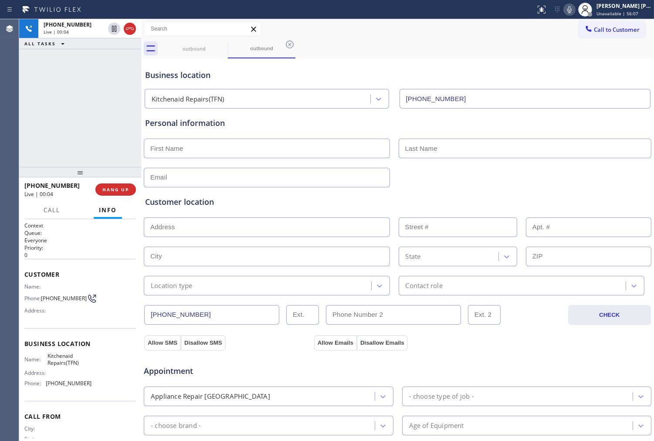
click at [575, 6] on icon at bounding box center [570, 9] width 10 height 10
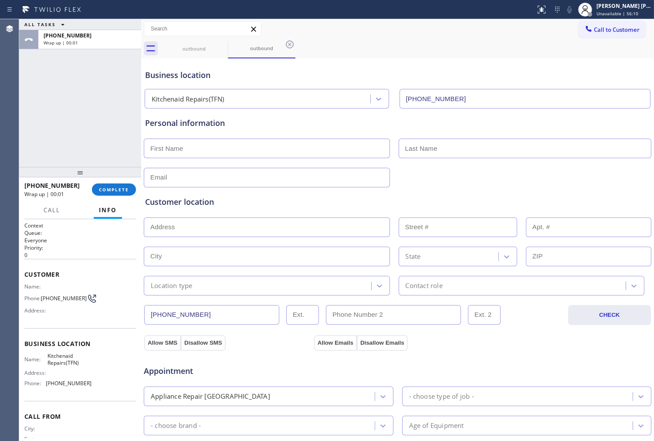
click at [95, 199] on div "[PHONE_NUMBER] Wrap up | 00:01 COMPLETE" at bounding box center [80, 189] width 112 height 23
click at [101, 192] on span "COMPLETE" at bounding box center [114, 190] width 30 height 6
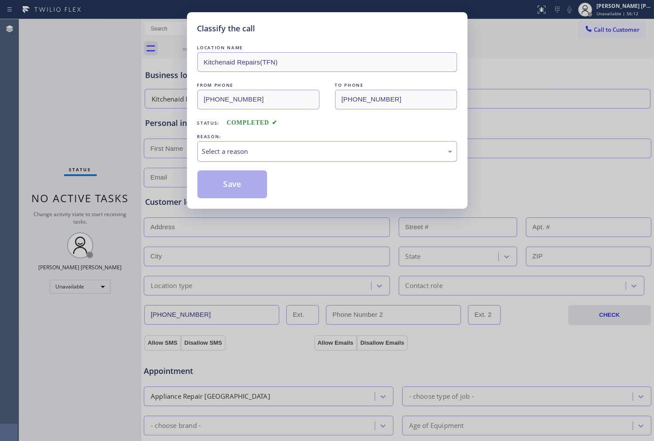
click at [242, 144] on div "Select a reason" at bounding box center [328, 151] width 260 height 20
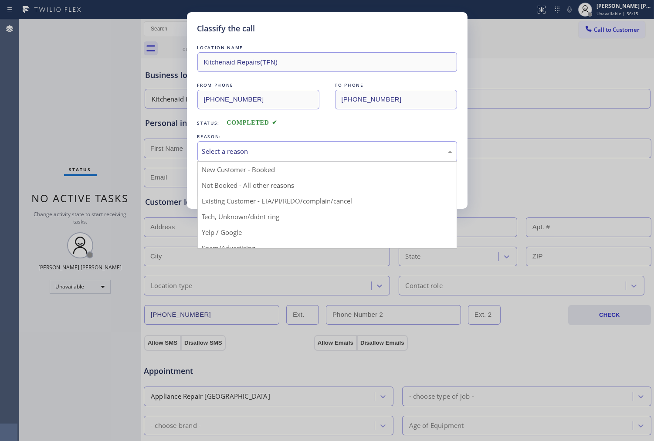
scroll to position [48, 0]
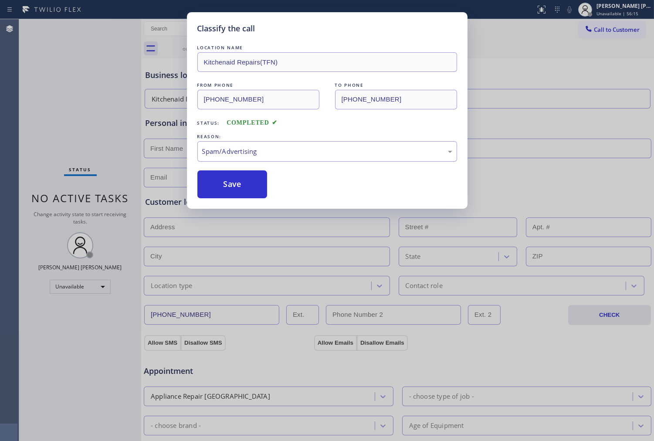
click at [226, 179] on button "Save" at bounding box center [233, 184] width 70 height 28
click at [239, 193] on button "Save" at bounding box center [233, 184] width 70 height 28
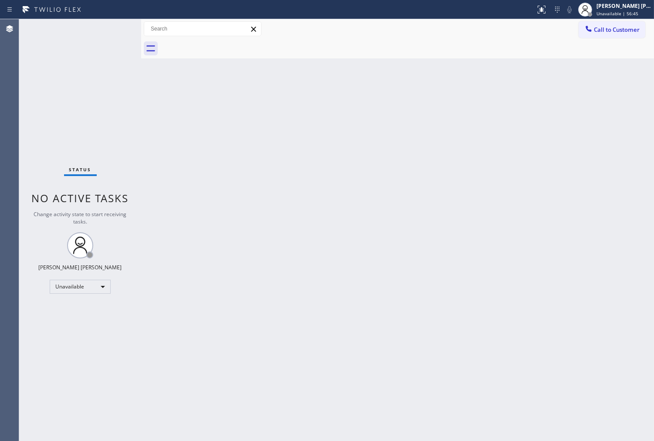
click at [1, 294] on div "Agent Desktop" at bounding box center [9, 230] width 19 height 422
click at [579, 36] on button "Call to Customer" at bounding box center [612, 29] width 67 height 17
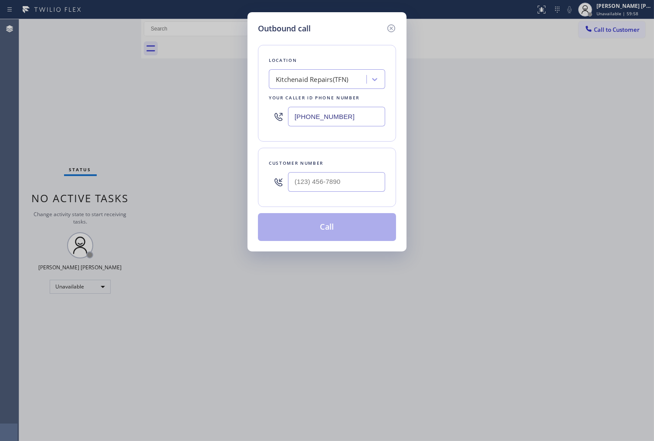
click at [325, 116] on input "[PHONE_NUMBER]" at bounding box center [336, 117] width 97 height 20
paste input "661) 465-2758"
type input "[PHONE_NUMBER]"
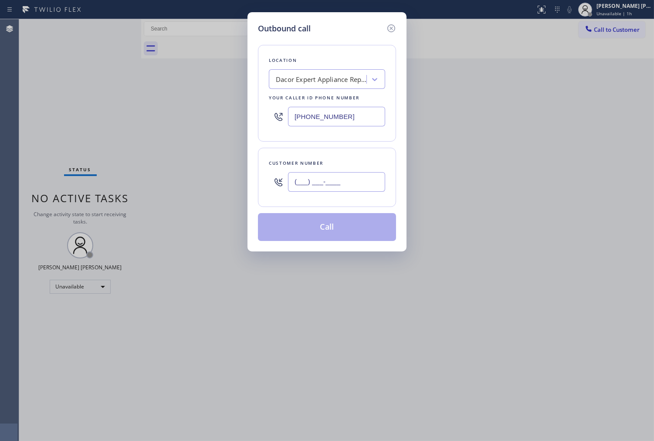
click at [307, 174] on input "(___) ___-____" at bounding box center [336, 182] width 97 height 20
paste input "201) 294-7829"
type input "[PHONE_NUMBER]"
click at [349, 229] on button "Call" at bounding box center [327, 227] width 138 height 28
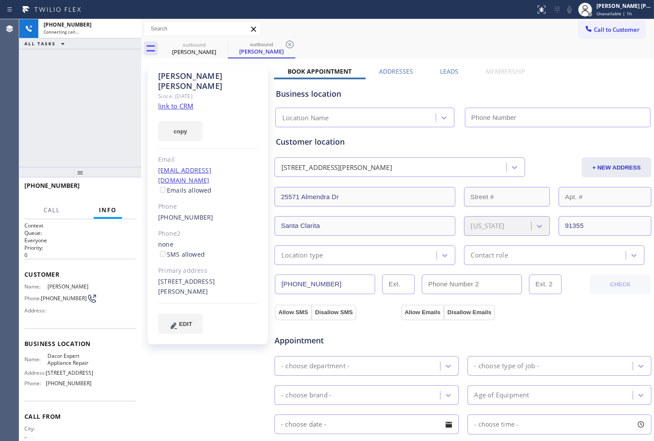
click at [174, 73] on div "[PERSON_NAME]" at bounding box center [208, 81] width 100 height 20
click at [203, 75] on div "[PERSON_NAME]" at bounding box center [208, 81] width 100 height 20
click at [73, 116] on div "[PHONE_NUMBER] Connecting call… ALL TASKS ALL TASKS ACTIVE TASKS TASKS IN WRAP …" at bounding box center [80, 93] width 122 height 148
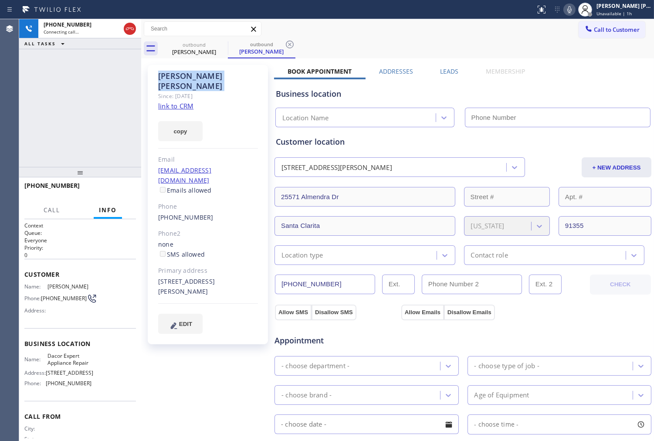
click at [73, 116] on div "[PHONE_NUMBER] Connecting call… ALL TASKS ALL TASKS ACTIVE TASKS TASKS IN WRAP …" at bounding box center [80, 93] width 122 height 148
type input "[PHONE_NUMBER]"
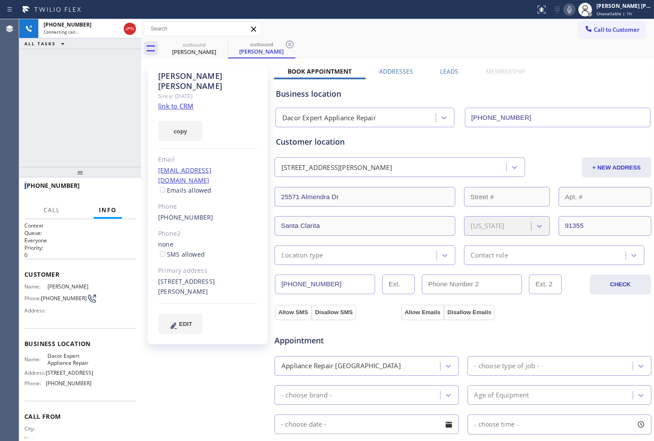
click at [148, 125] on div "[PERSON_NAME] Since: [DATE] link to CRM copy Email [EMAIL_ADDRESS][DOMAIN_NAME]…" at bounding box center [208, 204] width 120 height 279
click at [5, 155] on div "Agent Desktop" at bounding box center [9, 230] width 19 height 422
click at [129, 194] on button "HANG UP" at bounding box center [115, 190] width 41 height 12
click at [443, 76] on div "Business location Dacor Expert Appliance Repair [PHONE_NUMBER]" at bounding box center [463, 101] width 378 height 51
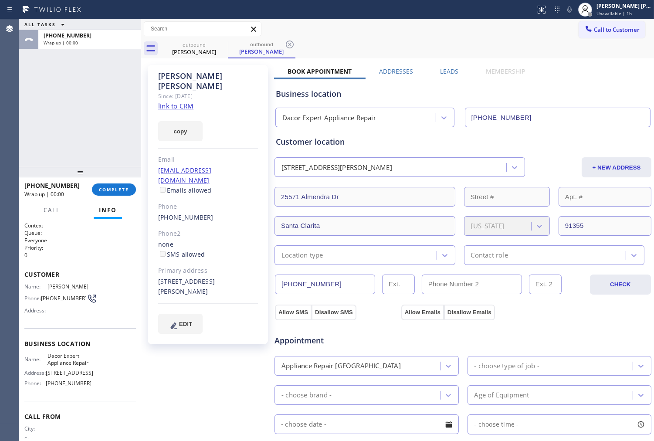
click at [459, 72] on div "Leads" at bounding box center [450, 73] width 46 height 12
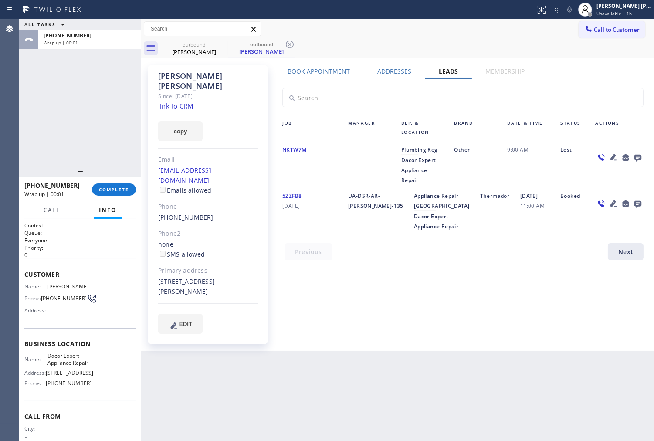
click at [641, 158] on icon at bounding box center [638, 158] width 7 height 7
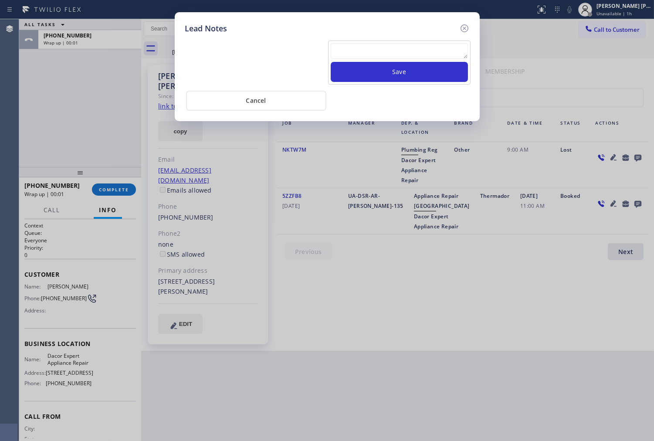
click at [416, 56] on textarea at bounding box center [399, 51] width 137 height 16
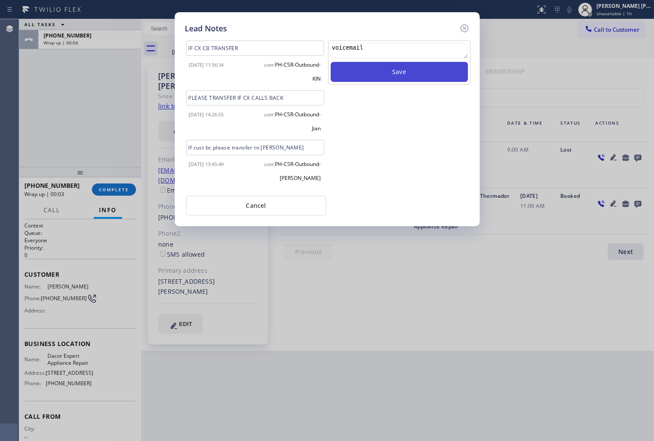
type textarea "voicemail"
click at [453, 62] on button "Save" at bounding box center [399, 72] width 137 height 20
click at [463, 28] on icon at bounding box center [465, 28] width 10 height 10
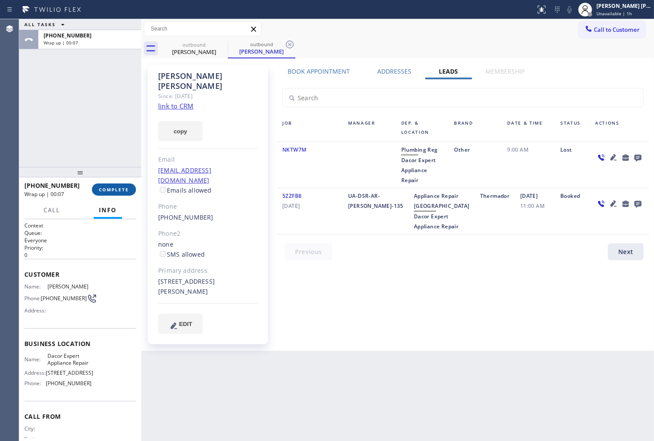
click at [111, 192] on span "COMPLETE" at bounding box center [114, 190] width 30 height 6
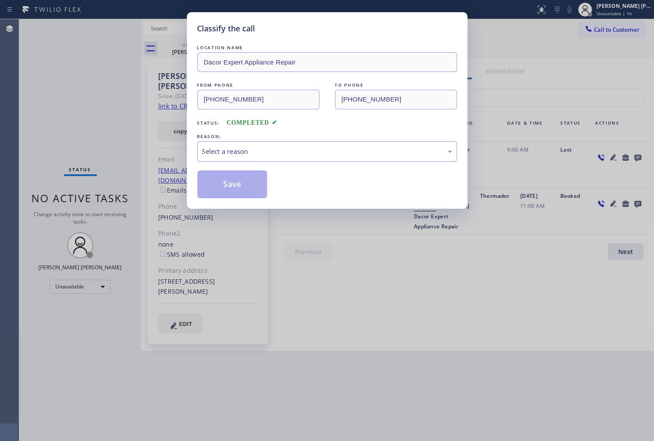
click at [238, 156] on div "Select a reason" at bounding box center [327, 151] width 250 height 10
click at [242, 152] on div "Not Booked - All other reasons" at bounding box center [327, 151] width 250 height 10
click at [225, 190] on button "Save" at bounding box center [233, 184] width 70 height 28
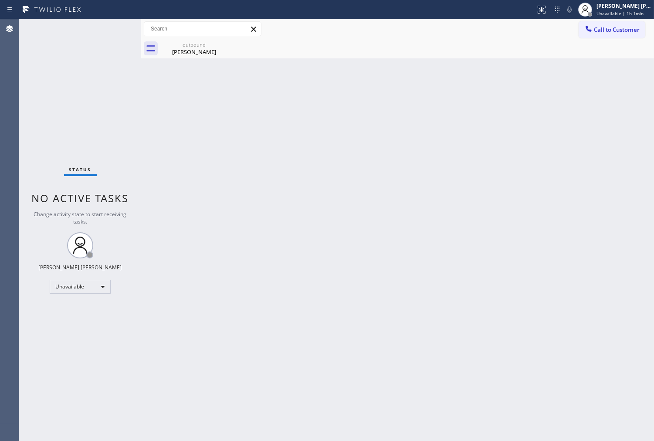
click at [3, 342] on div "Agent Desktop" at bounding box center [9, 230] width 19 height 422
click at [196, 48] on div "[PERSON_NAME]" at bounding box center [194, 52] width 66 height 8
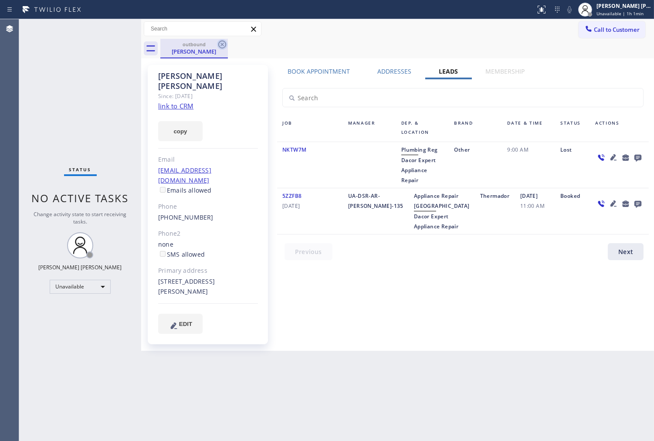
click at [221, 45] on icon at bounding box center [222, 45] width 8 height 8
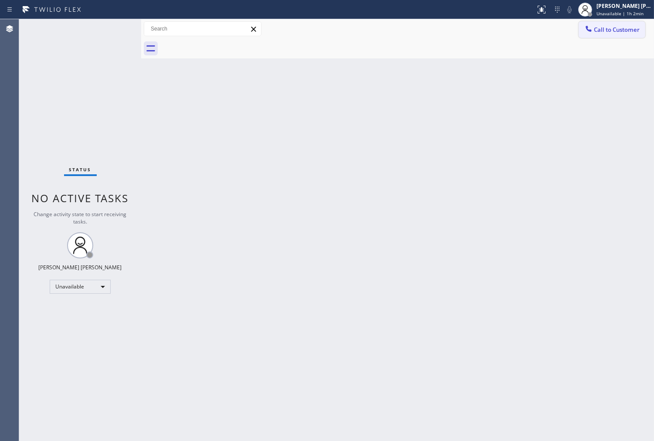
click at [590, 33] on div at bounding box center [589, 29] width 10 height 10
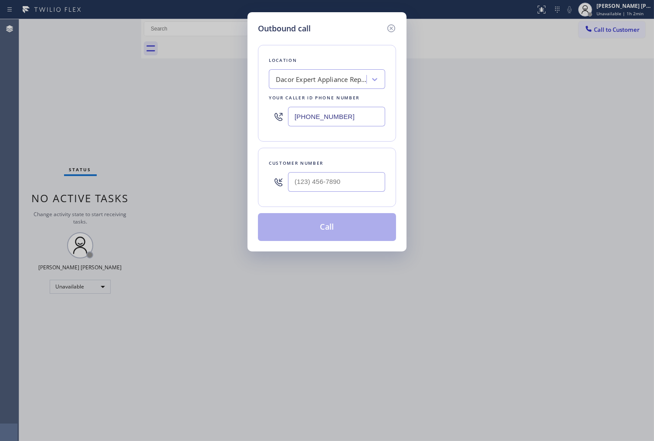
click at [323, 116] on input "[PHONE_NUMBER]" at bounding box center [336, 117] width 97 height 20
paste input "57) 315-1632"
type input "[PHONE_NUMBER]"
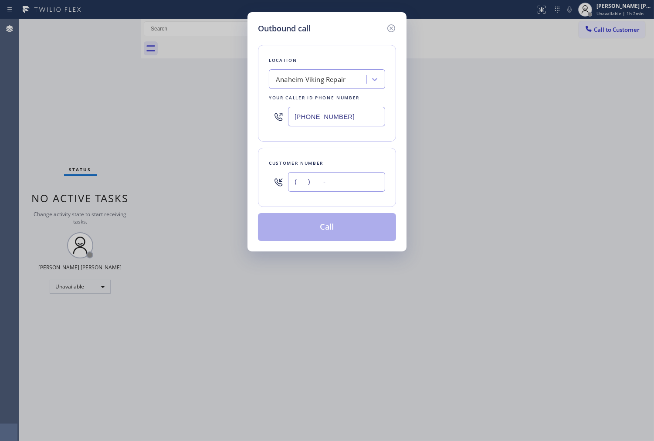
click at [353, 187] on input "(___) ___-____" at bounding box center [336, 182] width 97 height 20
paste input "714) 392-7306"
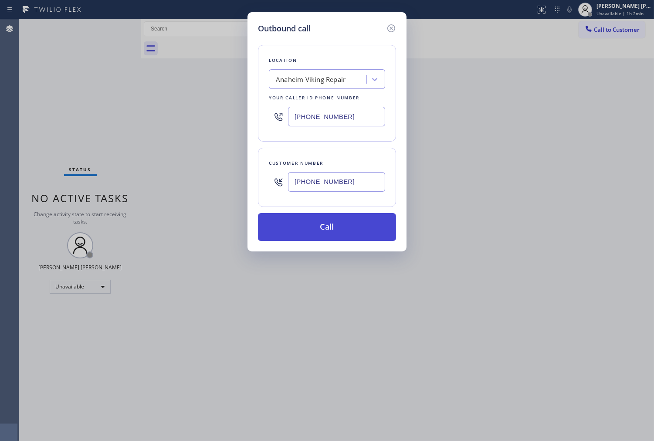
type input "[PHONE_NUMBER]"
click at [345, 228] on button "Call" at bounding box center [327, 227] width 138 height 28
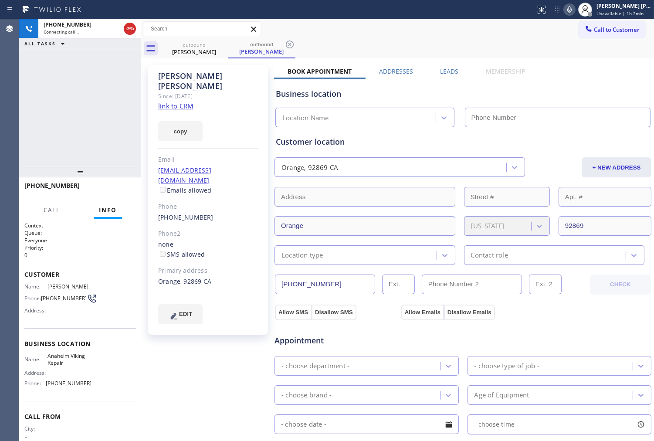
click at [194, 80] on div "[PERSON_NAME]" at bounding box center [208, 81] width 100 height 20
click at [76, 146] on div "[PHONE_NUMBER] Connecting call… ALL TASKS ALL TASKS ACTIVE TASKS TASKS IN WRAP …" at bounding box center [80, 93] width 122 height 148
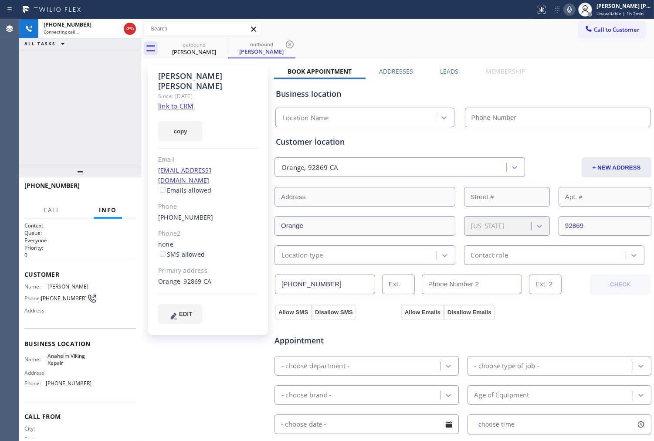
type input "[PHONE_NUMBER]"
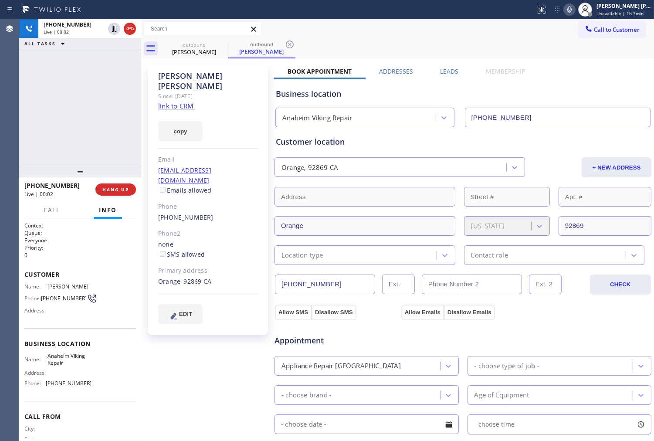
click at [5, 148] on div "Agent Desktop" at bounding box center [9, 230] width 19 height 422
click at [129, 29] on icon at bounding box center [130, 29] width 10 height 10
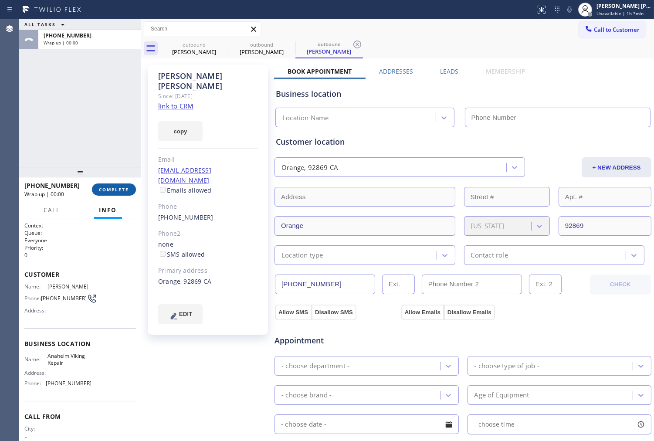
click at [116, 189] on span "COMPLETE" at bounding box center [114, 190] width 30 height 6
type input "[PHONE_NUMBER]"
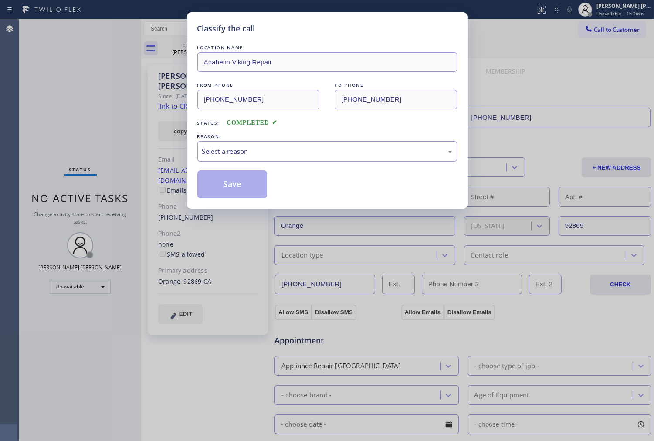
click at [242, 160] on div "Select a reason" at bounding box center [328, 151] width 260 height 20
click at [228, 153] on div "Select a reason" at bounding box center [327, 151] width 250 height 10
click at [216, 187] on button "Save" at bounding box center [233, 184] width 70 height 28
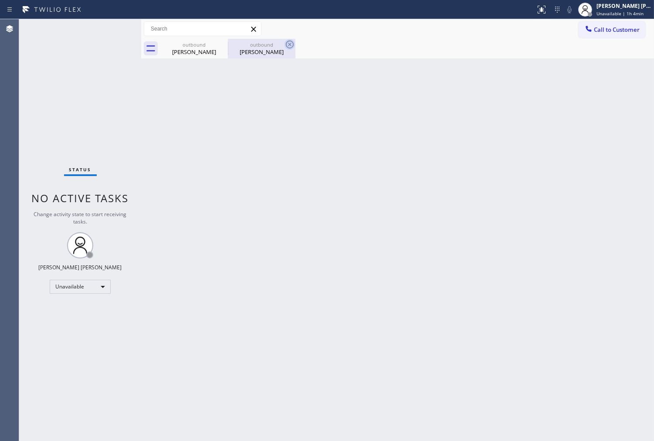
click at [0, 0] on icon at bounding box center [0, 0] width 0 height 0
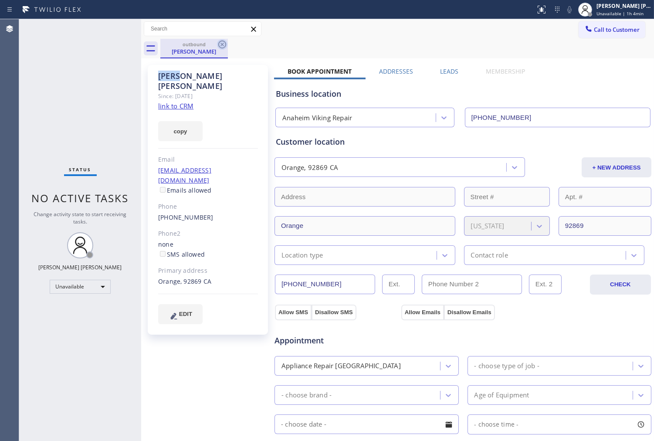
click at [218, 46] on icon at bounding box center [222, 44] width 10 height 10
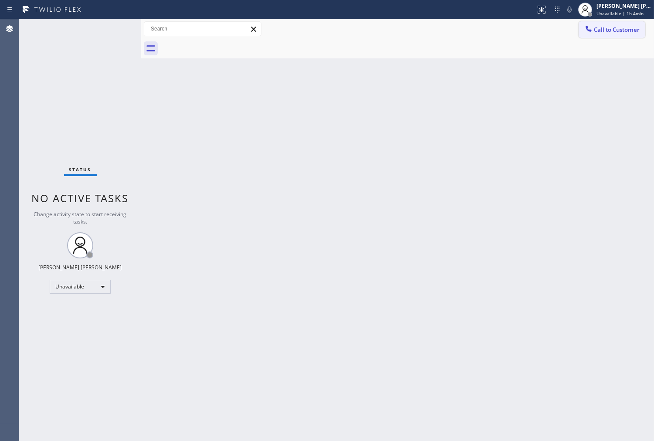
click at [585, 32] on icon at bounding box center [589, 28] width 9 height 9
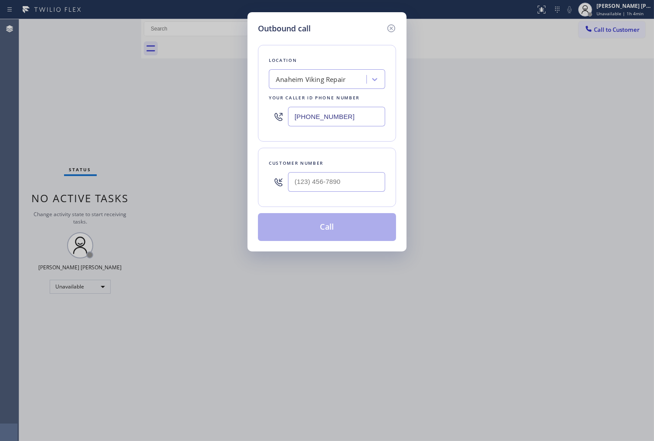
click at [349, 117] on input "[PHONE_NUMBER]" at bounding box center [336, 117] width 97 height 20
paste input "714) 942-1914"
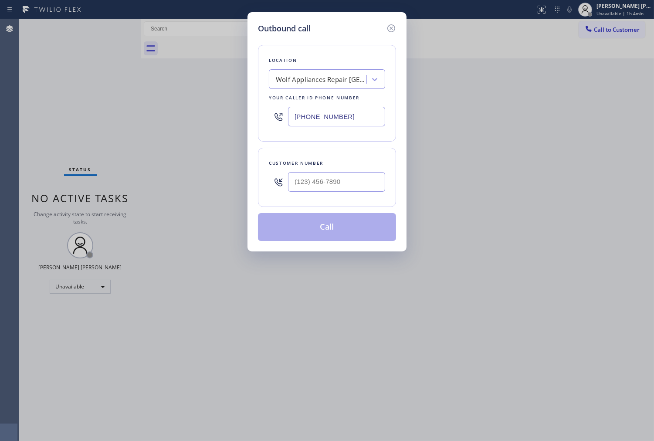
type input "[PHONE_NUMBER]"
click at [328, 166] on div "Customer number" at bounding box center [327, 163] width 116 height 9
click at [326, 178] on input "(___) ___-____" at bounding box center [336, 182] width 97 height 20
paste input "949) 400-9366"
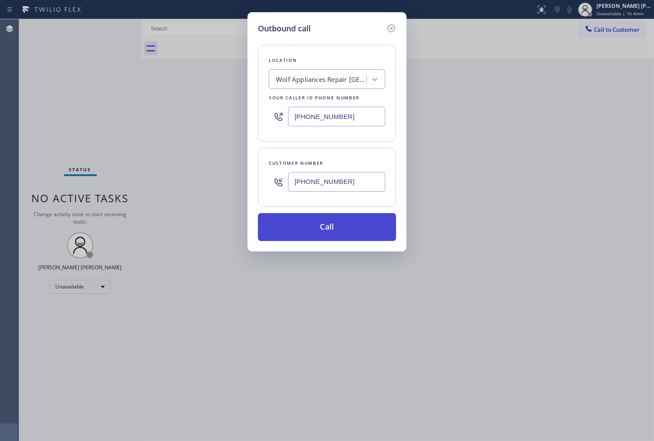
type input "[PHONE_NUMBER]"
click at [349, 232] on button "Call" at bounding box center [327, 227] width 138 height 28
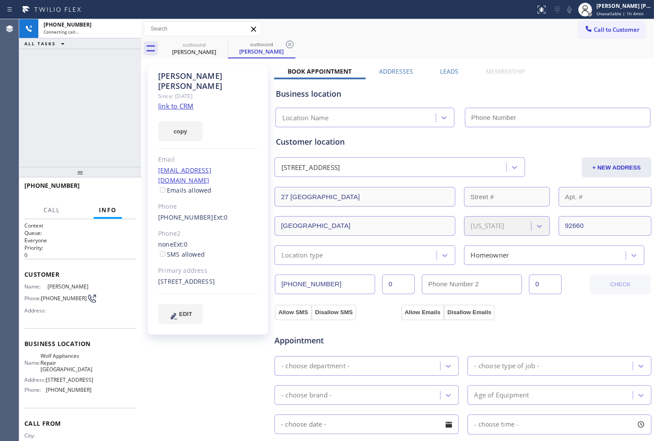
click at [170, 75] on div "[PERSON_NAME]" at bounding box center [208, 81] width 100 height 20
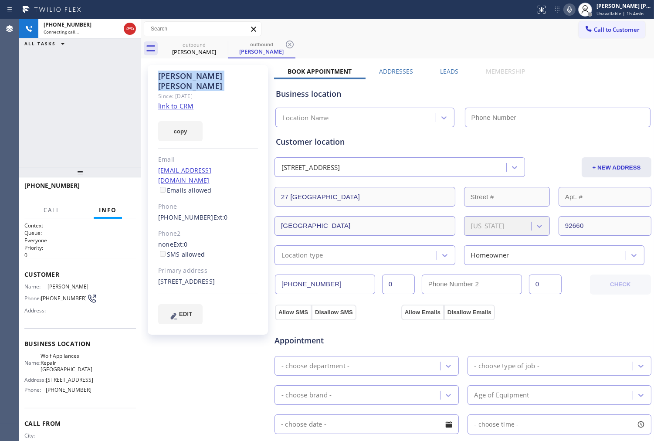
click at [54, 96] on div "[PHONE_NUMBER] Connecting call… ALL TASKS ALL TASKS ACTIVE TASKS TASKS IN WRAP …" at bounding box center [80, 93] width 122 height 148
type input "[PHONE_NUMBER]"
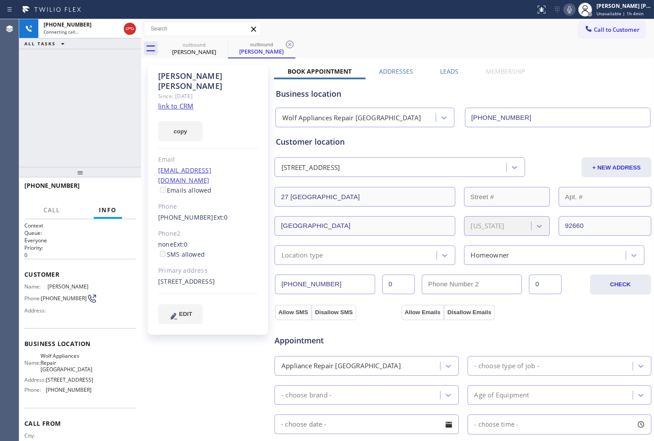
click at [575, 10] on icon at bounding box center [570, 9] width 10 height 10
click at [1, 100] on div "Agent Desktop" at bounding box center [9, 230] width 19 height 422
click at [575, 10] on icon at bounding box center [570, 9] width 10 height 10
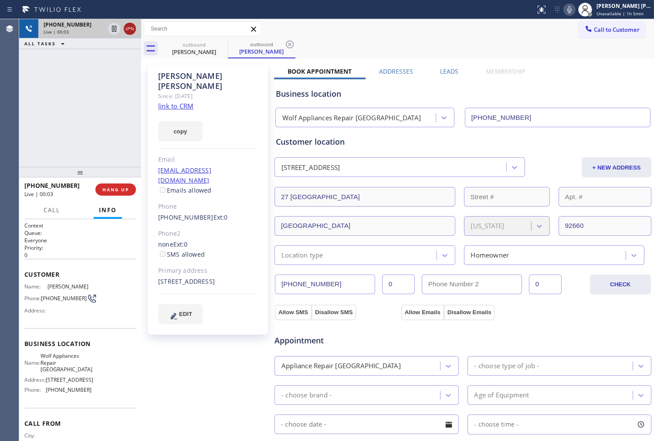
click at [129, 27] on icon at bounding box center [130, 28] width 8 height 3
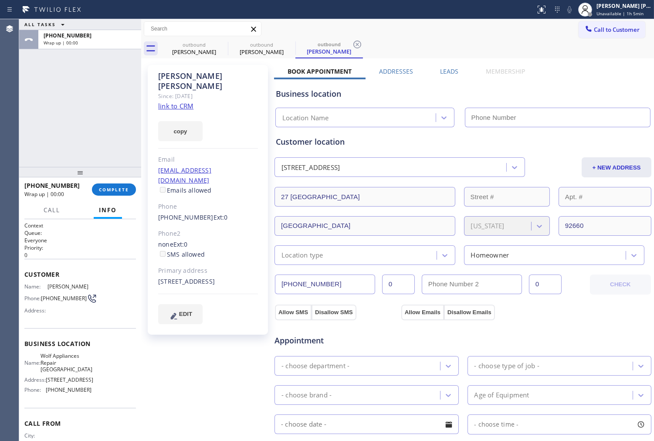
click at [436, 71] on div "Leads" at bounding box center [450, 73] width 46 height 12
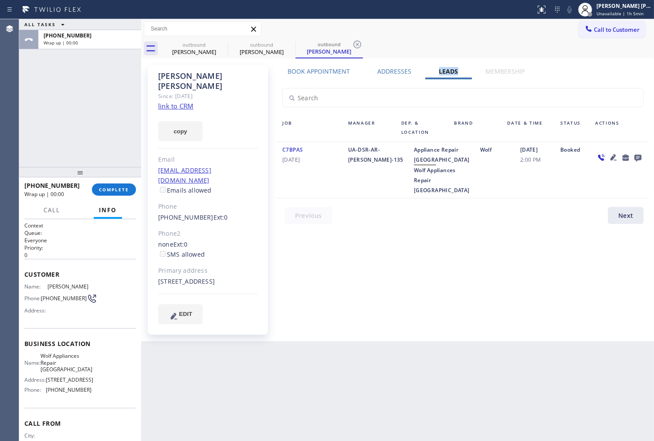
click at [638, 156] on icon at bounding box center [638, 158] width 7 height 7
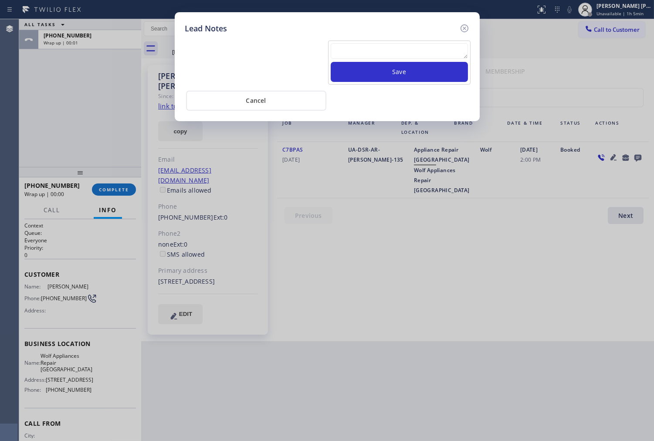
click at [432, 59] on div at bounding box center [399, 52] width 137 height 19
click at [429, 52] on textarea at bounding box center [399, 51] width 137 height 16
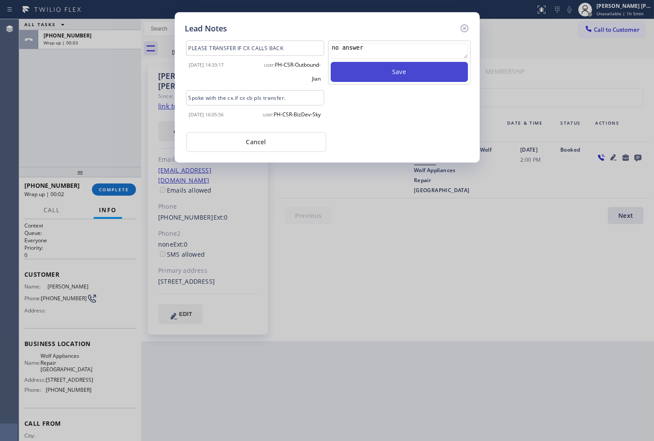
type textarea "no answer"
click at [416, 82] on button "Save" at bounding box center [399, 72] width 137 height 20
click at [464, 24] on icon at bounding box center [465, 28] width 10 height 10
click at [464, 24] on div "Call to Customer Outbound call Location Wolf Appliances Repair [GEOGRAPHIC_DATA…" at bounding box center [397, 28] width 513 height 15
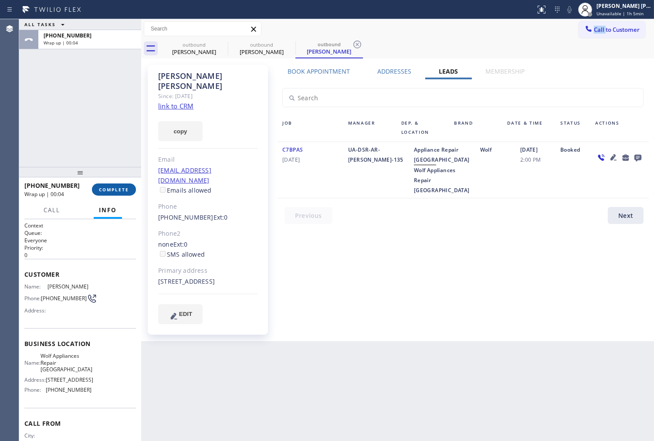
click at [117, 188] on span "COMPLETE" at bounding box center [114, 190] width 30 height 6
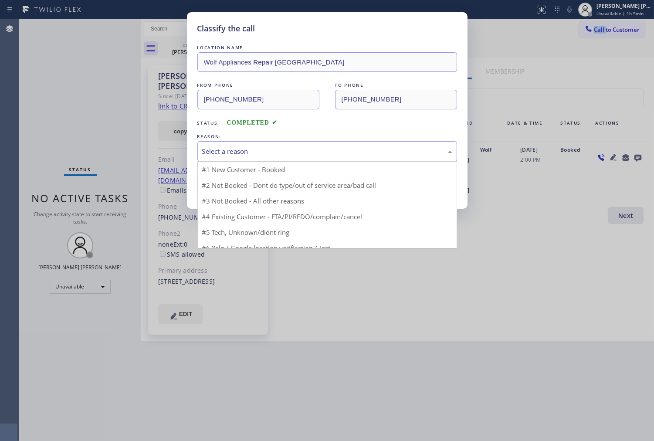
click at [254, 157] on div "Select a reason" at bounding box center [328, 151] width 260 height 20
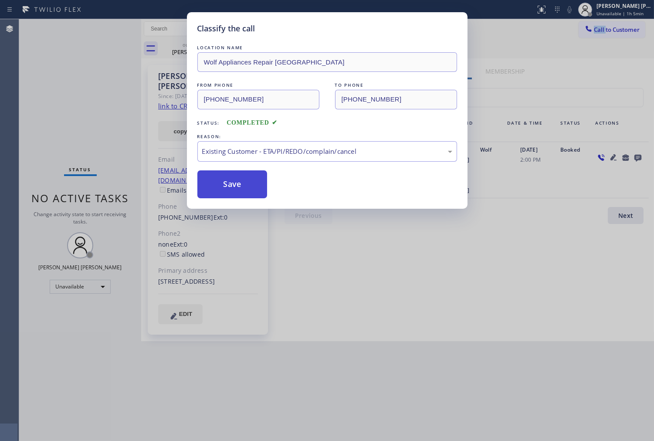
click at [237, 181] on button "Save" at bounding box center [233, 184] width 70 height 28
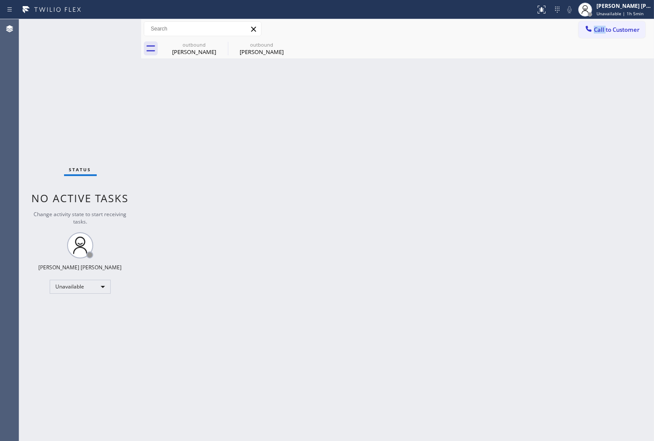
click at [1, 182] on div "Agent Desktop" at bounding box center [9, 230] width 19 height 422
click at [23, 262] on div "Status No active tasks Change activity state to start receiving tasks. [PERSON_…" at bounding box center [80, 230] width 122 height 422
click at [221, 43] on icon at bounding box center [222, 45] width 8 height 8
click at [0, 0] on icon at bounding box center [0, 0] width 0 height 0
click at [1, 255] on div "Agent Desktop" at bounding box center [9, 230] width 19 height 422
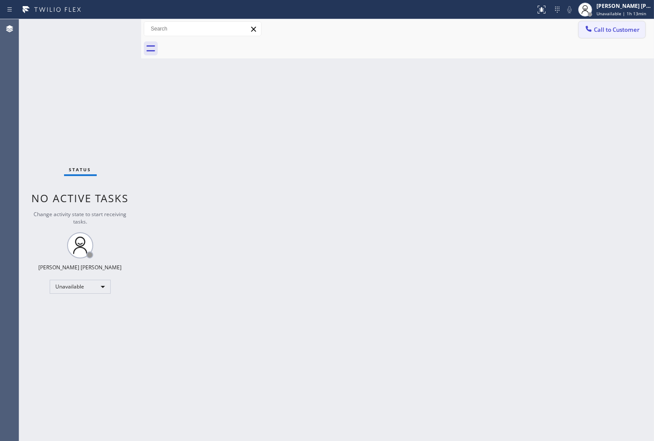
click at [616, 33] on span "Call to Customer" at bounding box center [617, 30] width 46 height 8
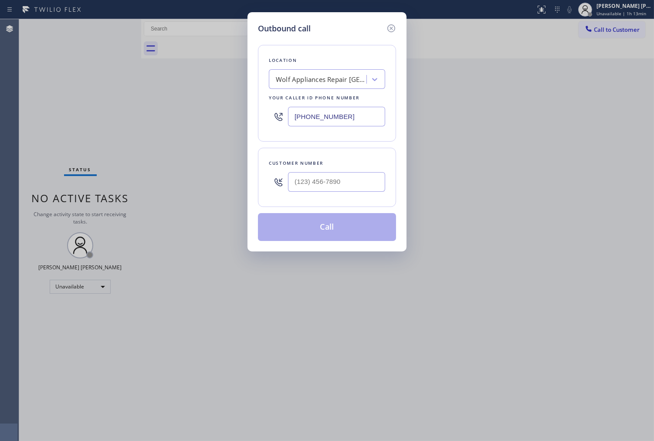
click at [317, 108] on input "[PHONE_NUMBER]" at bounding box center [336, 117] width 97 height 20
paste input "619) 361-7638"
type input "[PHONE_NUMBER]"
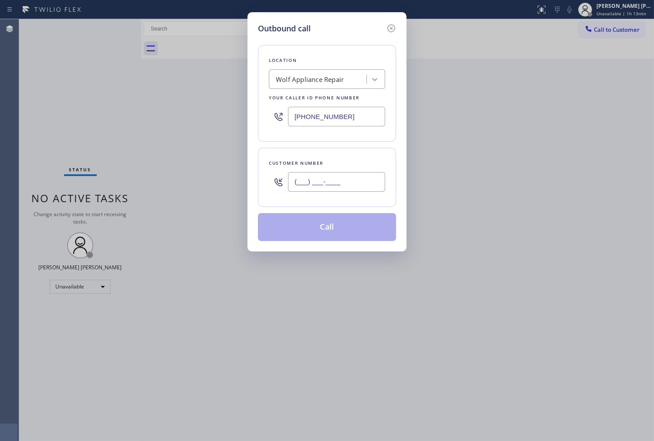
click at [362, 185] on input "(___) ___-____" at bounding box center [336, 182] width 97 height 20
paste input "760) 535-3509"
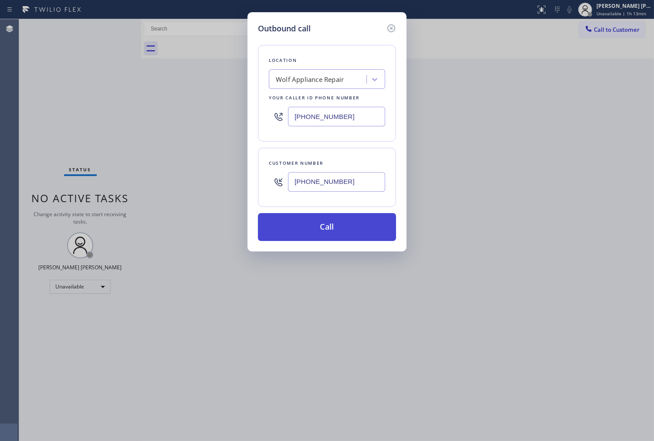
type input "[PHONE_NUMBER]"
click at [337, 220] on button "Call" at bounding box center [327, 227] width 138 height 28
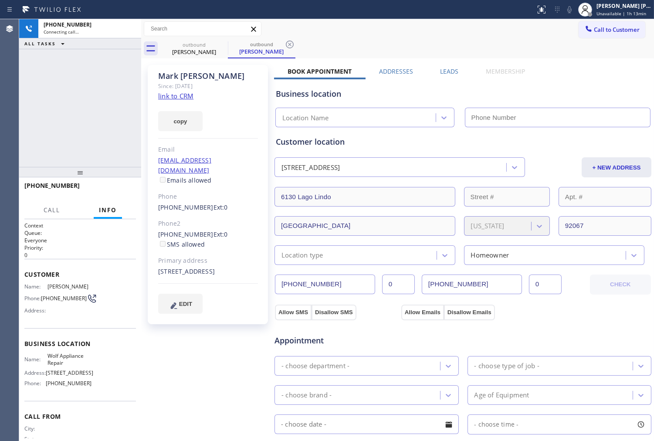
click at [171, 73] on div "[PERSON_NAME]" at bounding box center [208, 76] width 100 height 10
click at [114, 119] on div "[PHONE_NUMBER] Connecting call… ALL TASKS ALL TASKS ACTIVE TASKS TASKS IN WRAP …" at bounding box center [80, 93] width 122 height 148
type input "[PHONE_NUMBER]"
click at [3, 172] on div "Agent Desktop" at bounding box center [9, 230] width 19 height 422
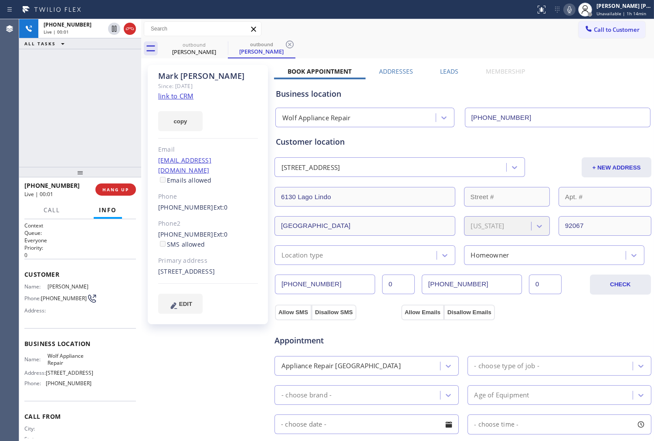
click at [1, 123] on div "Agent Desktop" at bounding box center [9, 230] width 19 height 422
click at [575, 10] on icon at bounding box center [570, 9] width 10 height 10
click at [572, 8] on icon at bounding box center [570, 9] width 4 height 7
click at [573, 8] on rect at bounding box center [570, 9] width 6 height 6
click at [575, 10] on icon at bounding box center [570, 9] width 10 height 10
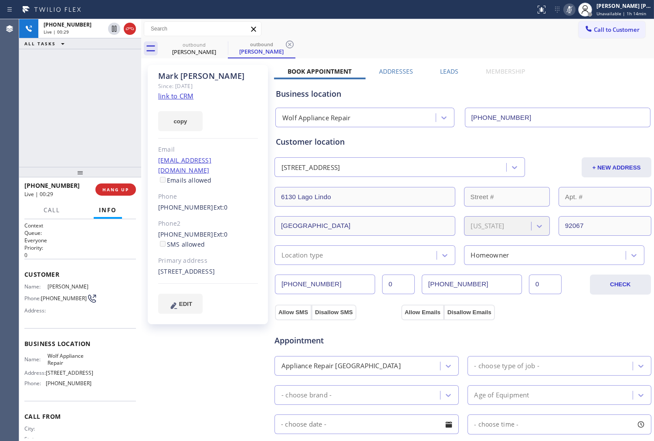
click at [573, 10] on rect at bounding box center [570, 9] width 6 height 6
click at [53, 71] on div "[PHONE_NUMBER] Live | 00:30 ALL TASKS ALL TASKS ACTIVE TASKS TASKS IN WRAP UP" at bounding box center [80, 93] width 122 height 148
click at [188, 80] on div "[PERSON_NAME]" at bounding box center [208, 76] width 100 height 10
click at [165, 77] on div "[PERSON_NAME]" at bounding box center [208, 76] width 100 height 10
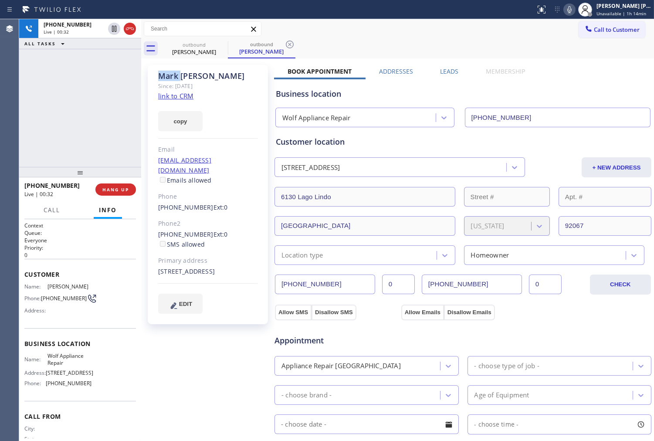
click at [165, 77] on div "[PERSON_NAME]" at bounding box center [208, 76] width 100 height 10
click at [131, 25] on icon at bounding box center [130, 29] width 10 height 10
click at [446, 73] on label "Leads" at bounding box center [449, 71] width 18 height 8
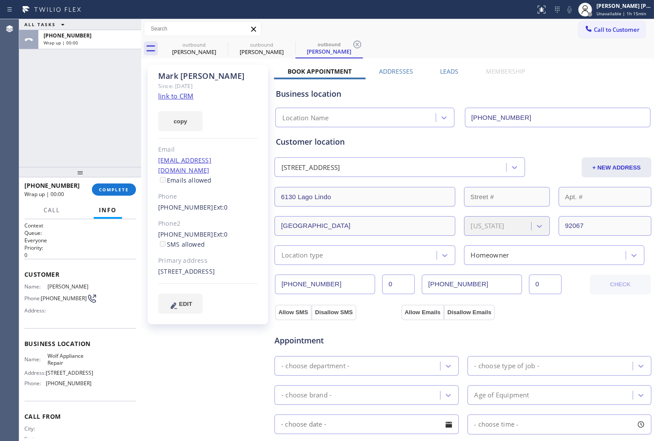
click at [454, 68] on label "Leads" at bounding box center [449, 71] width 18 height 8
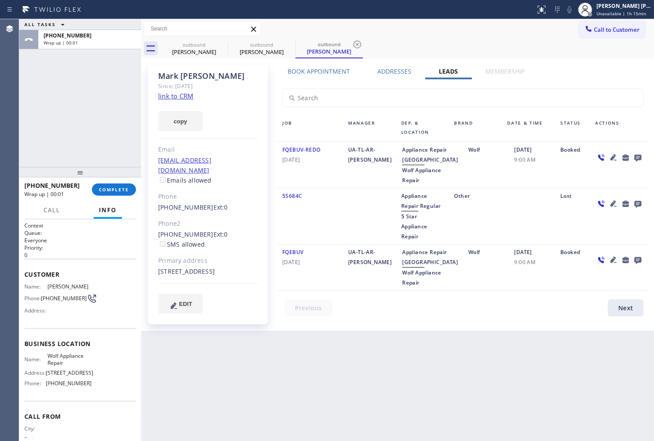
click at [641, 158] on icon at bounding box center [638, 158] width 7 height 7
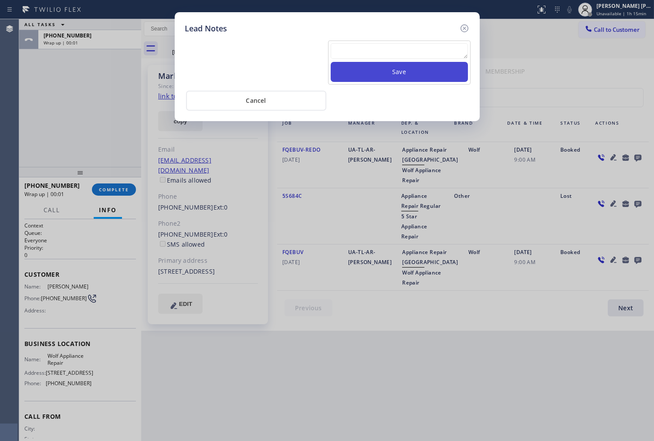
click at [463, 66] on button "Save" at bounding box center [399, 72] width 137 height 20
click at [454, 55] on textarea at bounding box center [399, 51] width 137 height 16
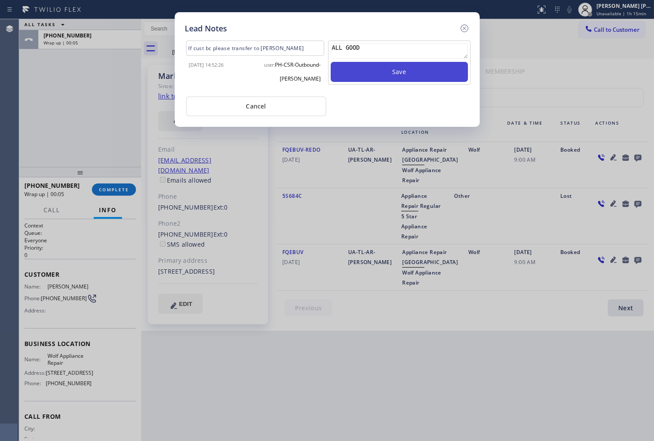
type textarea "ALL GOOD"
click at [443, 75] on button "Save" at bounding box center [399, 72] width 137 height 20
click at [468, 26] on icon at bounding box center [465, 28] width 10 height 10
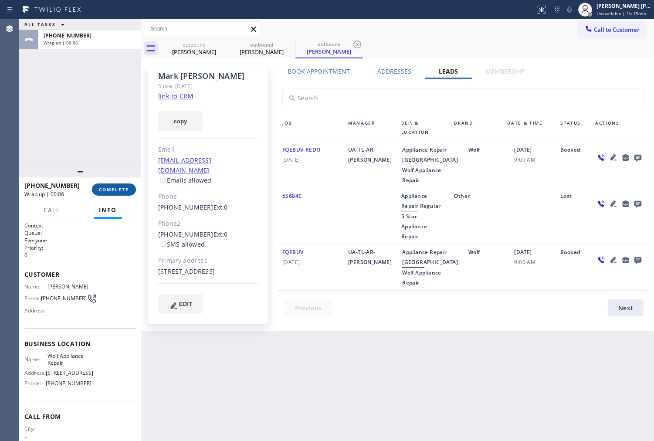
click at [126, 190] on span "COMPLETE" at bounding box center [114, 190] width 30 height 6
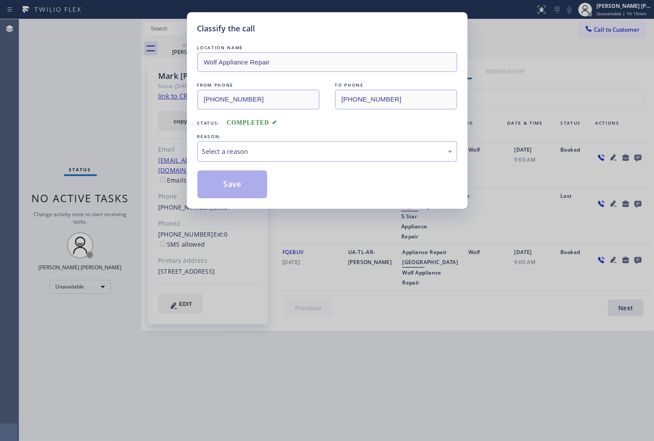
click at [276, 147] on div "Select a reason" at bounding box center [327, 151] width 250 height 10
click at [221, 185] on button "Save" at bounding box center [233, 184] width 70 height 28
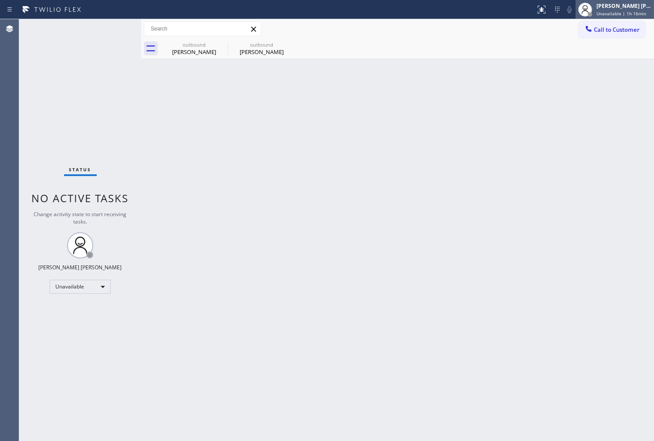
click at [607, 7] on div "[PERSON_NAME] [PERSON_NAME]" at bounding box center [624, 5] width 55 height 7
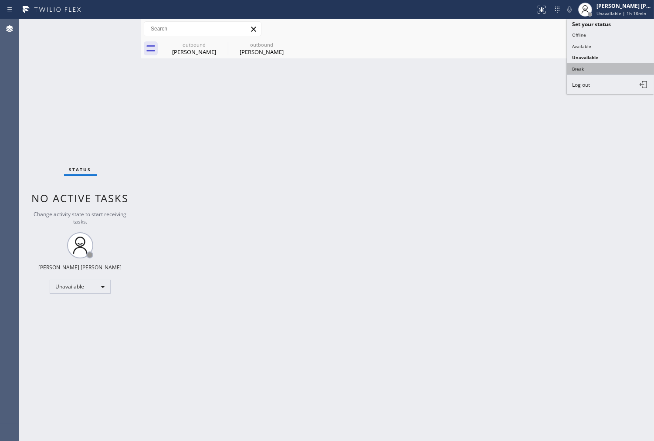
click at [599, 66] on button "Break" at bounding box center [610, 68] width 87 height 11
